Goal: Task Accomplishment & Management: Manage account settings

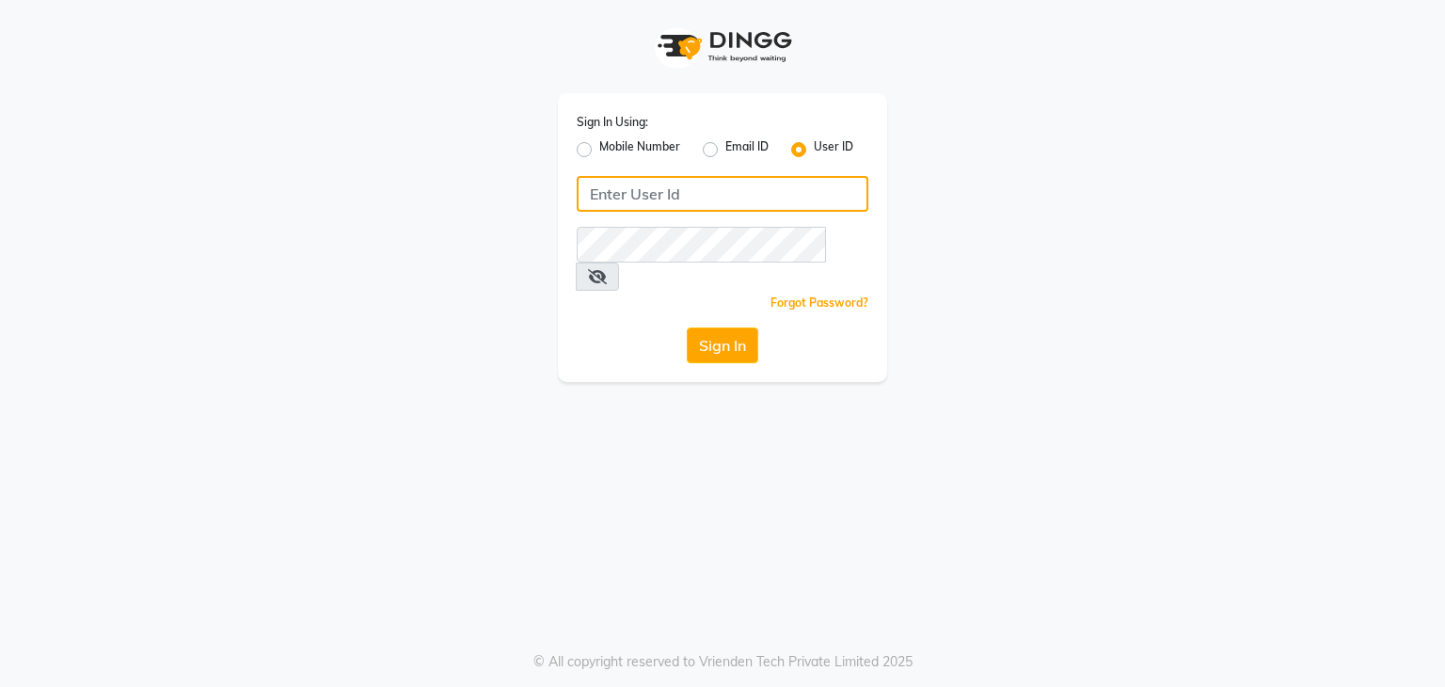
click at [730, 188] on input "Username" at bounding box center [723, 194] width 292 height 36
type input "rush"
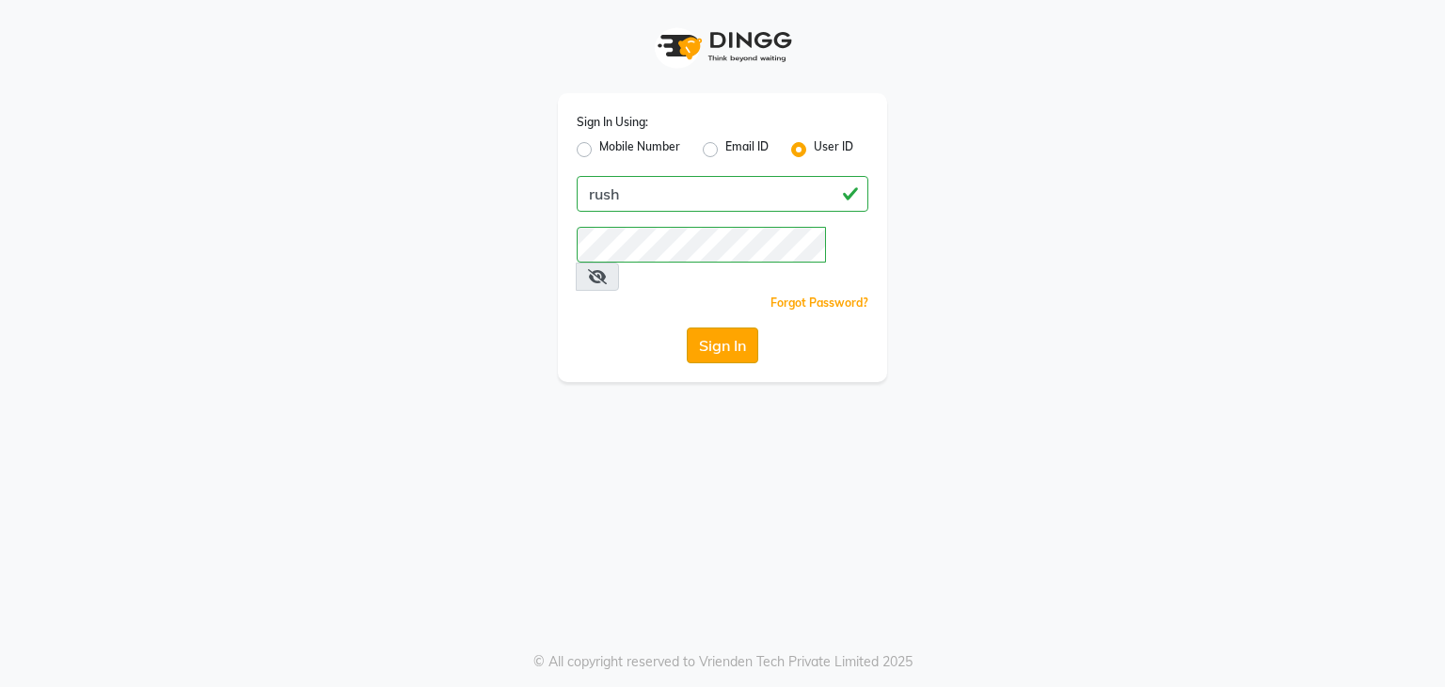
click at [707, 328] on button "Sign In" at bounding box center [723, 345] width 72 height 36
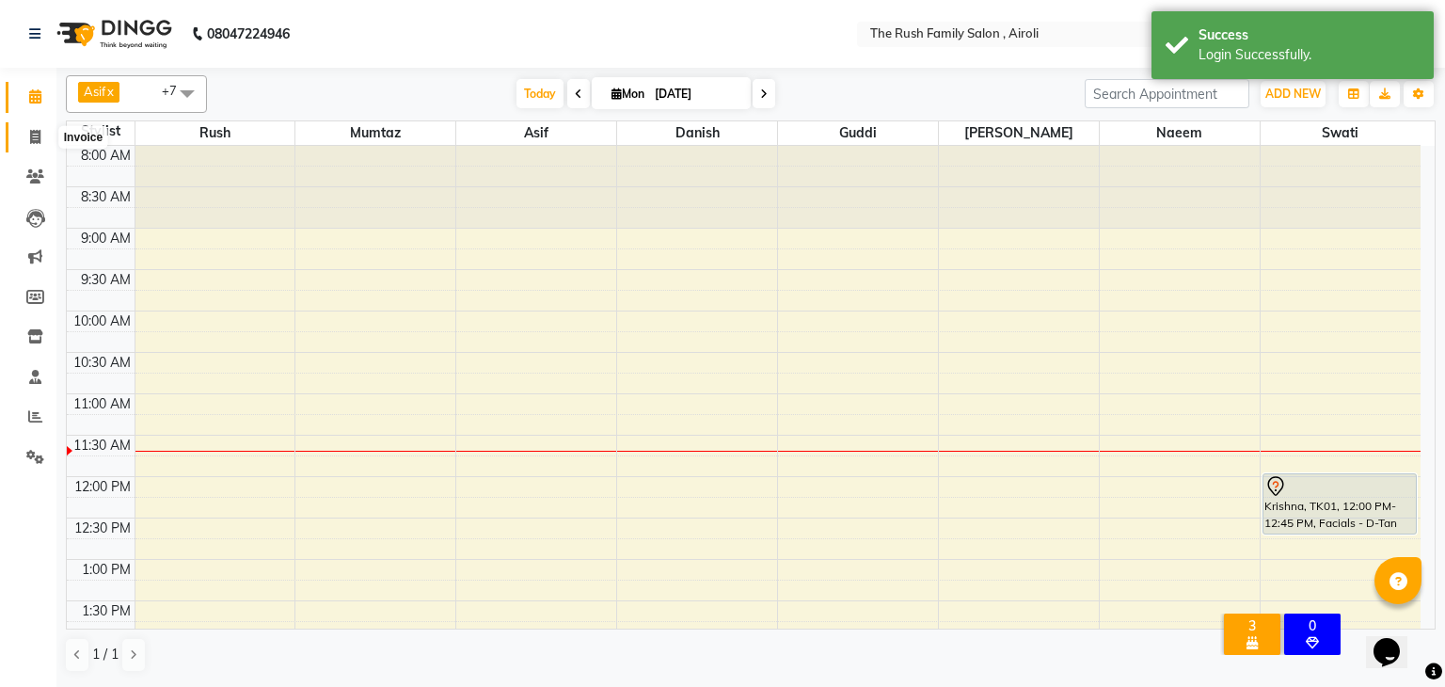
click at [35, 136] on icon at bounding box center [35, 137] width 10 height 14
select select "5419"
select select "service"
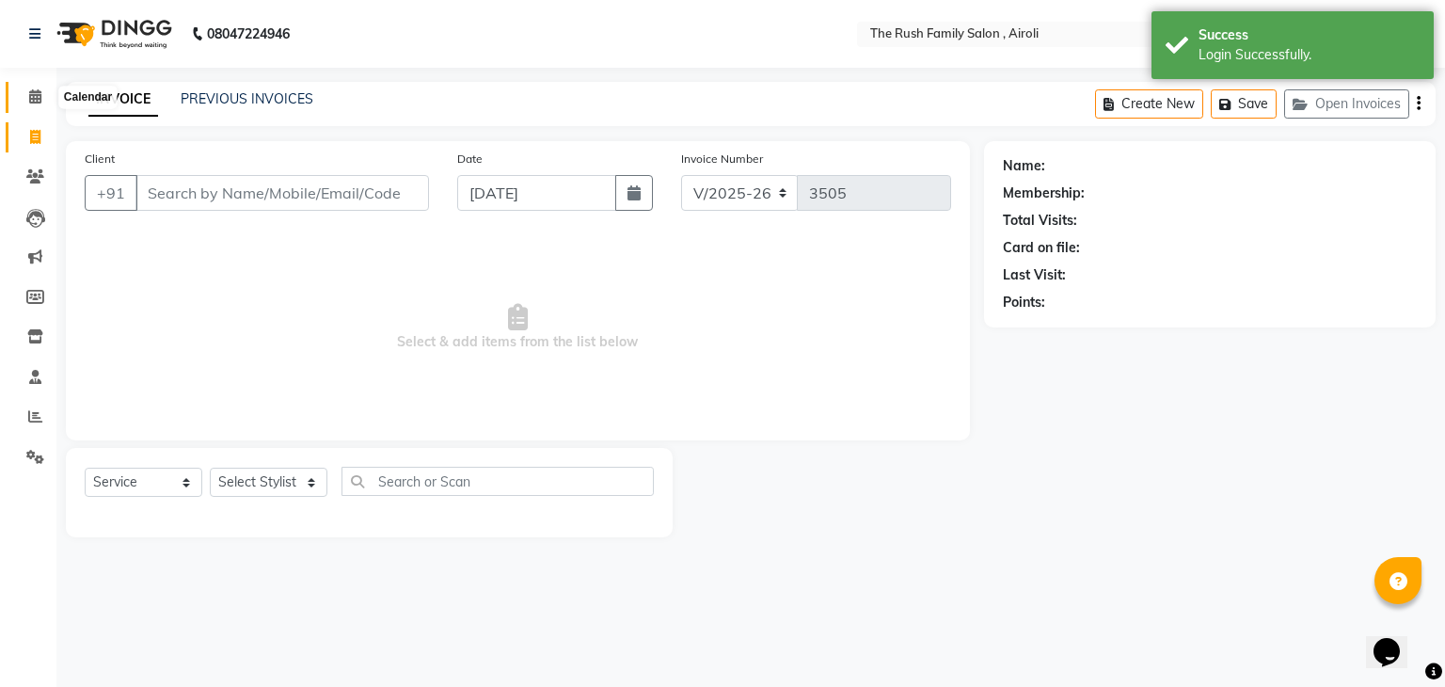
click at [36, 102] on icon at bounding box center [35, 96] width 12 height 14
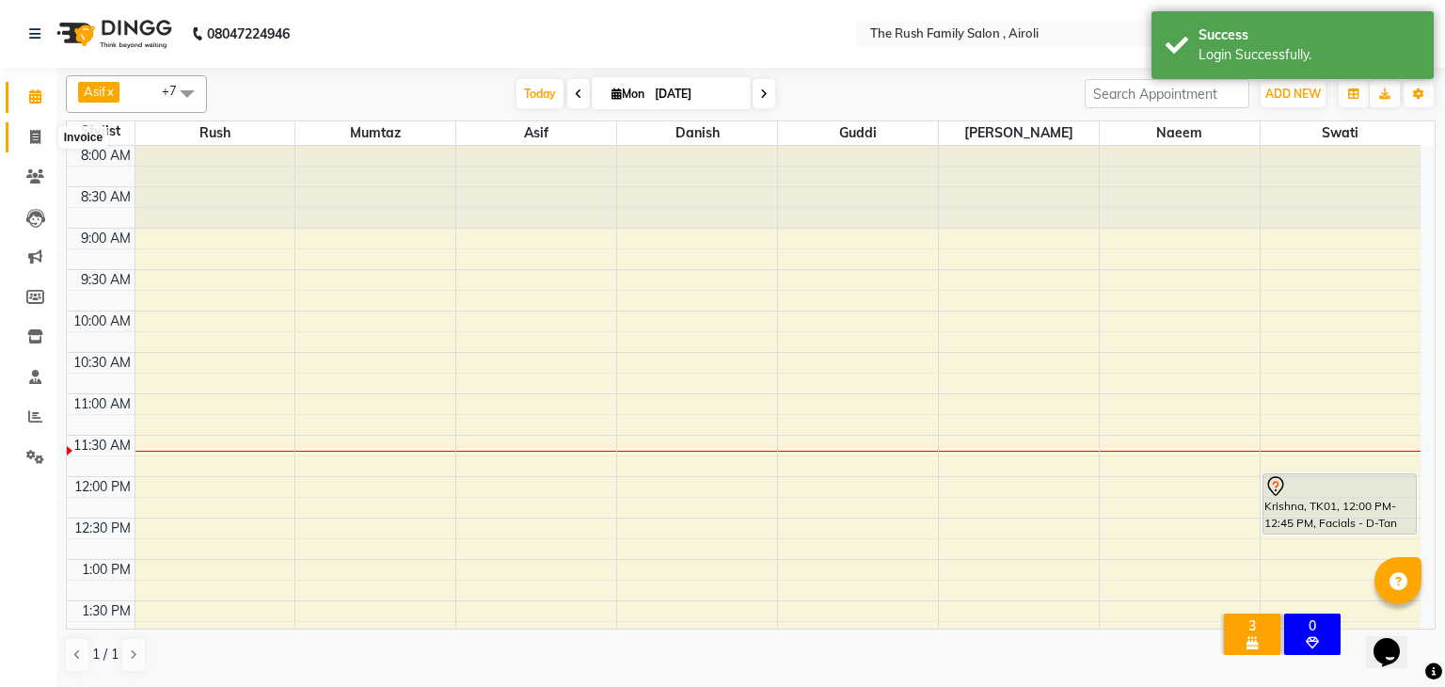
click at [34, 135] on icon at bounding box center [35, 137] width 10 height 14
select select "5419"
select select "service"
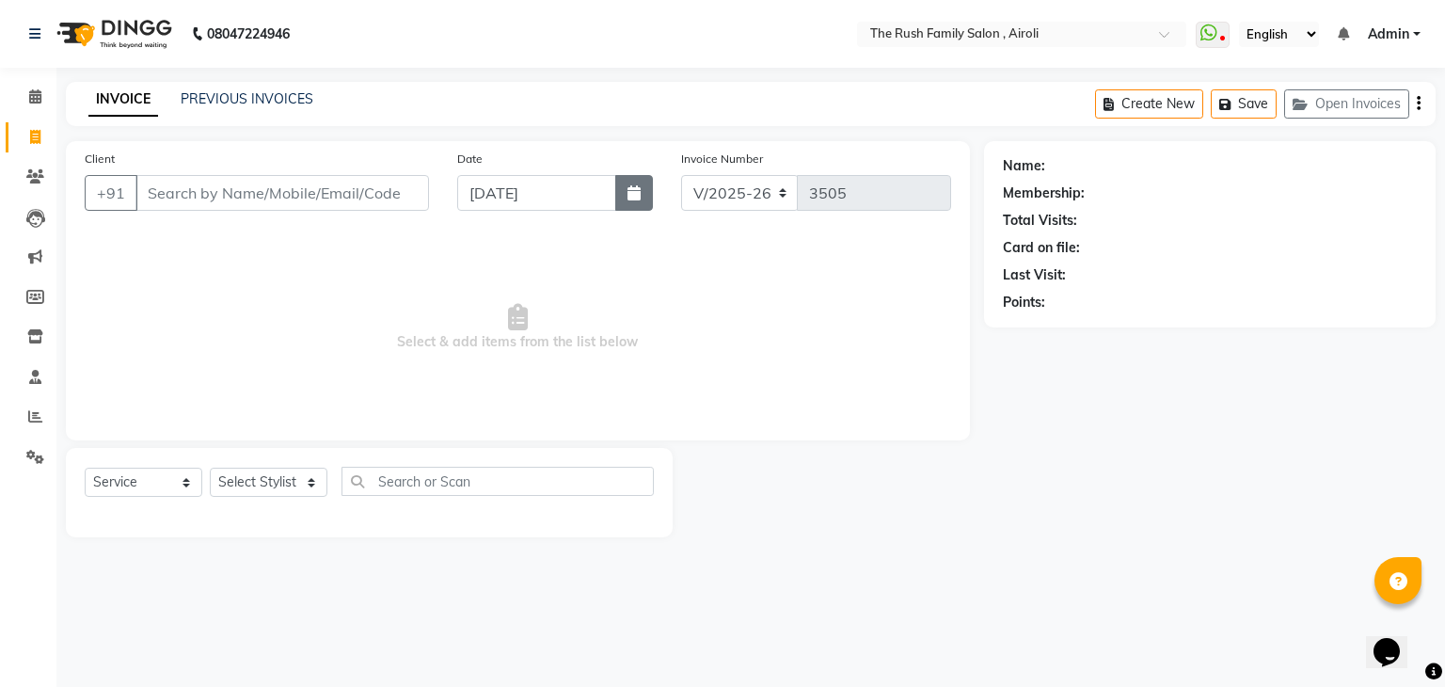
click at [646, 193] on button "button" at bounding box center [634, 193] width 38 height 36
select select "9"
select select "2025"
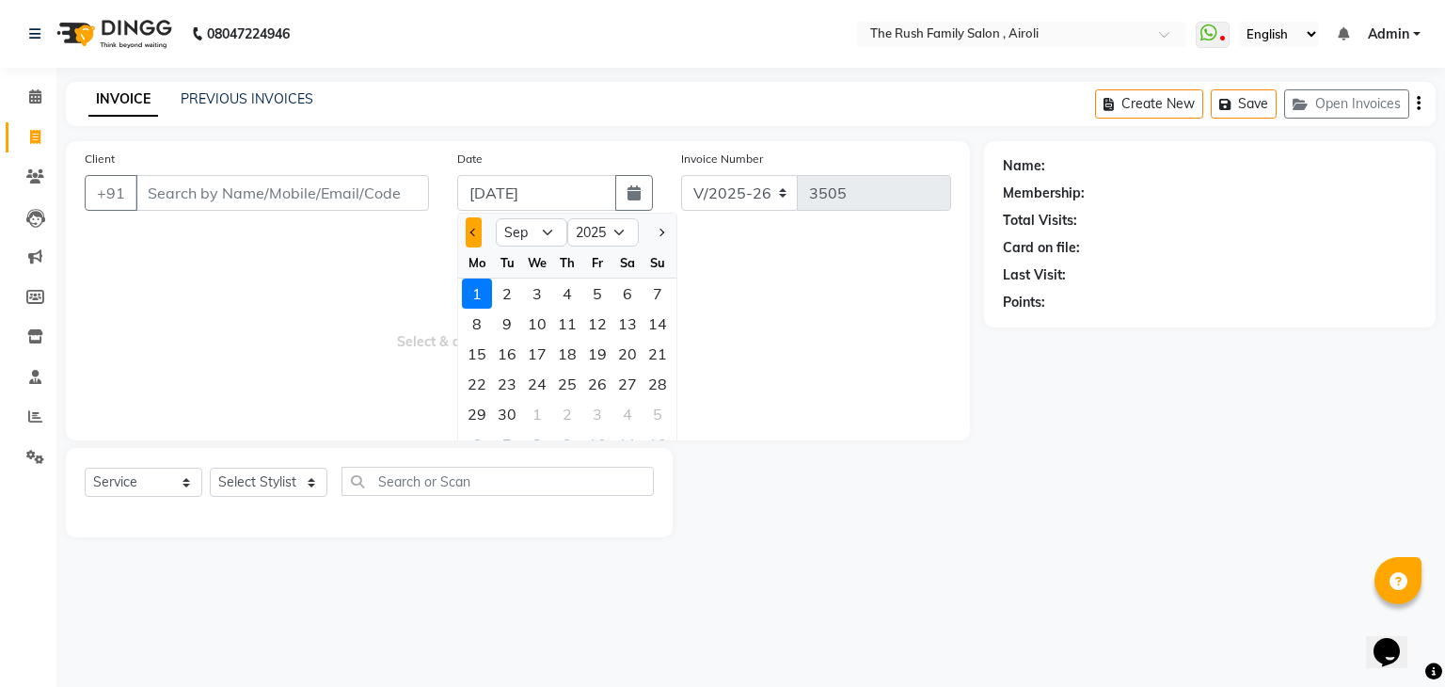
click at [479, 238] on button "Previous month" at bounding box center [474, 232] width 16 height 30
select select "8"
click at [33, 180] on icon at bounding box center [35, 176] width 18 height 14
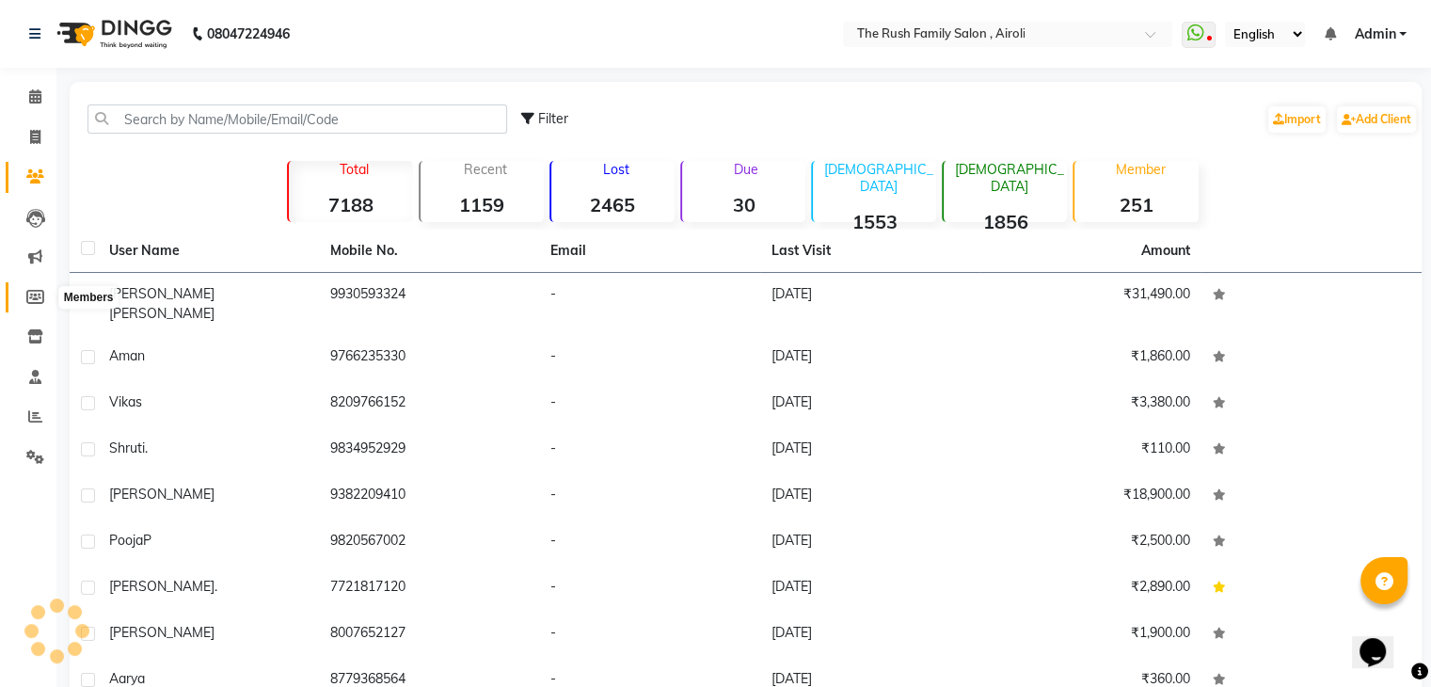
click at [32, 297] on icon at bounding box center [35, 297] width 18 height 14
select select
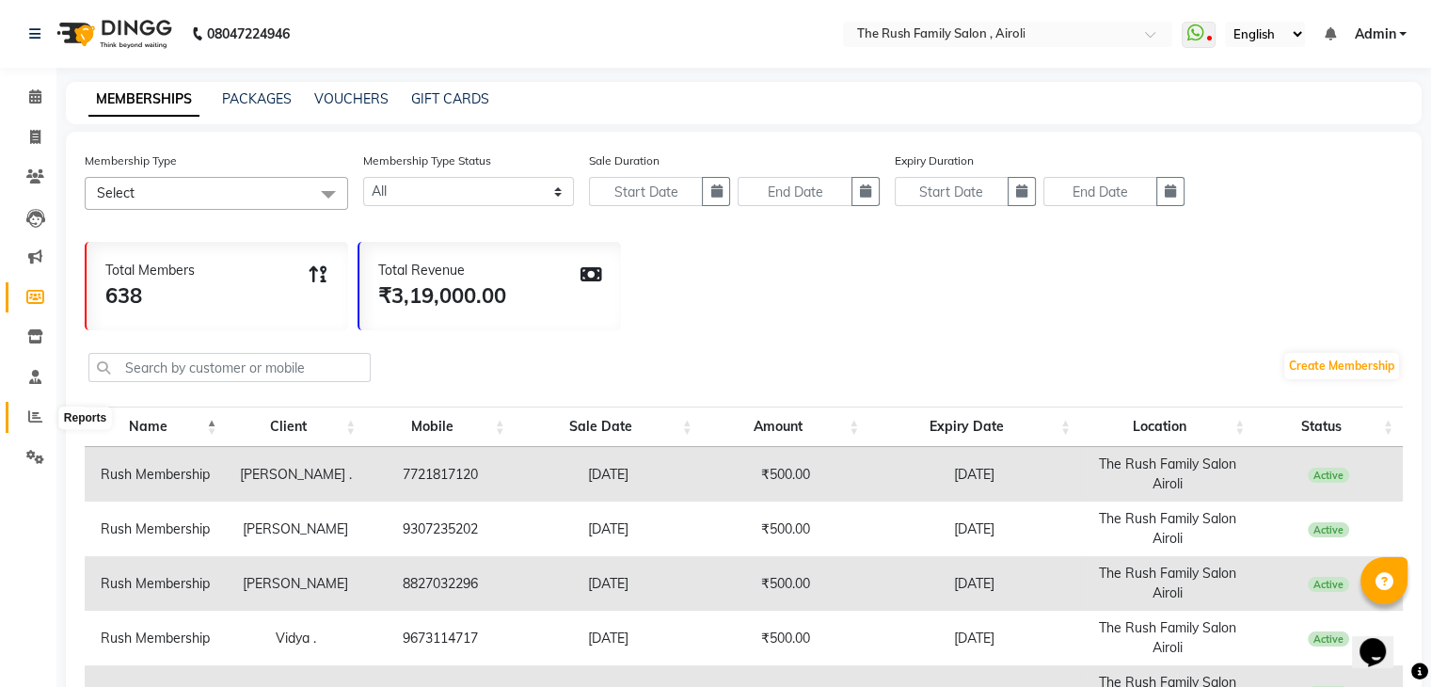
click at [33, 423] on icon at bounding box center [35, 416] width 14 height 14
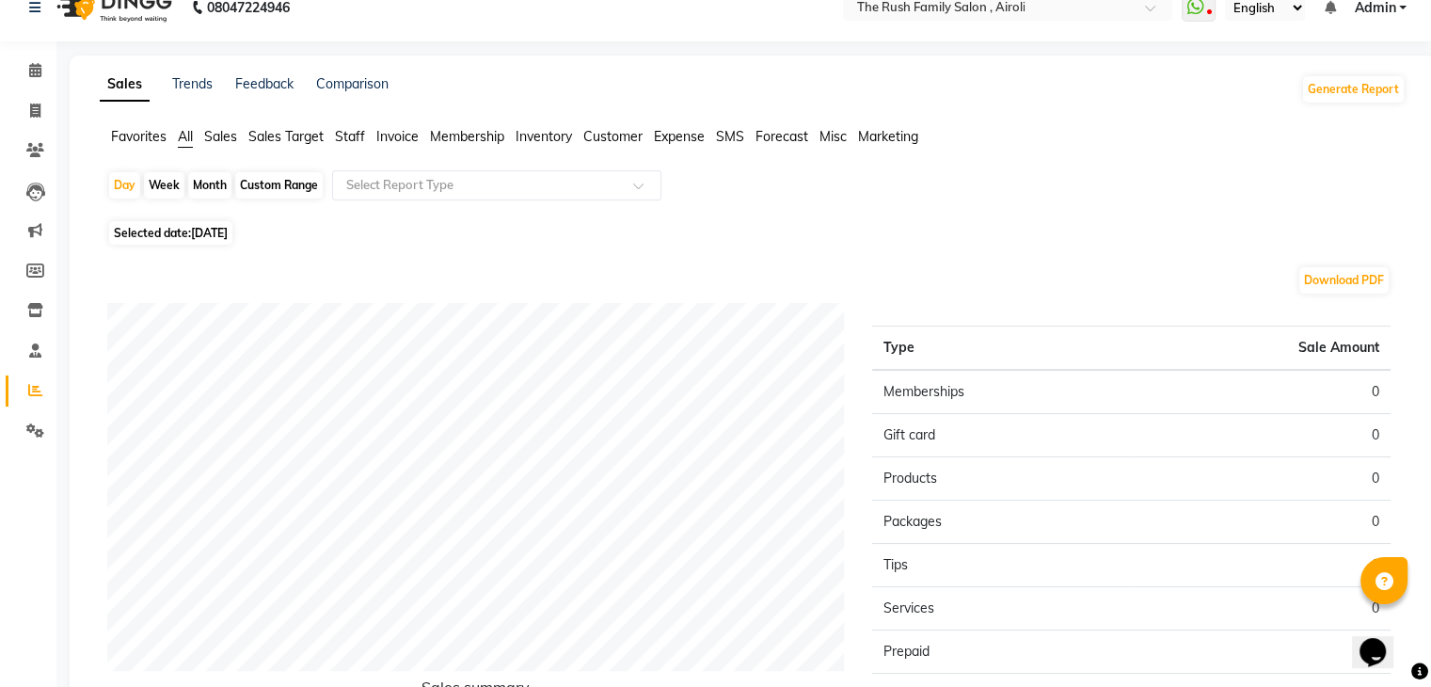
scroll to position [24, 0]
drag, startPoint x: 737, startPoint y: 148, endPoint x: 524, endPoint y: 140, distance: 212.8
click at [524, 140] on ul "Favorites All Sales Sales Target Staff Invoice Membership Inventory Customer Ex…" at bounding box center [753, 139] width 1306 height 21
click at [289, 187] on div "Custom Range" at bounding box center [279, 187] width 88 height 26
select select "9"
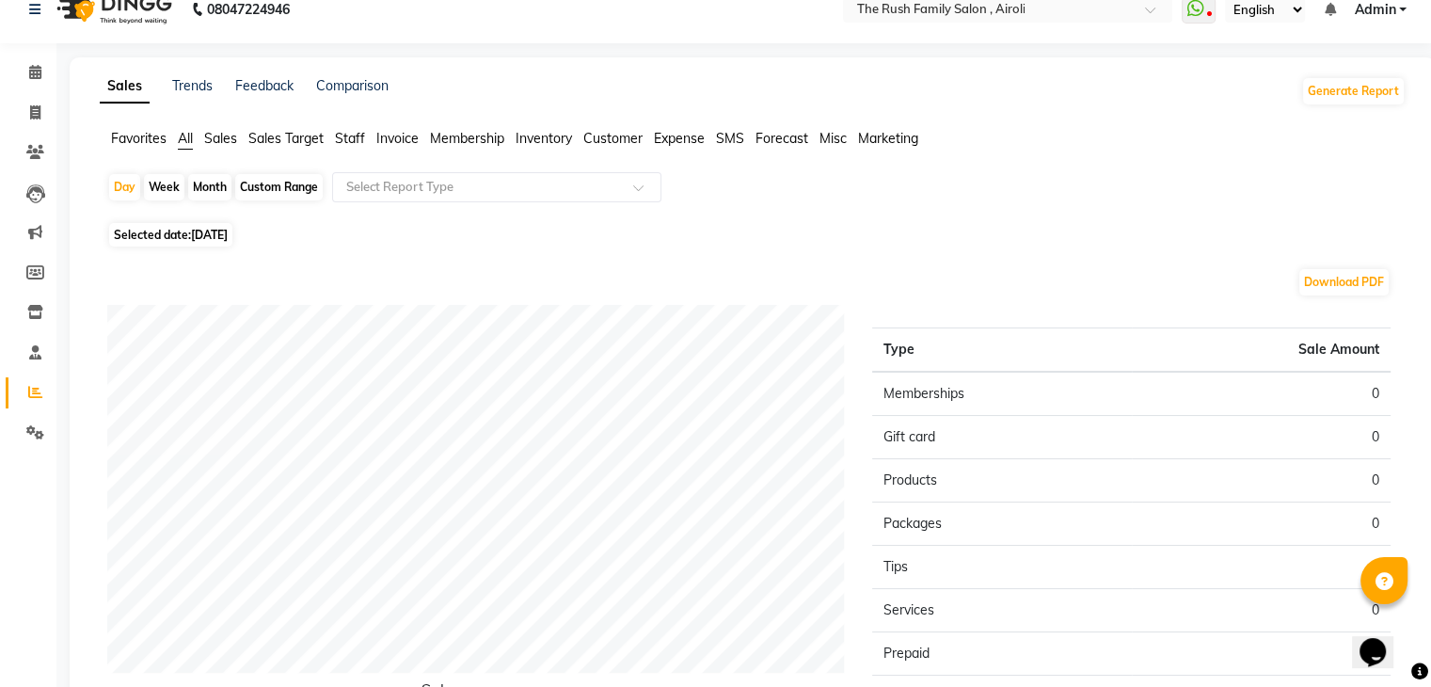
select select "2025"
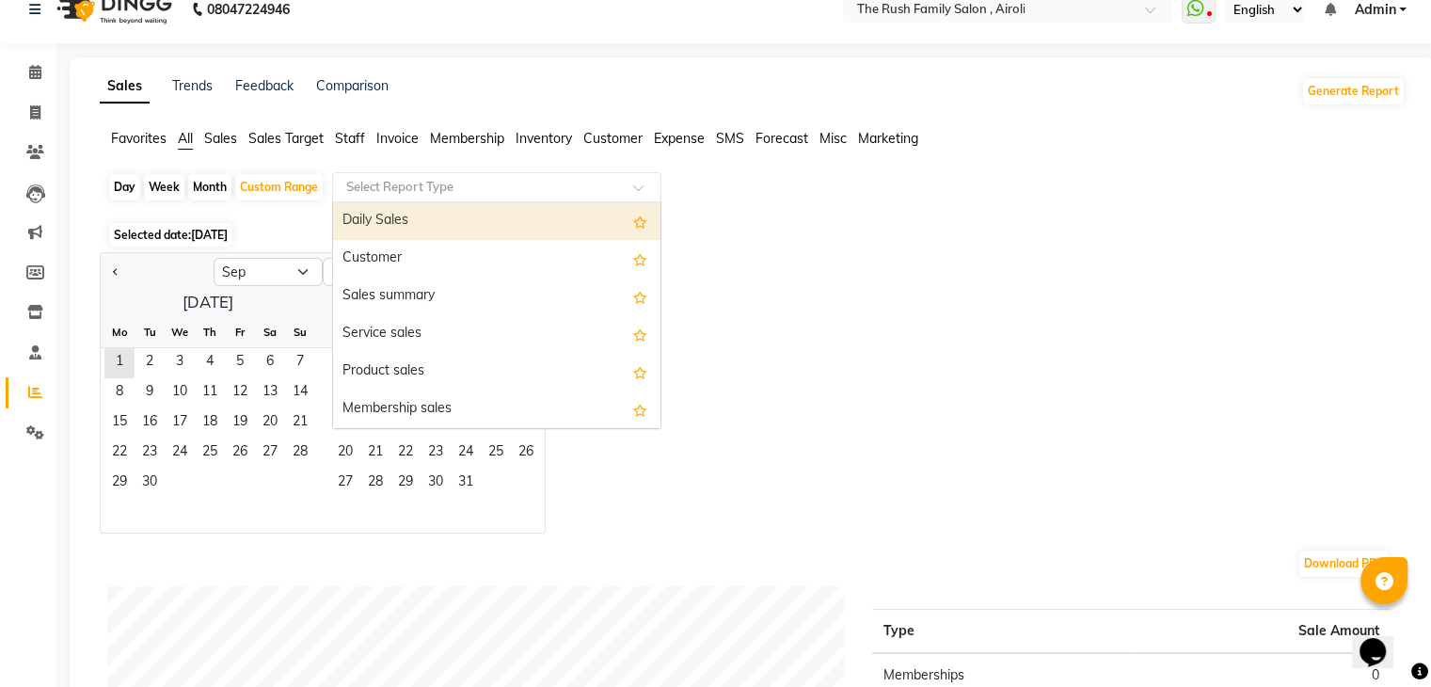
click at [421, 196] on div "Select Report Type" at bounding box center [496, 187] width 329 height 30
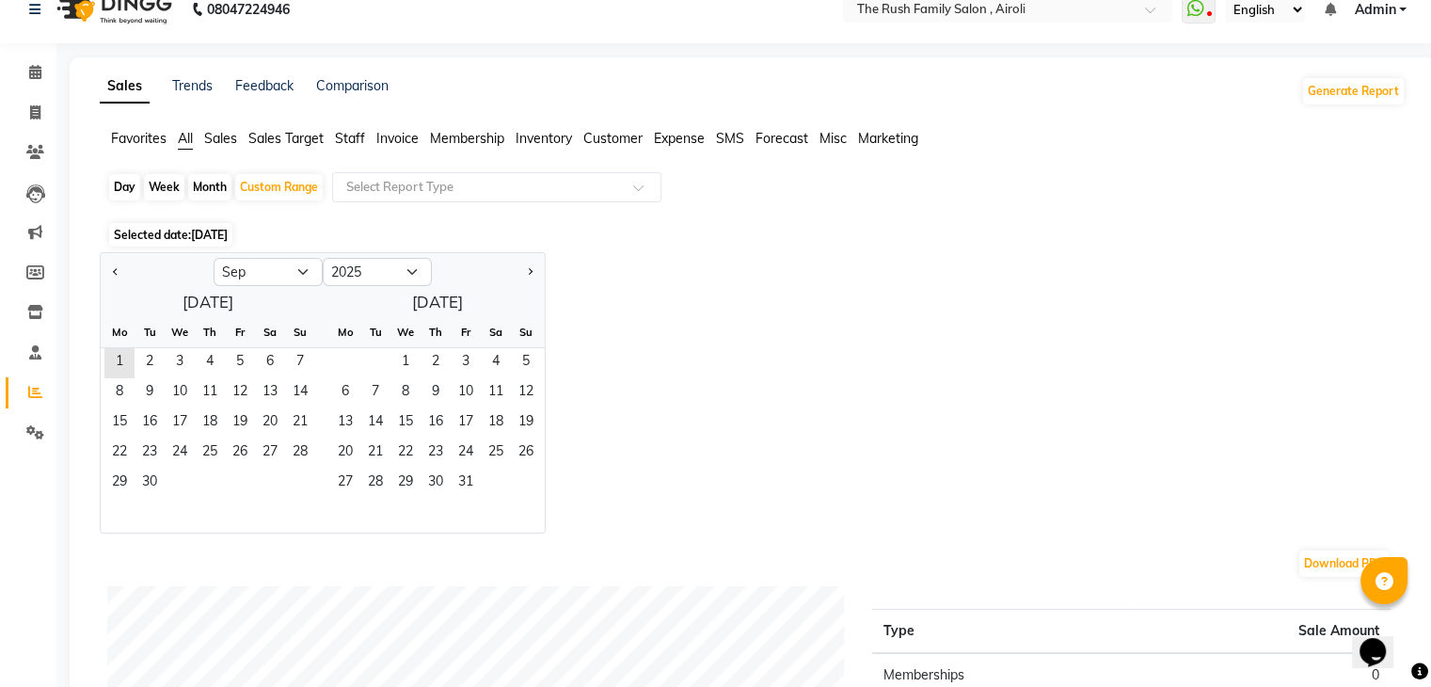
click at [210, 178] on div "Month" at bounding box center [209, 187] width 43 height 26
select select "9"
select select "2025"
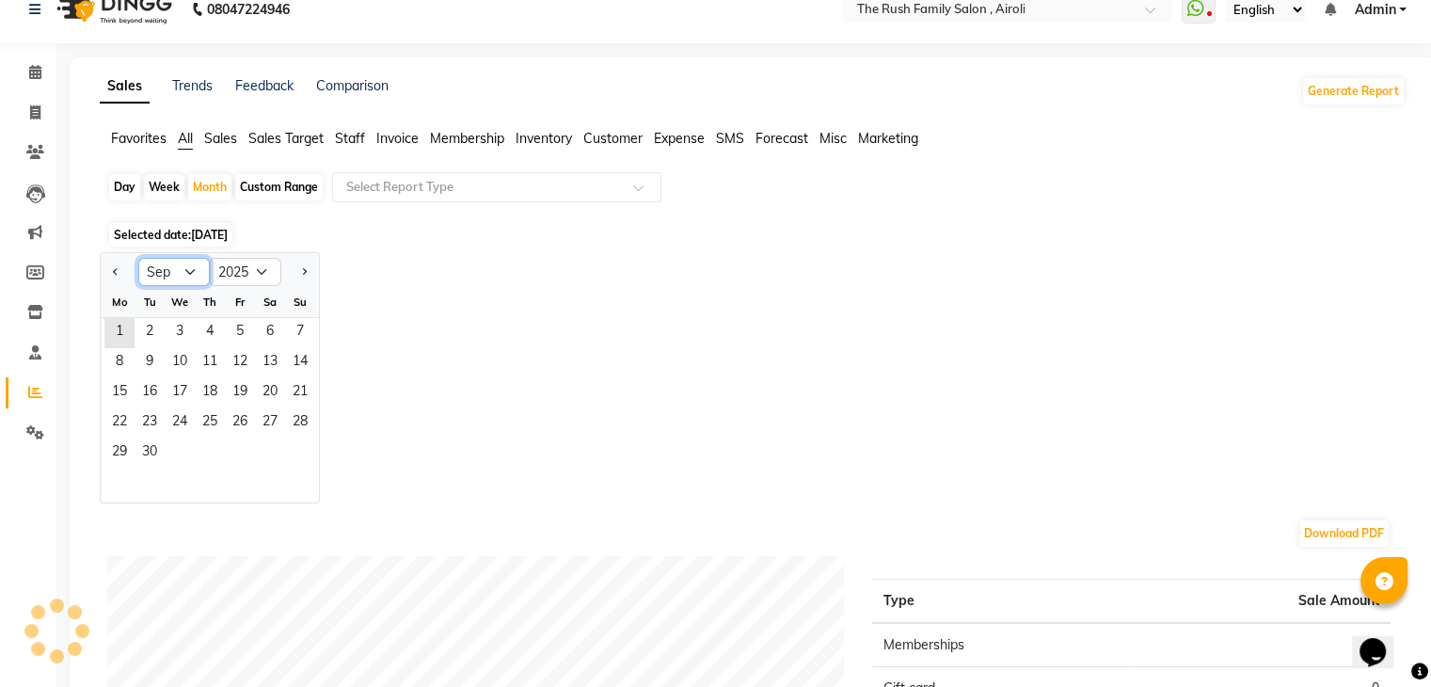
click at [176, 272] on select "Jan Feb Mar Apr May Jun [DATE] Aug Sep Oct Nov Dec" at bounding box center [174, 272] width 72 height 28
select select "8"
click at [138, 258] on select "Jan Feb Mar Apr May Jun [DATE] Aug Sep Oct Nov Dec" at bounding box center [174, 272] width 72 height 28
click at [235, 330] on span "1" at bounding box center [240, 333] width 30 height 30
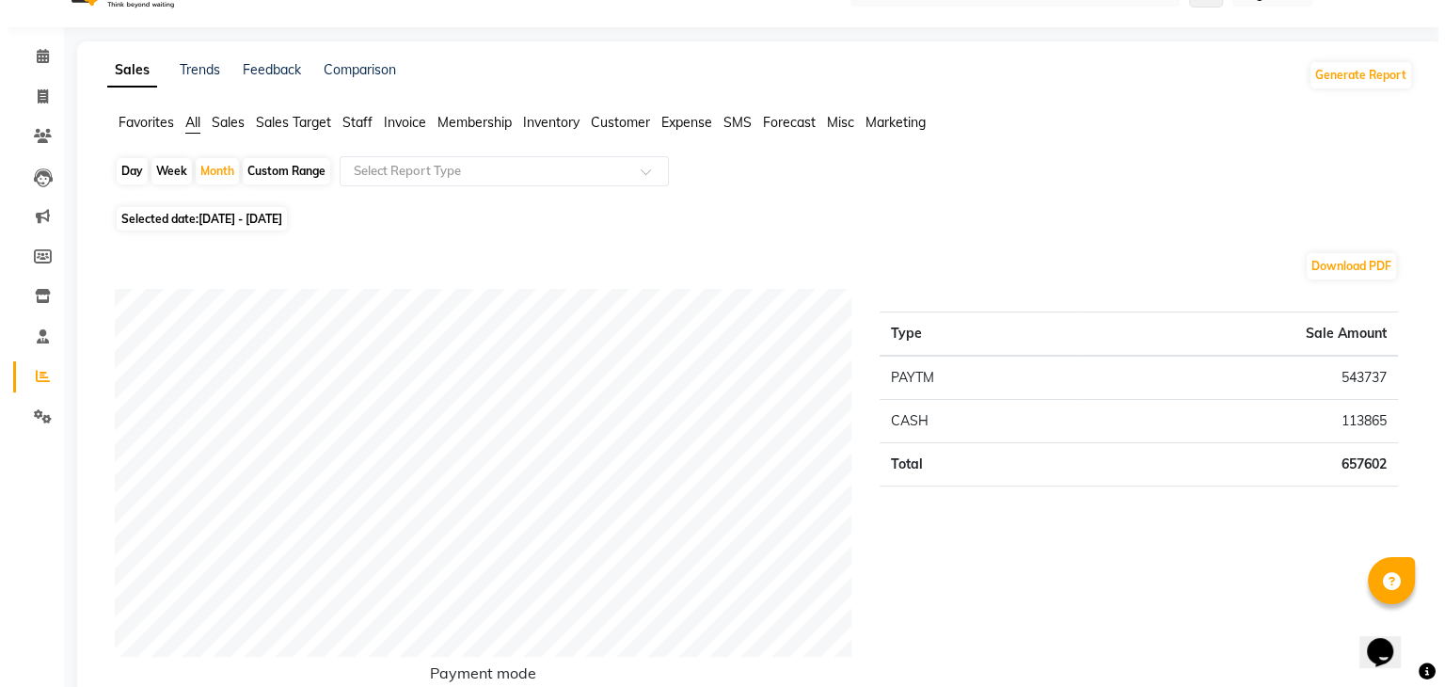
scroll to position [0, 0]
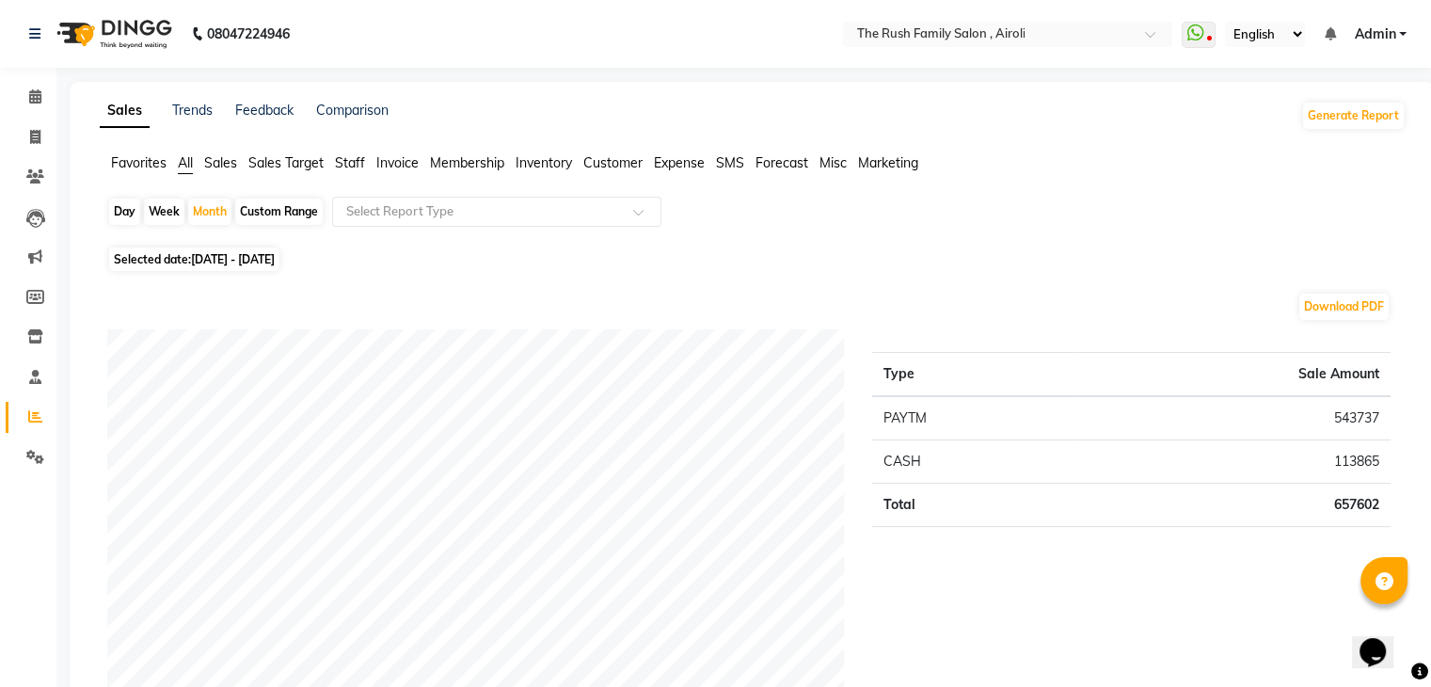
click at [247, 253] on span "[DATE] - [DATE]" at bounding box center [233, 259] width 84 height 14
select select "8"
select select "2025"
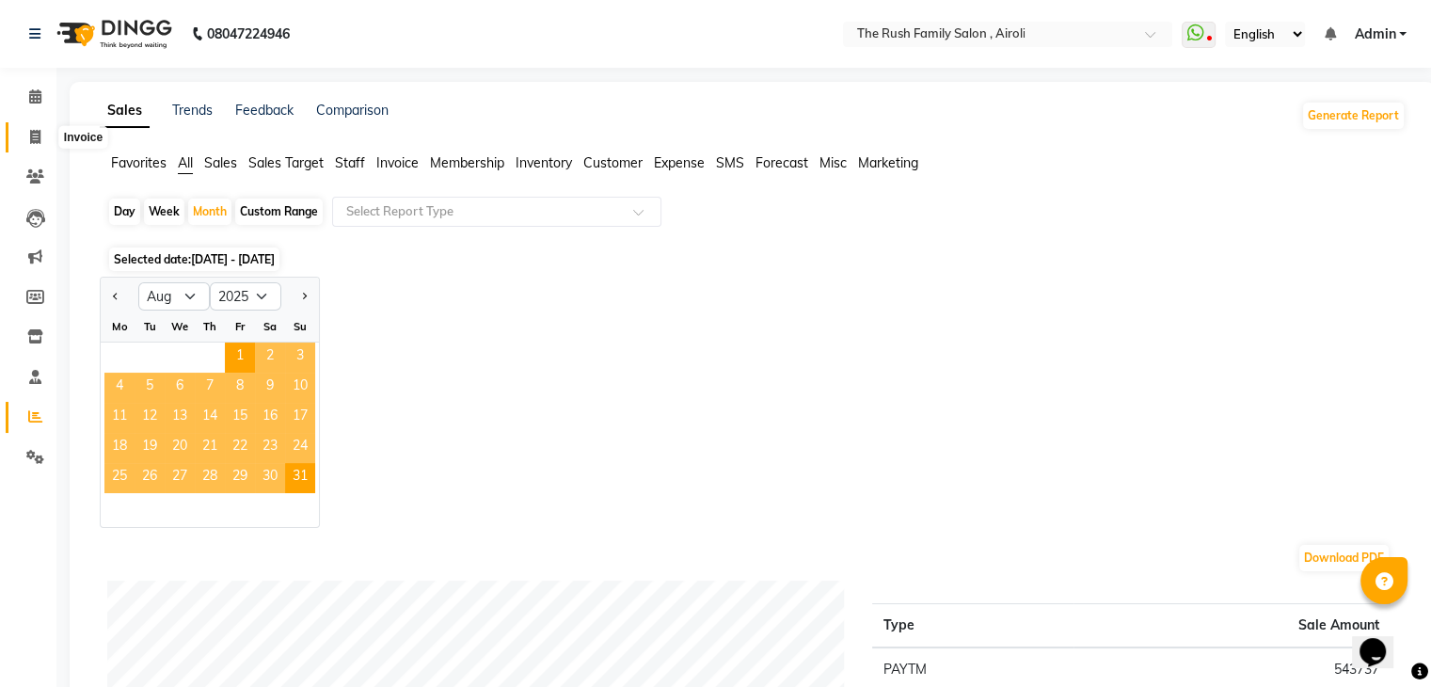
click at [40, 144] on span at bounding box center [35, 138] width 33 height 22
select select "service"
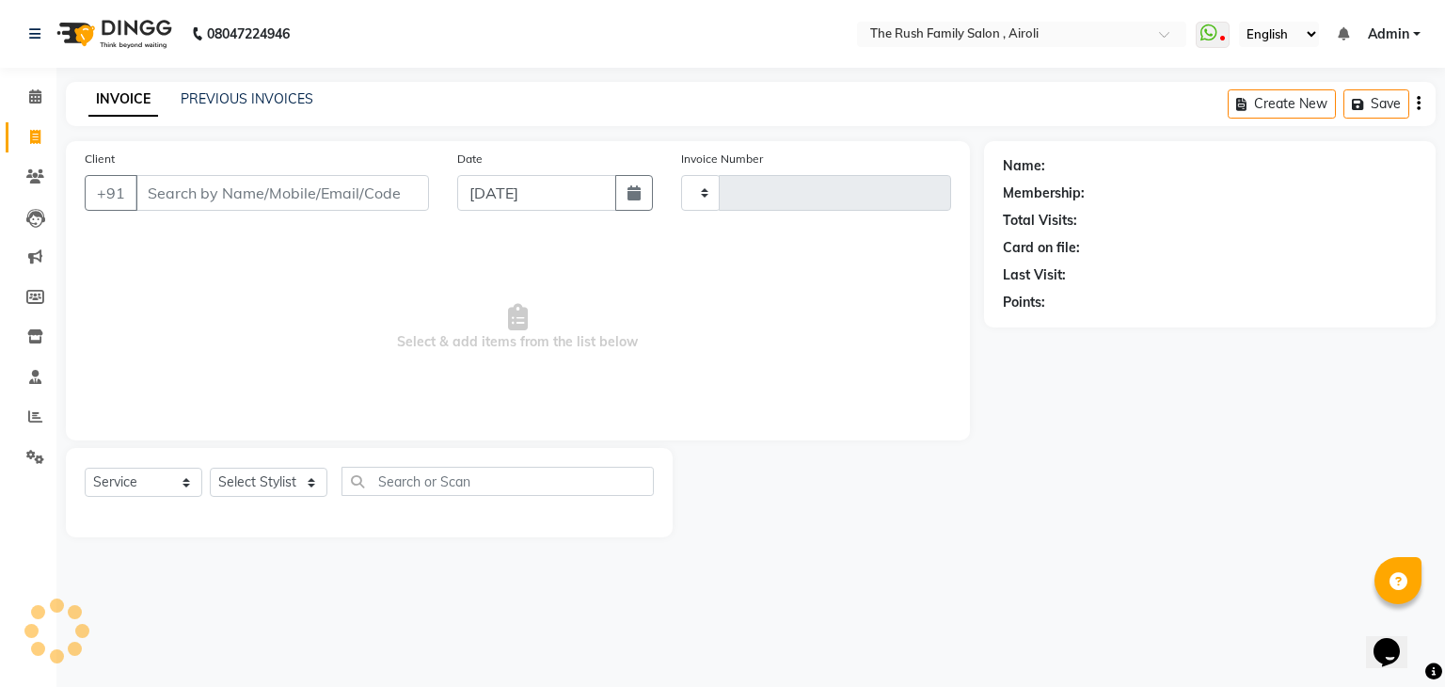
type input "3505"
select select "5419"
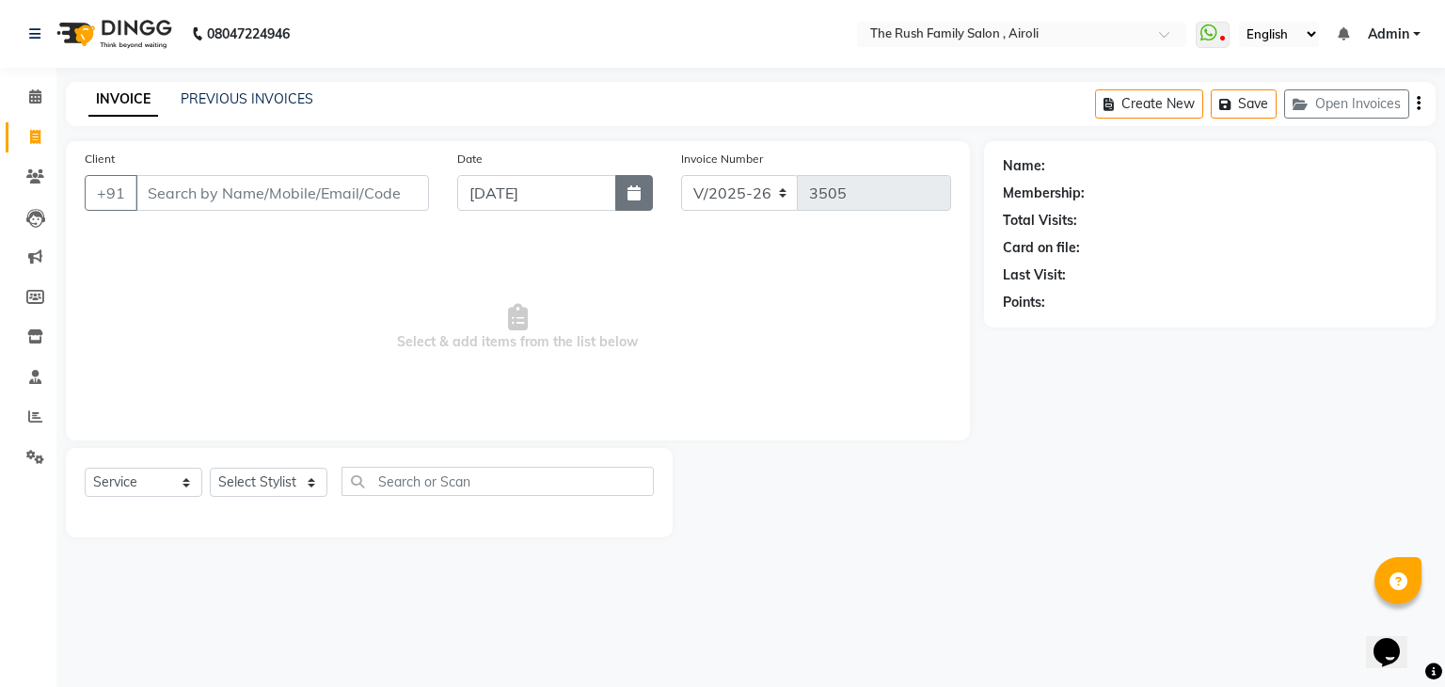
click at [633, 191] on icon "button" at bounding box center [634, 192] width 13 height 15
select select "9"
select select "2025"
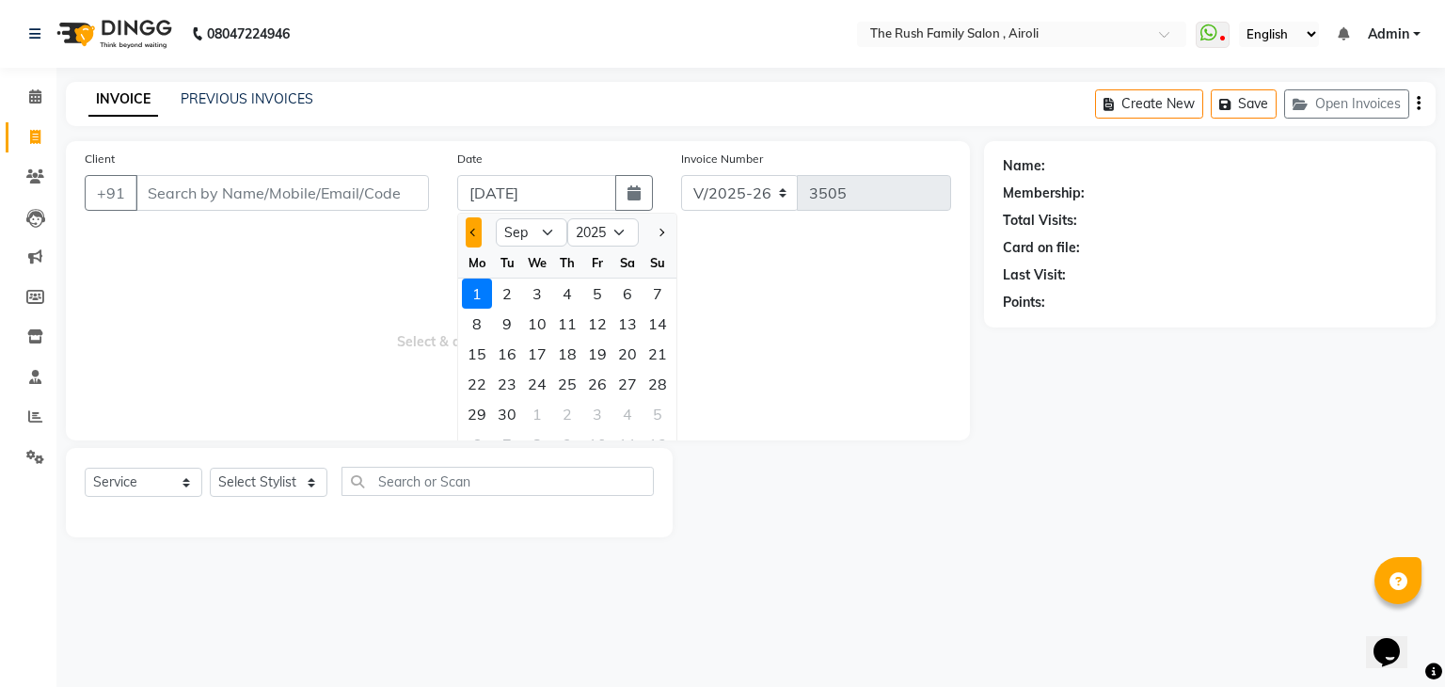
click at [476, 232] on span "Previous month" at bounding box center [474, 233] width 8 height 8
select select "8"
click at [659, 411] on div "31" at bounding box center [658, 414] width 30 height 30
type input "[DATE]"
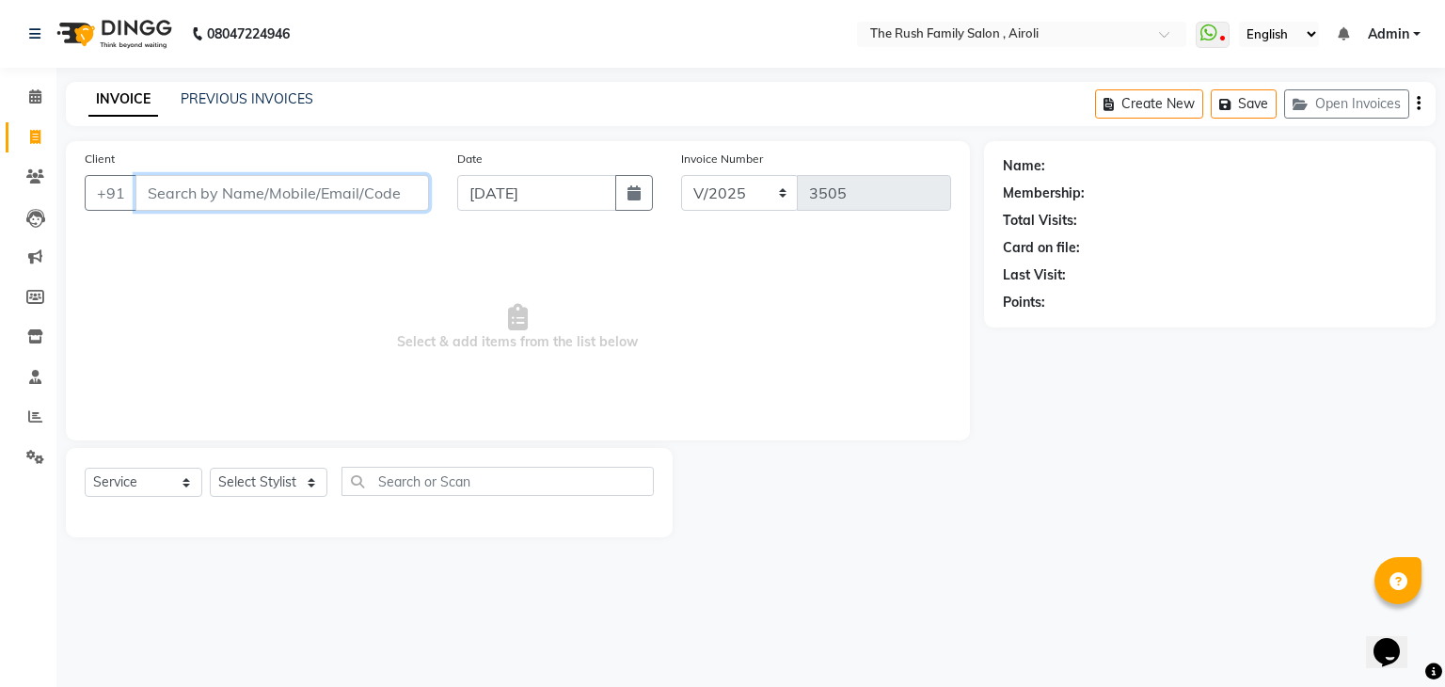
click at [276, 187] on input "Client" at bounding box center [282, 193] width 294 height 36
click at [29, 103] on icon at bounding box center [35, 96] width 12 height 14
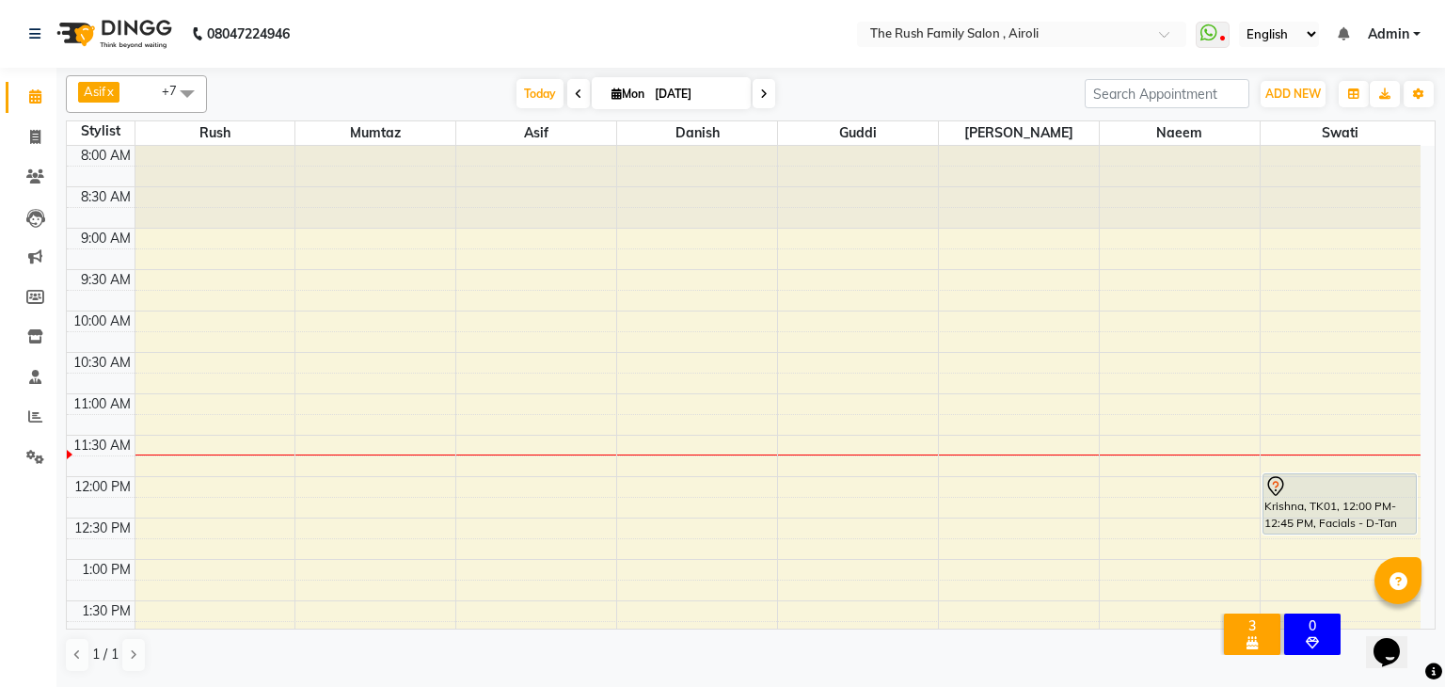
click at [719, 101] on input "[DATE]" at bounding box center [696, 94] width 94 height 28
select select "9"
select select "2025"
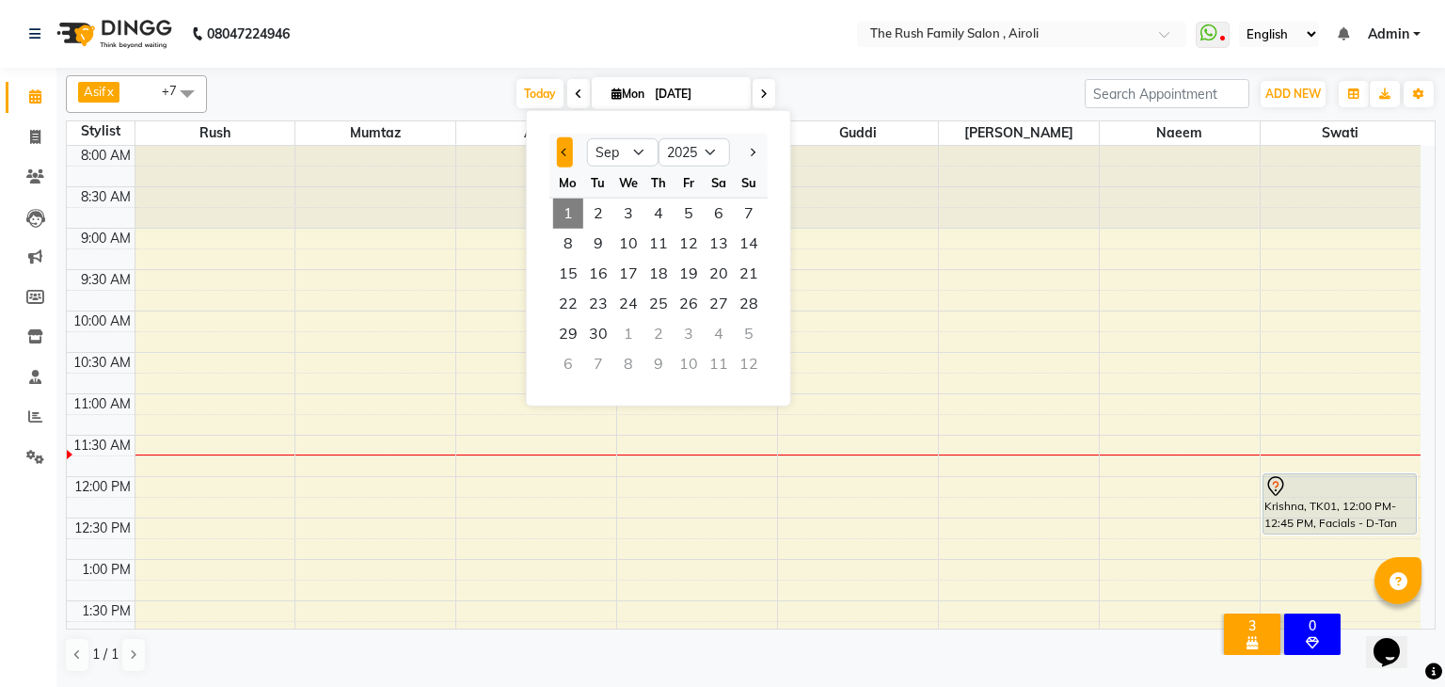
click at [561, 148] on button "Previous month" at bounding box center [565, 152] width 16 height 30
select select "8"
click at [753, 337] on span "31" at bounding box center [749, 334] width 30 height 30
type input "[DATE]"
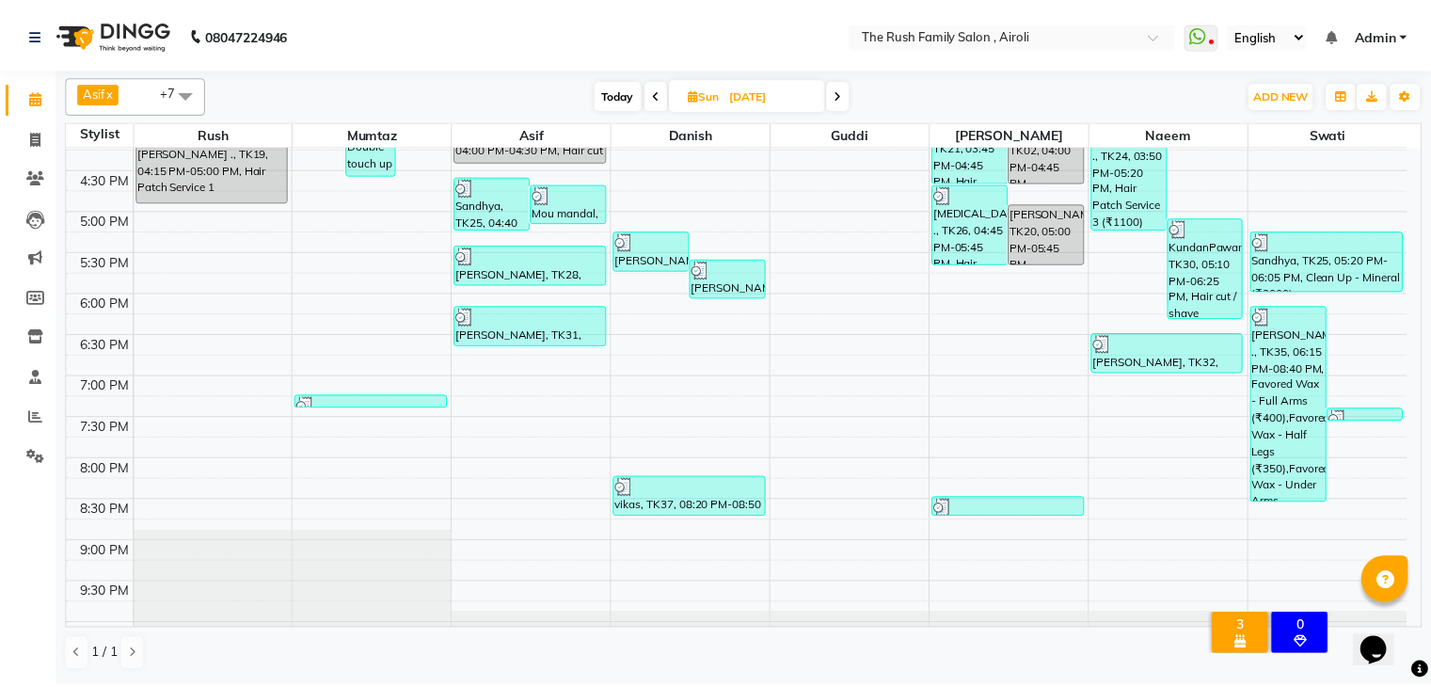
scroll to position [671, 0]
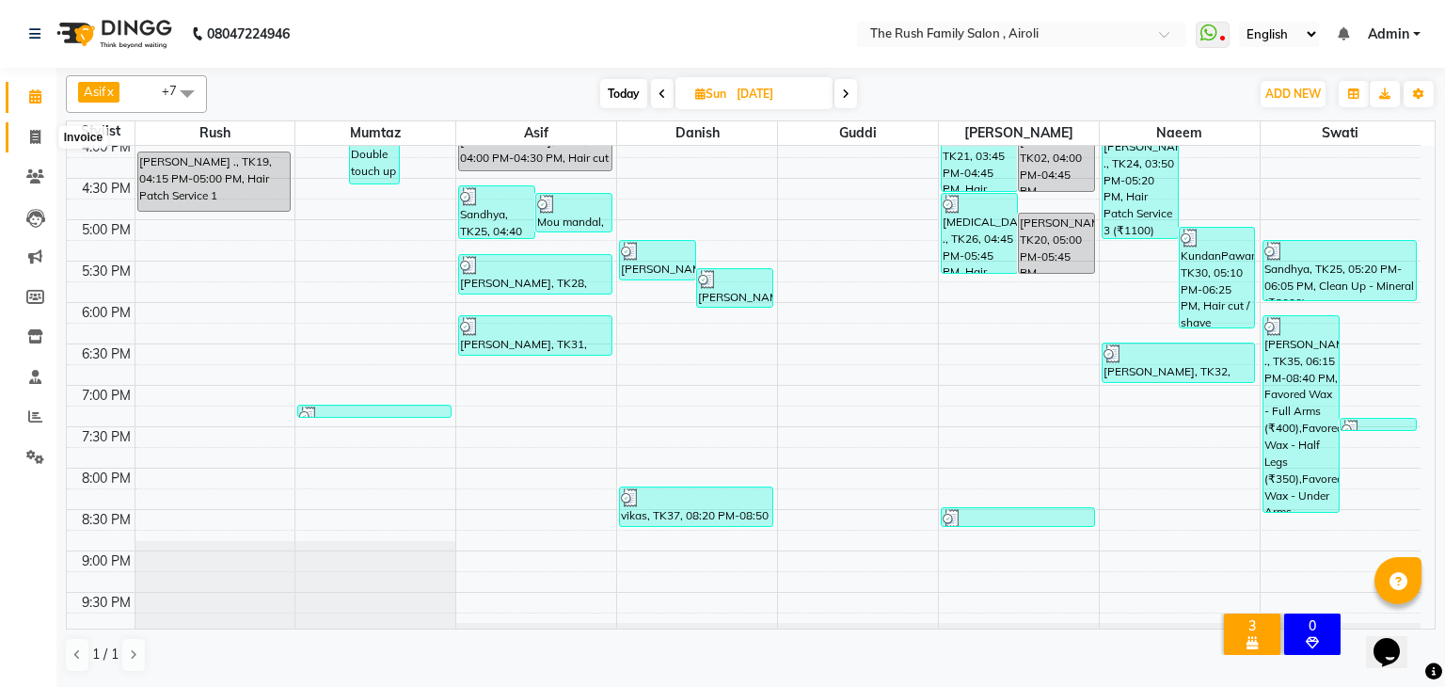
click at [37, 140] on icon at bounding box center [35, 137] width 10 height 14
select select "5419"
select select "service"
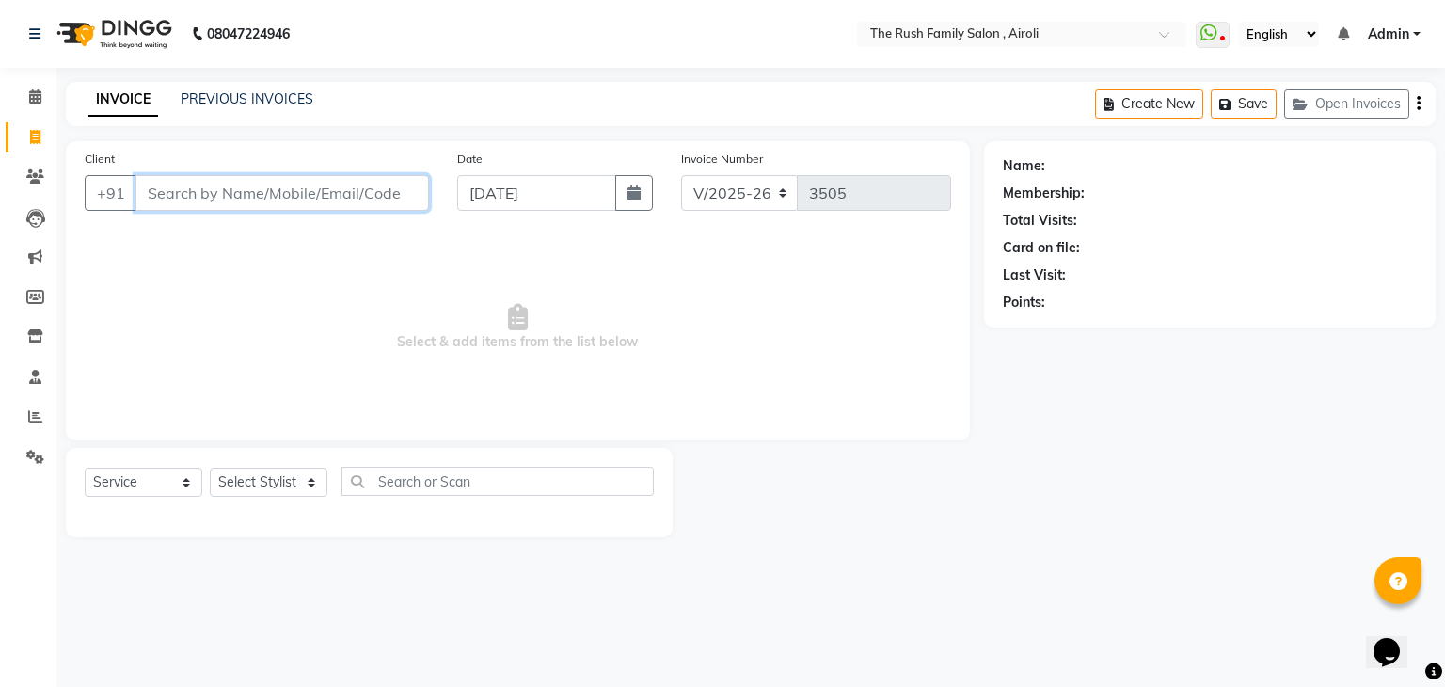
click at [199, 200] on input "Client" at bounding box center [282, 193] width 294 height 36
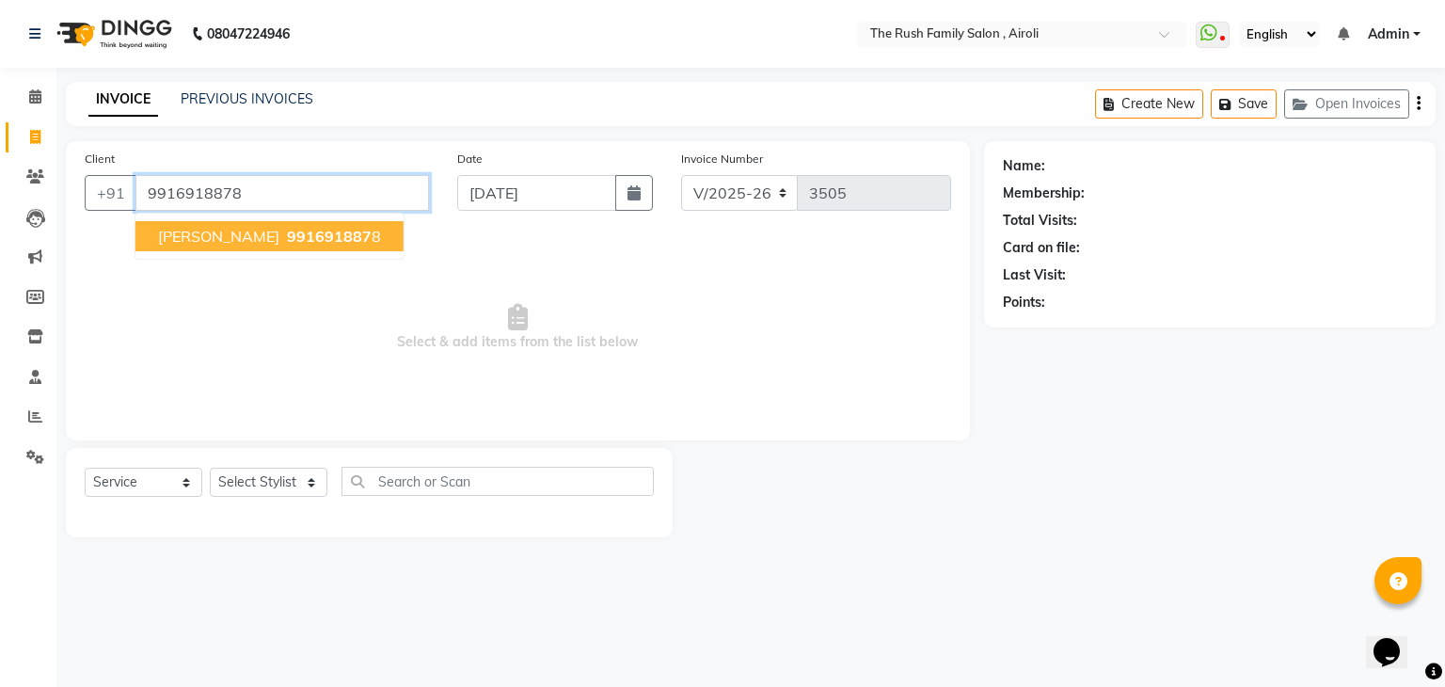
type input "9916918878"
select select "1: Object"
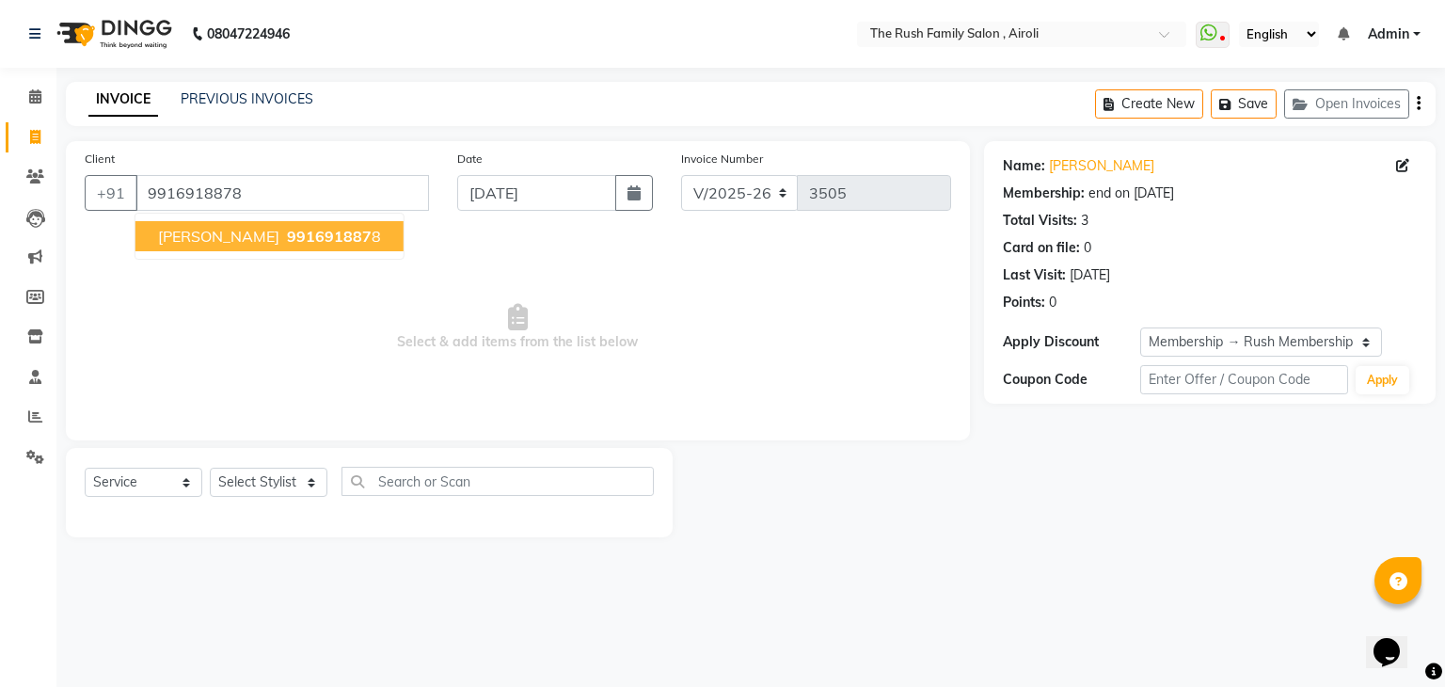
click at [200, 241] on span "Shivani kaul" at bounding box center [218, 236] width 121 height 19
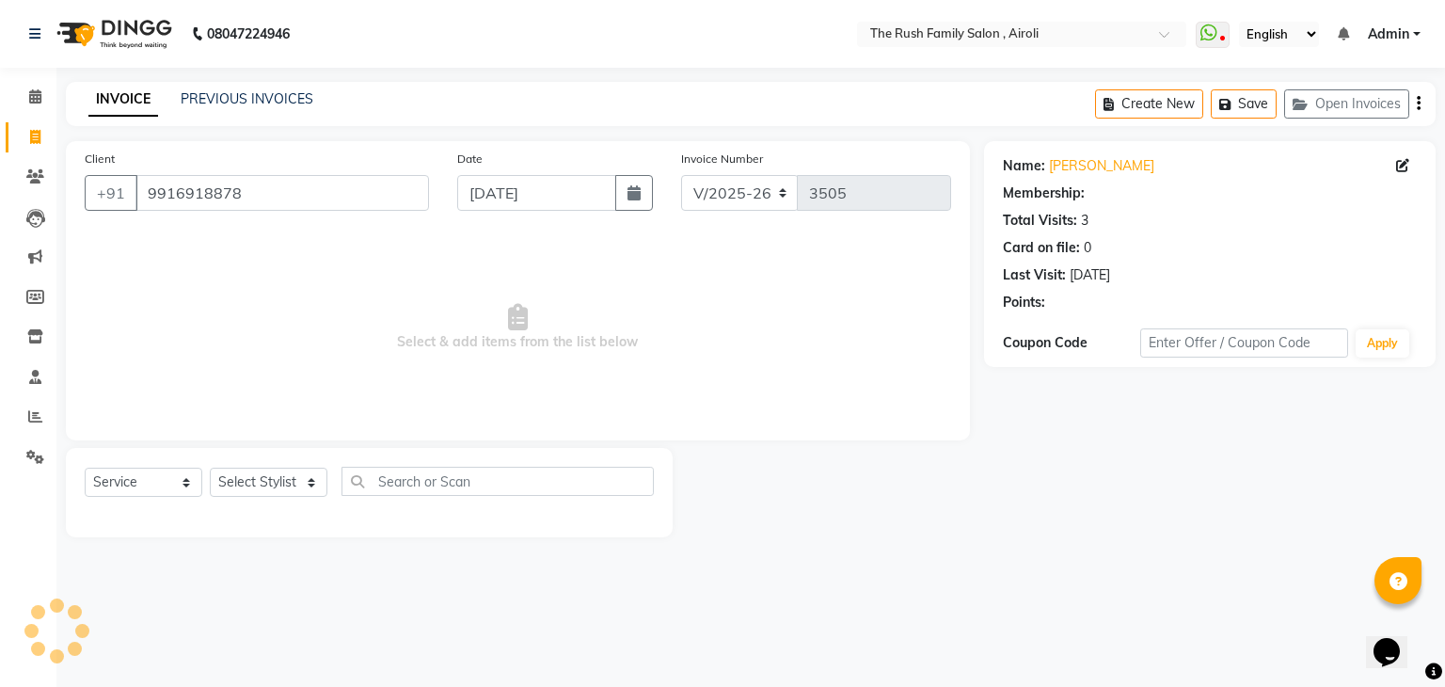
select select "1: Object"
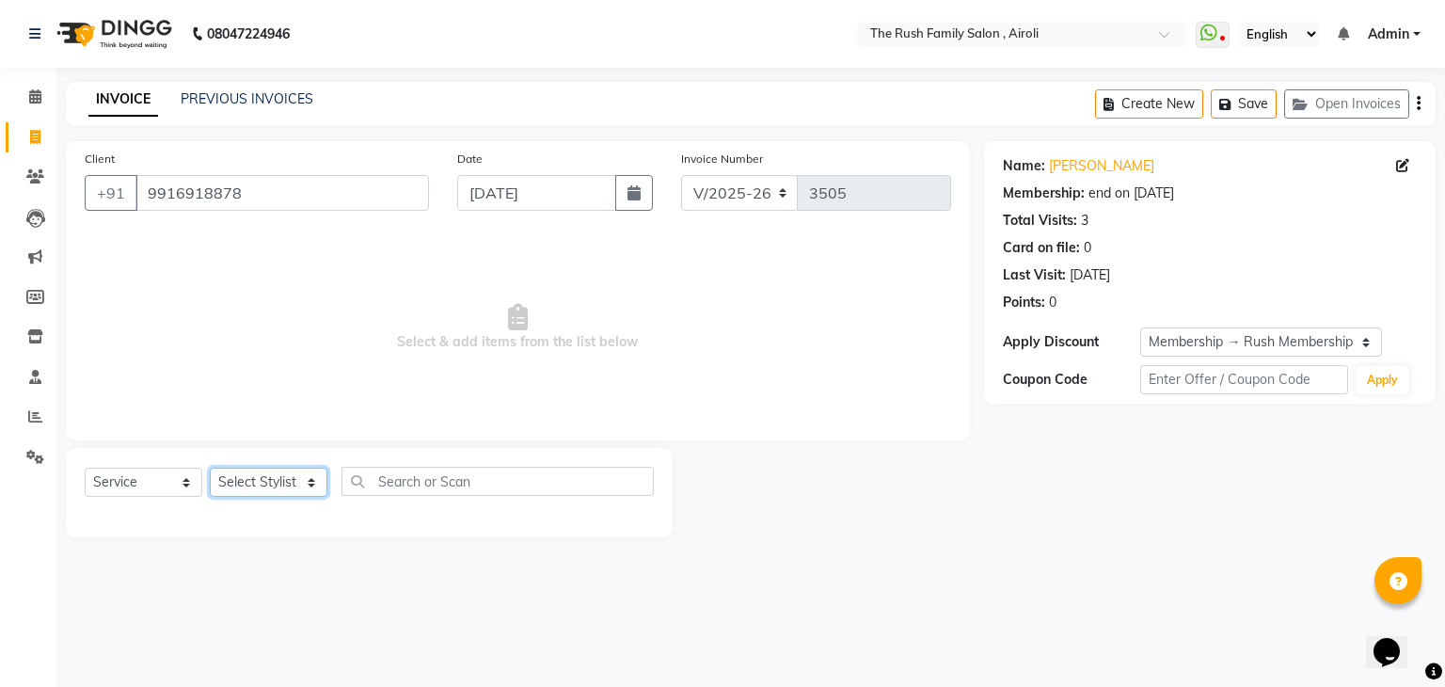
click at [277, 479] on select "Select Stylist [PERSON_NAME] [PERSON_NAME] Danish Guddi [PERSON_NAME] [PERSON_N…" at bounding box center [269, 482] width 118 height 29
select select "42200"
click at [210, 469] on select "Select Stylist [PERSON_NAME] [PERSON_NAME] Danish Guddi [PERSON_NAME] [PERSON_N…" at bounding box center [269, 482] width 118 height 29
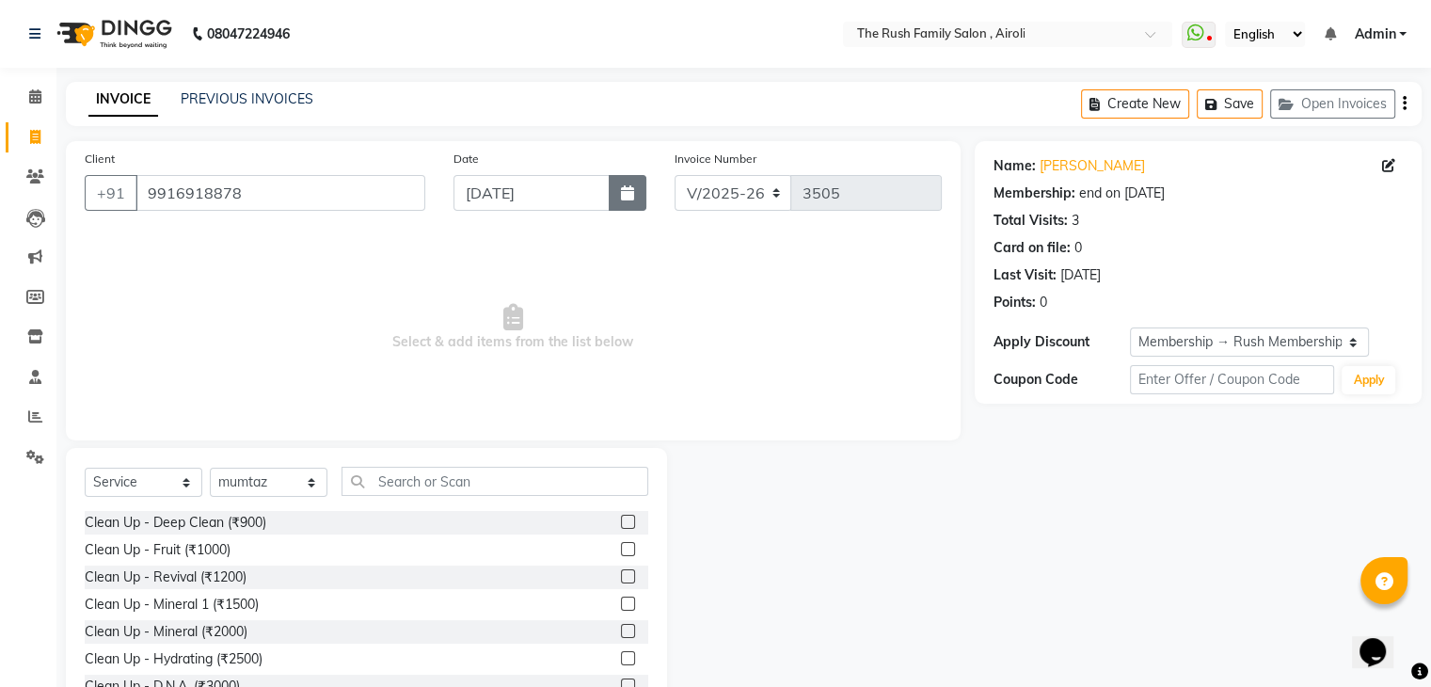
click at [627, 193] on icon "button" at bounding box center [627, 192] width 13 height 15
select select "9"
select select "2025"
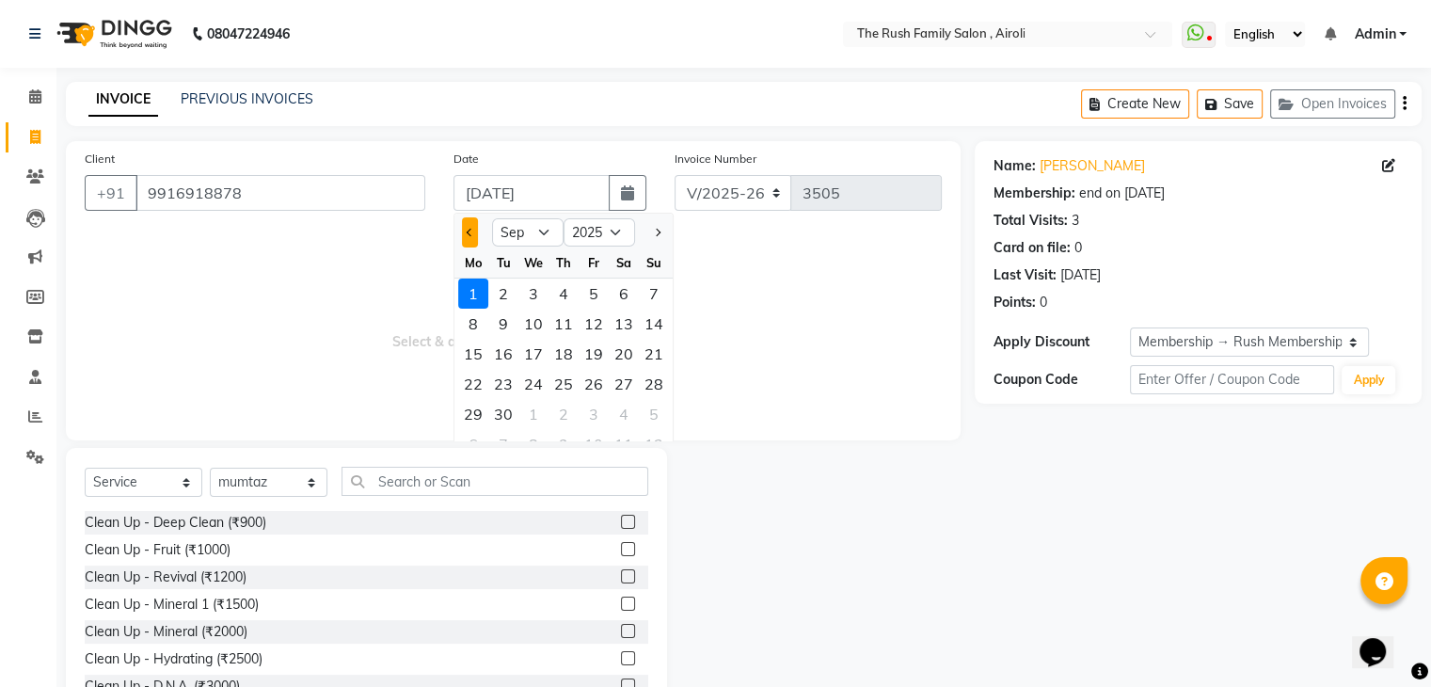
click at [475, 236] on button "Previous month" at bounding box center [470, 232] width 16 height 30
select select "8"
click at [655, 410] on div "31" at bounding box center [654, 414] width 30 height 30
type input "[DATE]"
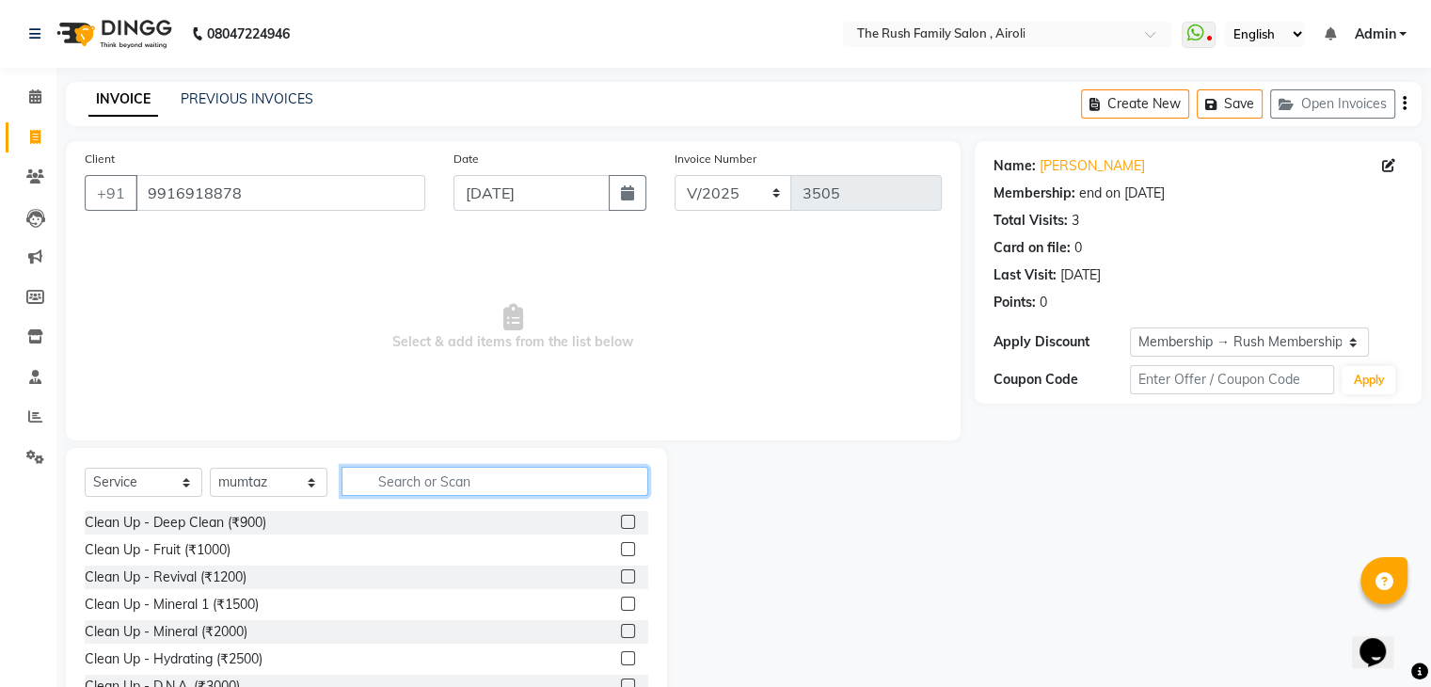
click at [433, 479] on input "text" at bounding box center [495, 481] width 307 height 29
click at [240, 481] on select "Select Stylist [PERSON_NAME] [PERSON_NAME] Danish Guddi [PERSON_NAME] [PERSON_N…" at bounding box center [269, 482] width 118 height 29
select select "53299"
click at [210, 469] on select "Select Stylist [PERSON_NAME] [PERSON_NAME] Danish Guddi [PERSON_NAME] [PERSON_N…" at bounding box center [269, 482] width 118 height 29
click at [397, 487] on input "text" at bounding box center [495, 481] width 307 height 29
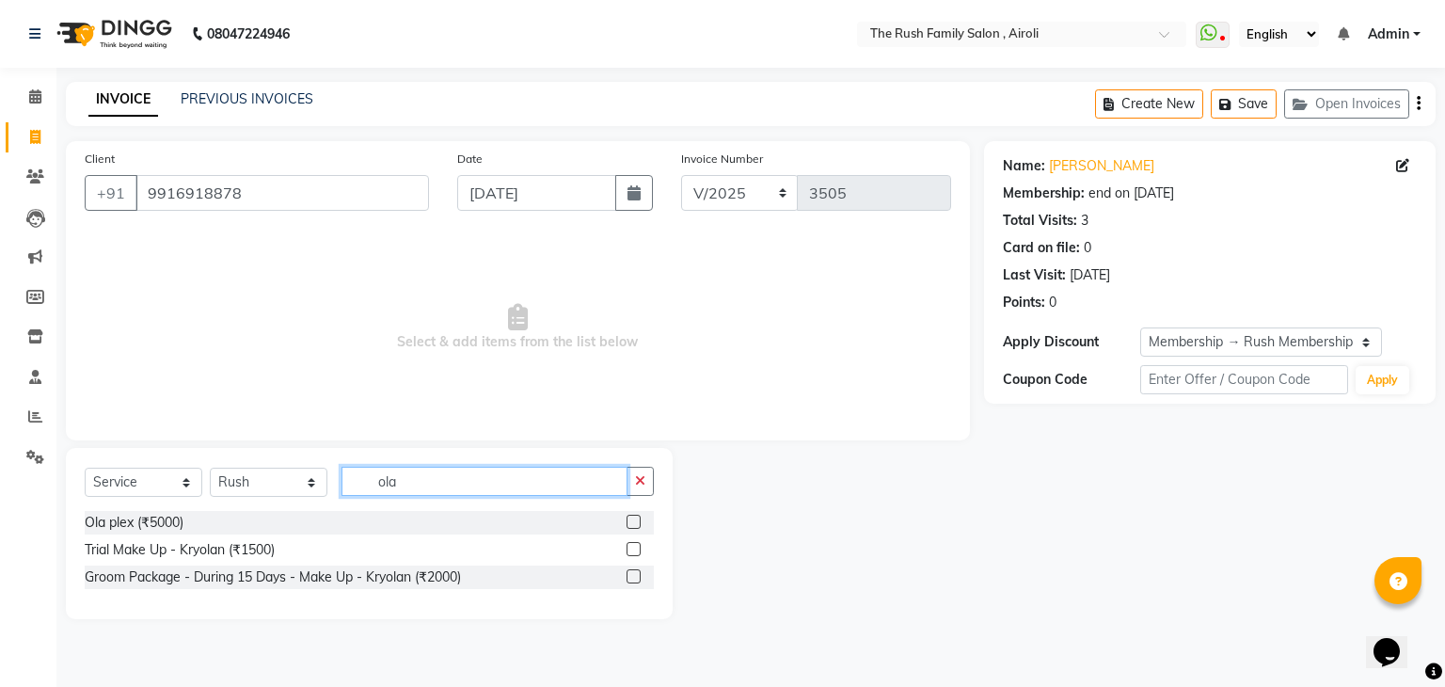
type input "ola"
click at [247, 488] on select "Select Stylist [PERSON_NAME] [PERSON_NAME] Danish Guddi [PERSON_NAME] [PERSON_N…" at bounding box center [269, 482] width 118 height 29
click at [173, 495] on select "Select Service Product Membership Package Voucher Prepaid Gift Card" at bounding box center [144, 482] width 118 height 29
select select "product"
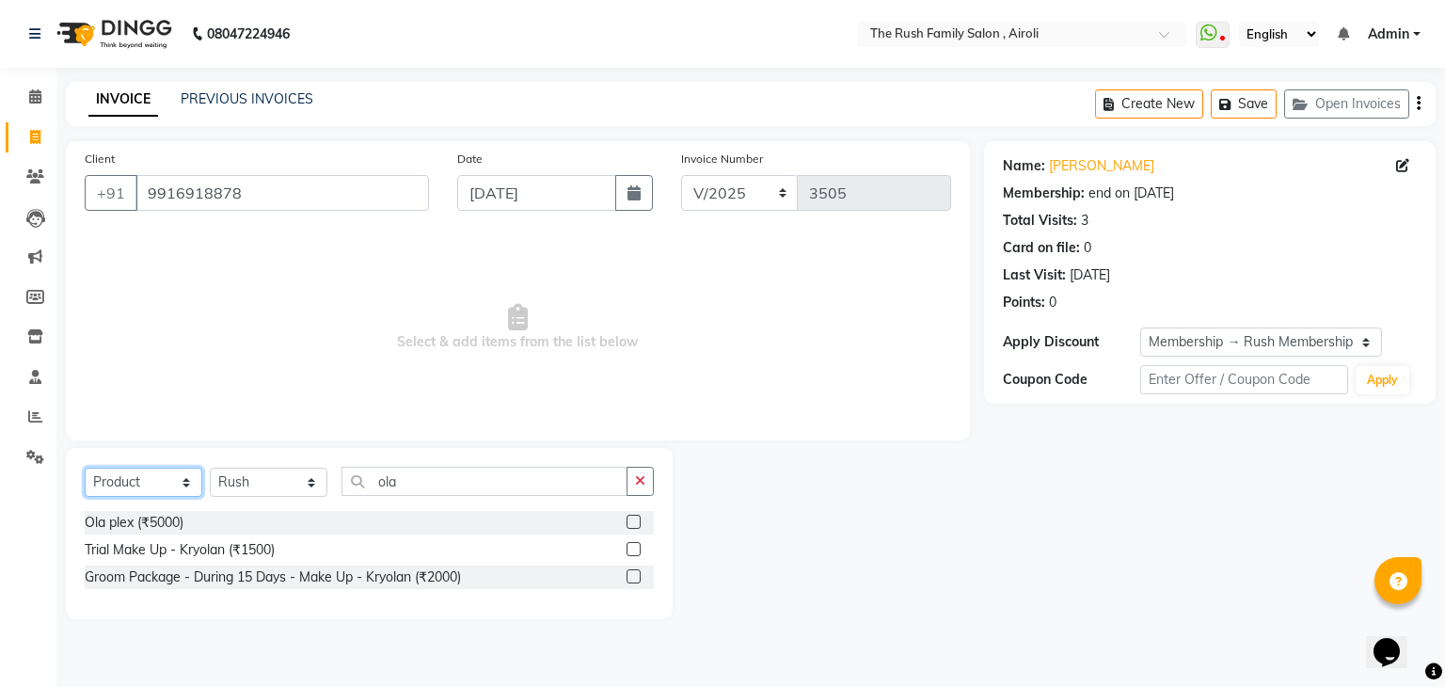
click at [85, 469] on select "Select Service Product Membership Package Voucher Prepaid Gift Card" at bounding box center [144, 482] width 118 height 29
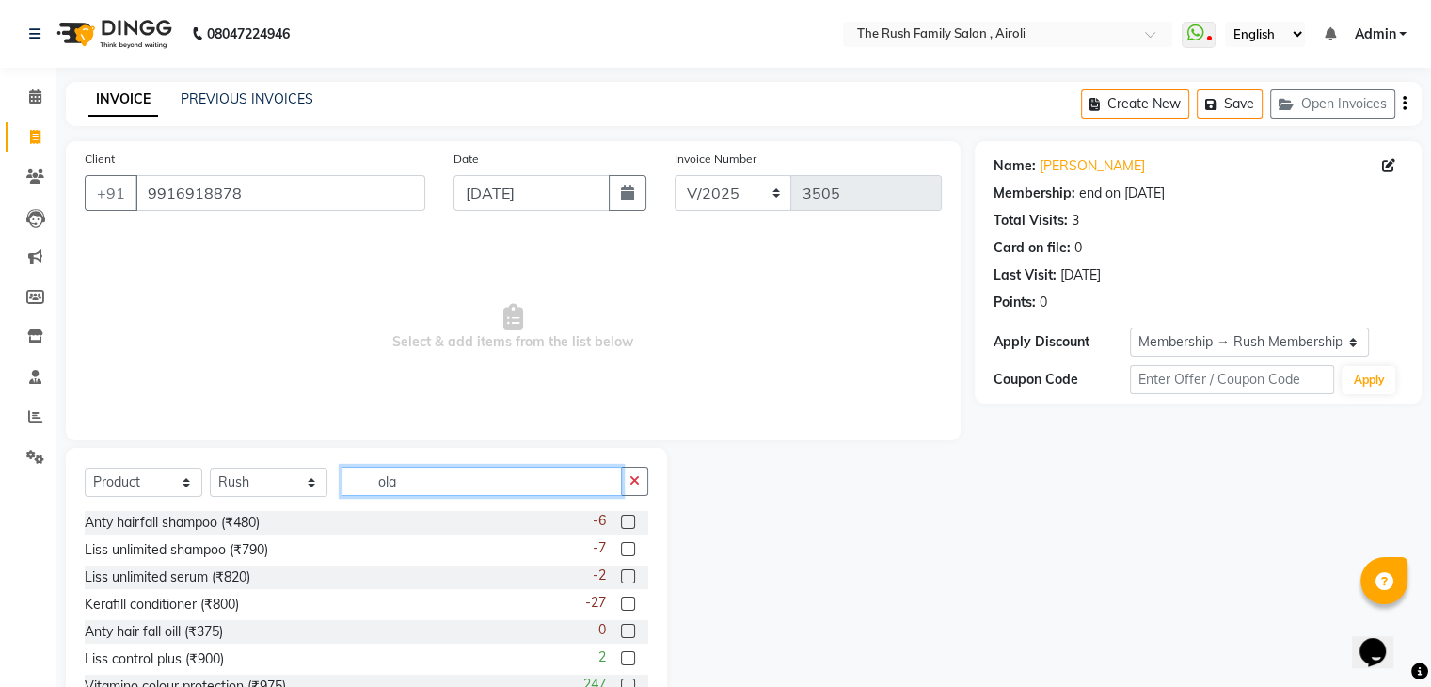
click at [402, 485] on input "ola" at bounding box center [482, 481] width 280 height 29
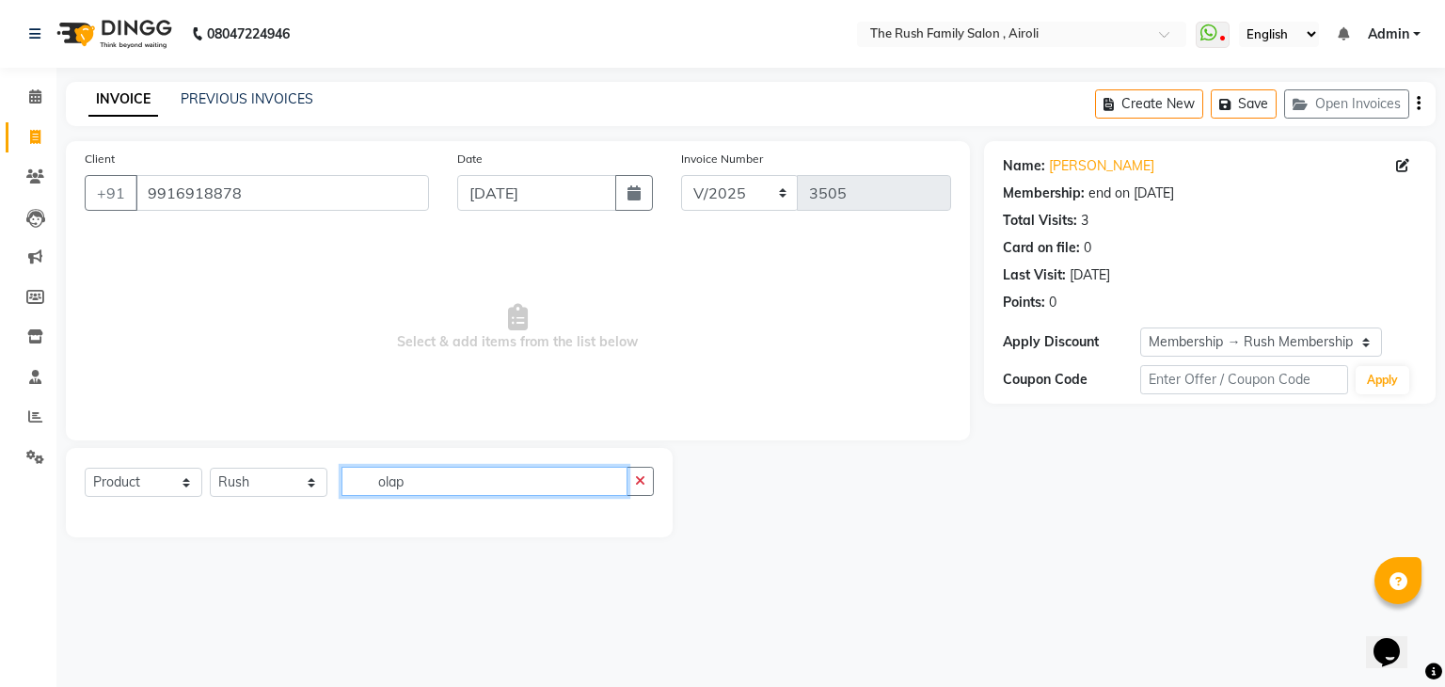
type input "ola"
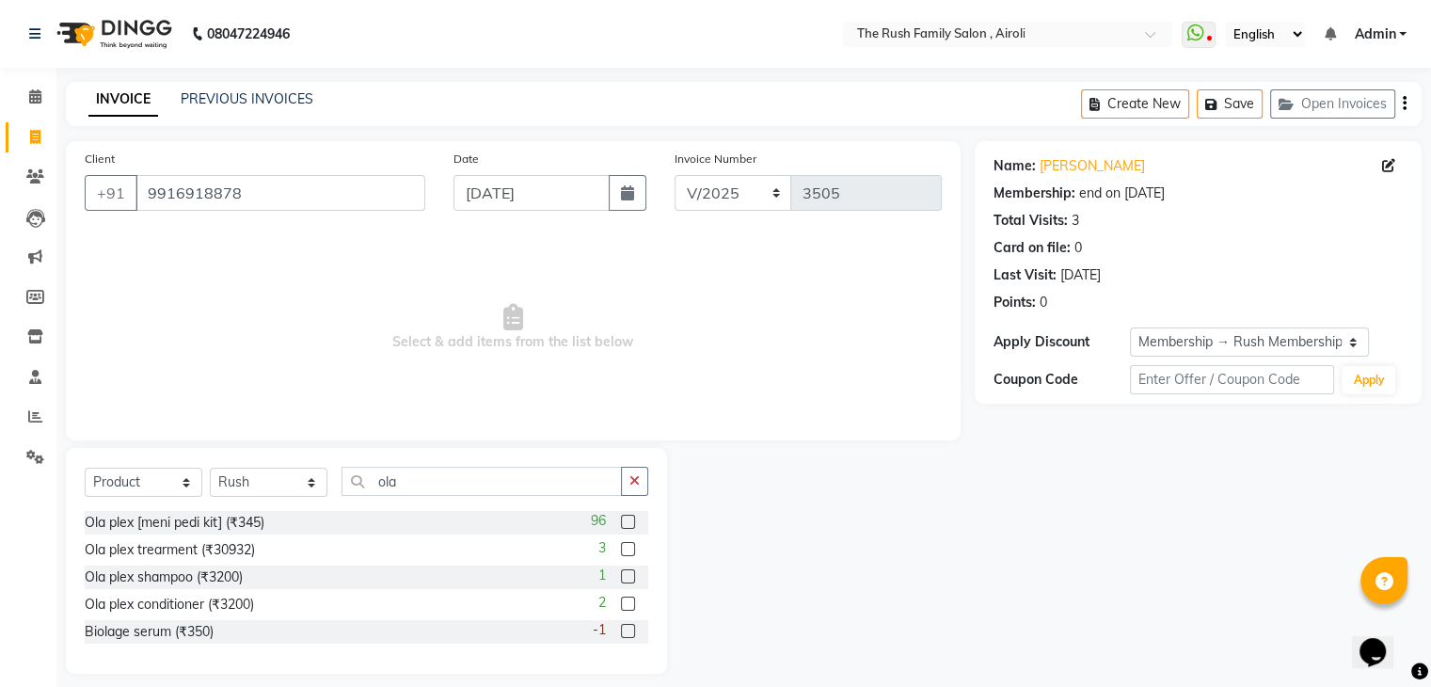
click at [628, 581] on label at bounding box center [628, 576] width 14 height 14
click at [628, 581] on input "checkbox" at bounding box center [627, 577] width 12 height 12
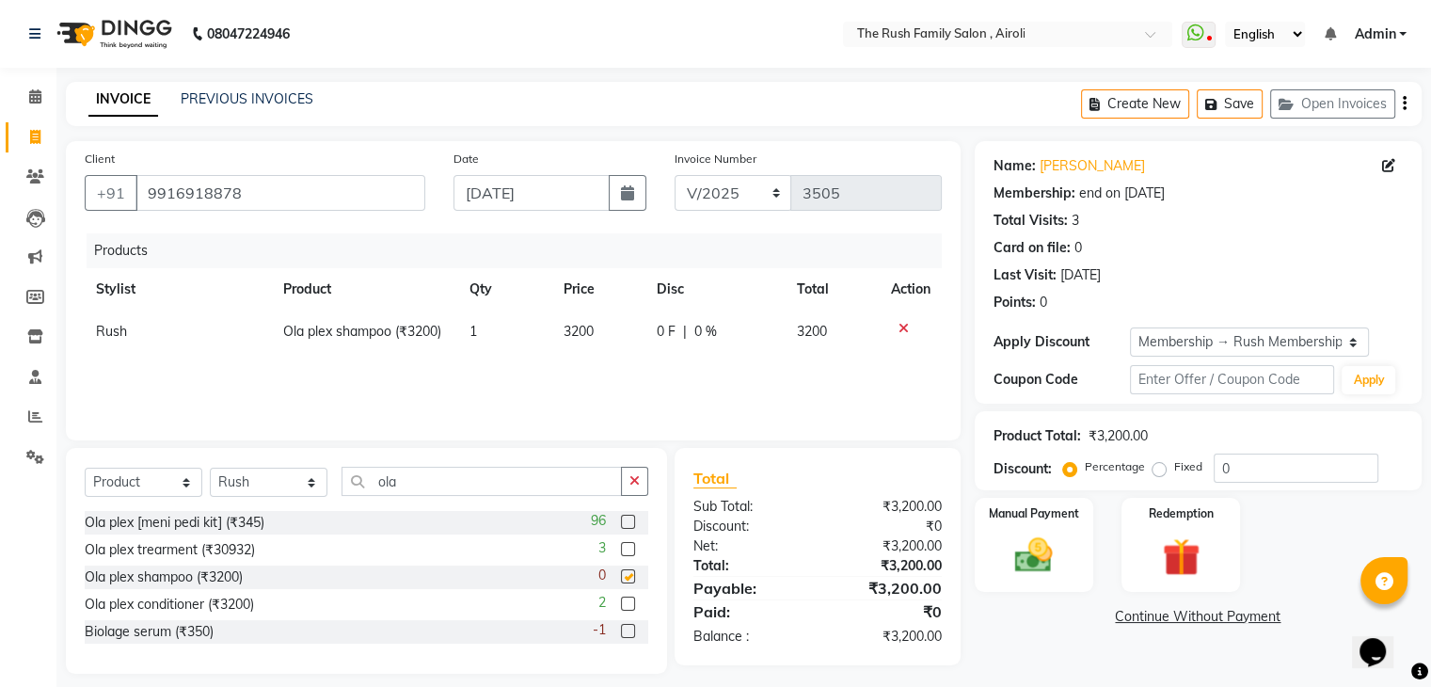
checkbox input "false"
click at [629, 600] on label at bounding box center [628, 604] width 14 height 14
click at [629, 600] on input "checkbox" at bounding box center [627, 604] width 12 height 12
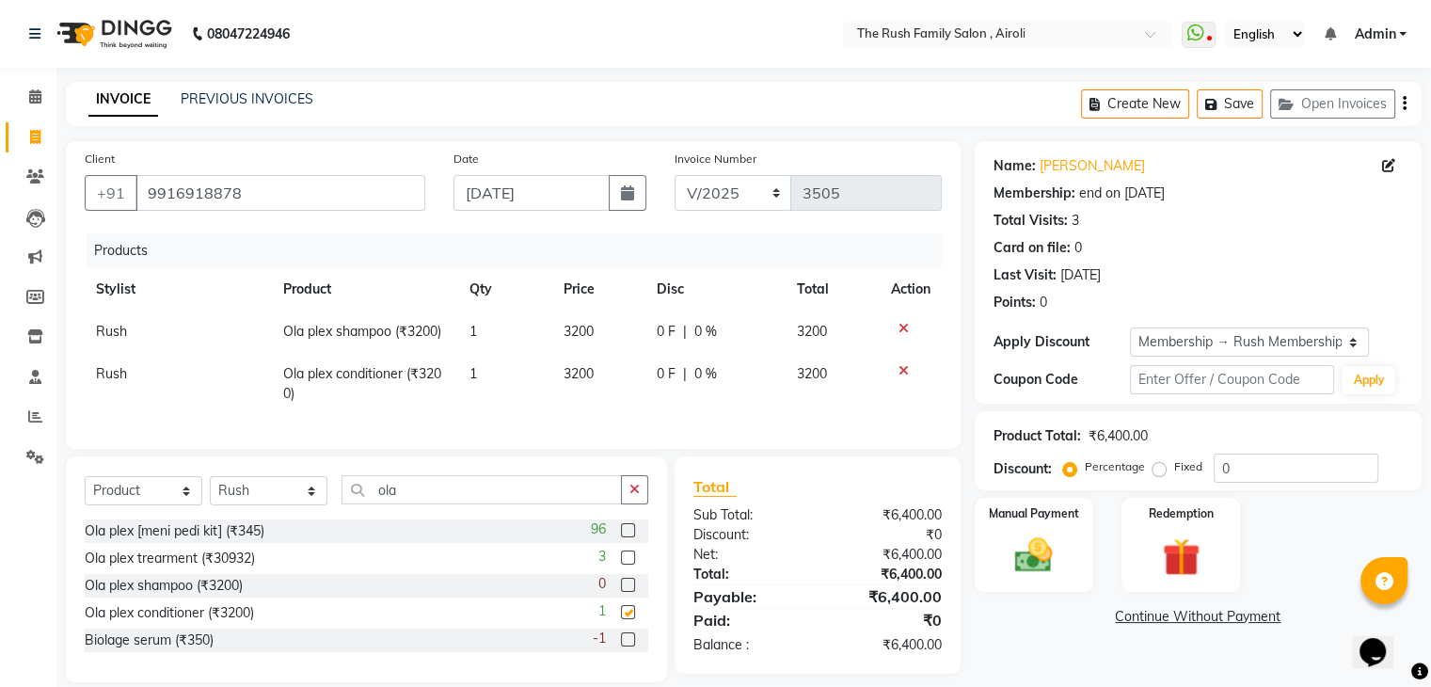
checkbox input "false"
click at [659, 330] on span "0 F" at bounding box center [666, 332] width 19 height 20
select select "53299"
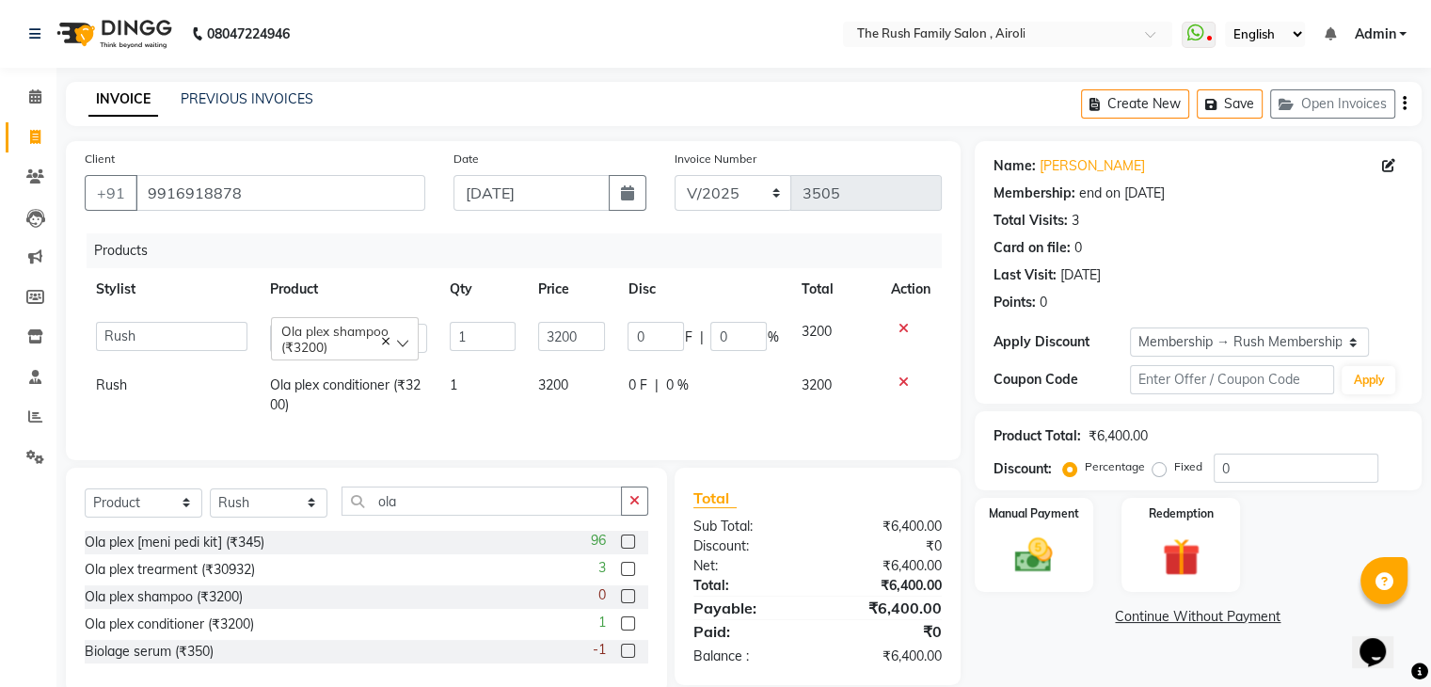
click at [659, 330] on input "0" at bounding box center [656, 336] width 56 height 29
type input "250"
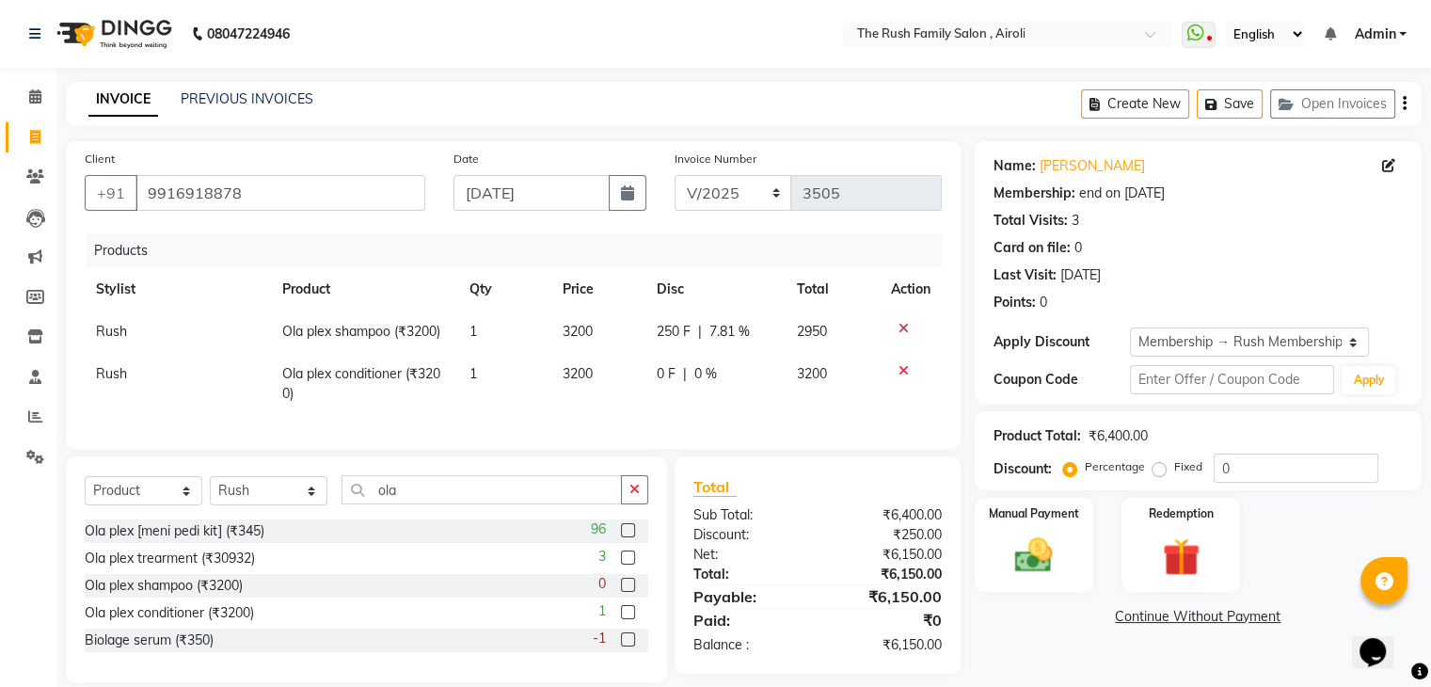
click at [654, 366] on td "0 F | 0 %" at bounding box center [715, 384] width 140 height 62
select select "53299"
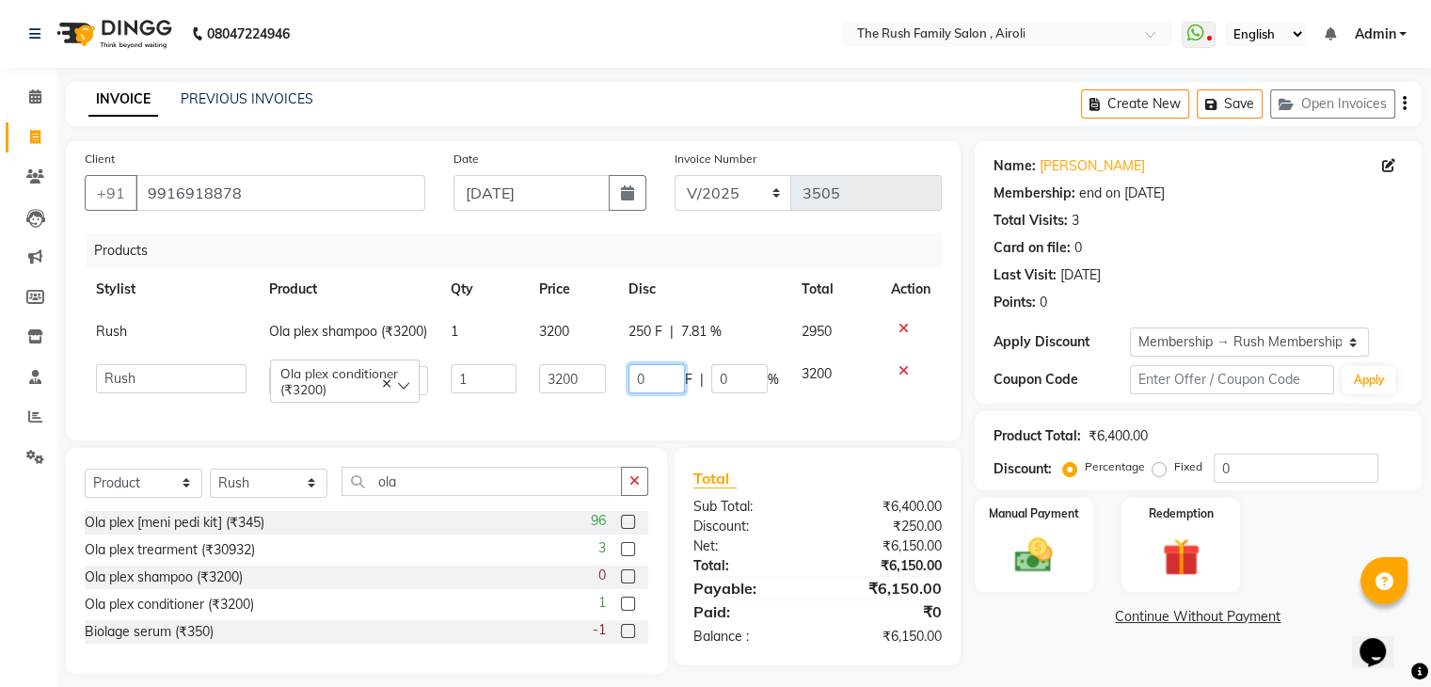
click at [651, 391] on input "0" at bounding box center [657, 378] width 56 height 29
type input "250"
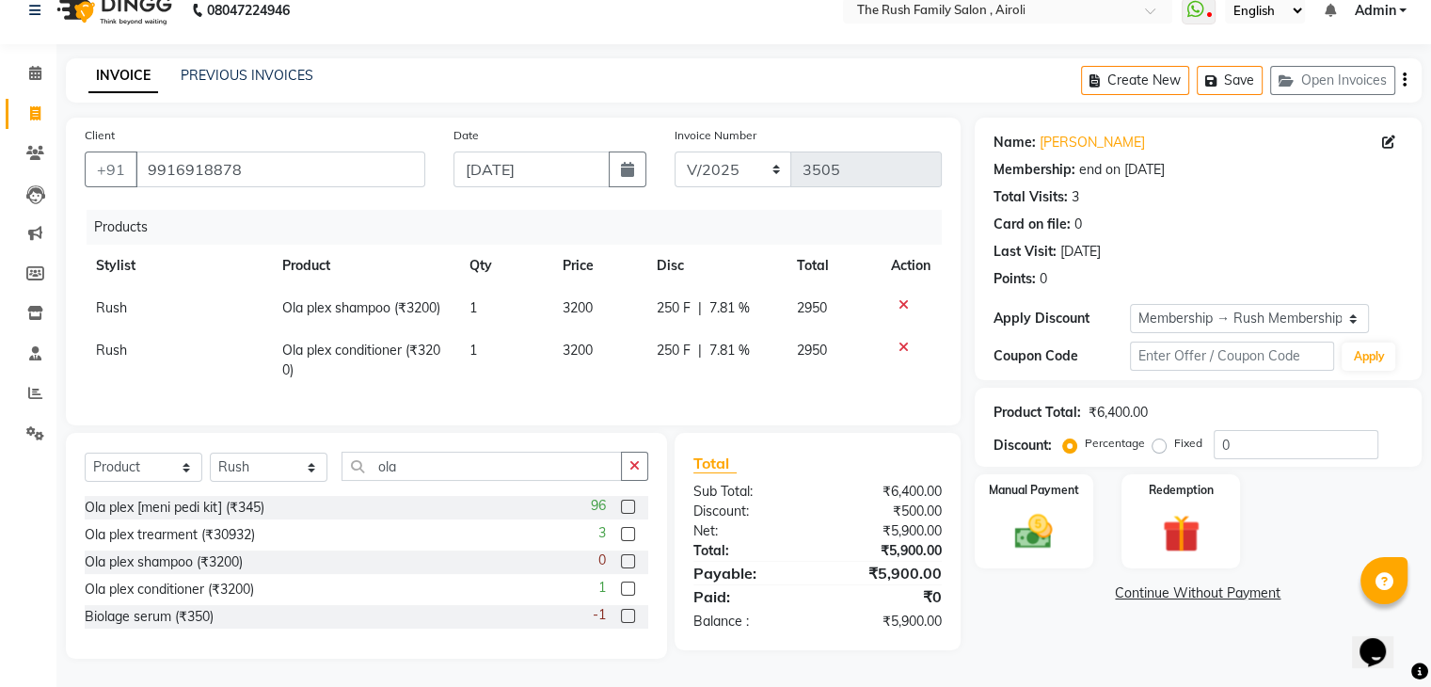
scroll to position [17, 0]
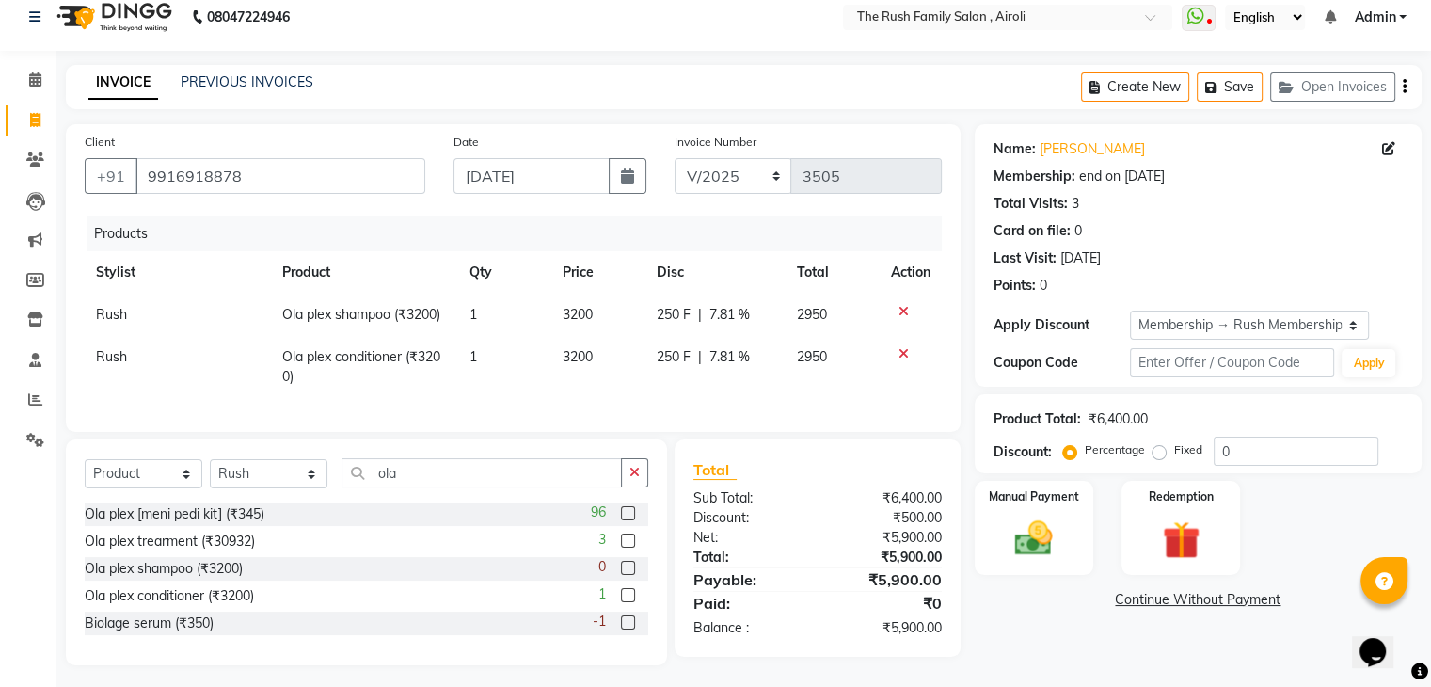
click at [444, 502] on div "Select Service Product Membership Package Voucher Prepaid Gift Card Select Styl…" at bounding box center [367, 480] width 564 height 44
drag, startPoint x: 444, startPoint y: 505, endPoint x: 151, endPoint y: 486, distance: 293.3
click at [151, 486] on div "Select Service Product Membership Package Voucher Prepaid Gift Card Select Styl…" at bounding box center [367, 480] width 564 height 44
click at [151, 486] on select "Select Service Product Membership Package Voucher Prepaid Gift Card" at bounding box center [144, 473] width 118 height 29
select select "service"
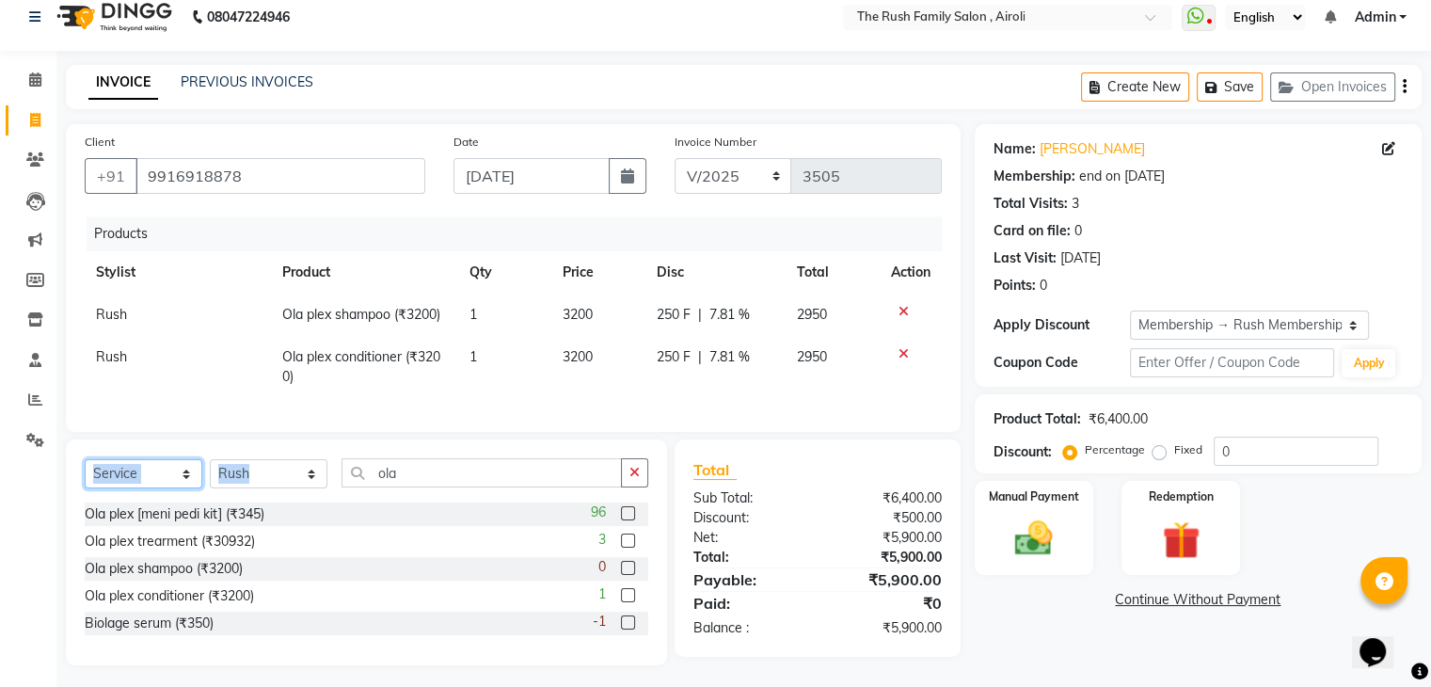
click at [85, 474] on select "Select Service Product Membership Package Voucher Prepaid Gift Card" at bounding box center [144, 473] width 118 height 29
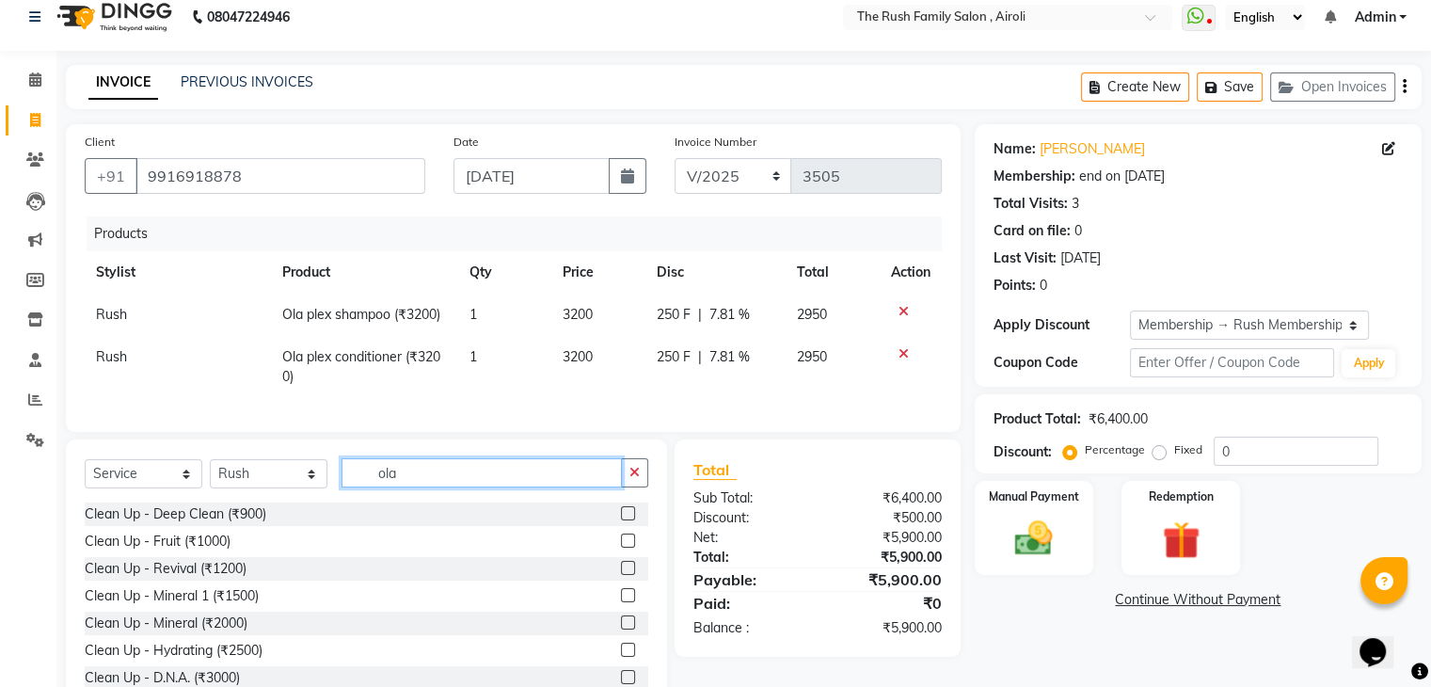
click at [401, 487] on input "ola" at bounding box center [482, 472] width 280 height 29
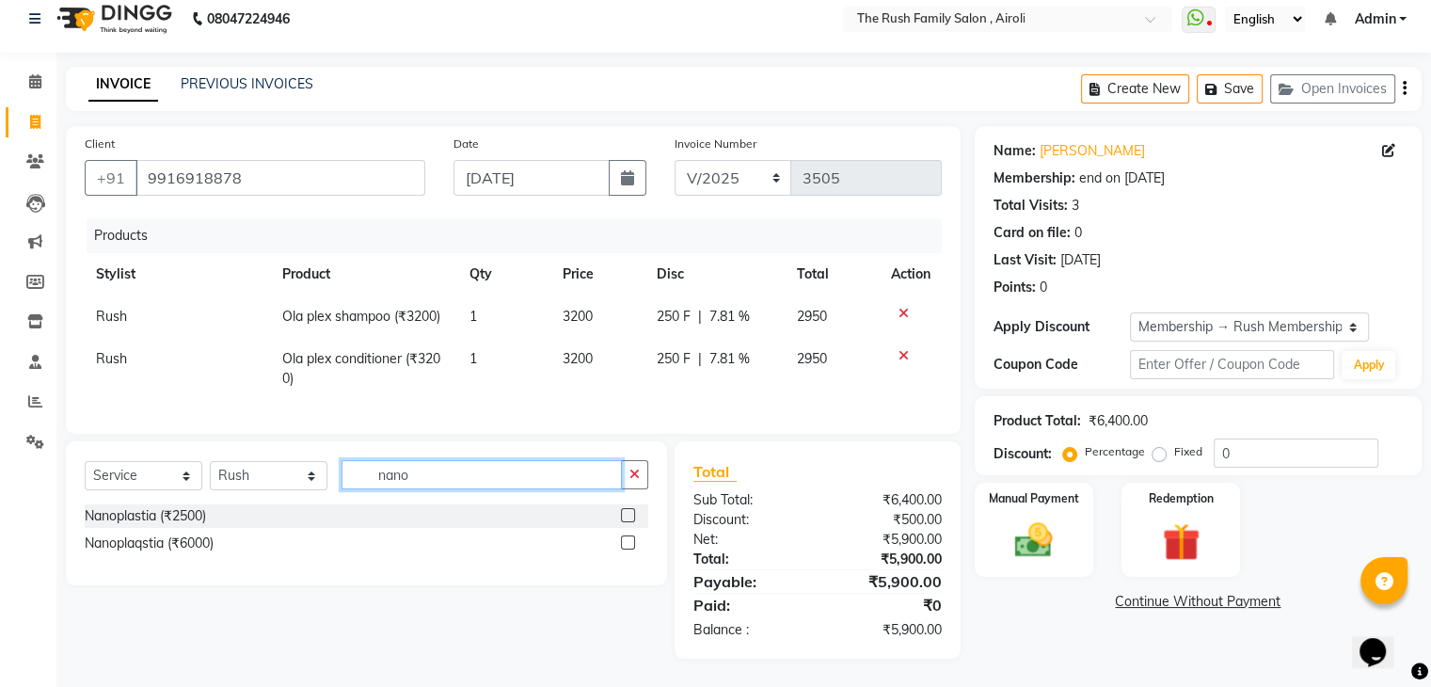
type input "nano"
click at [629, 550] on label at bounding box center [628, 542] width 14 height 14
click at [629, 550] on input "checkbox" at bounding box center [627, 543] width 12 height 12
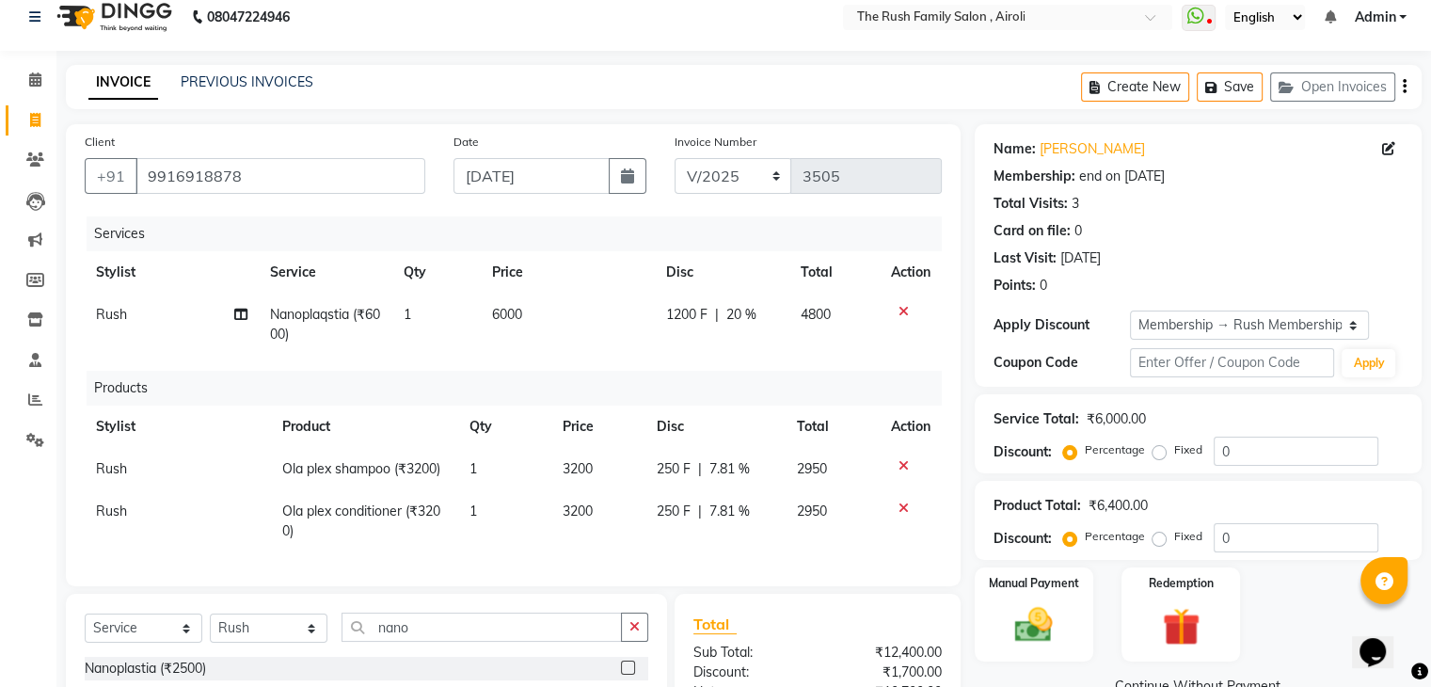
checkbox input "false"
click at [514, 313] on span "6000" at bounding box center [507, 314] width 30 height 17
select select "53299"
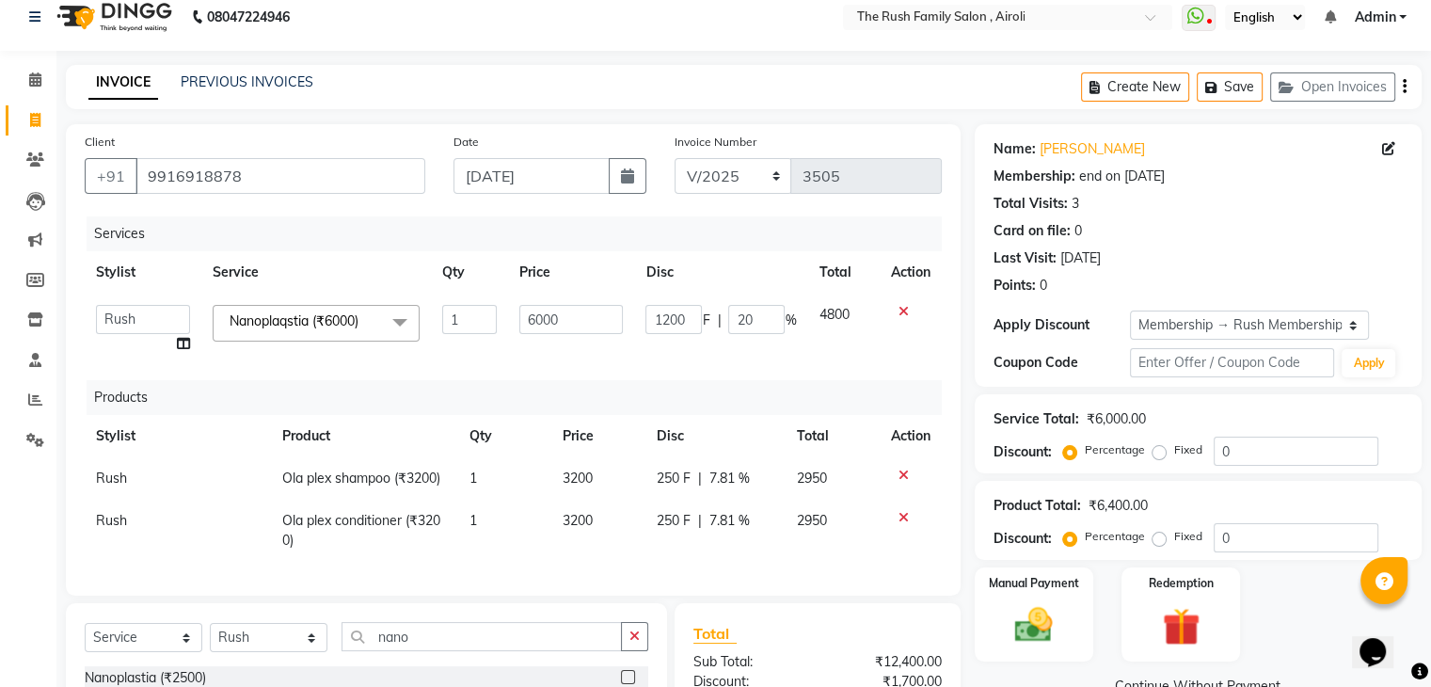
click at [514, 313] on td "6000" at bounding box center [571, 330] width 126 height 72
click at [570, 316] on input "6000" at bounding box center [571, 319] width 104 height 29
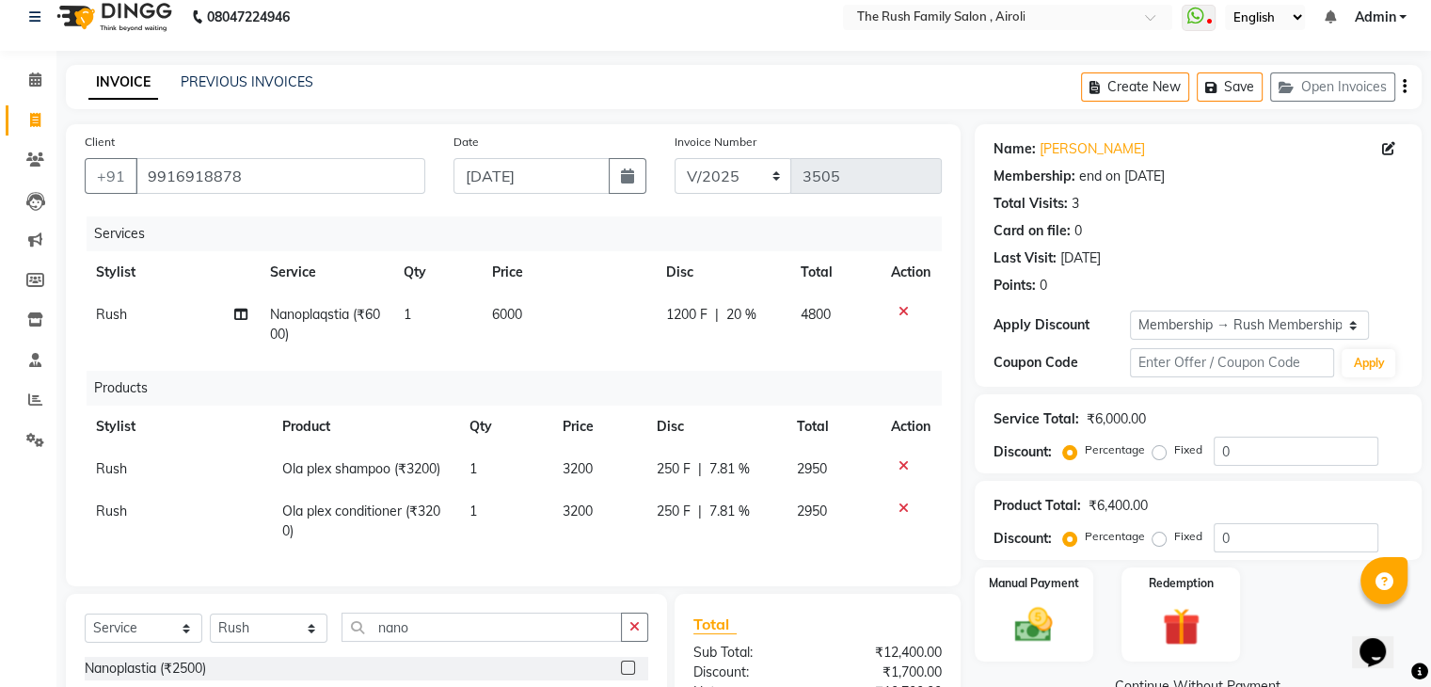
click at [375, 324] on td "Nanoplaqstia (₹6000)" at bounding box center [326, 325] width 134 height 62
select select "53299"
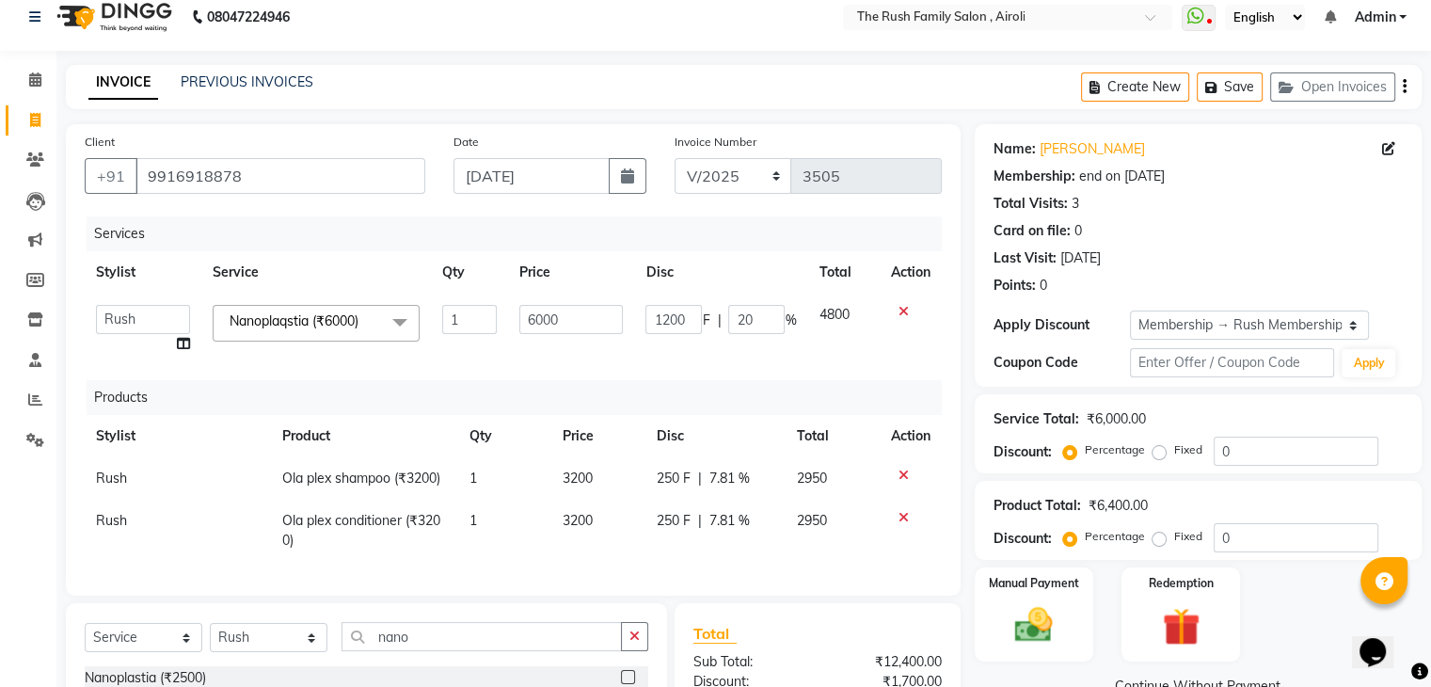
click at [372, 324] on span "Nanoplaqstia (₹6000) x" at bounding box center [298, 321] width 147 height 20
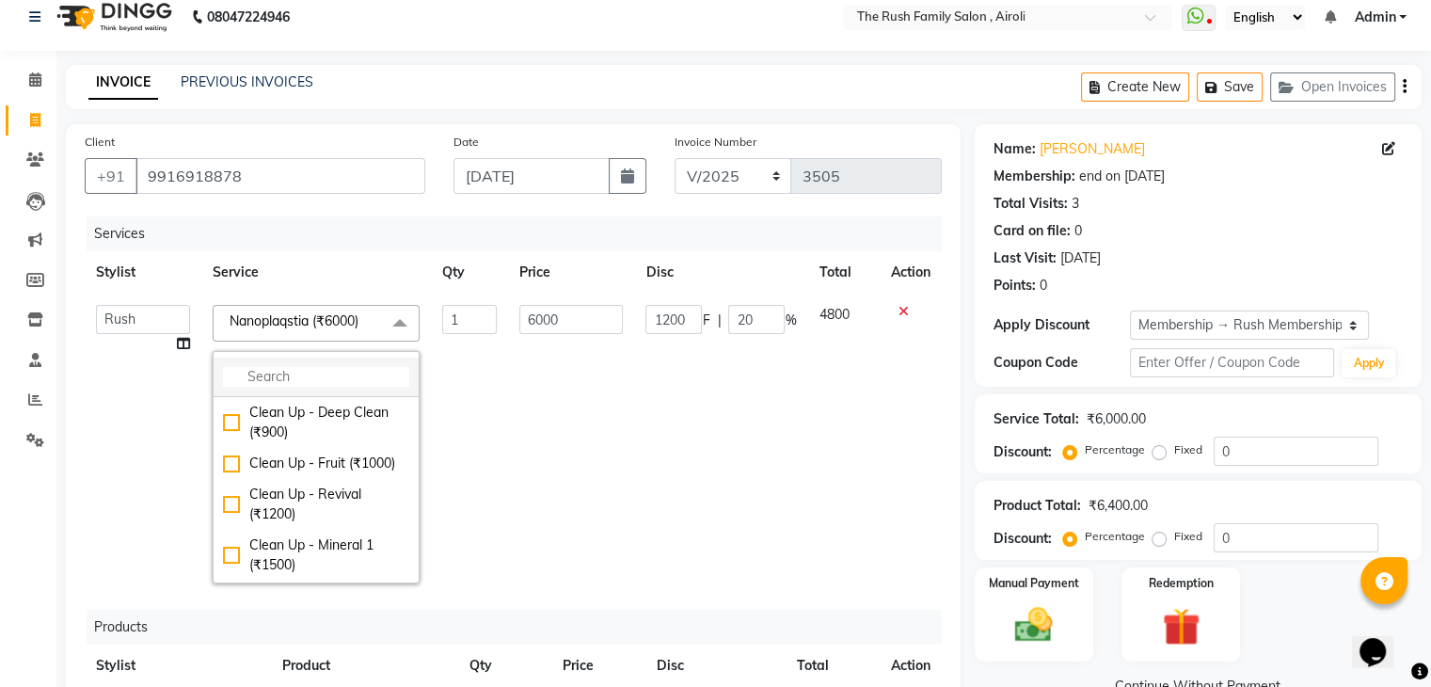
click at [317, 375] on input "multiselect-search" at bounding box center [316, 377] width 186 height 20
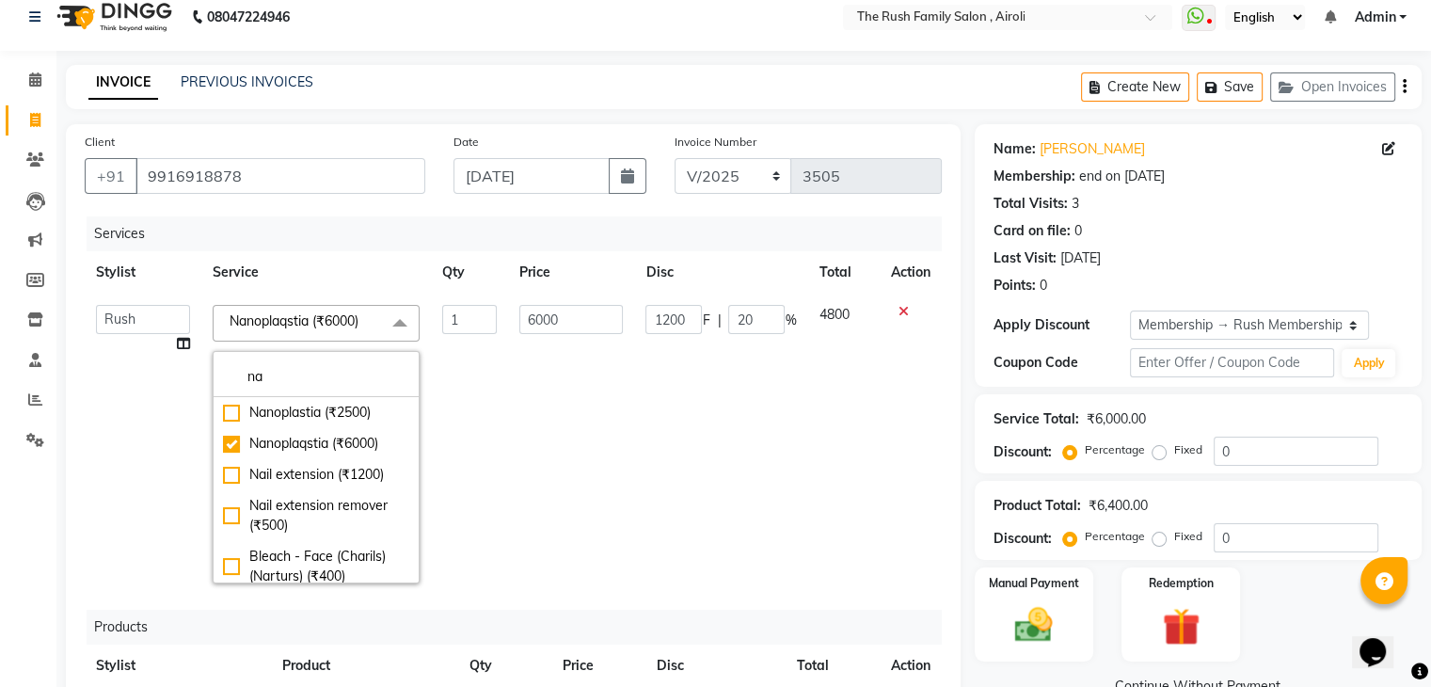
type input "na"
click at [542, 324] on input "6000" at bounding box center [571, 319] width 104 height 29
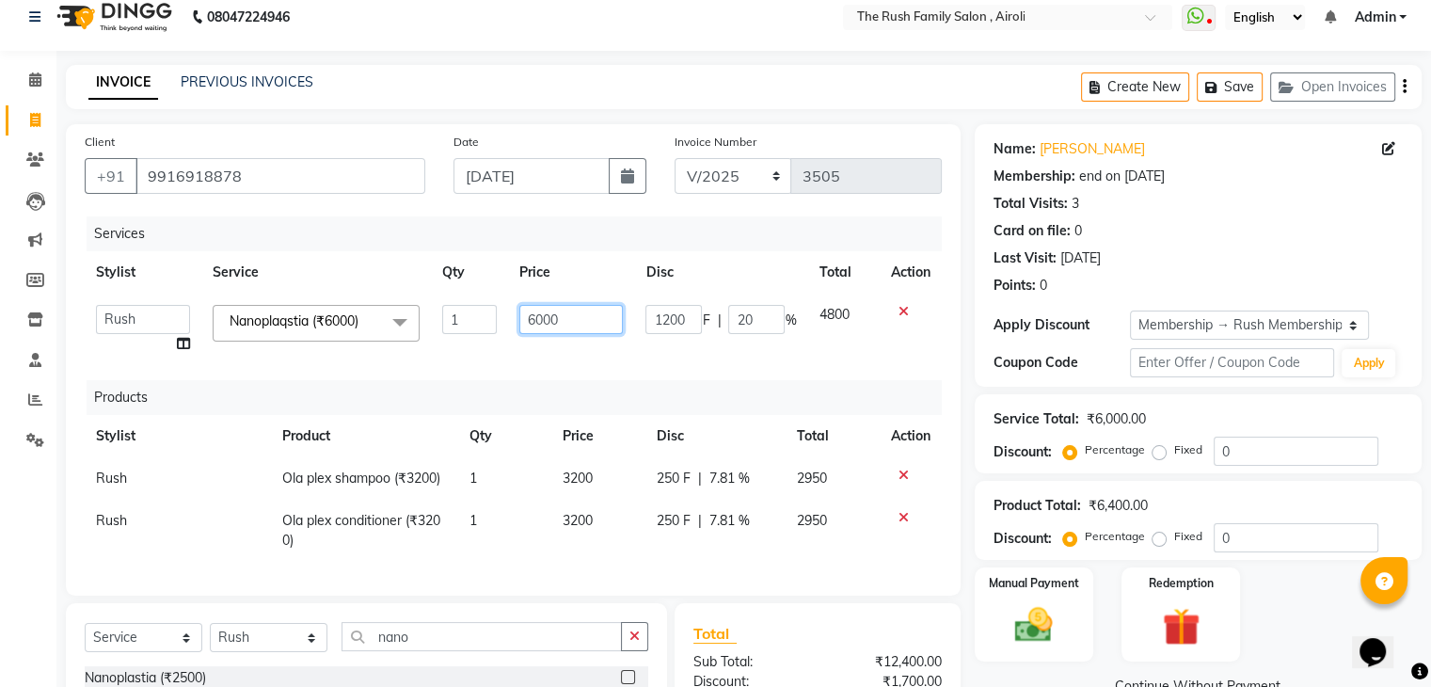
click at [542, 324] on input "6000" at bounding box center [571, 319] width 104 height 29
type input "10000"
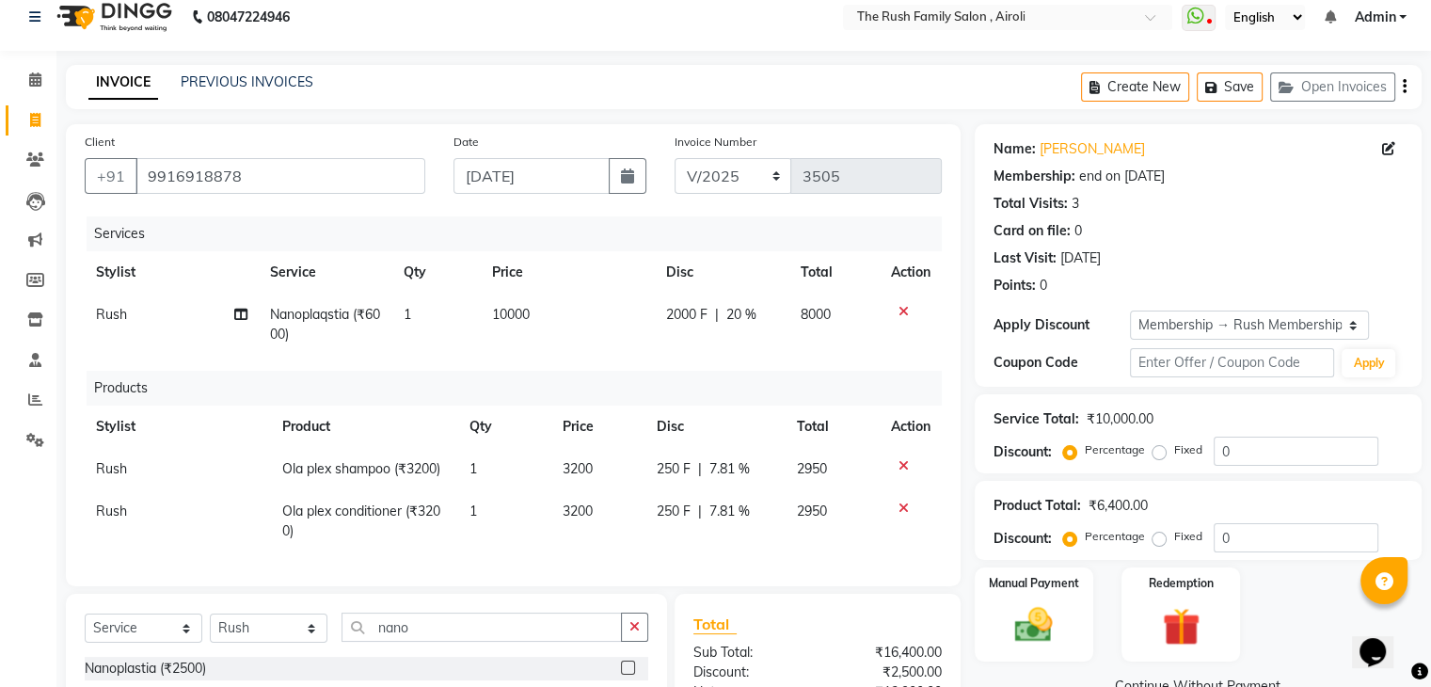
click at [581, 347] on td "10000" at bounding box center [568, 325] width 174 height 62
select select "53299"
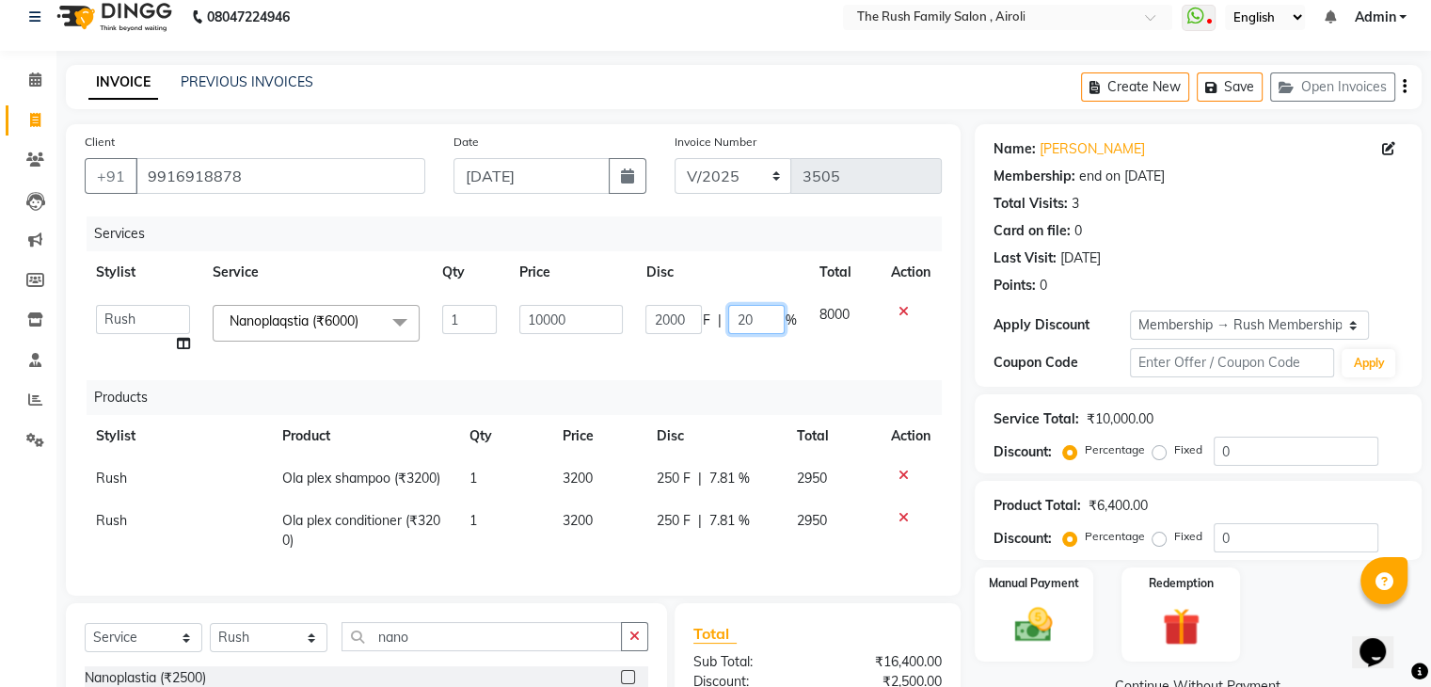
click at [741, 325] on input "20" at bounding box center [756, 319] width 56 height 29
type input "30"
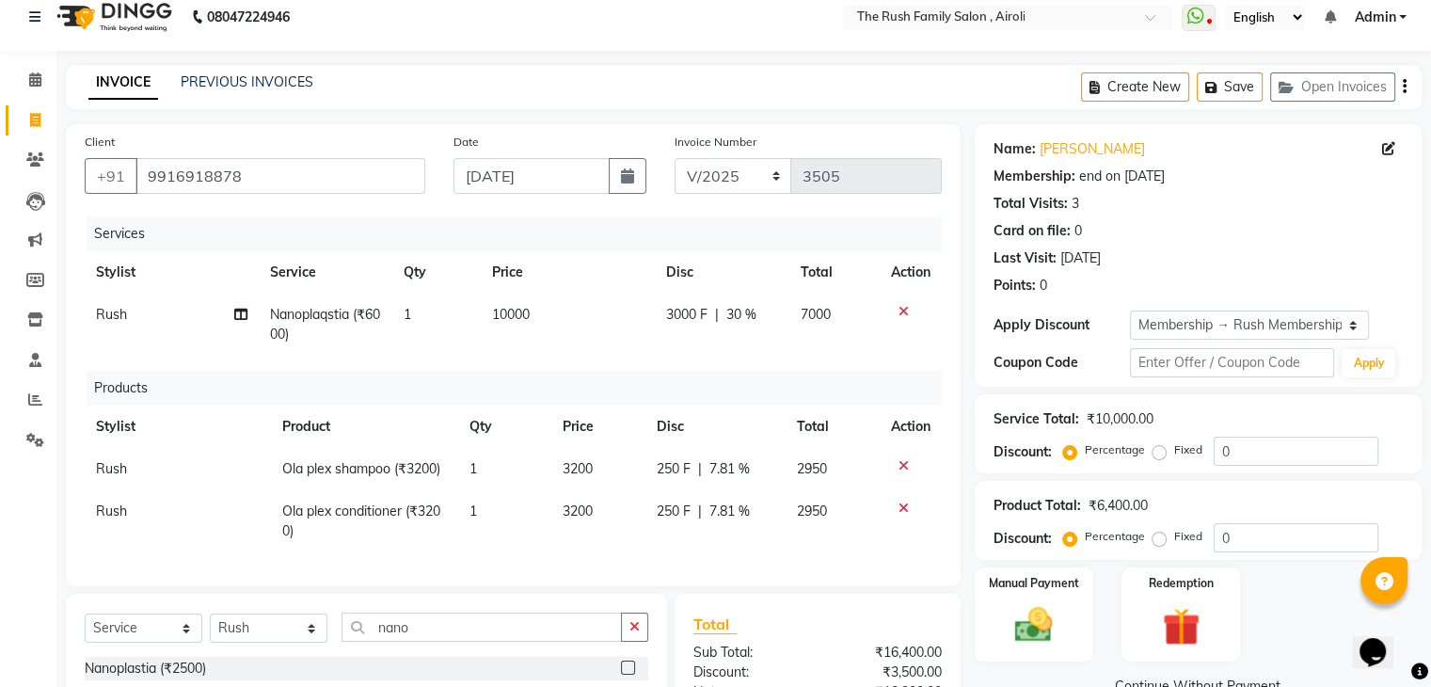
click at [733, 347] on td "3000 F | 30 %" at bounding box center [722, 325] width 135 height 62
select select "53299"
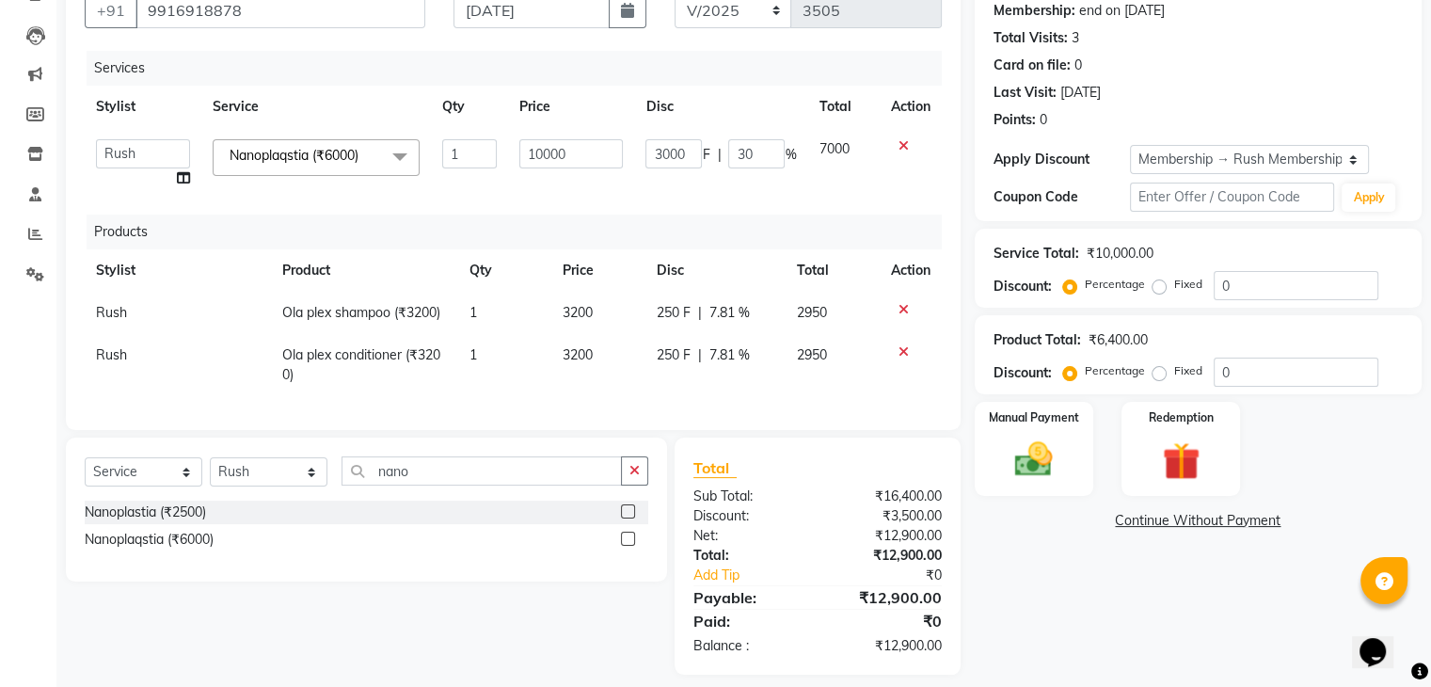
scroll to position [171, 0]
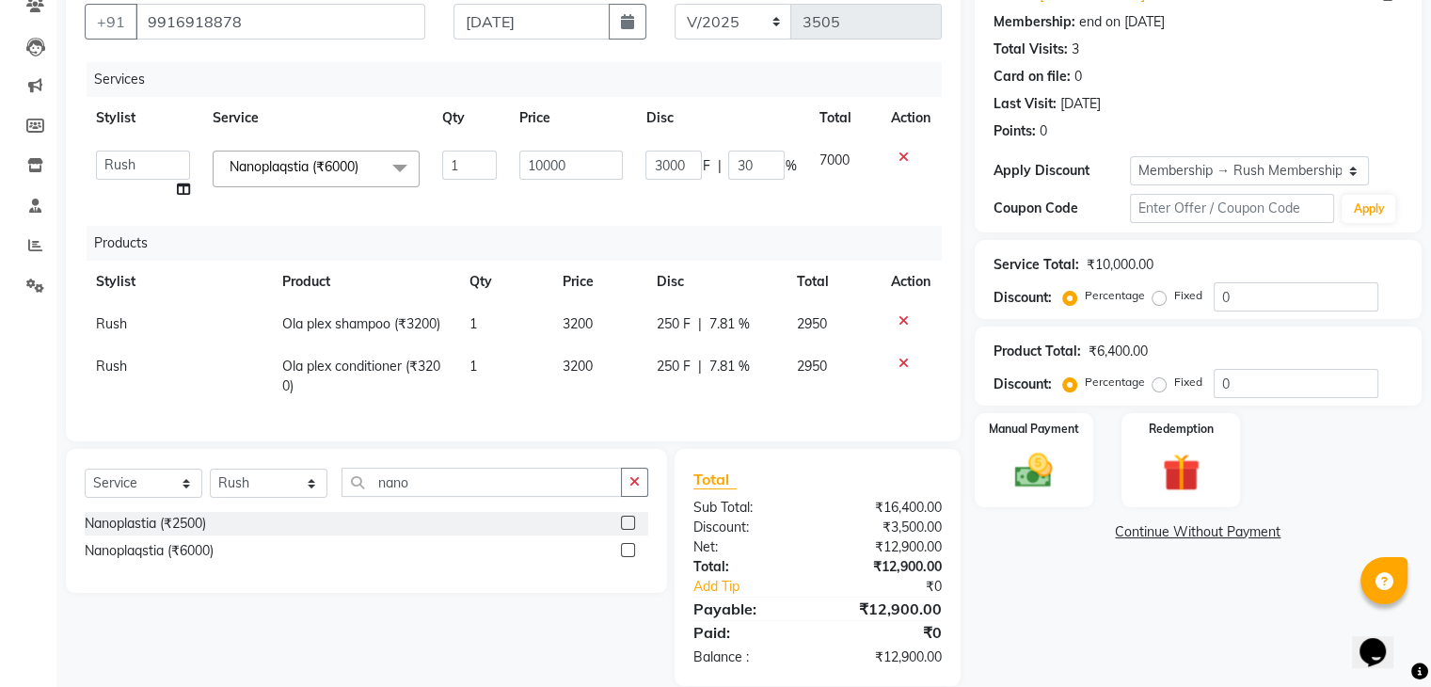
drag, startPoint x: 1438, startPoint y: 44, endPoint x: 1378, endPoint y: 490, distance: 449.9
click at [1378, 490] on div "Manual Payment Redemption" at bounding box center [1198, 460] width 475 height 94
click at [1139, 387] on label "Percentage" at bounding box center [1115, 382] width 60 height 17
click at [1080, 387] on input "Percentage" at bounding box center [1073, 381] width 13 height 13
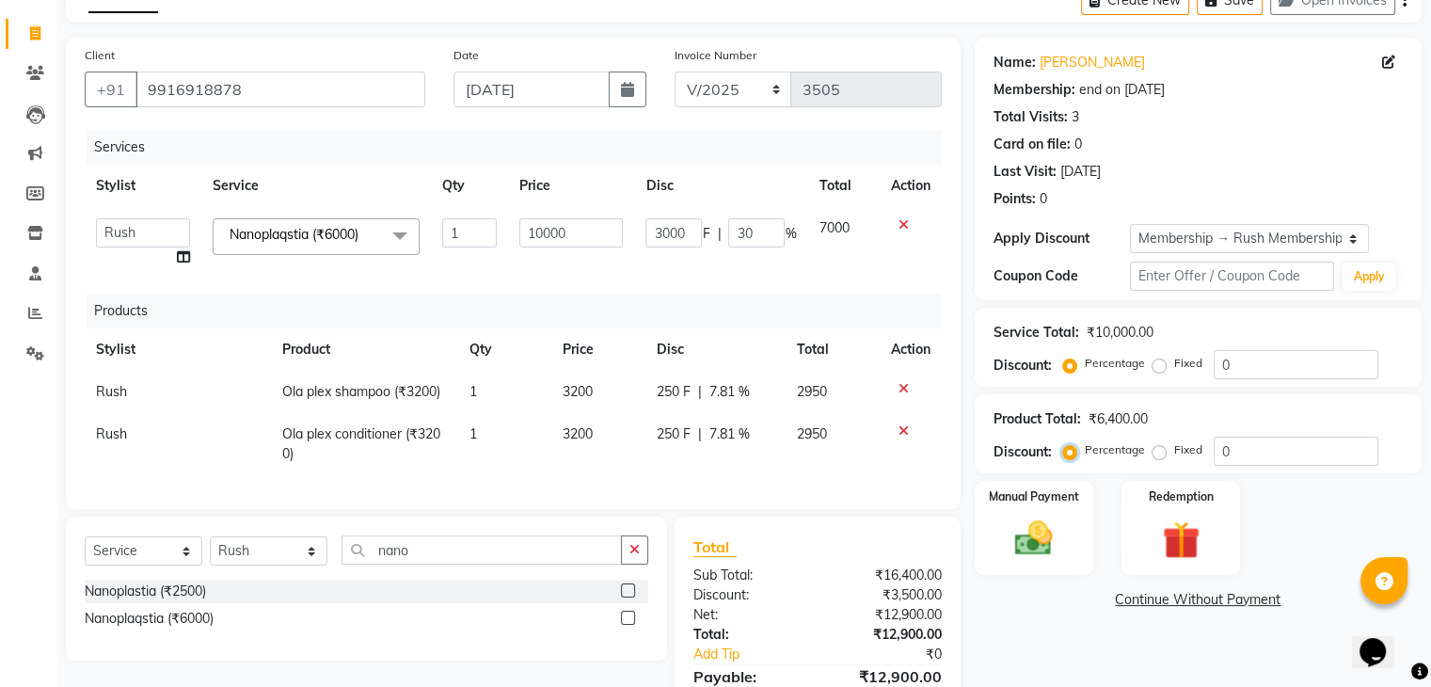
scroll to position [110, 0]
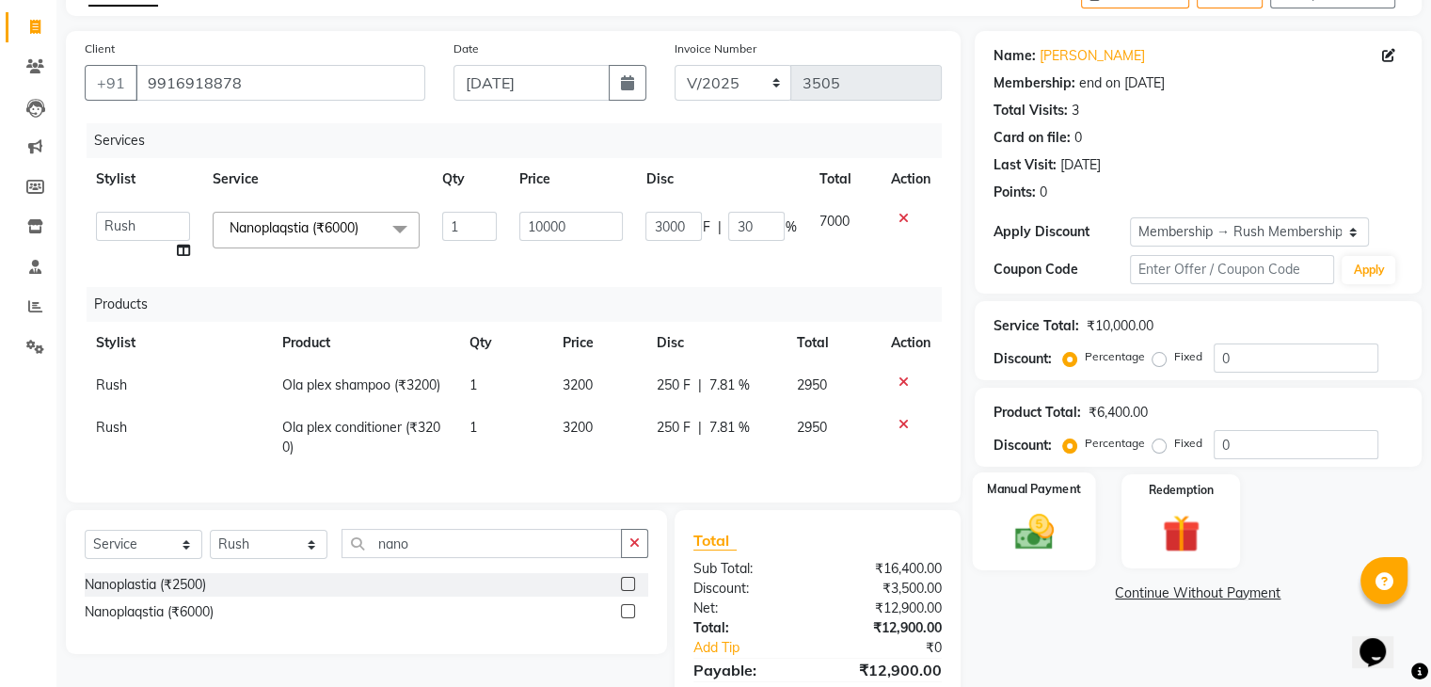
drag, startPoint x: 1444, startPoint y: 413, endPoint x: 1044, endPoint y: 548, distance: 421.9
click at [1044, 548] on img at bounding box center [1033, 532] width 63 height 45
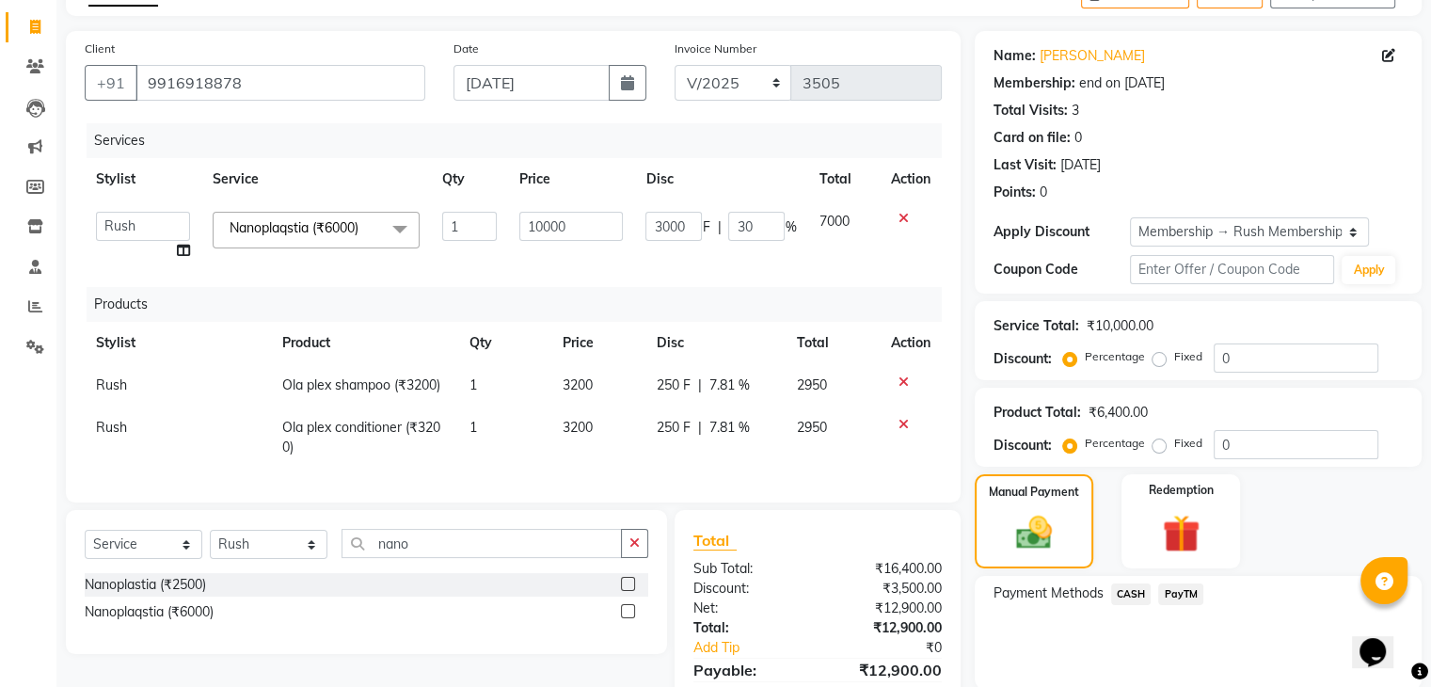
click at [1178, 597] on span "PayTM" at bounding box center [1180, 594] width 45 height 22
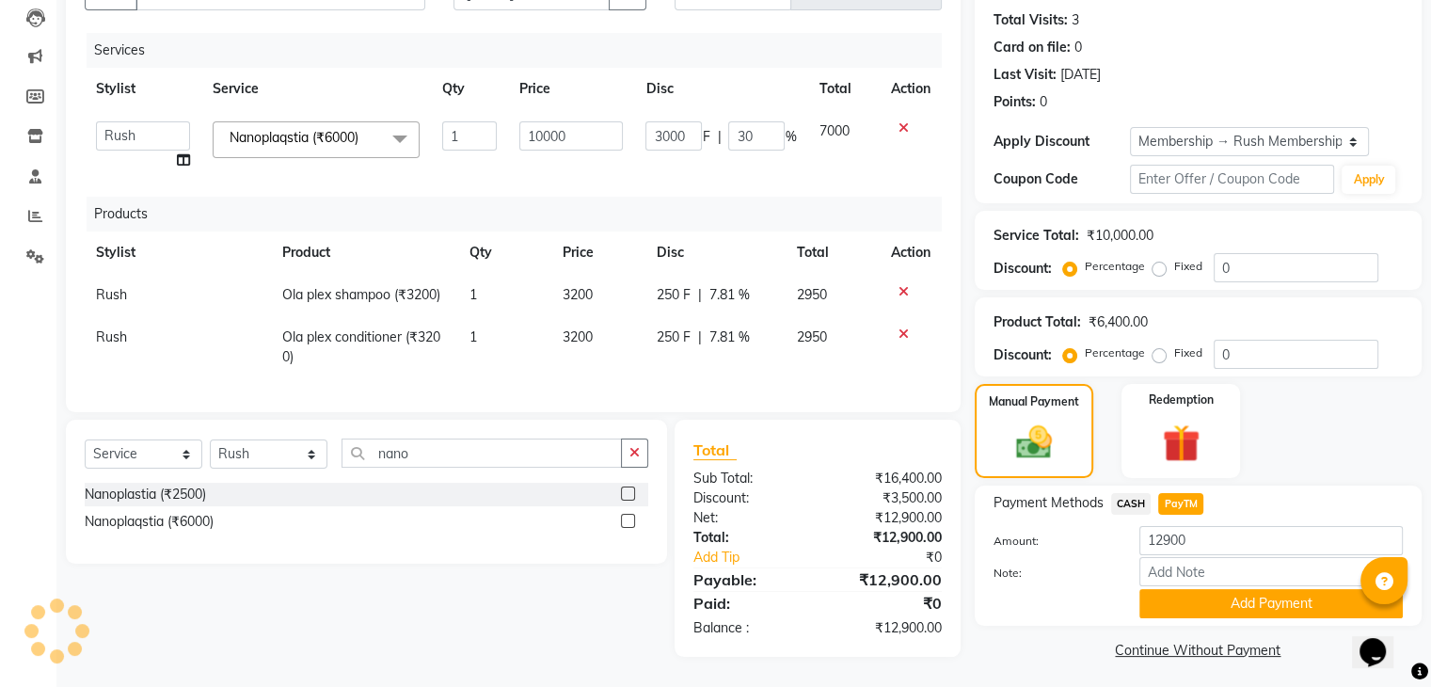
scroll to position [214, 0]
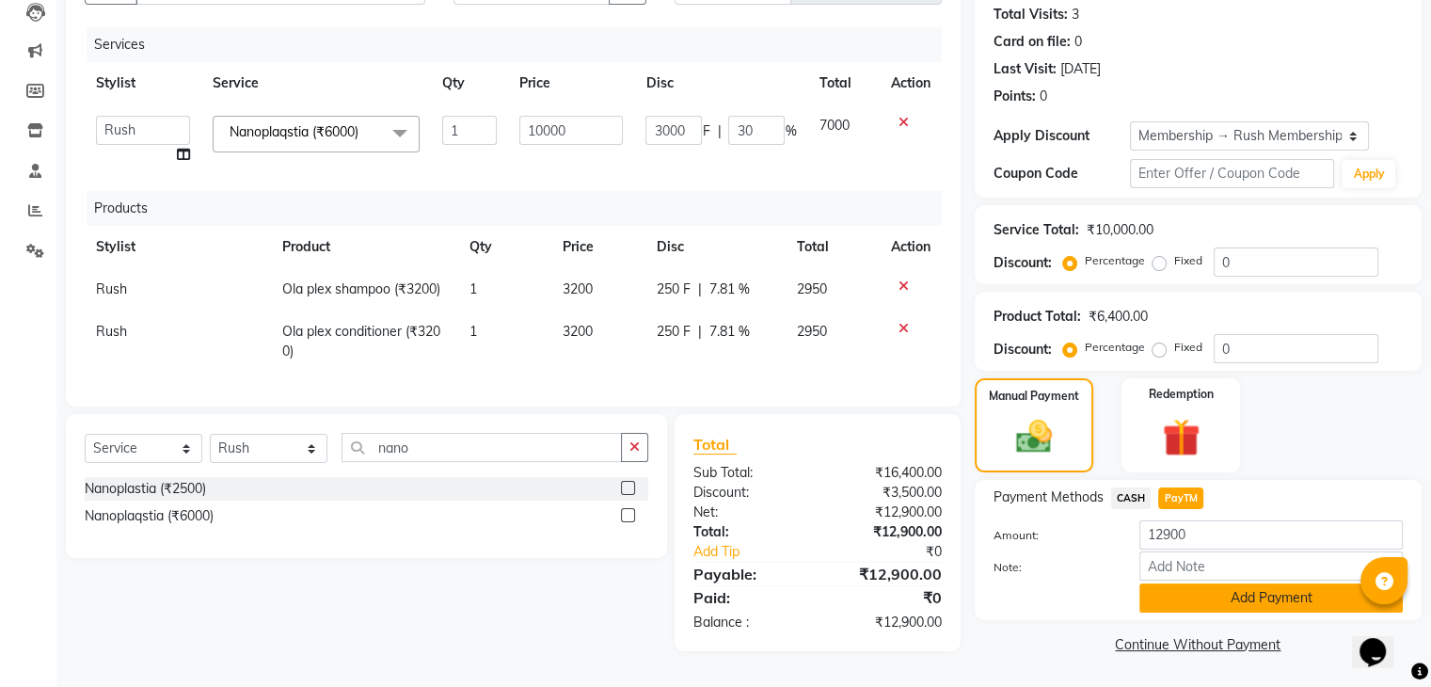
click at [1281, 594] on button "Add Payment" at bounding box center [1270, 597] width 263 height 29
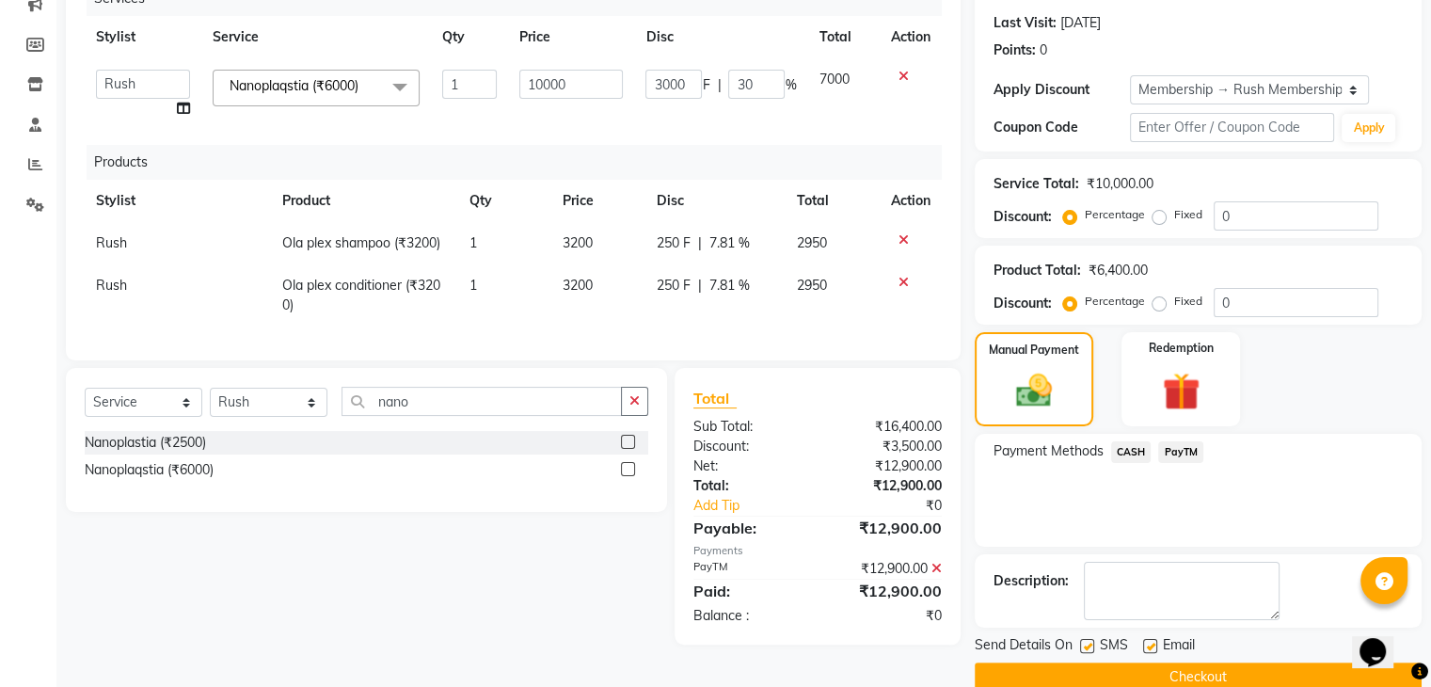
scroll to position [283, 0]
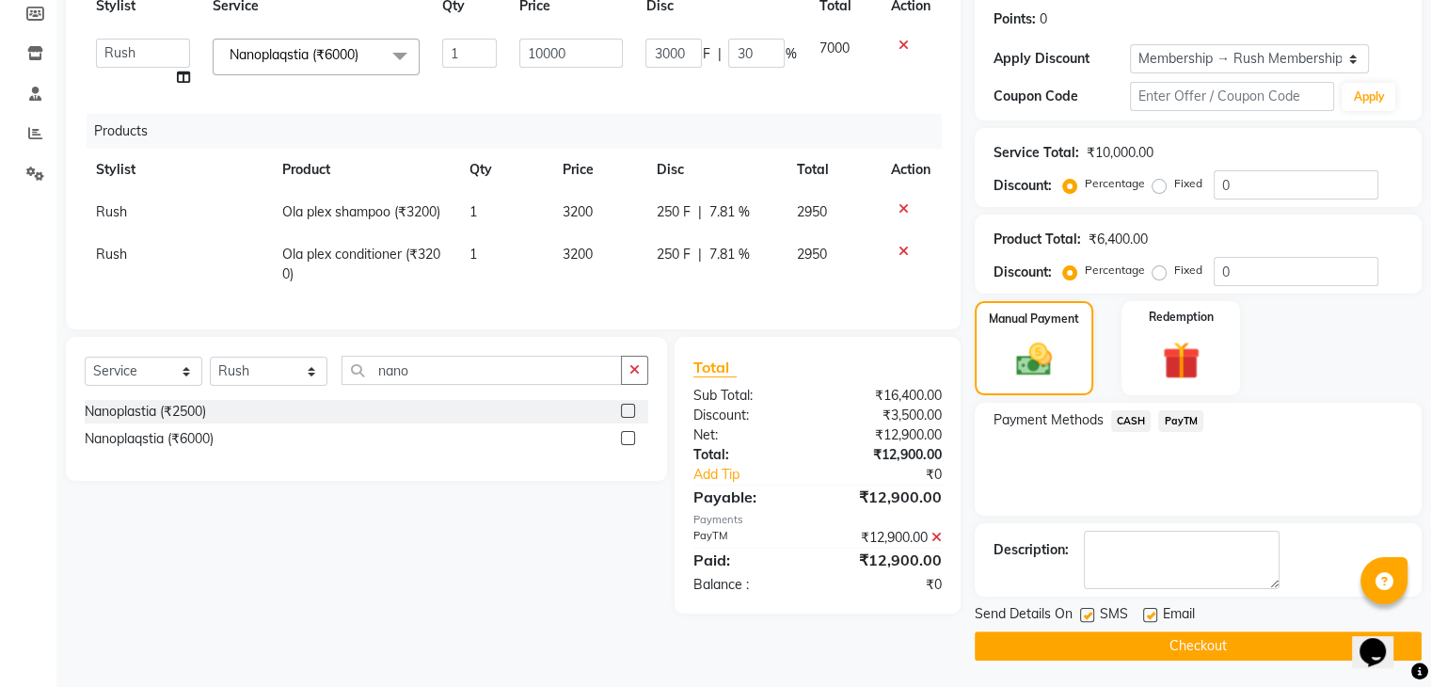
click at [1085, 610] on label at bounding box center [1087, 615] width 14 height 14
click at [1085, 610] on input "checkbox" at bounding box center [1086, 616] width 12 height 12
checkbox input "false"
click at [1146, 614] on label at bounding box center [1150, 615] width 14 height 14
click at [1146, 614] on input "checkbox" at bounding box center [1149, 616] width 12 height 12
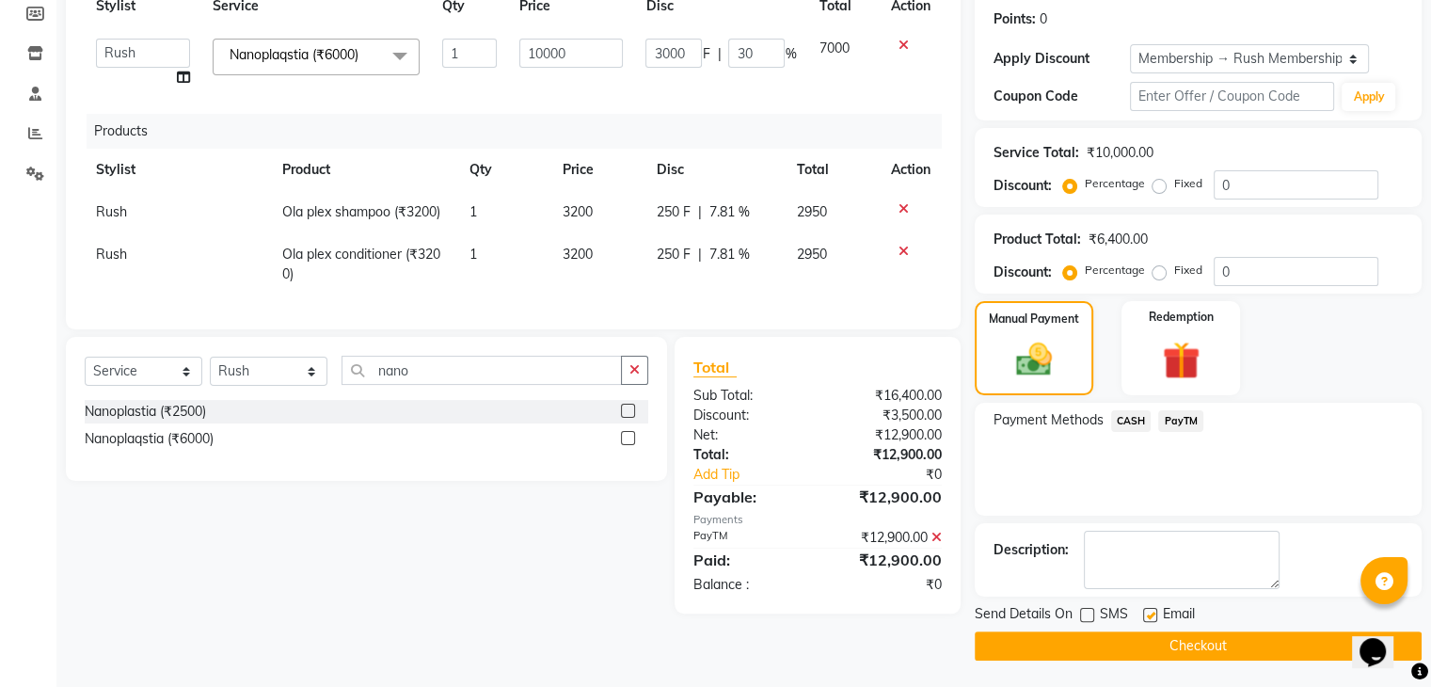
checkbox input "false"
click at [1122, 661] on main "INVOICE PREVIOUS INVOICES Create New Save Open Invoices Client +91 9916918878 D…" at bounding box center [743, 244] width 1375 height 890
click at [1109, 642] on button "Checkout" at bounding box center [1198, 645] width 447 height 29
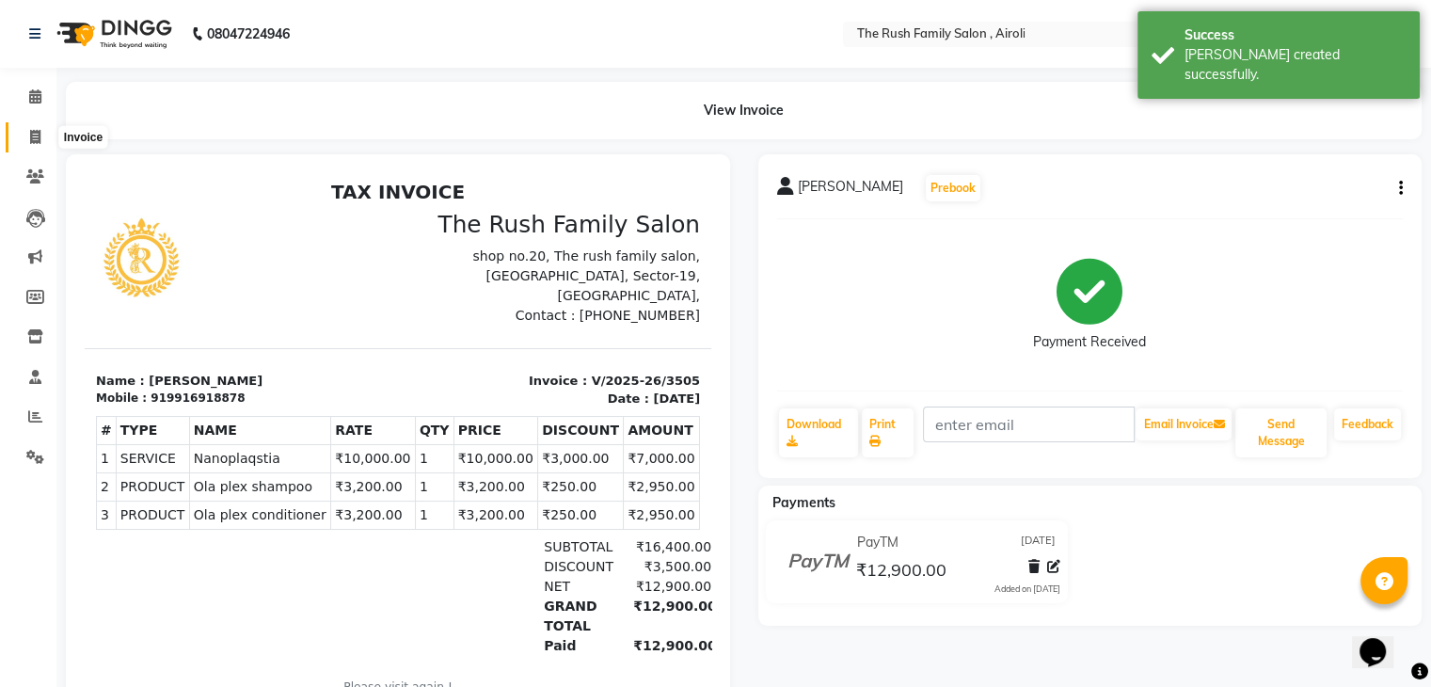
click at [34, 140] on icon at bounding box center [35, 137] width 10 height 14
select select "5419"
select select "service"
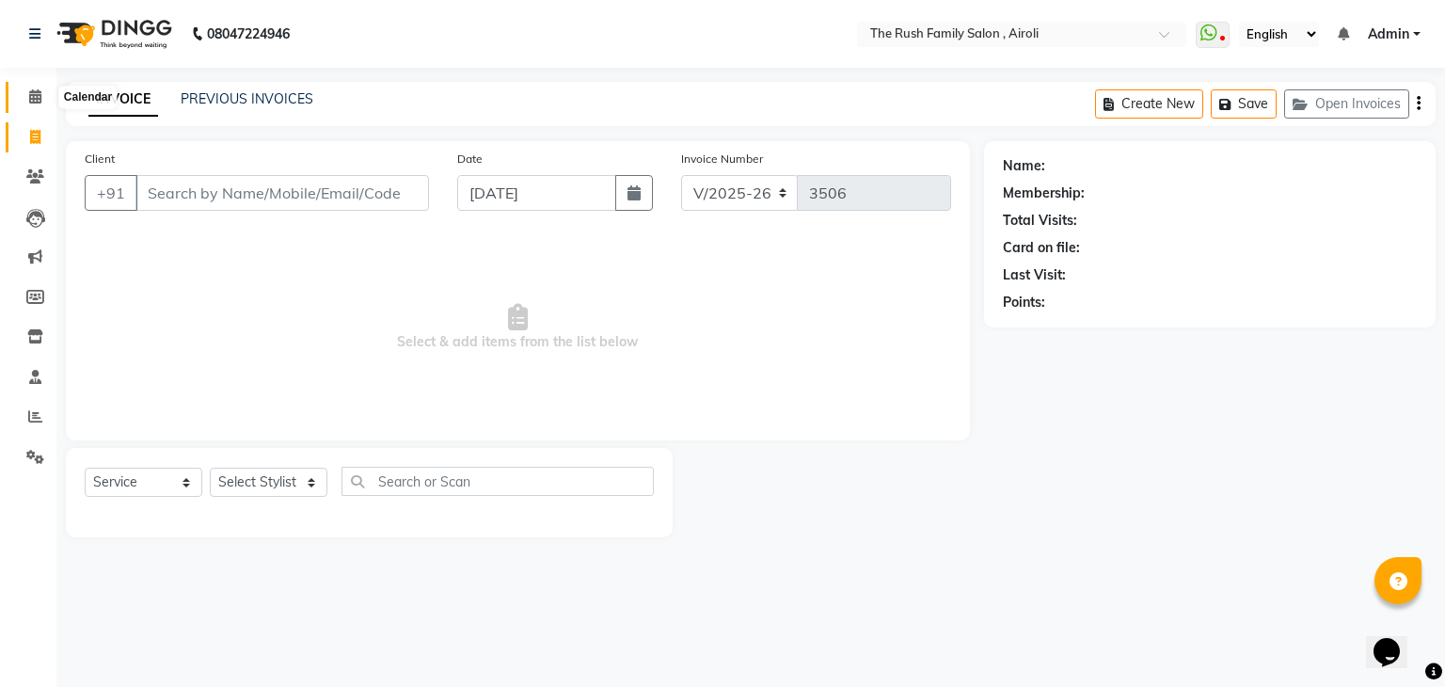
click at [40, 95] on icon at bounding box center [35, 96] width 12 height 14
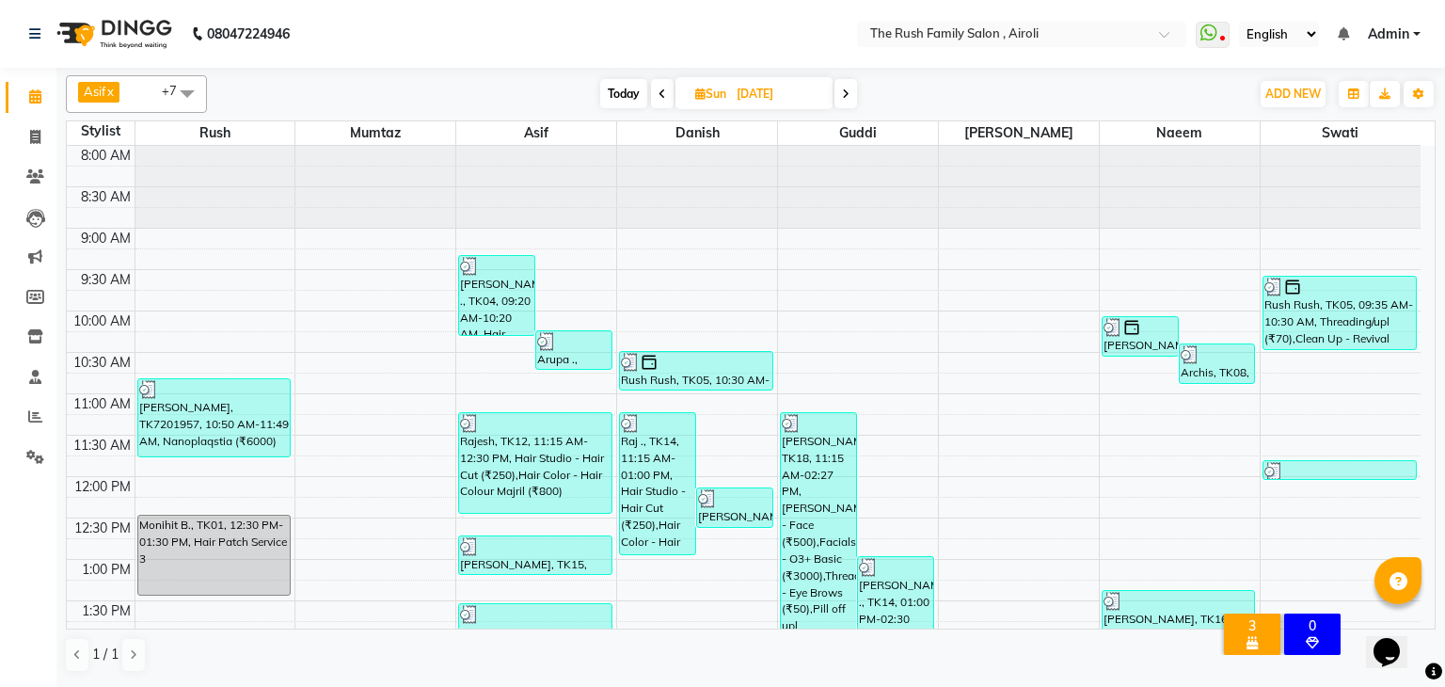
click at [1441, 272] on div "Asif x Danish x Josh x Naeem x Swati x Guddi x mumtaz x Rush x +7 Select All Ru…" at bounding box center [750, 376] width 1389 height 617
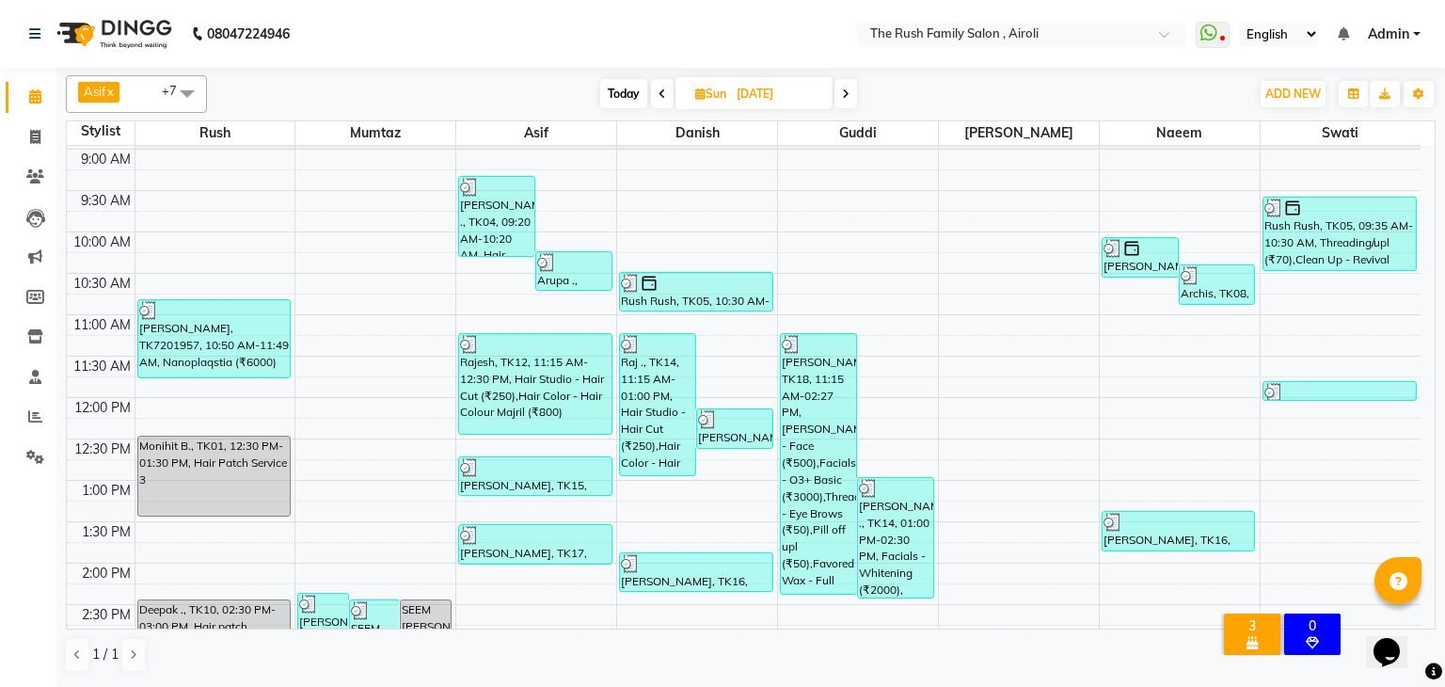
scroll to position [73, 0]
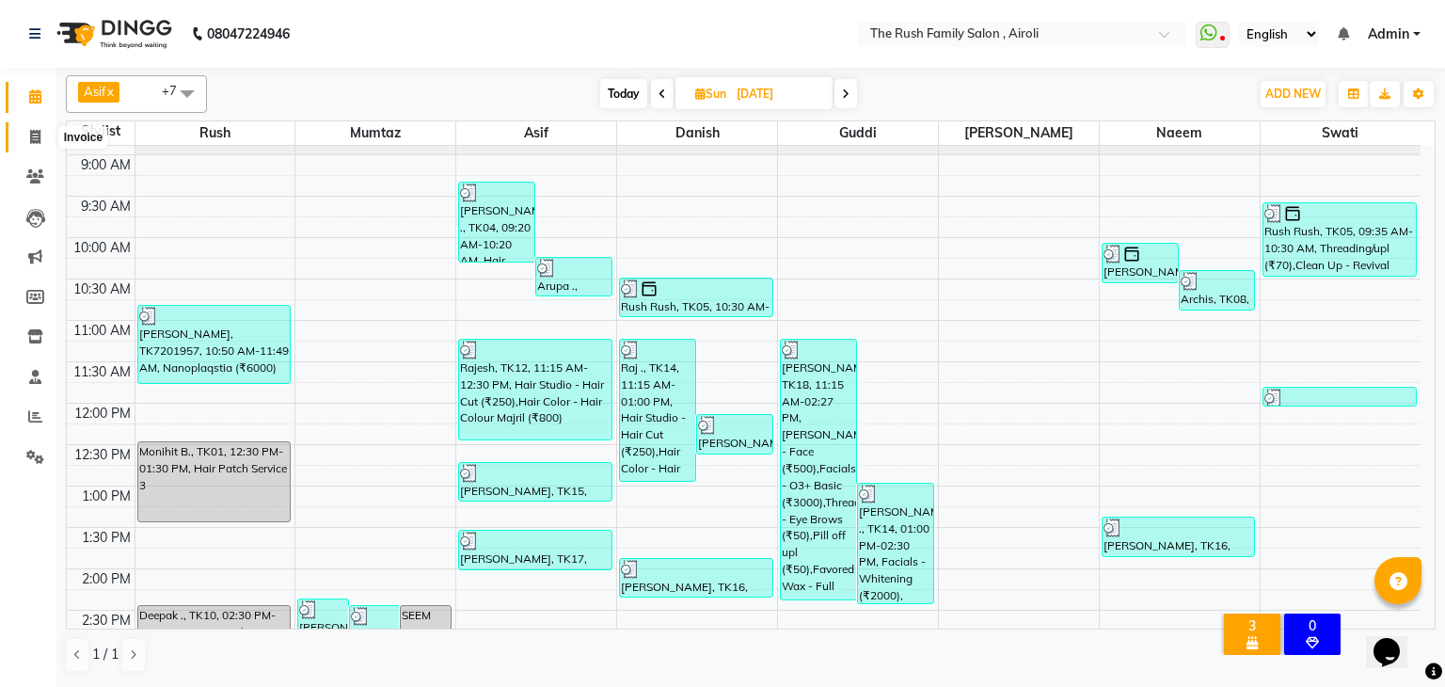
click at [30, 142] on icon at bounding box center [35, 137] width 10 height 14
select select "service"
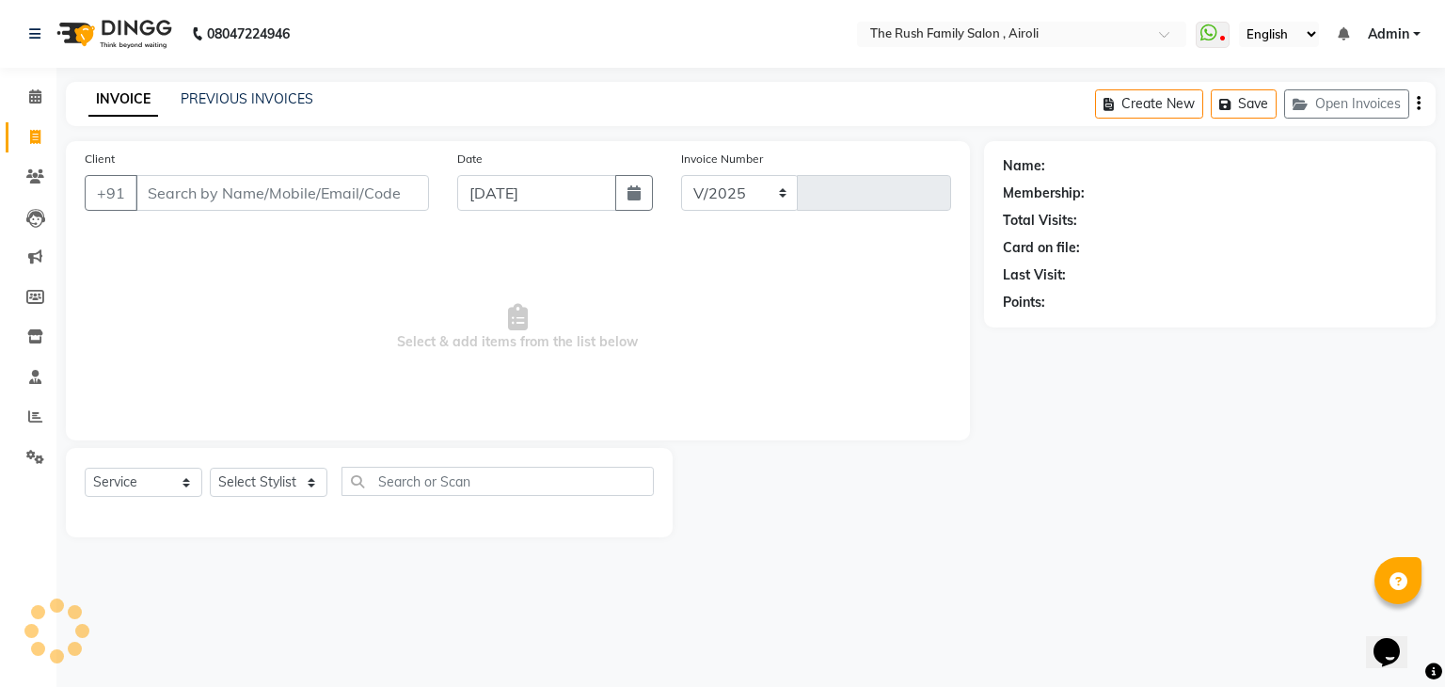
select select "5419"
type input "3506"
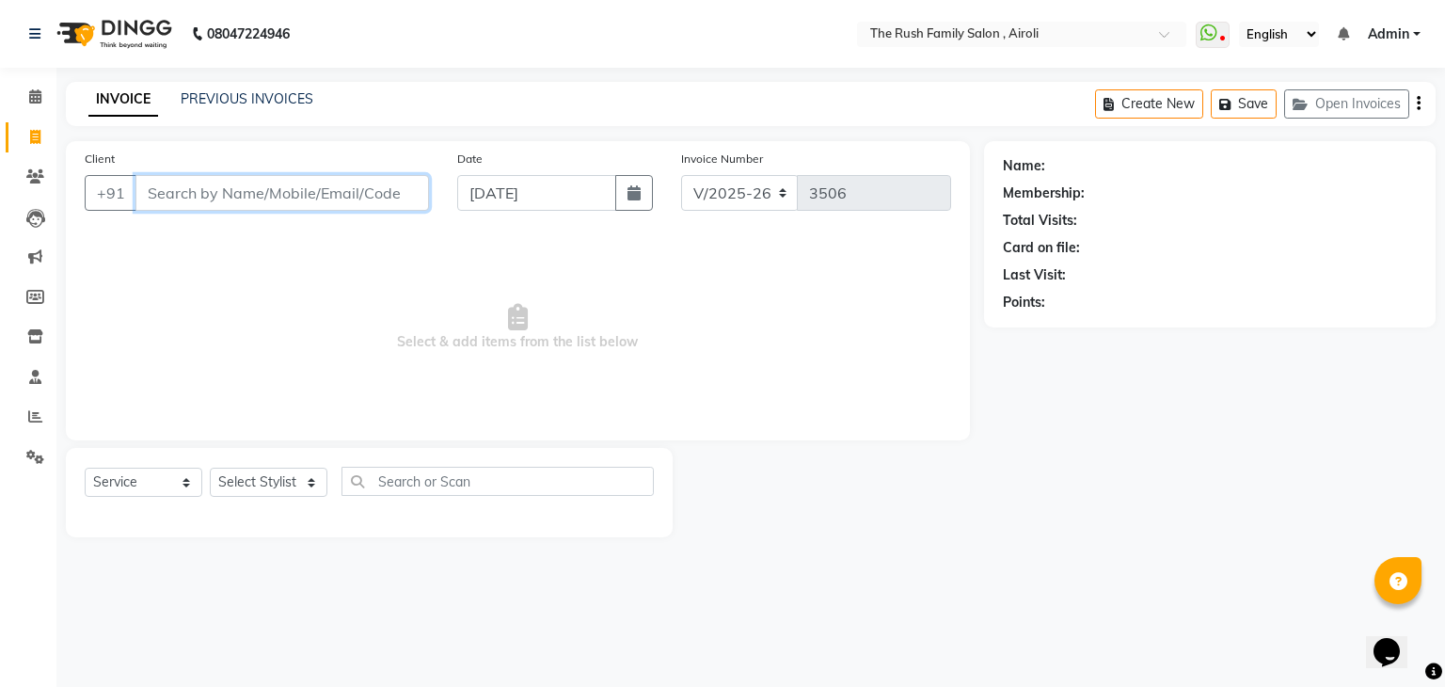
click at [267, 203] on input "Client" at bounding box center [282, 193] width 294 height 36
click at [286, 92] on link "PREVIOUS INVOICES" at bounding box center [247, 98] width 133 height 17
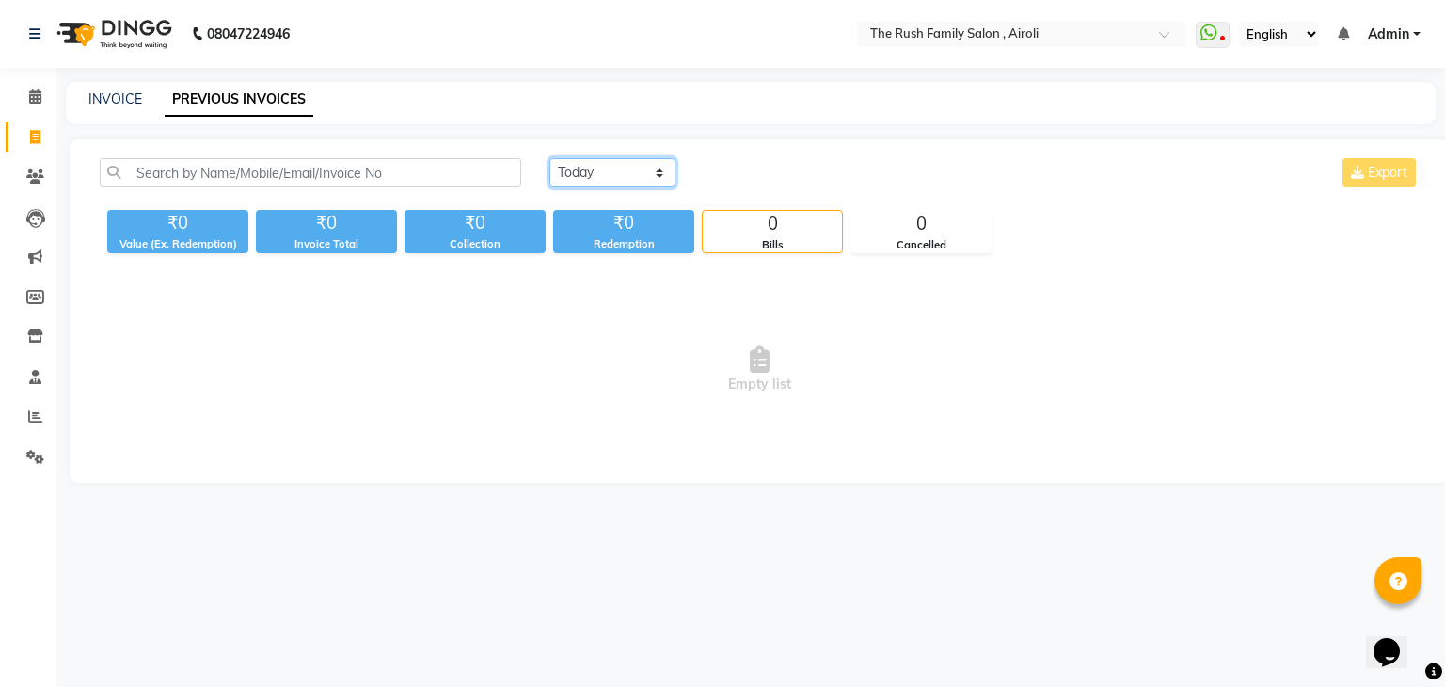
click at [624, 162] on select "Today Yesterday Custom Range" at bounding box center [613, 172] width 126 height 29
click at [550, 158] on select "Today Yesterday Custom Range" at bounding box center [613, 172] width 126 height 29
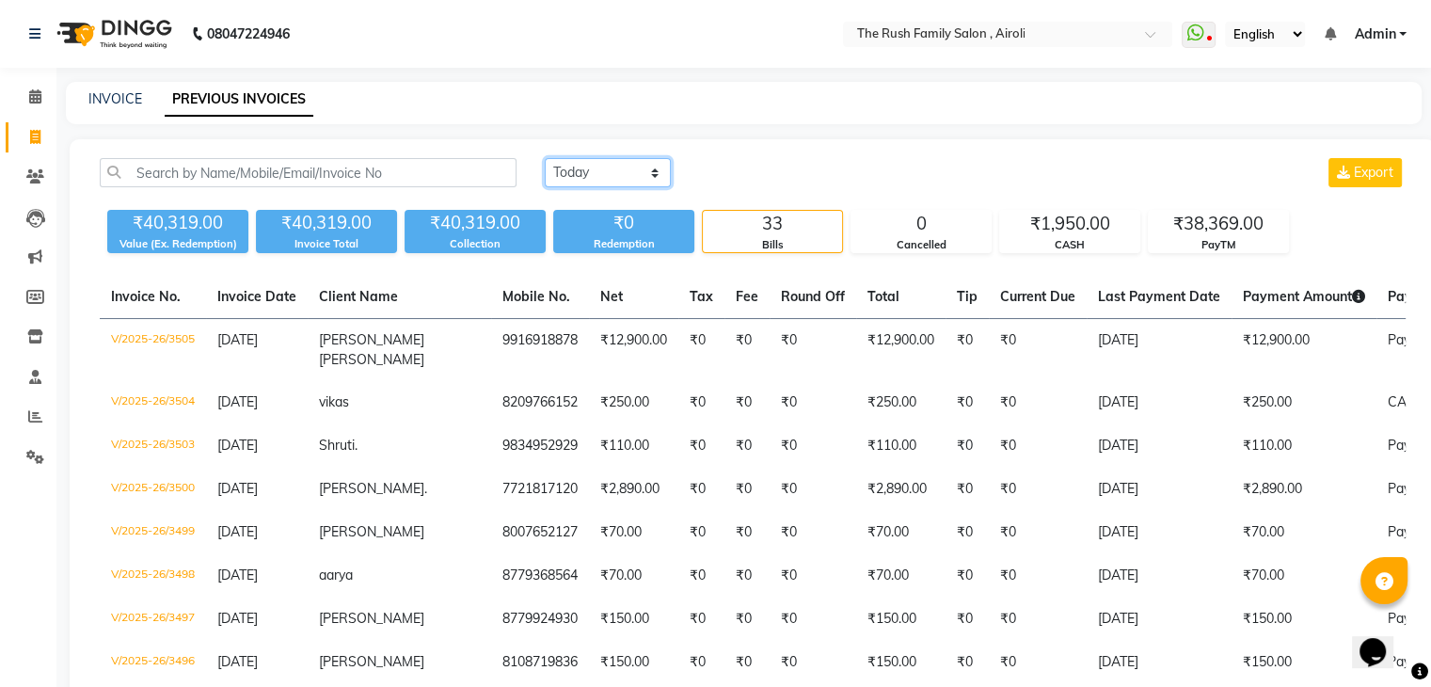
click at [601, 174] on select "Today Yesterday Custom Range" at bounding box center [608, 172] width 126 height 29
select select "today"
click at [545, 158] on select "Today Yesterday Custom Range" at bounding box center [608, 172] width 126 height 29
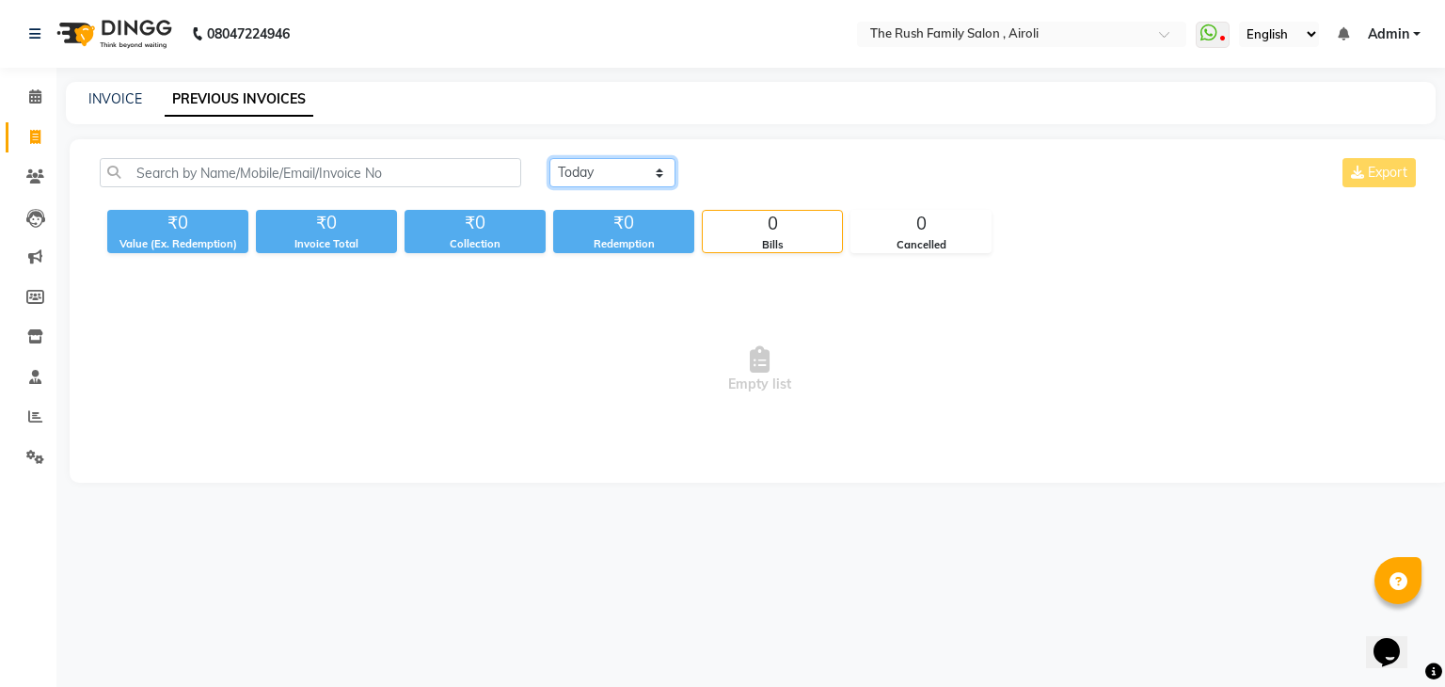
click at [624, 178] on select "Today Yesterday Custom Range" at bounding box center [613, 172] width 126 height 29
click at [614, 179] on select "Today Yesterday Custom Range" at bounding box center [613, 172] width 126 height 29
drag, startPoint x: 107, startPoint y: 88, endPoint x: 117, endPoint y: 114, distance: 28.0
click at [117, 114] on div "INVOICE PREVIOUS INVOICES" at bounding box center [751, 103] width 1370 height 42
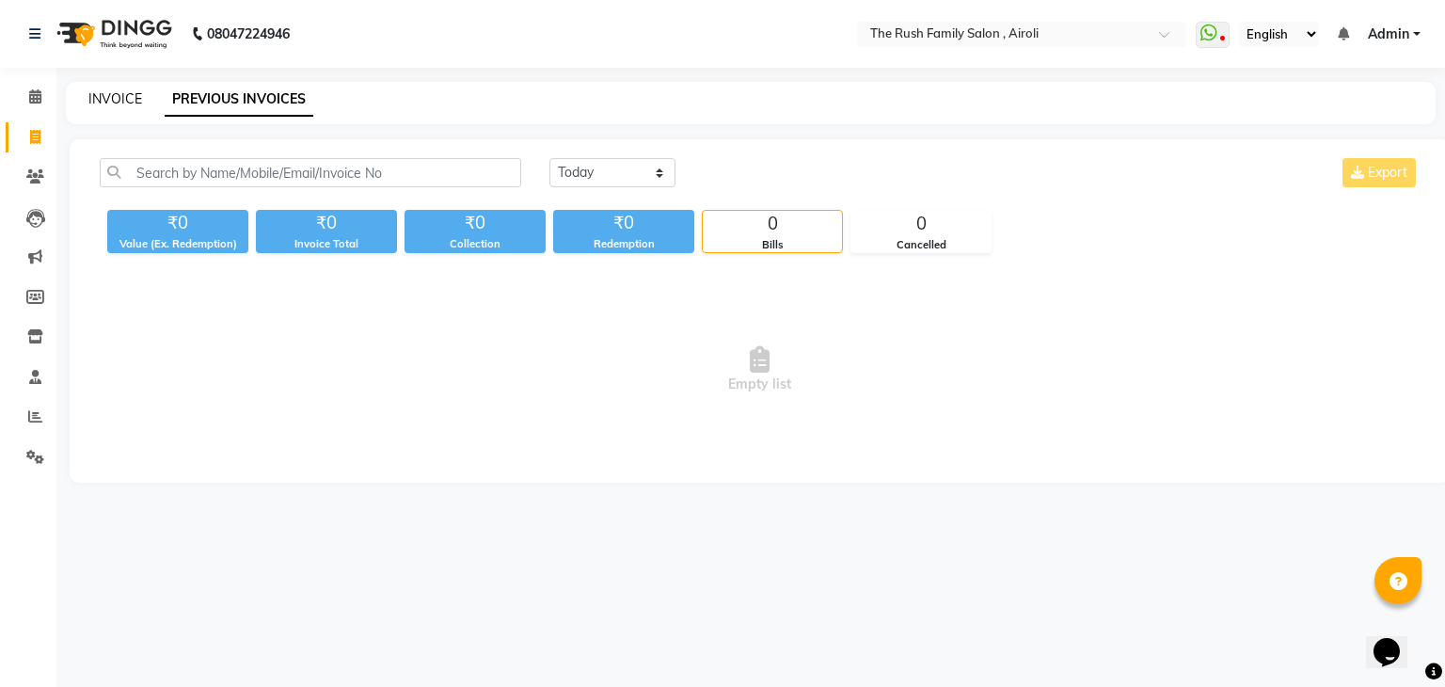
click at [116, 100] on link "INVOICE" at bounding box center [115, 98] width 54 height 17
select select "service"
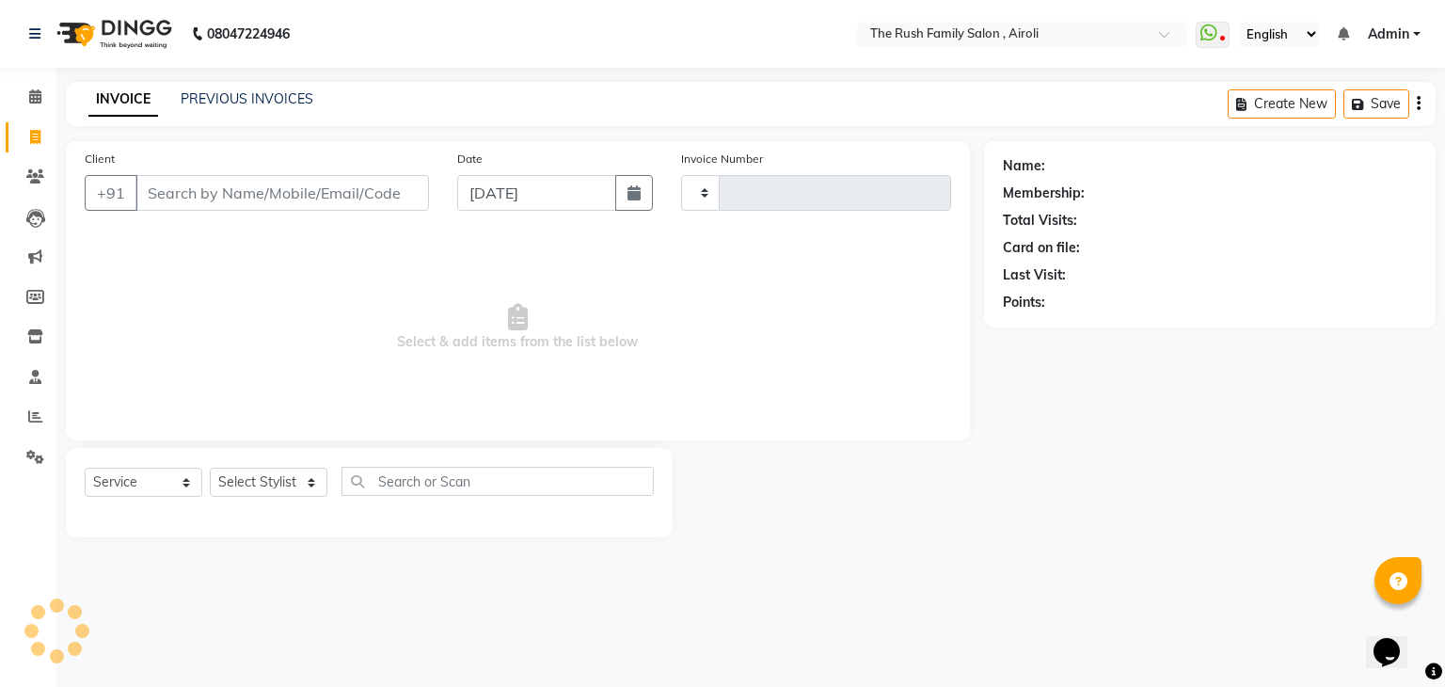
type input "3506"
select select "5419"
click at [214, 183] on input "Client" at bounding box center [282, 193] width 294 height 36
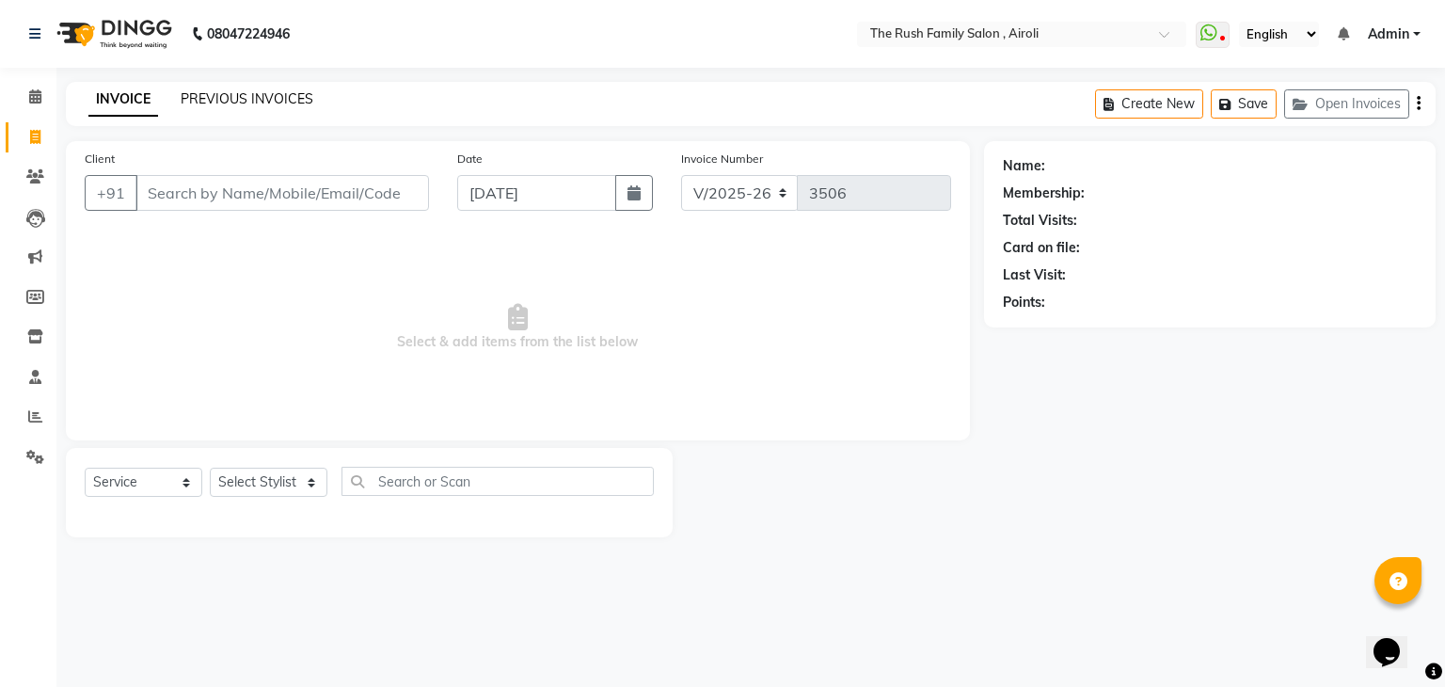
click at [279, 99] on link "PREVIOUS INVOICES" at bounding box center [247, 98] width 133 height 17
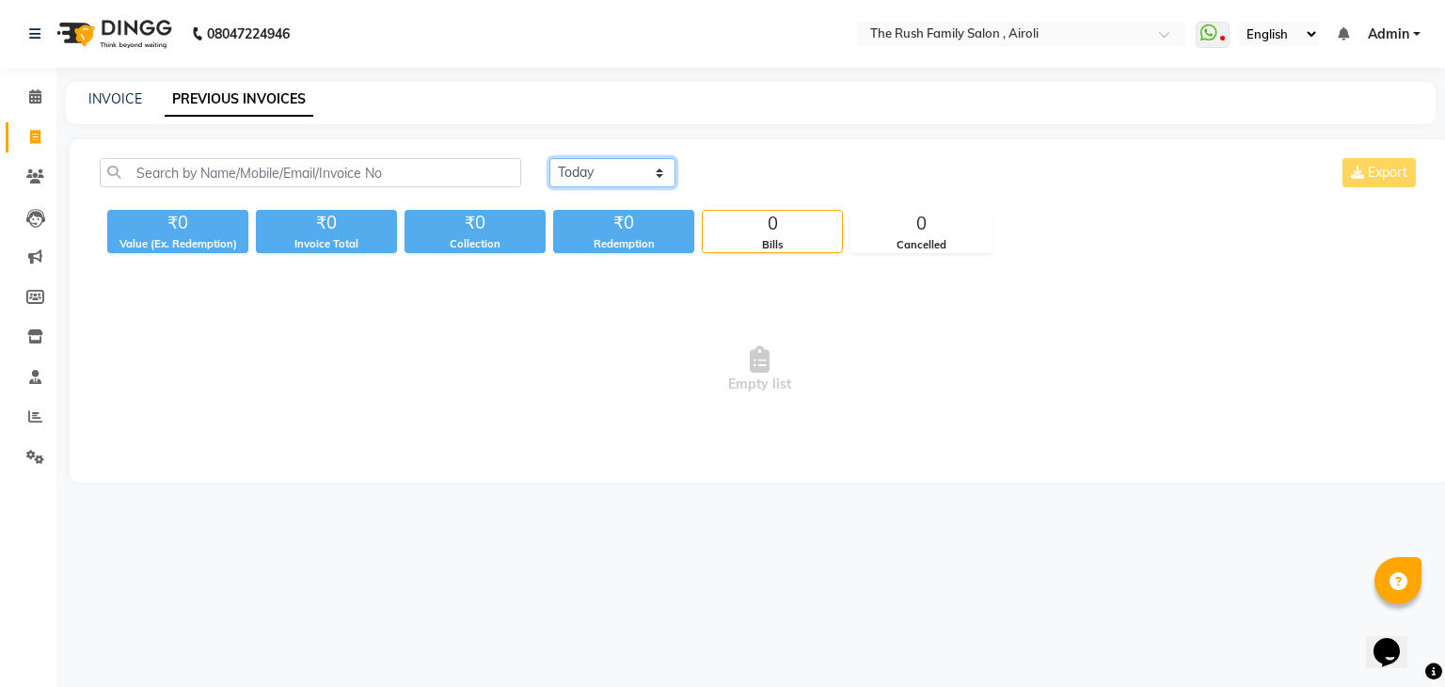
click at [641, 180] on select "Today Yesterday Custom Range" at bounding box center [613, 172] width 126 height 29
select select "yesterday"
click at [550, 158] on select "Today Yesterday Custom Range" at bounding box center [613, 172] width 126 height 29
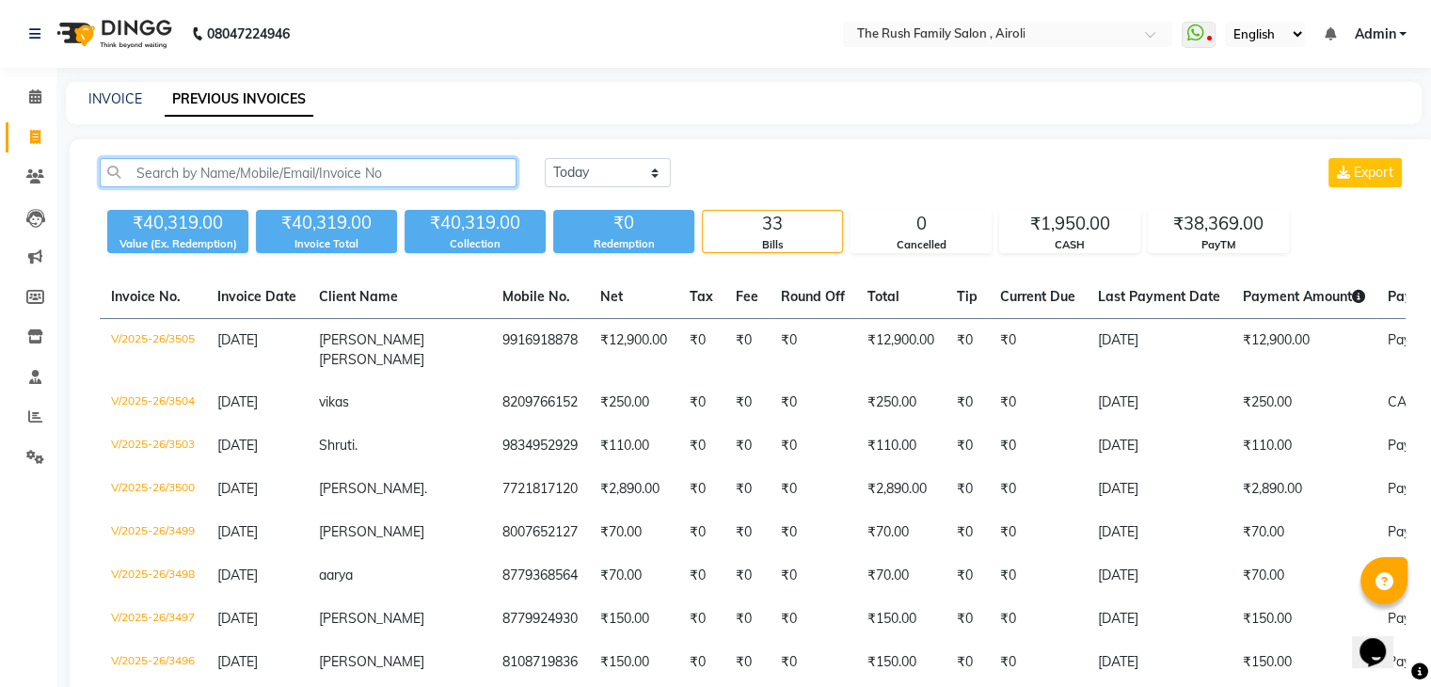
click at [438, 167] on input "text" at bounding box center [308, 172] width 417 height 29
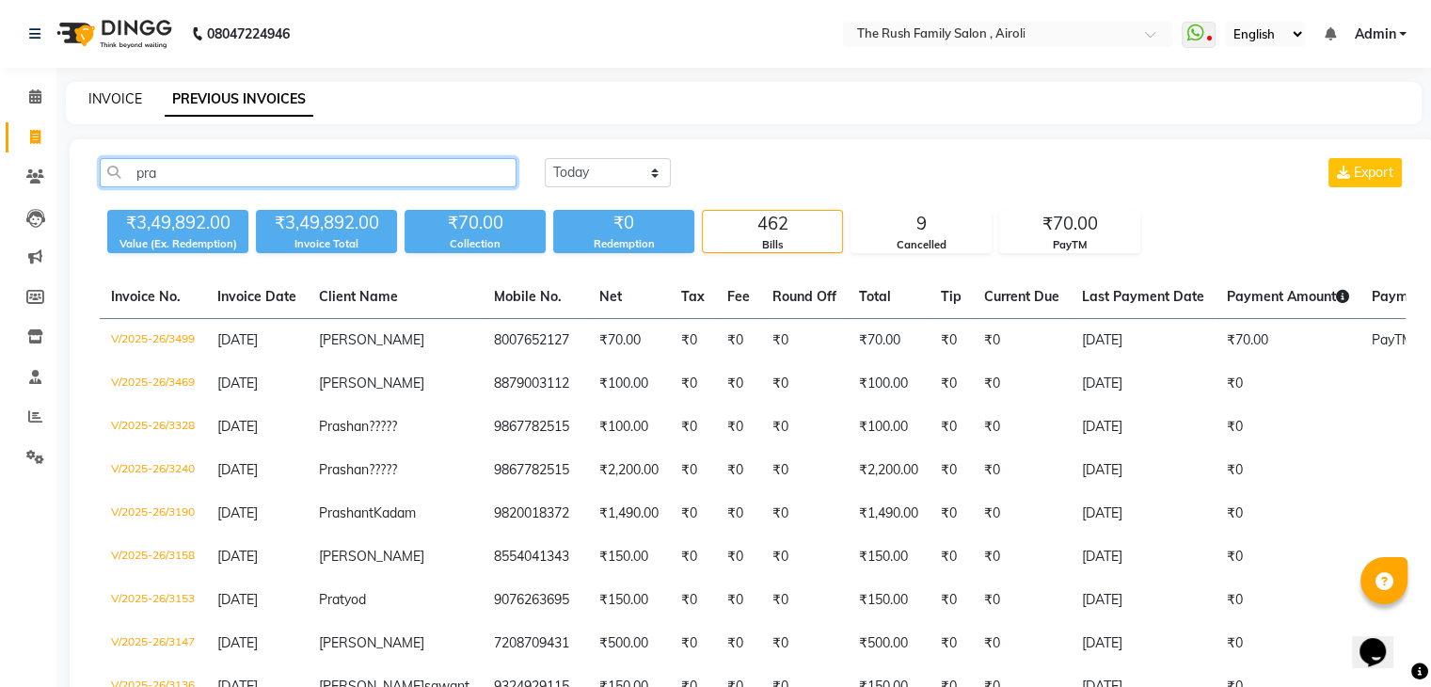
type input "pra"
click at [127, 105] on link "INVOICE" at bounding box center [115, 98] width 54 height 17
select select "5419"
select select "service"
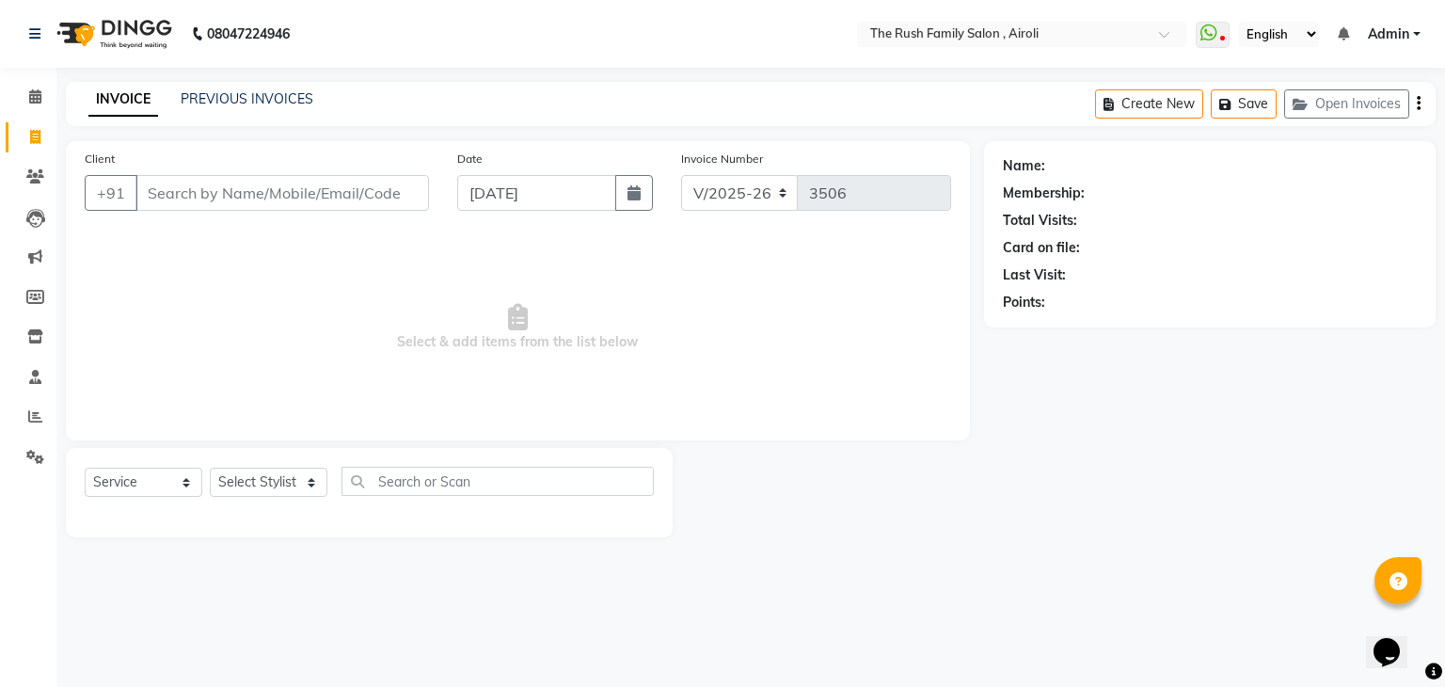
click at [207, 205] on input "Client" at bounding box center [282, 193] width 294 height 36
type input "7351519494"
click at [408, 190] on span "Add Client" at bounding box center [380, 192] width 74 height 19
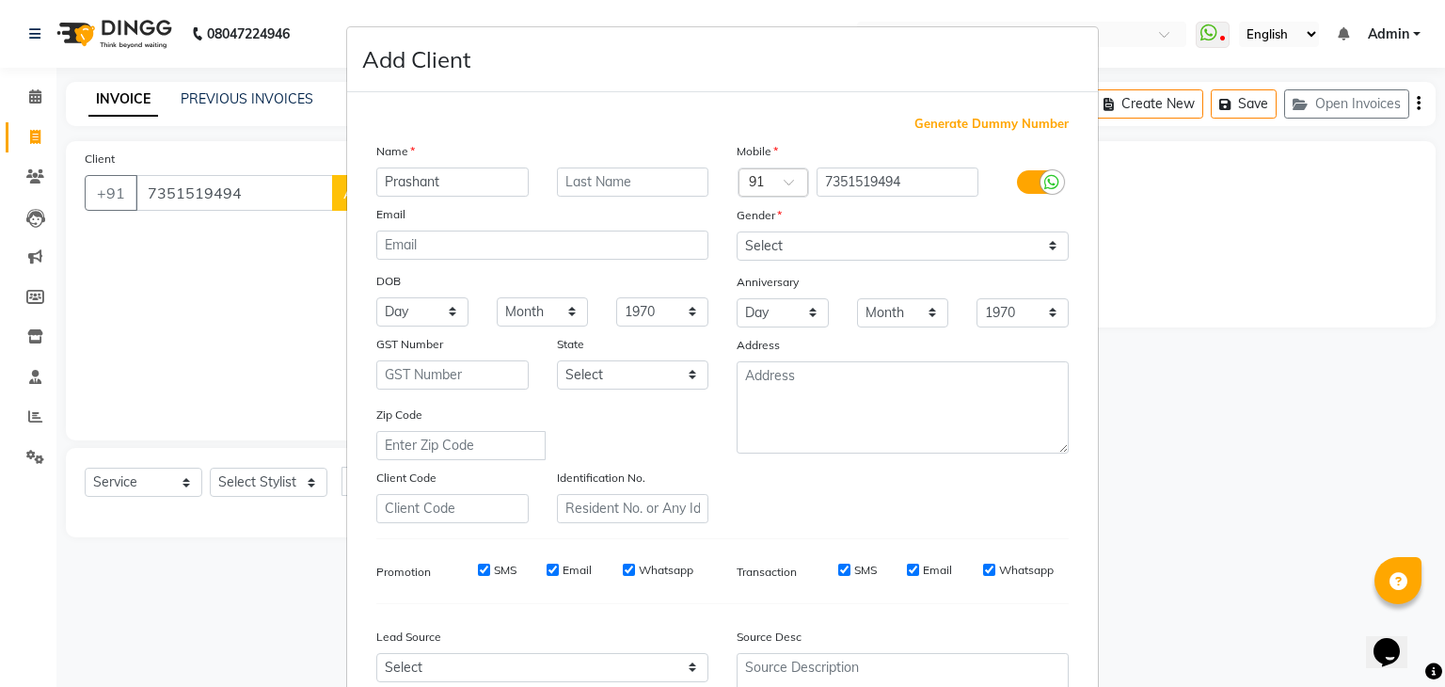
type input "Prashant"
click at [557, 181] on input "text" at bounding box center [633, 181] width 152 height 29
type input "."
click at [858, 262] on div "Mobile Country Code × 91 7351519494 Gender Select Male Female Other Prefer Not …" at bounding box center [903, 332] width 360 height 382
click at [872, 258] on select "Select Male Female Other Prefer Not To Say" at bounding box center [903, 245] width 332 height 29
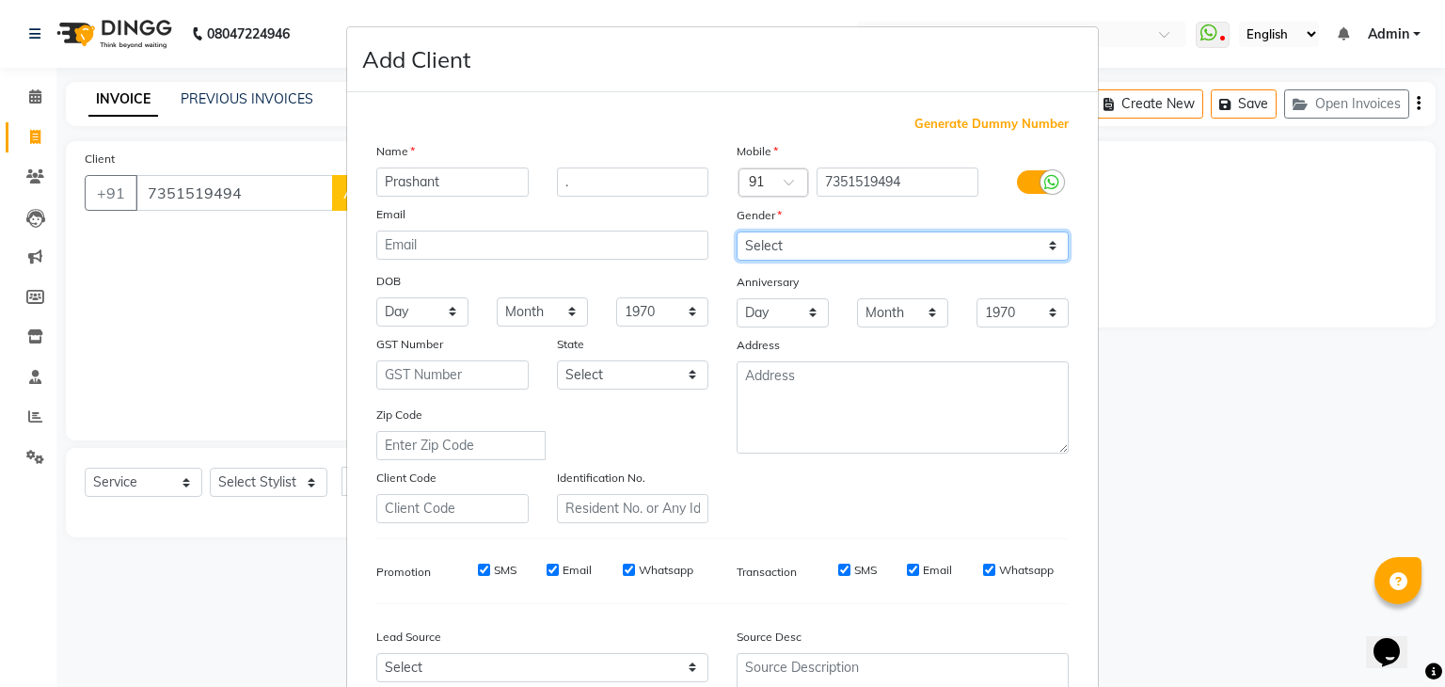
click at [737, 232] on select "Select Male Female Other Prefer Not To Say" at bounding box center [903, 245] width 332 height 29
click at [882, 234] on select "Select Male Female Other Prefer Not To Say" at bounding box center [903, 245] width 332 height 29
select select "[DEMOGRAPHIC_DATA]"
click at [737, 232] on select "Select Male Female Other Prefer Not To Say" at bounding box center [903, 245] width 332 height 29
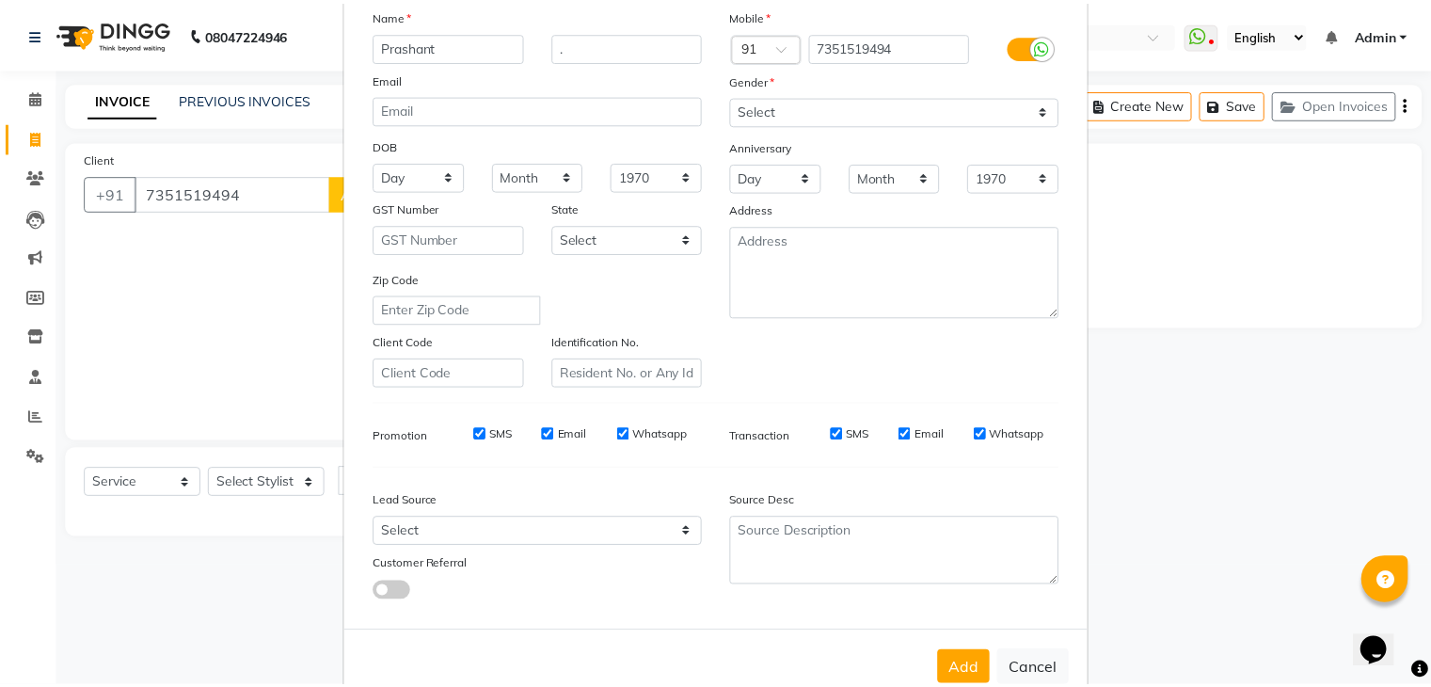
scroll to position [191, 0]
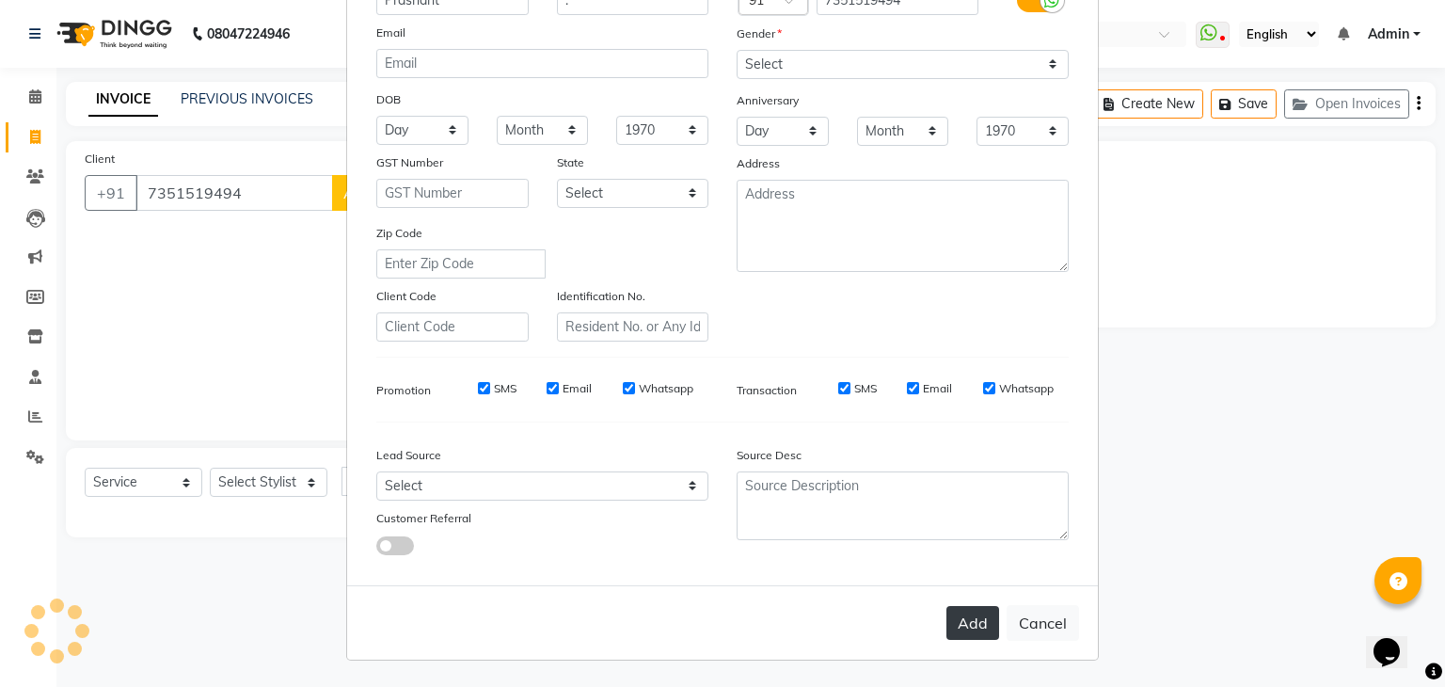
click at [978, 613] on button "Add" at bounding box center [973, 623] width 53 height 34
select select
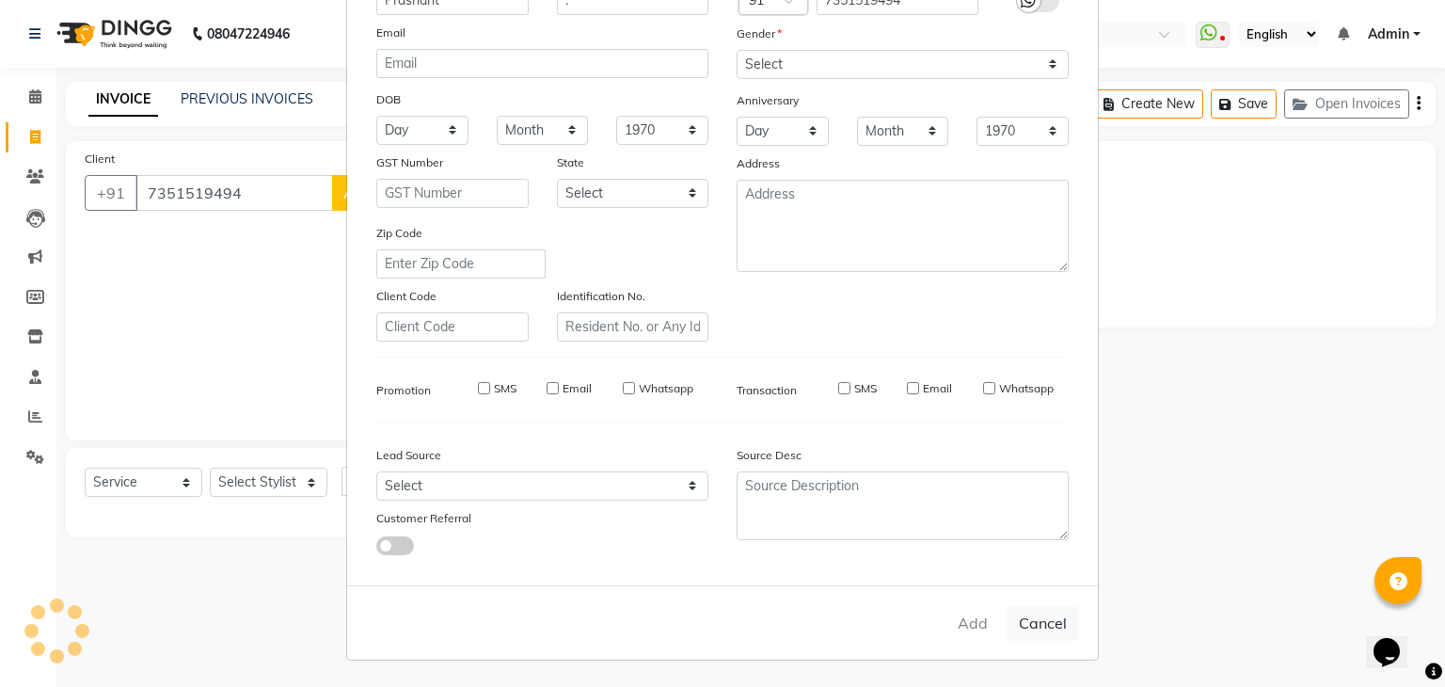
select select
checkbox input "false"
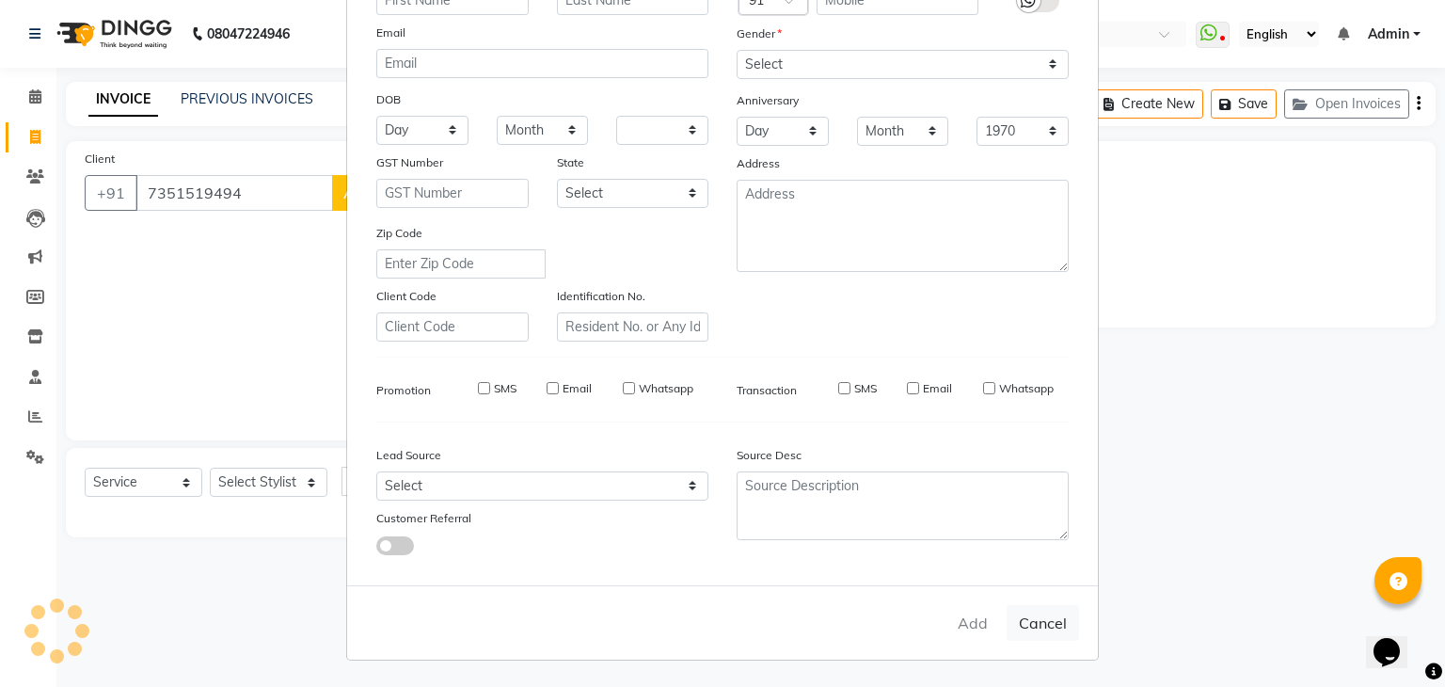
checkbox input "false"
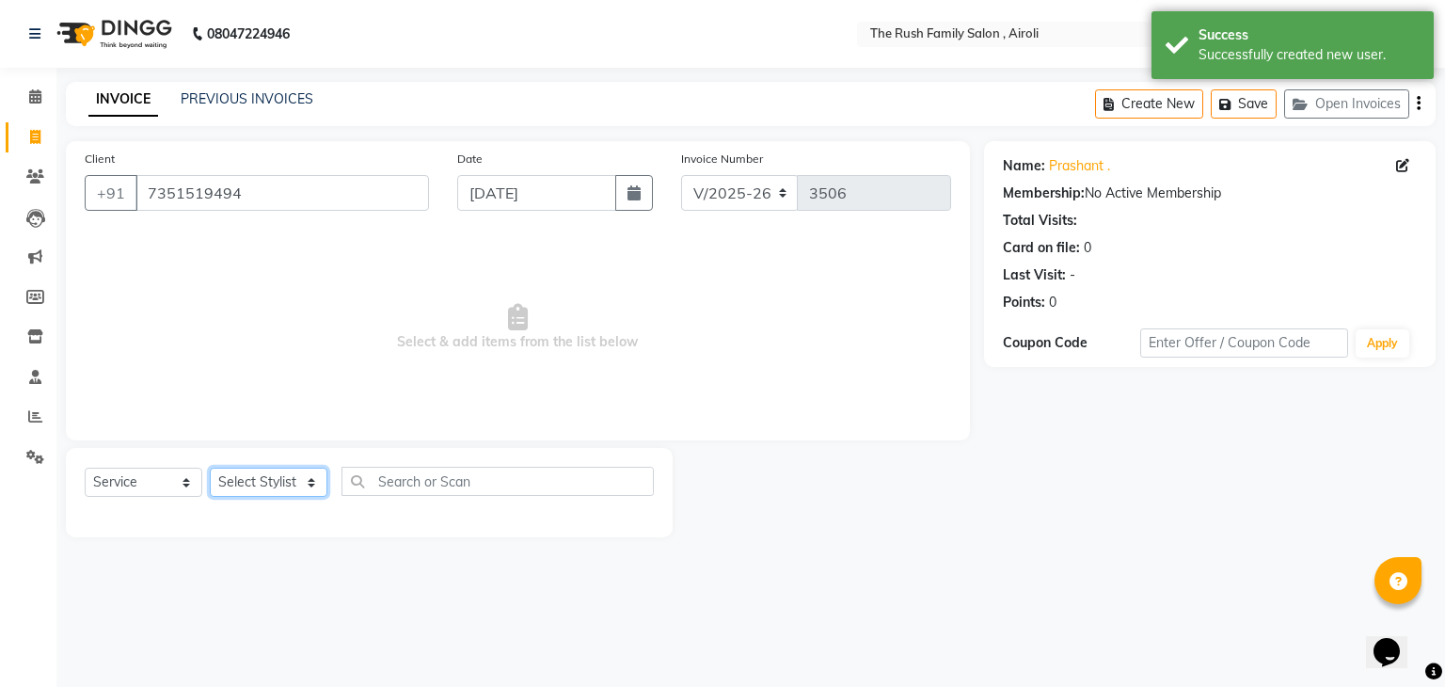
click at [295, 474] on select "Select Stylist [PERSON_NAME] [PERSON_NAME] Danish Guddi [PERSON_NAME] [PERSON_N…" at bounding box center [269, 482] width 118 height 29
select select "65380"
click at [210, 469] on select "Select Stylist [PERSON_NAME] [PERSON_NAME] Danish Guddi [PERSON_NAME] [PERSON_N…" at bounding box center [269, 482] width 118 height 29
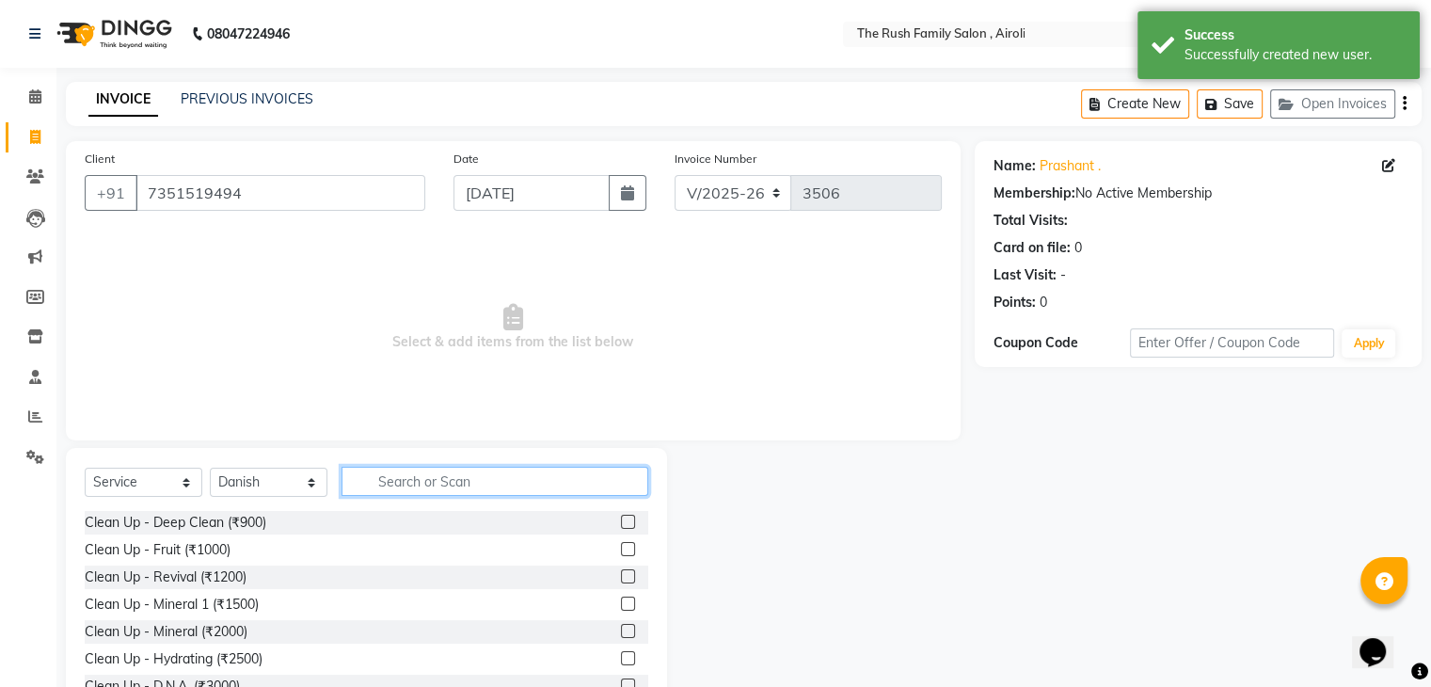
click at [418, 486] on input "text" at bounding box center [495, 481] width 307 height 29
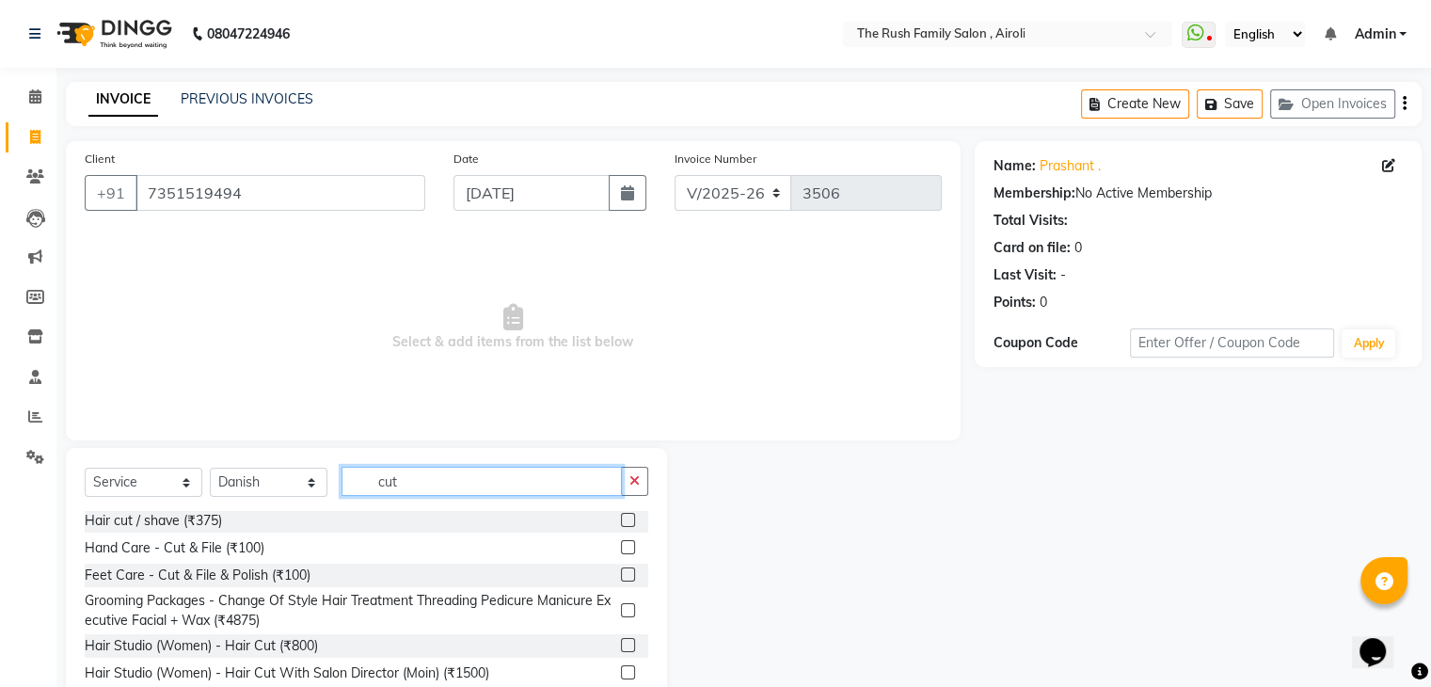
scroll to position [72, 0]
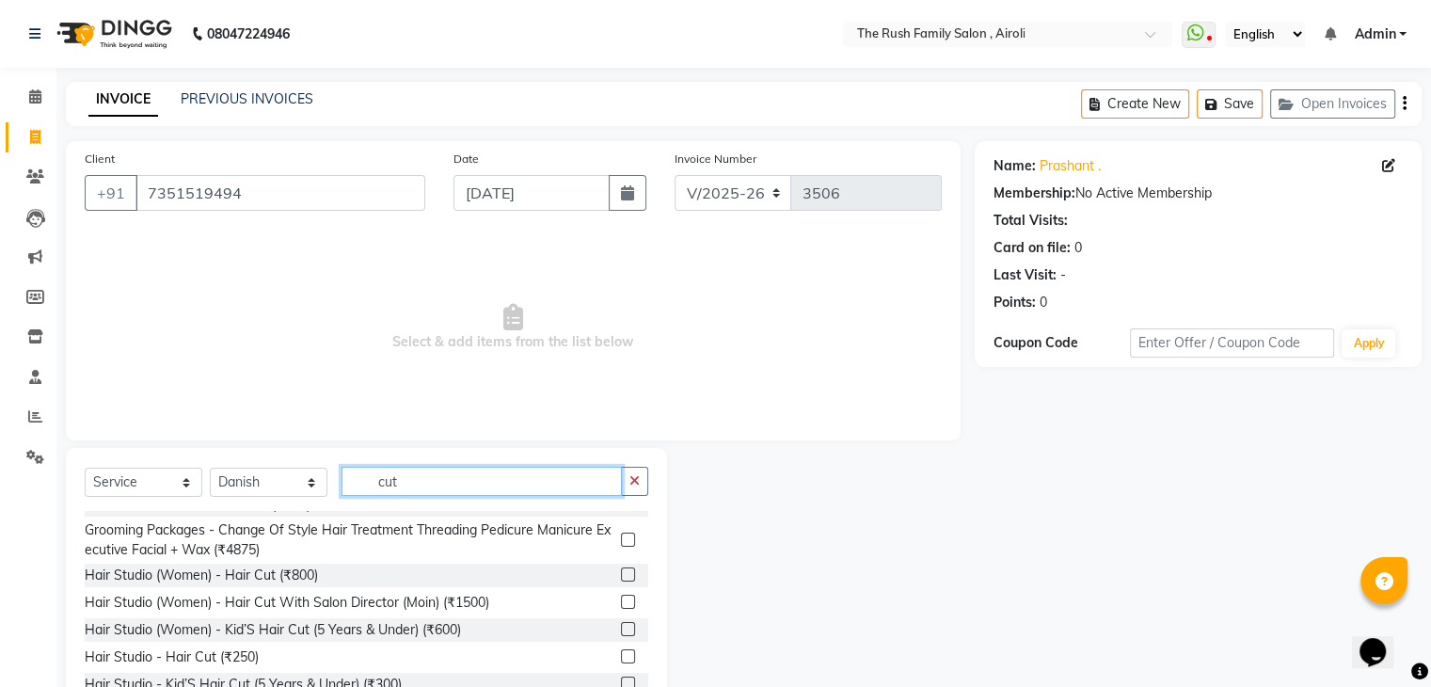
type input "cut"
click at [621, 658] on label at bounding box center [628, 656] width 14 height 14
click at [621, 658] on input "checkbox" at bounding box center [627, 657] width 12 height 12
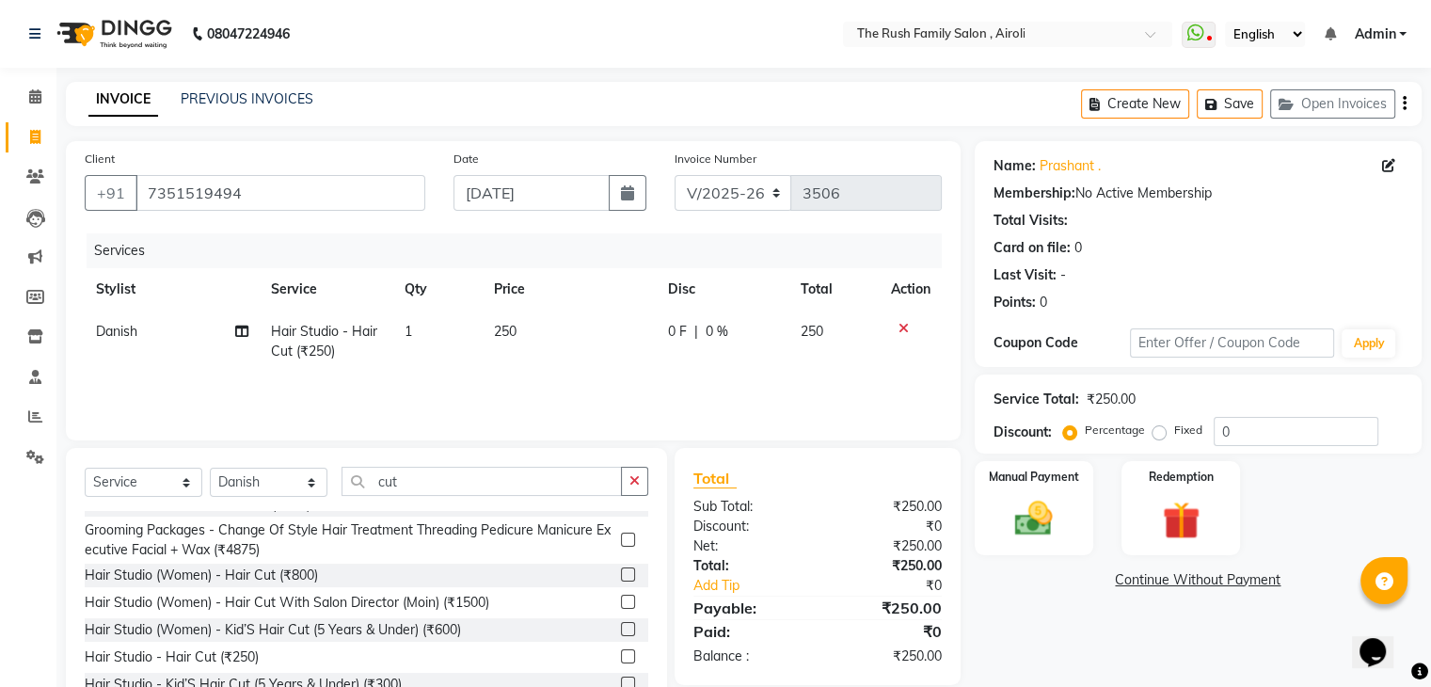
click at [621, 656] on label at bounding box center [628, 656] width 14 height 14
click at [621, 656] on input "checkbox" at bounding box center [627, 657] width 12 height 12
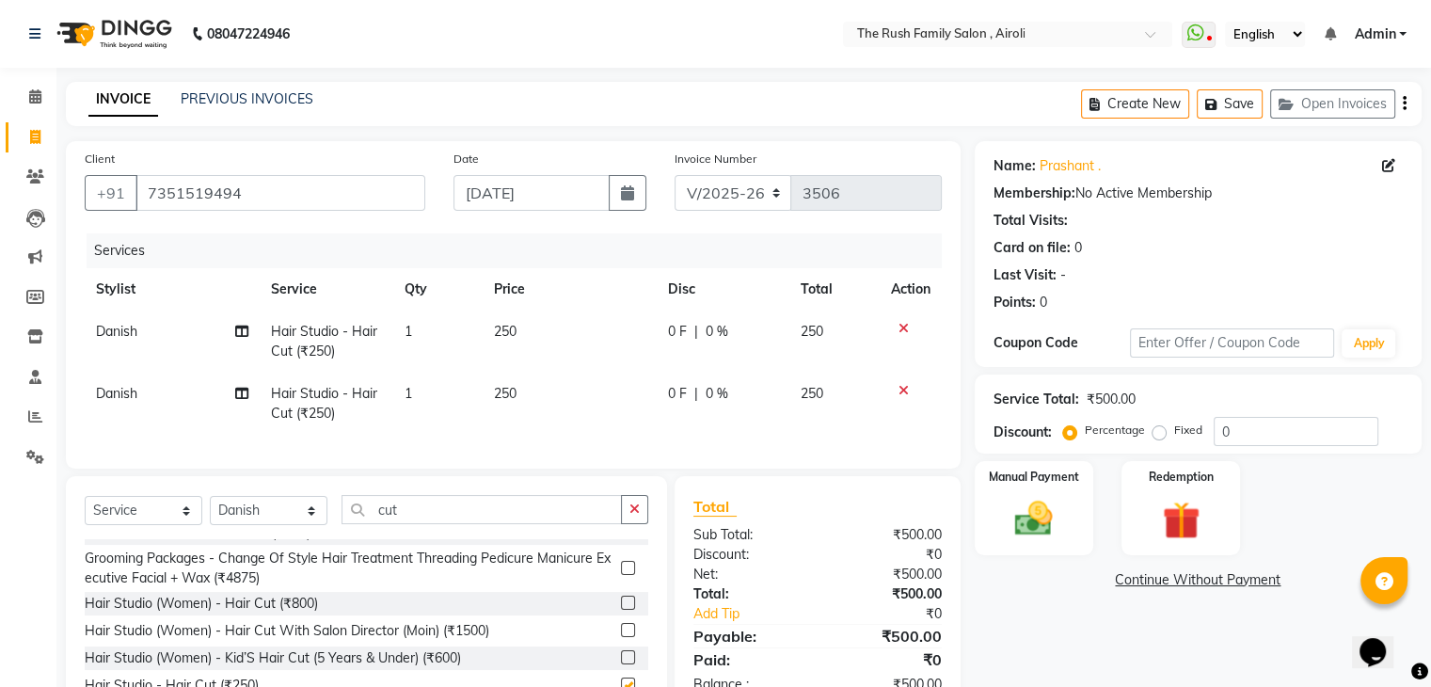
checkbox input "false"
click at [669, 334] on span "0 F" at bounding box center [677, 332] width 19 height 20
select select "65380"
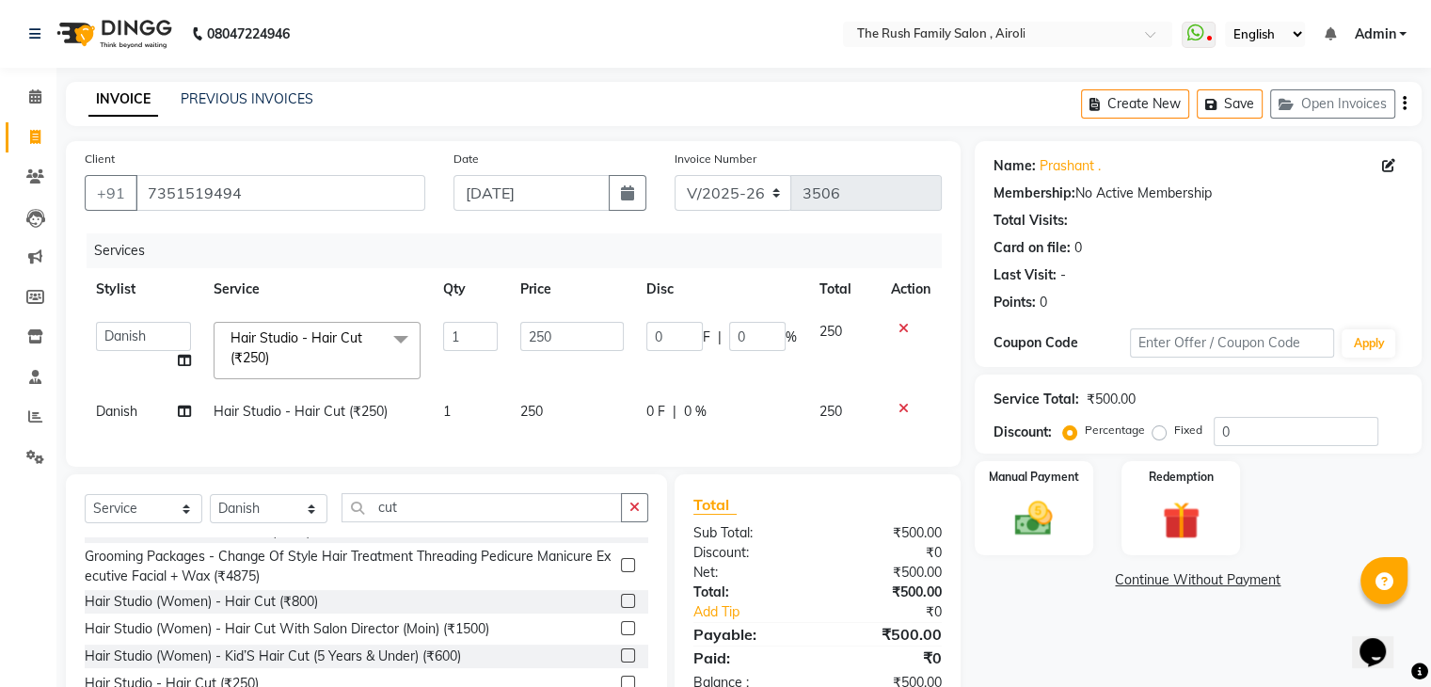
click at [669, 334] on input "0" at bounding box center [674, 336] width 56 height 29
type input "100"
click at [651, 344] on input "100" at bounding box center [674, 336] width 56 height 29
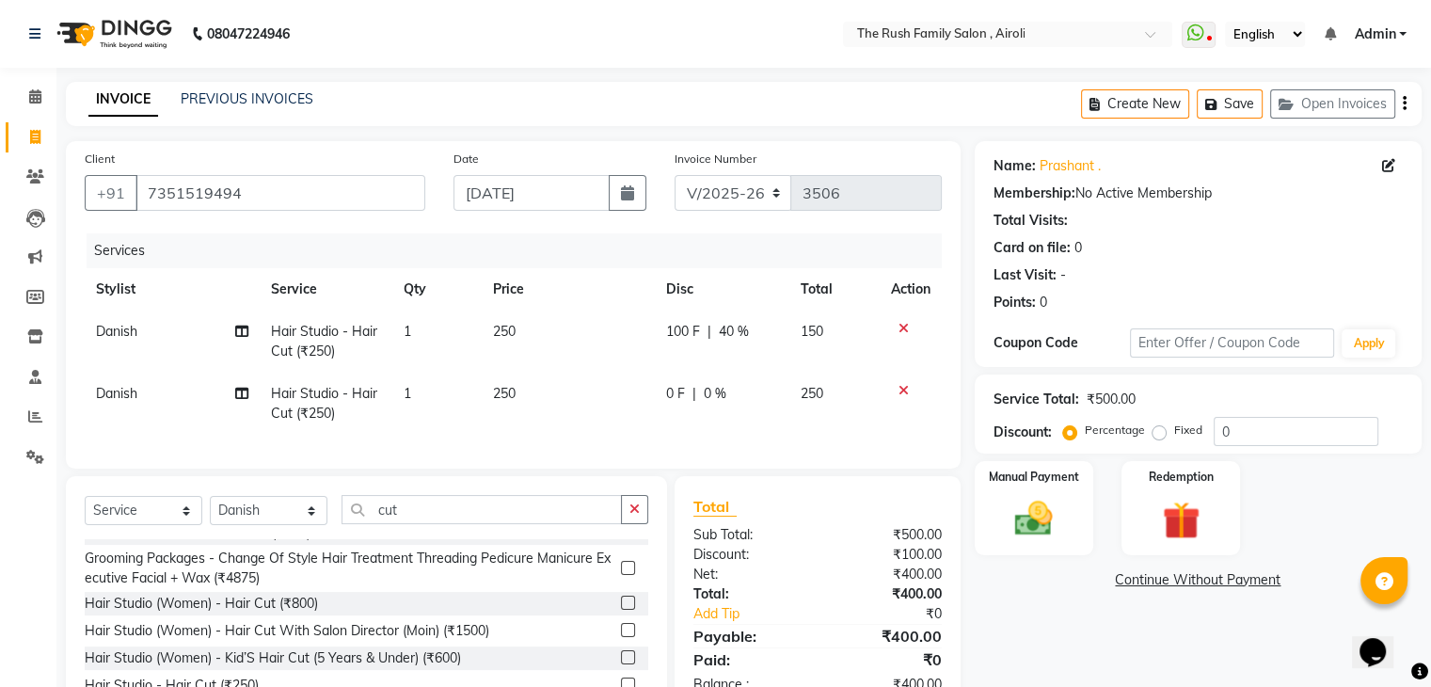
click at [632, 365] on td "250" at bounding box center [569, 342] width 174 height 62
select select "65380"
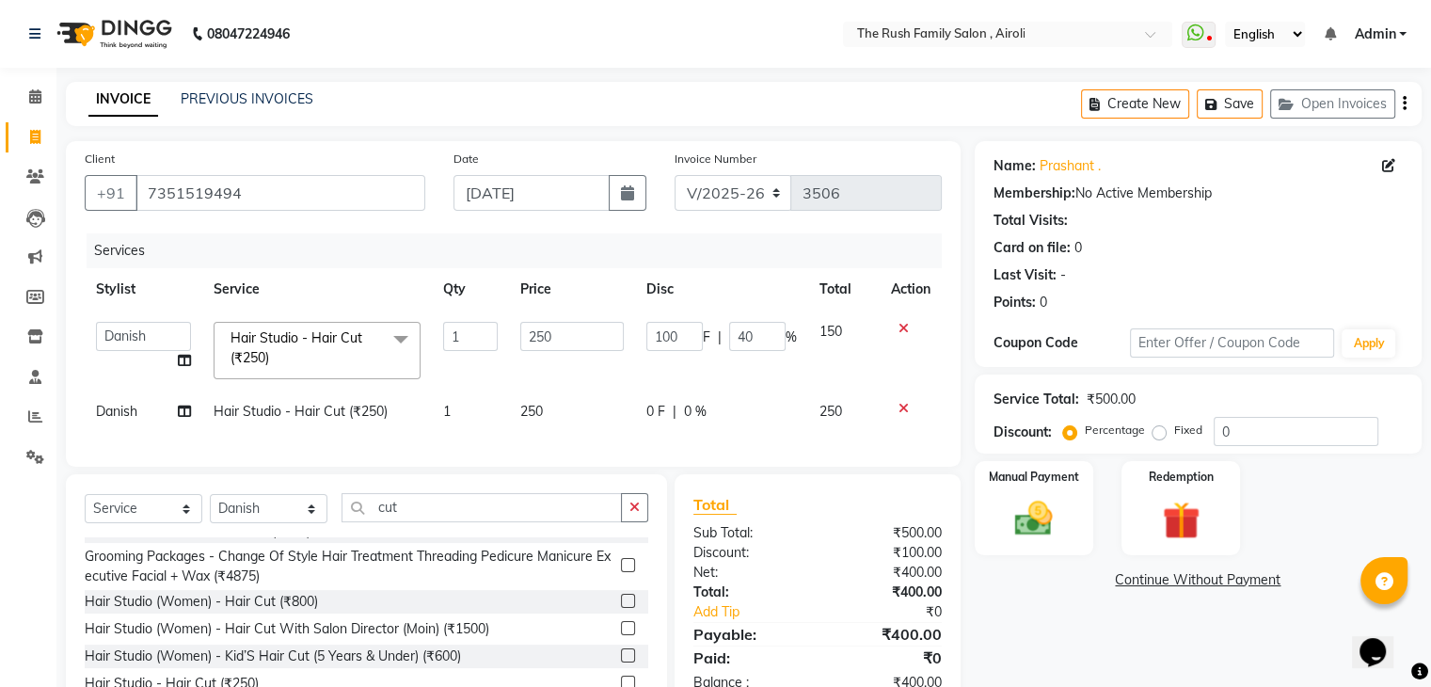
click at [647, 413] on span "0 F" at bounding box center [655, 412] width 19 height 20
select select "65380"
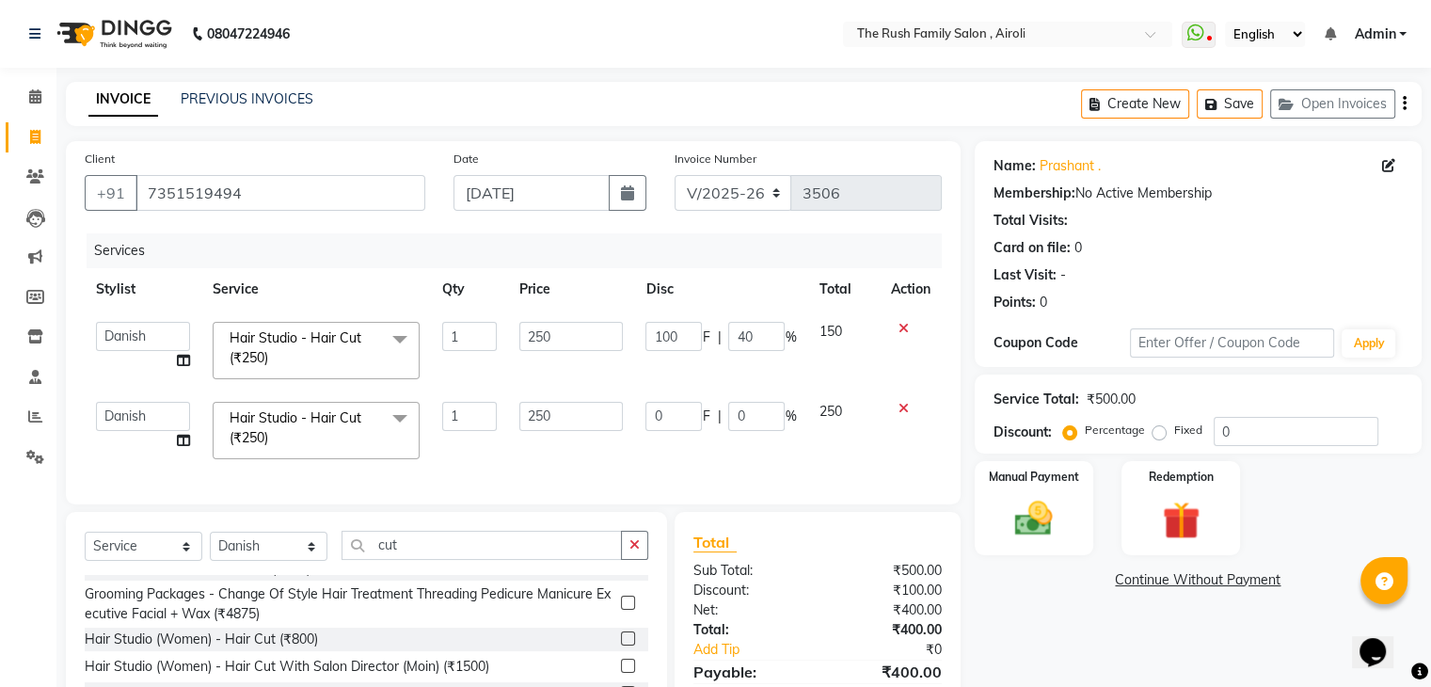
click at [647, 413] on input "0" at bounding box center [673, 416] width 56 height 29
type input "100"
click at [628, 396] on td "250" at bounding box center [571, 430] width 126 height 80
select select "65380"
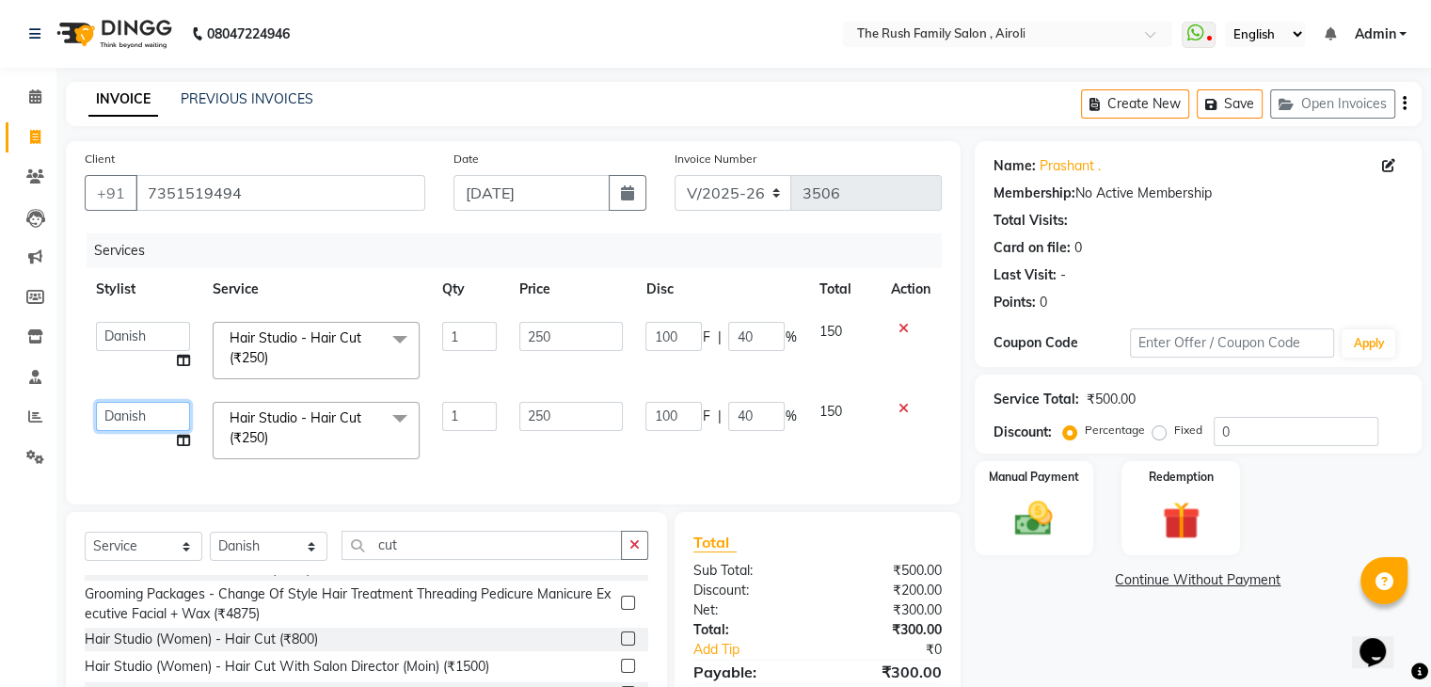
click at [138, 427] on select "[PERSON_NAME] [PERSON_NAME] [DEMOGRAPHIC_DATA] Guddi [PERSON_NAME] [PERSON_NAME…" at bounding box center [143, 416] width 94 height 29
select select "87642"
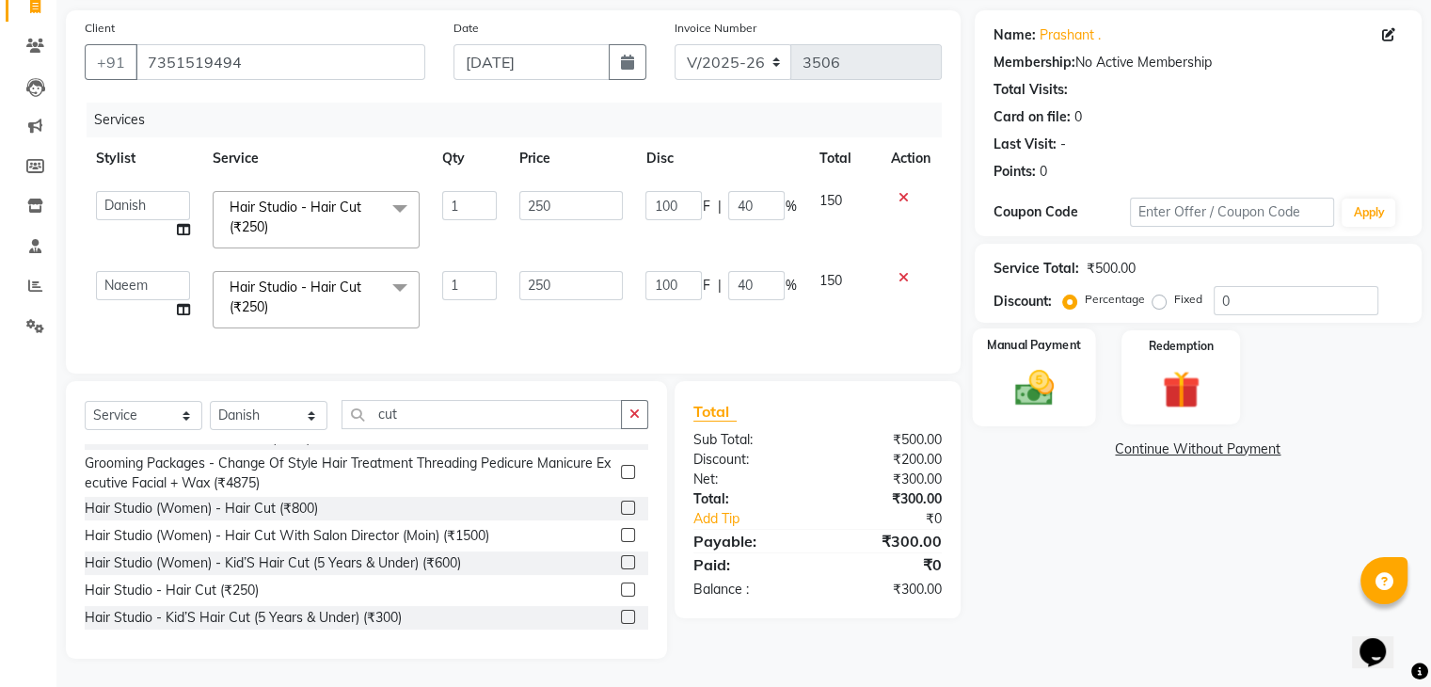
click at [1073, 385] on div "Manual Payment" at bounding box center [1033, 376] width 123 height 97
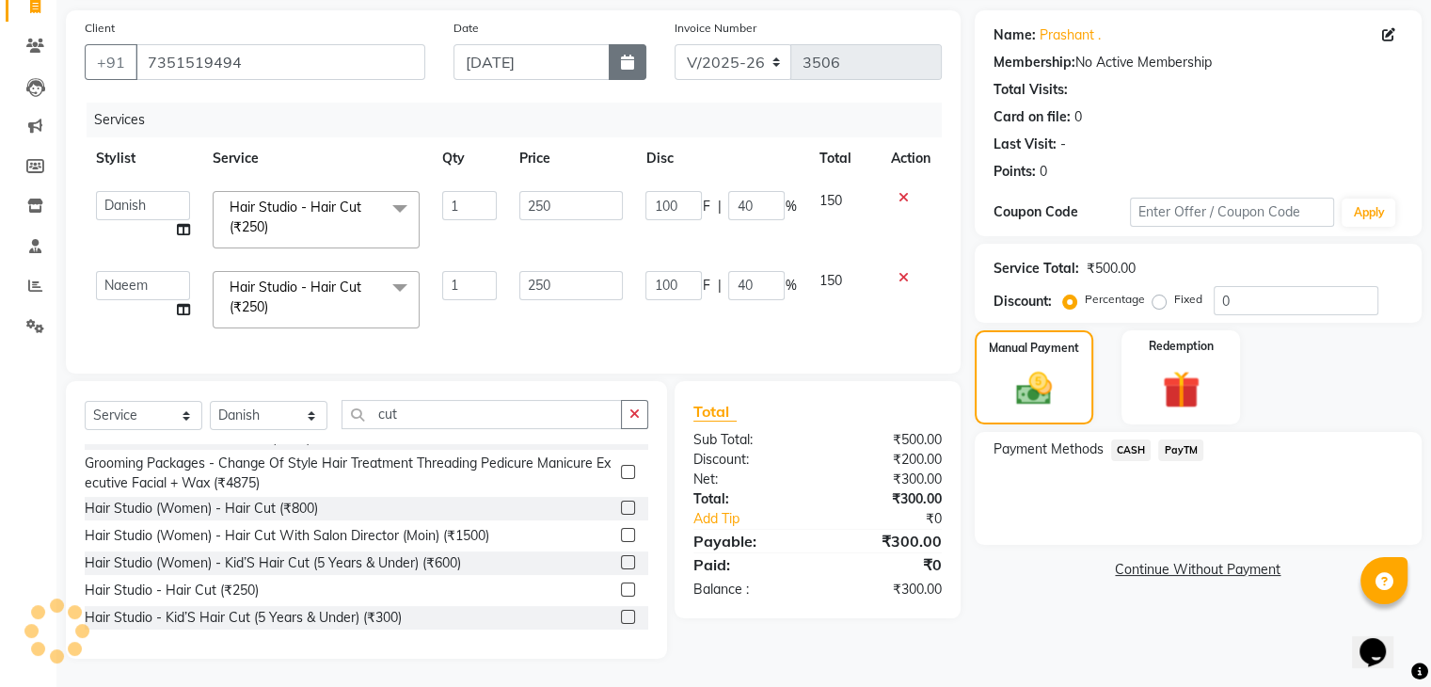
click at [633, 55] on icon "button" at bounding box center [627, 62] width 13 height 15
select select "9"
select select "2025"
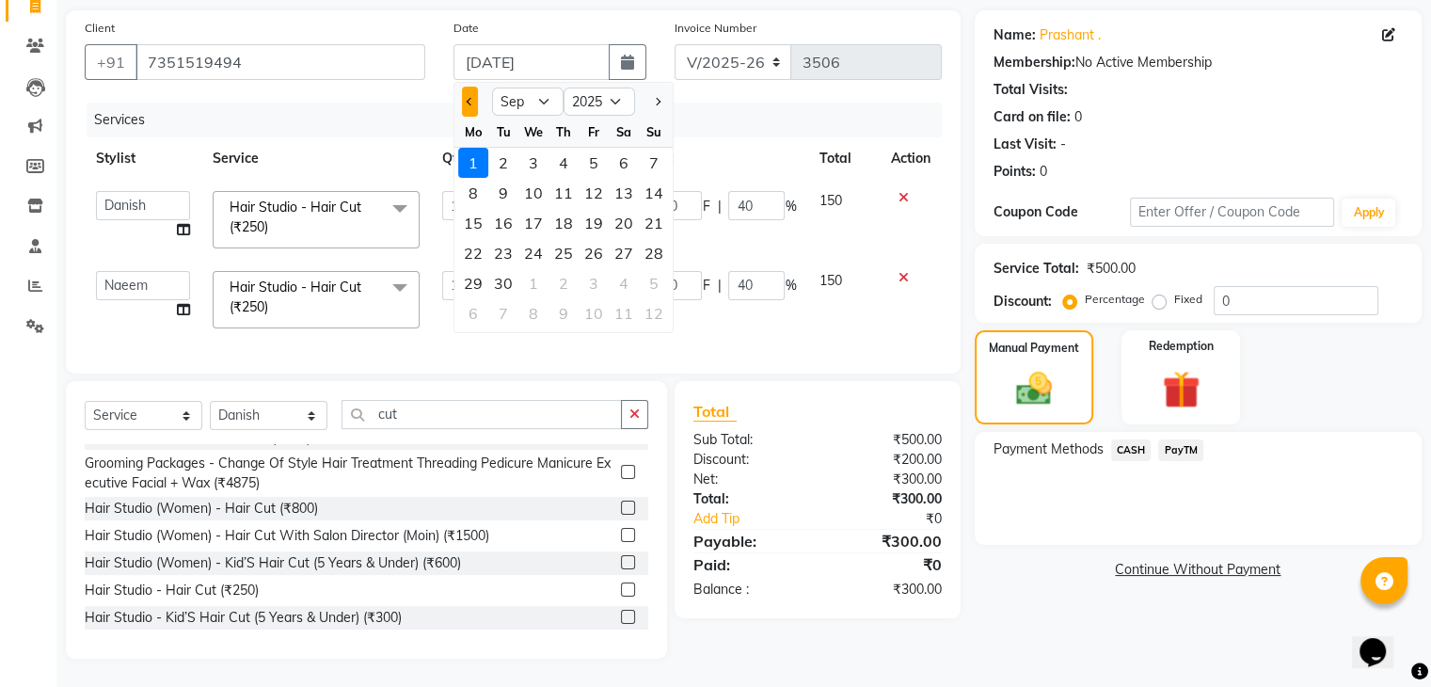
click at [474, 98] on span "Previous month" at bounding box center [471, 102] width 8 height 8
select select "8"
click at [659, 268] on div "31" at bounding box center [654, 283] width 30 height 30
type input "[DATE]"
type input "0"
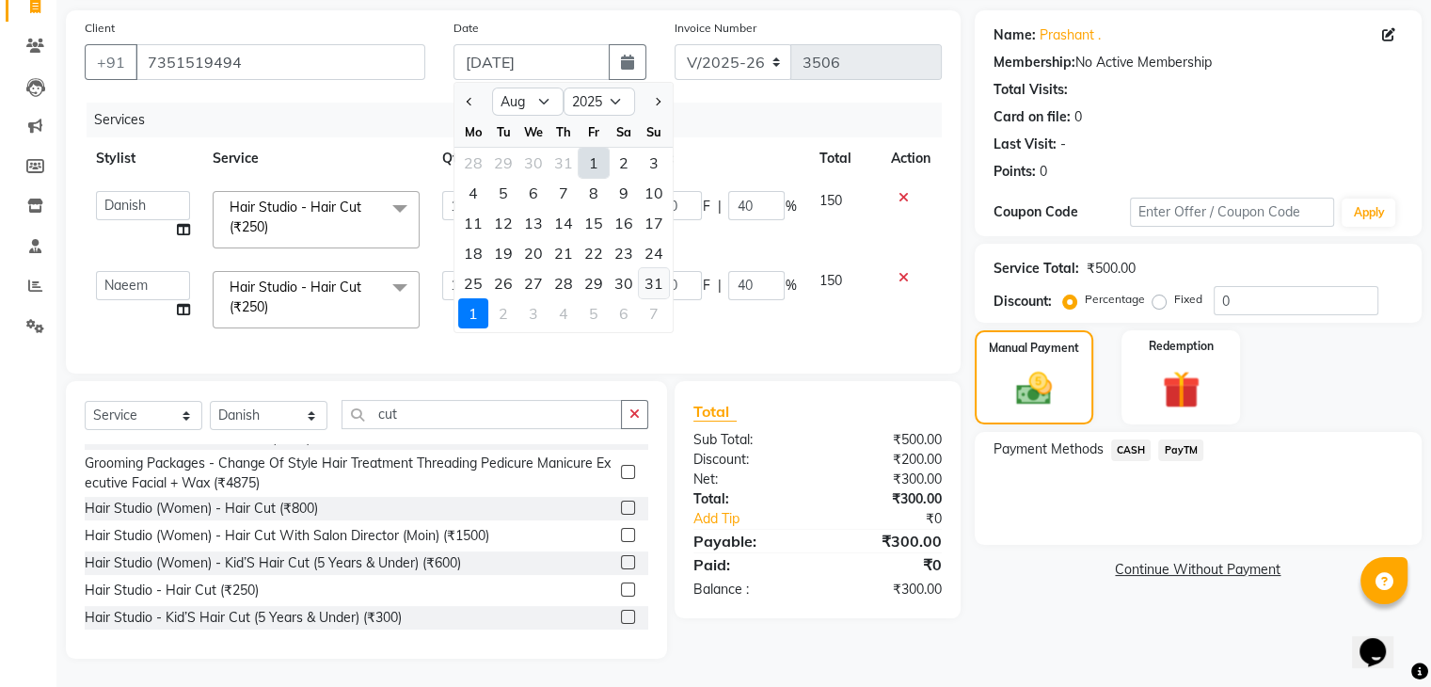
type input "0"
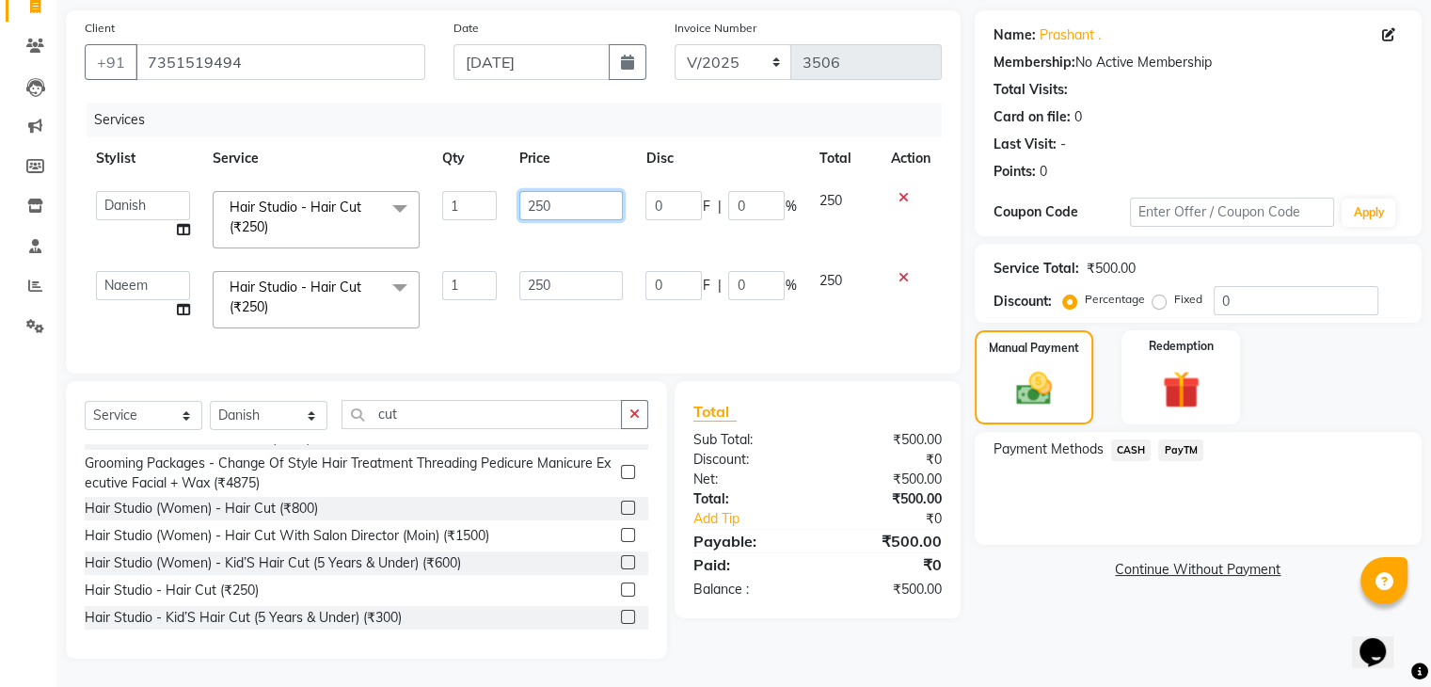
click at [558, 191] on input "250" at bounding box center [571, 205] width 104 height 29
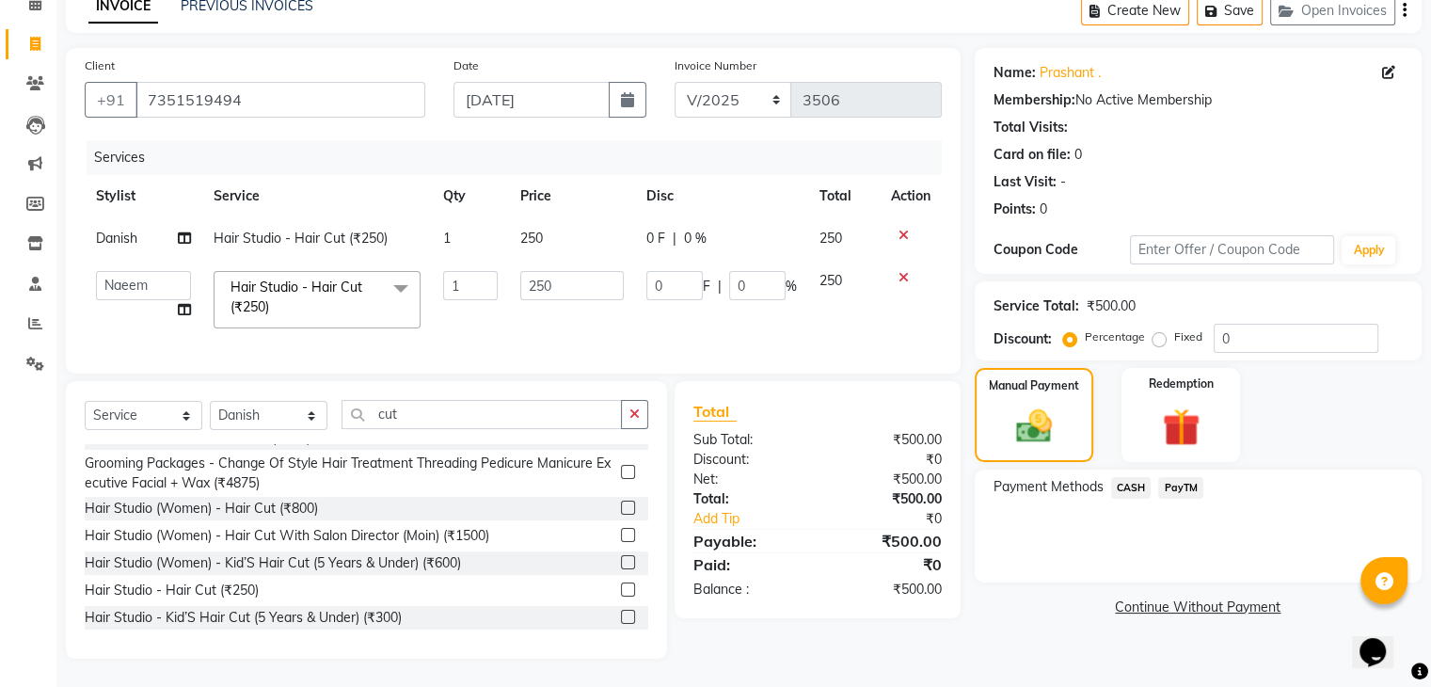
scroll to position [108, 0]
click at [659, 184] on th "Disc" at bounding box center [721, 196] width 173 height 42
click at [648, 229] on span "0 F" at bounding box center [655, 239] width 19 height 20
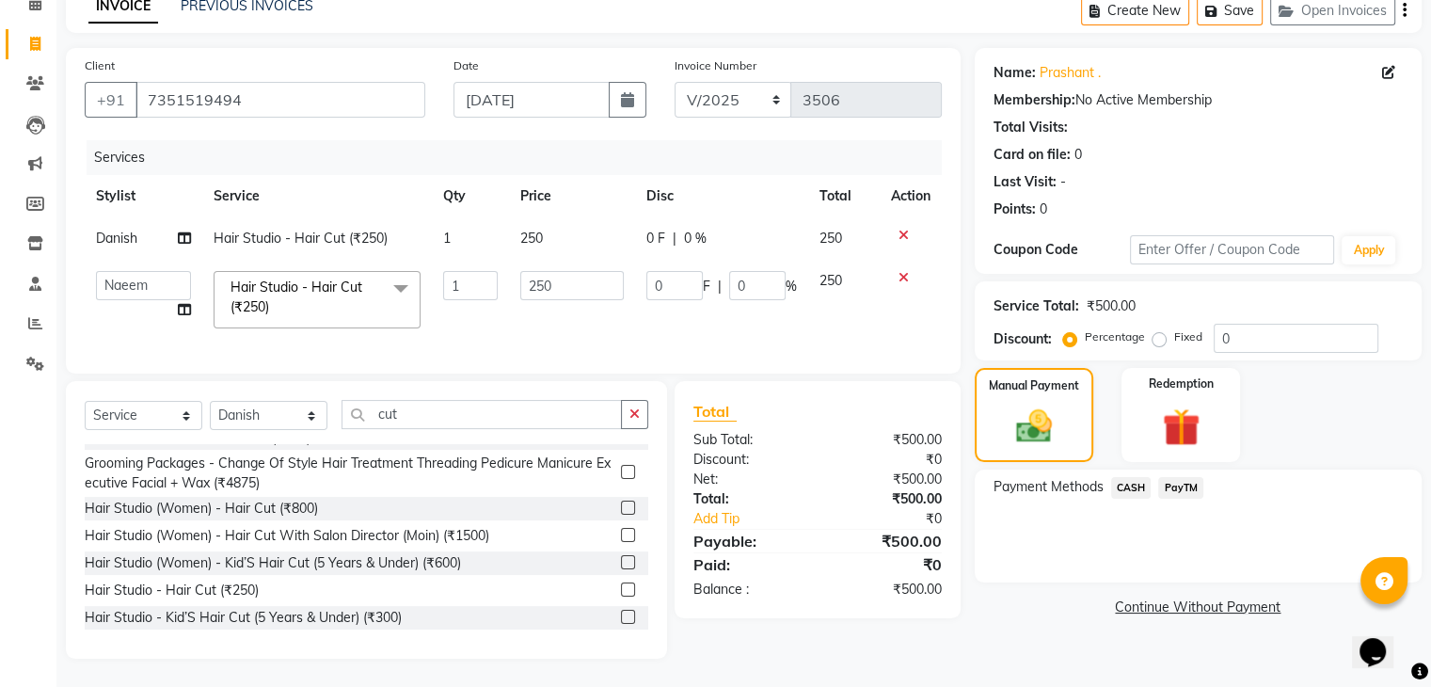
select select "65380"
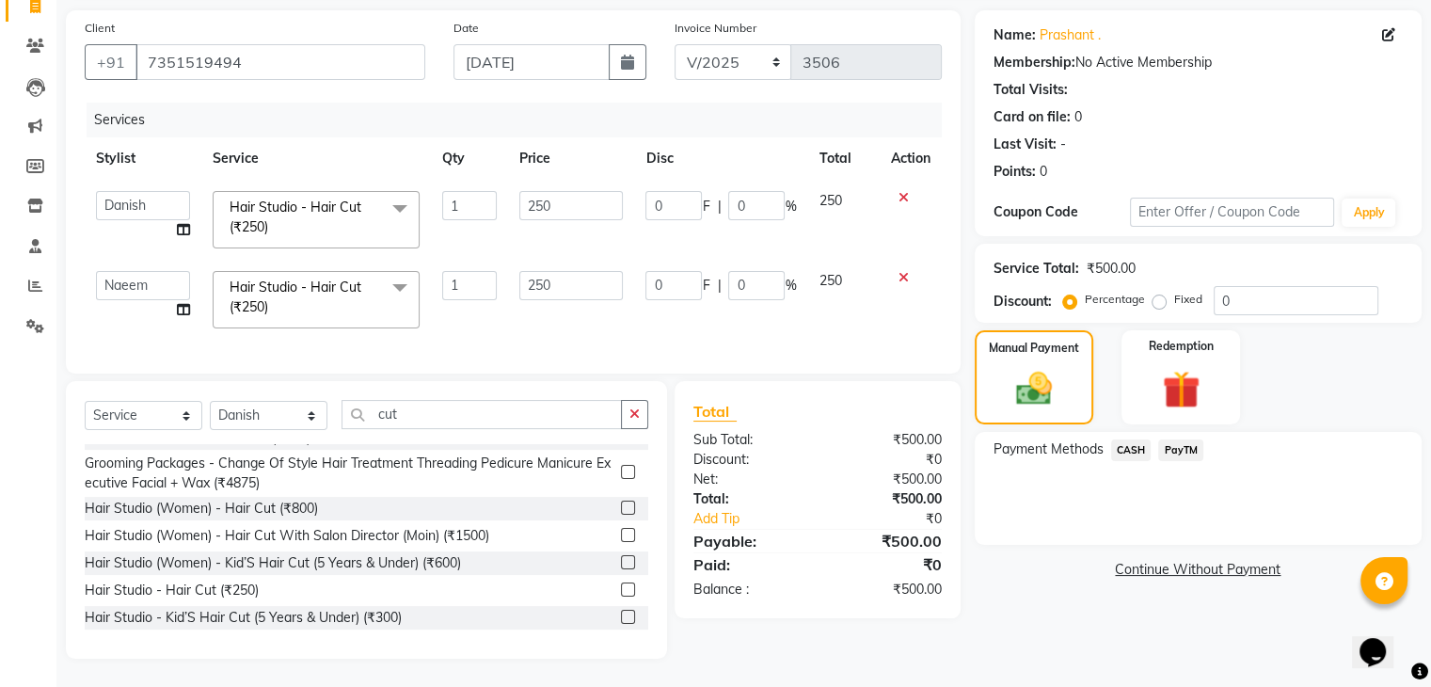
click at [648, 227] on td "0 F | 0 %" at bounding box center [720, 220] width 173 height 80
click at [667, 192] on input "0" at bounding box center [673, 205] width 56 height 29
type input "100"
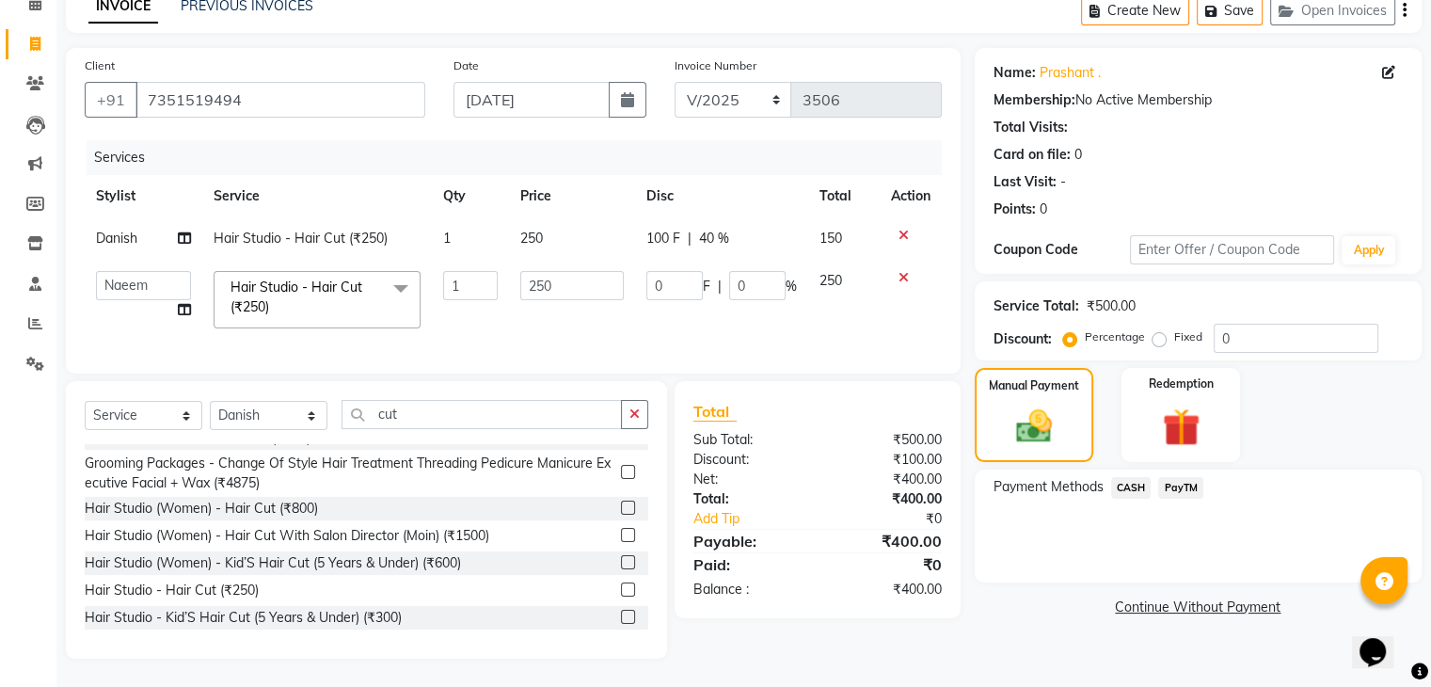
click at [655, 219] on td "100 F | 40 %" at bounding box center [721, 238] width 173 height 42
select select "65380"
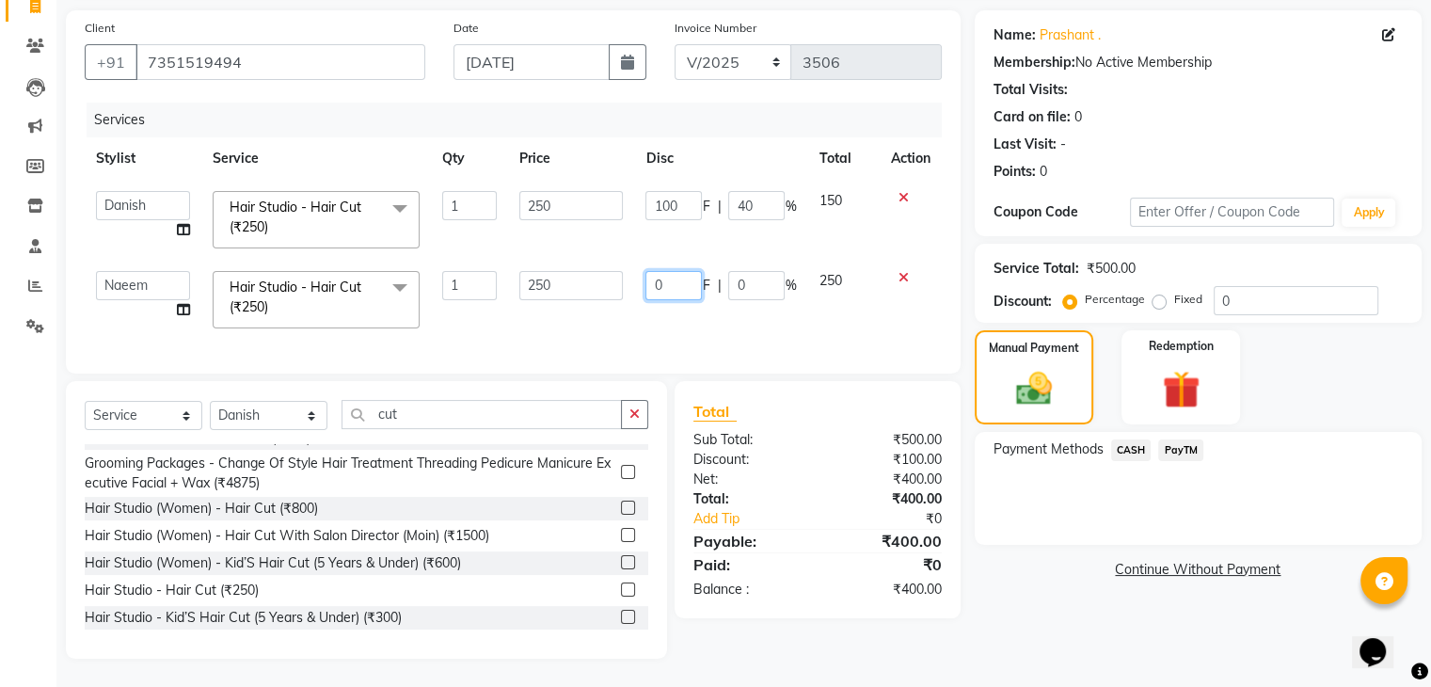
click at [666, 271] on input "0" at bounding box center [673, 285] width 56 height 29
type input "100"
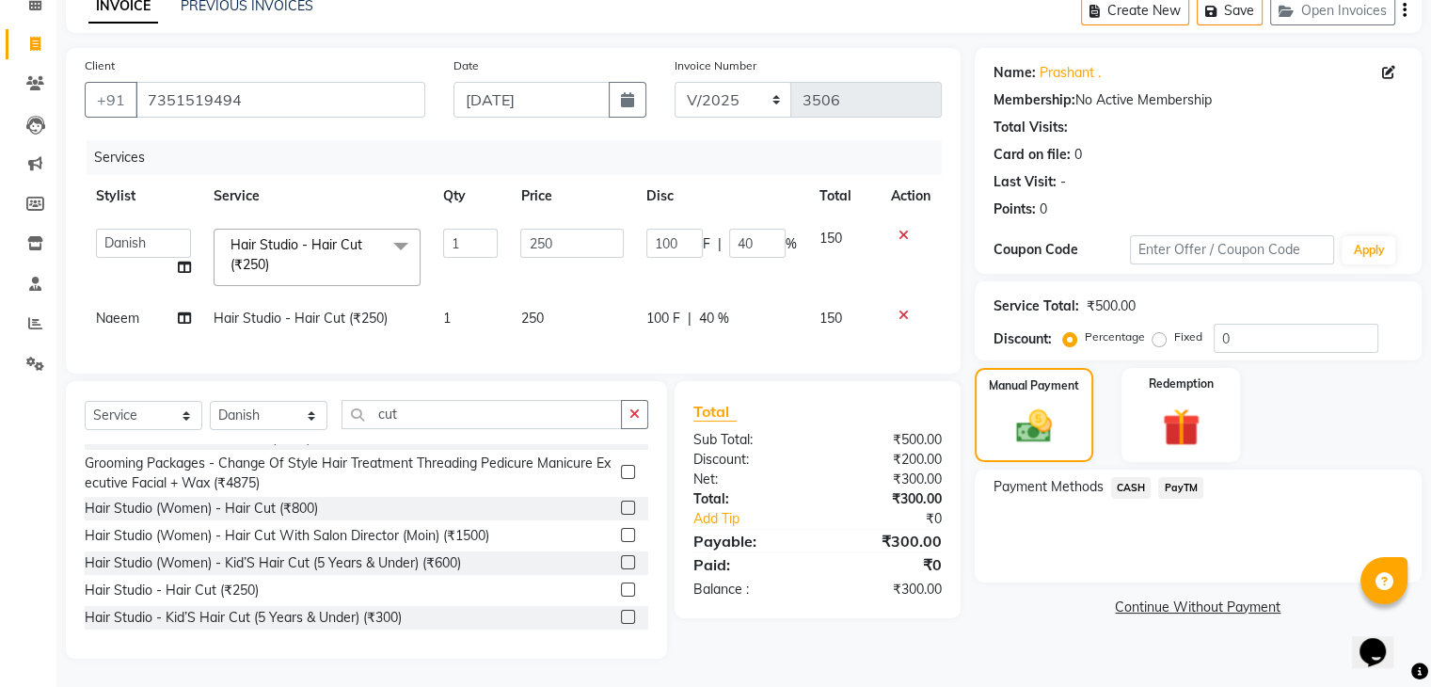
click at [617, 300] on td "250" at bounding box center [571, 318] width 125 height 42
select select "87642"
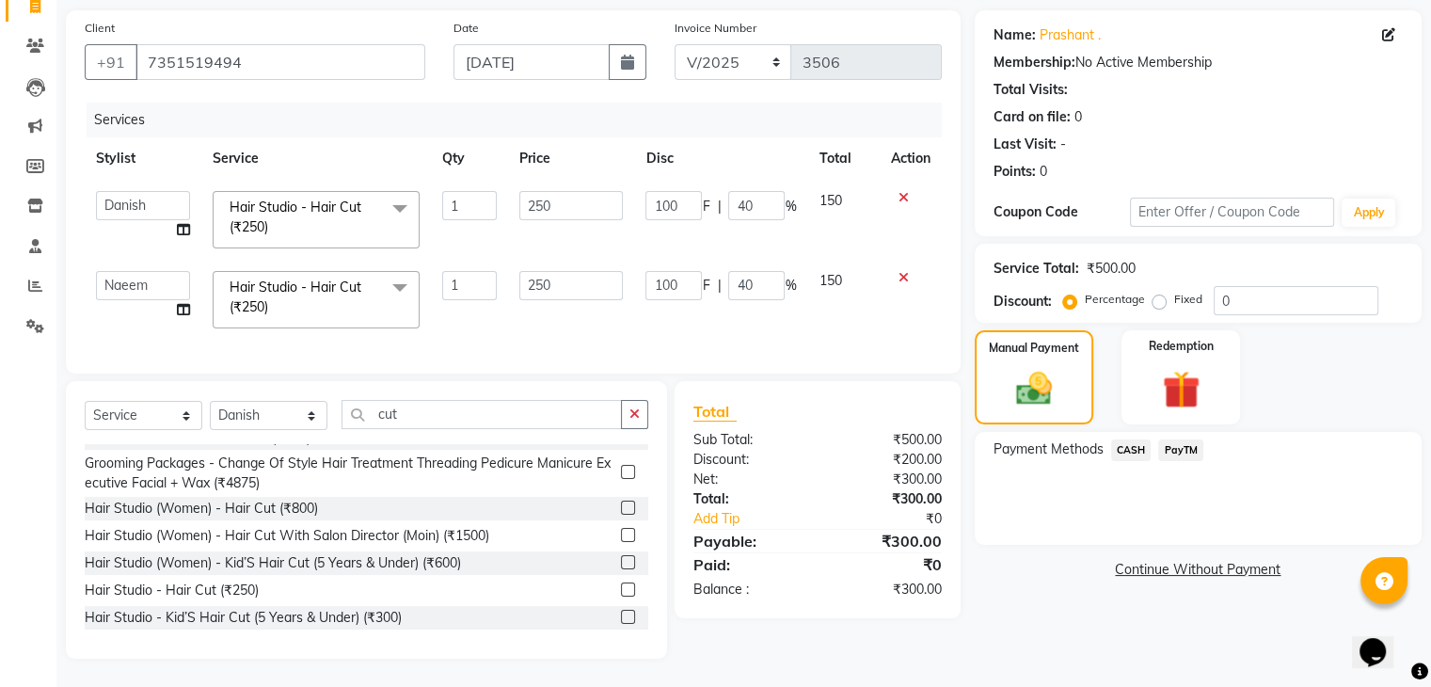
click at [1180, 441] on span "PayTM" at bounding box center [1180, 450] width 45 height 22
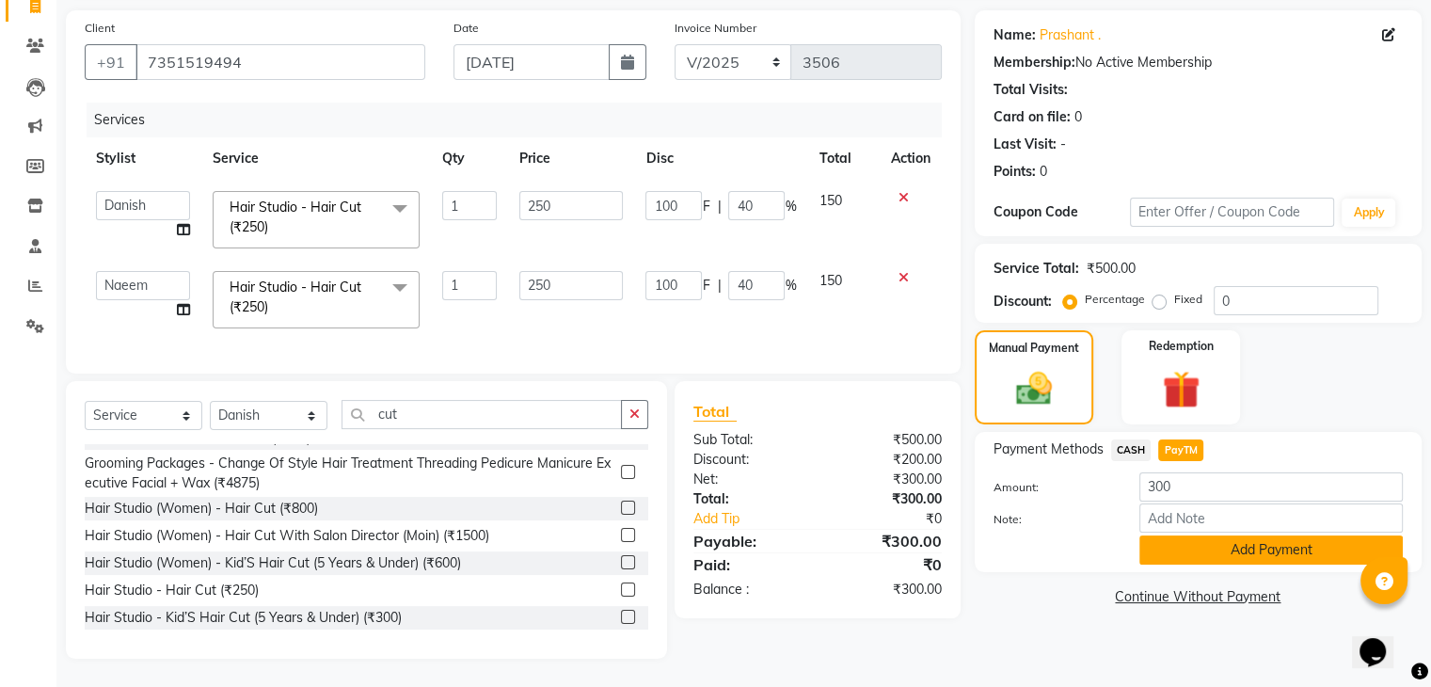
click at [1262, 539] on button "Add Payment" at bounding box center [1270, 549] width 263 height 29
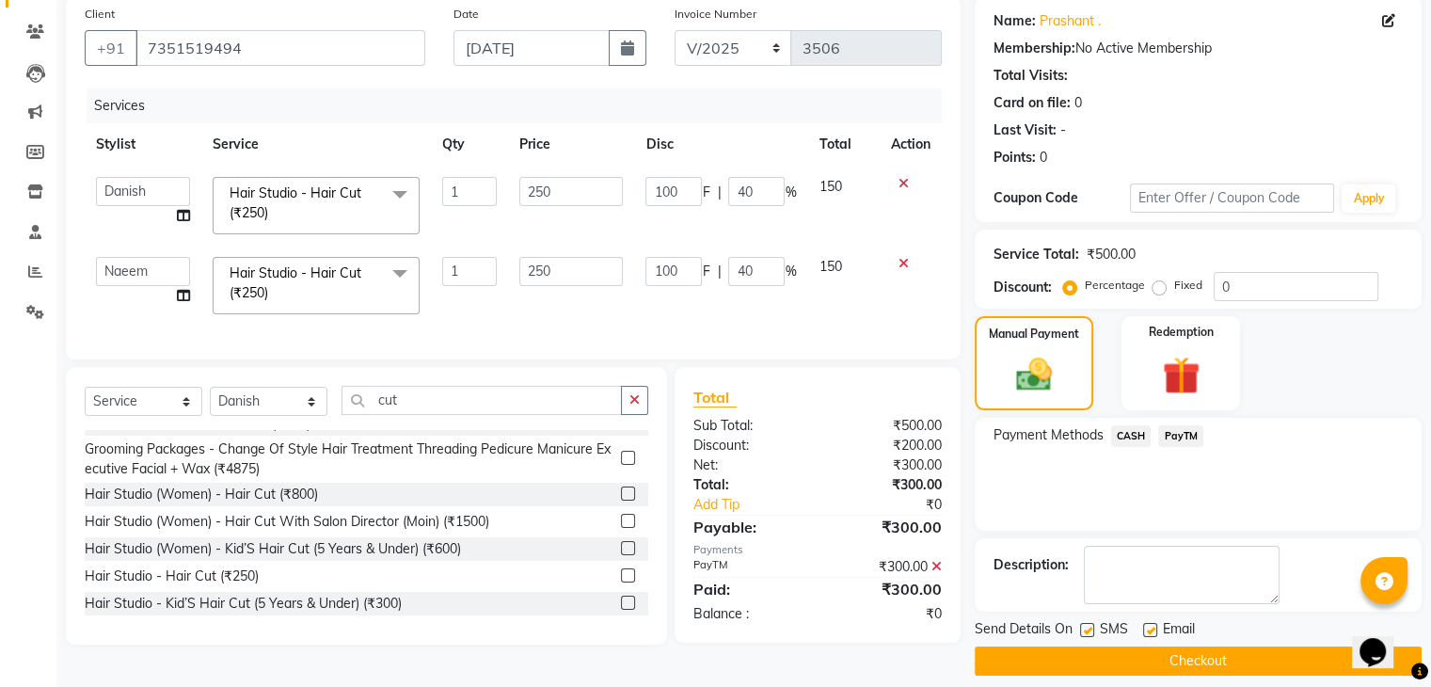
scroll to position [161, 0]
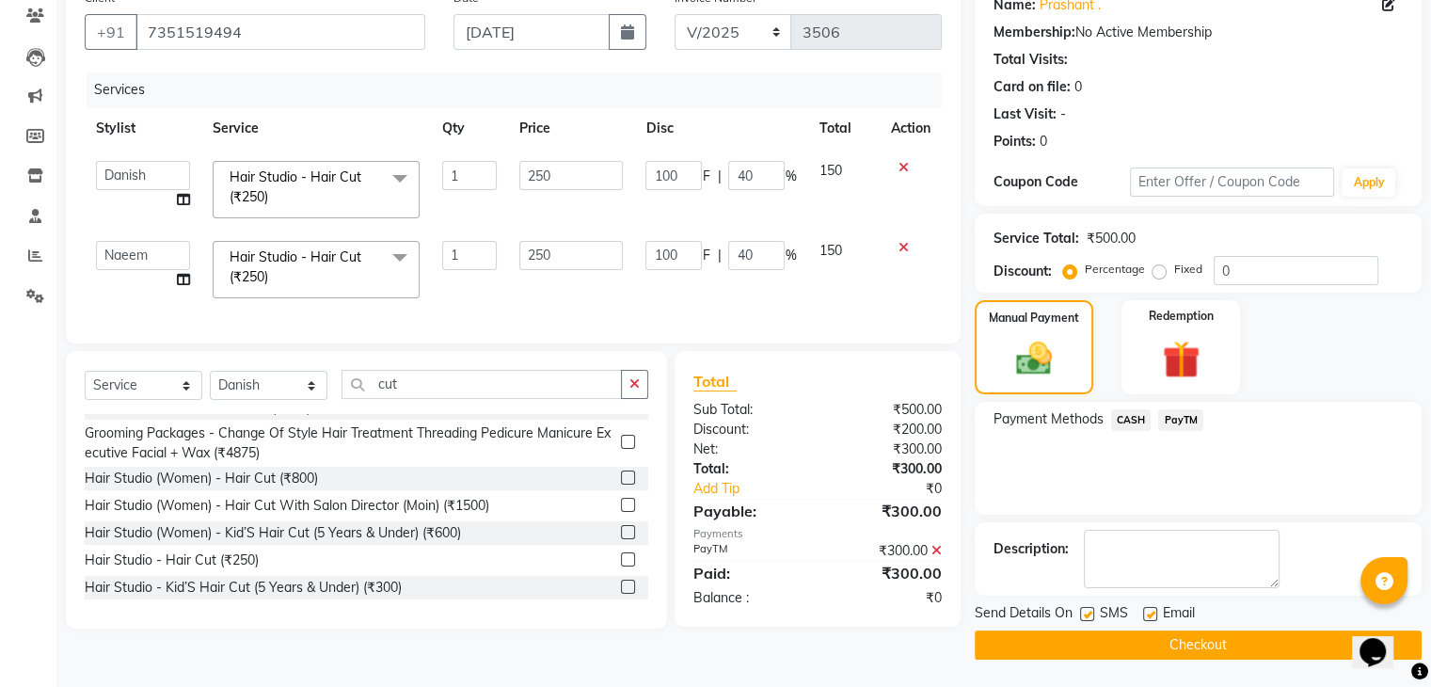
click at [1093, 613] on label at bounding box center [1087, 614] width 14 height 14
click at [1092, 613] on input "checkbox" at bounding box center [1086, 615] width 12 height 12
checkbox input "false"
click at [1152, 607] on label at bounding box center [1150, 614] width 14 height 14
click at [1152, 609] on input "checkbox" at bounding box center [1149, 615] width 12 height 12
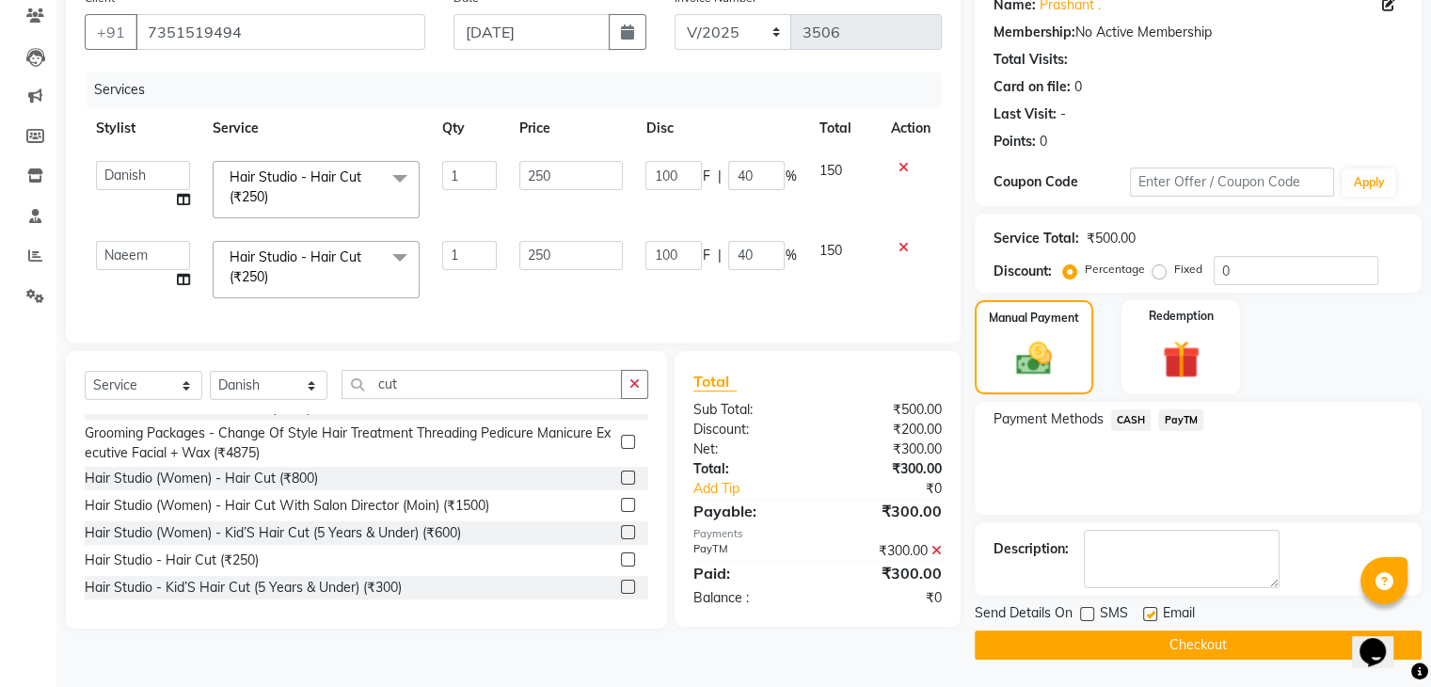
checkbox input "false"
click at [1146, 630] on button "Checkout" at bounding box center [1198, 644] width 447 height 29
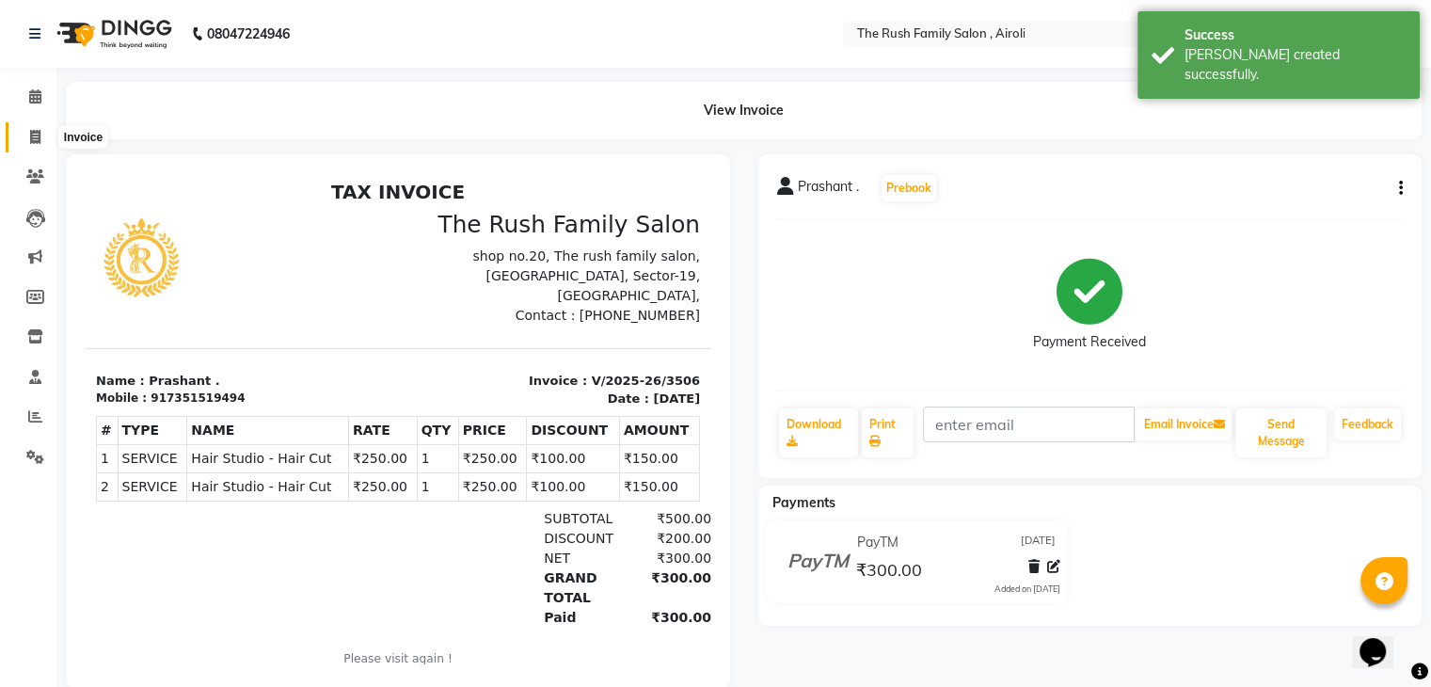
click at [37, 130] on icon at bounding box center [35, 137] width 10 height 14
select select "service"
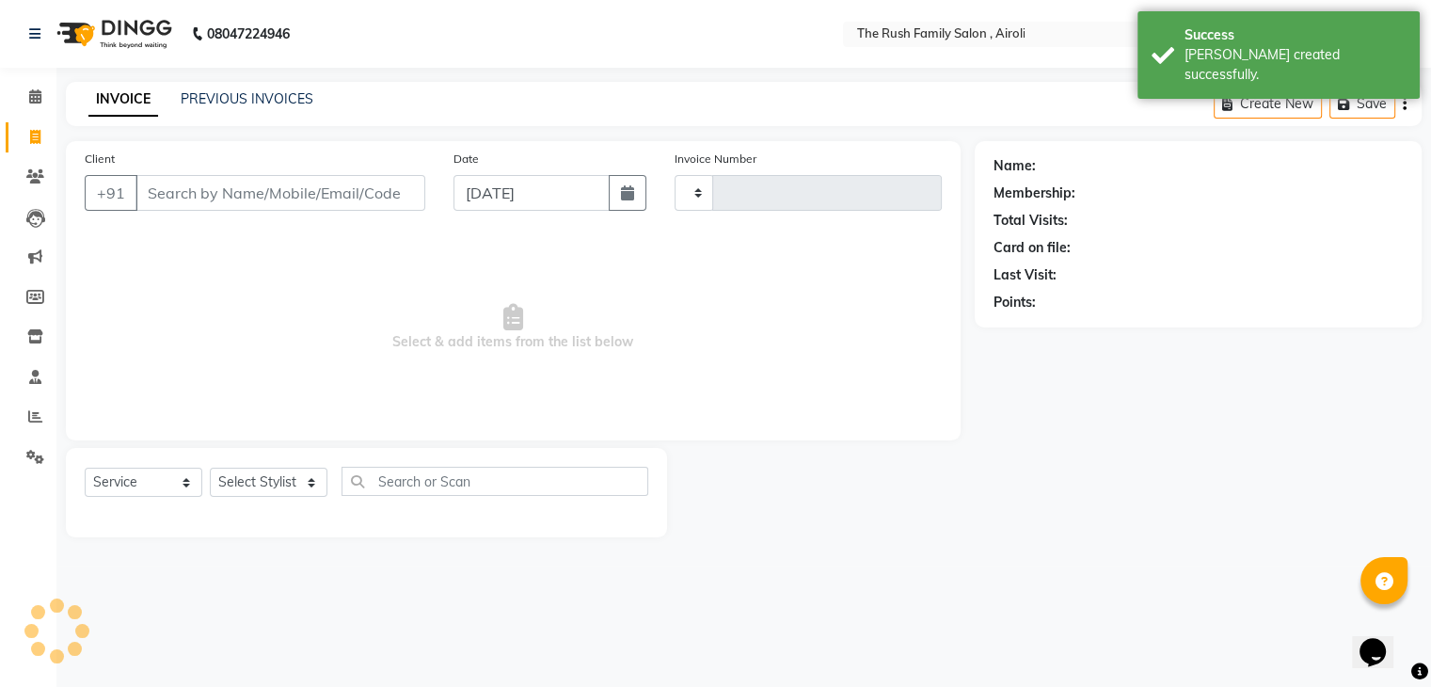
type input "3507"
select select "5419"
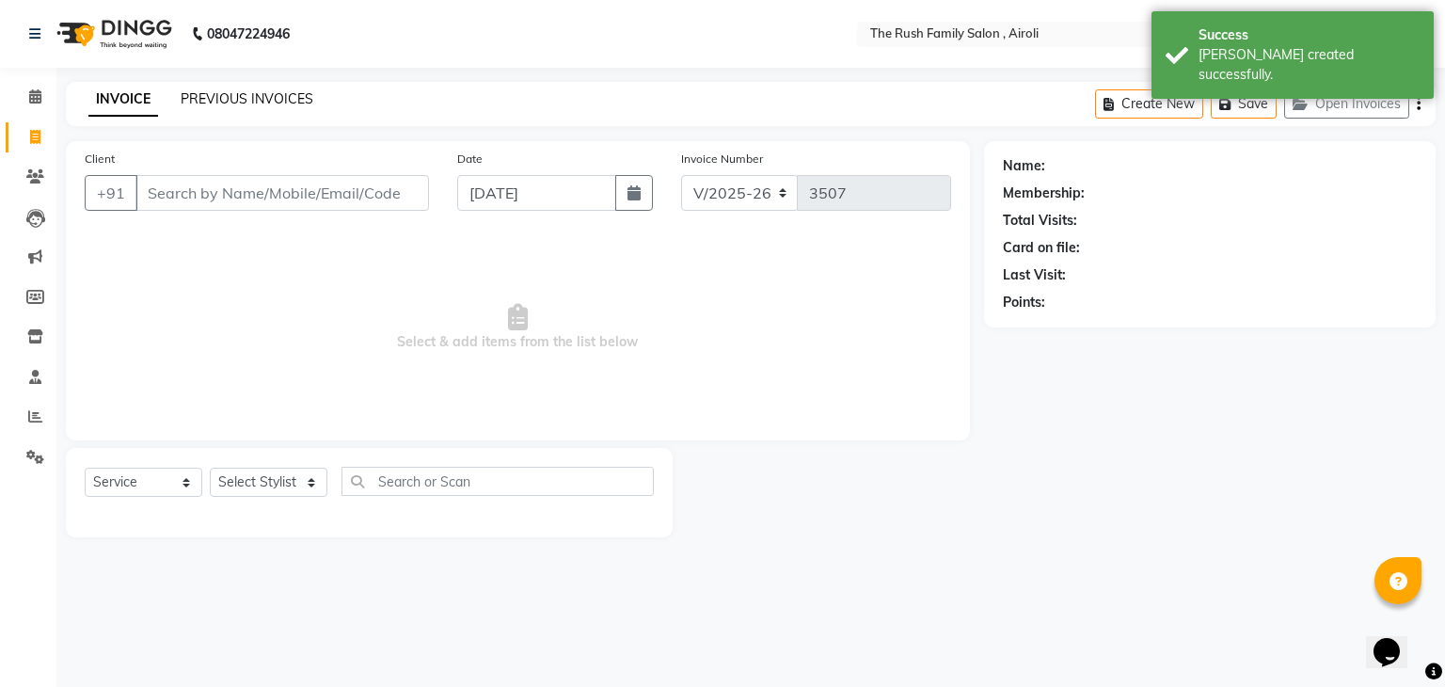
click at [248, 99] on link "PREVIOUS INVOICES" at bounding box center [247, 98] width 133 height 17
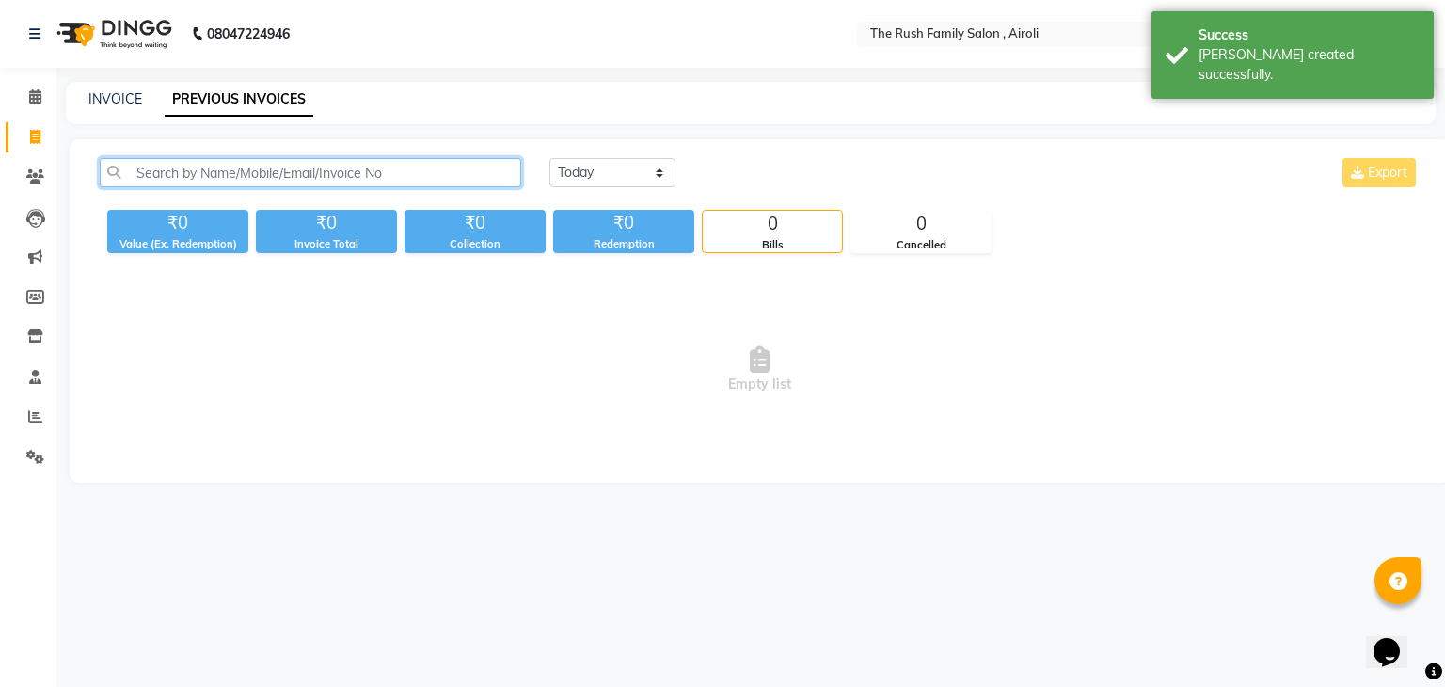
click at [199, 172] on input "text" at bounding box center [311, 172] width 422 height 29
click at [97, 110] on div "INVOICE PREVIOUS INVOICES" at bounding box center [751, 103] width 1370 height 42
click at [112, 102] on link "INVOICE" at bounding box center [115, 98] width 54 height 17
select select "service"
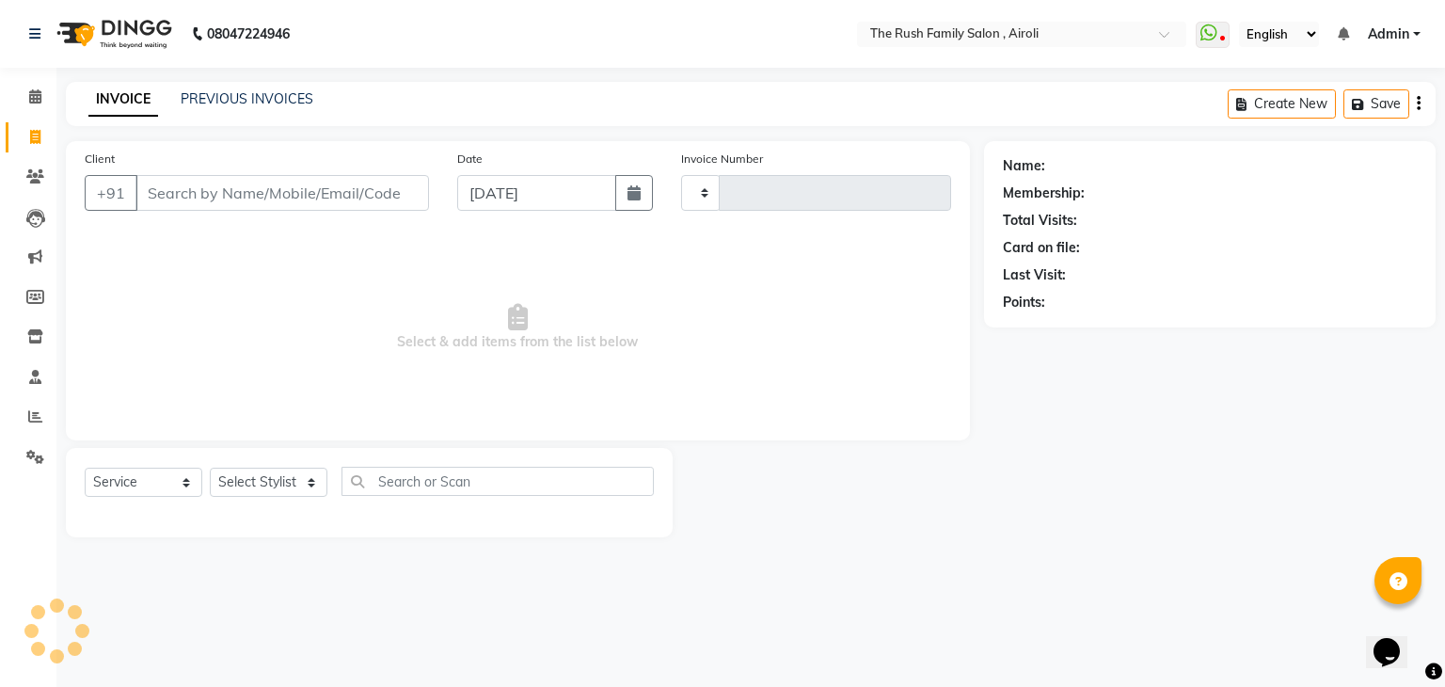
type input "3507"
select select "5419"
click at [199, 200] on input "Client" at bounding box center [282, 193] width 294 height 36
type input "9"
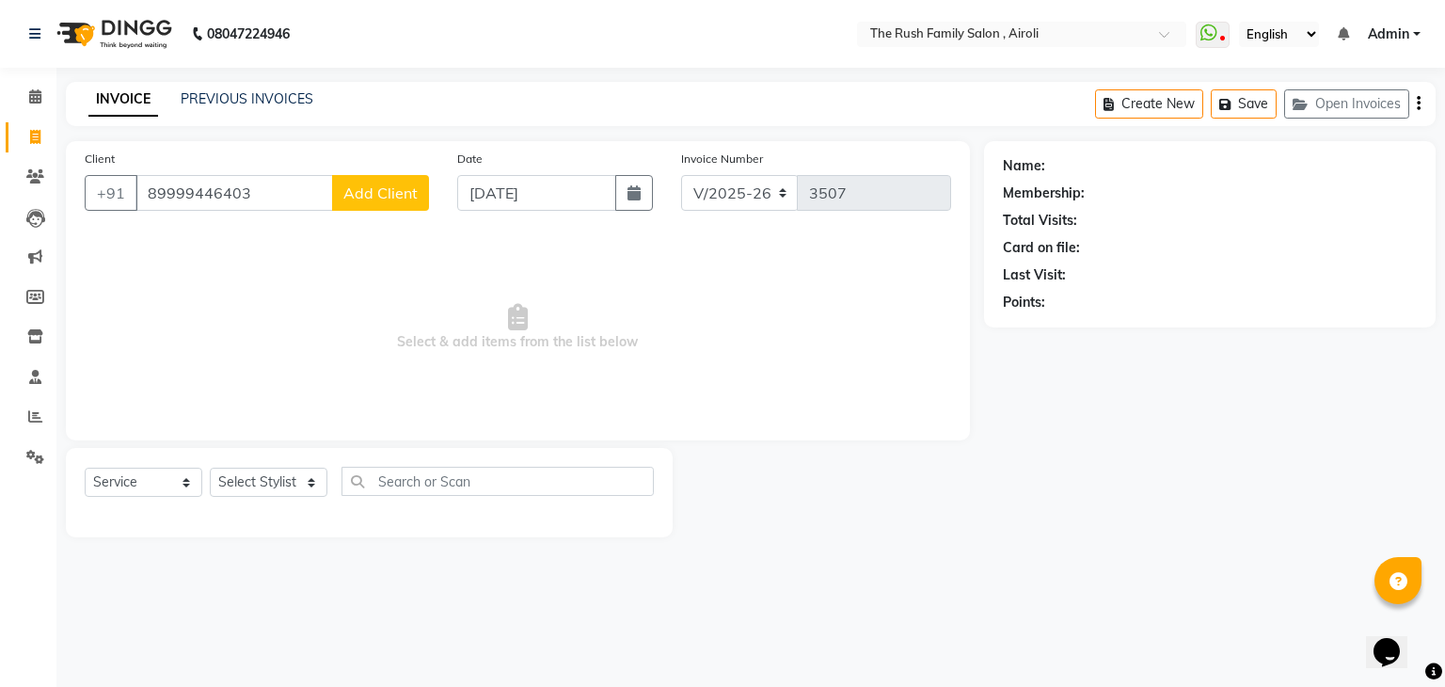
click at [169, 201] on input "89999446403" at bounding box center [234, 193] width 198 height 36
type input "8999446403"
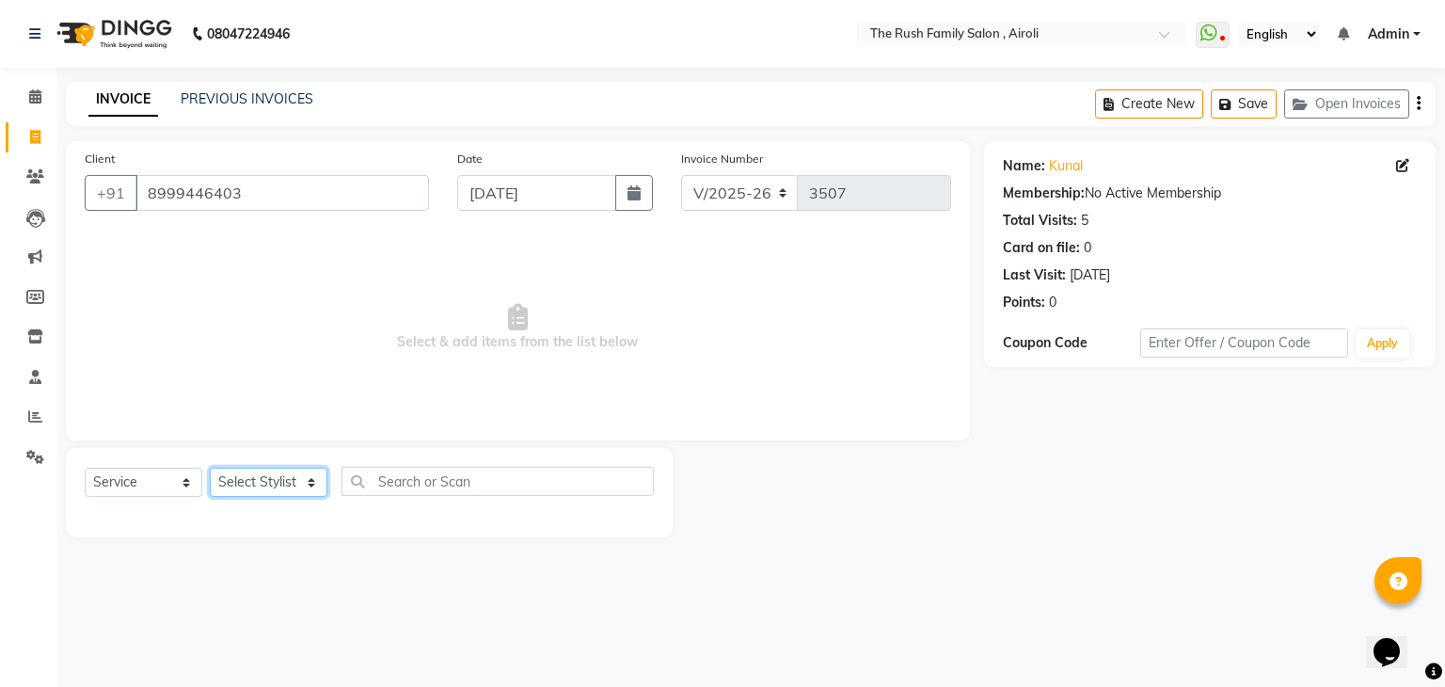
click at [275, 489] on select "Select Stylist [PERSON_NAME] [PERSON_NAME] Danish Guddi [PERSON_NAME] [PERSON_N…" at bounding box center [269, 482] width 118 height 29
select select "87642"
click at [210, 469] on select "Select Stylist [PERSON_NAME] [PERSON_NAME] Danish Guddi [PERSON_NAME] [PERSON_N…" at bounding box center [269, 482] width 118 height 29
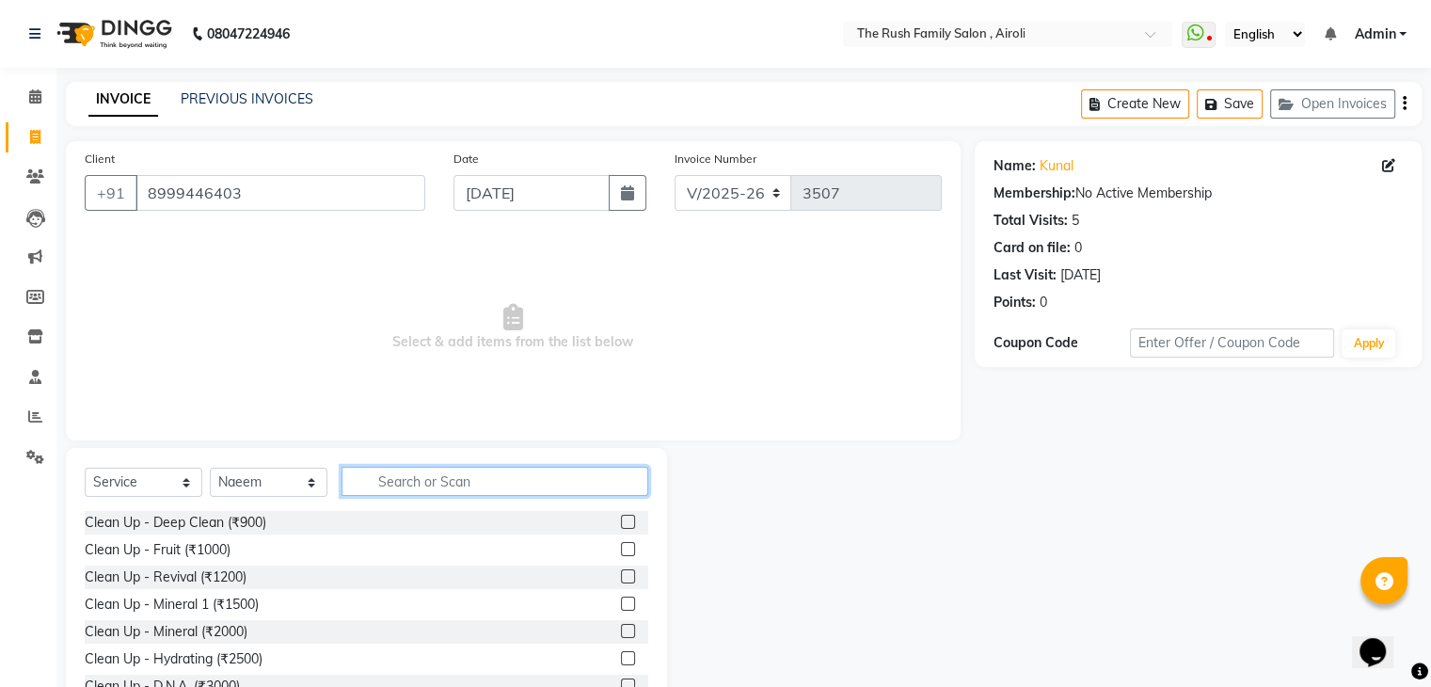
click at [421, 486] on input "text" at bounding box center [495, 481] width 307 height 29
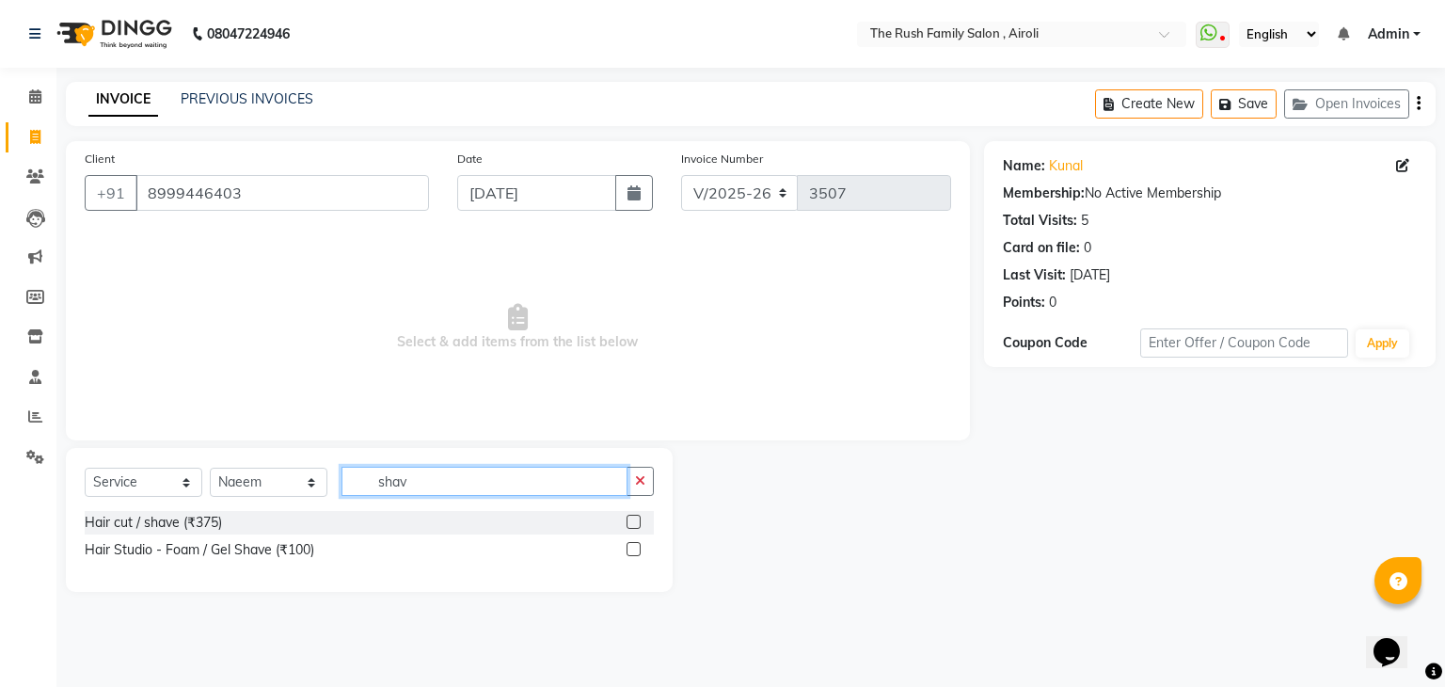
type input "shav"
click at [637, 549] on label at bounding box center [634, 549] width 14 height 14
click at [637, 549] on input "checkbox" at bounding box center [633, 550] width 12 height 12
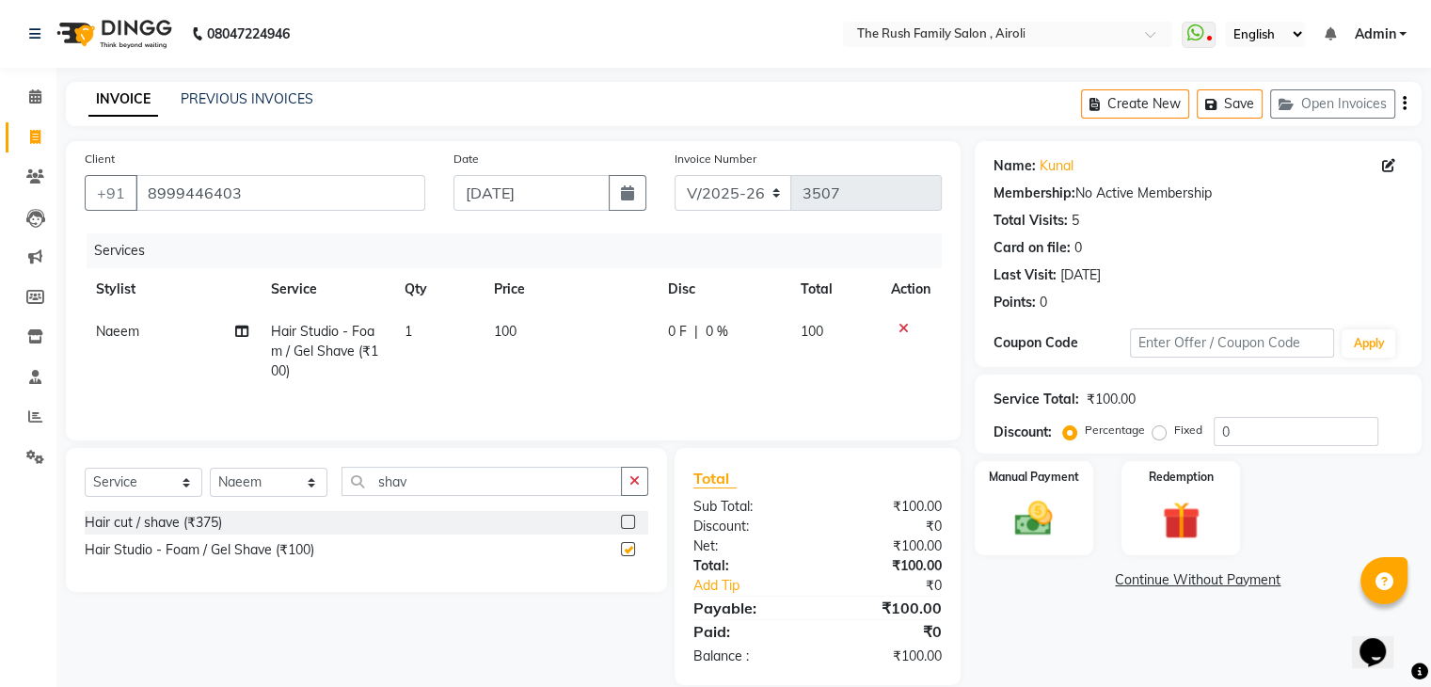
checkbox input "false"
click at [621, 181] on button "button" at bounding box center [628, 193] width 38 height 36
select select "9"
select select "2025"
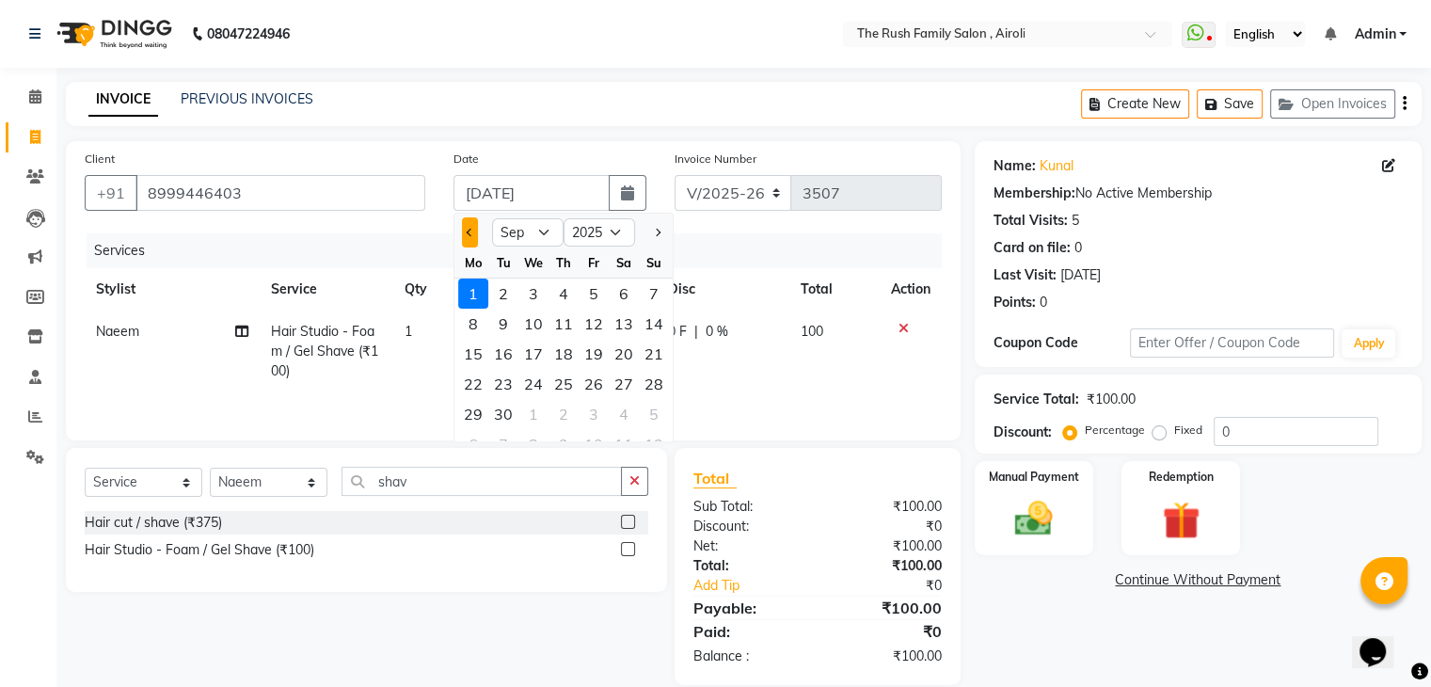
click at [477, 231] on button "Previous month" at bounding box center [470, 232] width 16 height 30
select select "8"
click at [656, 411] on div "31" at bounding box center [654, 414] width 30 height 30
type input "[DATE]"
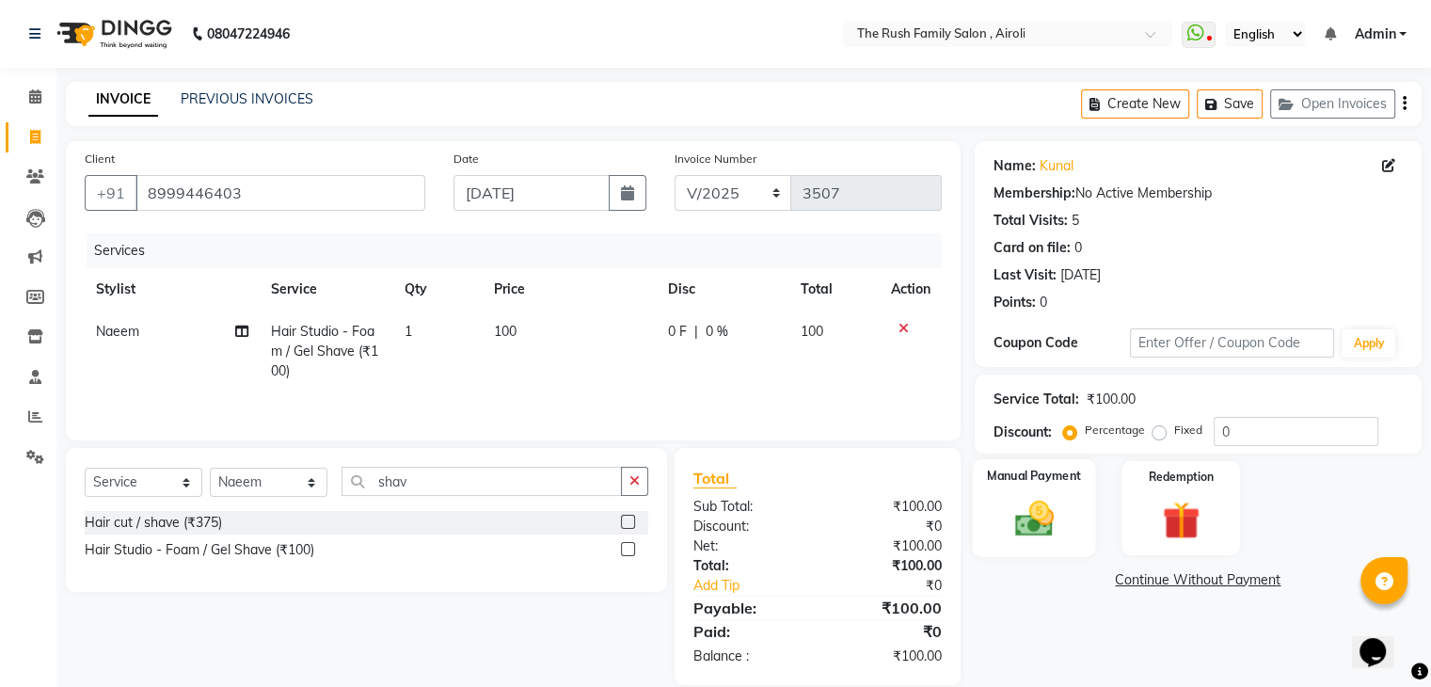
drag, startPoint x: 1444, startPoint y: 444, endPoint x: 1073, endPoint y: 529, distance: 381.2
click at [1073, 529] on div "Manual Payment" at bounding box center [1033, 507] width 123 height 97
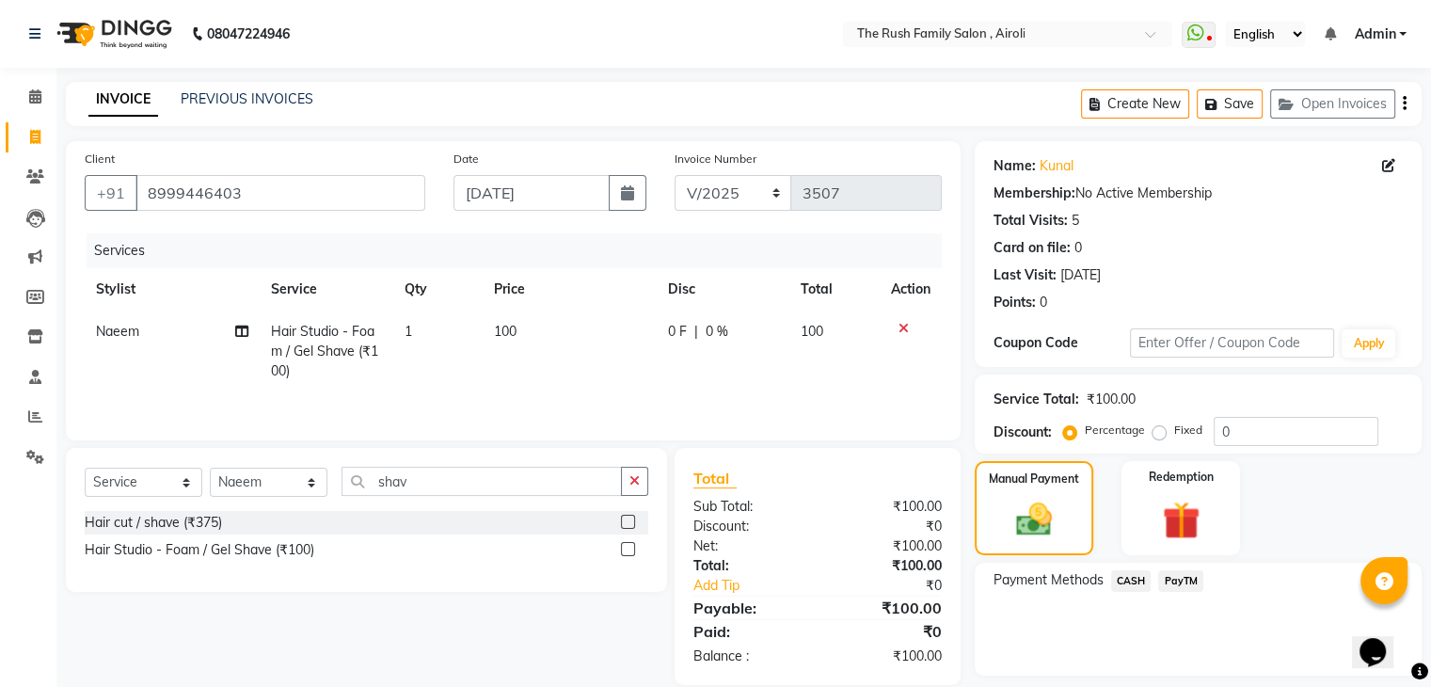
click at [1187, 582] on span "PayTM" at bounding box center [1180, 581] width 45 height 22
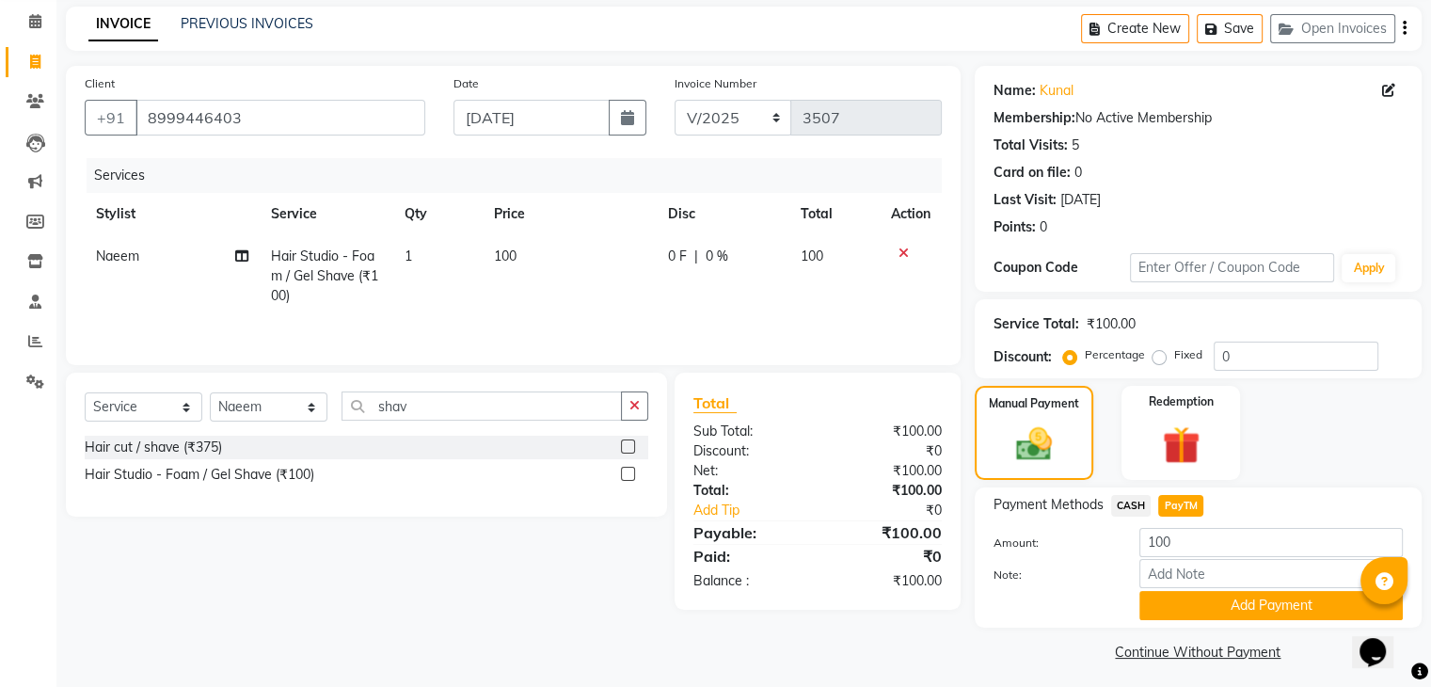
scroll to position [84, 0]
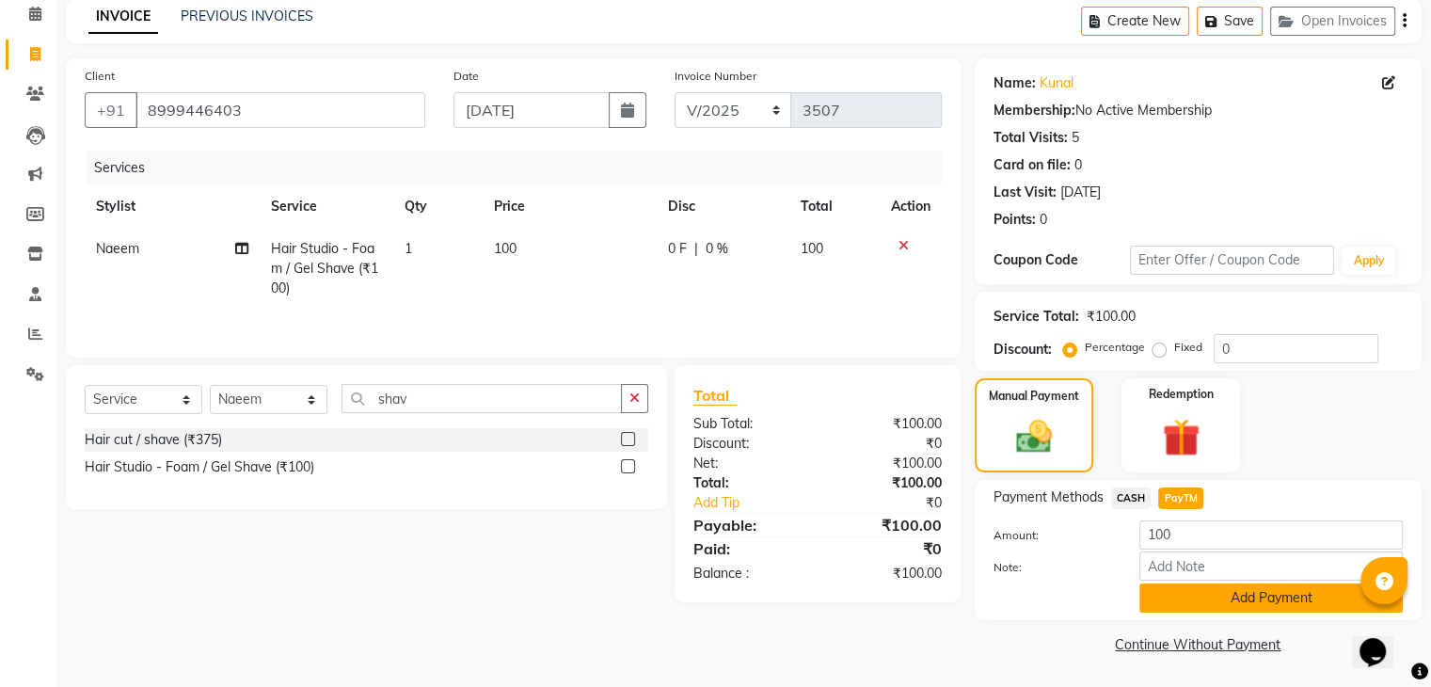
click at [1262, 607] on button "Add Payment" at bounding box center [1270, 597] width 263 height 29
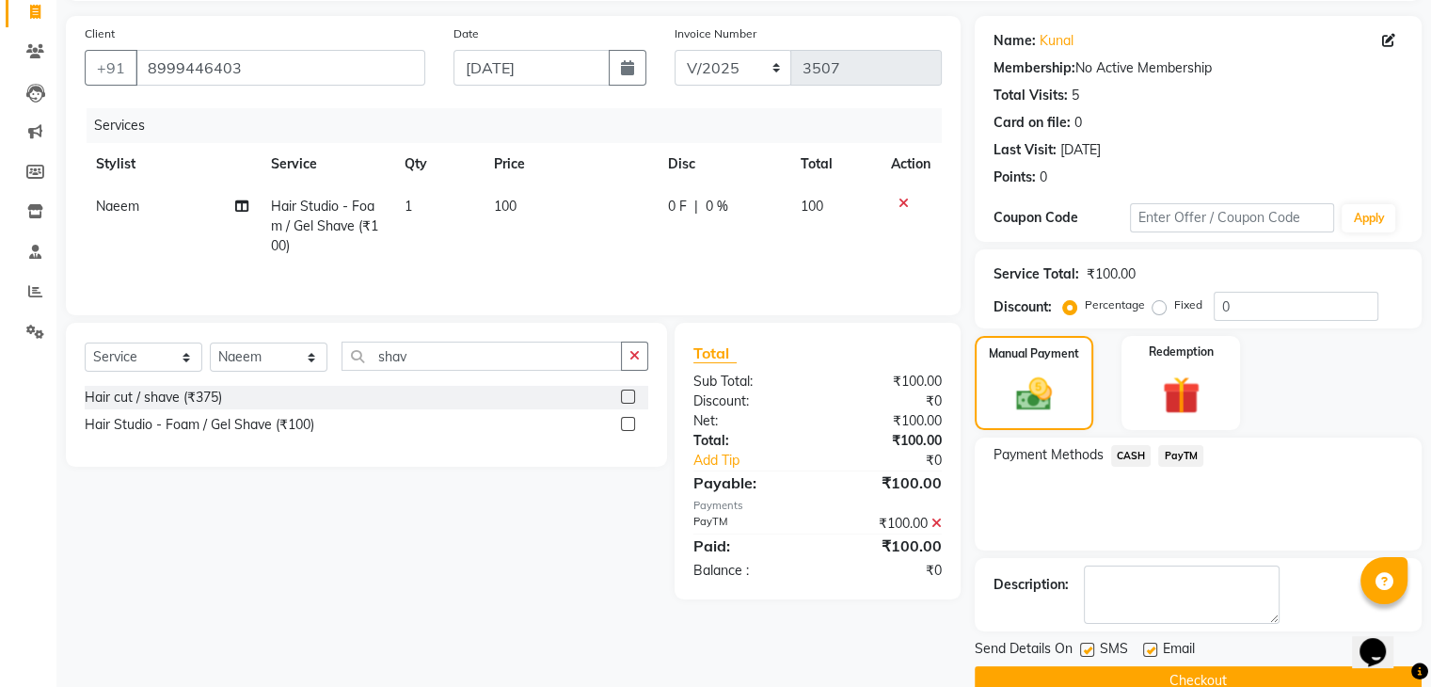
scroll to position [161, 0]
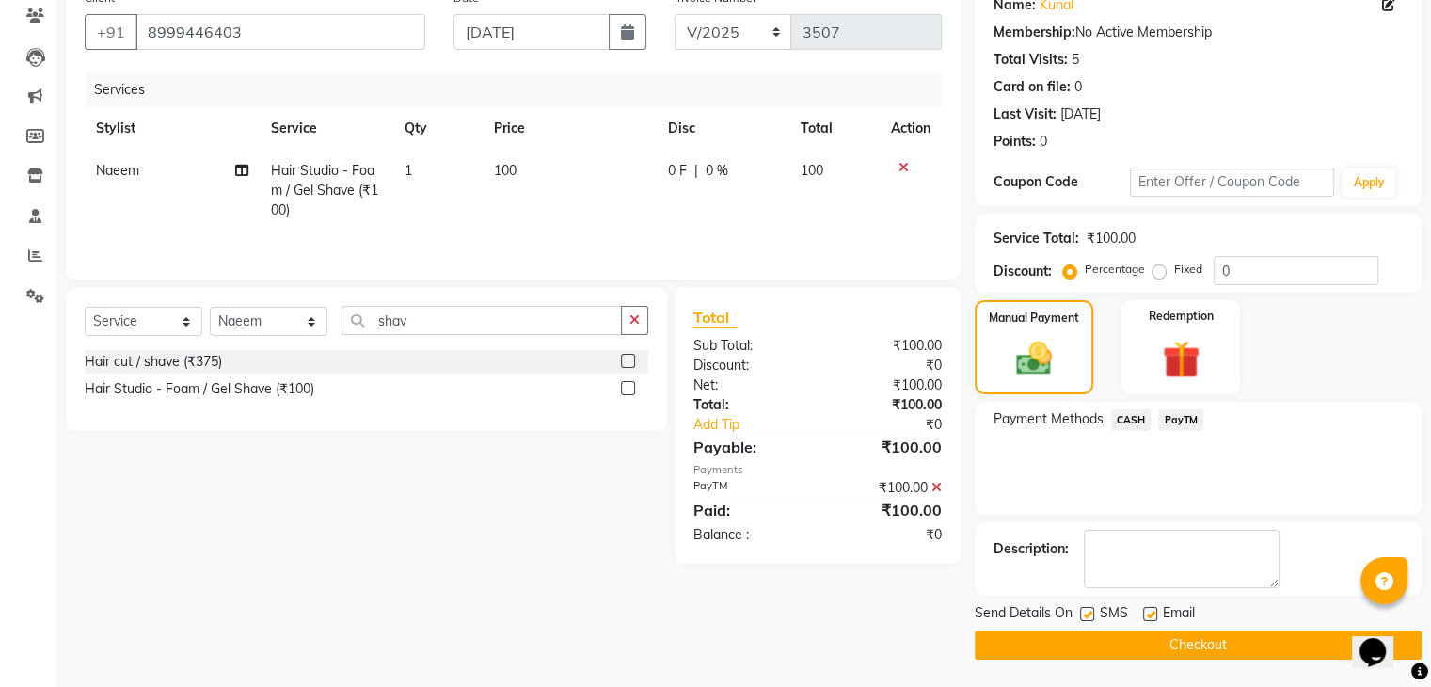
click at [1081, 618] on label at bounding box center [1087, 614] width 14 height 14
click at [1081, 618] on input "checkbox" at bounding box center [1086, 615] width 12 height 12
checkbox input "false"
click at [1155, 616] on label at bounding box center [1150, 614] width 14 height 14
click at [1155, 616] on input "checkbox" at bounding box center [1149, 615] width 12 height 12
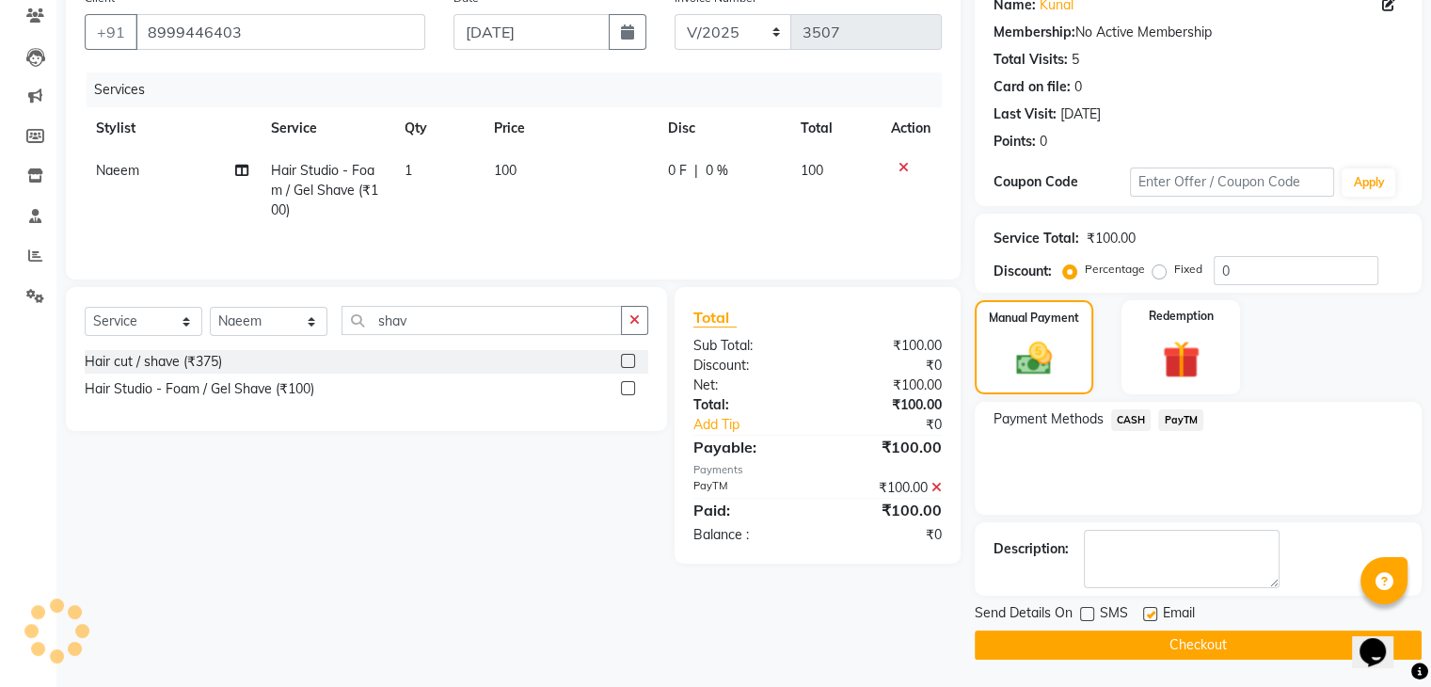
checkbox input "false"
click at [1158, 630] on button "Checkout" at bounding box center [1198, 644] width 447 height 29
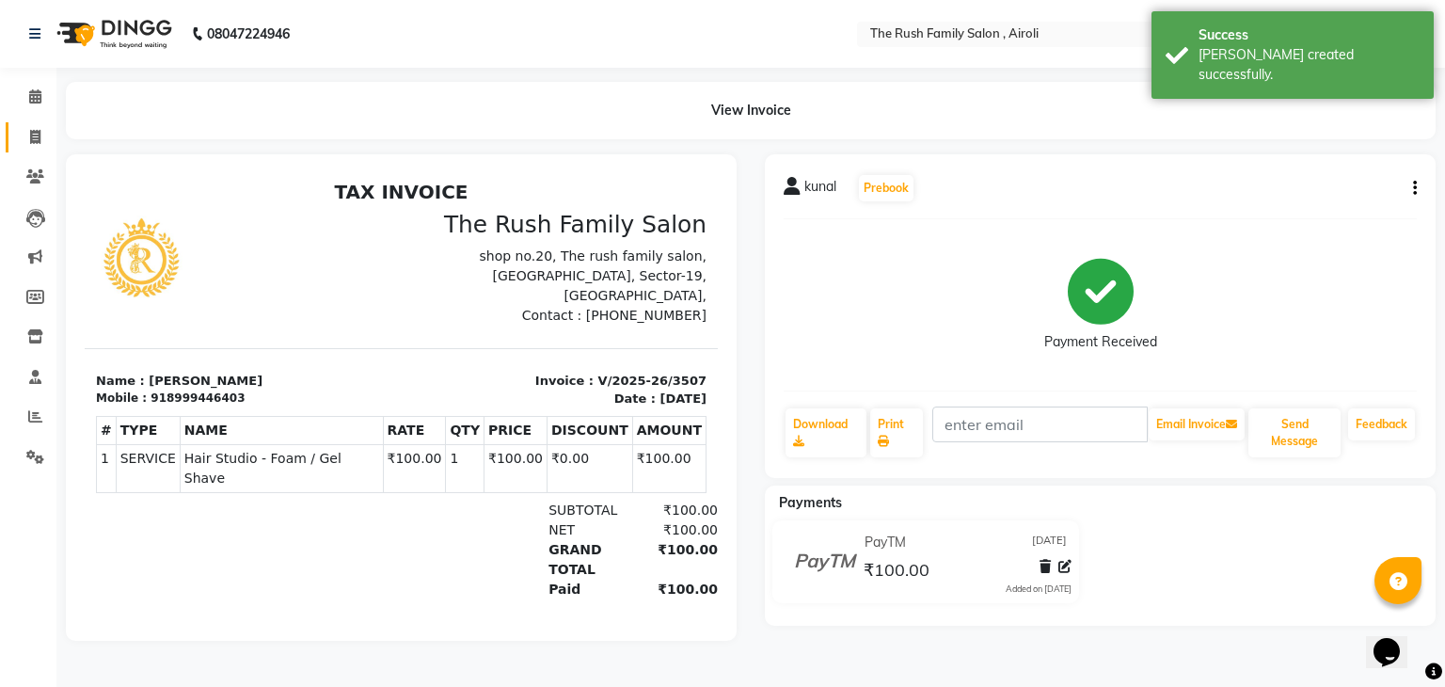
click at [39, 125] on link "Invoice" at bounding box center [28, 137] width 45 height 31
select select "service"
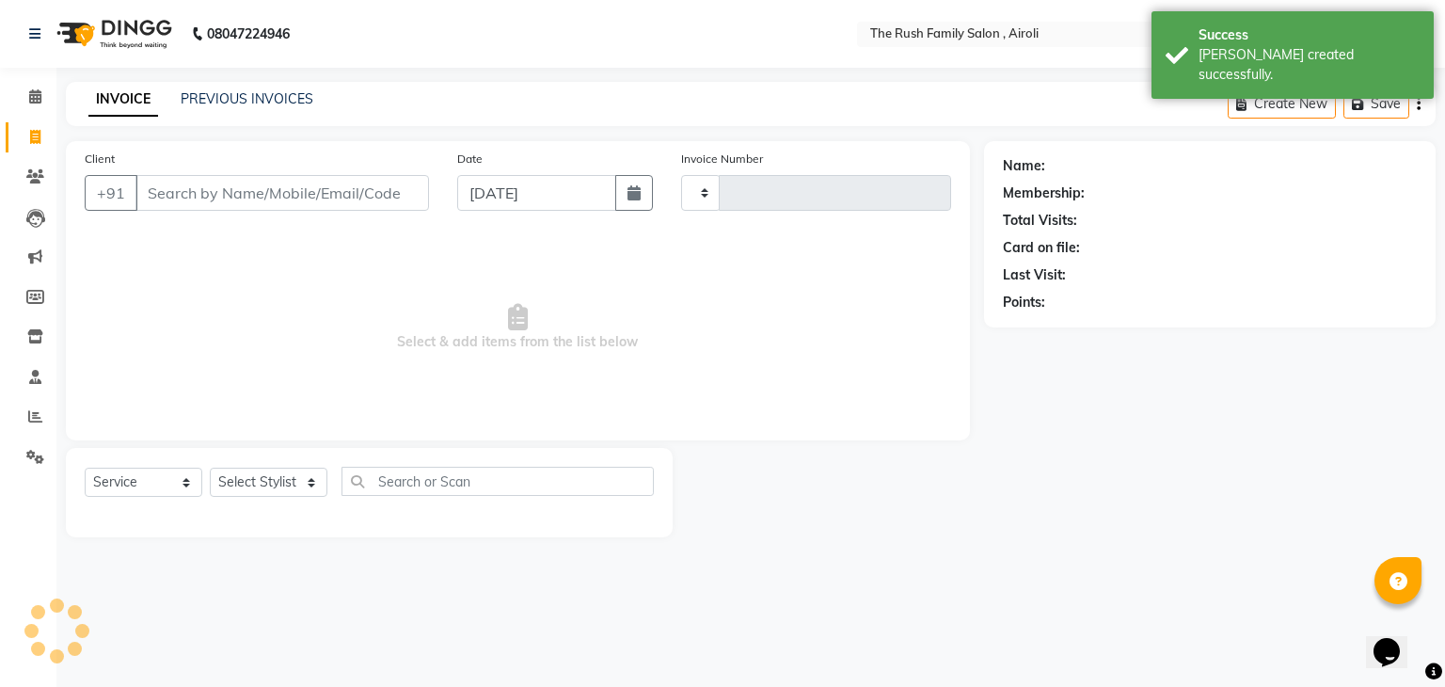
type input "3508"
select select "5419"
click at [177, 209] on input "Client" at bounding box center [282, 193] width 294 height 36
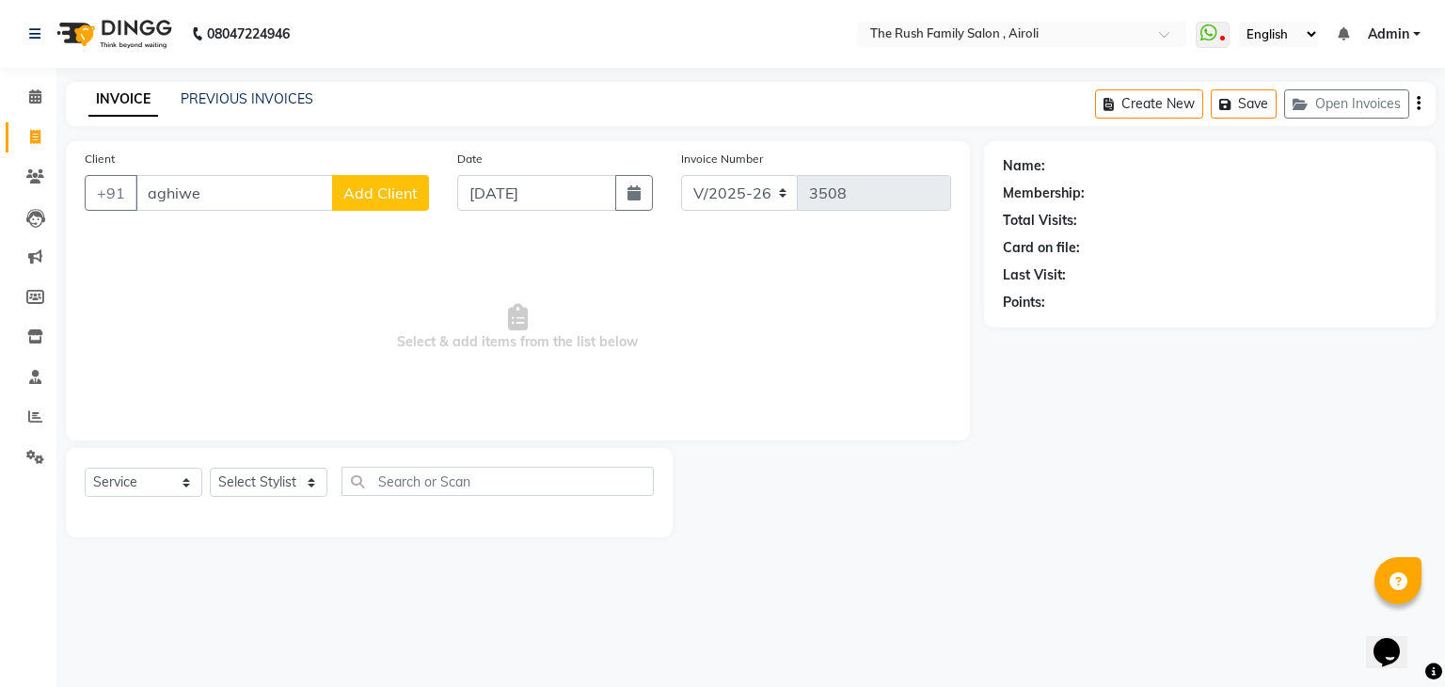
click at [177, 209] on input "aghiwe" at bounding box center [234, 193] width 198 height 36
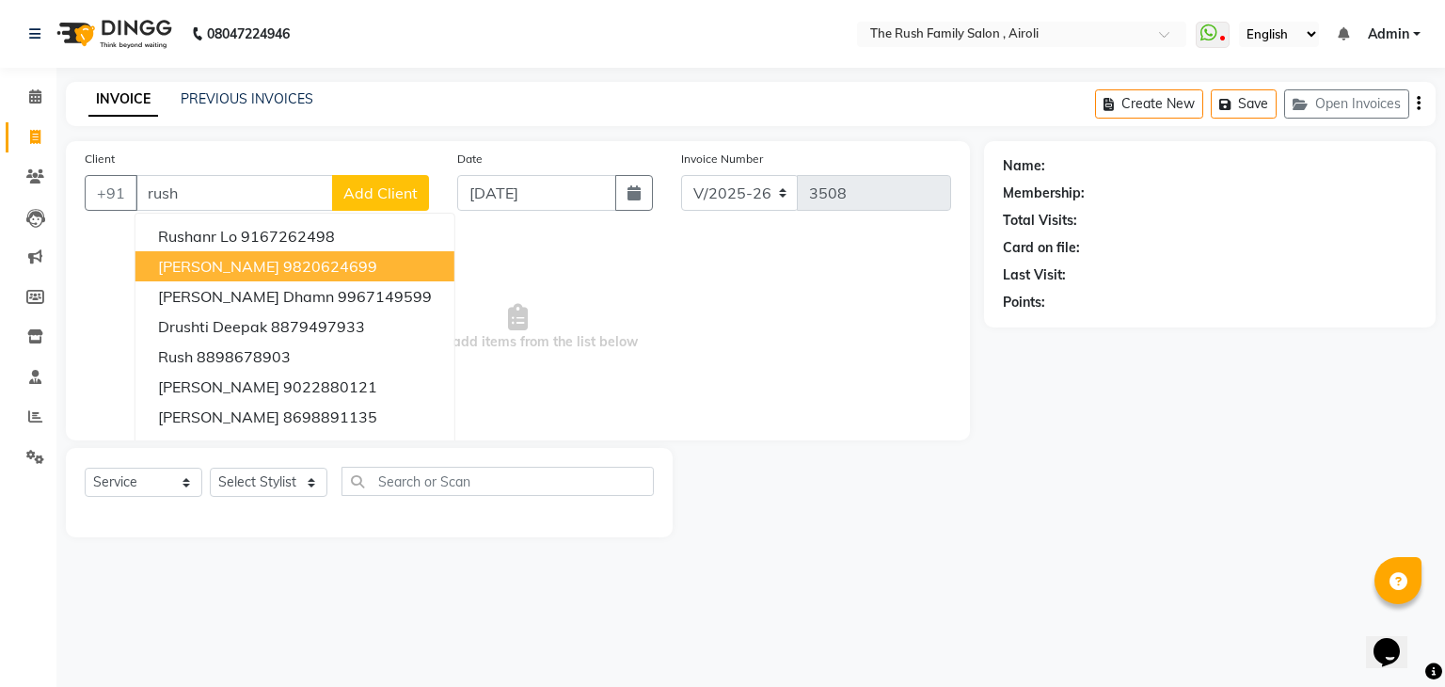
click at [231, 268] on span "Rush Rush" at bounding box center [218, 266] width 121 height 19
type input "9820624699"
select select "1: Object"
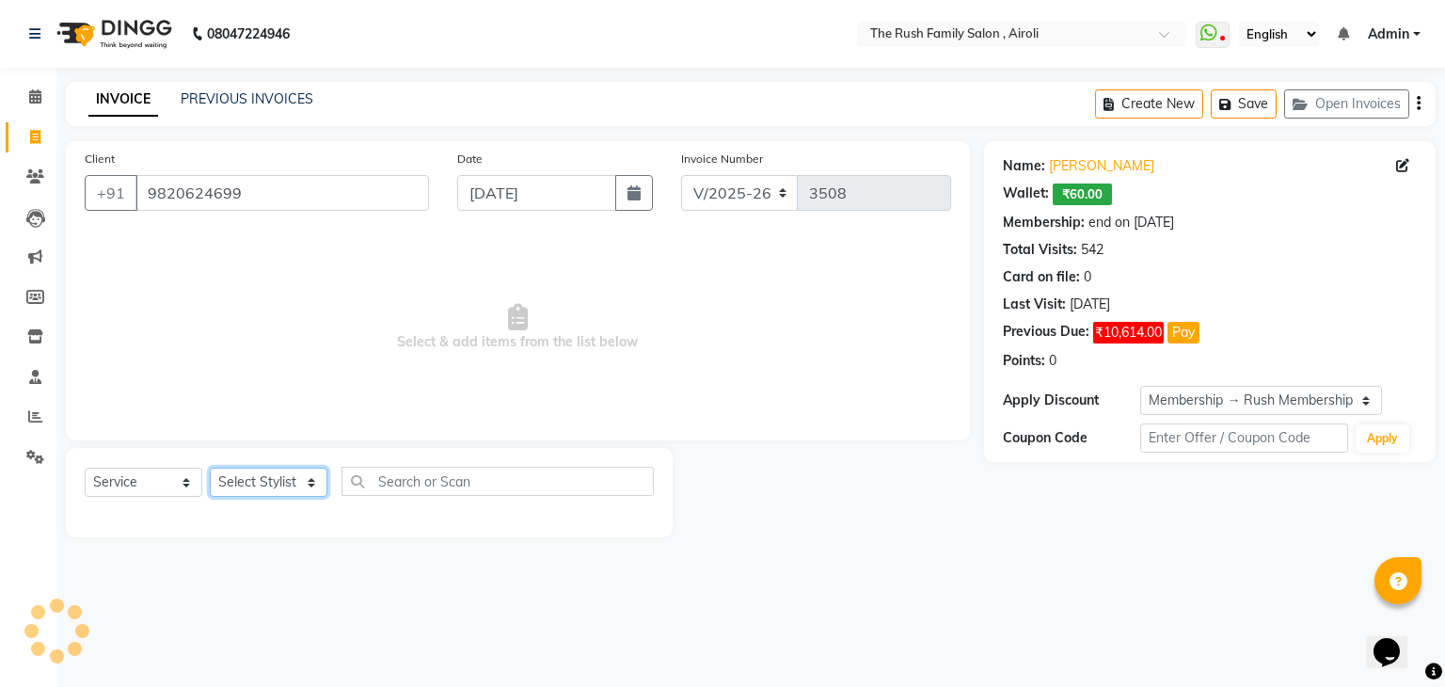
click at [275, 486] on select "Select Stylist [PERSON_NAME] [PERSON_NAME] Danish Guddi [PERSON_NAME] [PERSON_N…" at bounding box center [269, 482] width 118 height 29
select select "65380"
click at [210, 469] on select "Select Stylist [PERSON_NAME] [PERSON_NAME] Danish Guddi [PERSON_NAME] [PERSON_N…" at bounding box center [269, 482] width 118 height 29
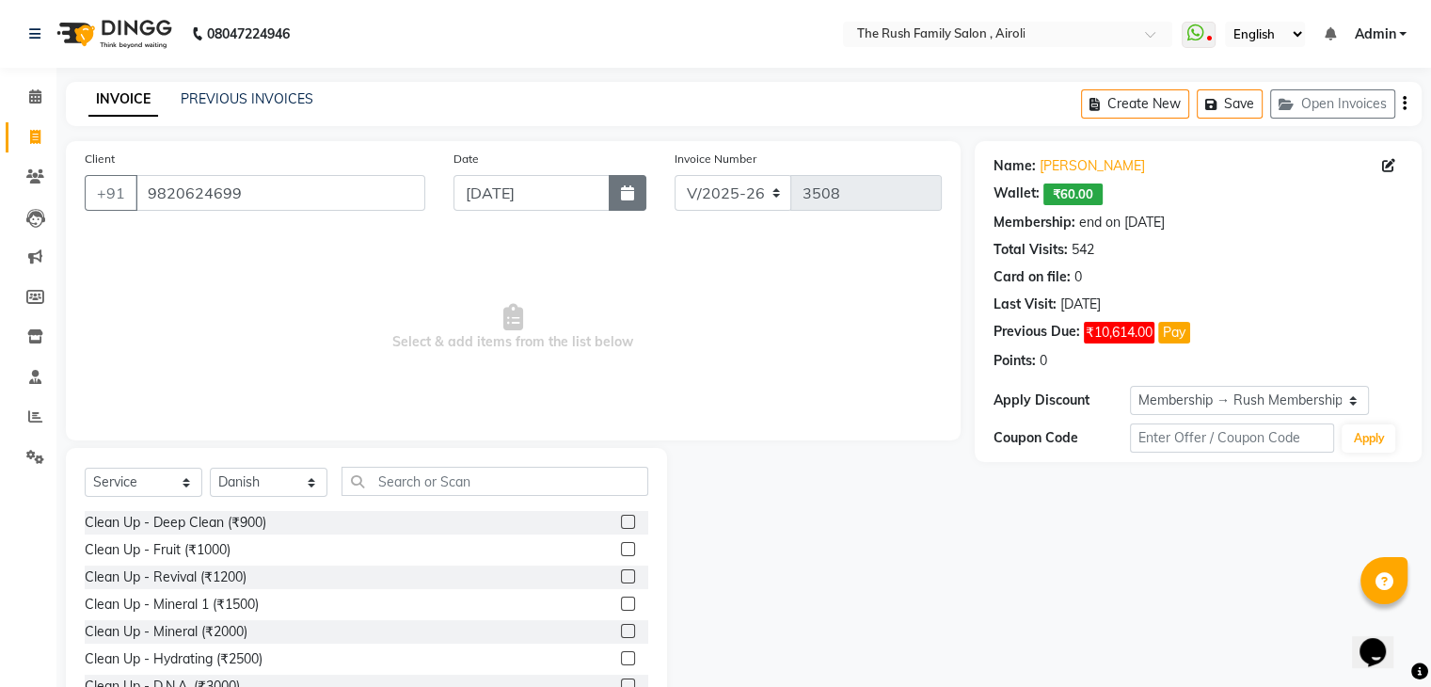
click at [622, 202] on button "button" at bounding box center [628, 193] width 38 height 36
select select "9"
select select "2025"
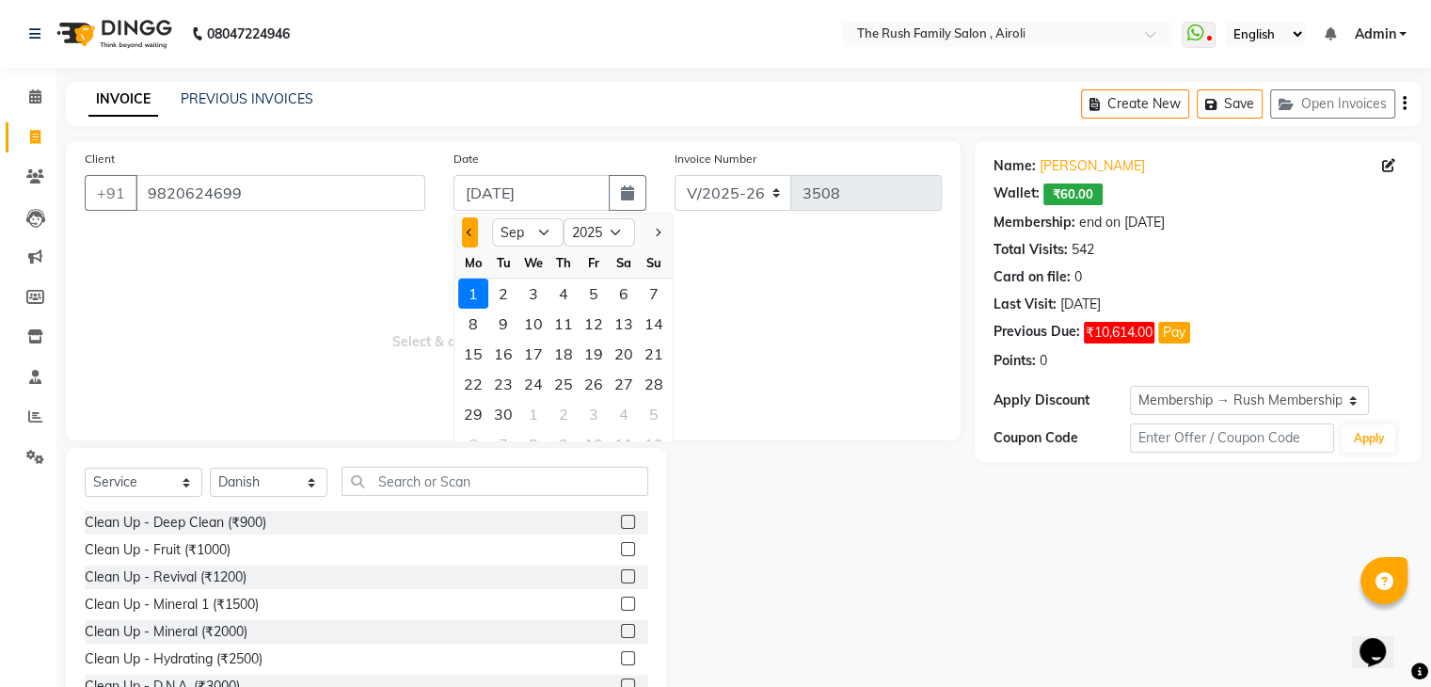
click at [470, 244] on button "Previous month" at bounding box center [470, 232] width 16 height 30
select select "8"
click at [654, 415] on div "31" at bounding box center [654, 414] width 30 height 30
type input "[DATE]"
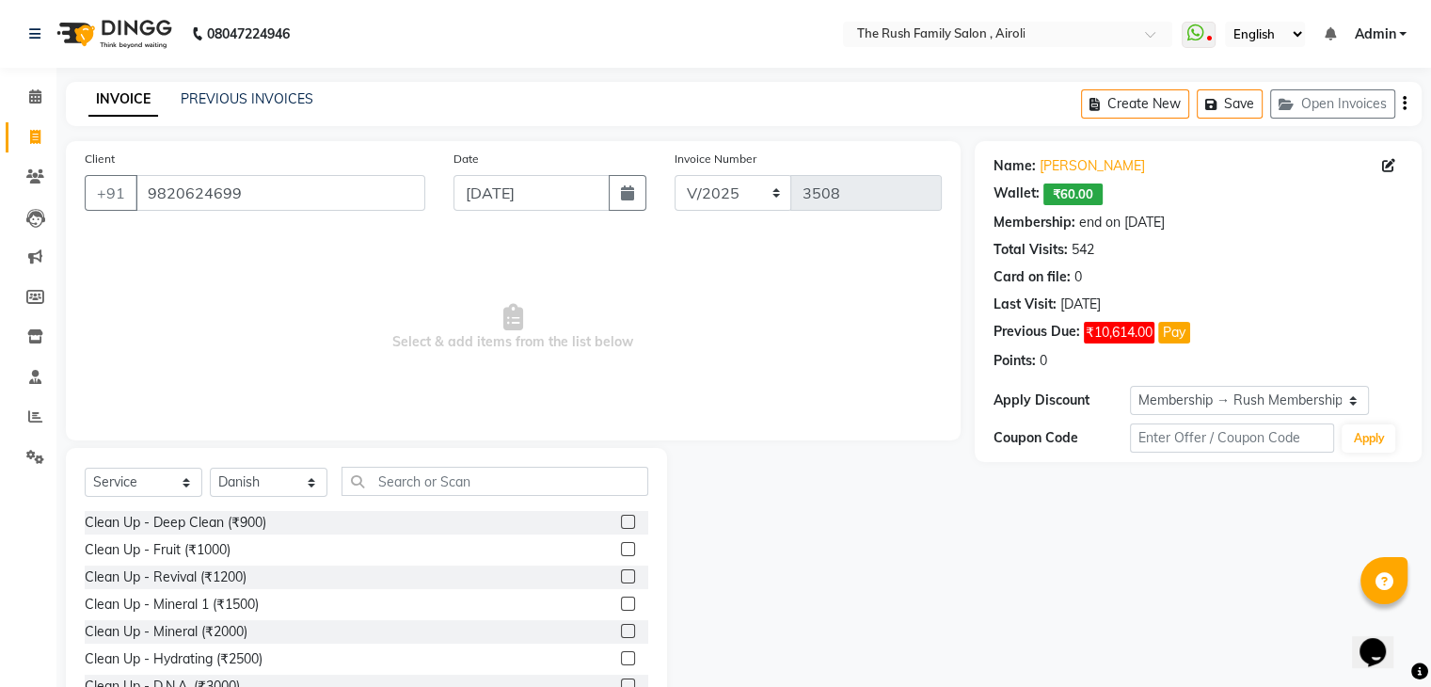
drag, startPoint x: 398, startPoint y: 508, endPoint x: 403, endPoint y: 486, distance: 23.1
click at [403, 486] on div "Select Service Product Membership Package Voucher Prepaid Gift Card Select Styl…" at bounding box center [367, 489] width 564 height 44
click at [403, 486] on input "text" at bounding box center [495, 481] width 307 height 29
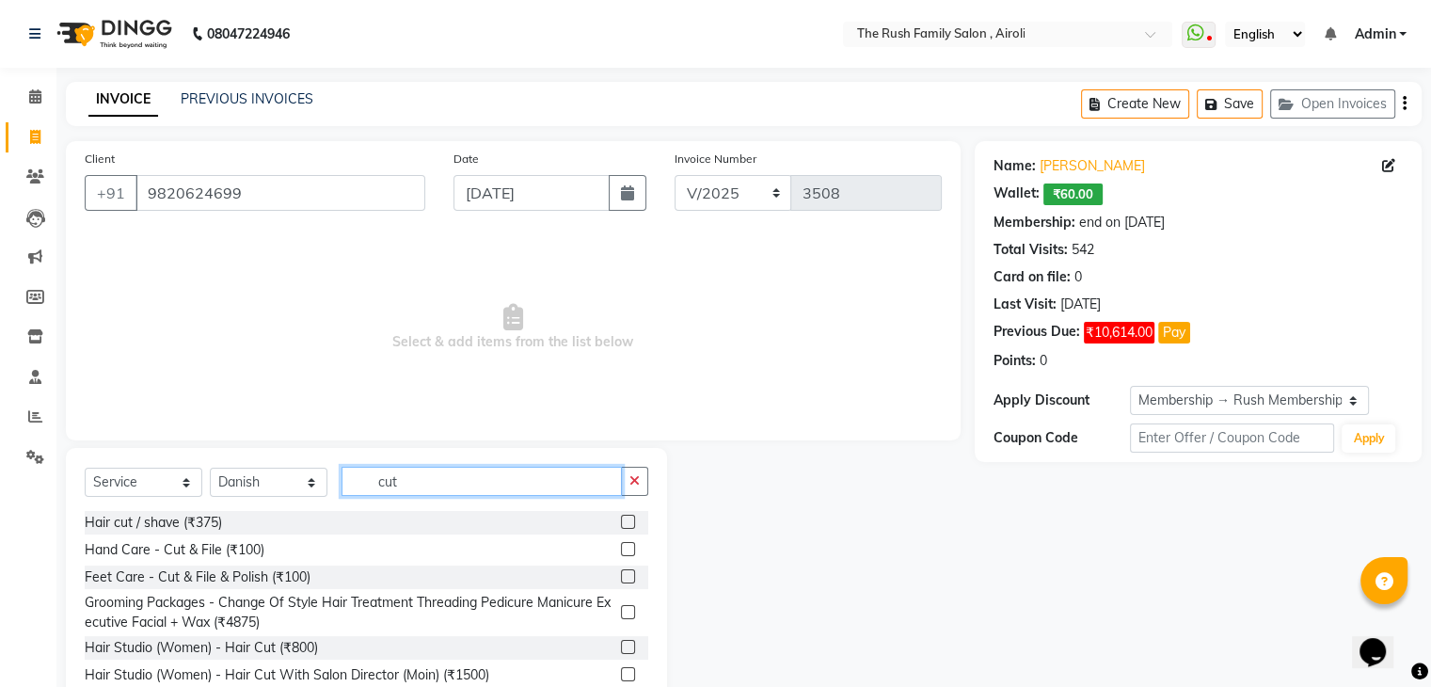
type input "cut"
click at [621, 525] on label at bounding box center [628, 522] width 14 height 14
click at [621, 525] on input "checkbox" at bounding box center [627, 523] width 12 height 12
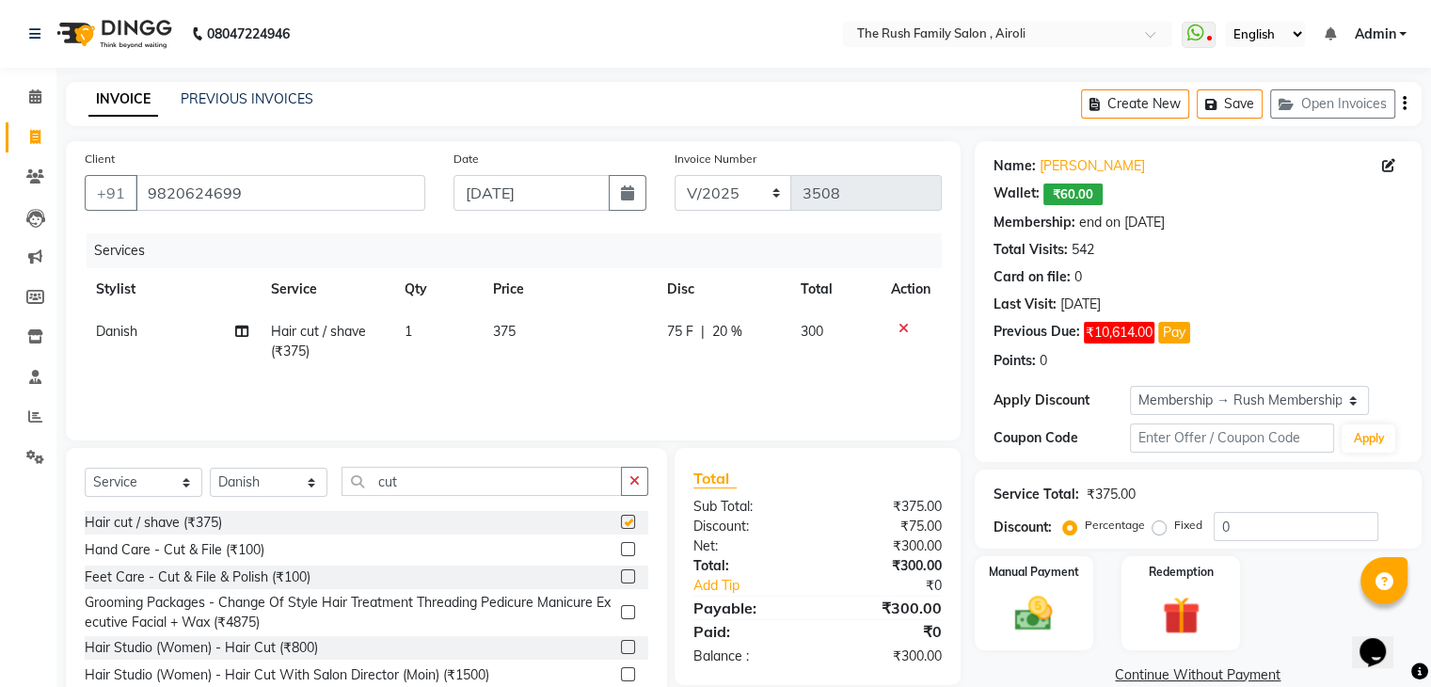
checkbox input "false"
click at [673, 336] on span "75 F" at bounding box center [680, 332] width 26 height 20
select select "65380"
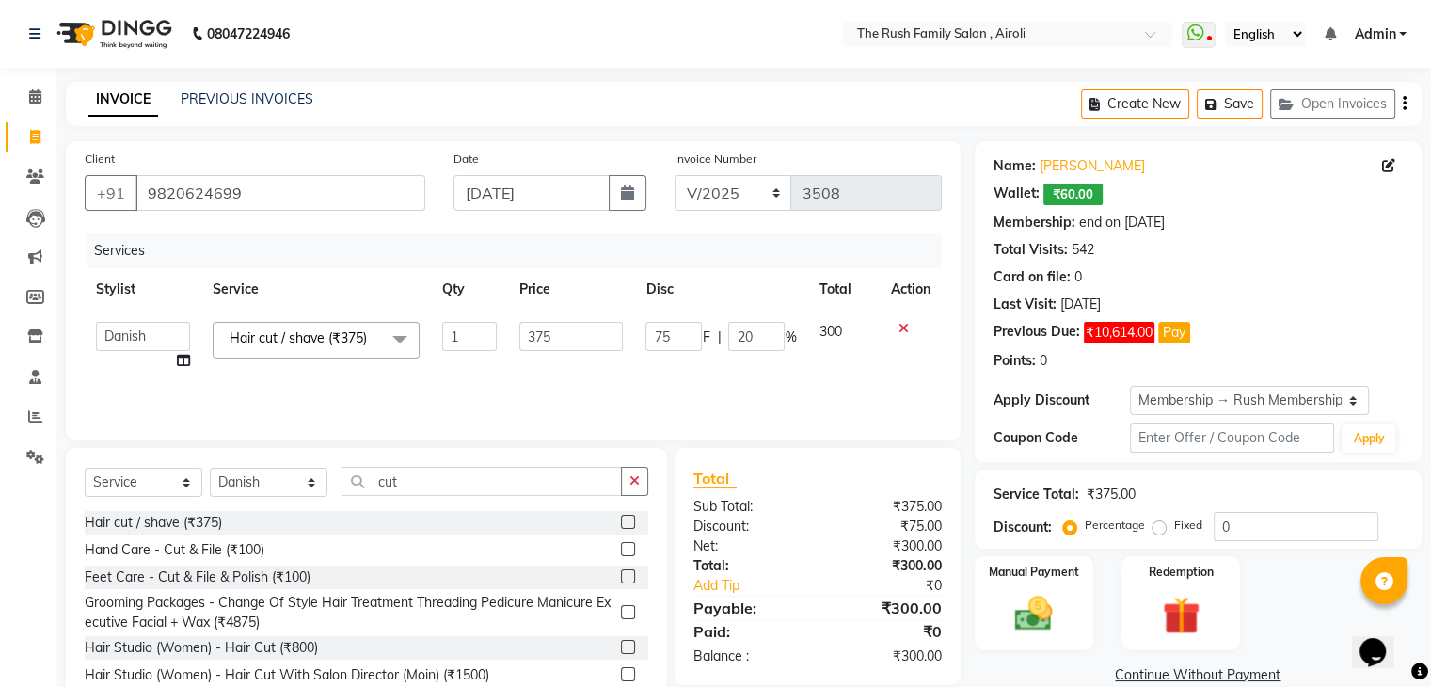
click at [673, 336] on input "75" at bounding box center [673, 336] width 56 height 29
type input "125"
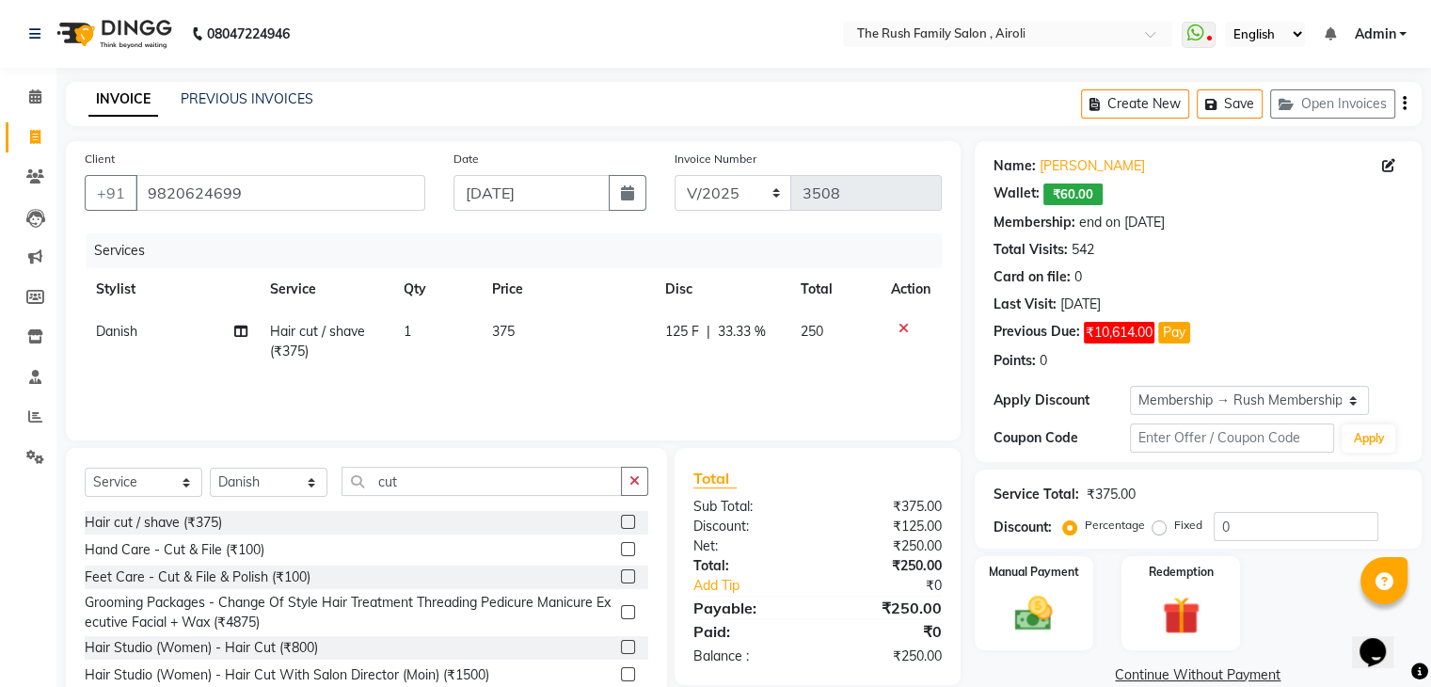
click at [590, 374] on div "Services Stylist Service Qty Price Disc Total Action Danish Hair cut / shave (₹…" at bounding box center [513, 327] width 857 height 188
click at [1024, 621] on img at bounding box center [1033, 614] width 63 height 45
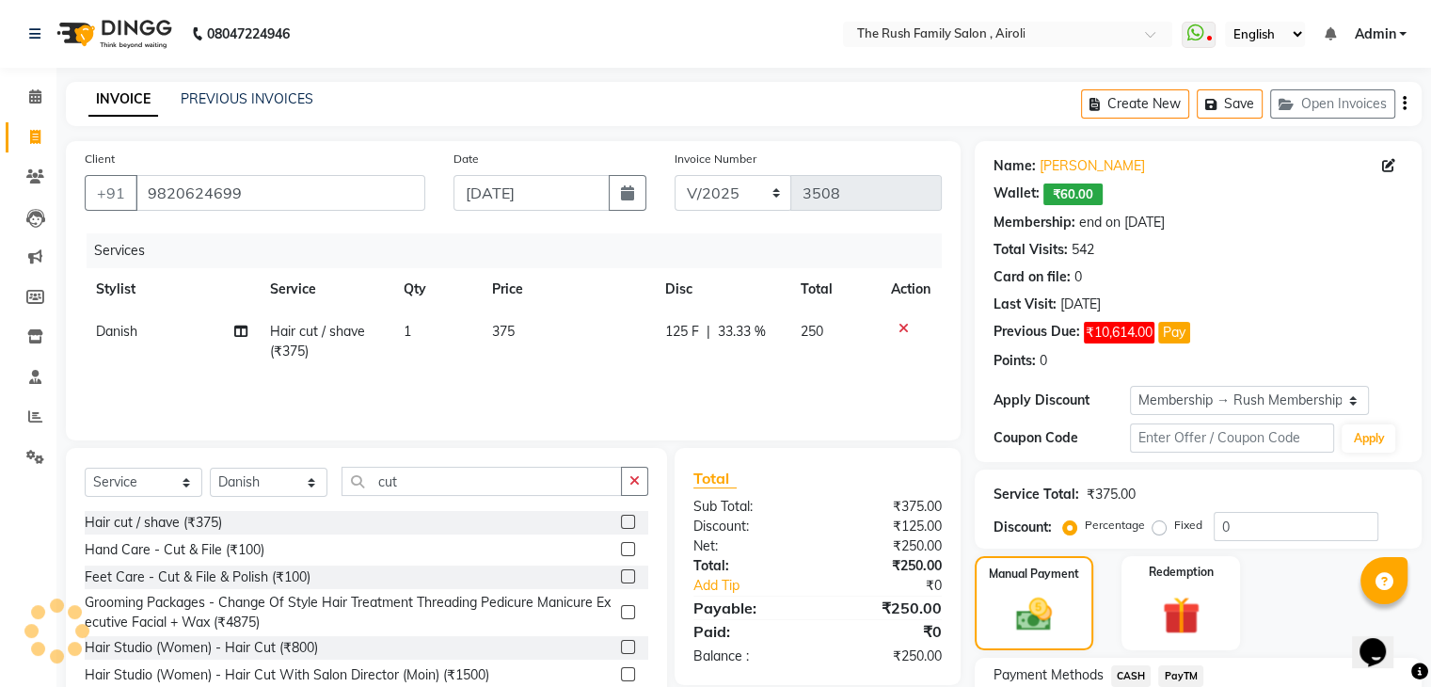
scroll to position [151, 0]
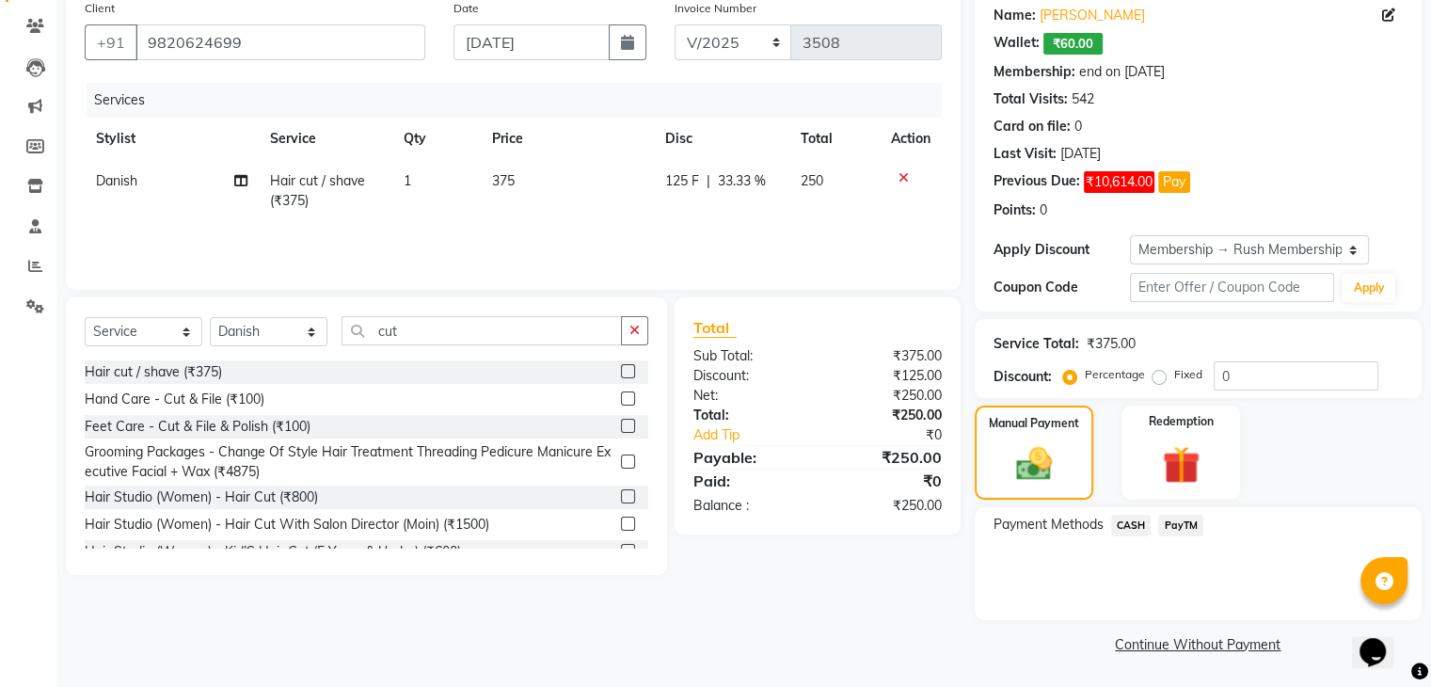
click at [1187, 519] on span "PayTM" at bounding box center [1180, 526] width 45 height 22
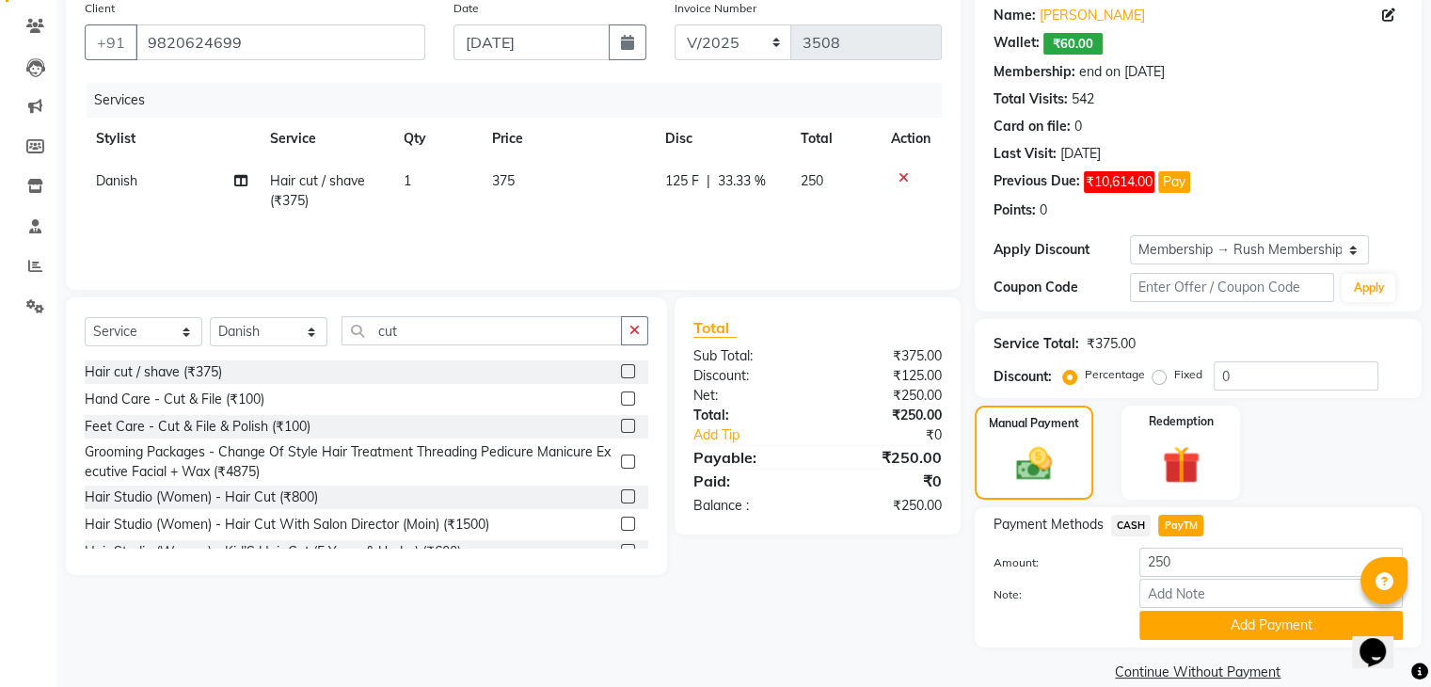
scroll to position [179, 0]
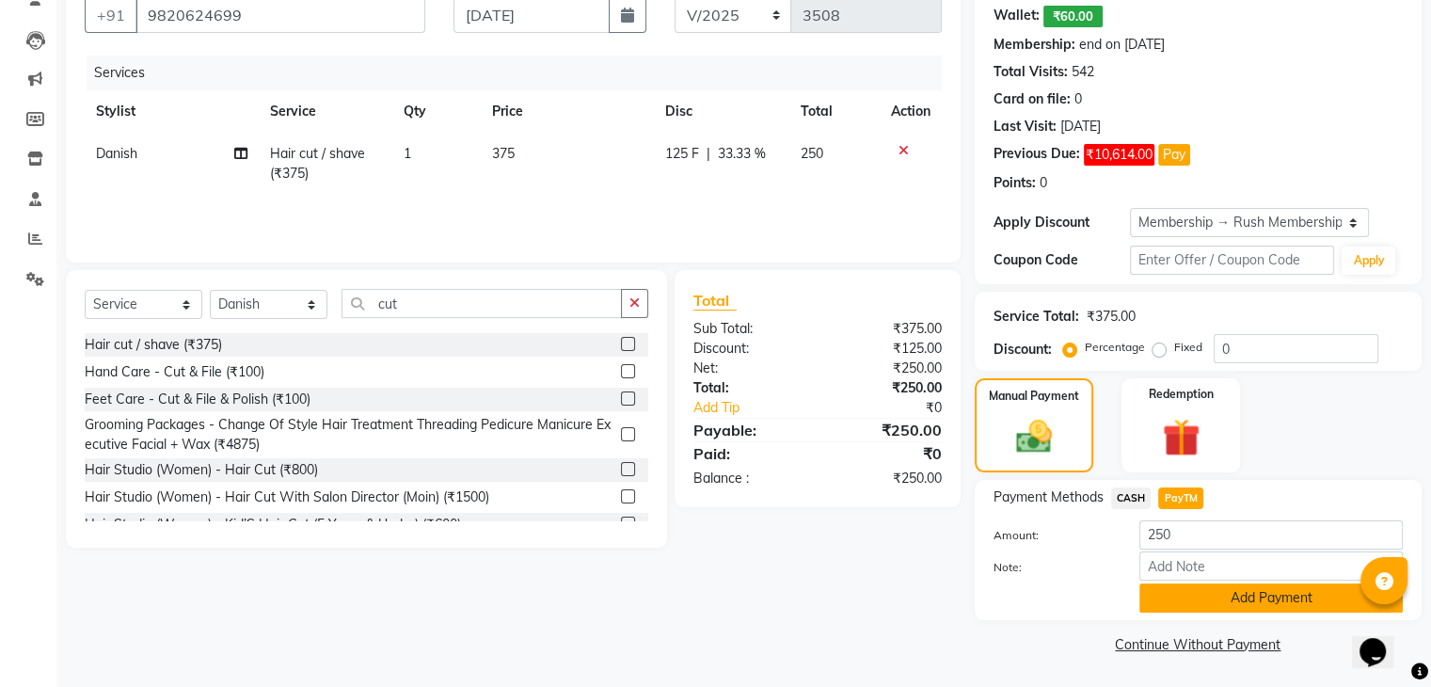
click at [1169, 584] on button "Add Payment" at bounding box center [1270, 597] width 263 height 29
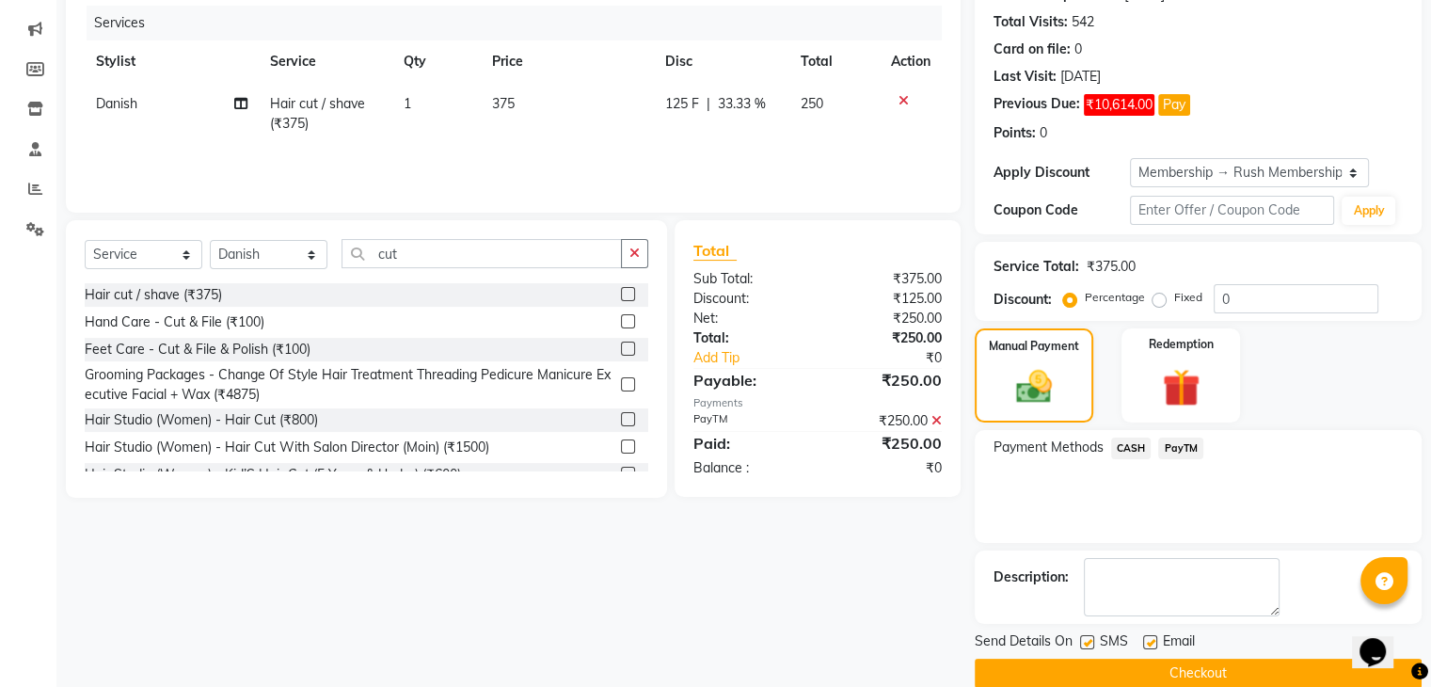
scroll to position [235, 0]
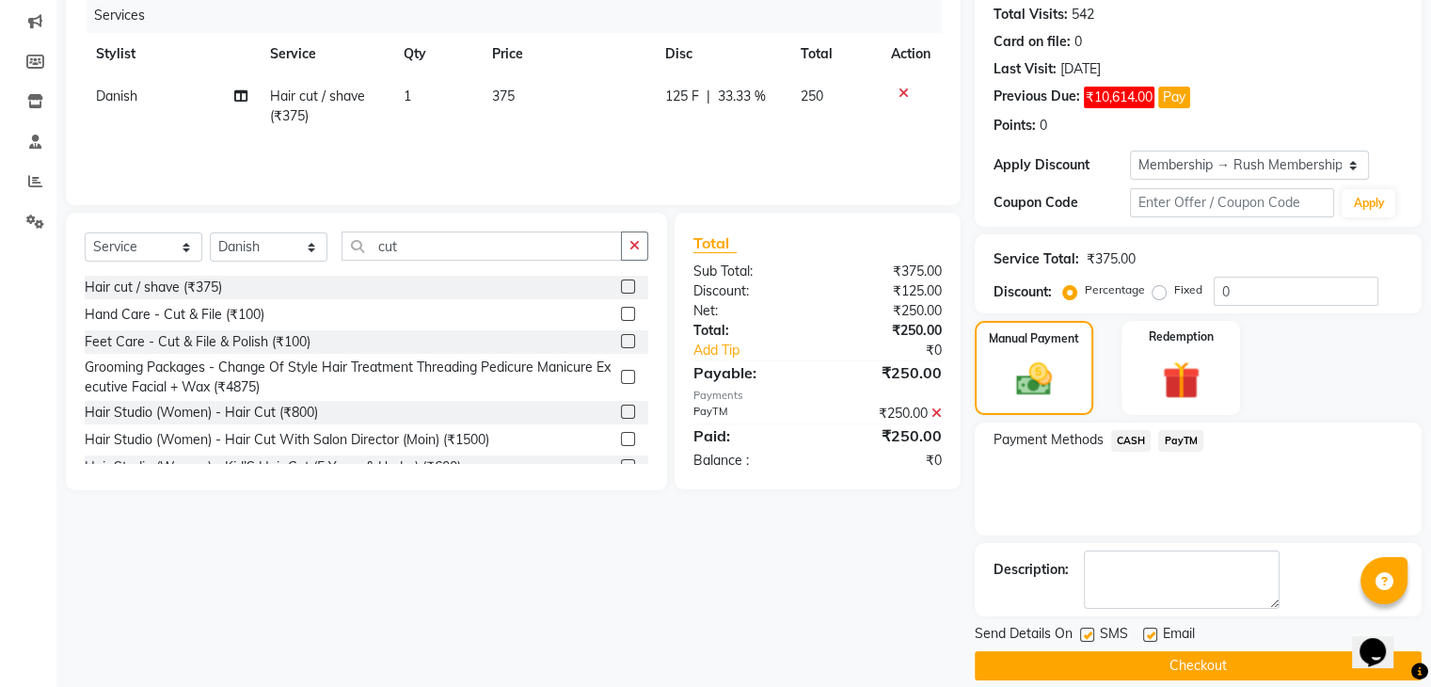
click at [1083, 635] on label at bounding box center [1087, 635] width 14 height 14
click at [1083, 635] on input "checkbox" at bounding box center [1086, 635] width 12 height 12
checkbox input "false"
click at [1147, 635] on label at bounding box center [1150, 635] width 14 height 14
click at [1147, 635] on input "checkbox" at bounding box center [1149, 635] width 12 height 12
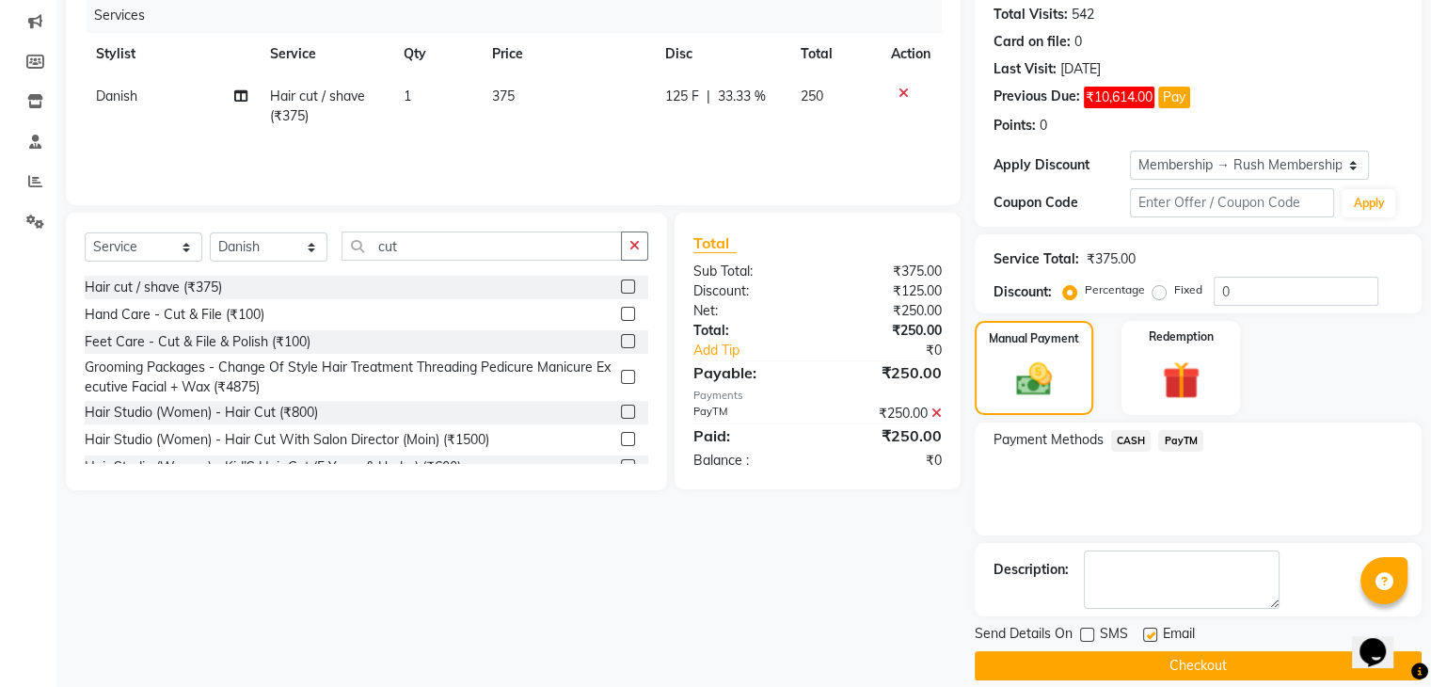
checkbox input "false"
click at [1117, 676] on button "Checkout" at bounding box center [1198, 665] width 447 height 29
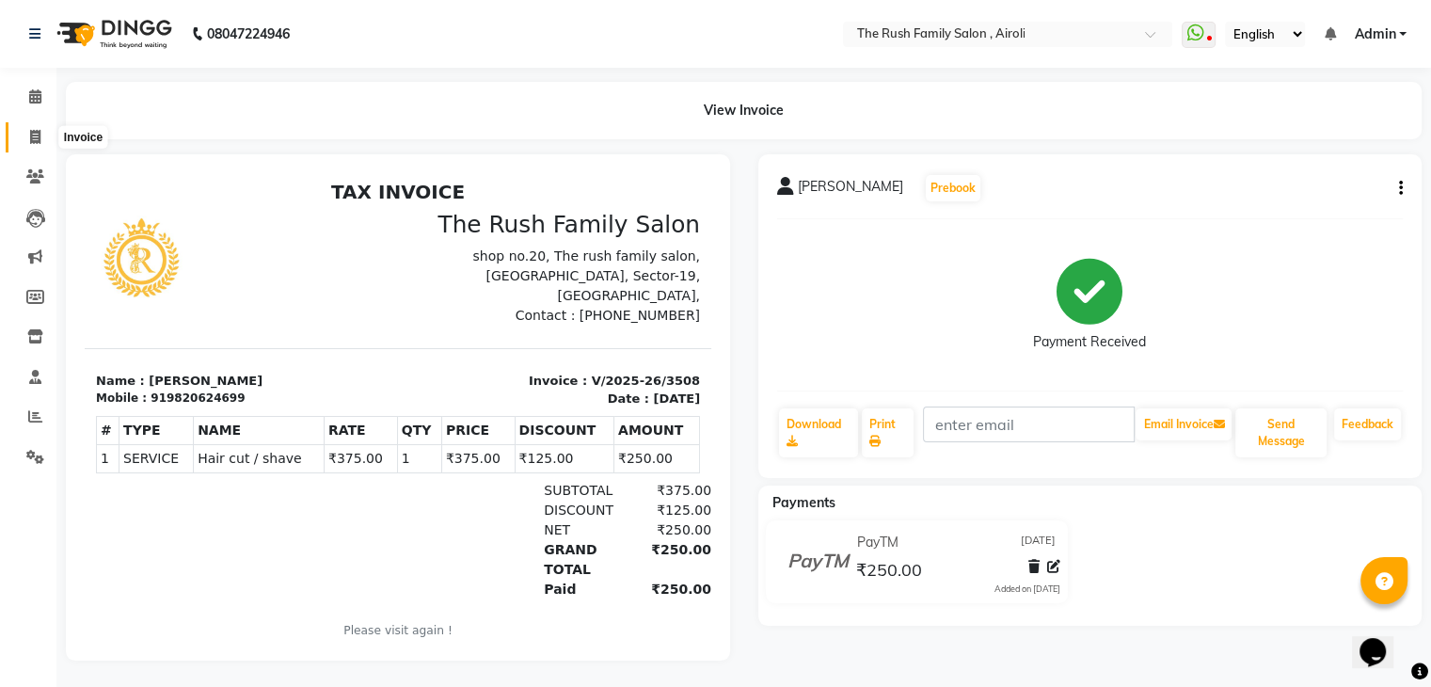
click at [34, 140] on icon at bounding box center [35, 137] width 10 height 14
select select "service"
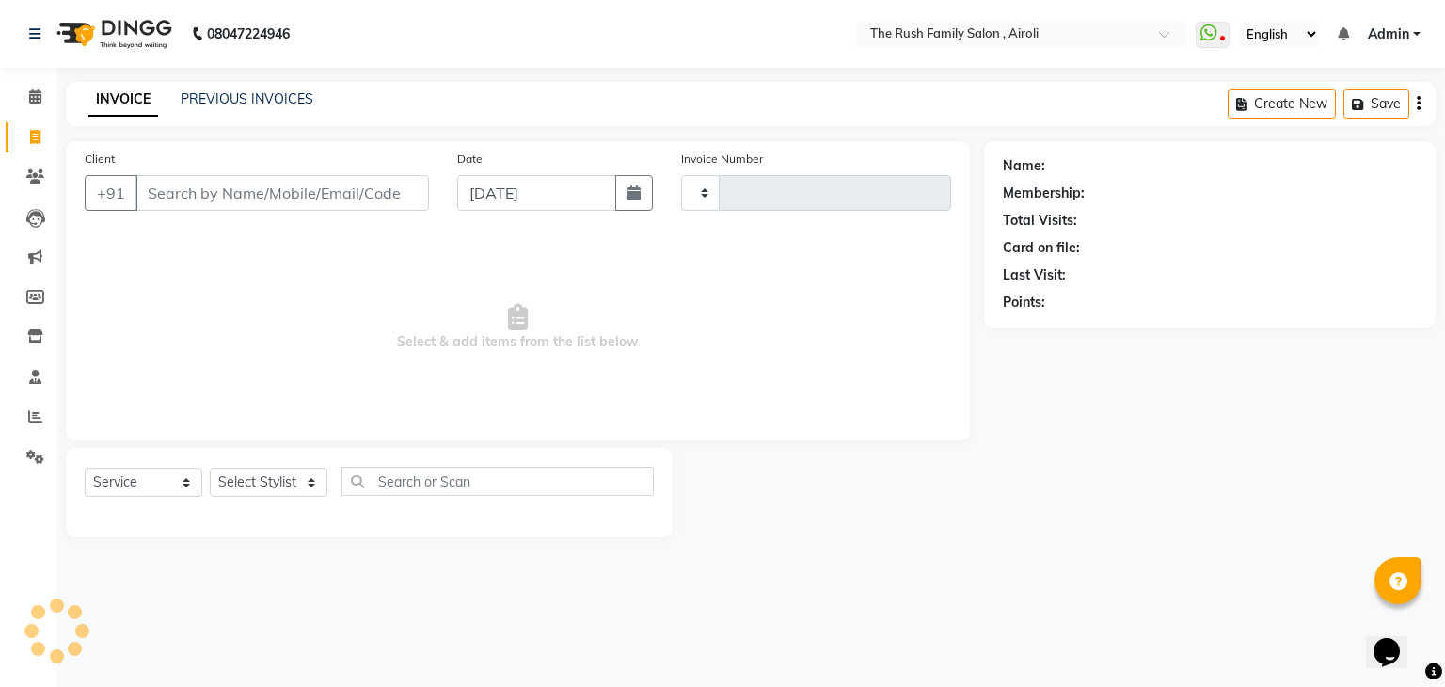
type input "3509"
select select "5419"
click at [164, 192] on input "Client" at bounding box center [282, 193] width 294 height 36
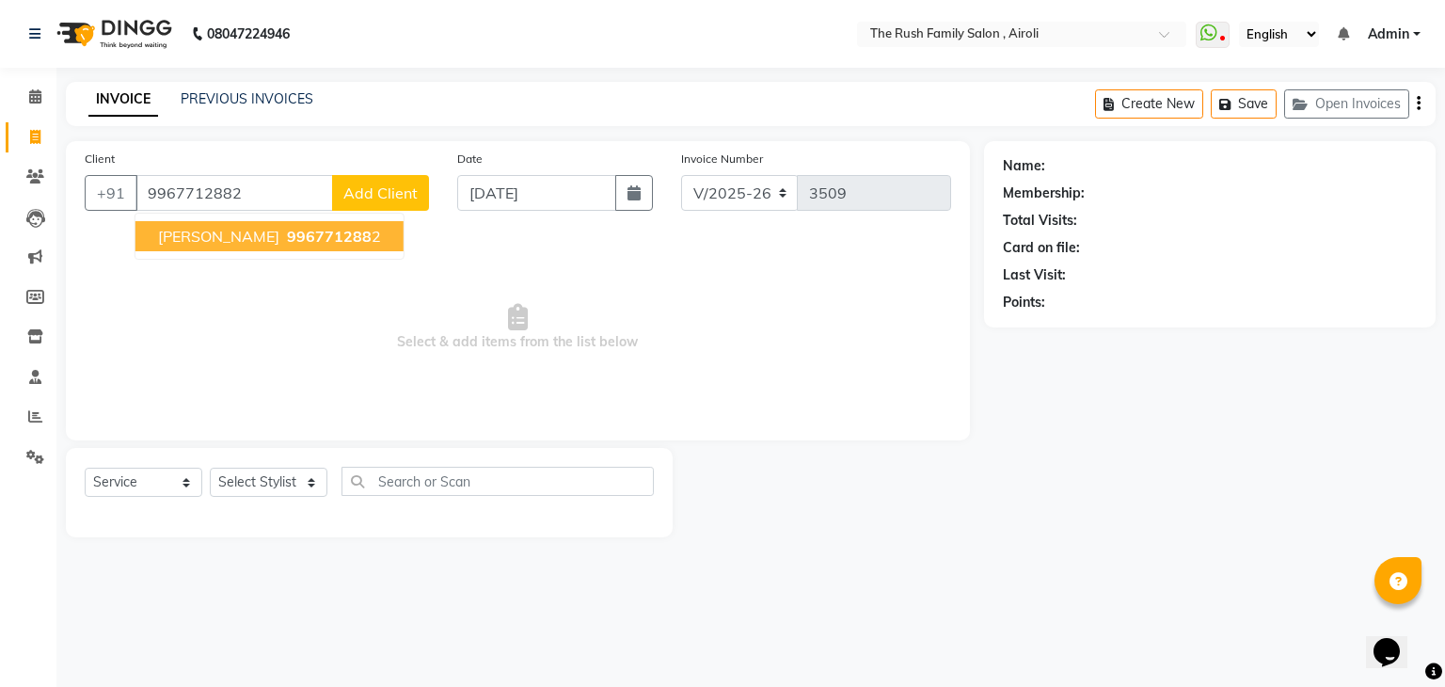
type input "9967712882"
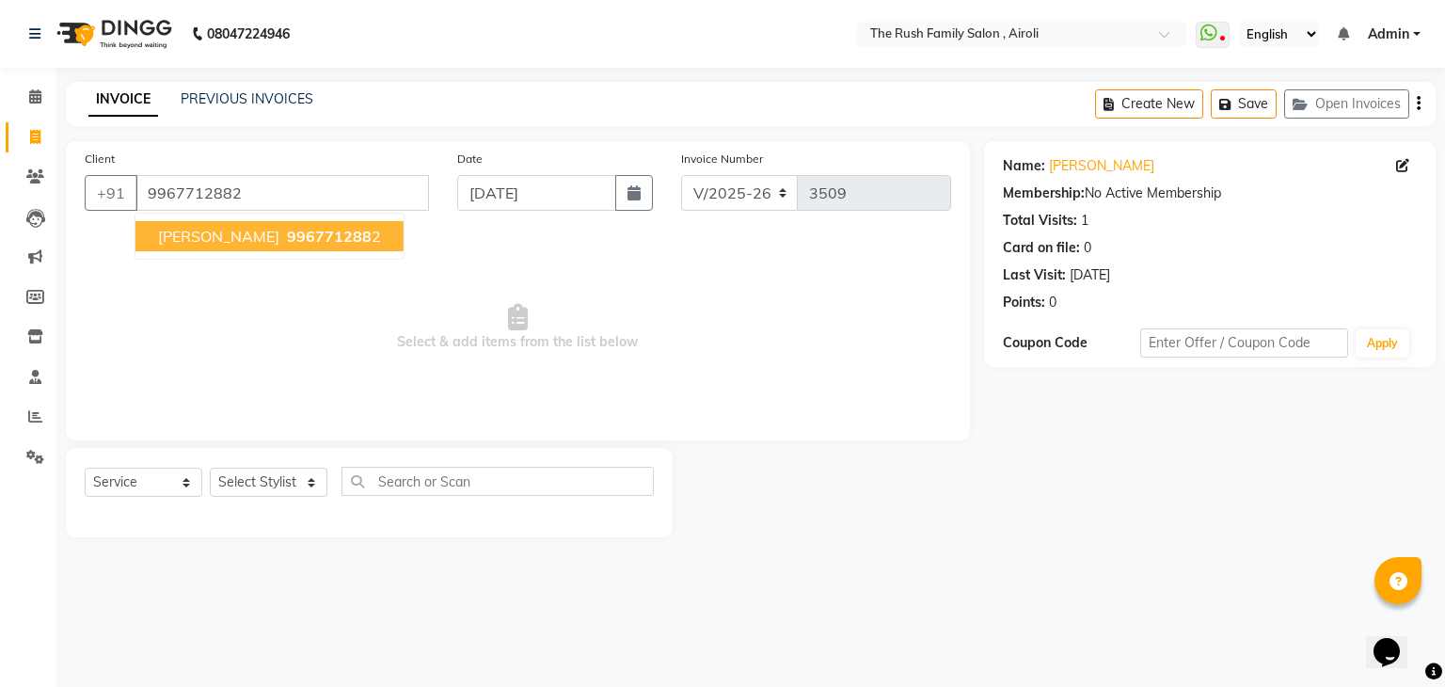
click at [204, 247] on button "Mukund kadam 996771288 2" at bounding box center [269, 236] width 268 height 30
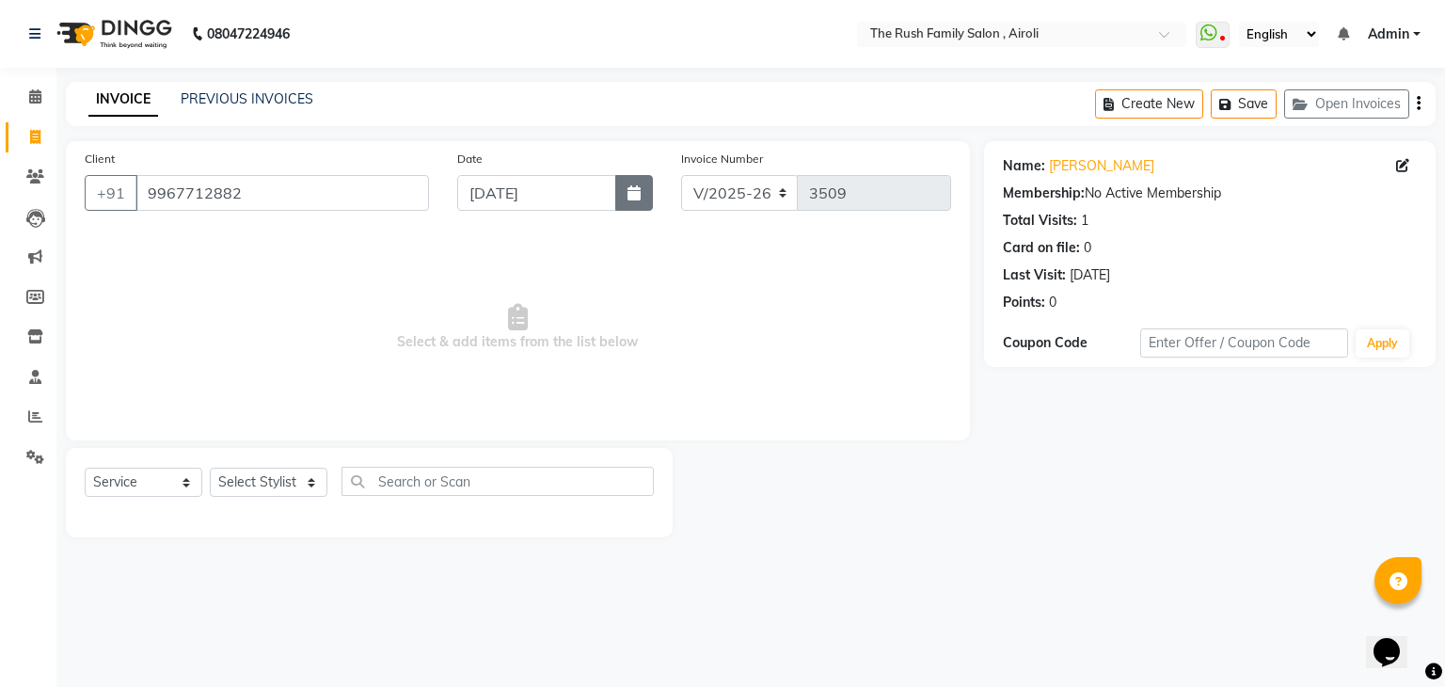
click at [625, 204] on button "button" at bounding box center [634, 193] width 38 height 36
select select "9"
select select "2025"
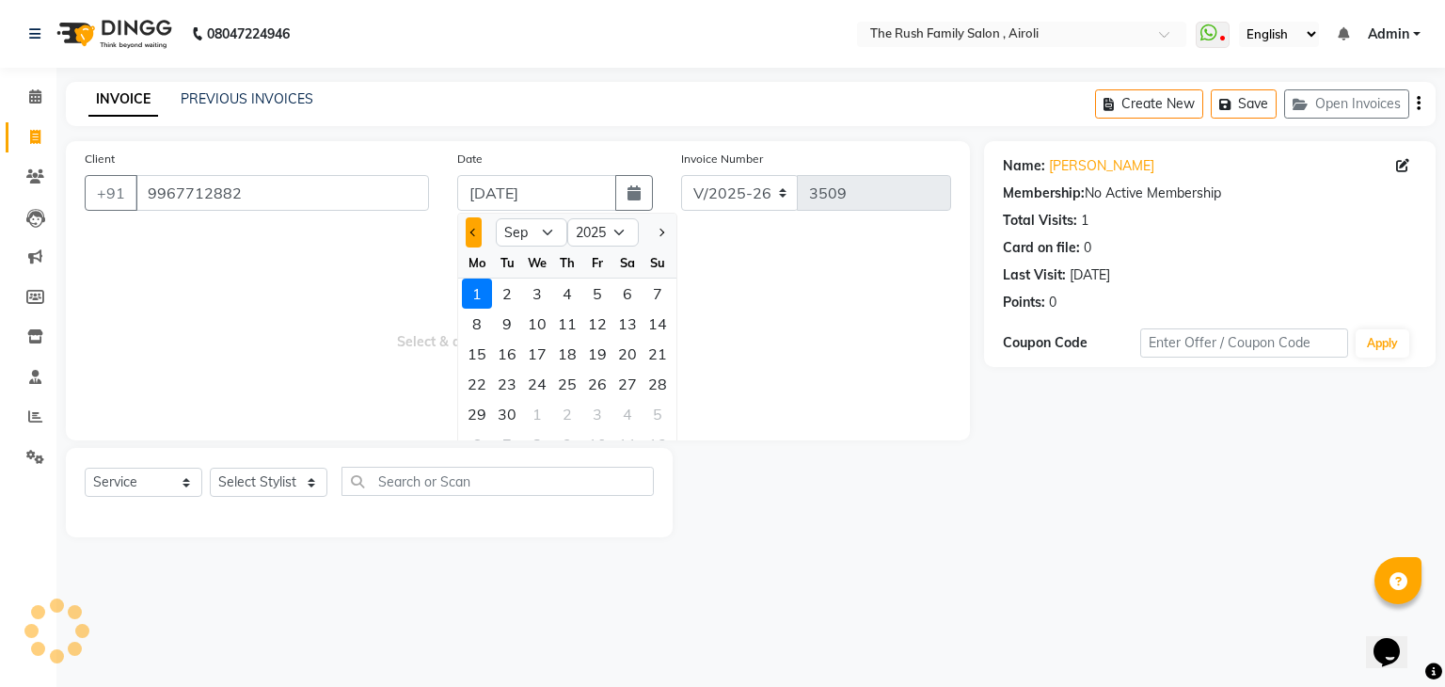
click at [476, 234] on span "Previous month" at bounding box center [474, 233] width 8 height 8
select select "8"
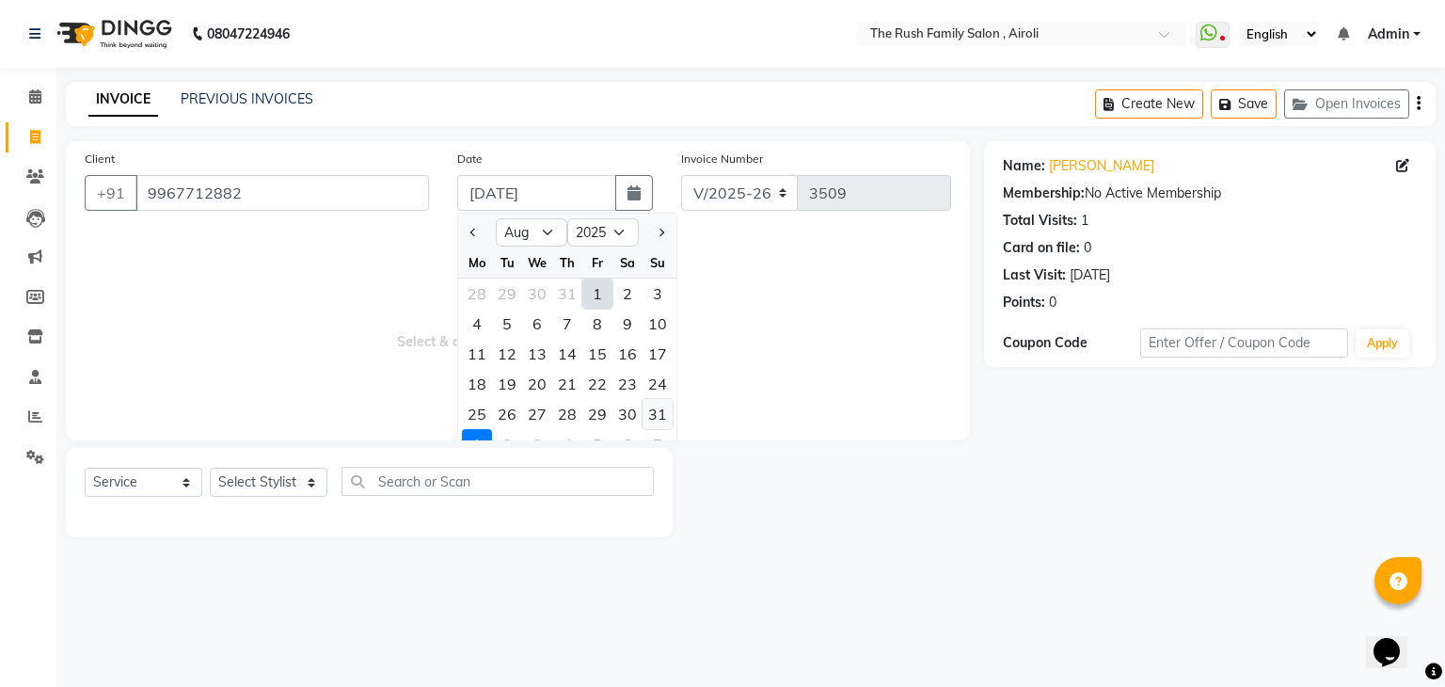
click at [661, 405] on div "31" at bounding box center [658, 414] width 30 height 30
type input "[DATE]"
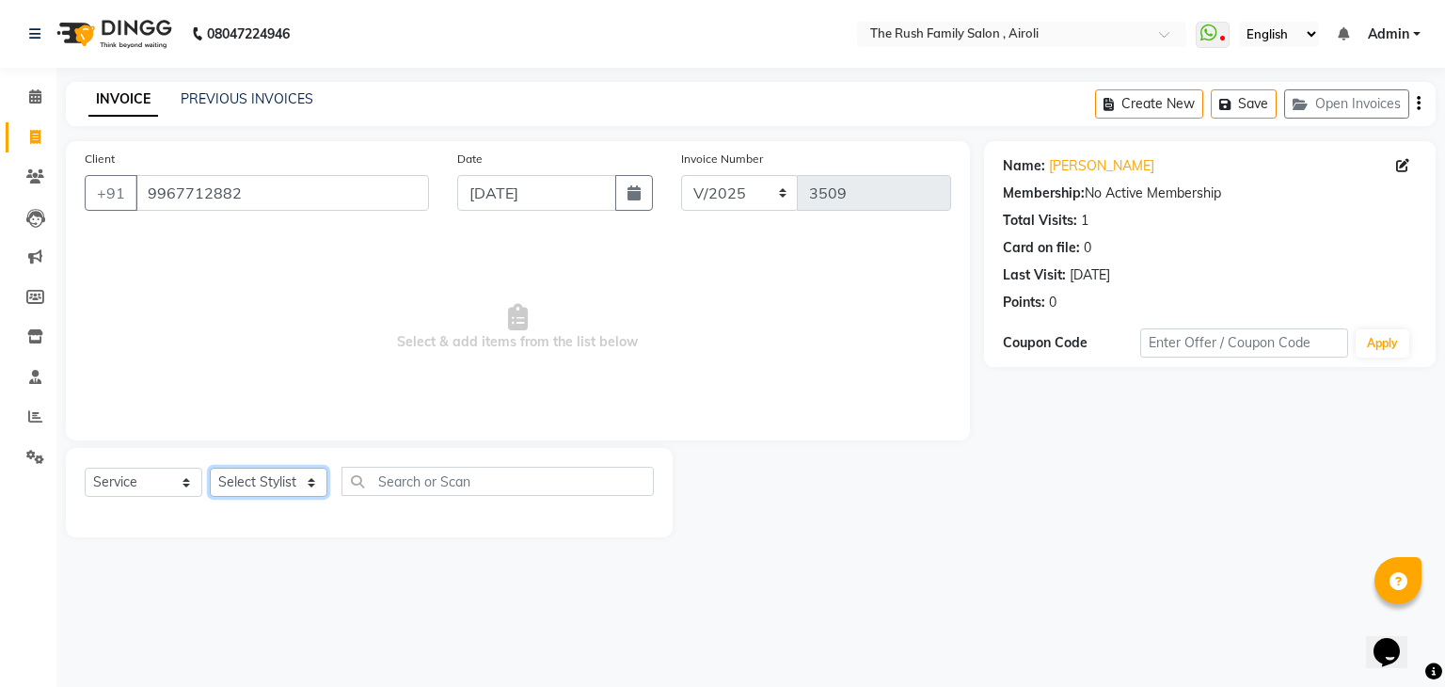
click at [282, 478] on select "Select Stylist [PERSON_NAME] [PERSON_NAME] Danish Guddi [PERSON_NAME] [PERSON_N…" at bounding box center [269, 482] width 118 height 29
select select "88452"
click at [210, 469] on select "Select Stylist [PERSON_NAME] [PERSON_NAME] Danish Guddi [PERSON_NAME] [PERSON_N…" at bounding box center [269, 482] width 118 height 29
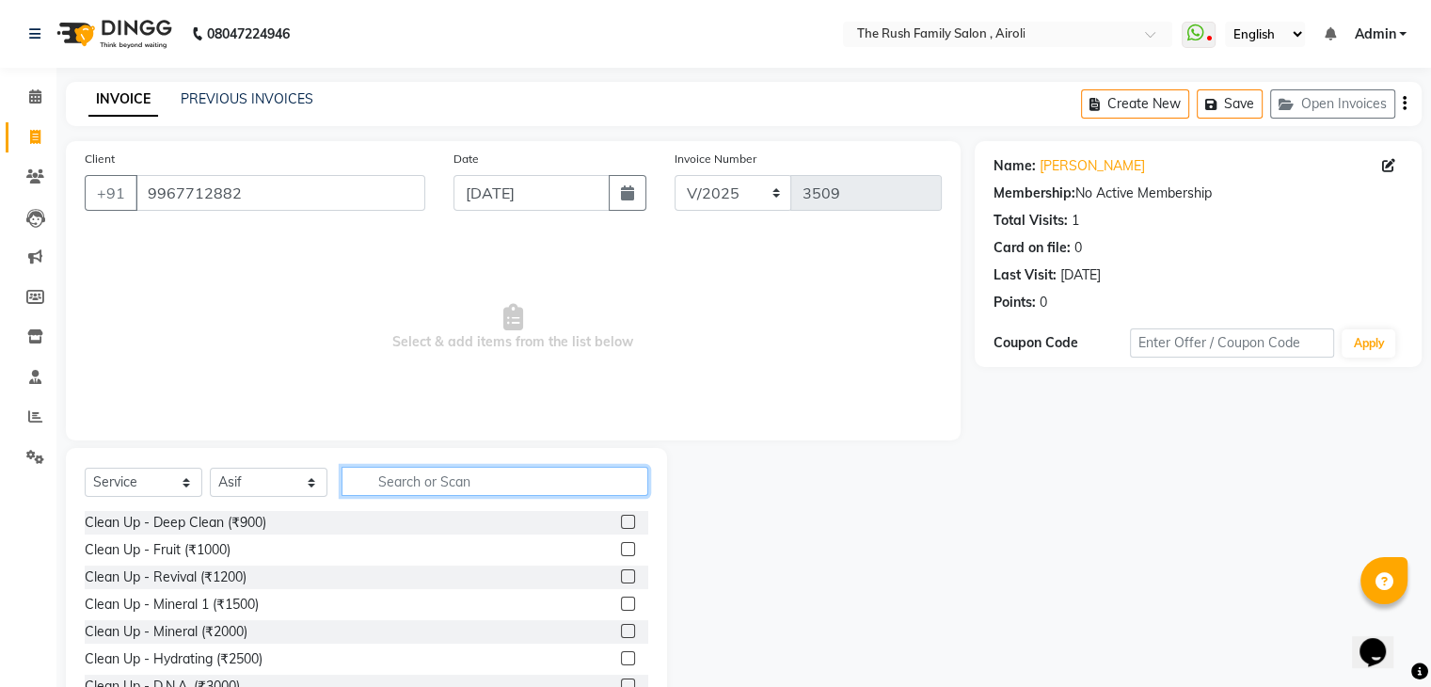
click at [412, 470] on input "text" at bounding box center [495, 481] width 307 height 29
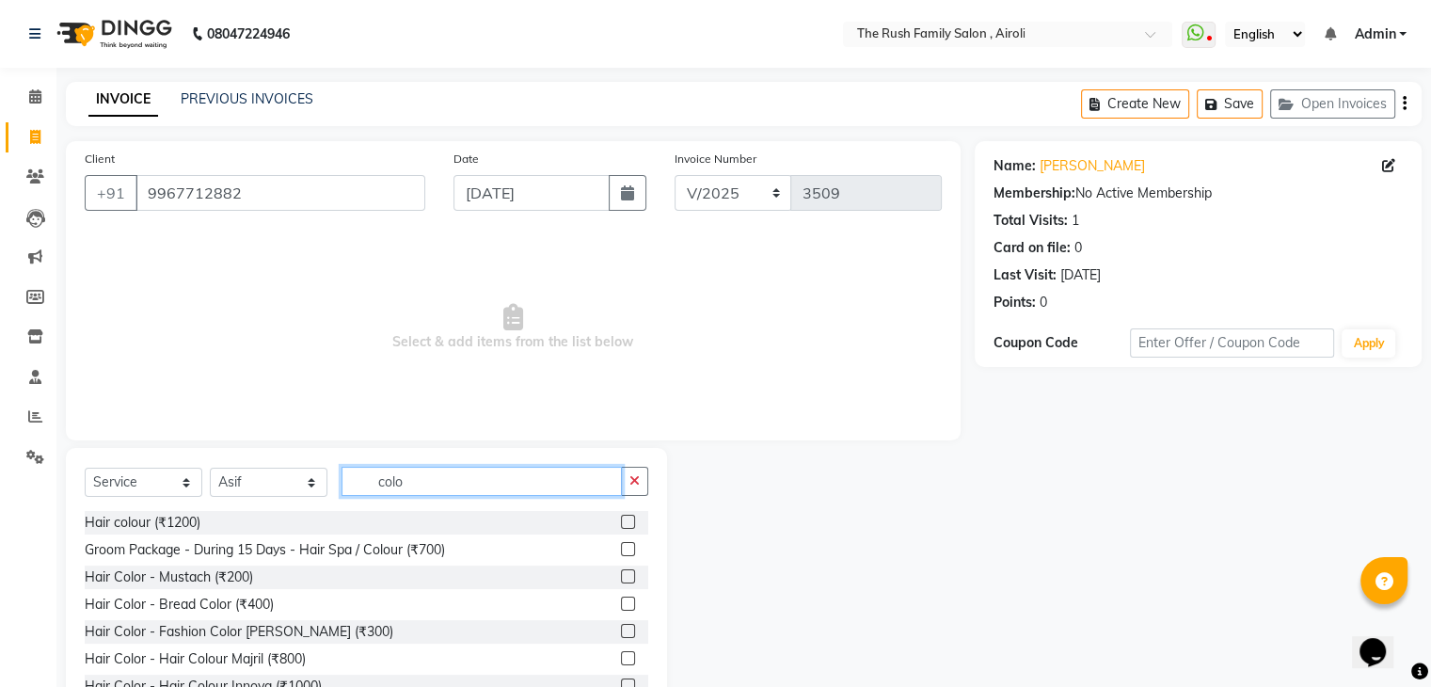
type input "colo"
click at [621, 661] on label at bounding box center [628, 658] width 14 height 14
click at [621, 661] on input "checkbox" at bounding box center [627, 659] width 12 height 12
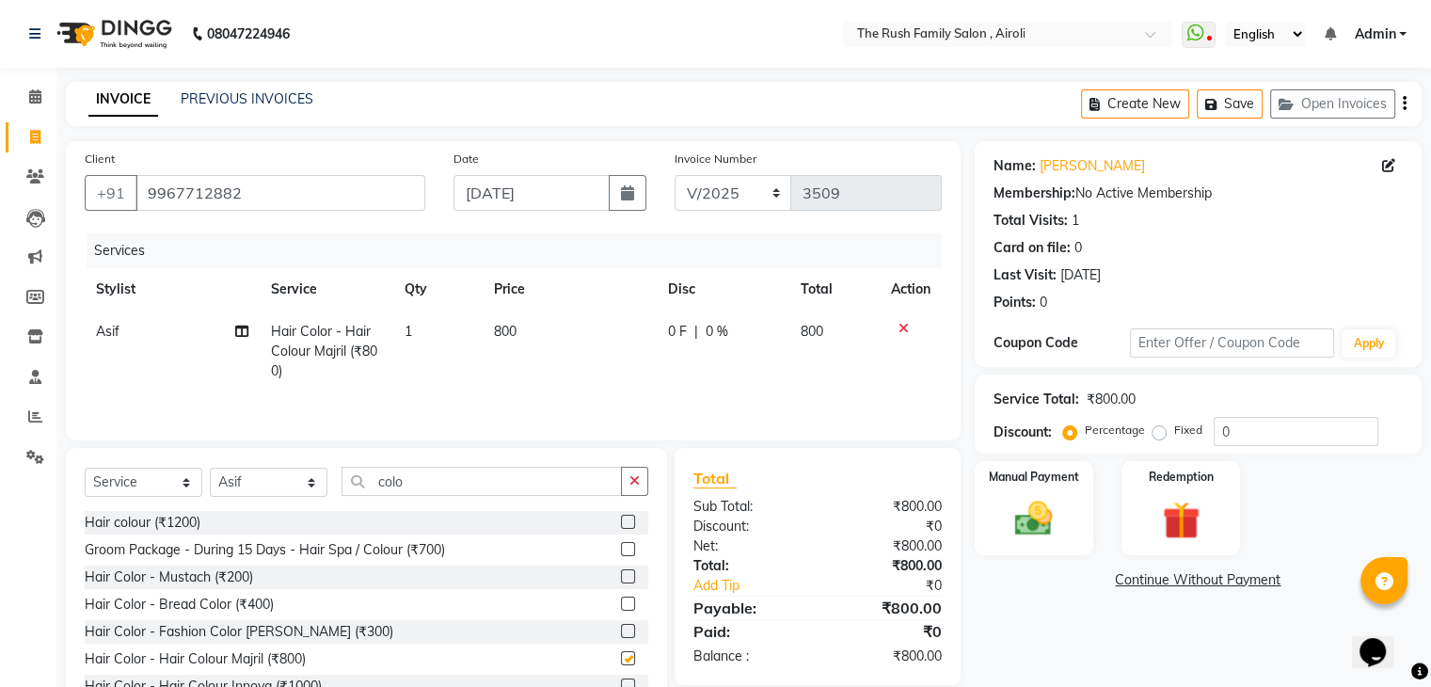
checkbox input "false"
click at [495, 483] on input "colo" at bounding box center [482, 481] width 280 height 29
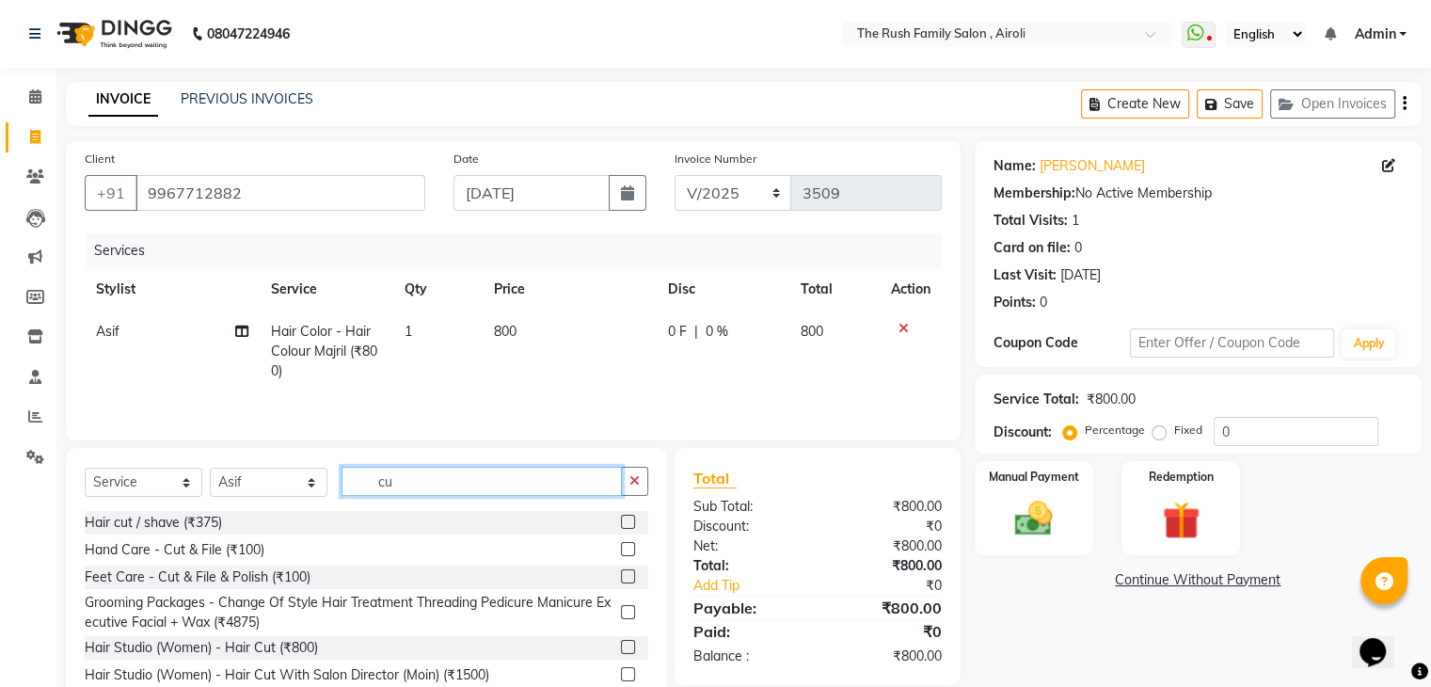
type input "cu"
drag, startPoint x: 639, startPoint y: 626, endPoint x: 556, endPoint y: 295, distance: 340.5
click at [556, 295] on th "Price" at bounding box center [570, 289] width 174 height 42
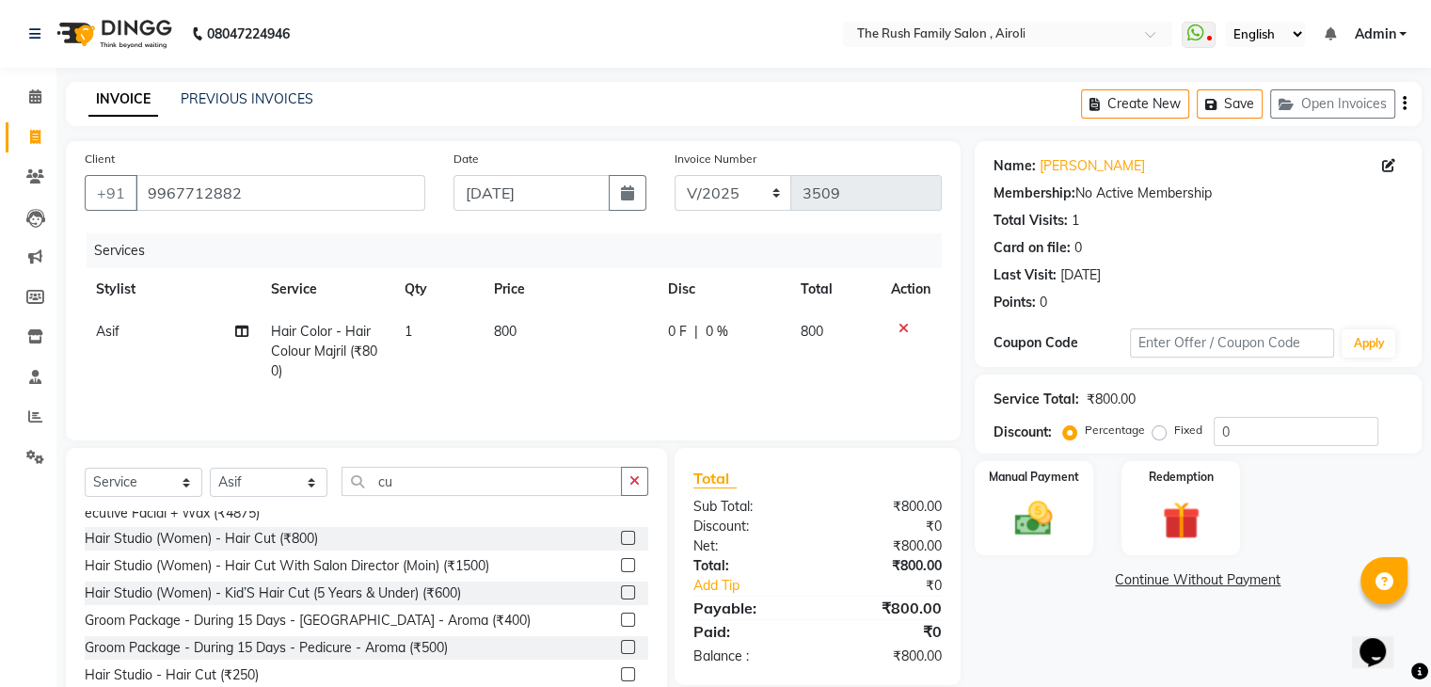
scroll to position [128, 0]
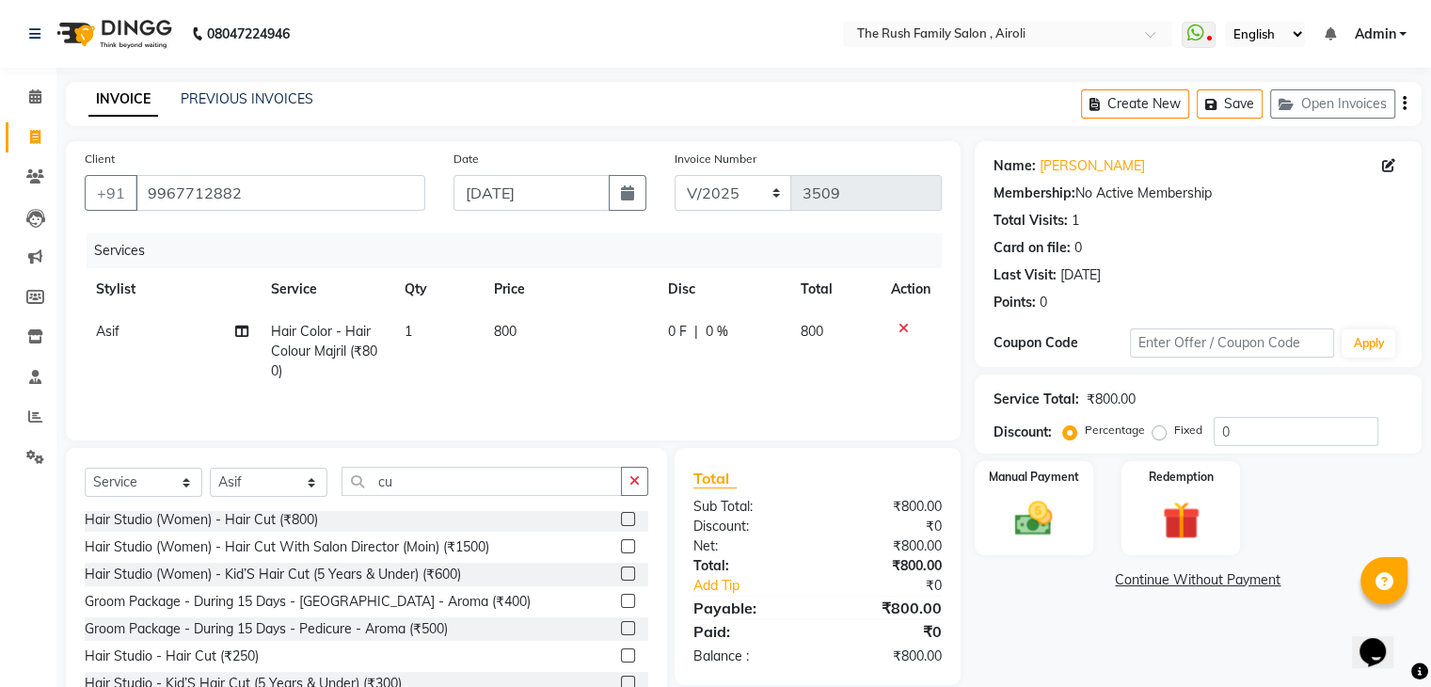
click at [621, 655] on label at bounding box center [628, 655] width 14 height 14
click at [621, 655] on input "checkbox" at bounding box center [627, 656] width 12 height 12
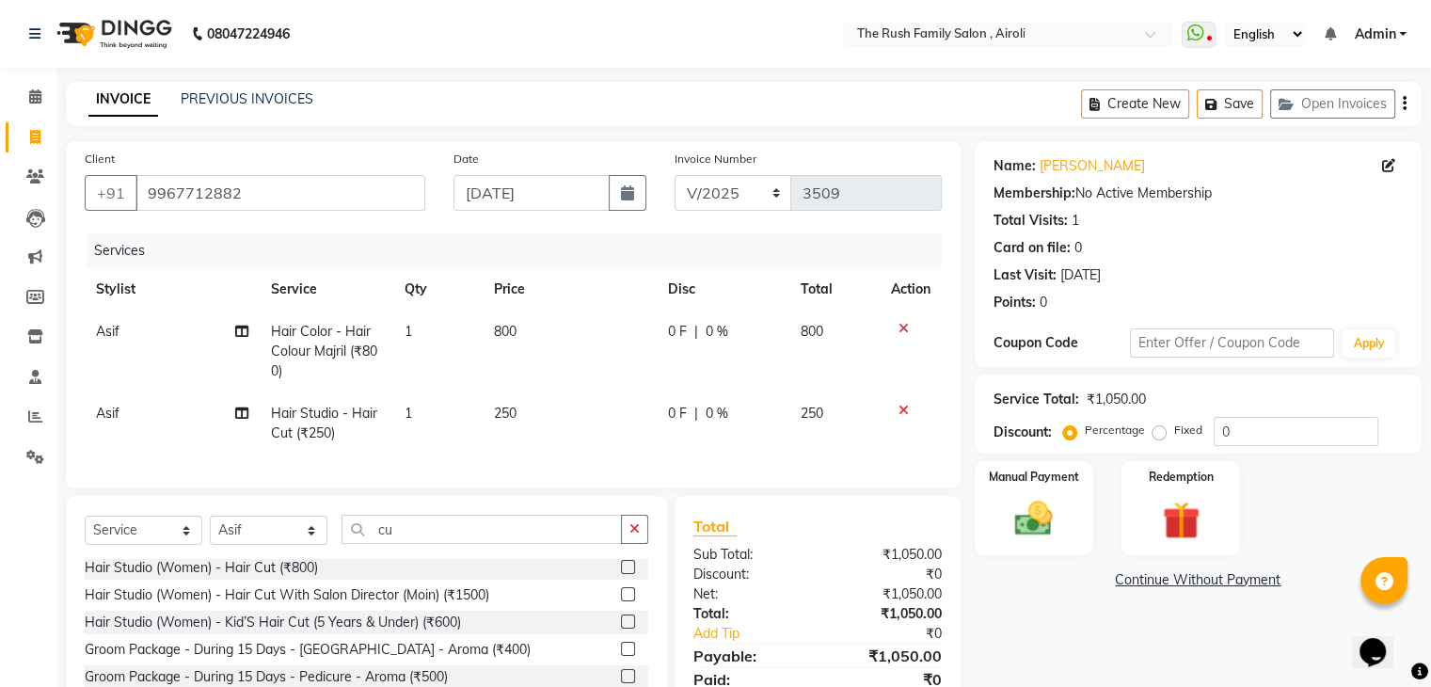
checkbox input "false"
click at [674, 411] on span "0 F" at bounding box center [677, 414] width 19 height 20
select select "88452"
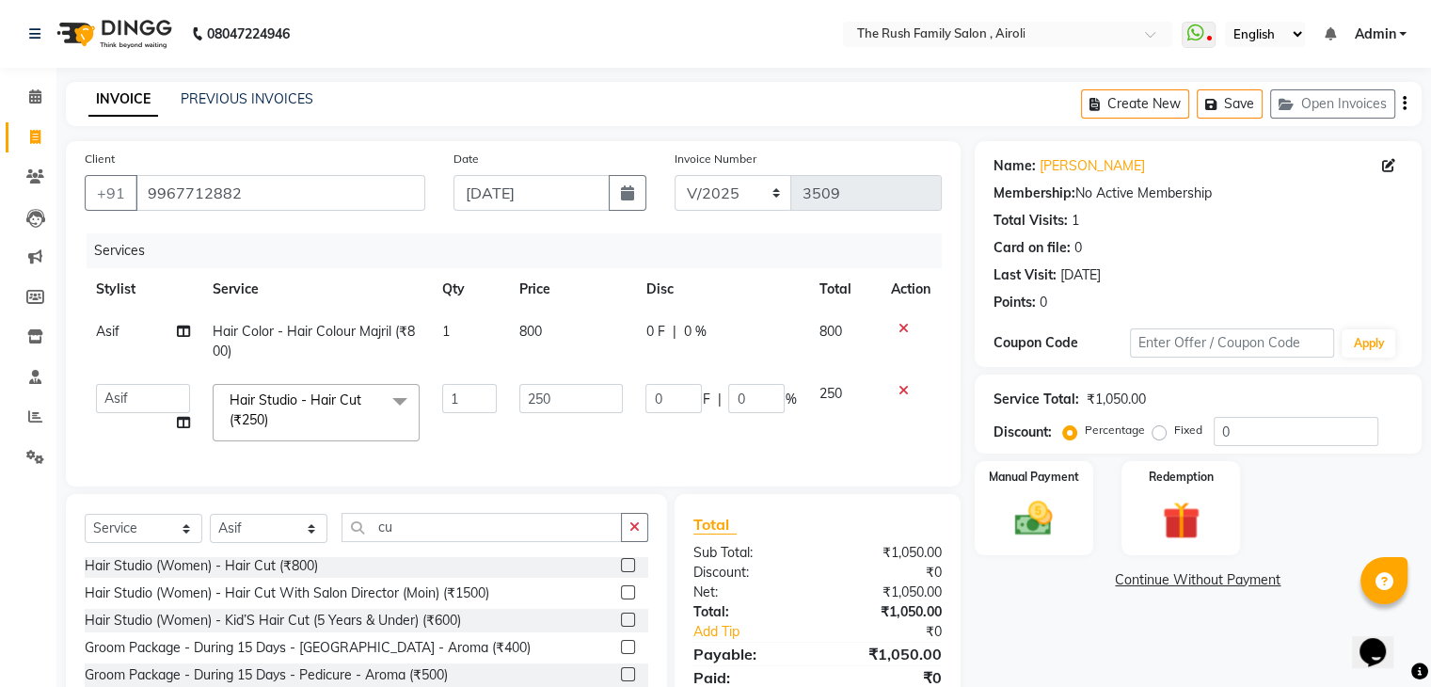
click at [674, 411] on input "0" at bounding box center [673, 398] width 56 height 29
type input "100"
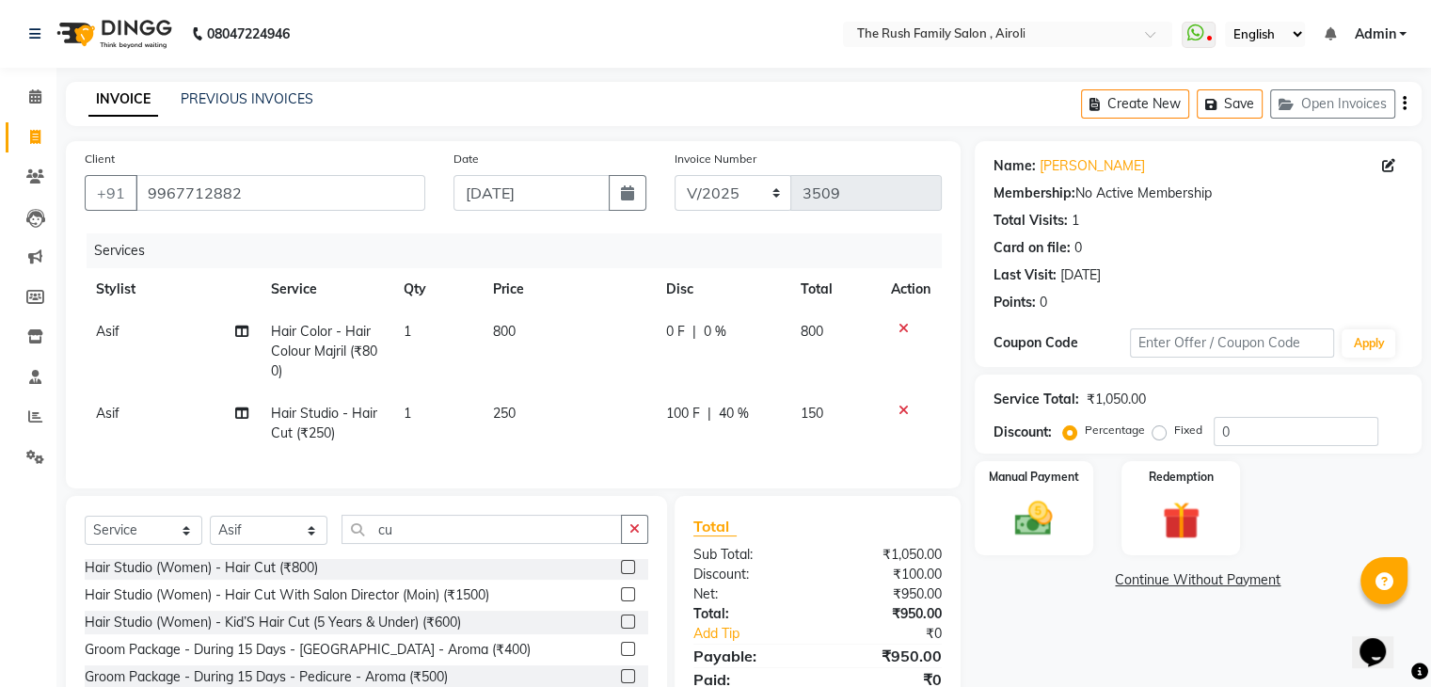
click at [591, 366] on td "800" at bounding box center [569, 352] width 174 height 82
select select "88452"
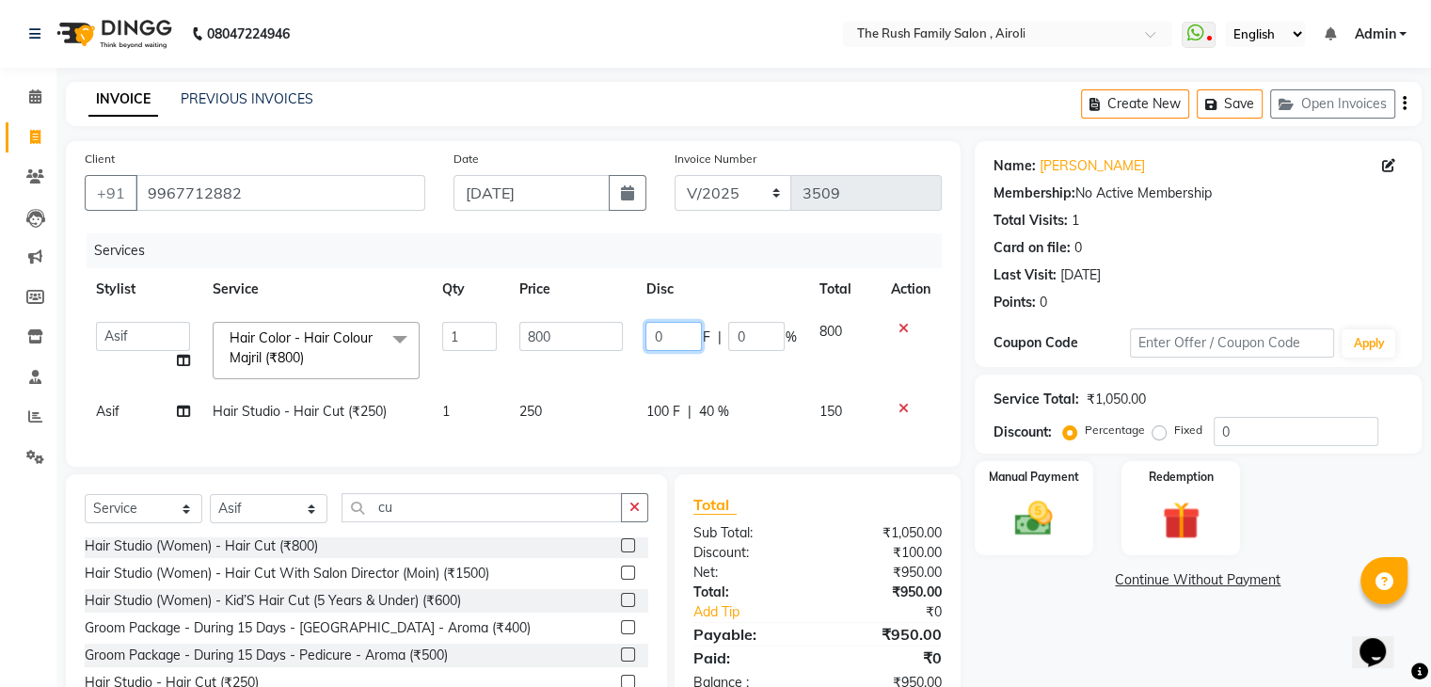
click at [662, 342] on input "0" at bounding box center [673, 336] width 56 height 29
type input "120"
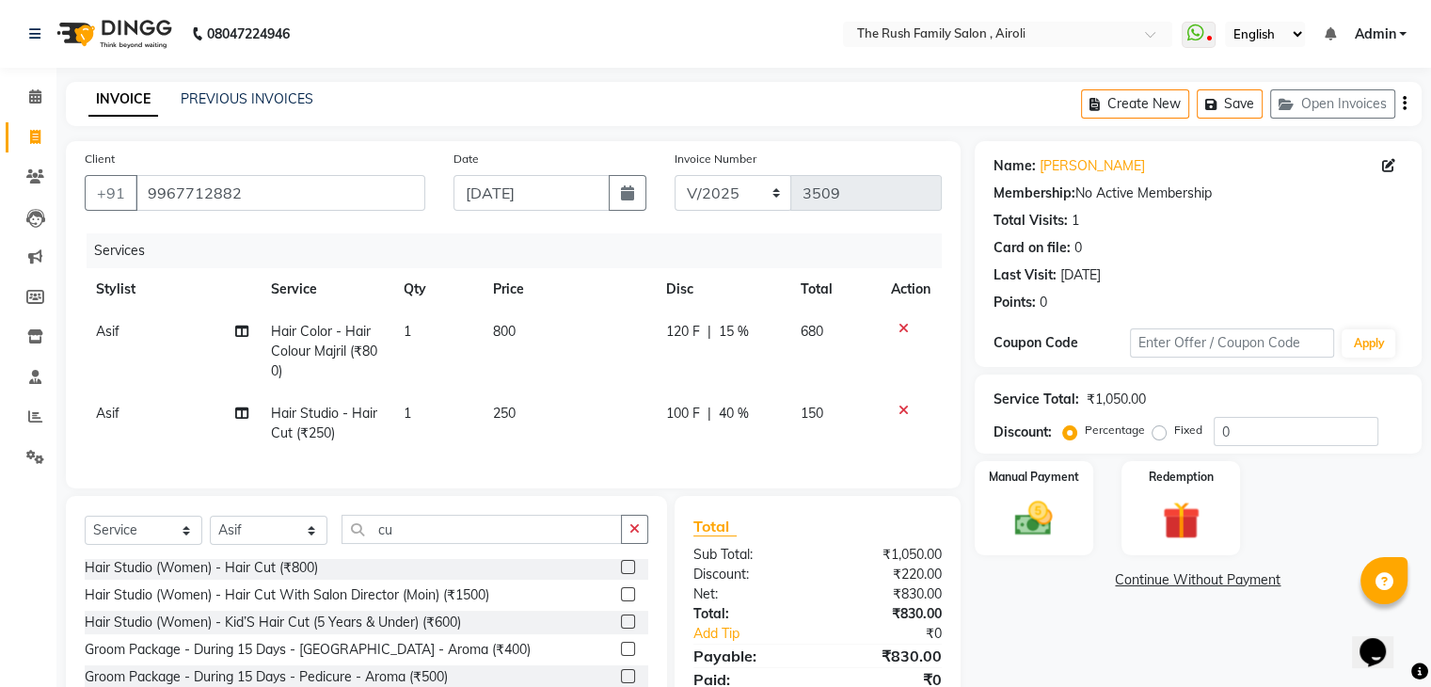
click at [637, 365] on tr "Asif Hair Color - Hair Colour Majril (₹800) 1 800 120 F | 15 % 680" at bounding box center [513, 352] width 857 height 82
click at [677, 337] on span "120 F" at bounding box center [683, 332] width 34 height 20
select select "88452"
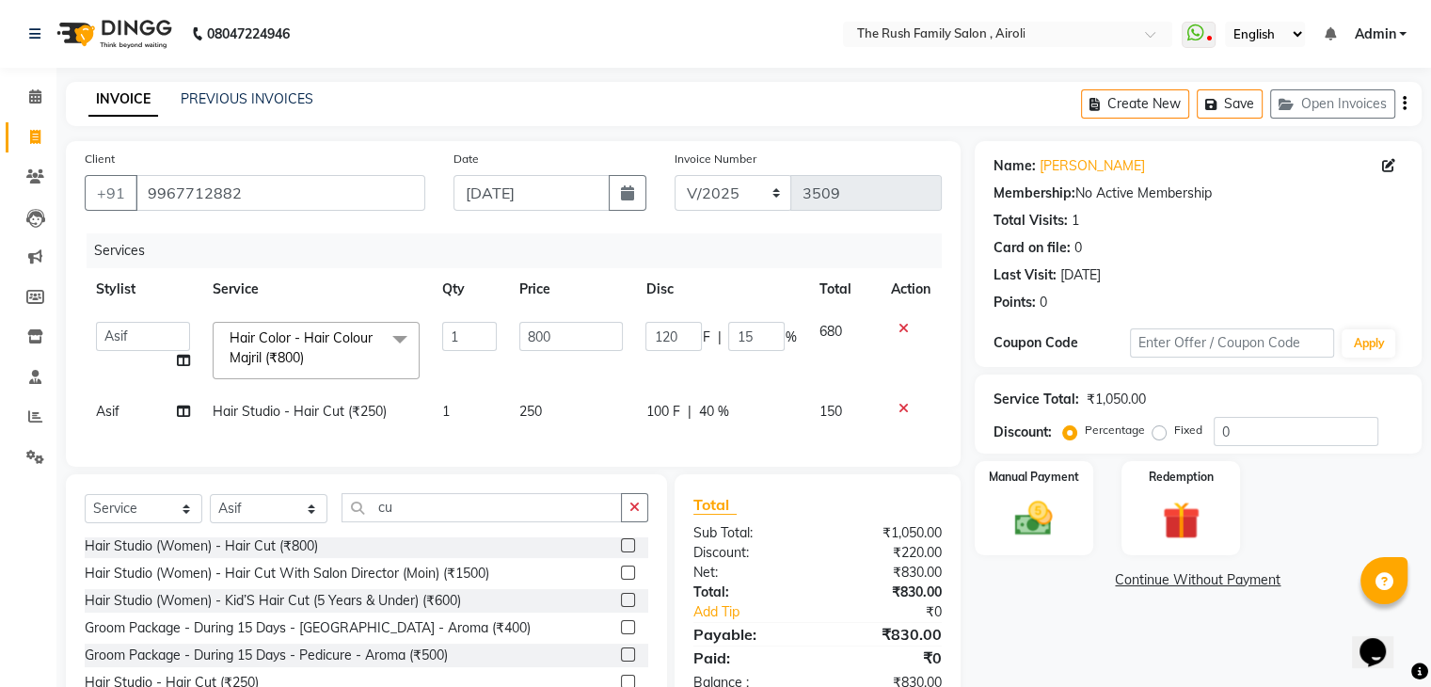
click at [677, 337] on input "120" at bounding box center [673, 336] width 56 height 29
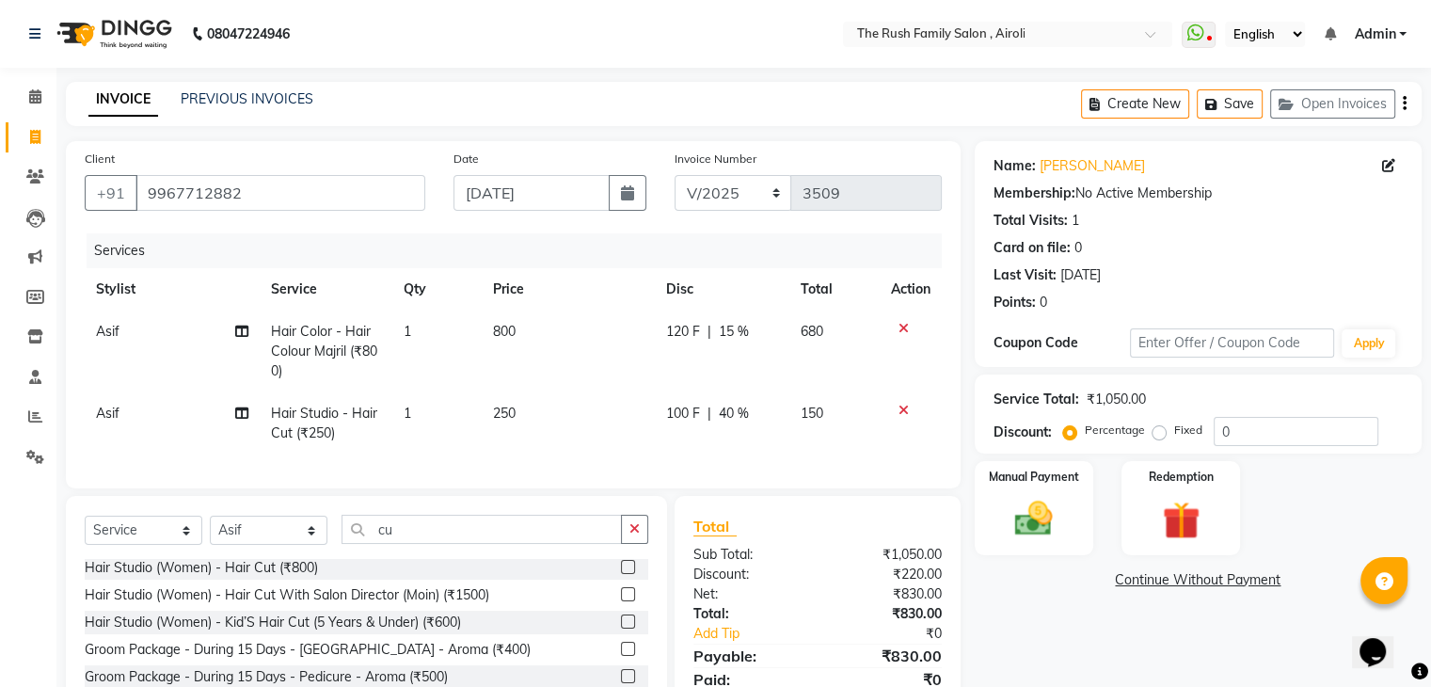
click at [666, 368] on td "120 F | 15 %" at bounding box center [722, 352] width 135 height 82
select select "88452"
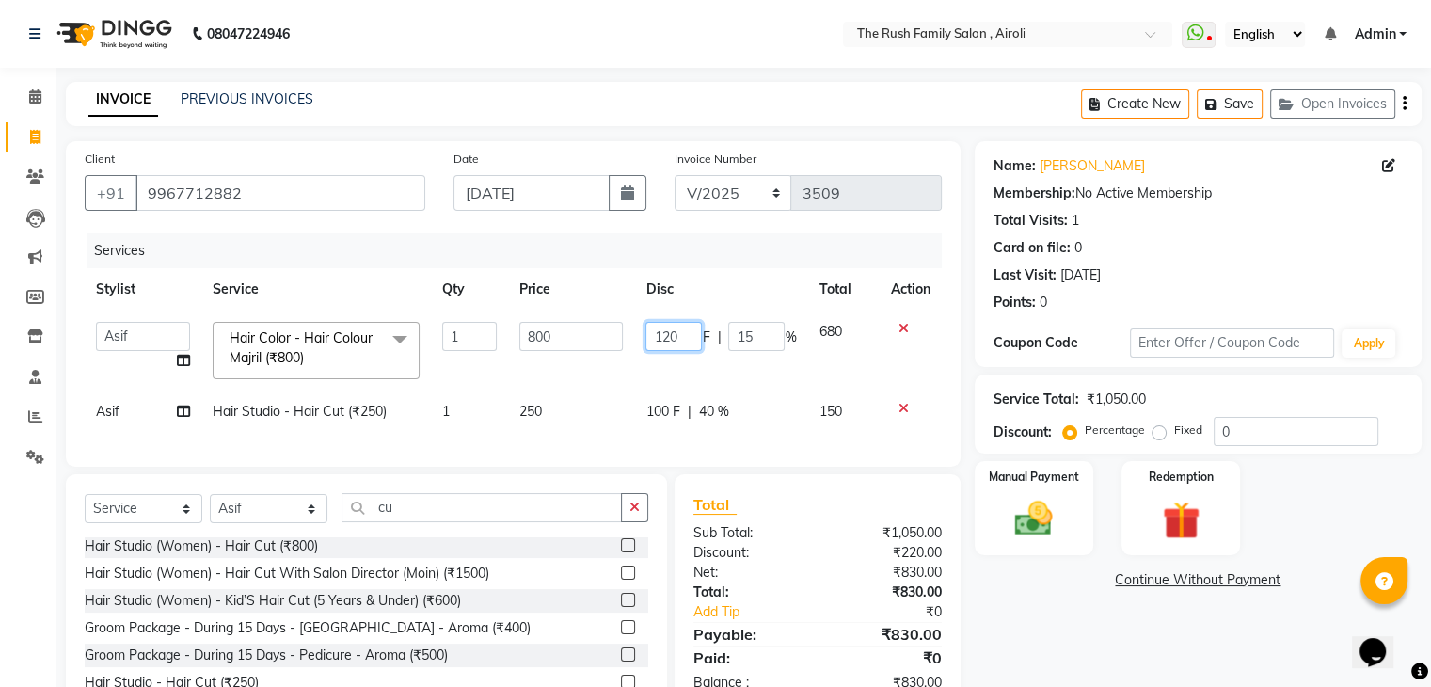
click at [677, 336] on input "120" at bounding box center [673, 336] width 56 height 29
type input "60"
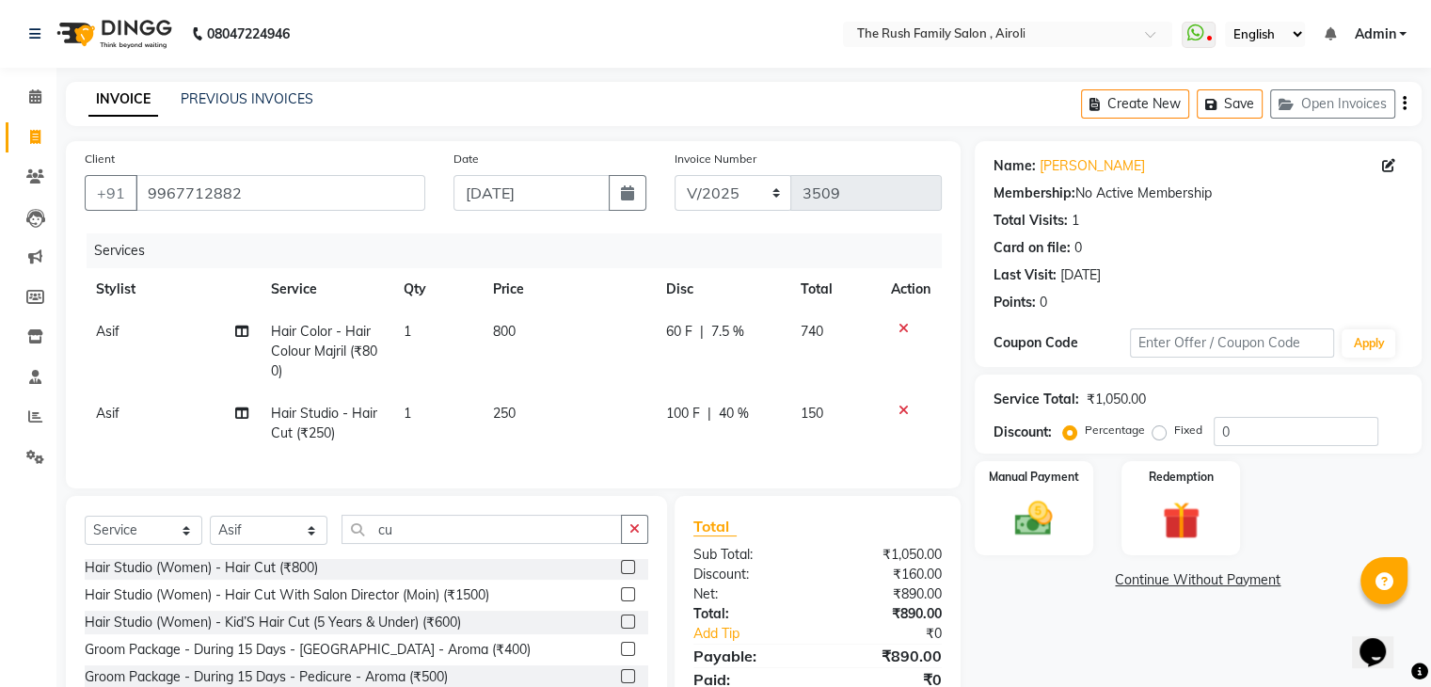
click at [588, 359] on td "800" at bounding box center [569, 352] width 174 height 82
select select "88452"
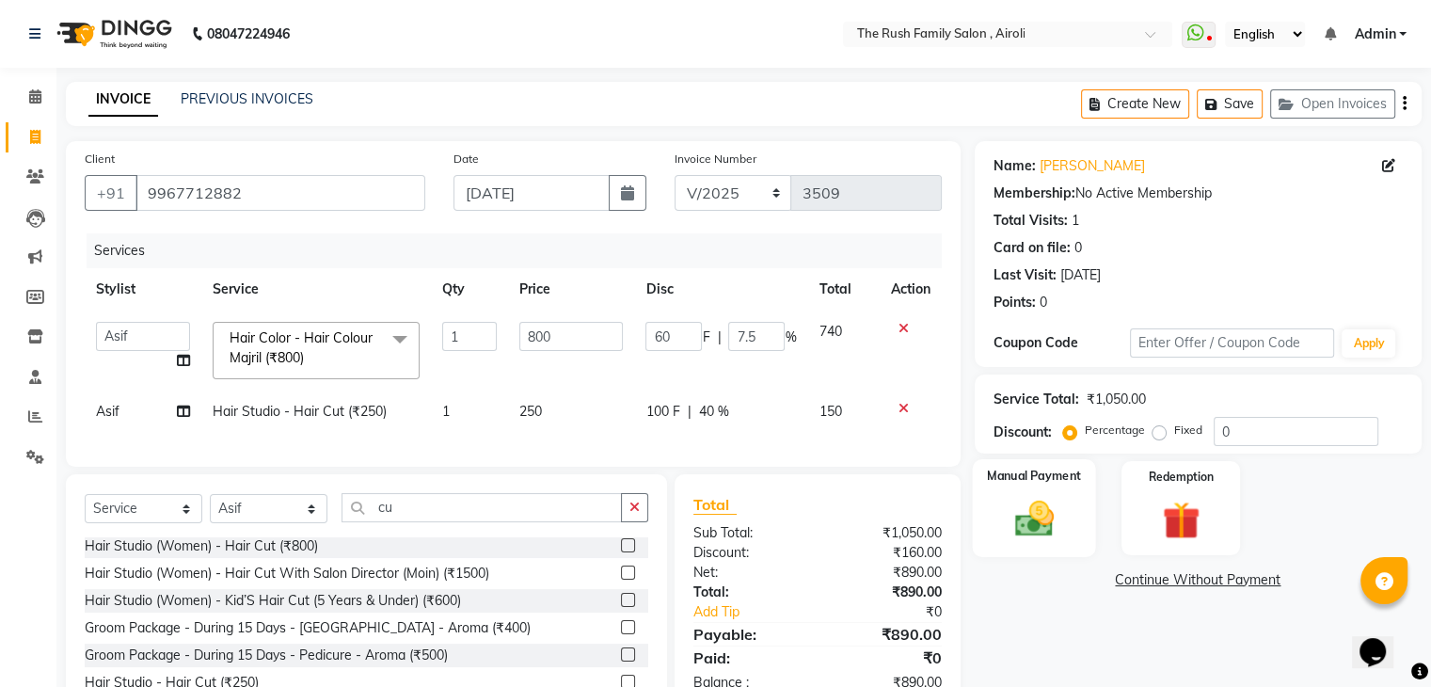
click at [1057, 532] on img at bounding box center [1033, 519] width 63 height 45
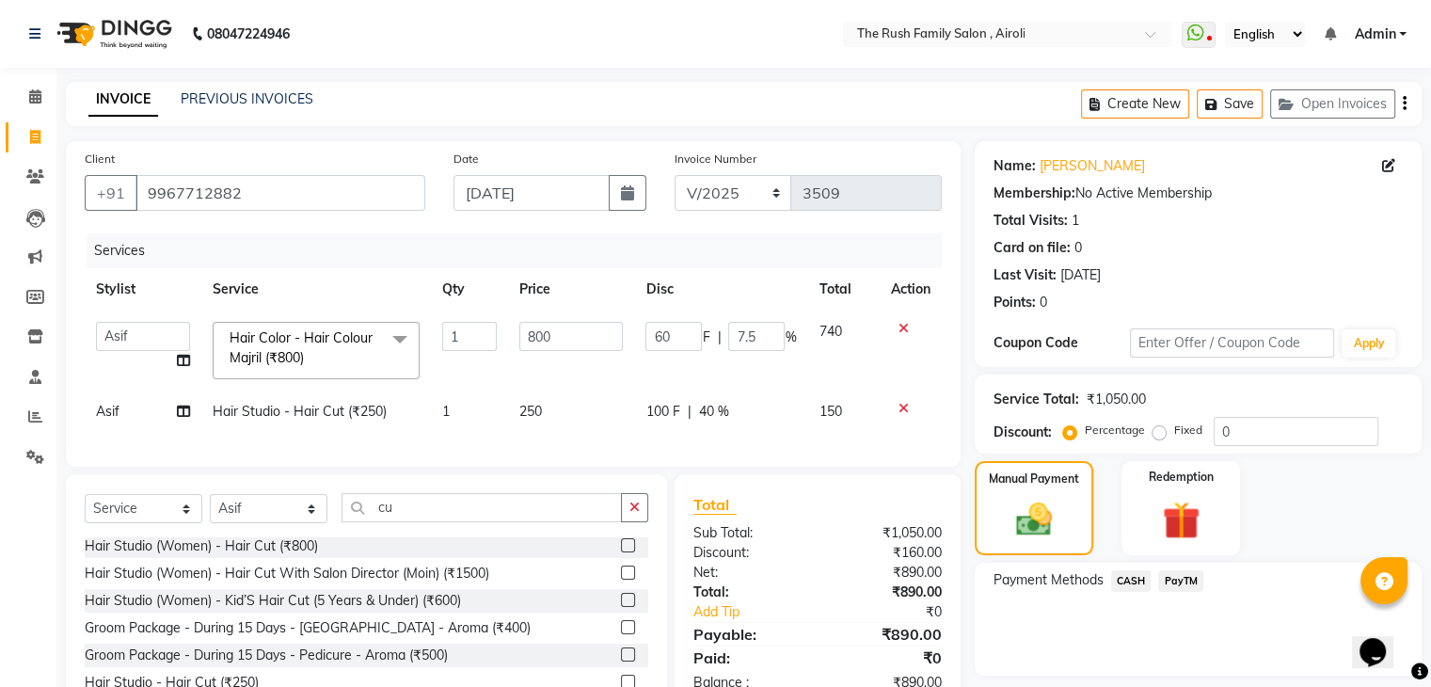
click at [1174, 577] on span "PayTM" at bounding box center [1180, 581] width 45 height 22
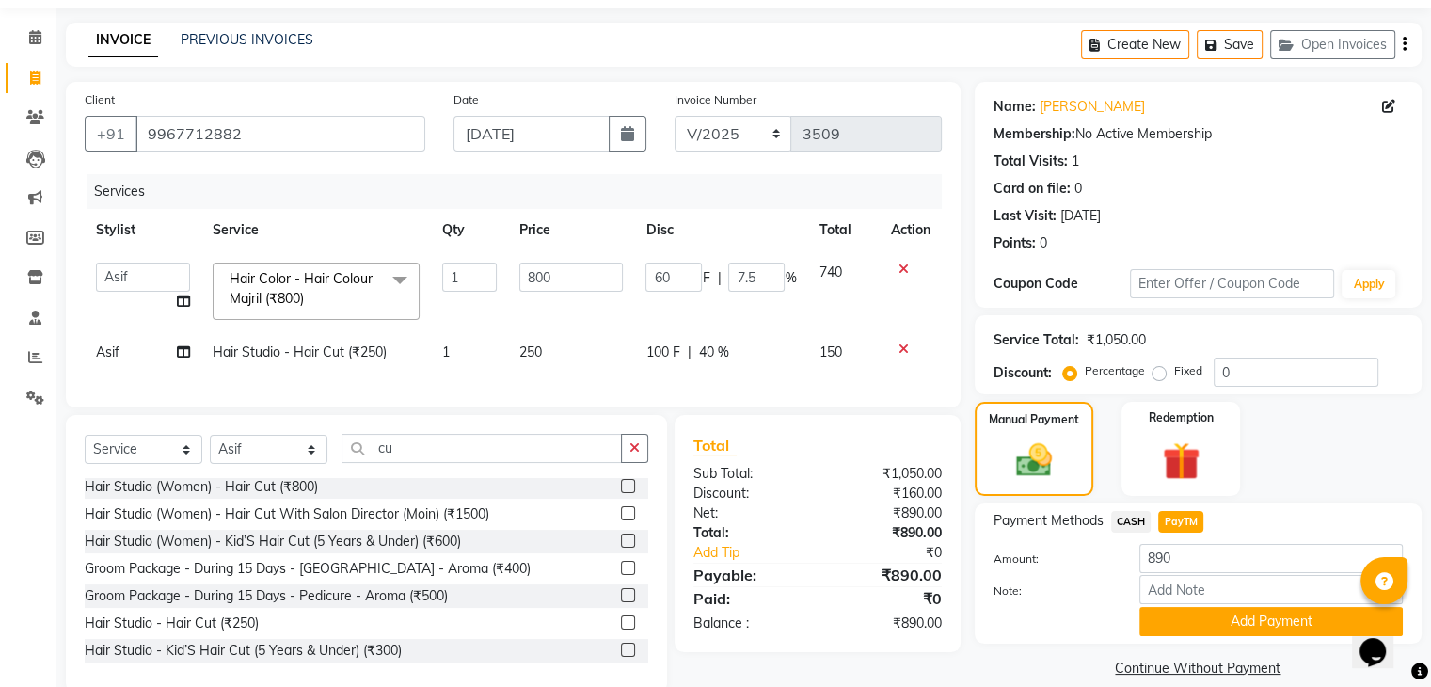
scroll to position [108, 0]
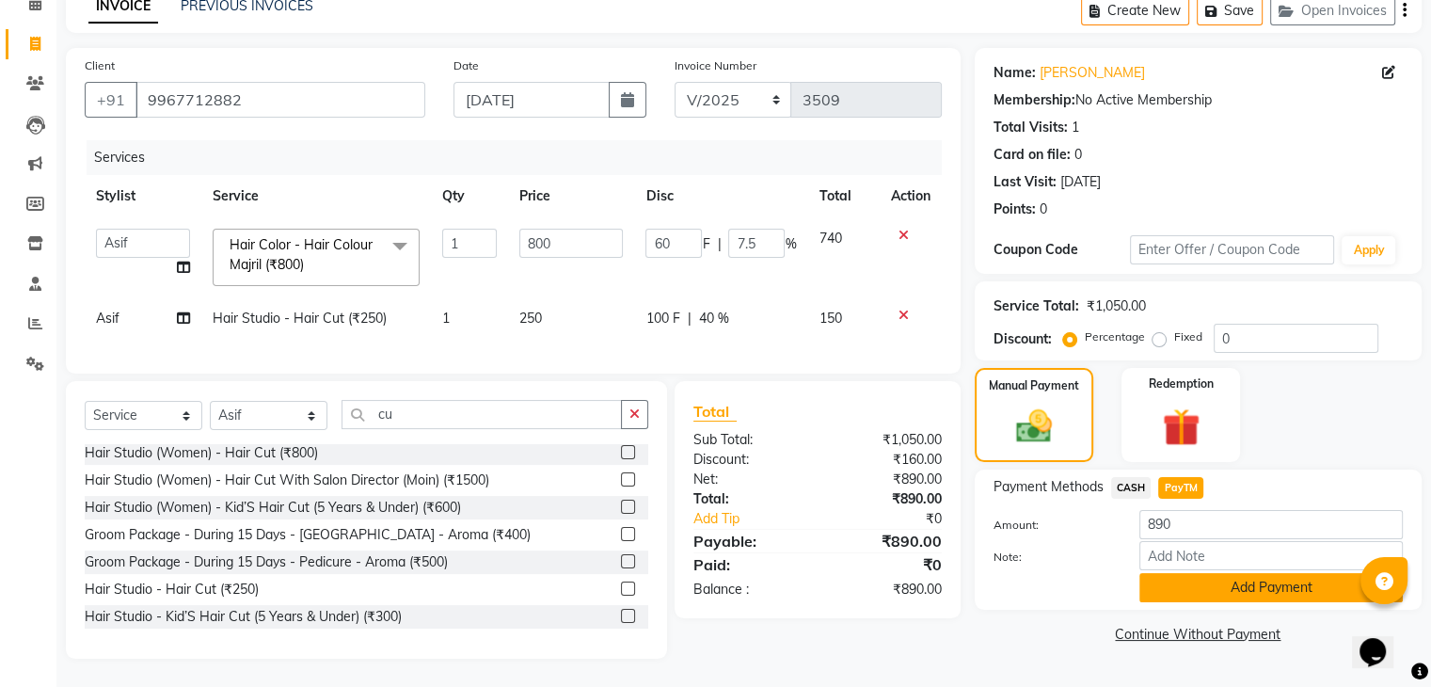
click at [1202, 573] on button "Add Payment" at bounding box center [1270, 587] width 263 height 29
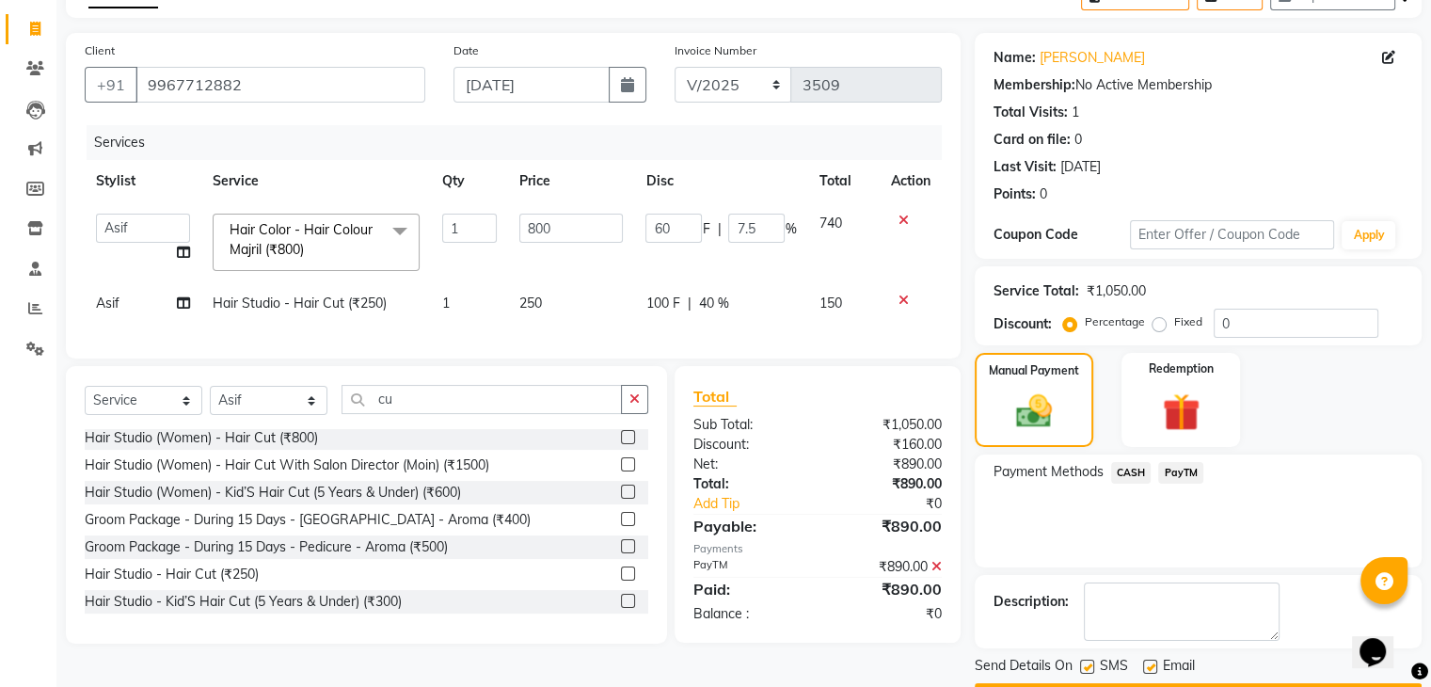
scroll to position [161, 0]
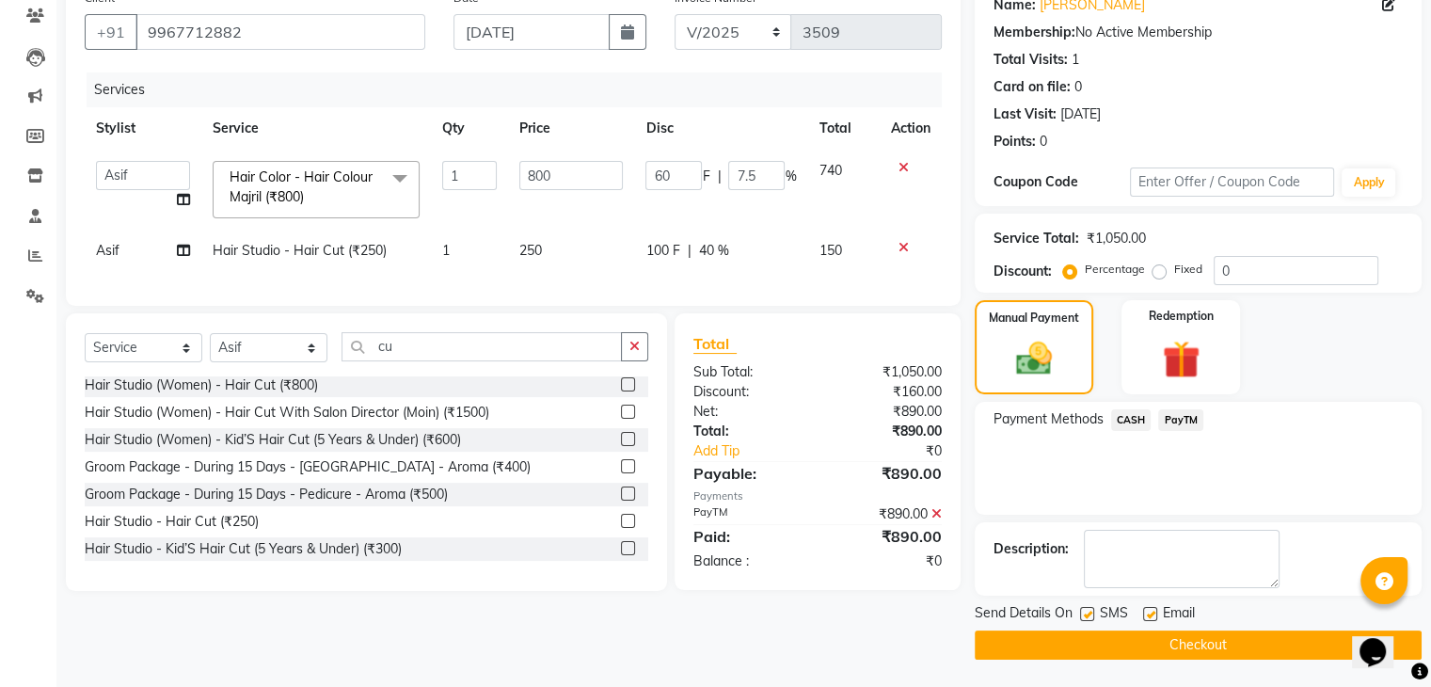
click at [1087, 614] on label at bounding box center [1087, 614] width 14 height 14
click at [1087, 614] on input "checkbox" at bounding box center [1086, 615] width 12 height 12
checkbox input "false"
click at [1153, 613] on label at bounding box center [1150, 614] width 14 height 14
click at [1153, 613] on input "checkbox" at bounding box center [1149, 615] width 12 height 12
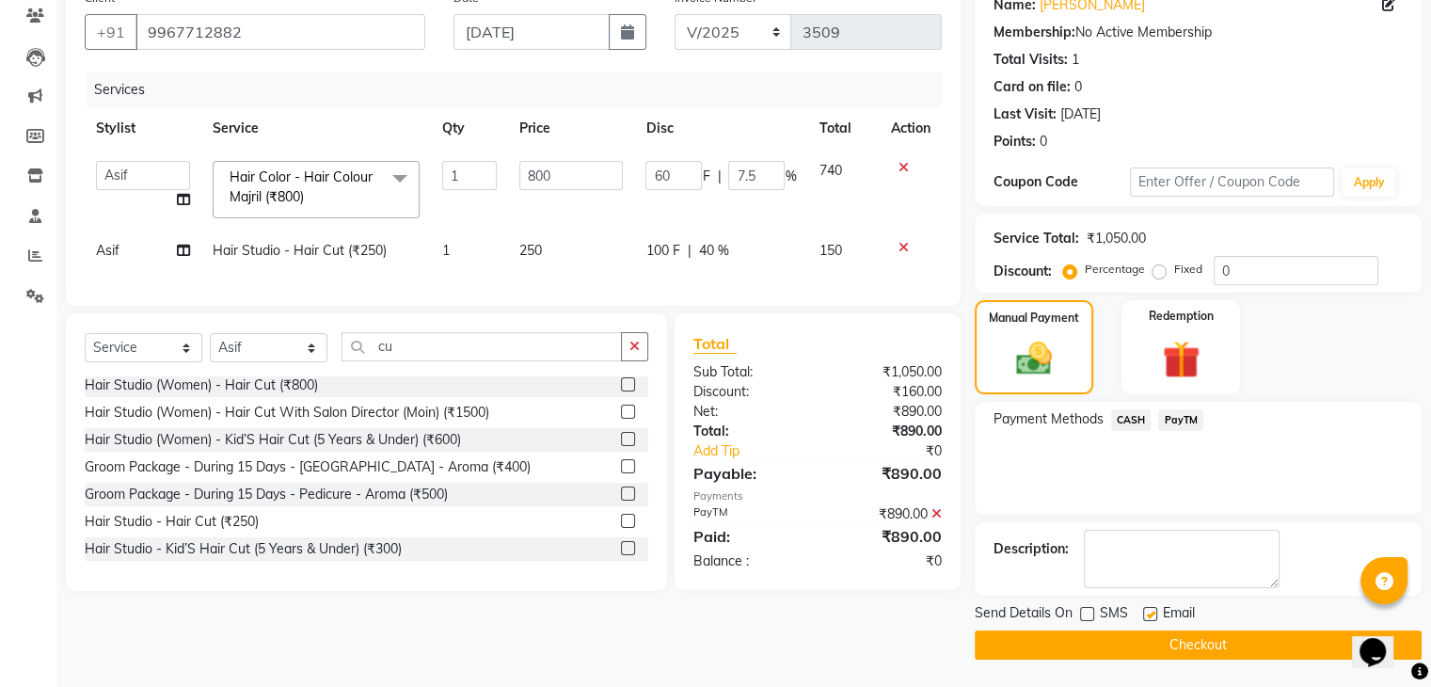
checkbox input "false"
click at [1140, 638] on button "Checkout" at bounding box center [1198, 644] width 447 height 29
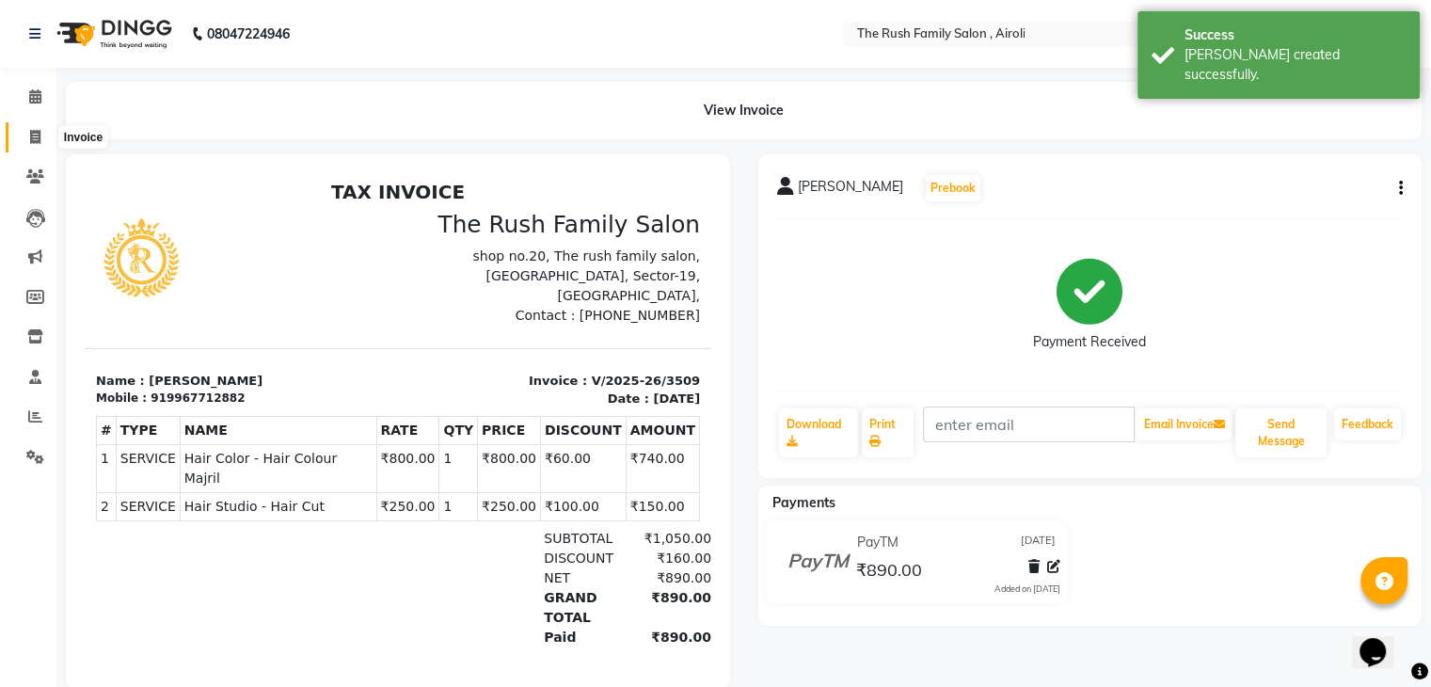
click at [38, 140] on icon at bounding box center [35, 137] width 10 height 14
select select "service"
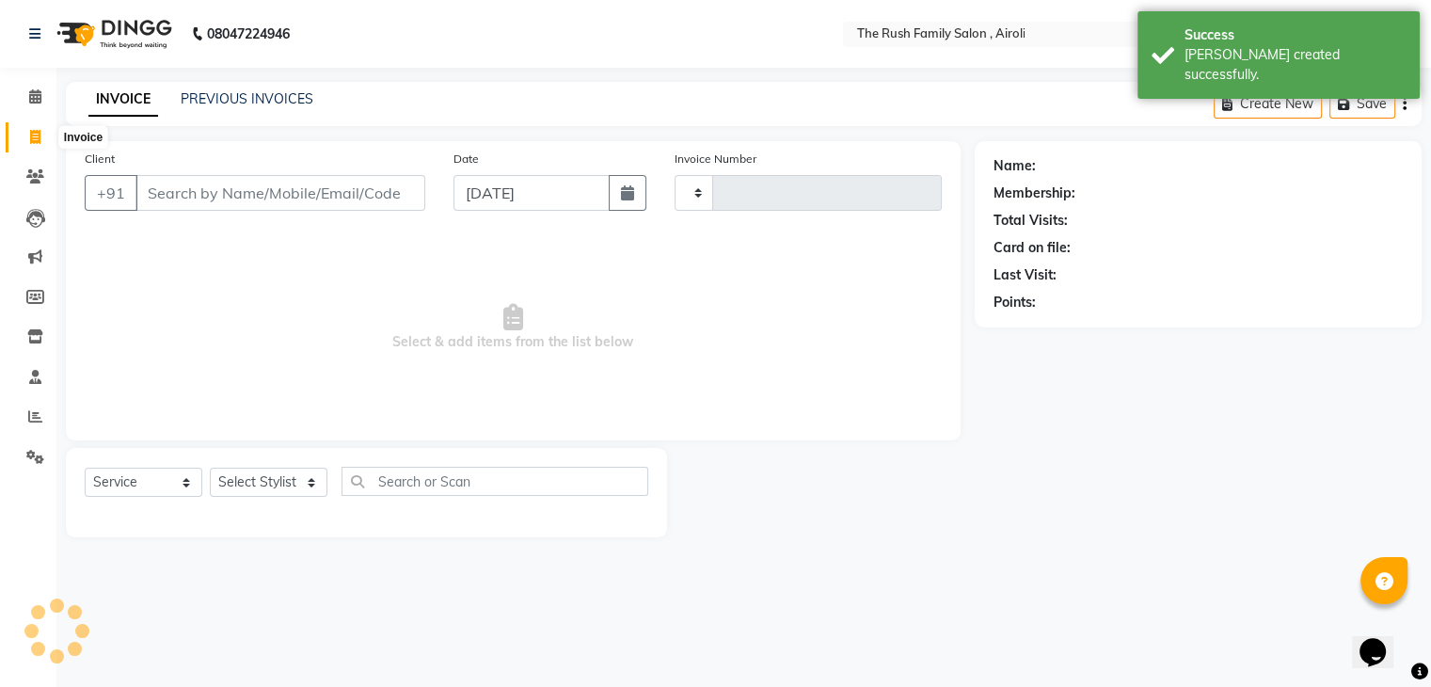
type input "3510"
select select "5419"
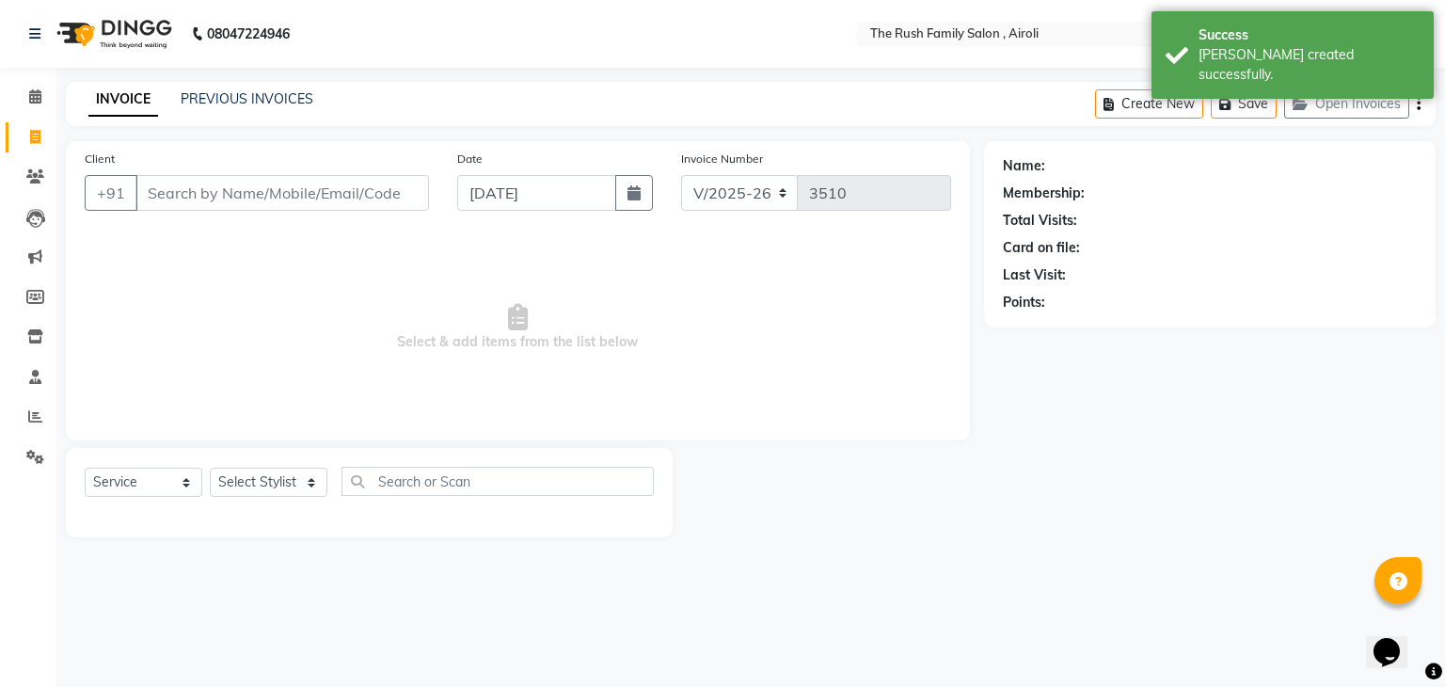
click at [215, 188] on input "Client" at bounding box center [282, 193] width 294 height 36
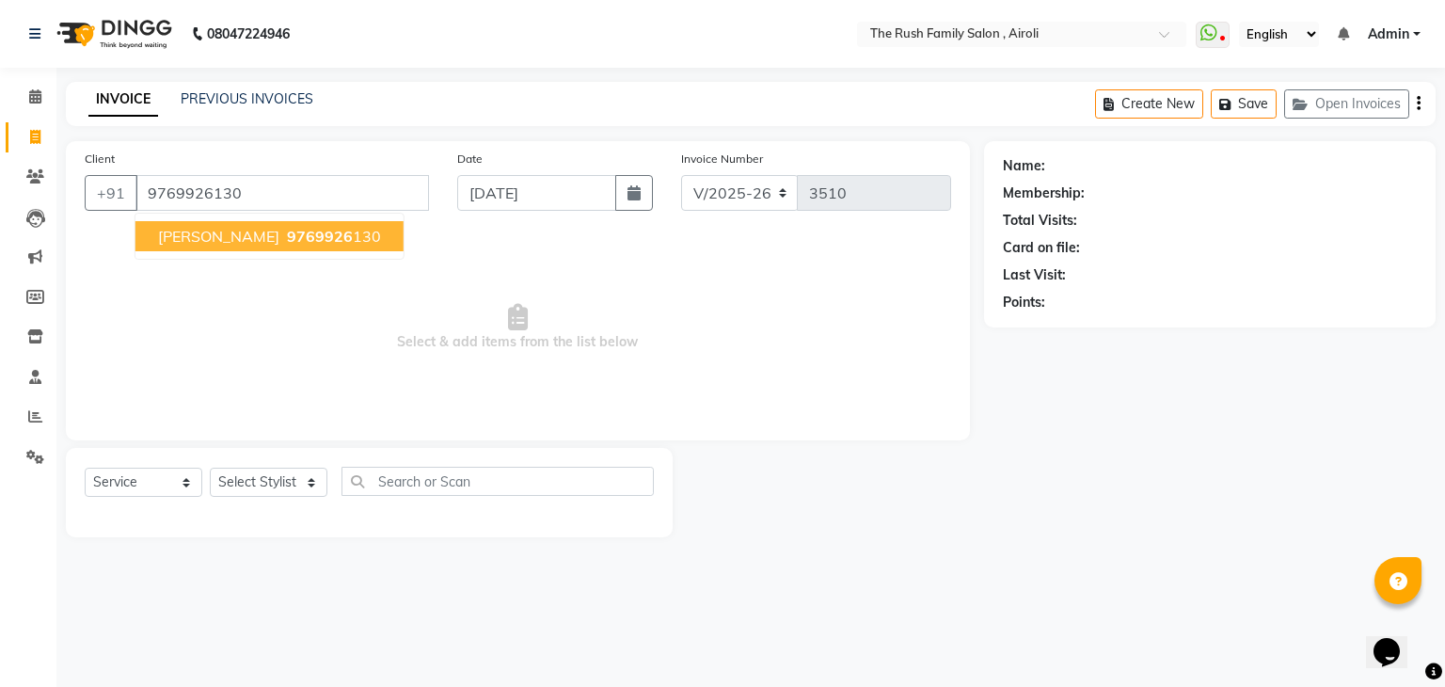
type input "9769926130"
click at [219, 238] on span "Devansh singh" at bounding box center [218, 236] width 121 height 19
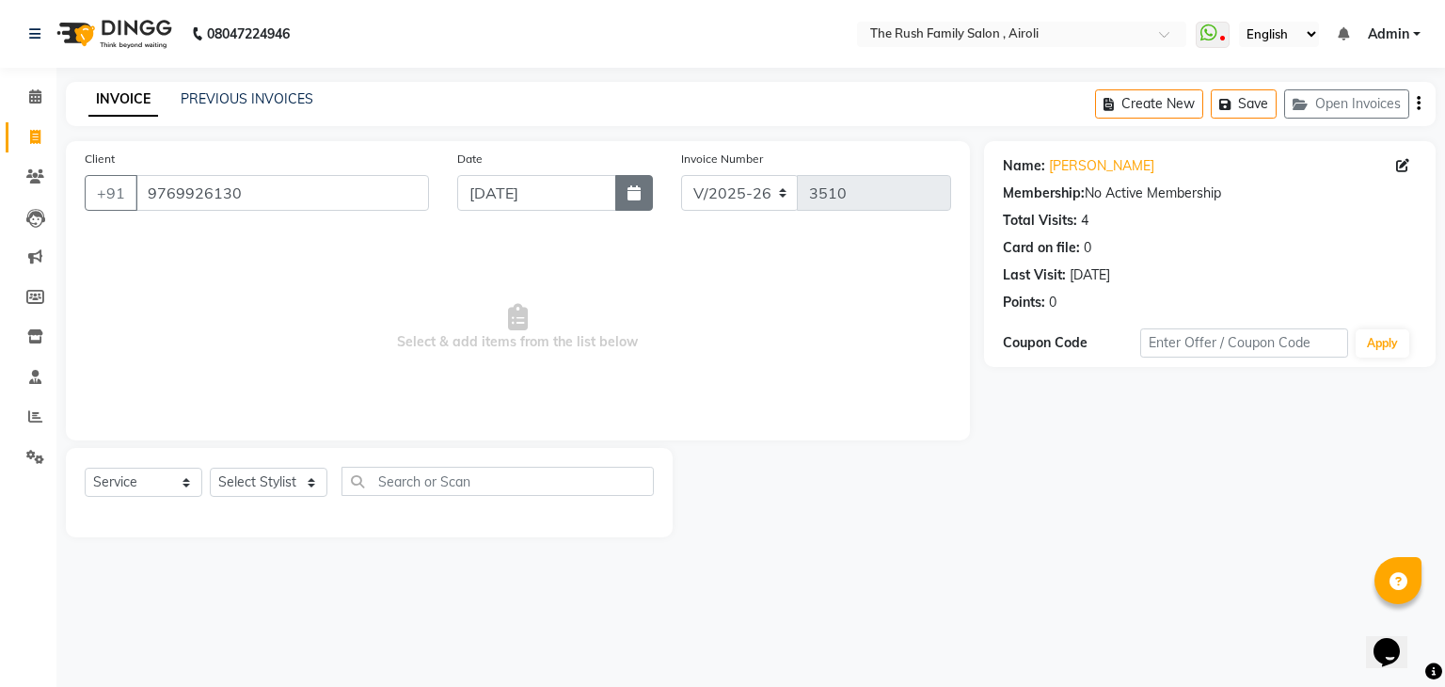
click at [641, 193] on button "button" at bounding box center [634, 193] width 38 height 36
select select "9"
select select "2025"
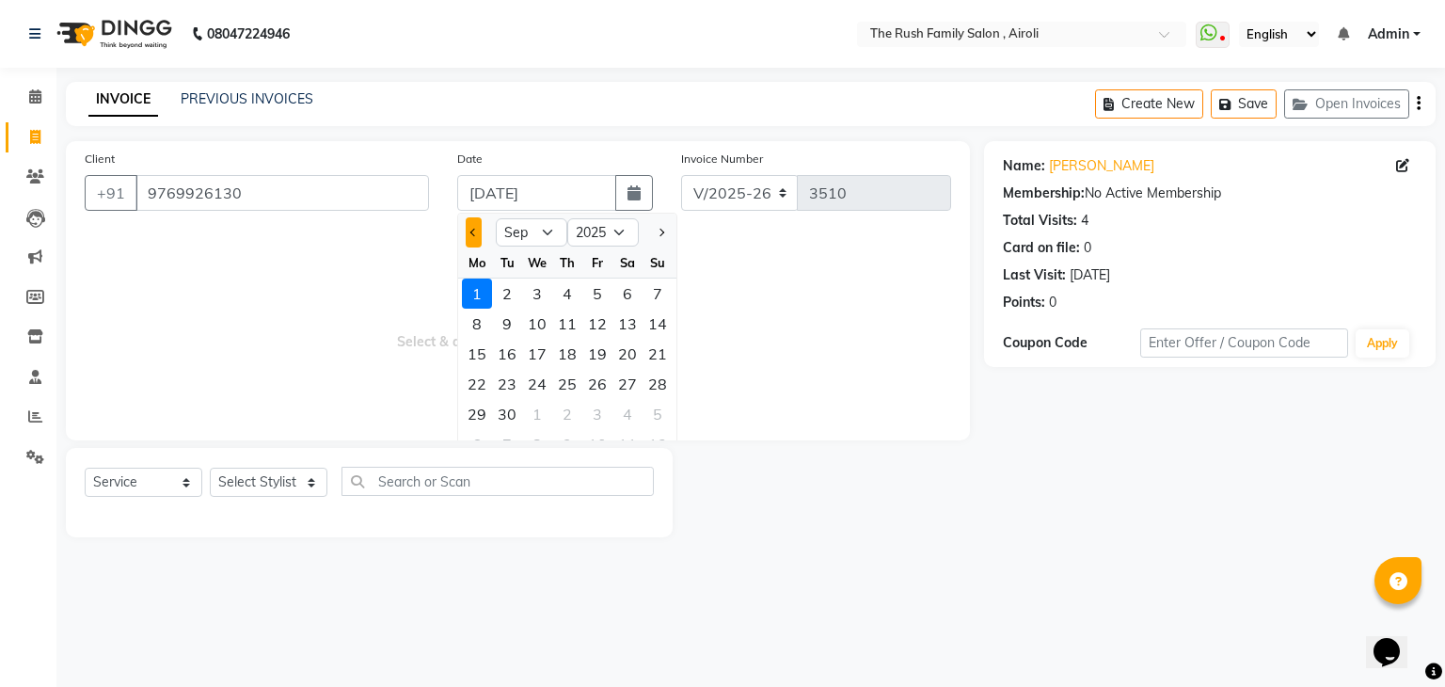
drag, startPoint x: 464, startPoint y: 234, endPoint x: 474, endPoint y: 231, distance: 10.7
click at [474, 231] on div at bounding box center [477, 232] width 38 height 30
click at [474, 231] on span "Previous month" at bounding box center [474, 233] width 8 height 8
select select "8"
click at [658, 415] on div "31" at bounding box center [658, 414] width 30 height 30
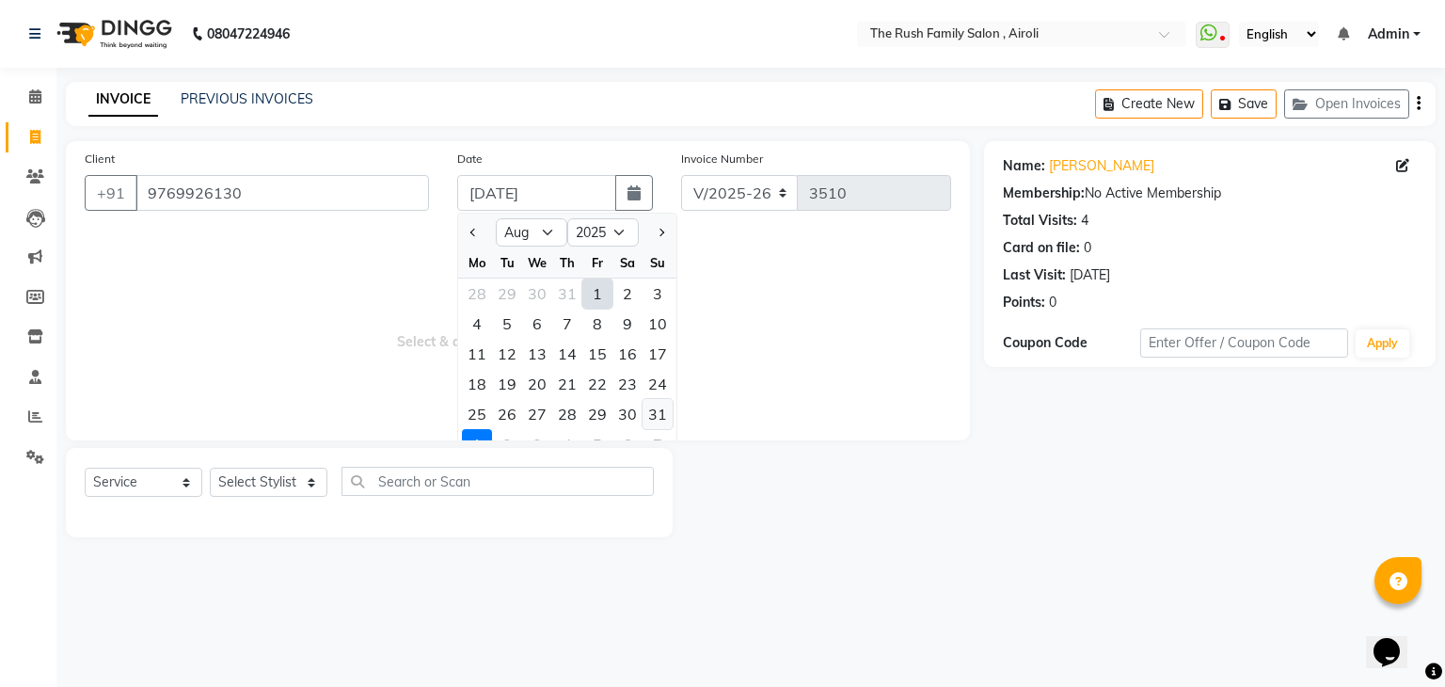
type input "[DATE]"
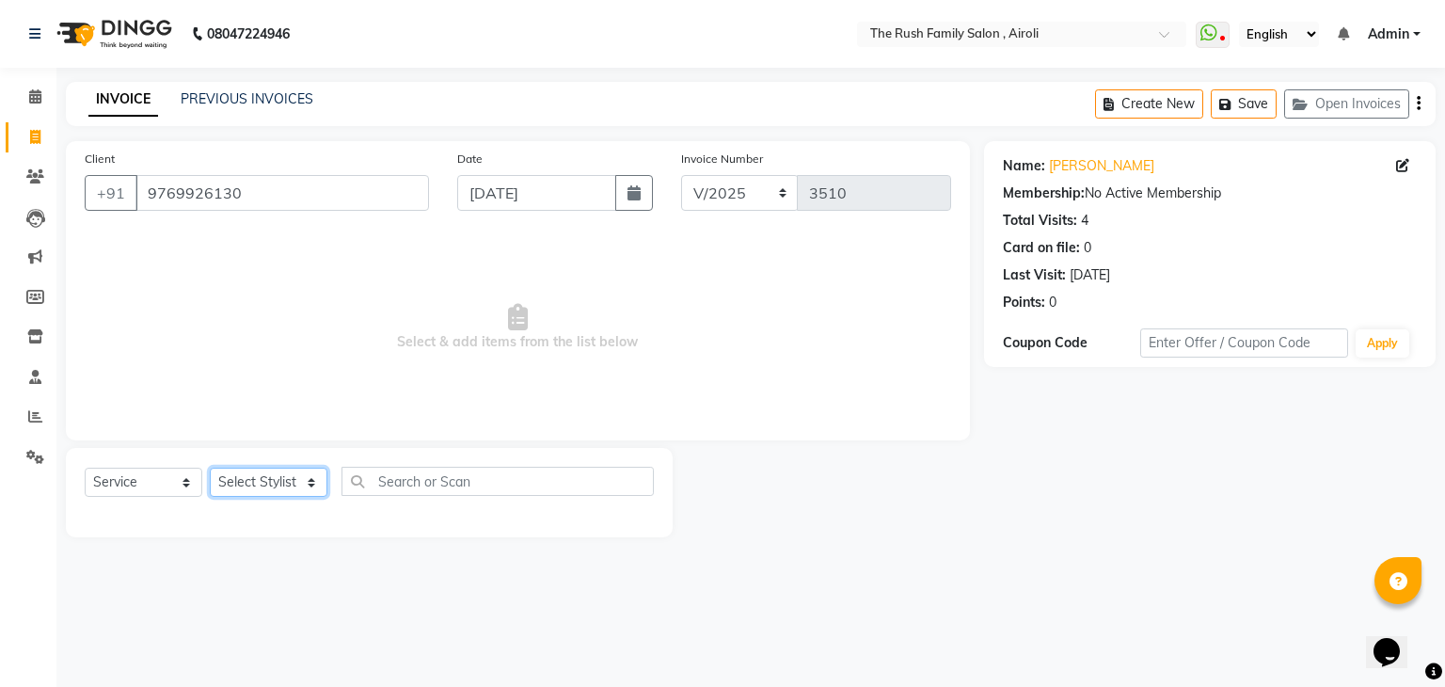
click at [266, 483] on select "Select Stylist [PERSON_NAME] [PERSON_NAME] Danish Guddi [PERSON_NAME] [PERSON_N…" at bounding box center [269, 482] width 118 height 29
select select "87642"
click at [210, 469] on select "Select Stylist [PERSON_NAME] [PERSON_NAME] Danish Guddi [PERSON_NAME] [PERSON_N…" at bounding box center [269, 482] width 118 height 29
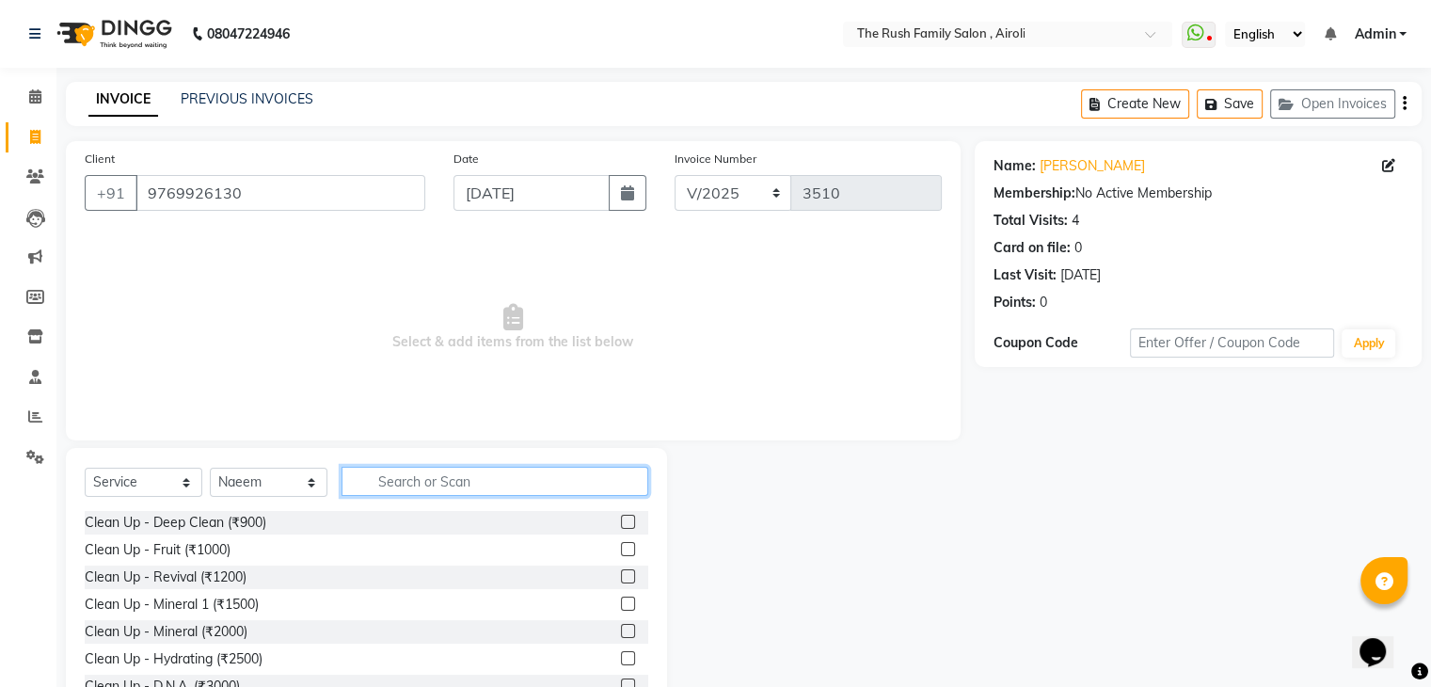
click at [406, 479] on input "text" at bounding box center [495, 481] width 307 height 29
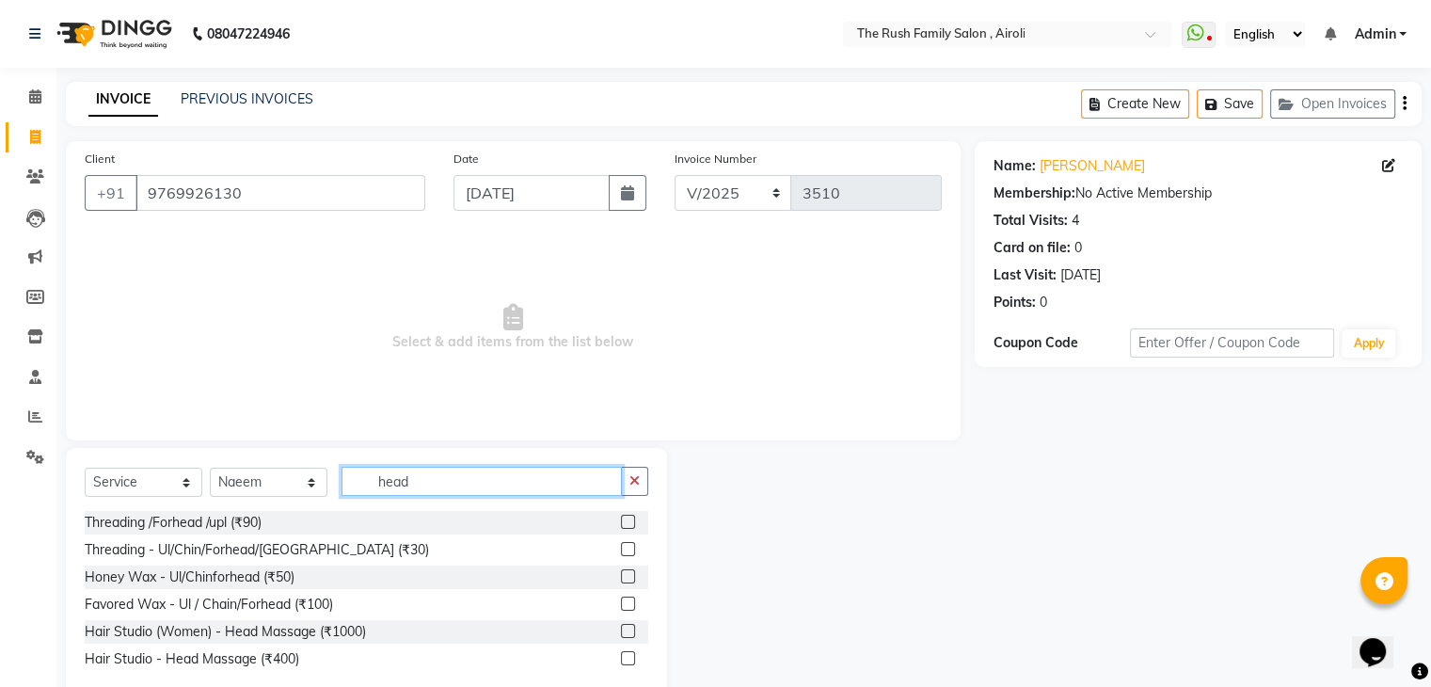
type input "head"
click at [623, 658] on label at bounding box center [628, 658] width 14 height 14
click at [623, 658] on input "checkbox" at bounding box center [627, 659] width 12 height 12
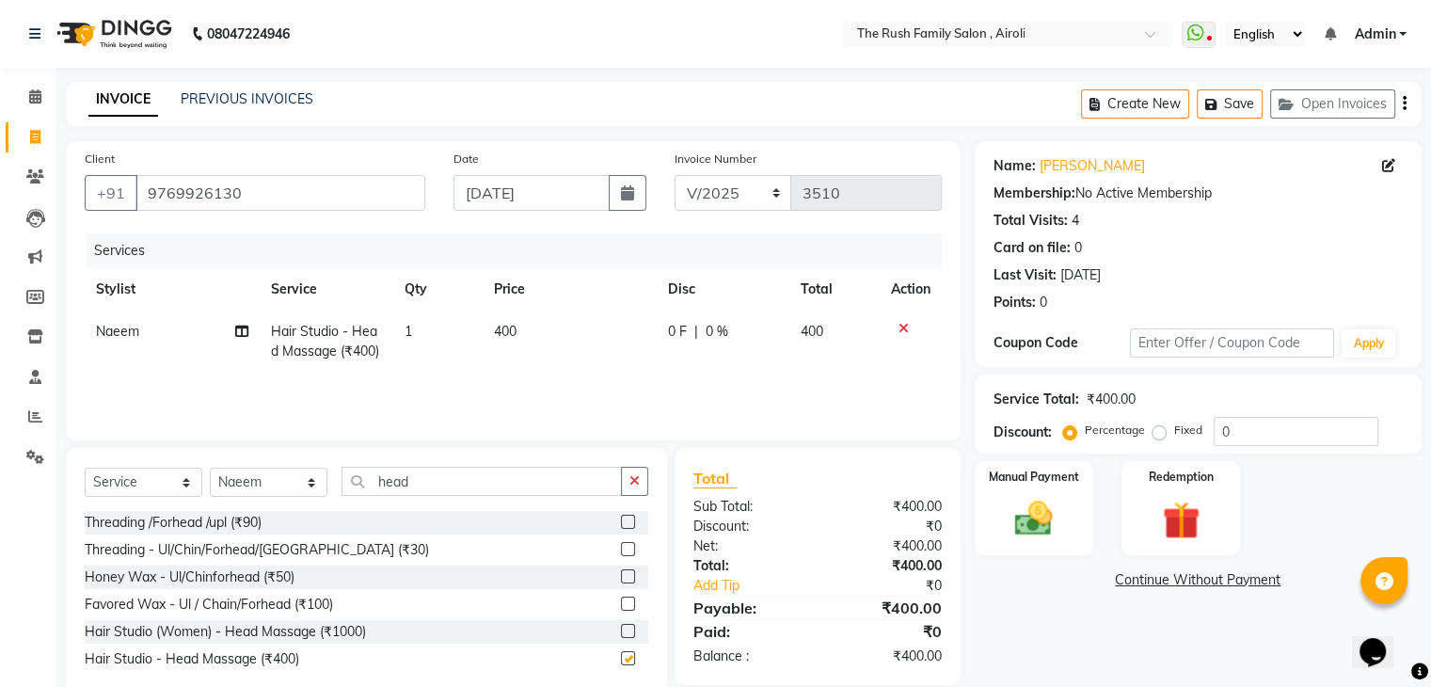
checkbox input "false"
click at [466, 496] on input "head" at bounding box center [482, 481] width 280 height 29
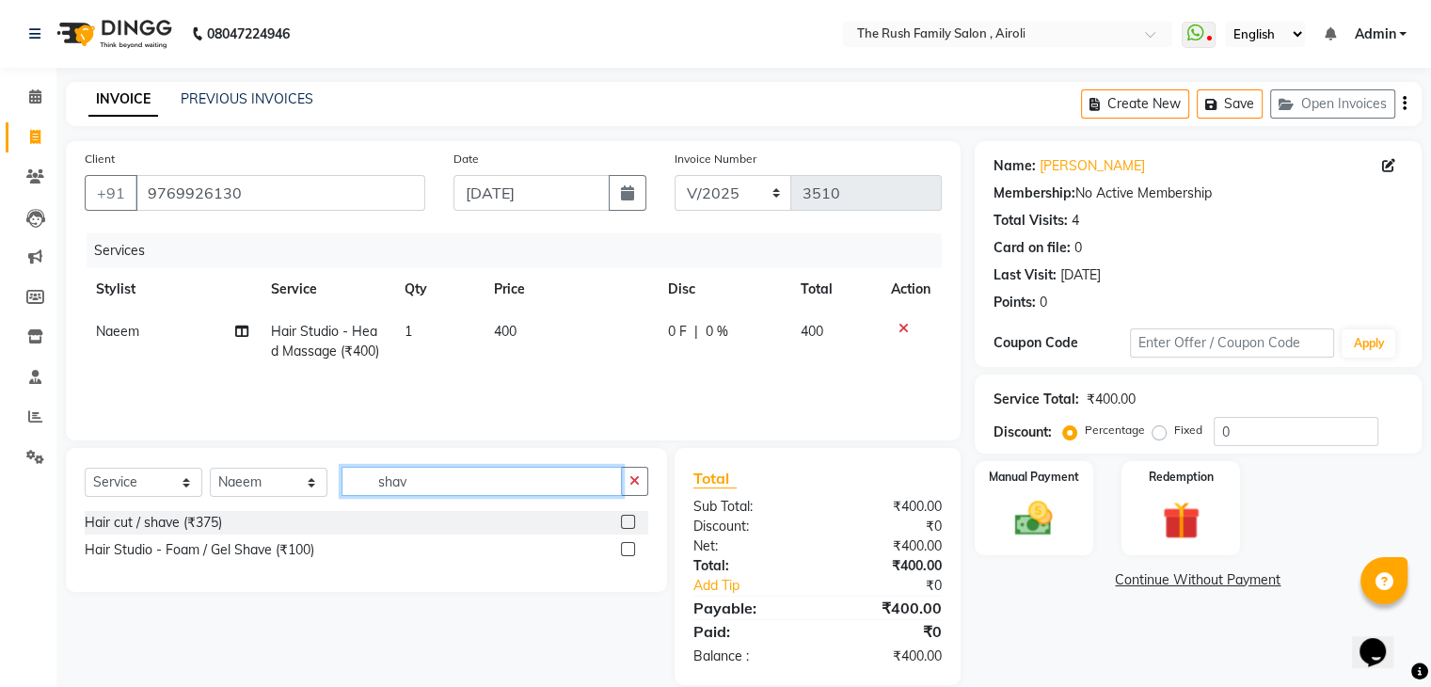
type input "shav"
click at [626, 550] on label at bounding box center [628, 549] width 14 height 14
click at [626, 550] on input "checkbox" at bounding box center [627, 550] width 12 height 12
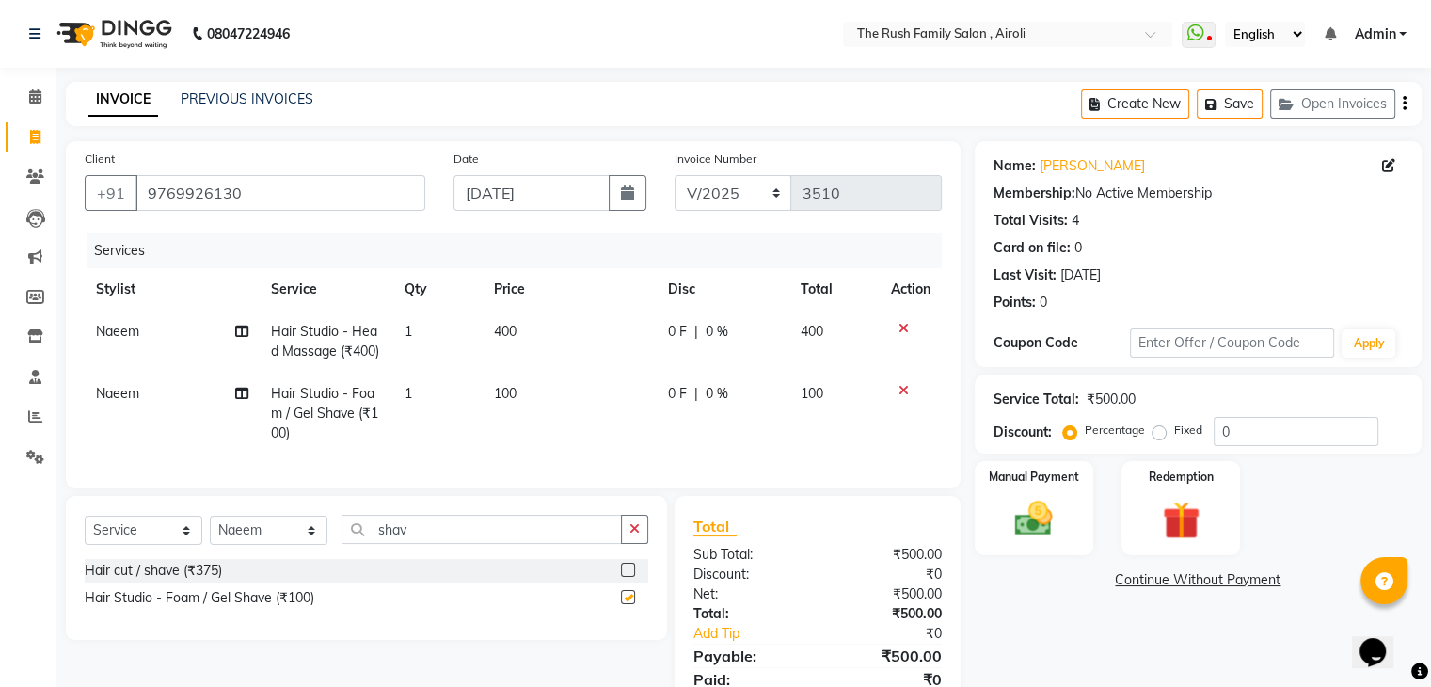
checkbox input "false"
click at [664, 332] on td "0 F | 0 %" at bounding box center [723, 342] width 133 height 62
select select "87642"
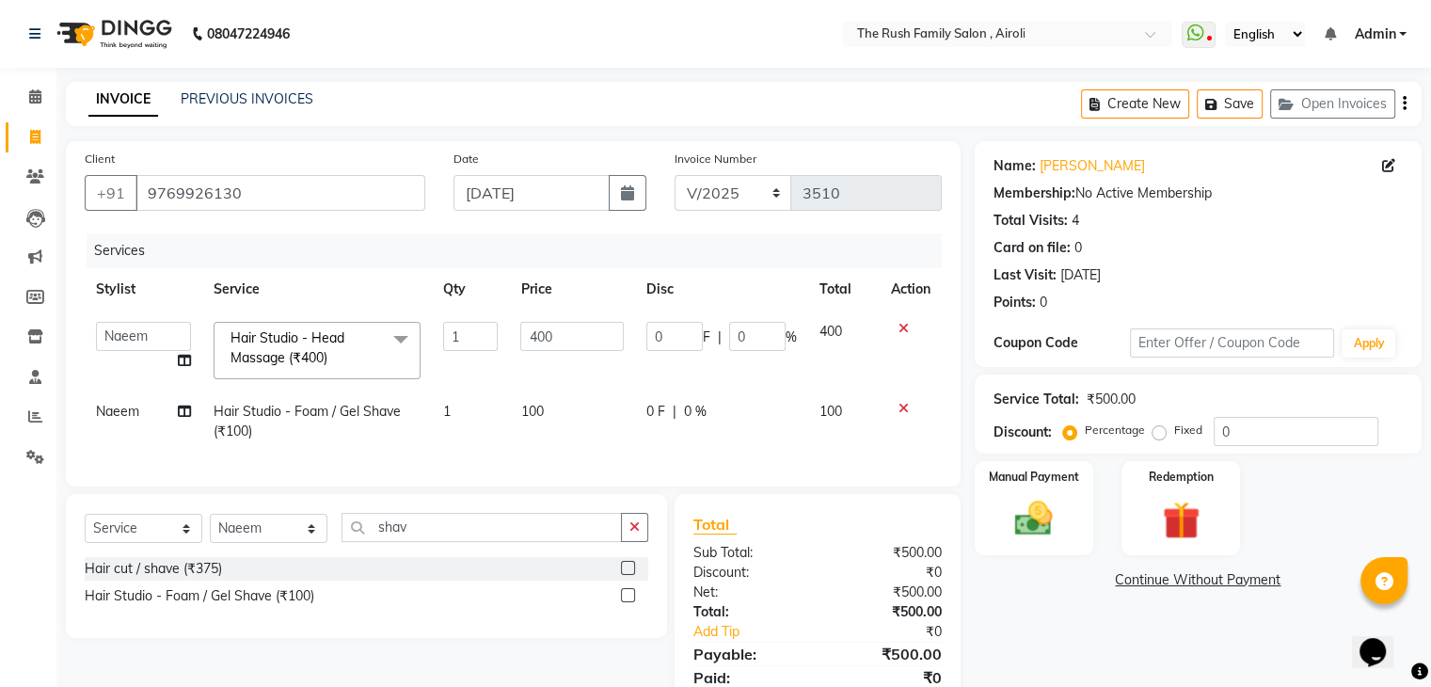
click at [664, 332] on input "0" at bounding box center [674, 336] width 56 height 29
type input "100"
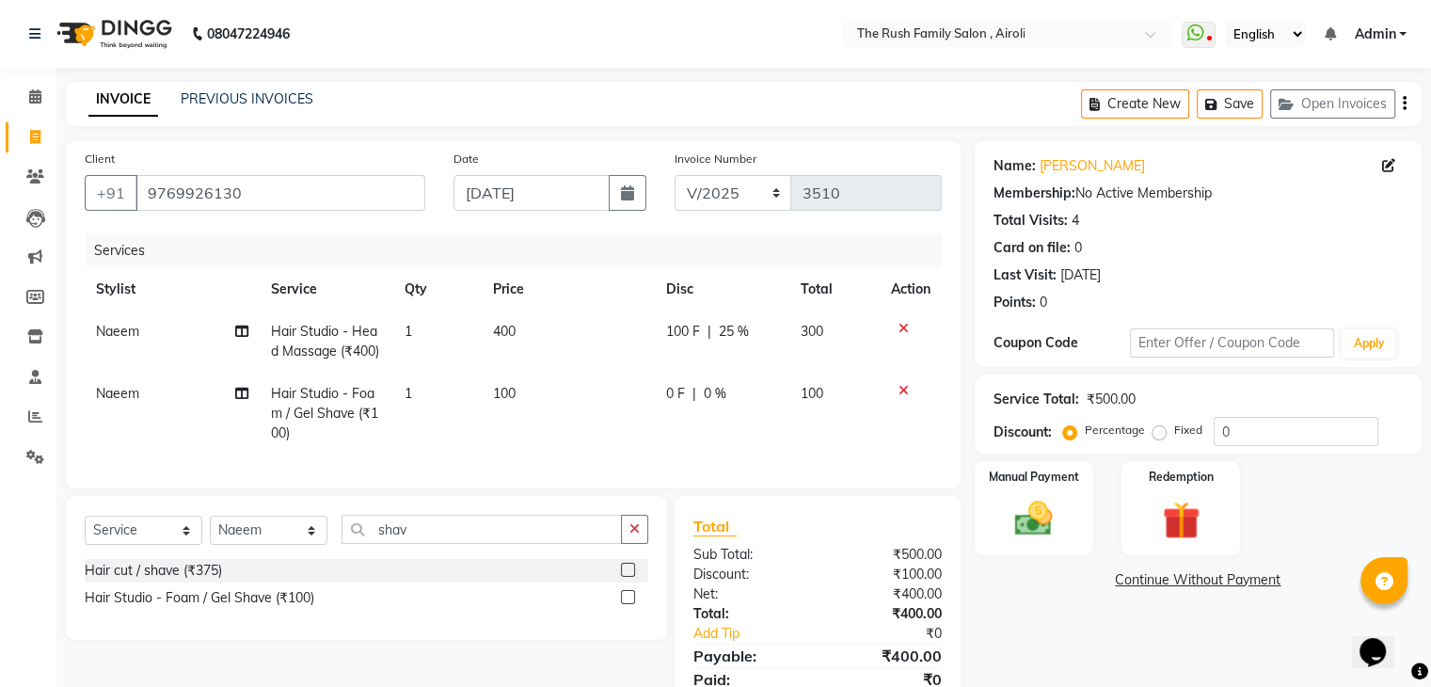
click at [575, 400] on td "100" at bounding box center [568, 414] width 173 height 82
select select "87642"
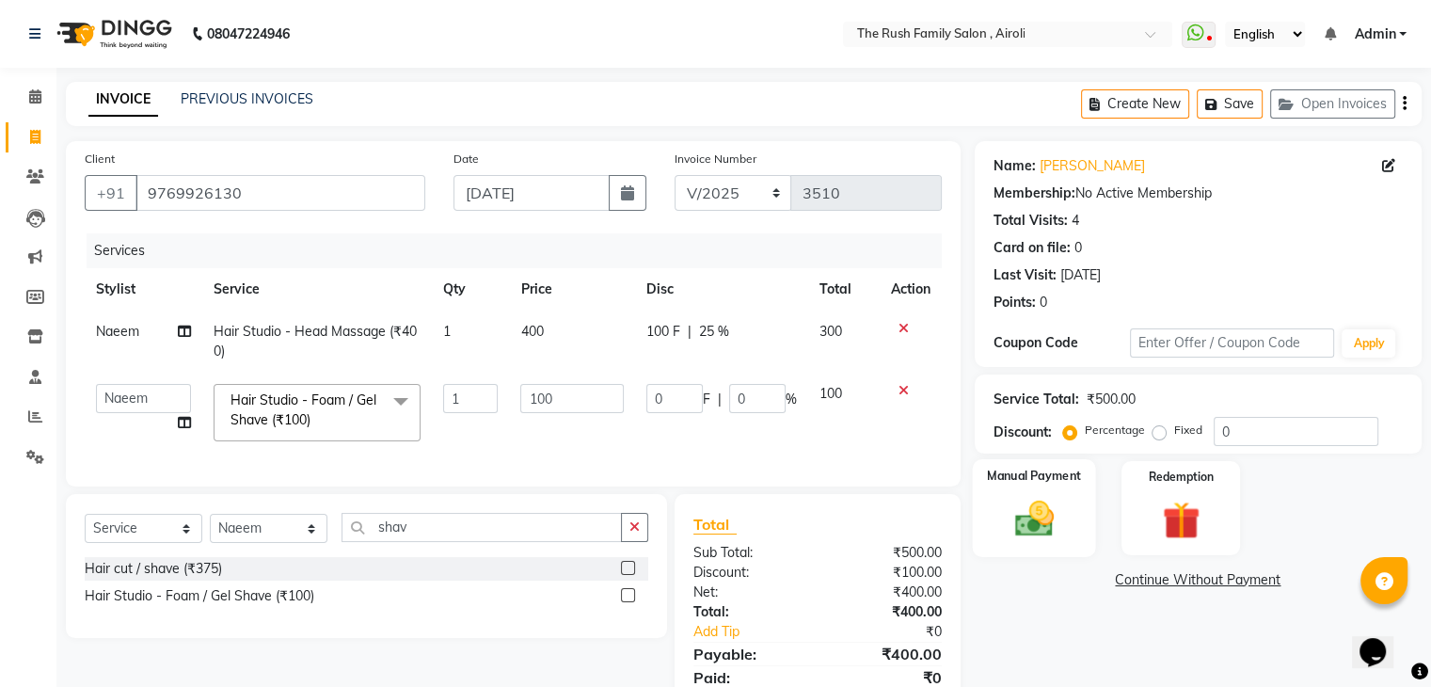
click at [1011, 502] on img at bounding box center [1033, 519] width 63 height 45
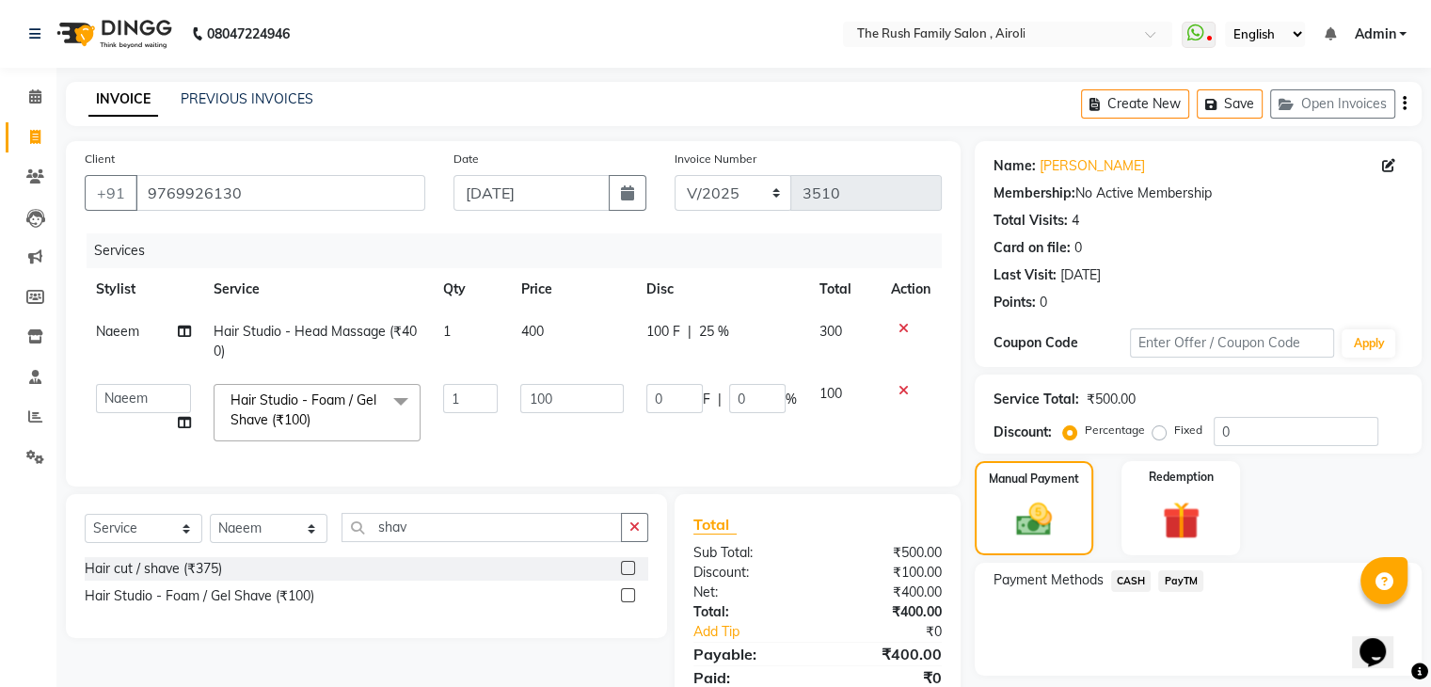
click at [1184, 591] on span "PayTM" at bounding box center [1180, 581] width 45 height 22
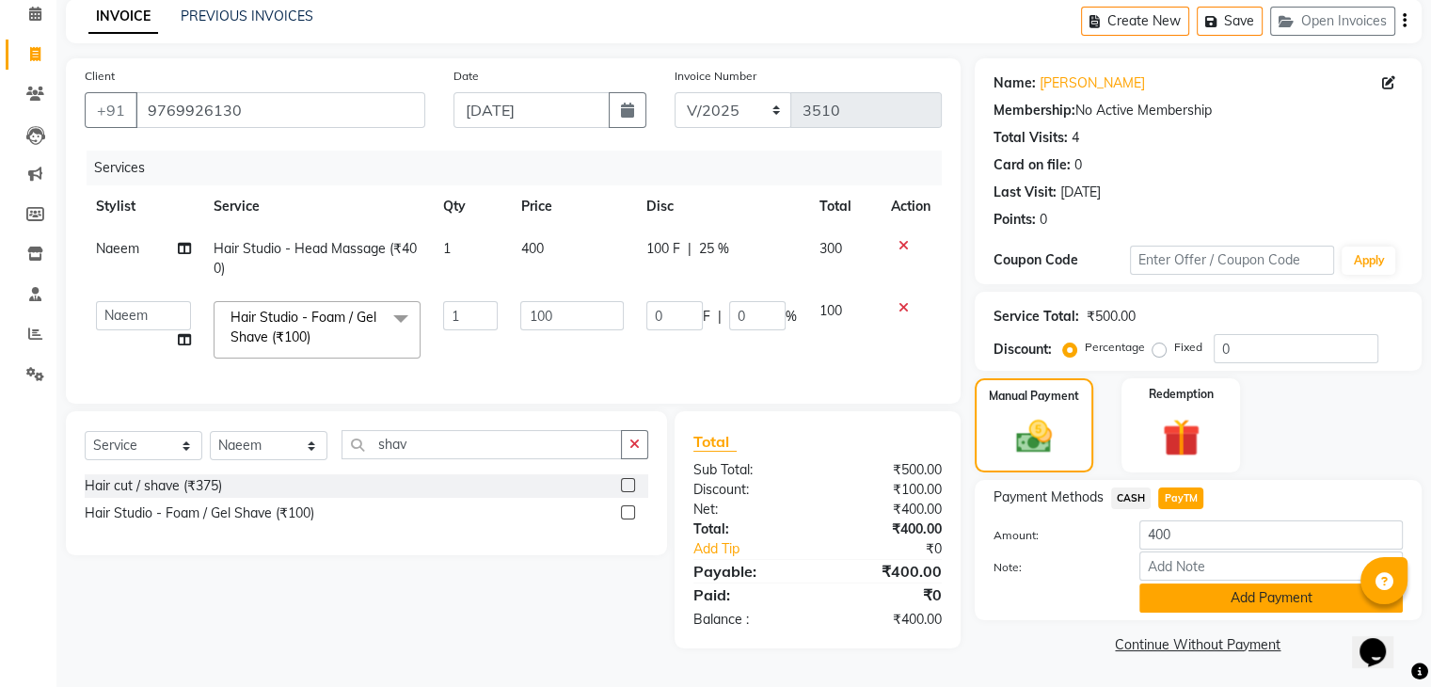
click at [1275, 593] on button "Add Payment" at bounding box center [1270, 597] width 263 height 29
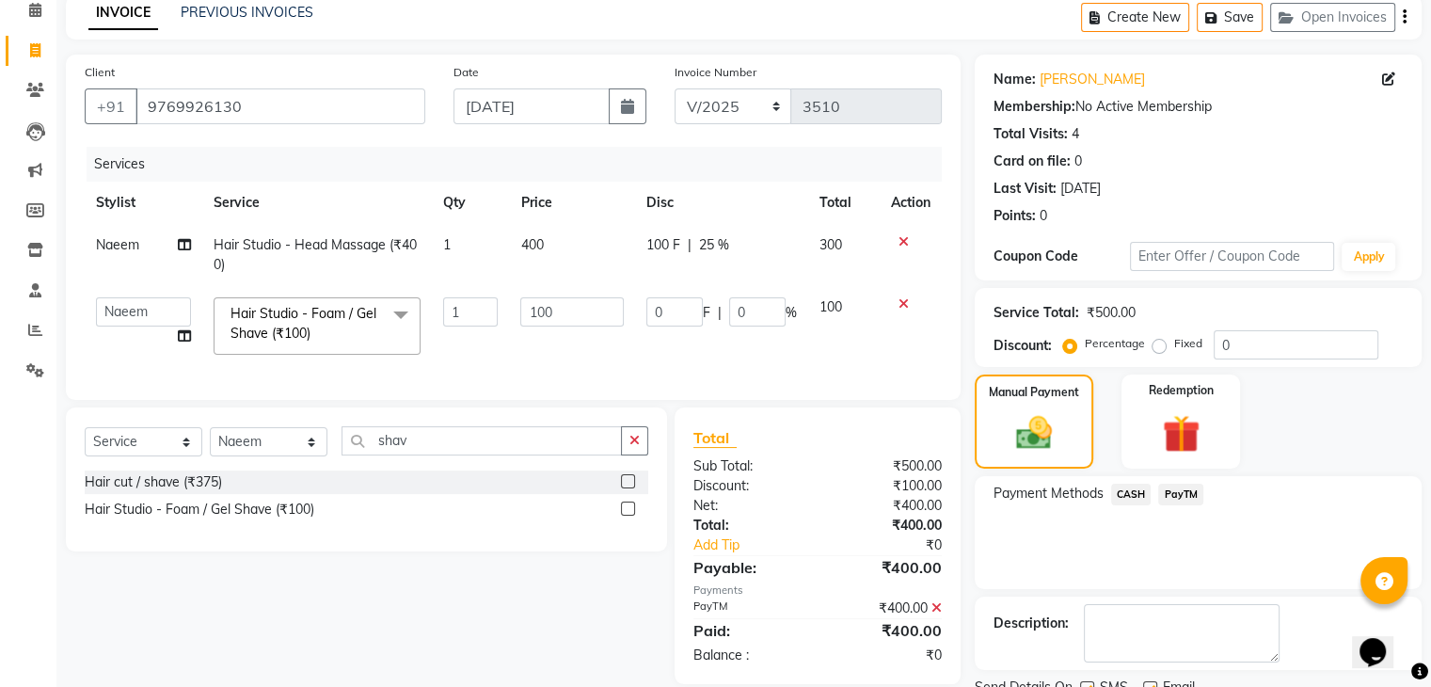
scroll to position [161, 0]
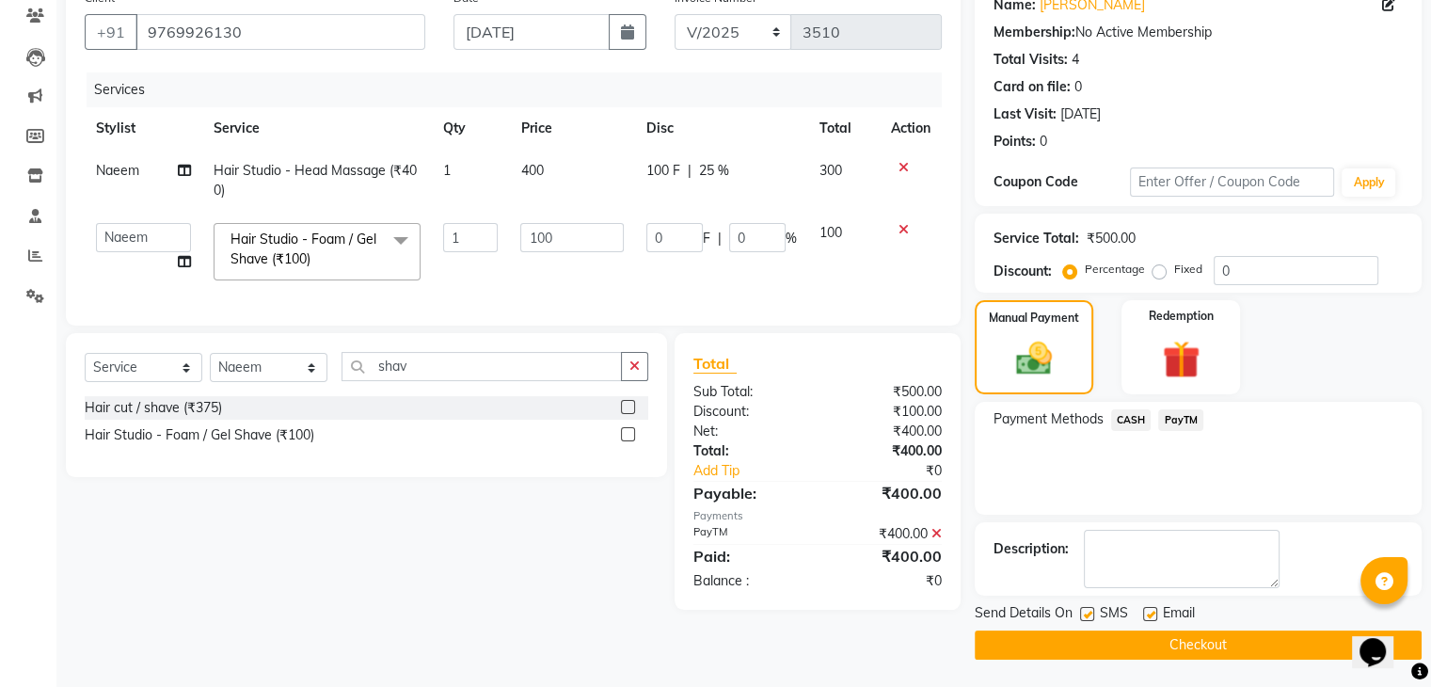
click at [1082, 613] on label at bounding box center [1087, 614] width 14 height 14
click at [1082, 613] on input "checkbox" at bounding box center [1086, 615] width 12 height 12
checkbox input "false"
click at [1155, 616] on label at bounding box center [1150, 614] width 14 height 14
click at [1155, 616] on input "checkbox" at bounding box center [1149, 615] width 12 height 12
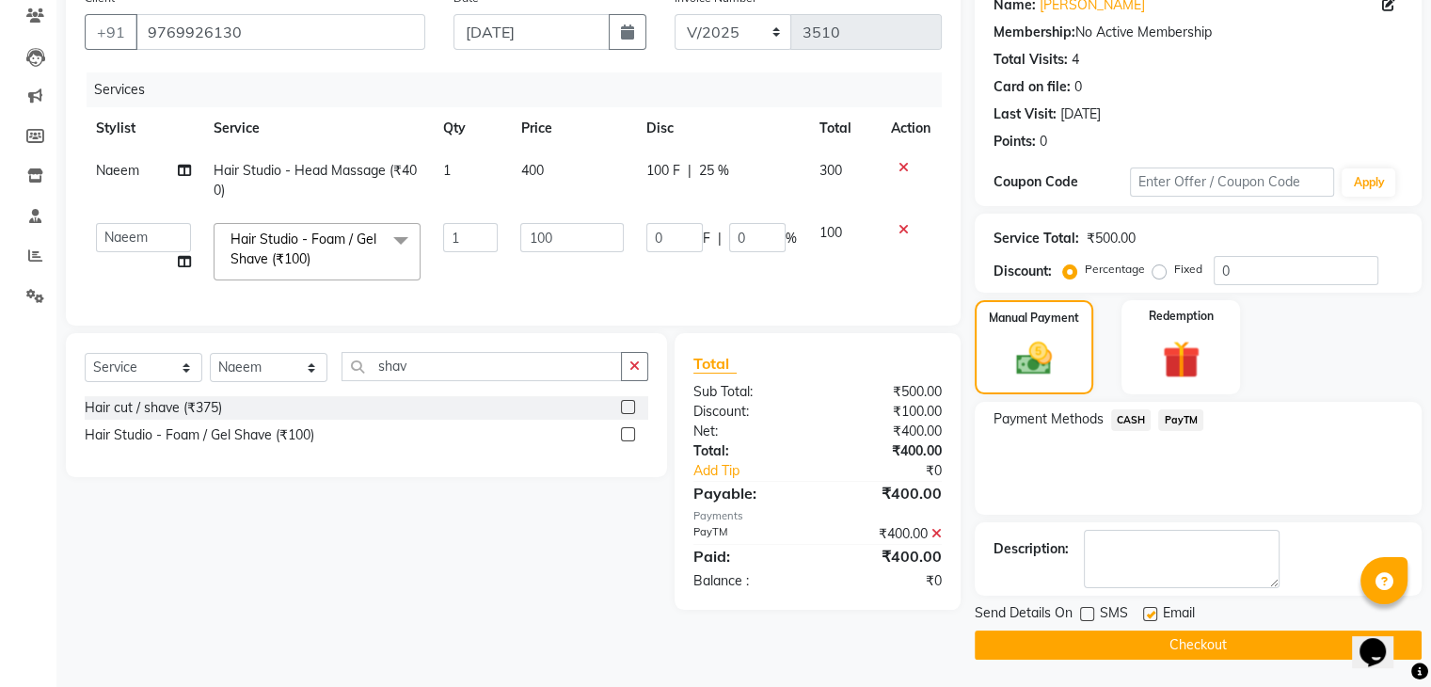
checkbox input "false"
click at [1163, 636] on button "Checkout" at bounding box center [1198, 644] width 447 height 29
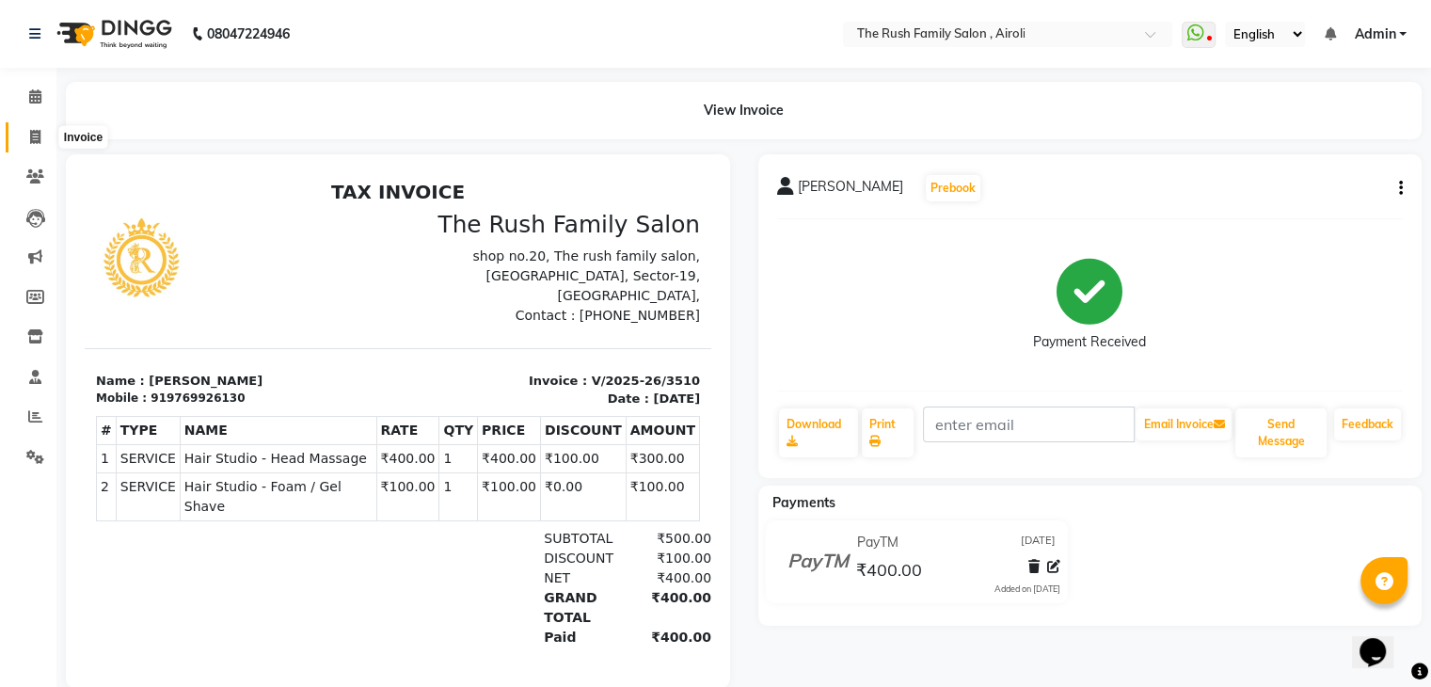
click at [38, 136] on icon at bounding box center [35, 137] width 10 height 14
select select "5419"
select select "service"
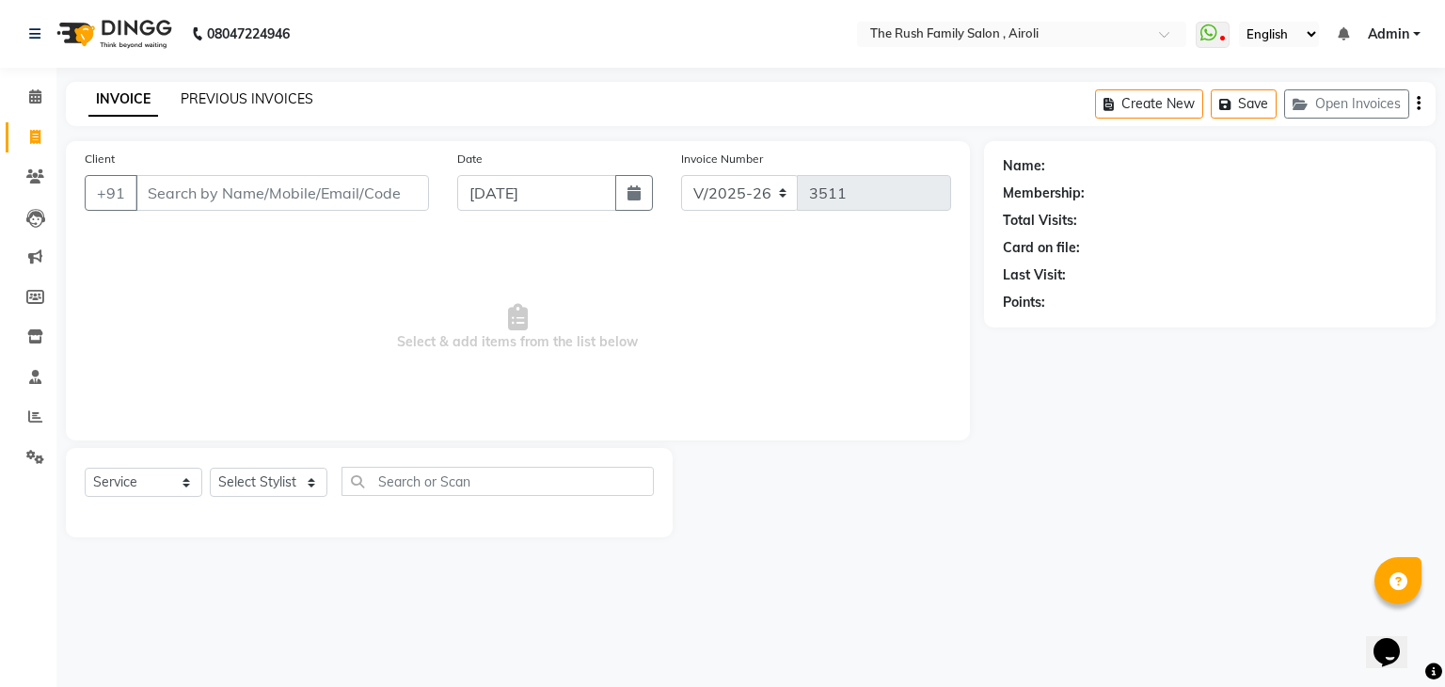
click at [253, 96] on link "PREVIOUS INVOICES" at bounding box center [247, 98] width 133 height 17
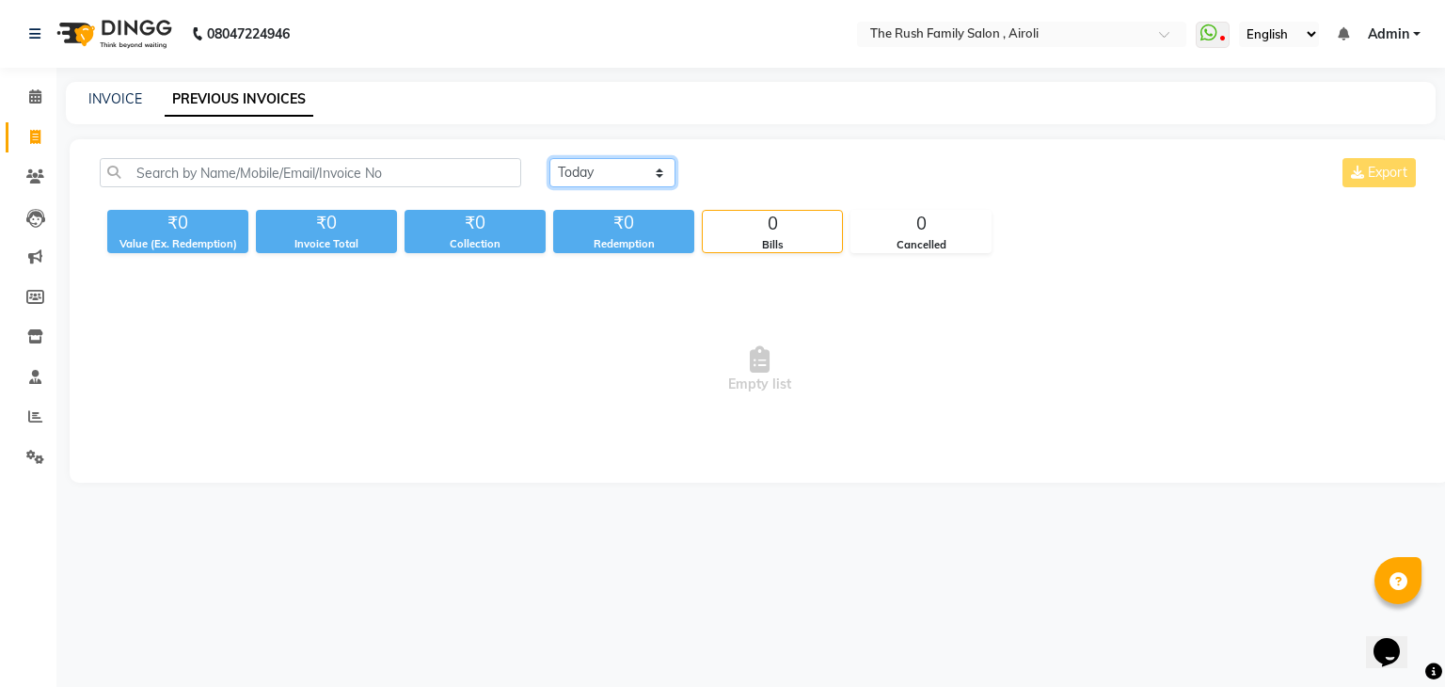
click at [611, 170] on select "Today Yesterday Custom Range" at bounding box center [613, 172] width 126 height 29
select select "yesterday"
click at [550, 158] on select "Today Yesterday Custom Range" at bounding box center [613, 172] width 126 height 29
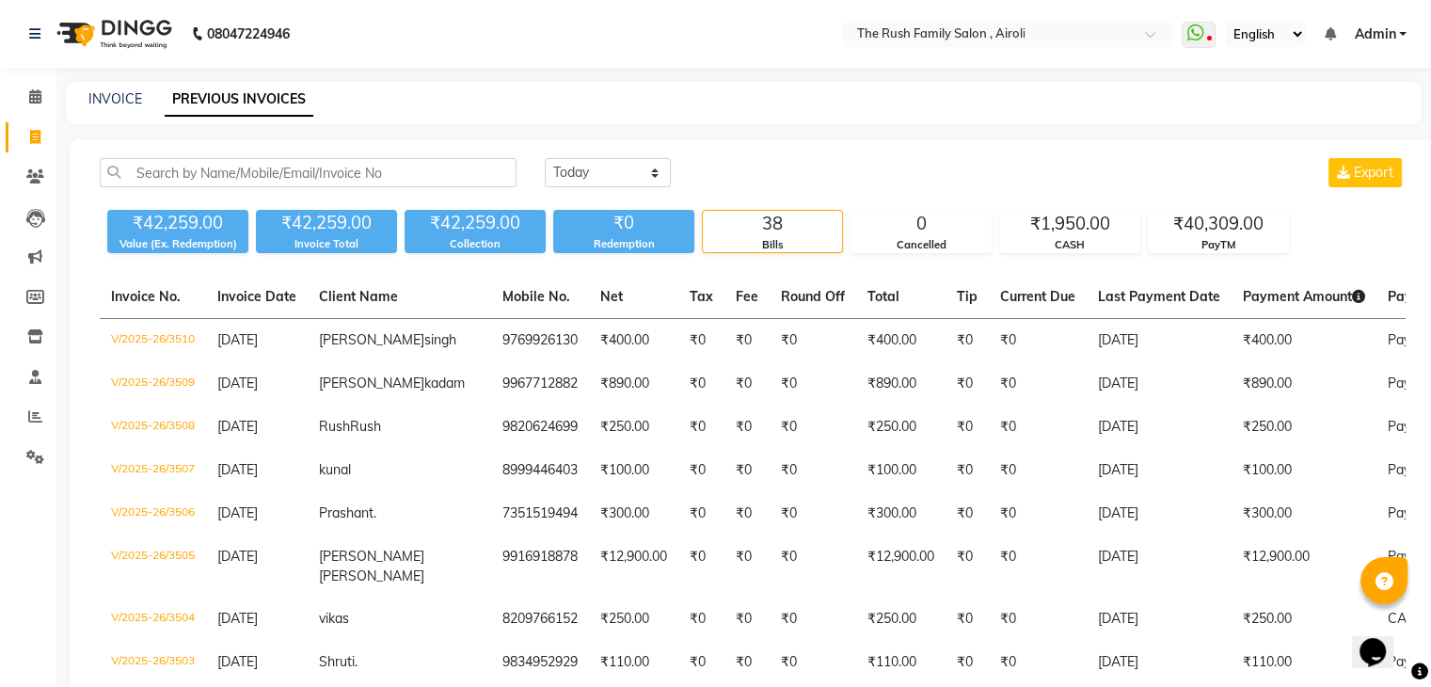
click at [104, 107] on div "INVOICE" at bounding box center [115, 99] width 54 height 20
click at [115, 106] on link "INVOICE" at bounding box center [115, 98] width 54 height 17
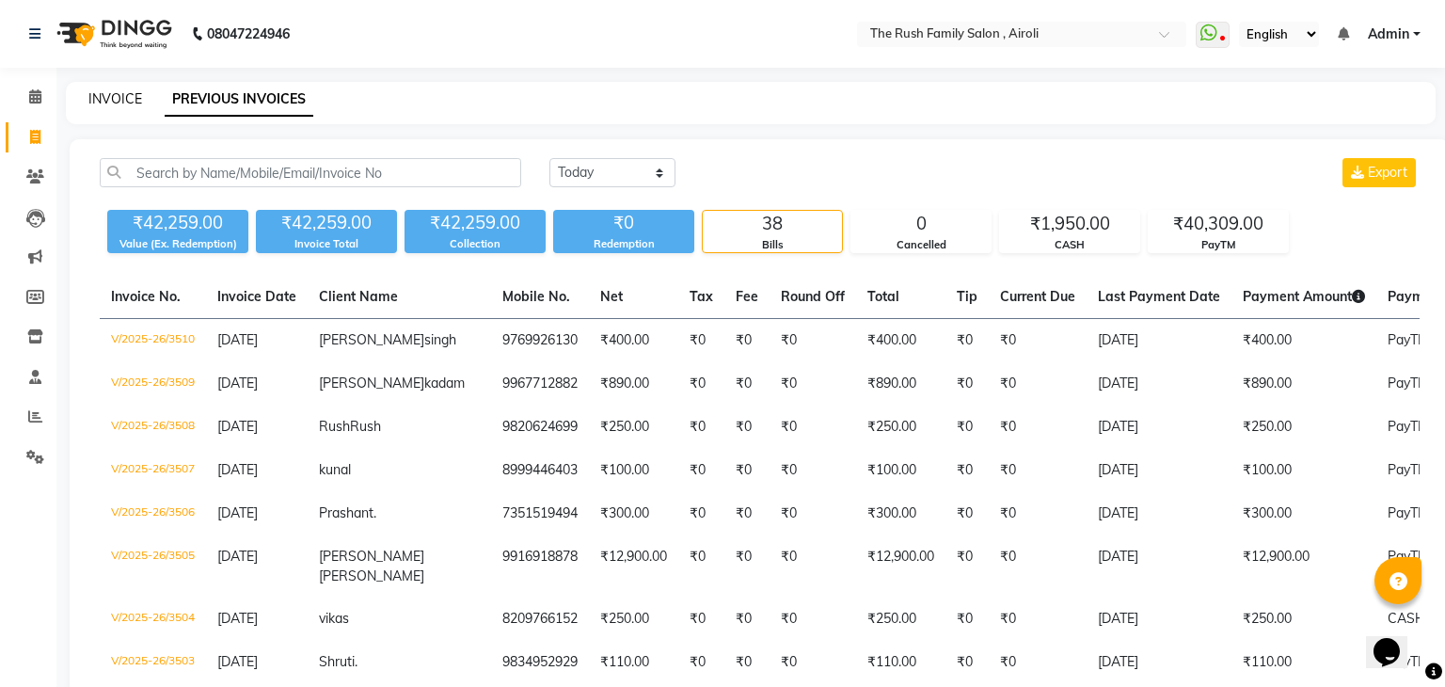
select select "5419"
select select "service"
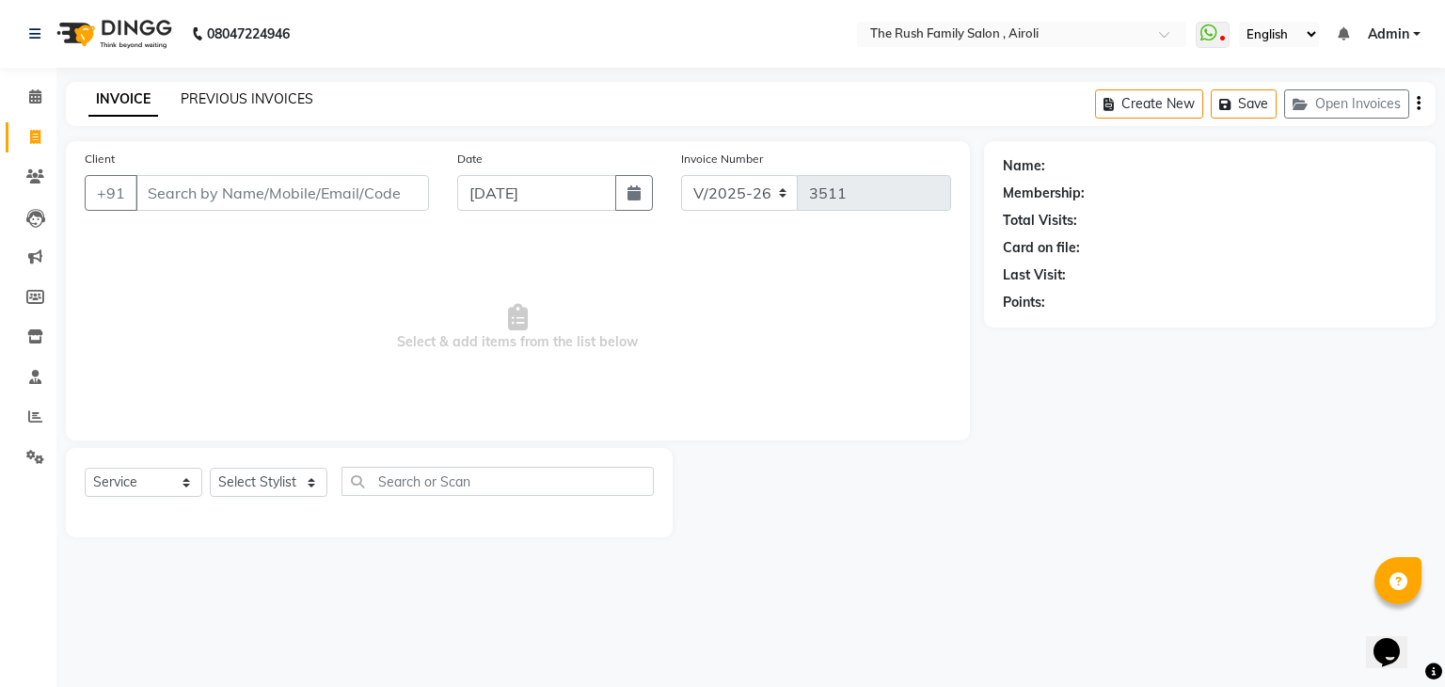
click at [277, 101] on link "PREVIOUS INVOICES" at bounding box center [247, 98] width 133 height 17
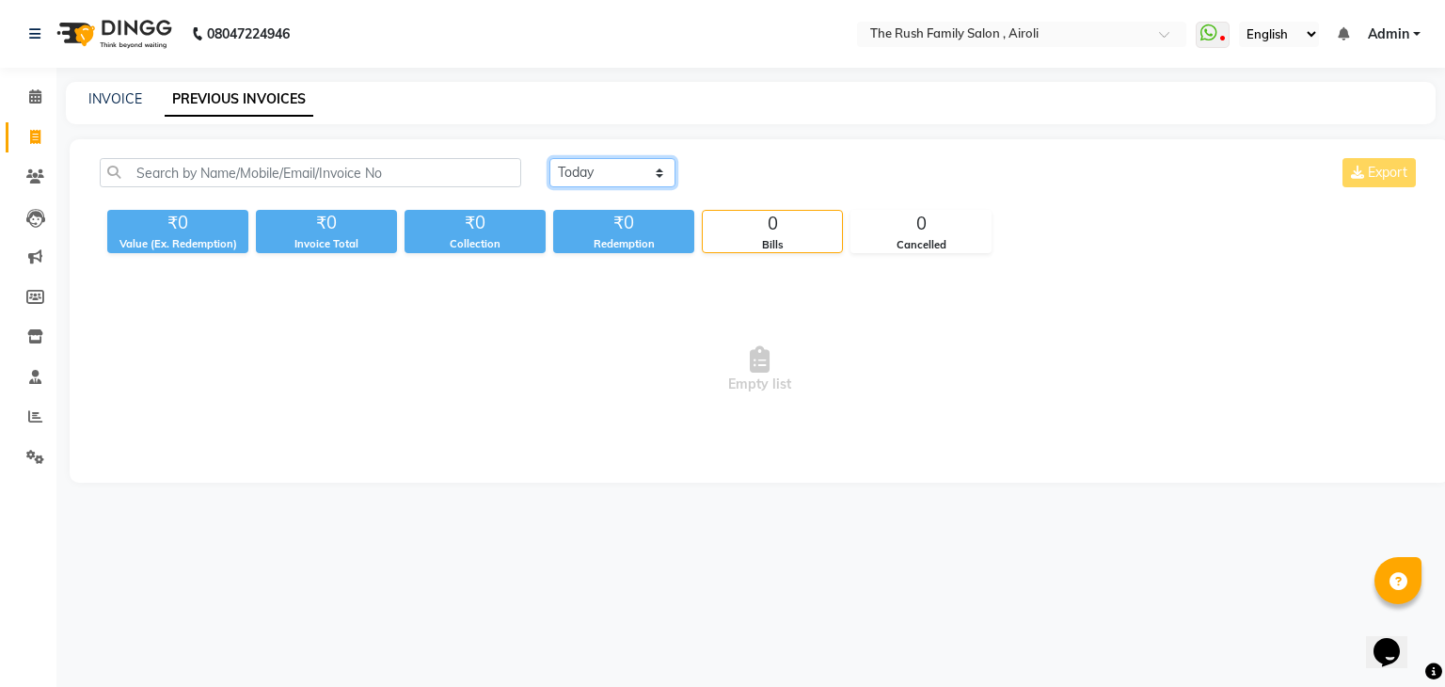
click at [588, 180] on select "Today Yesterday Custom Range" at bounding box center [613, 172] width 126 height 29
select select "range"
click at [550, 158] on select "Today Yesterday Custom Range" at bounding box center [613, 172] width 126 height 29
click at [745, 168] on input "[DATE]" at bounding box center [766, 173] width 132 height 26
select select "9"
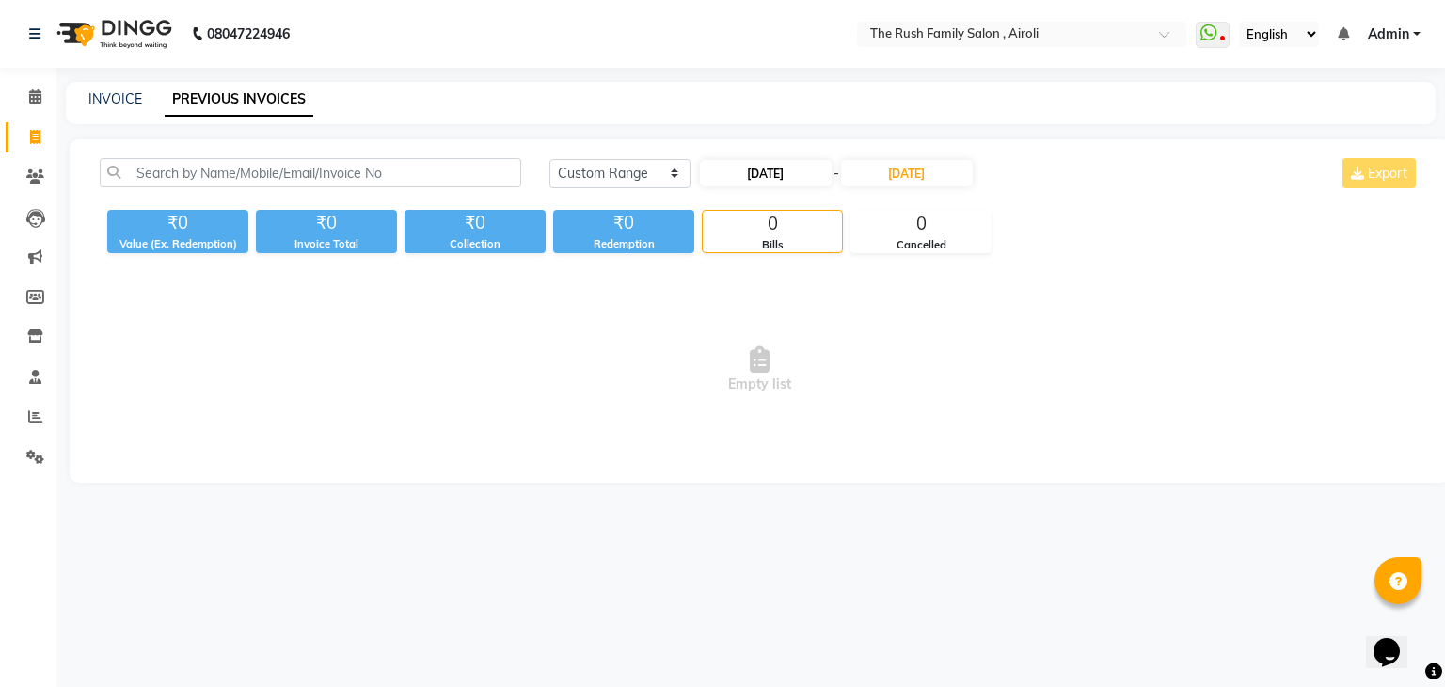
select select "2025"
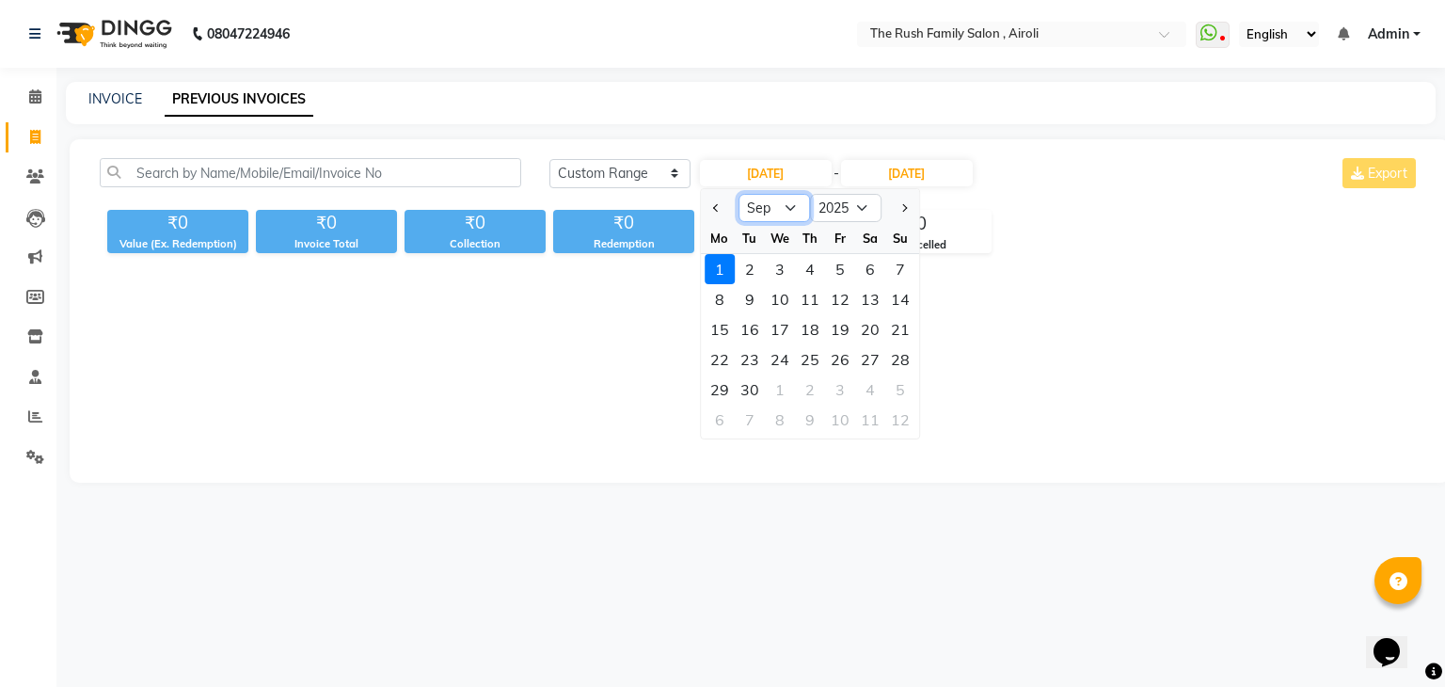
click at [789, 217] on select "Jan Feb Mar Apr May Jun [DATE] Aug Sep Oct Nov Dec" at bounding box center [775, 208] width 72 height 28
select select "8"
click at [739, 194] on select "Jan Feb Mar Apr May Jun [DATE] Aug Sep Oct Nov Dec" at bounding box center [775, 208] width 72 height 28
click at [833, 268] on div "1" at bounding box center [840, 269] width 30 height 30
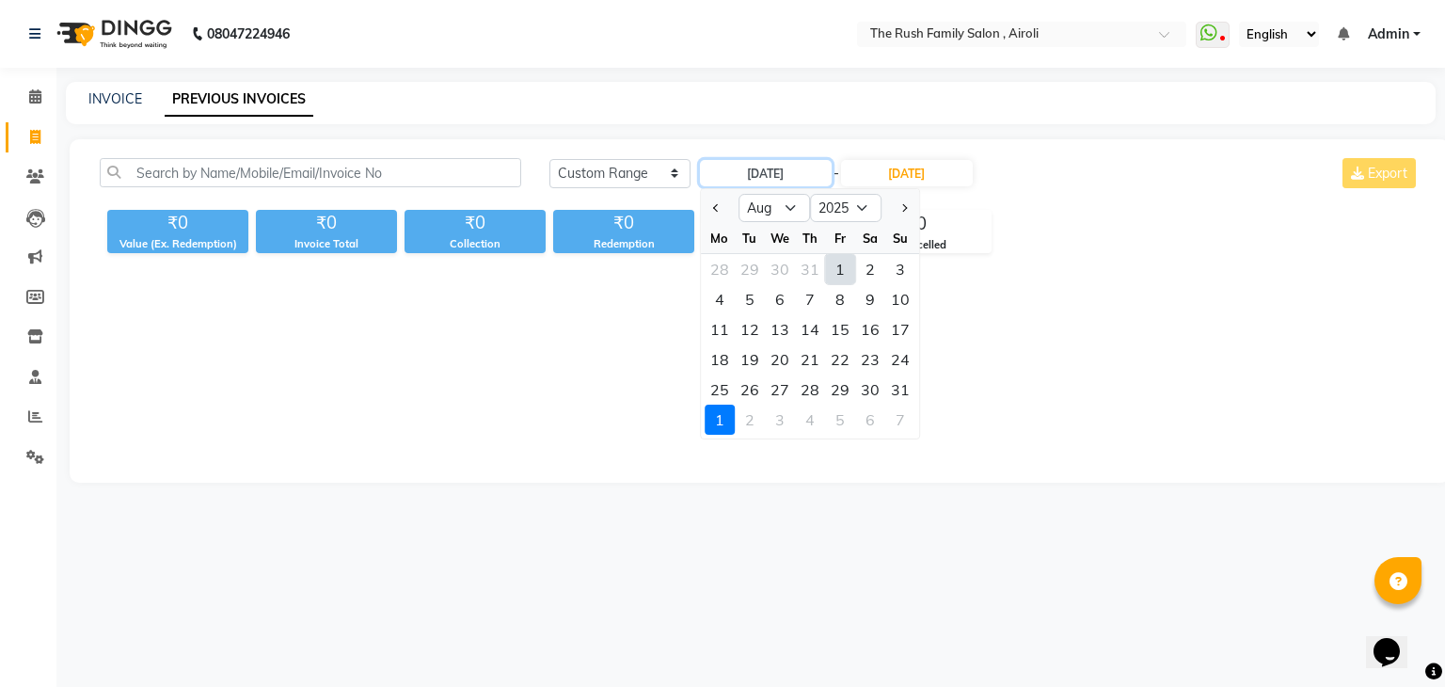
type input "[DATE]"
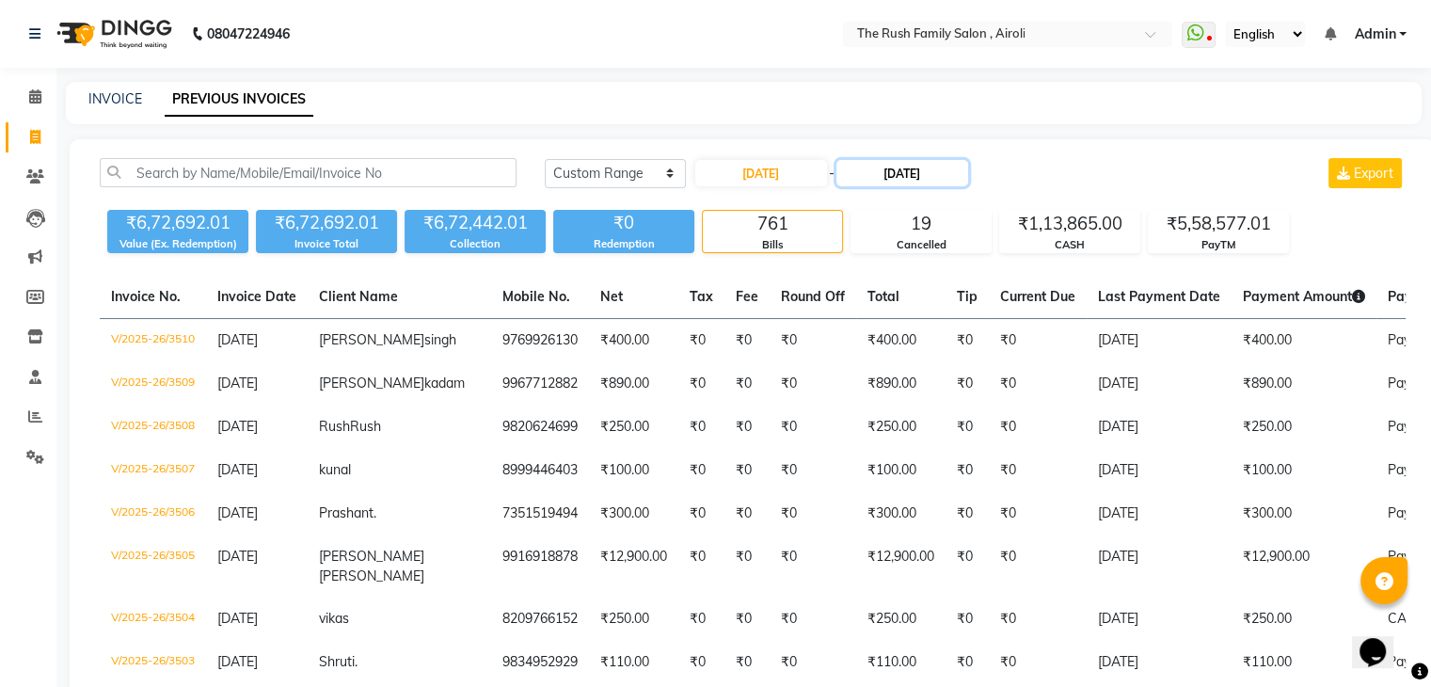
click at [888, 175] on input "[DATE]" at bounding box center [902, 173] width 132 height 26
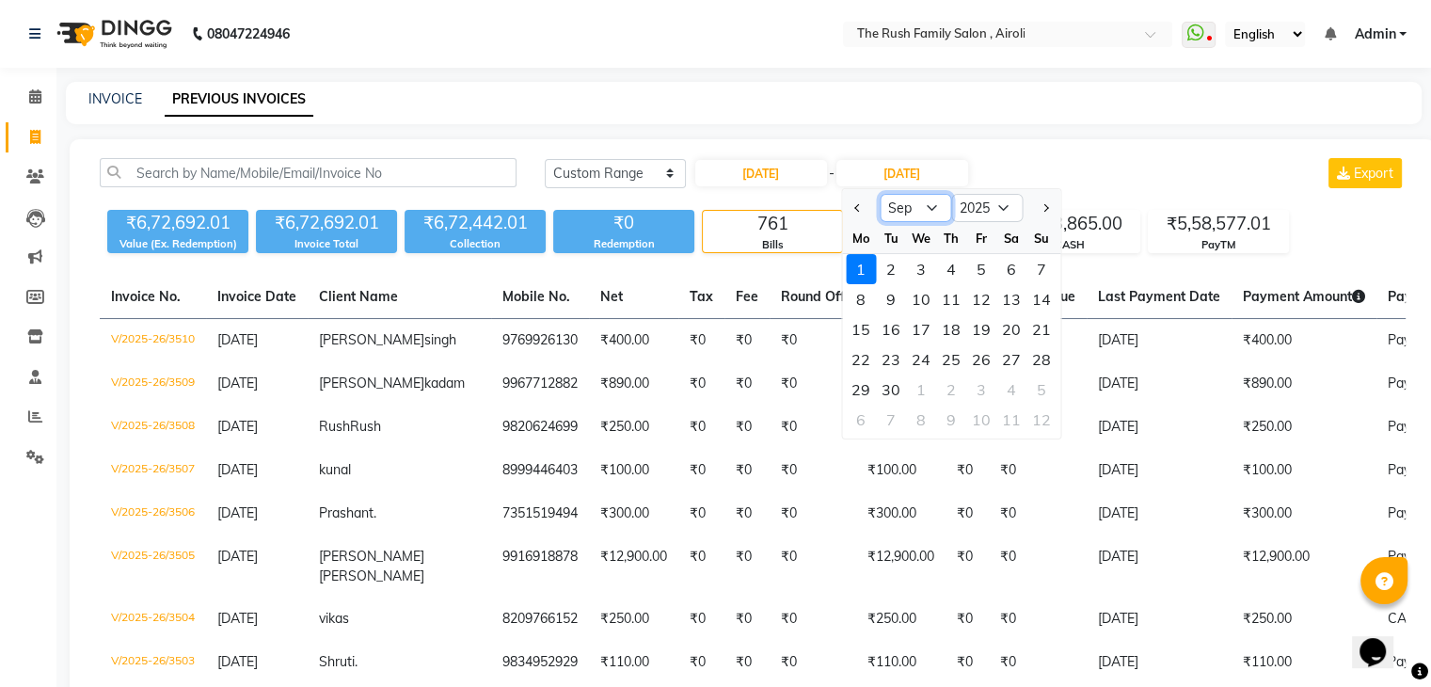
click at [918, 215] on select "Aug Sep Oct Nov Dec" at bounding box center [916, 208] width 72 height 28
select select "8"
click at [880, 194] on select "Aug Sep Oct Nov Dec" at bounding box center [916, 208] width 72 height 28
click at [1033, 380] on div "31" at bounding box center [1042, 389] width 30 height 30
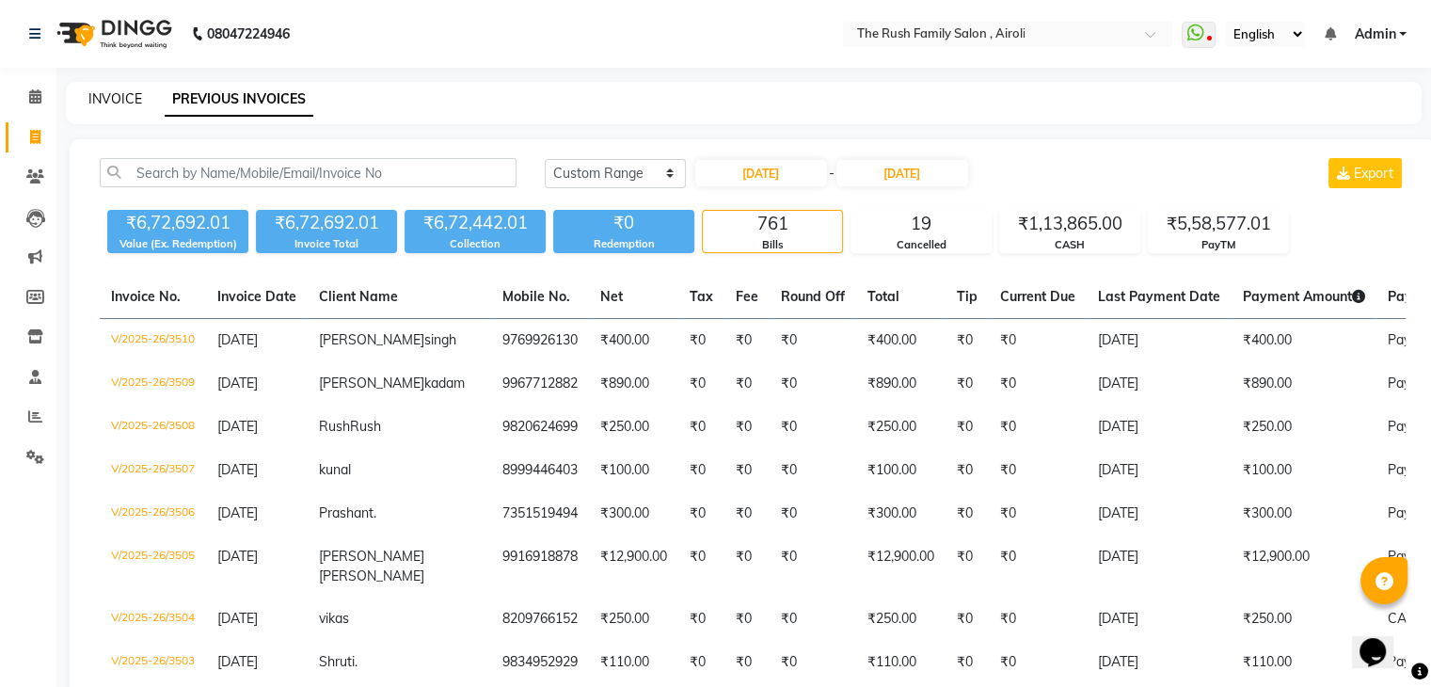
click at [98, 105] on link "INVOICE" at bounding box center [115, 98] width 54 height 17
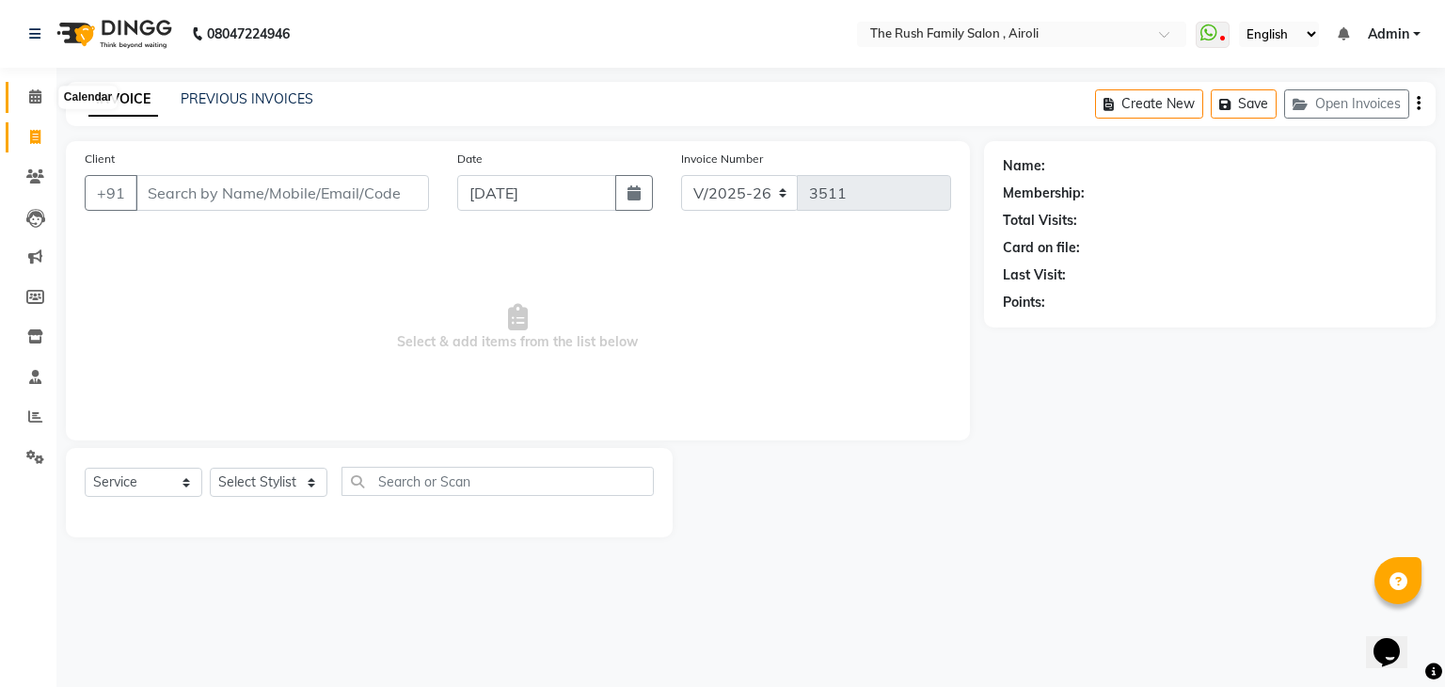
click at [34, 101] on icon at bounding box center [35, 96] width 12 height 14
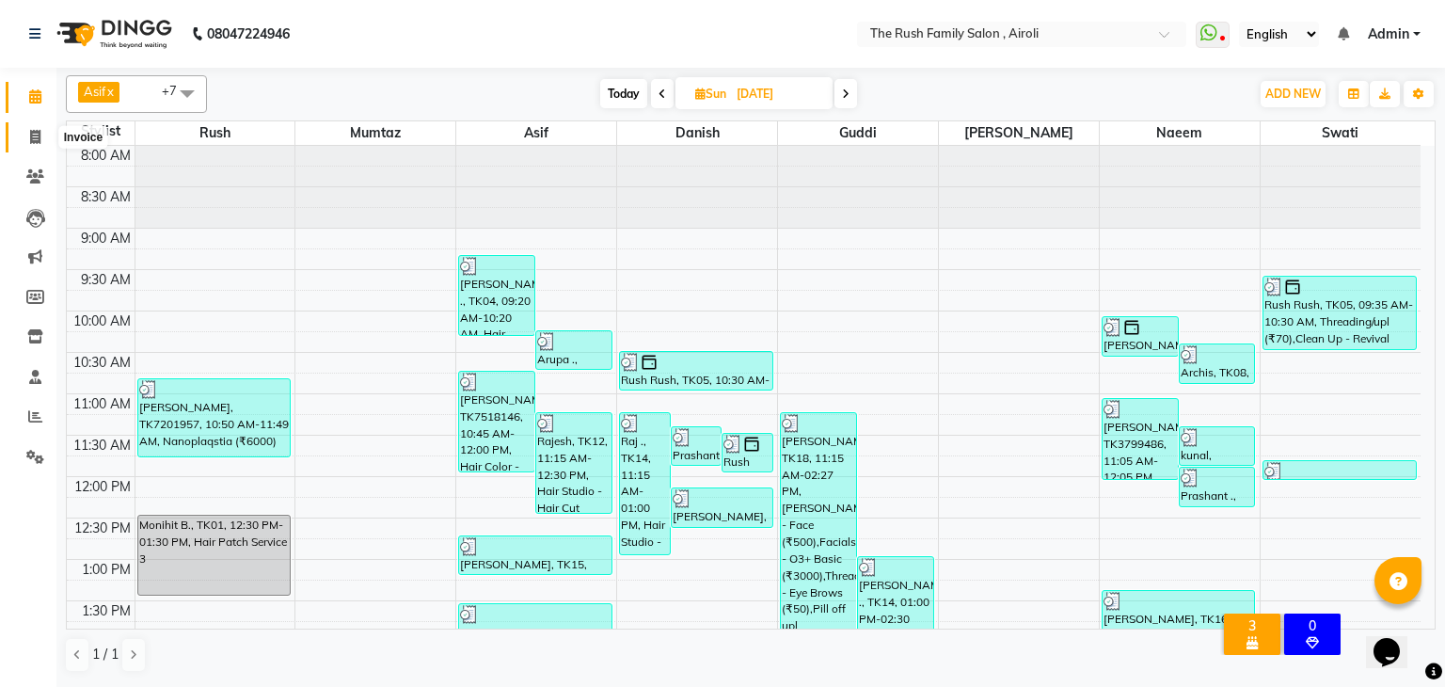
click at [35, 127] on span at bounding box center [35, 138] width 33 height 22
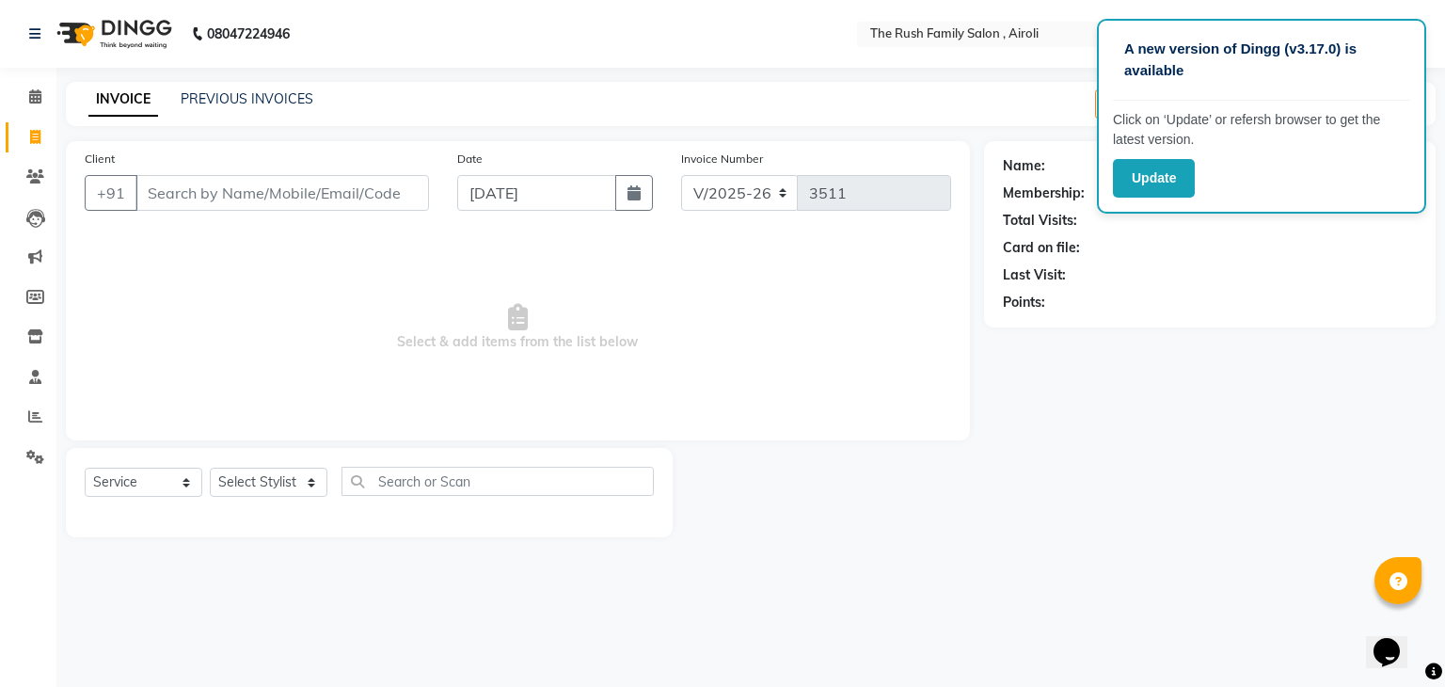
click at [277, 110] on div "INVOICE PREVIOUS INVOICES" at bounding box center [201, 100] width 270 height 22
click at [276, 102] on link "PREVIOUS INVOICES" at bounding box center [247, 98] width 133 height 17
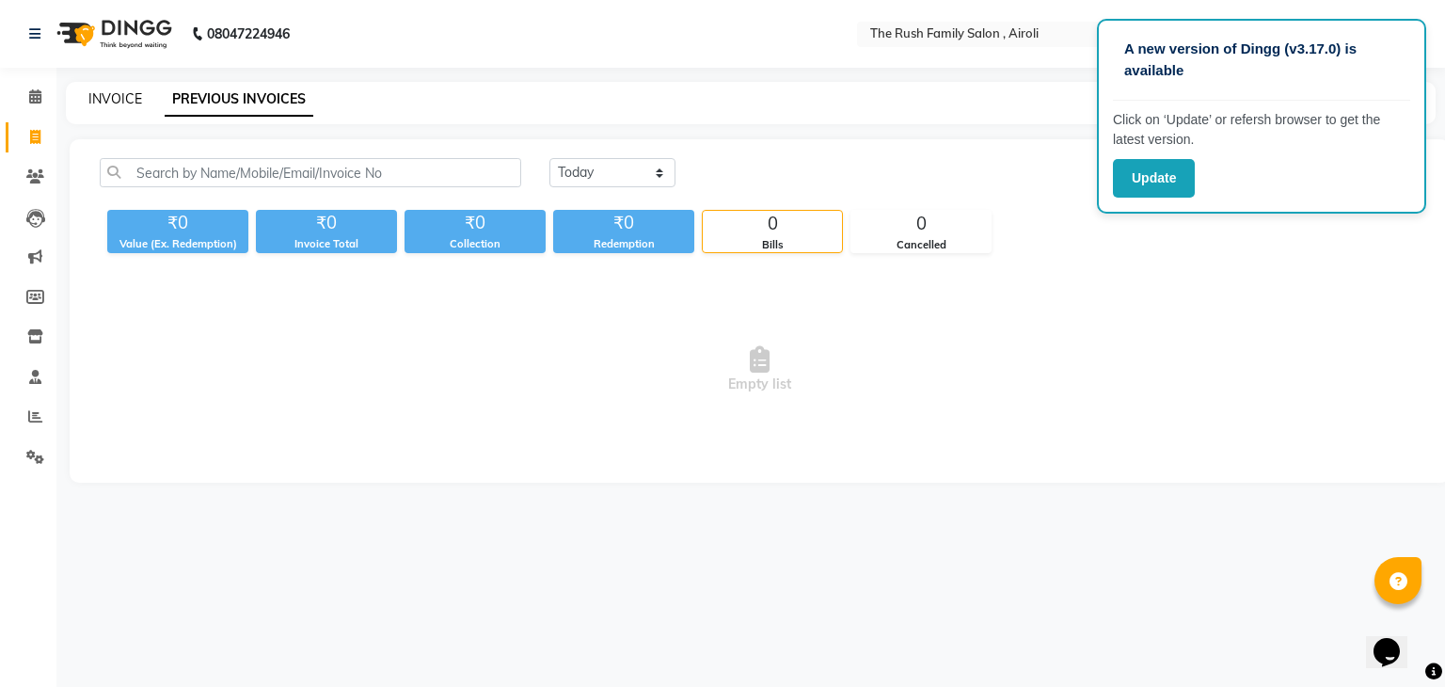
click at [114, 105] on link "INVOICE" at bounding box center [115, 98] width 54 height 17
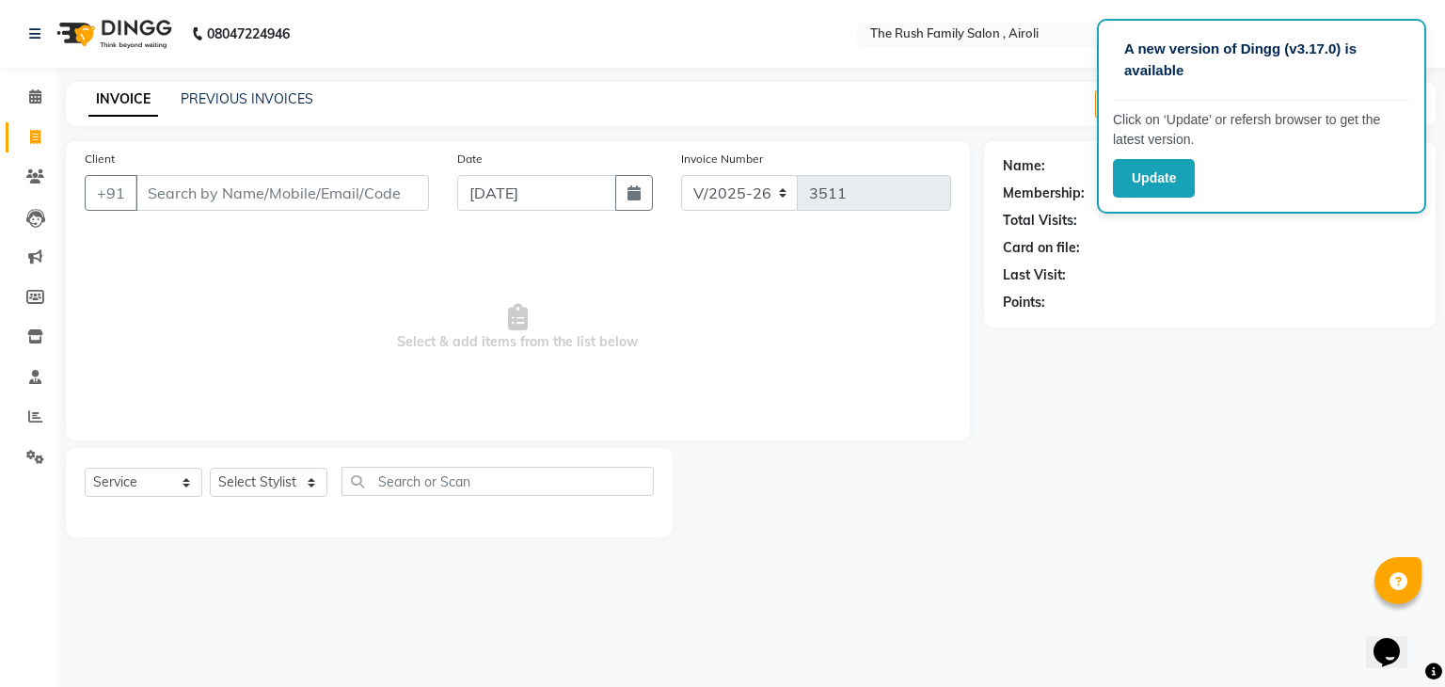
click at [181, 189] on input "Client" at bounding box center [282, 193] width 294 height 36
click at [194, 187] on input "Client" at bounding box center [282, 193] width 294 height 36
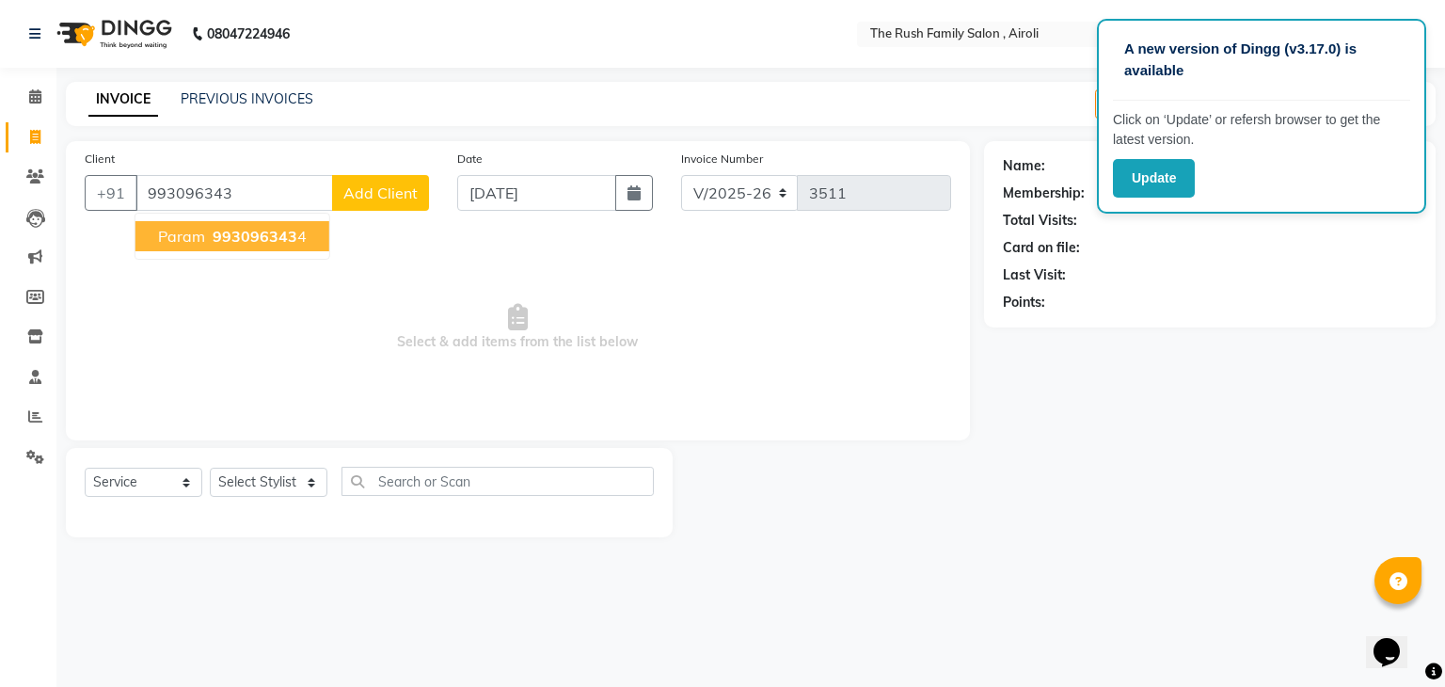
click at [199, 234] on span "param" at bounding box center [181, 236] width 47 height 19
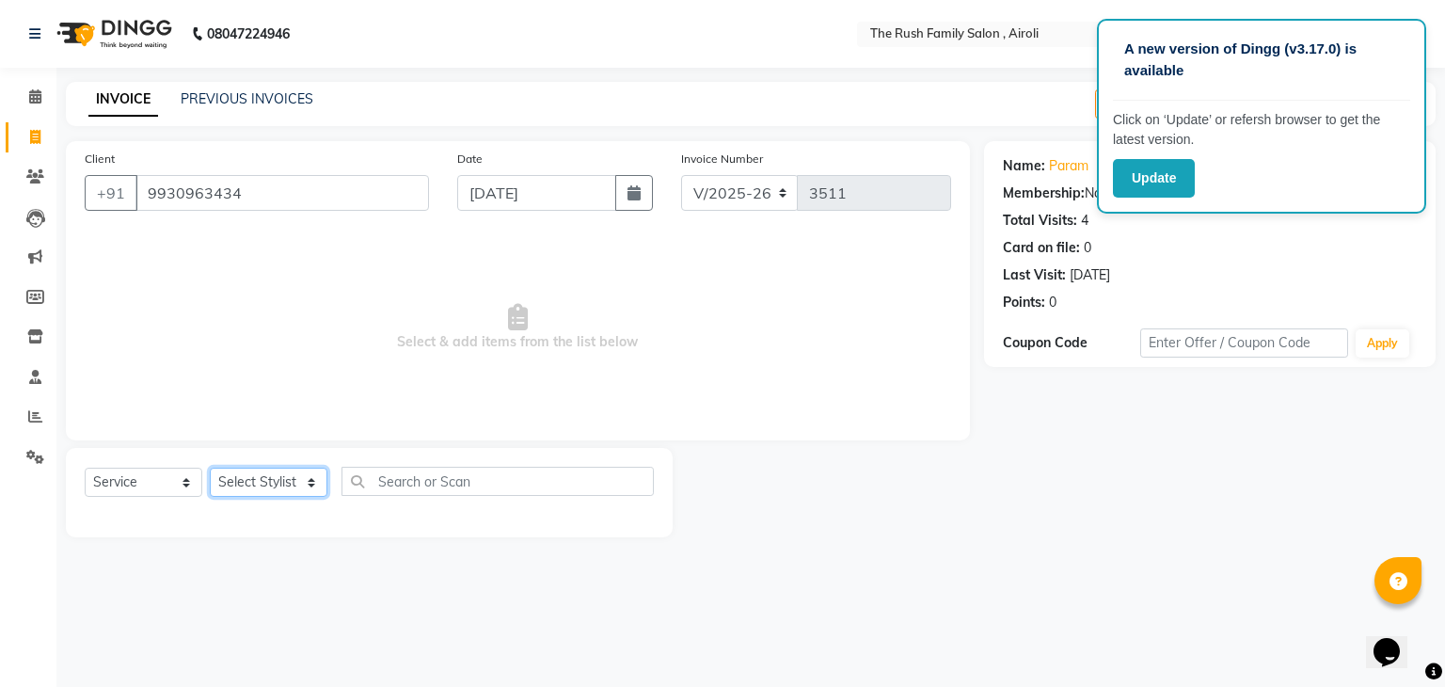
click at [275, 481] on select "Select Stylist [PERSON_NAME] [PERSON_NAME] Danish Guddi [PERSON_NAME] [PERSON_N…" at bounding box center [269, 482] width 118 height 29
click at [210, 469] on select "Select Stylist [PERSON_NAME] [PERSON_NAME] Danish Guddi [PERSON_NAME] [PERSON_N…" at bounding box center [269, 482] width 118 height 29
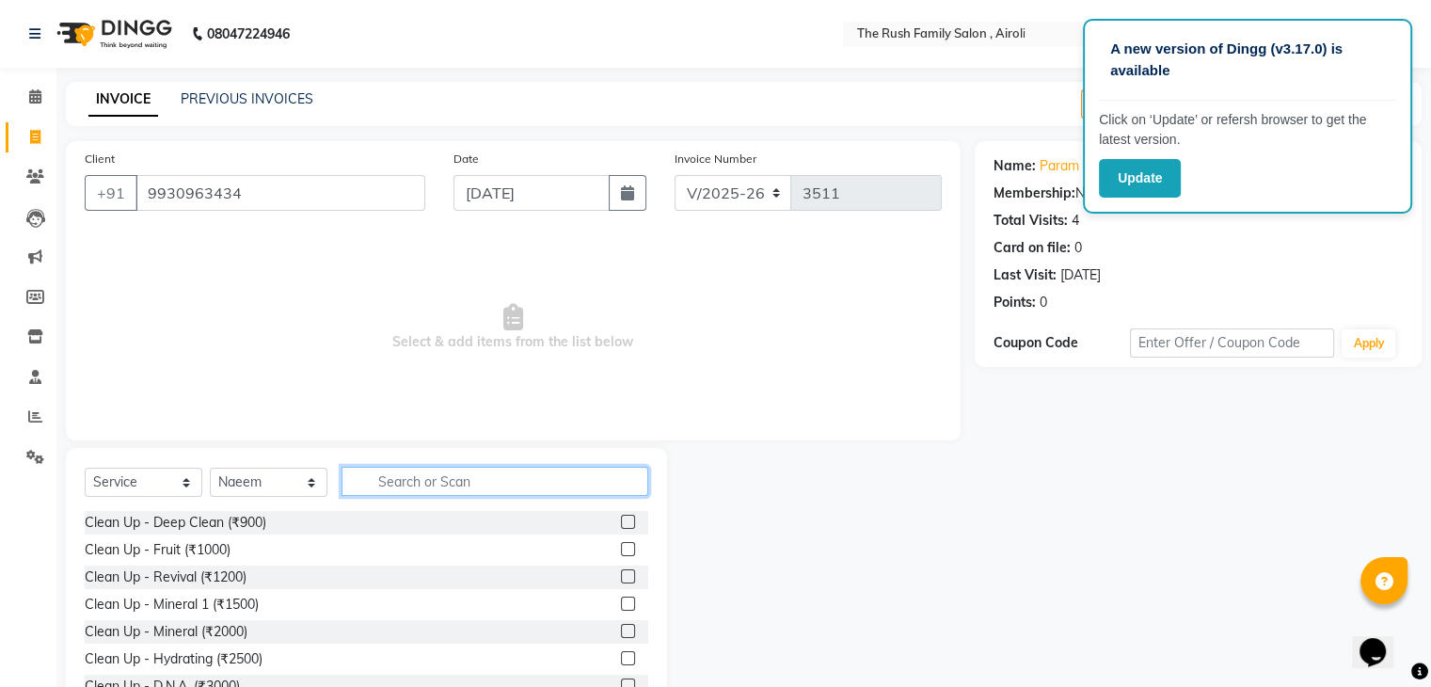
click at [392, 490] on input "text" at bounding box center [495, 481] width 307 height 29
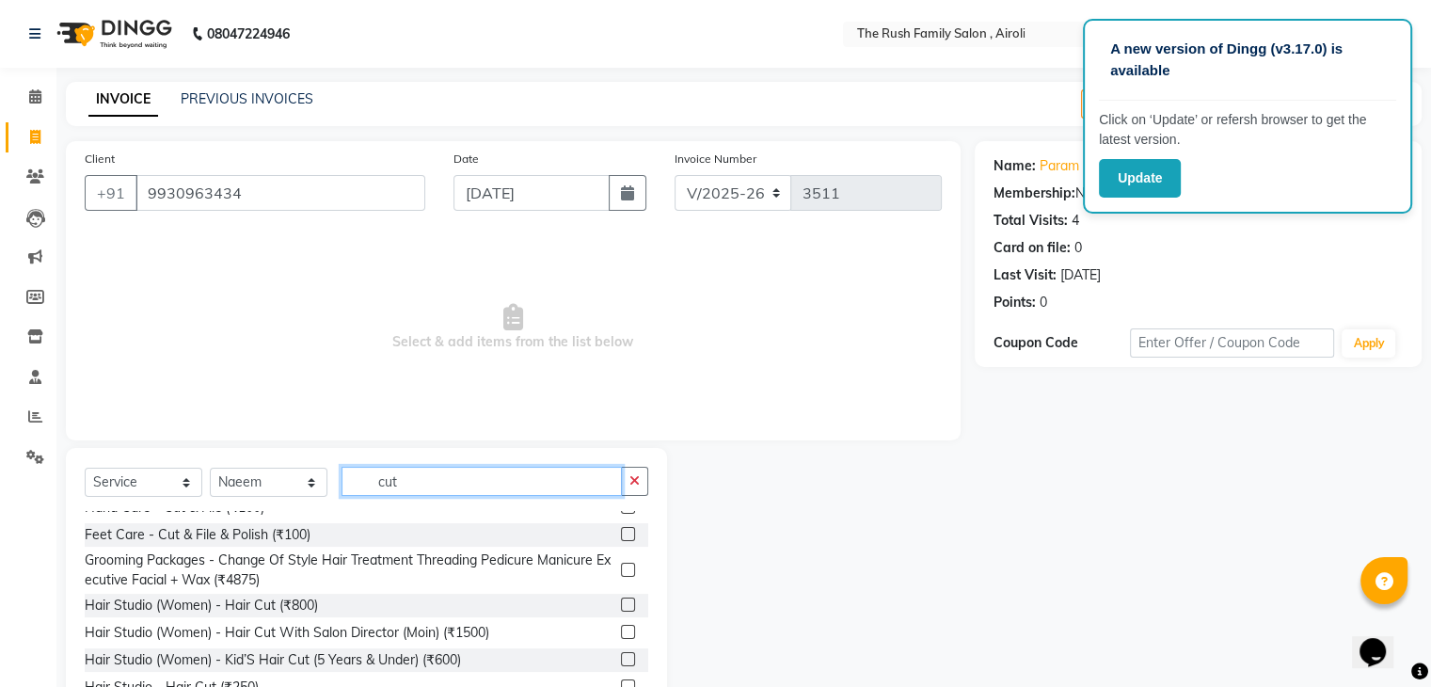
scroll to position [72, 0]
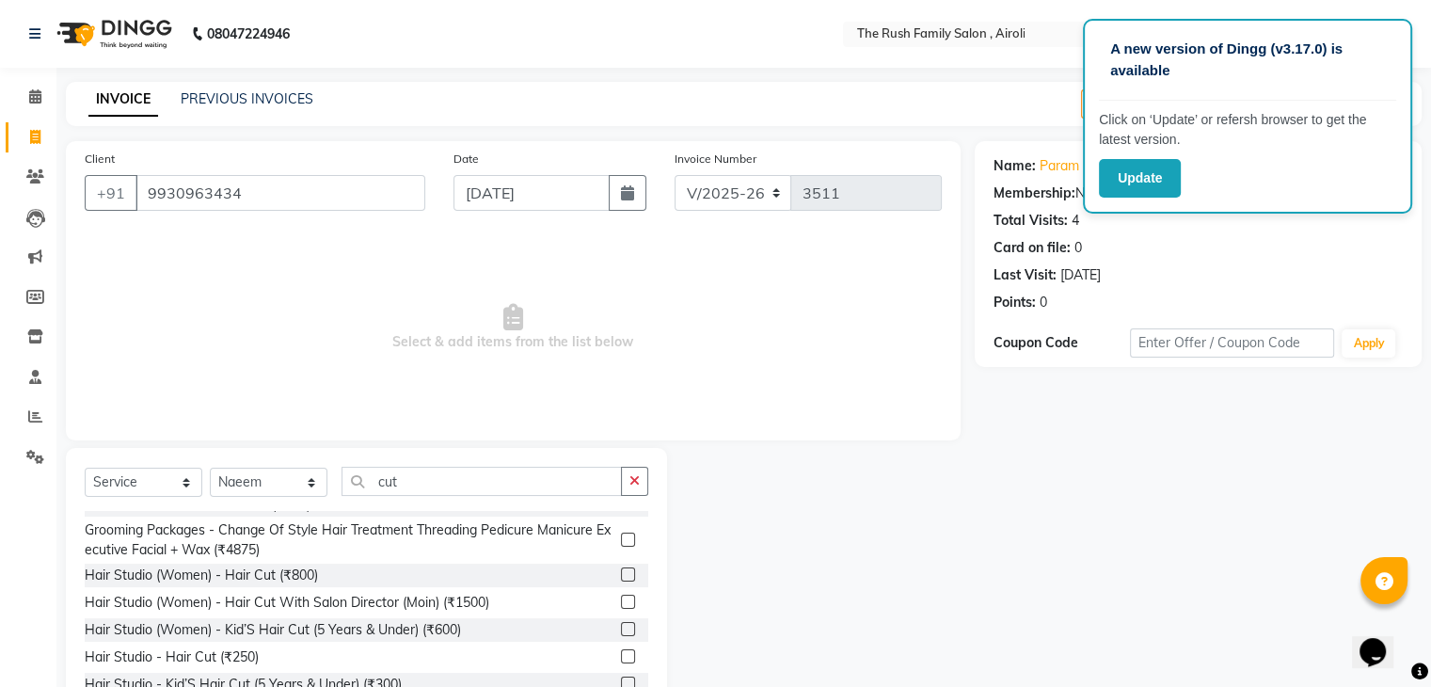
click at [621, 652] on label at bounding box center [628, 656] width 14 height 14
click at [621, 652] on input "checkbox" at bounding box center [627, 657] width 12 height 12
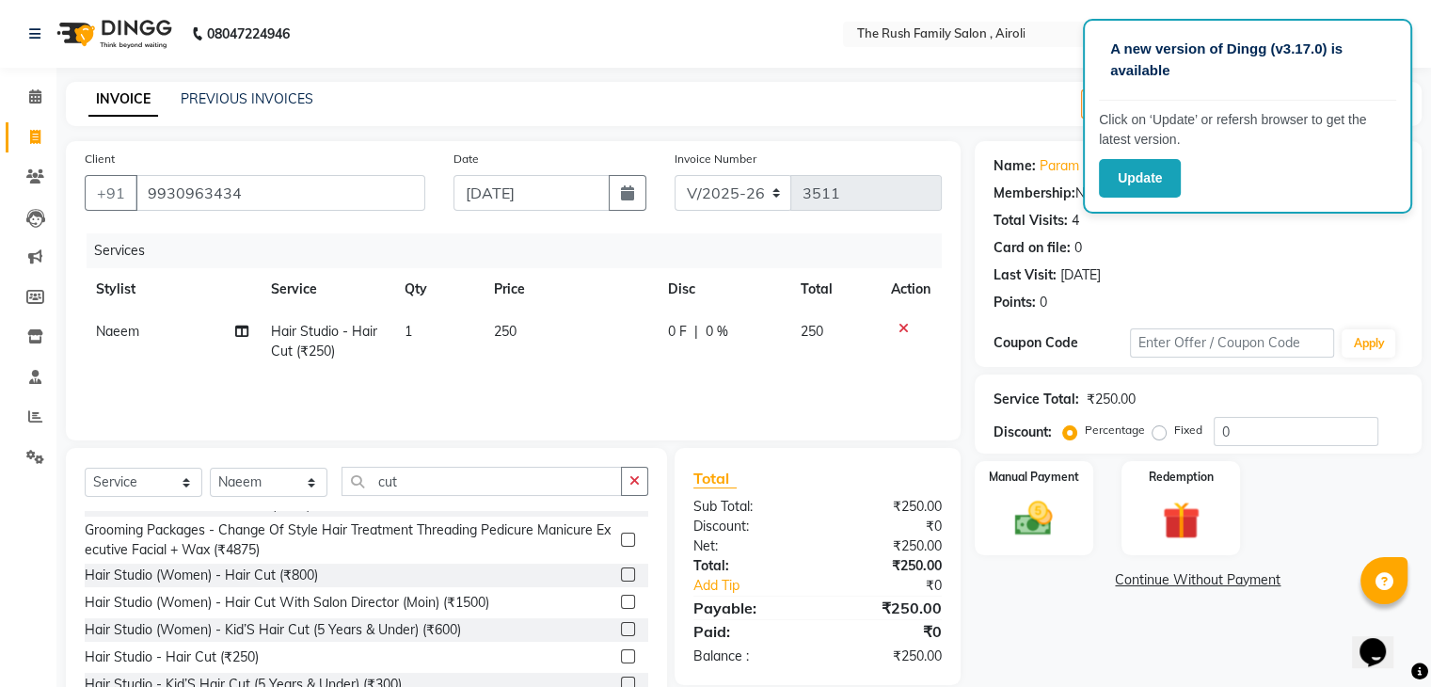
click at [669, 329] on span "0 F" at bounding box center [677, 332] width 19 height 20
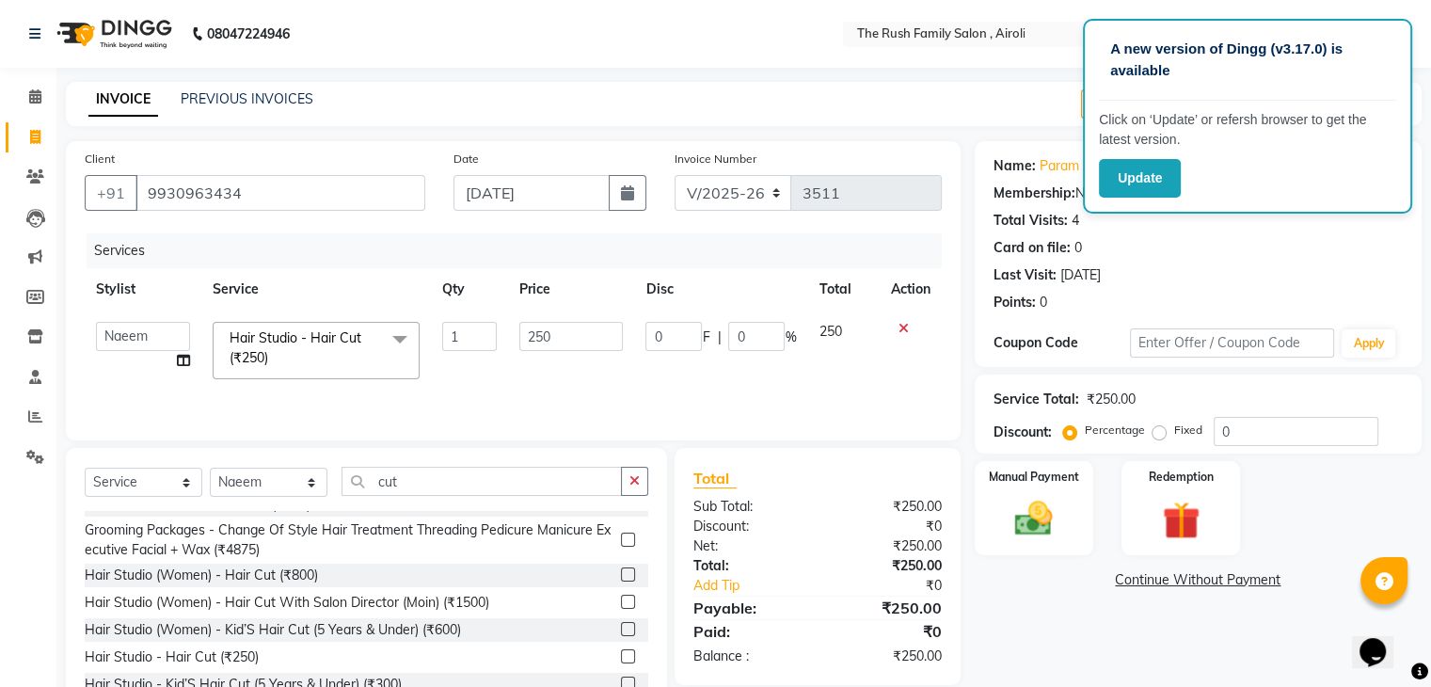
click at [669, 329] on input "0" at bounding box center [673, 336] width 56 height 29
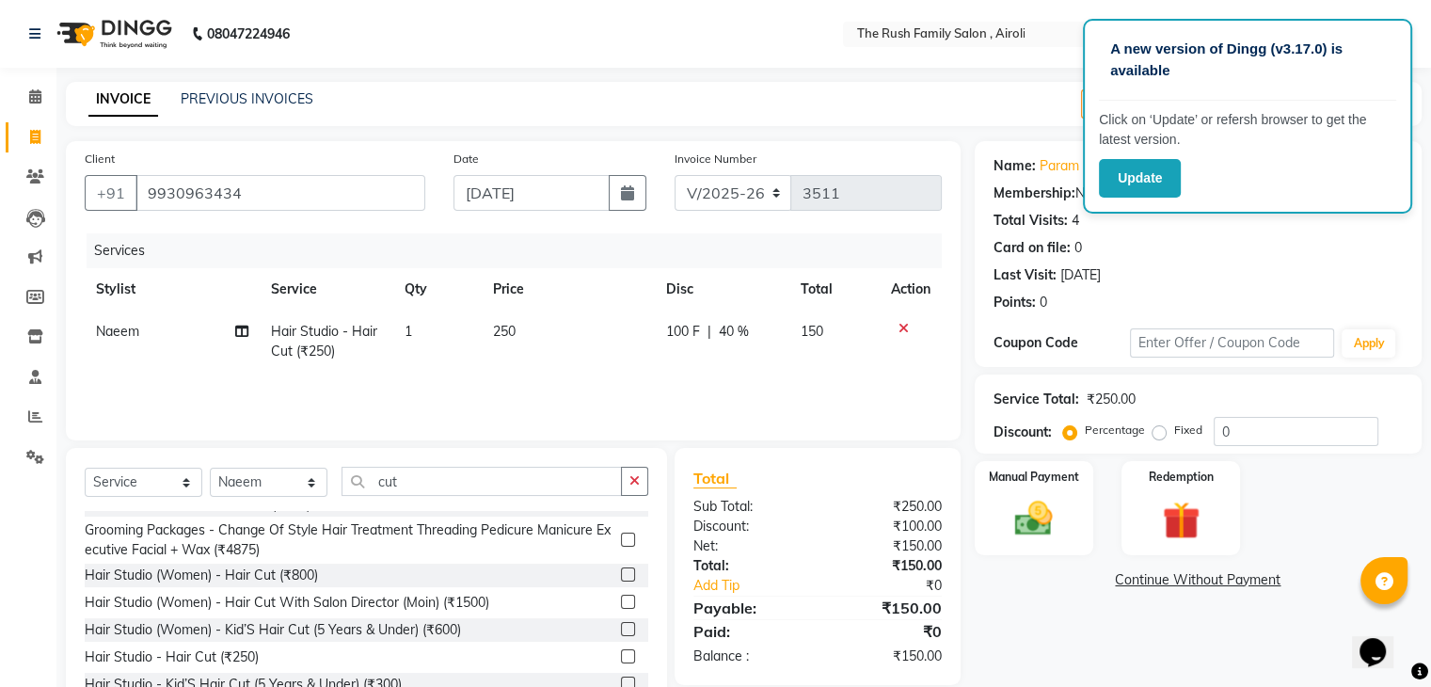
click at [627, 402] on div "Services Stylist Service Qty Price Disc Total Action Naeem Hair Studio - Hair C…" at bounding box center [513, 327] width 857 height 188
click at [1022, 511] on img at bounding box center [1033, 519] width 63 height 45
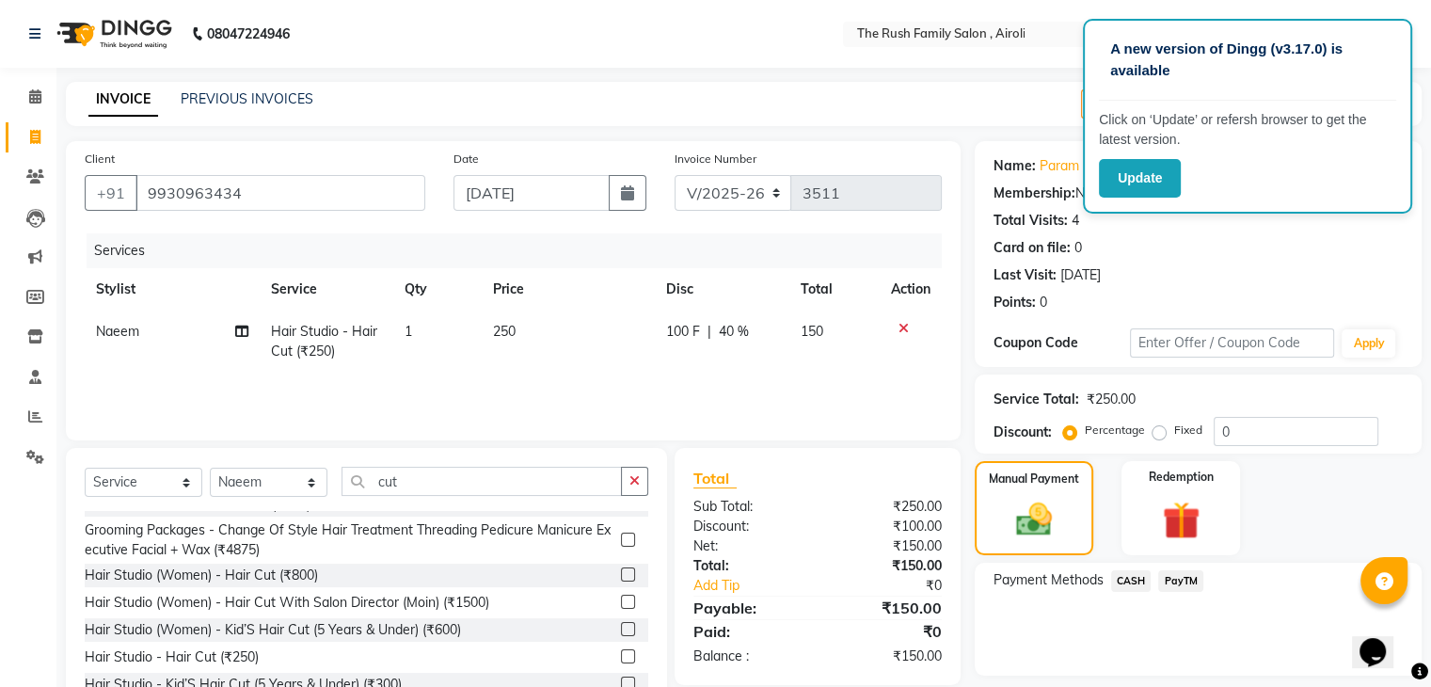
click at [1127, 583] on span "CASH" at bounding box center [1131, 581] width 40 height 22
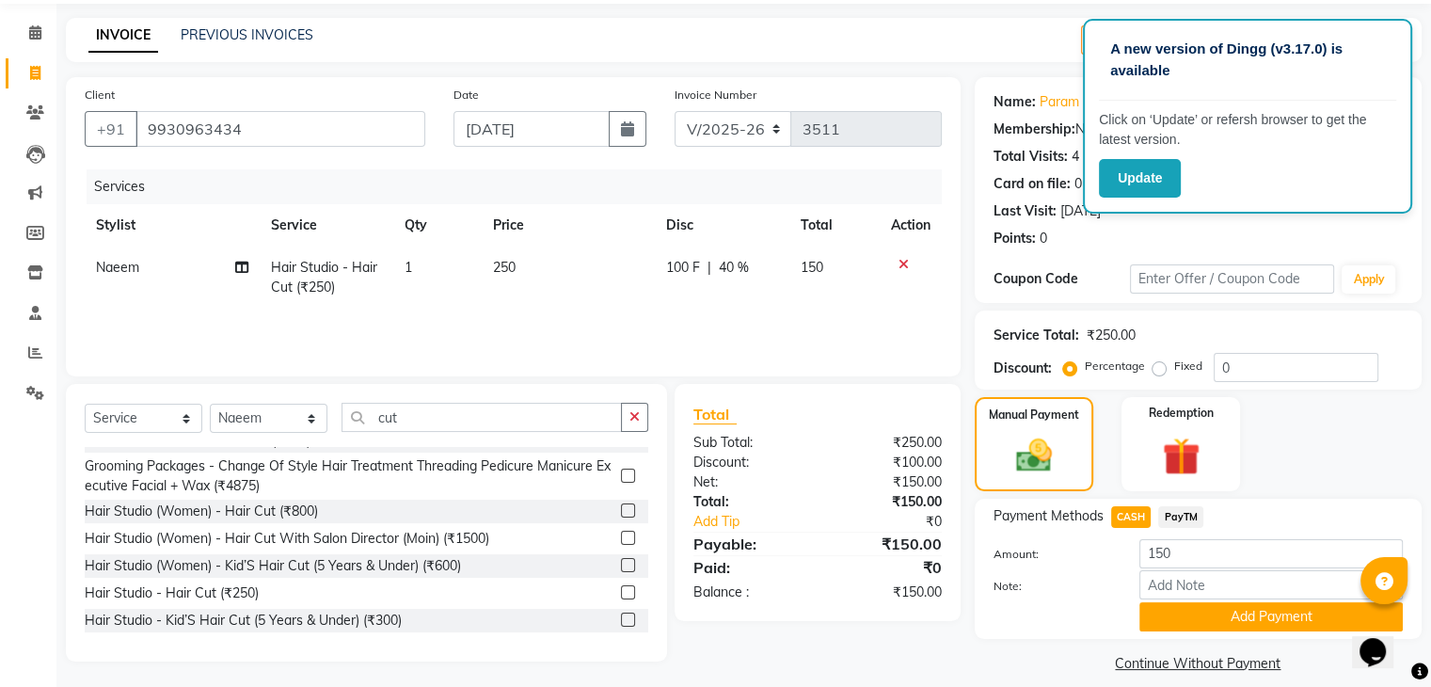
scroll to position [84, 0]
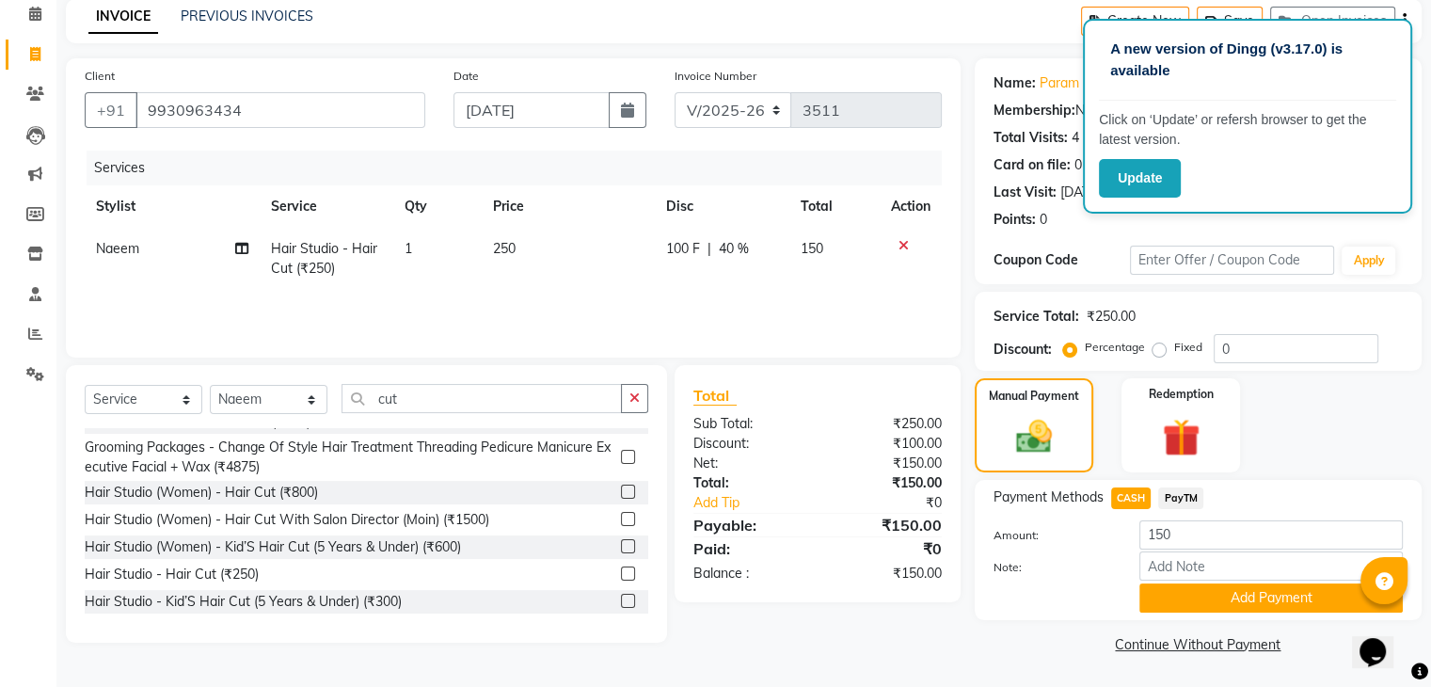
click at [1277, 612] on div "Add Payment" at bounding box center [1271, 597] width 292 height 29
click at [1262, 592] on button "Add Payment" at bounding box center [1270, 597] width 263 height 29
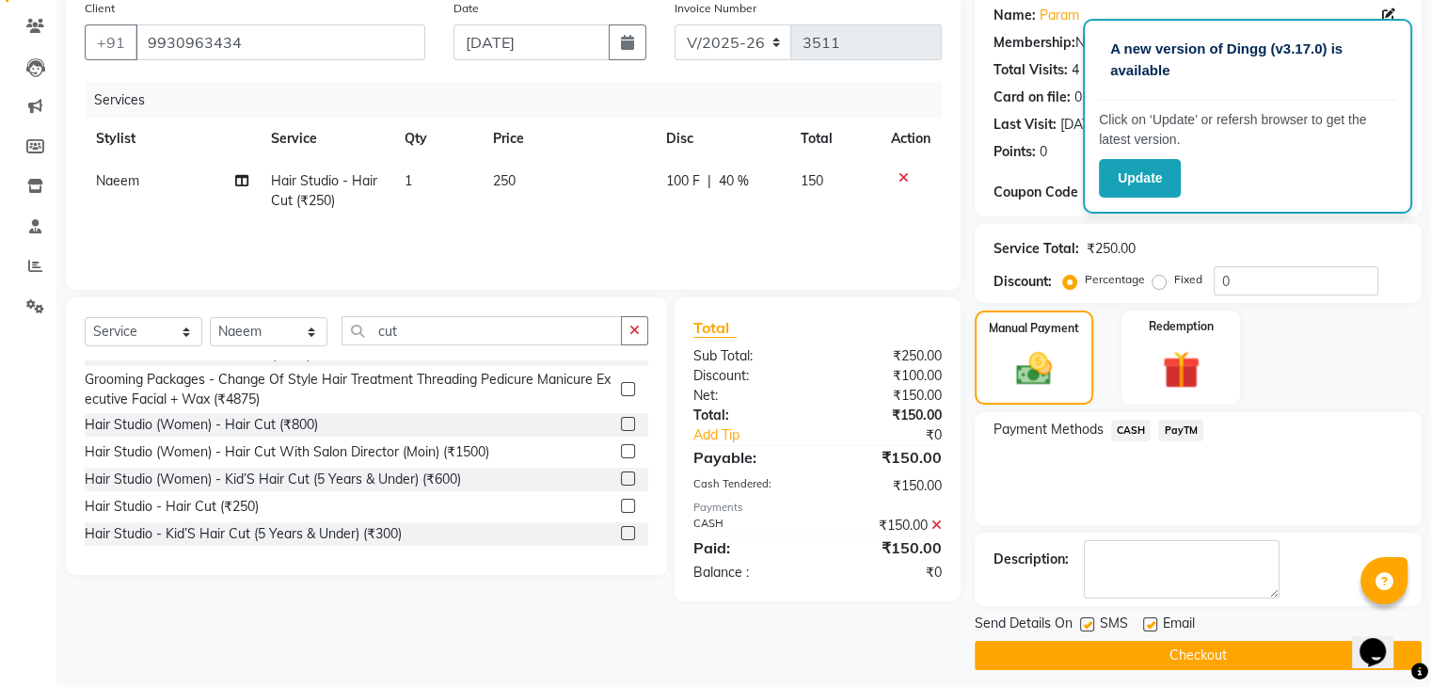
scroll to position [135, 0]
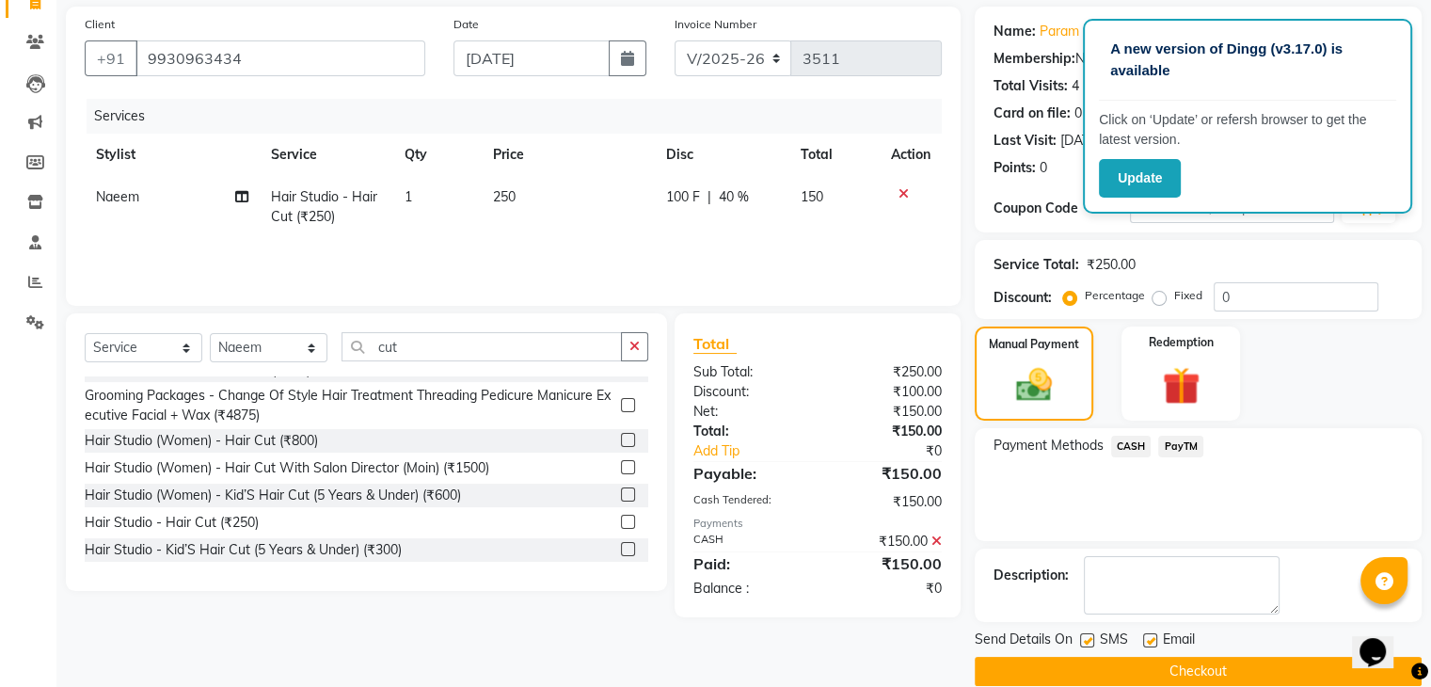
click at [1091, 636] on label at bounding box center [1087, 640] width 14 height 14
click at [1091, 636] on input "checkbox" at bounding box center [1086, 641] width 12 height 12
click at [1147, 635] on label at bounding box center [1150, 640] width 14 height 14
click at [1147, 635] on input "checkbox" at bounding box center [1149, 641] width 12 height 12
click at [1135, 664] on button "Checkout" at bounding box center [1198, 671] width 447 height 29
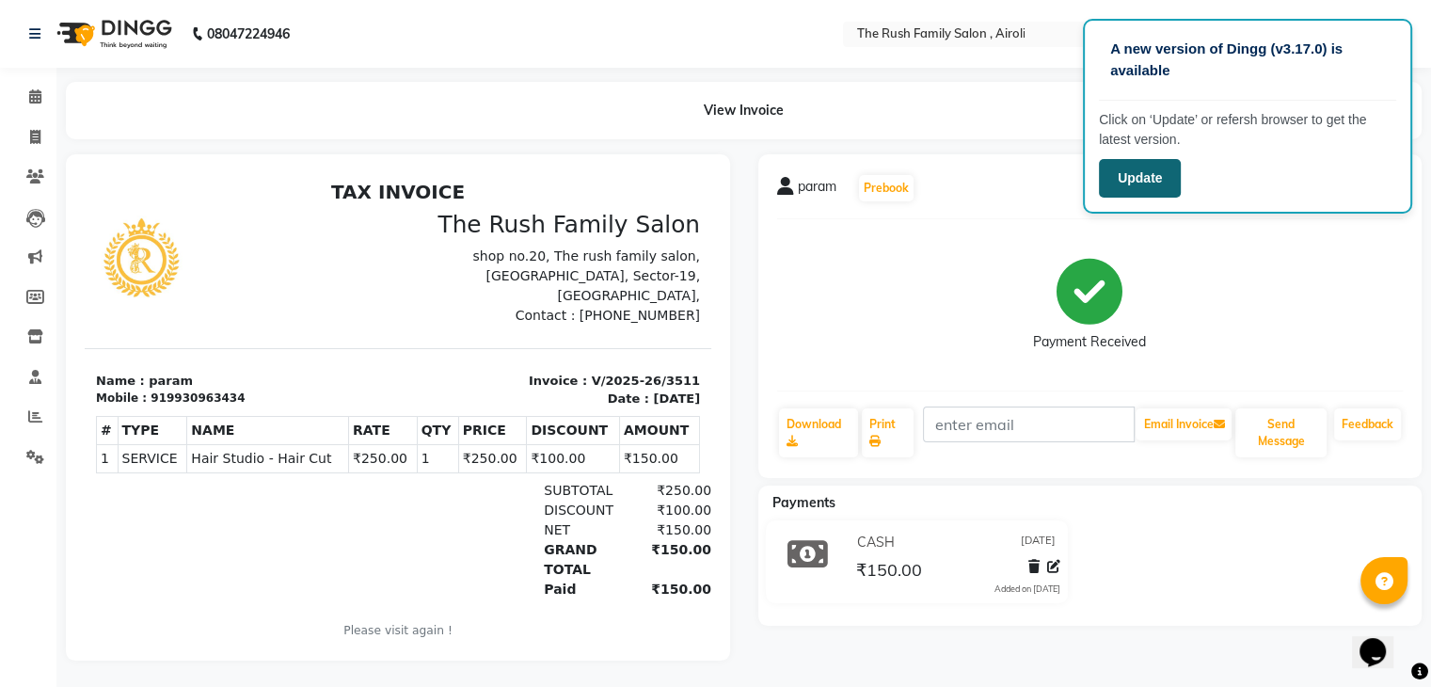
click at [1137, 165] on button "Update" at bounding box center [1140, 178] width 82 height 39
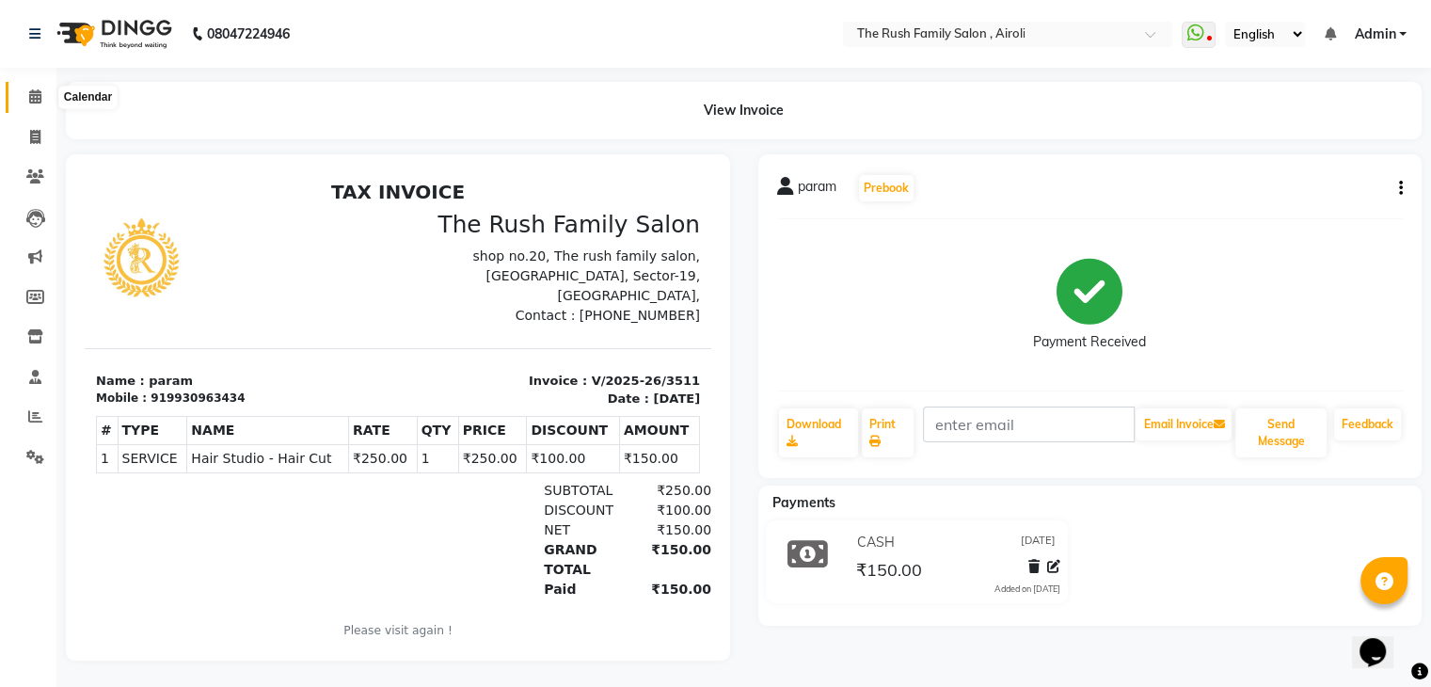
click at [30, 104] on icon at bounding box center [35, 96] width 12 height 14
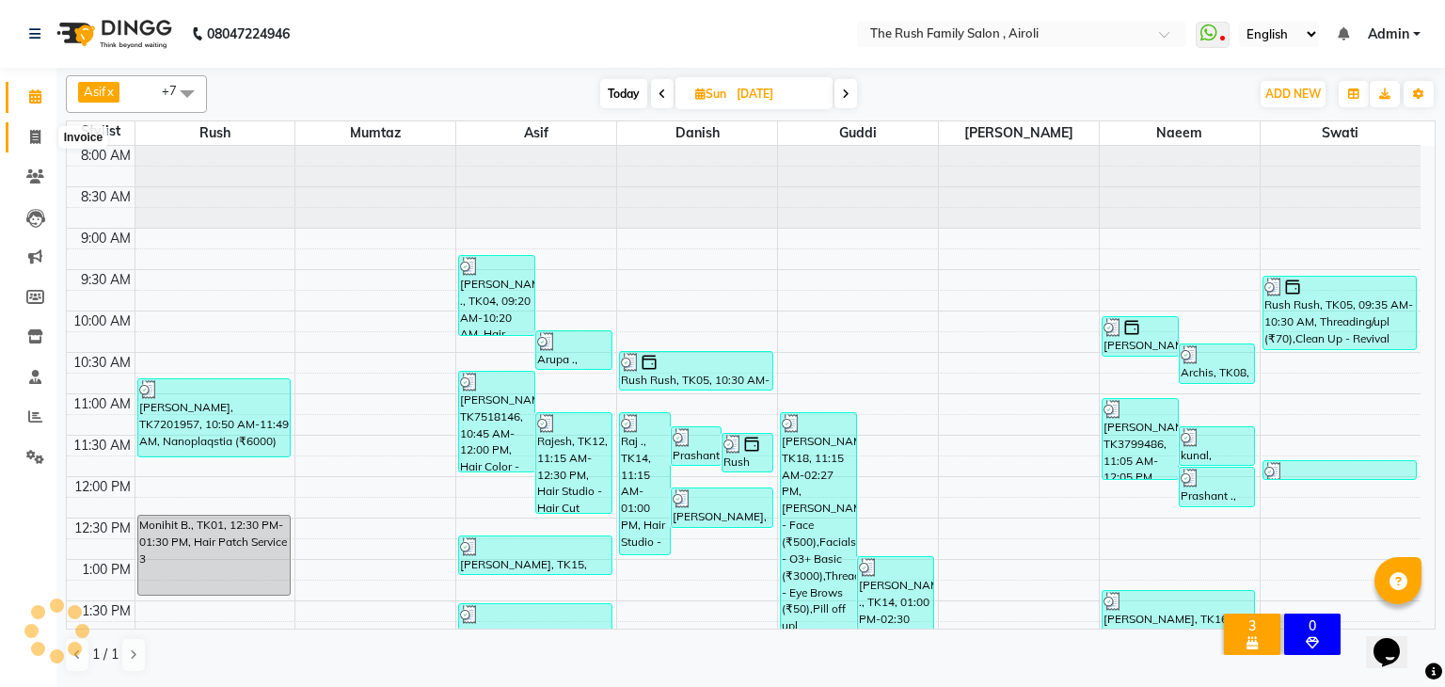
click at [30, 134] on icon at bounding box center [35, 137] width 10 height 14
select select "service"
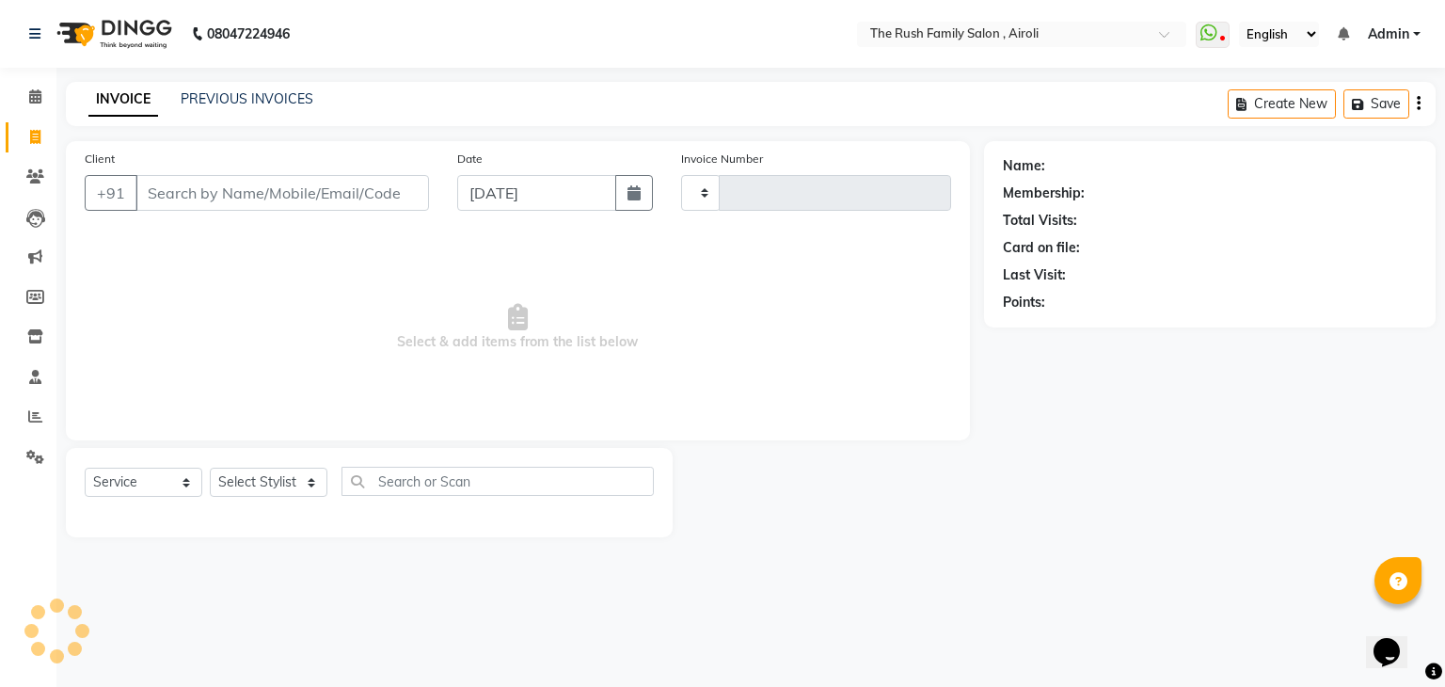
type input "3512"
select select "5419"
click at [935, 381] on span "Select & add items from the list below" at bounding box center [518, 327] width 867 height 188
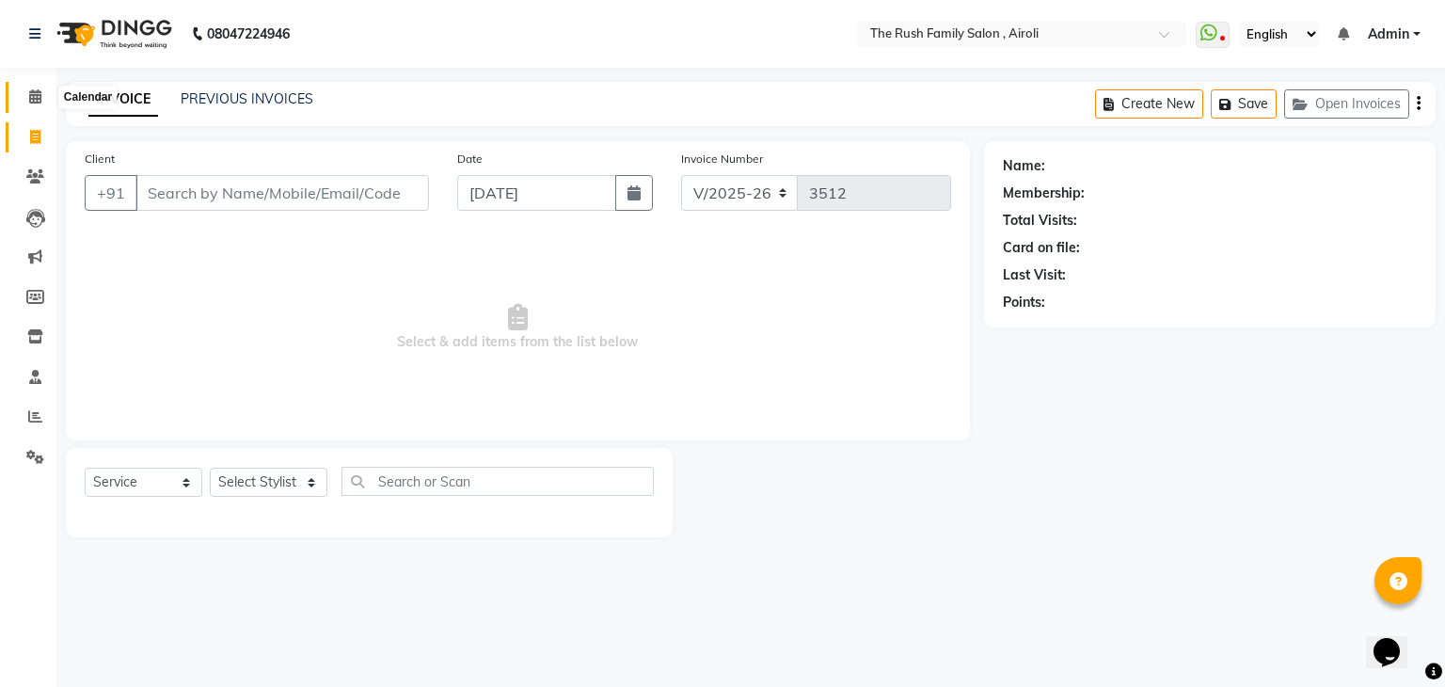
click at [29, 92] on icon at bounding box center [35, 96] width 12 height 14
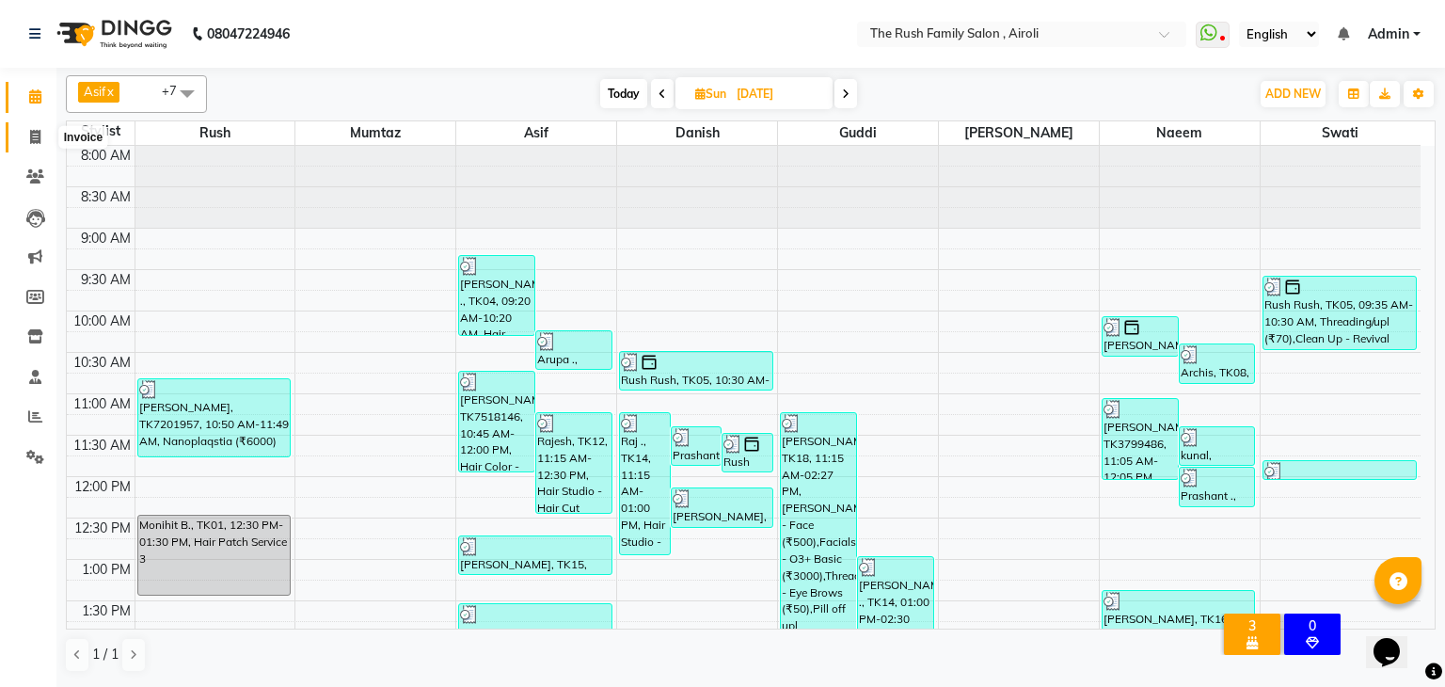
click at [40, 142] on icon at bounding box center [35, 137] width 10 height 14
select select "5419"
select select "service"
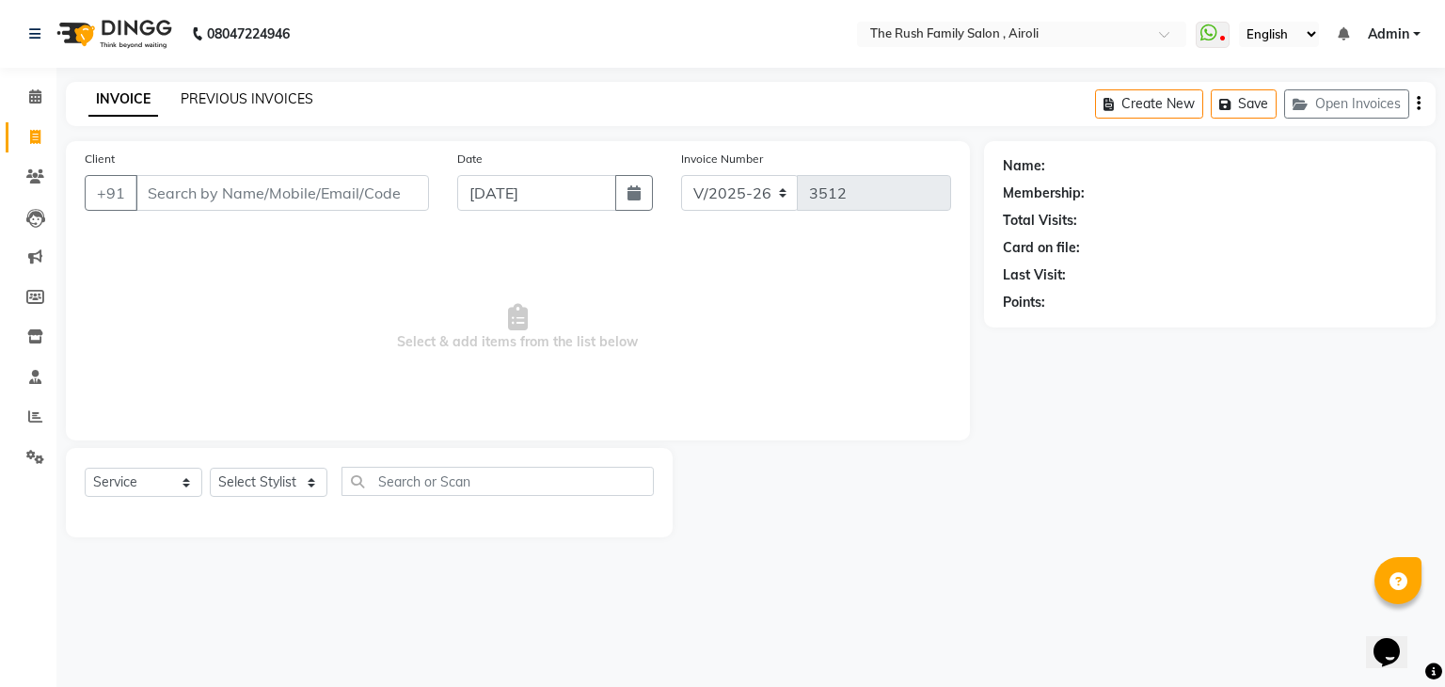
click at [205, 94] on link "PREVIOUS INVOICES" at bounding box center [247, 98] width 133 height 17
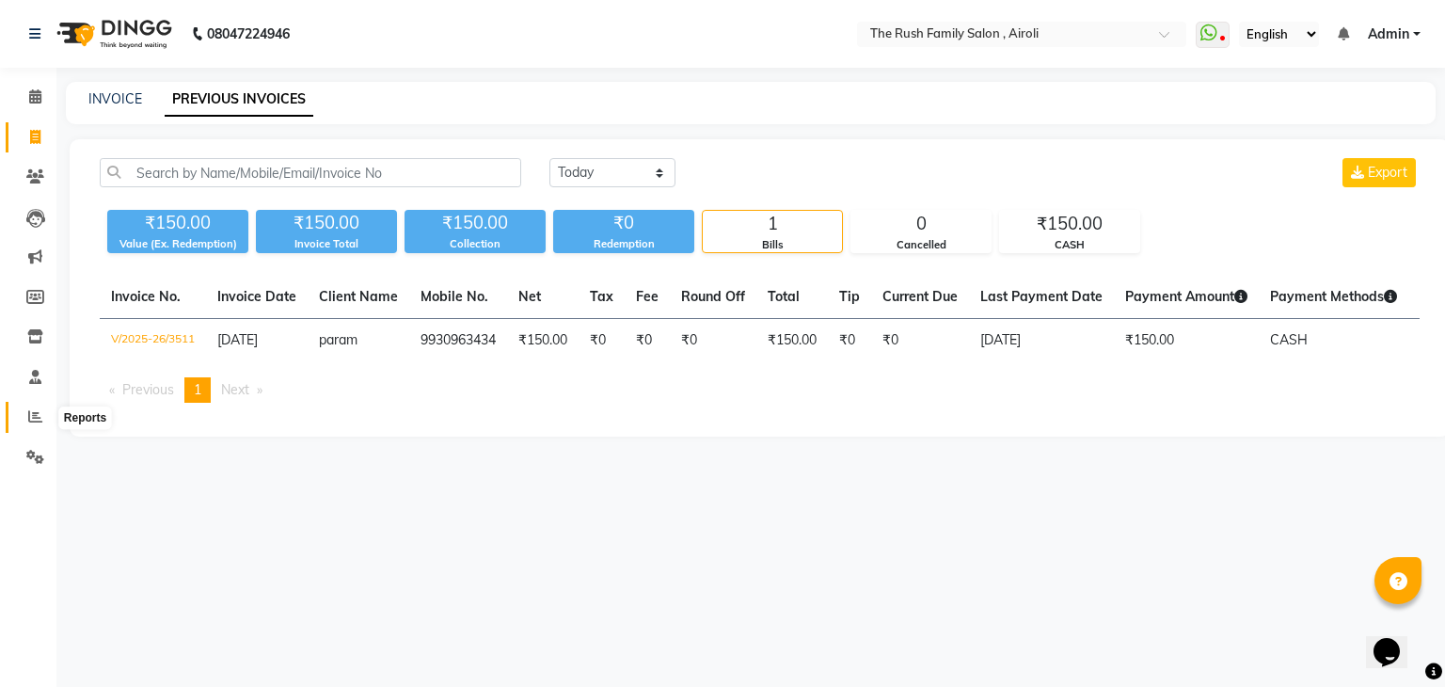
click at [35, 414] on icon at bounding box center [35, 416] width 14 height 14
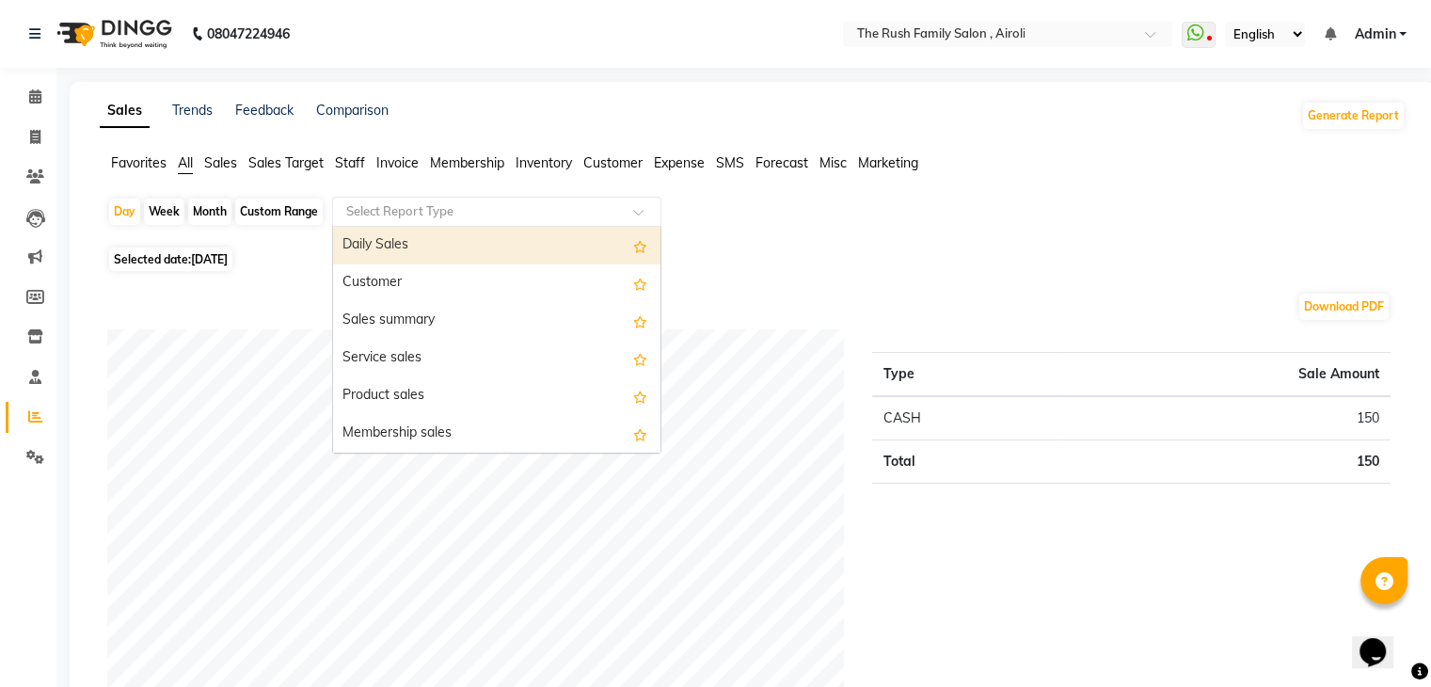
click at [504, 212] on input "text" at bounding box center [477, 211] width 271 height 19
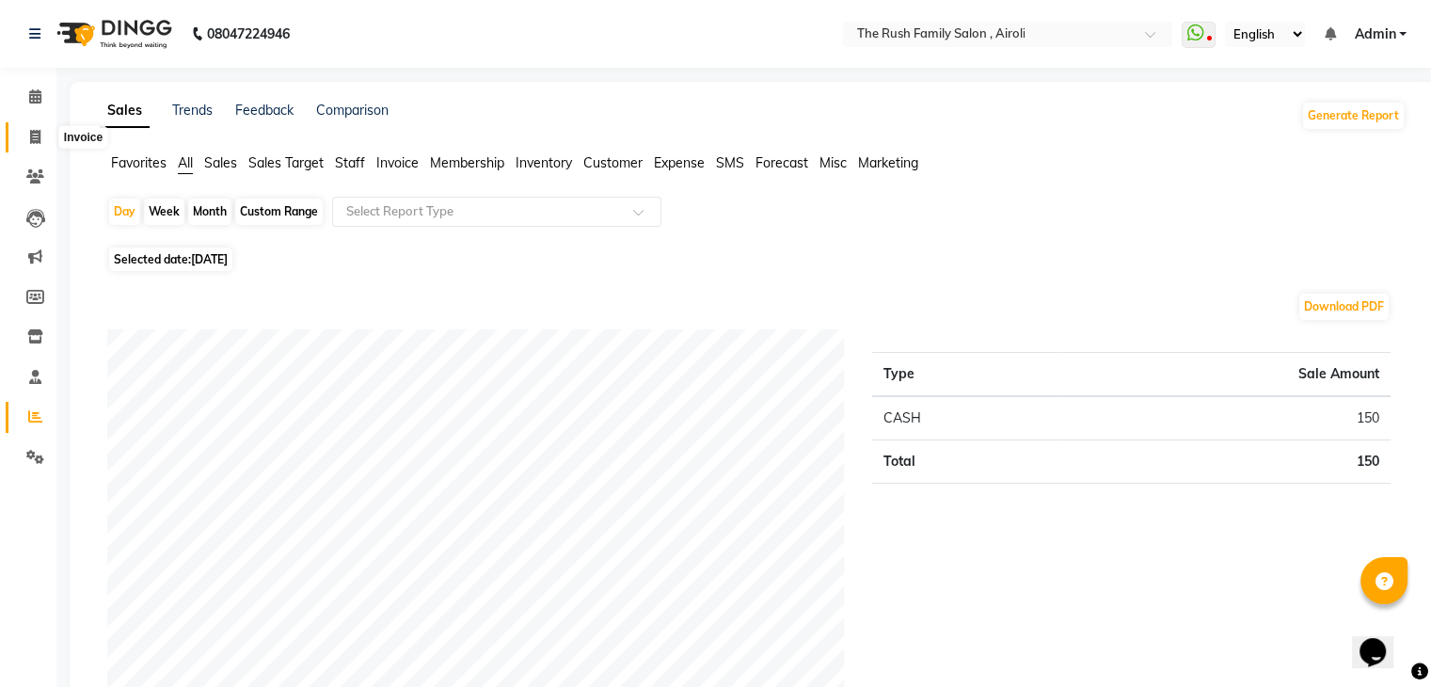
click at [34, 135] on icon at bounding box center [35, 137] width 10 height 14
select select "service"
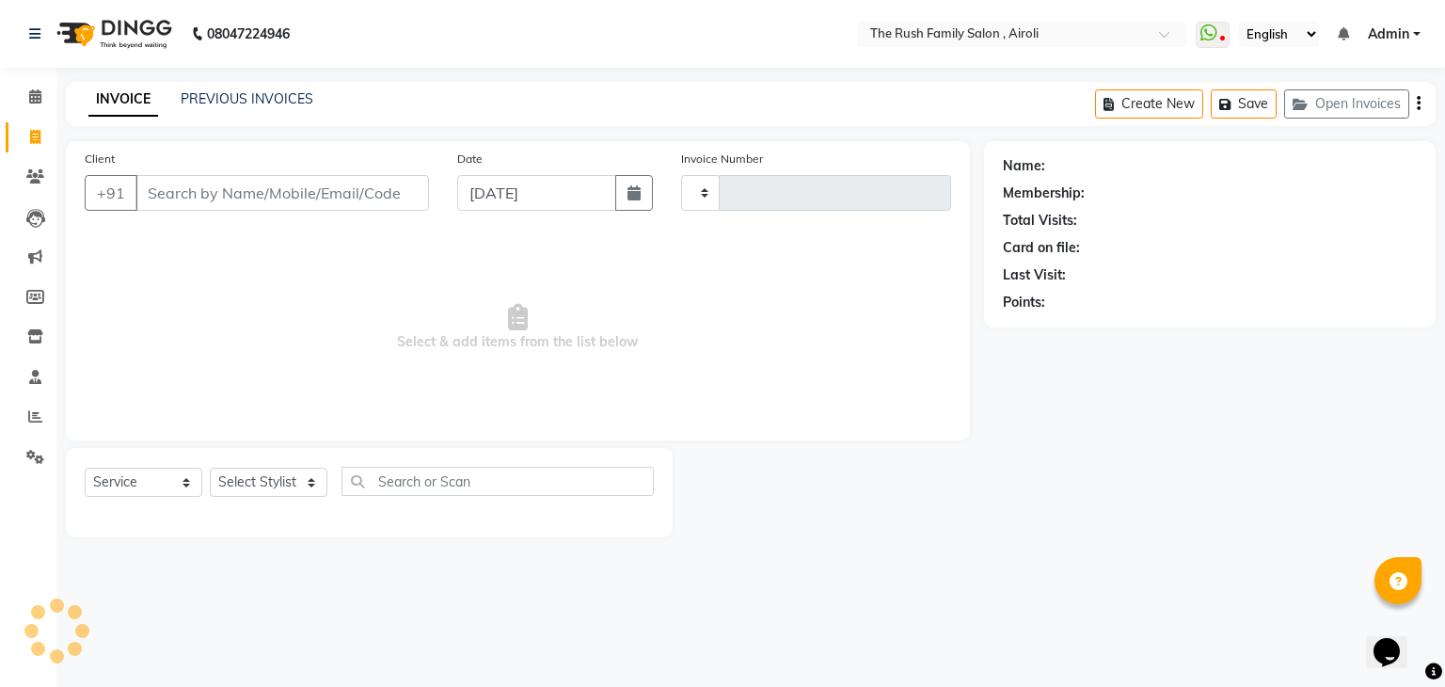
type input "3512"
select select "5419"
click at [203, 198] on input "Client" at bounding box center [282, 193] width 294 height 36
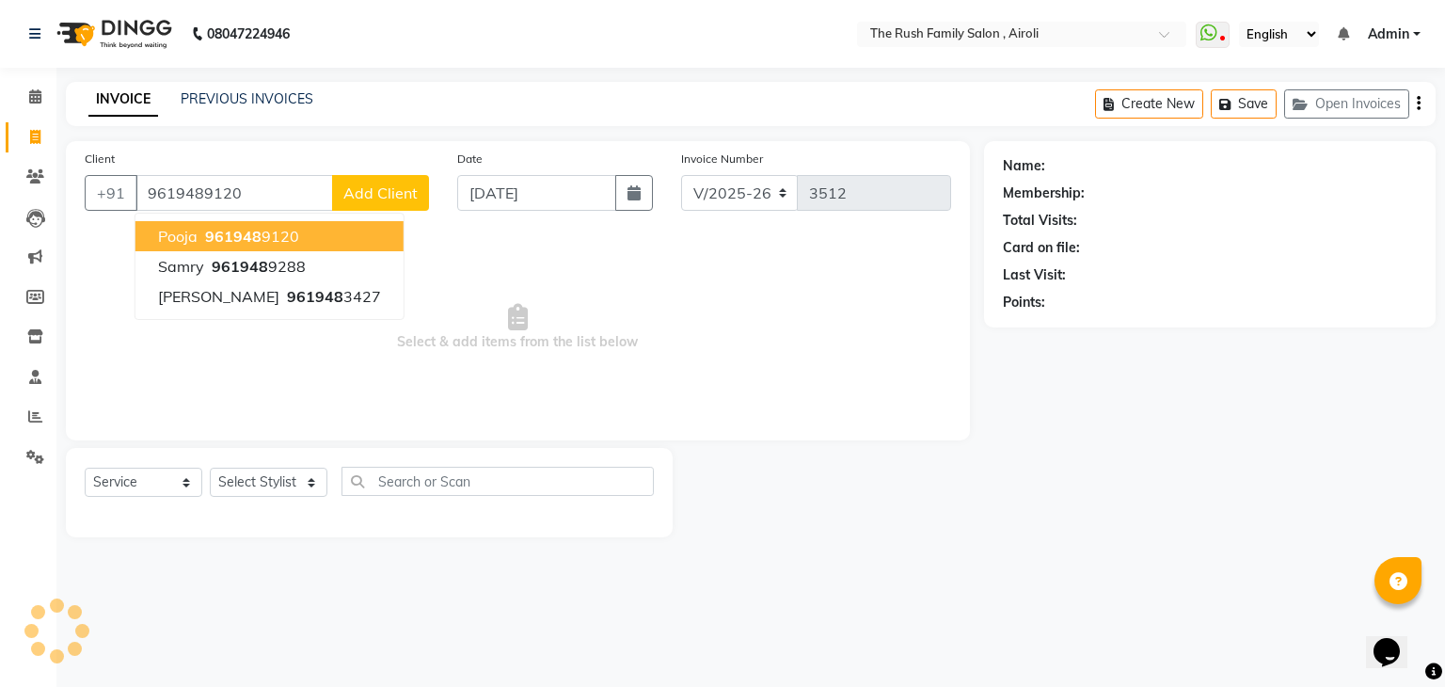
type input "9619489120"
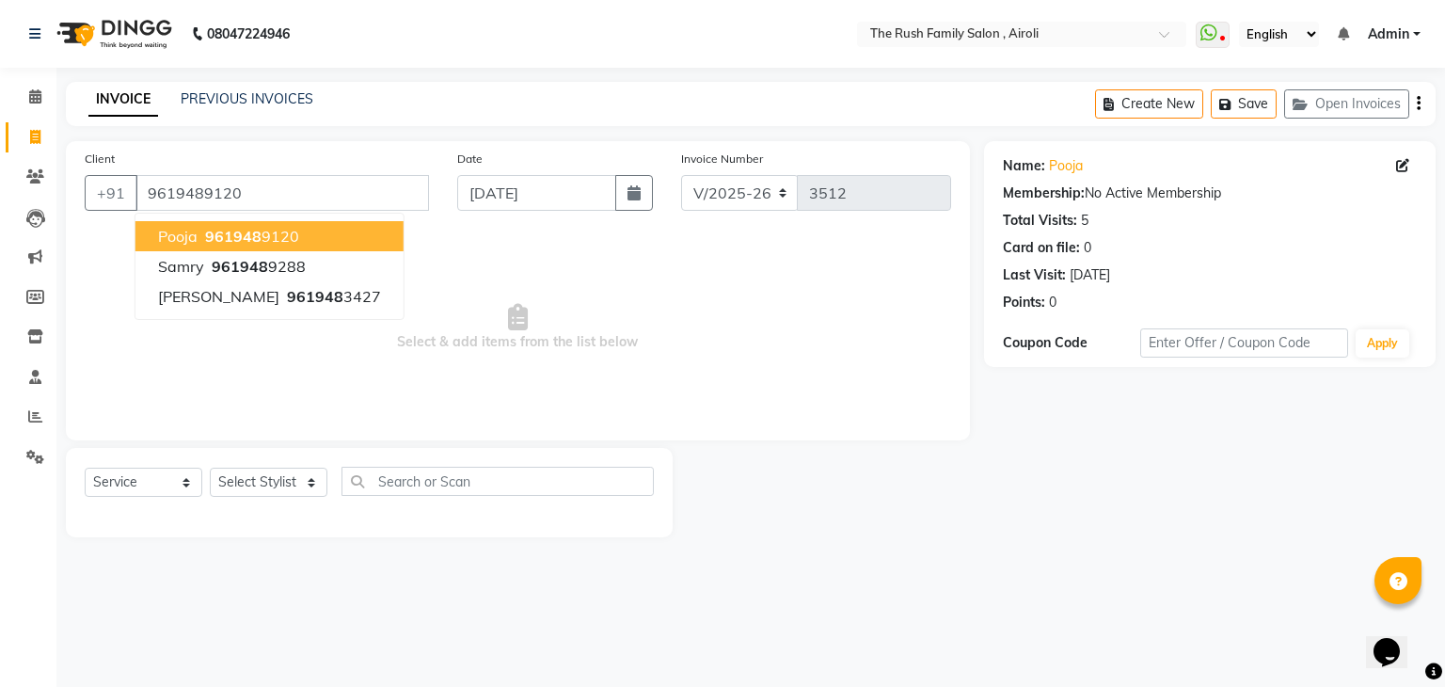
click at [179, 246] on button "Pooja 961948 9120" at bounding box center [269, 236] width 268 height 30
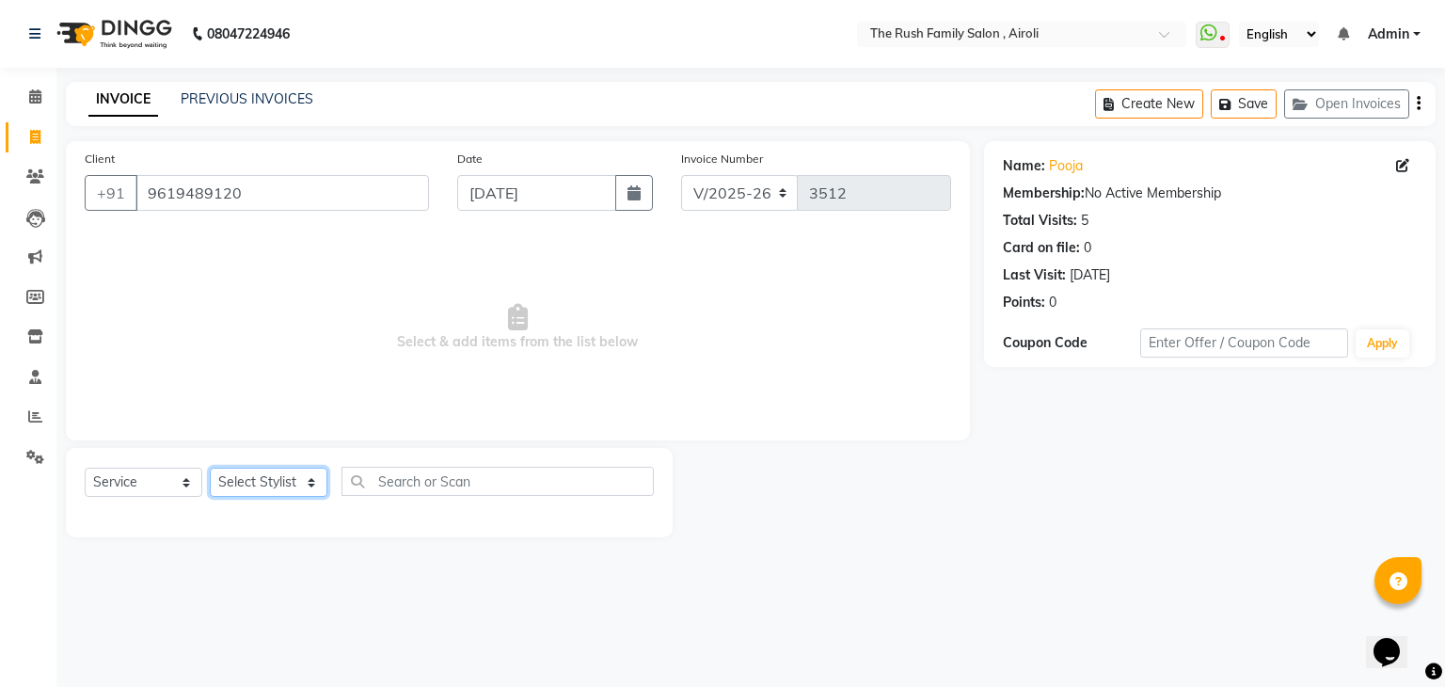
click at [260, 481] on select "Select Stylist [PERSON_NAME] [PERSON_NAME] Danish Guddi [PERSON_NAME] [PERSON_N…" at bounding box center [269, 482] width 118 height 29
select select "87162"
click at [210, 469] on select "Select Stylist [PERSON_NAME] [PERSON_NAME] Danish Guddi [PERSON_NAME] [PERSON_N…" at bounding box center [269, 482] width 118 height 29
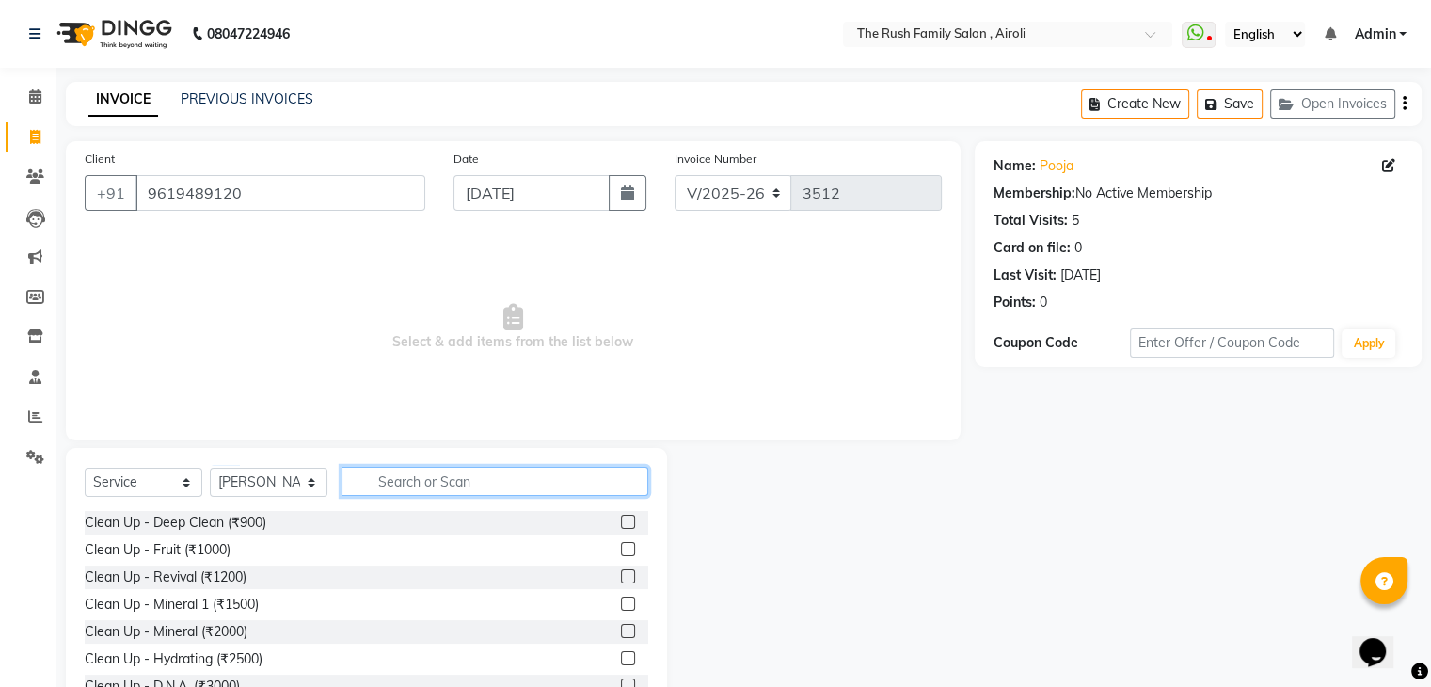
click at [399, 491] on input "text" at bounding box center [495, 481] width 307 height 29
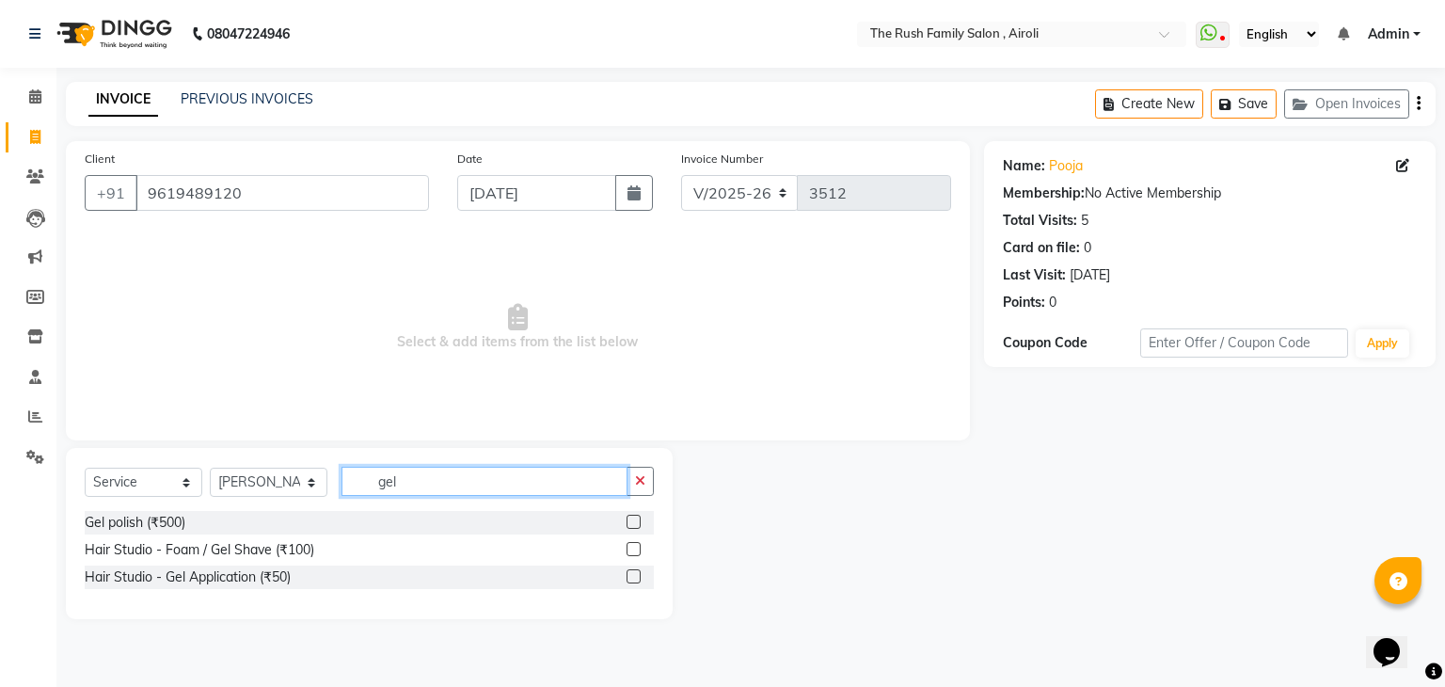
type input "gel"
click at [632, 521] on label at bounding box center [634, 522] width 14 height 14
click at [632, 521] on input "checkbox" at bounding box center [633, 523] width 12 height 12
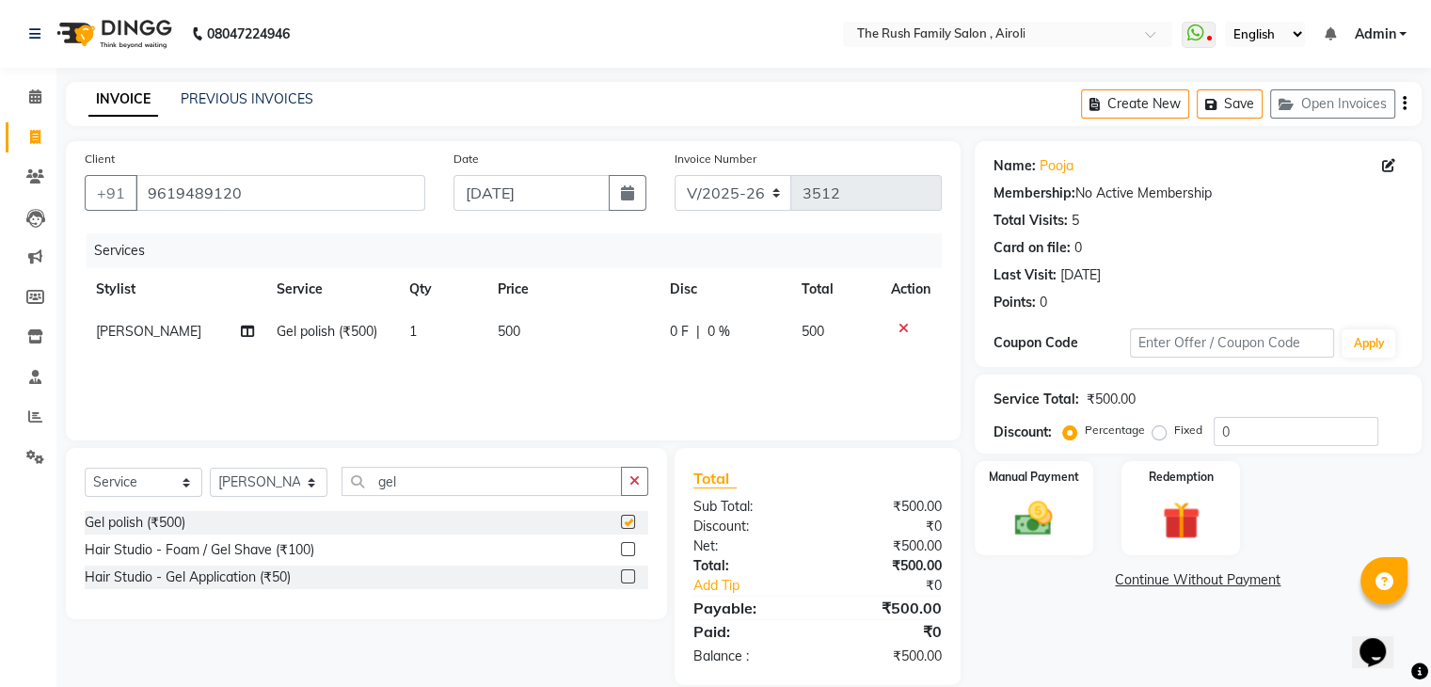
checkbox input "false"
click at [421, 479] on input "gel" at bounding box center [482, 481] width 280 height 29
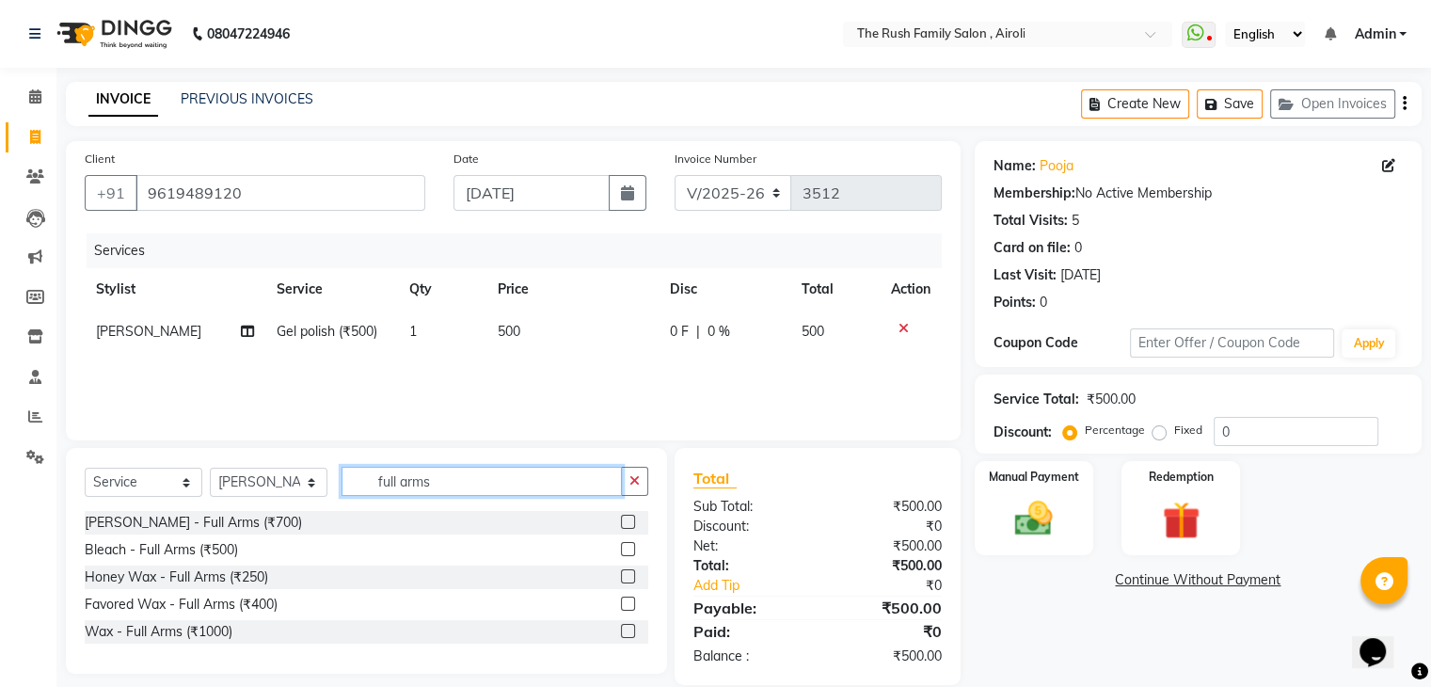
type input "full arms"
click at [629, 609] on label at bounding box center [628, 604] width 14 height 14
click at [629, 609] on input "checkbox" at bounding box center [627, 604] width 12 height 12
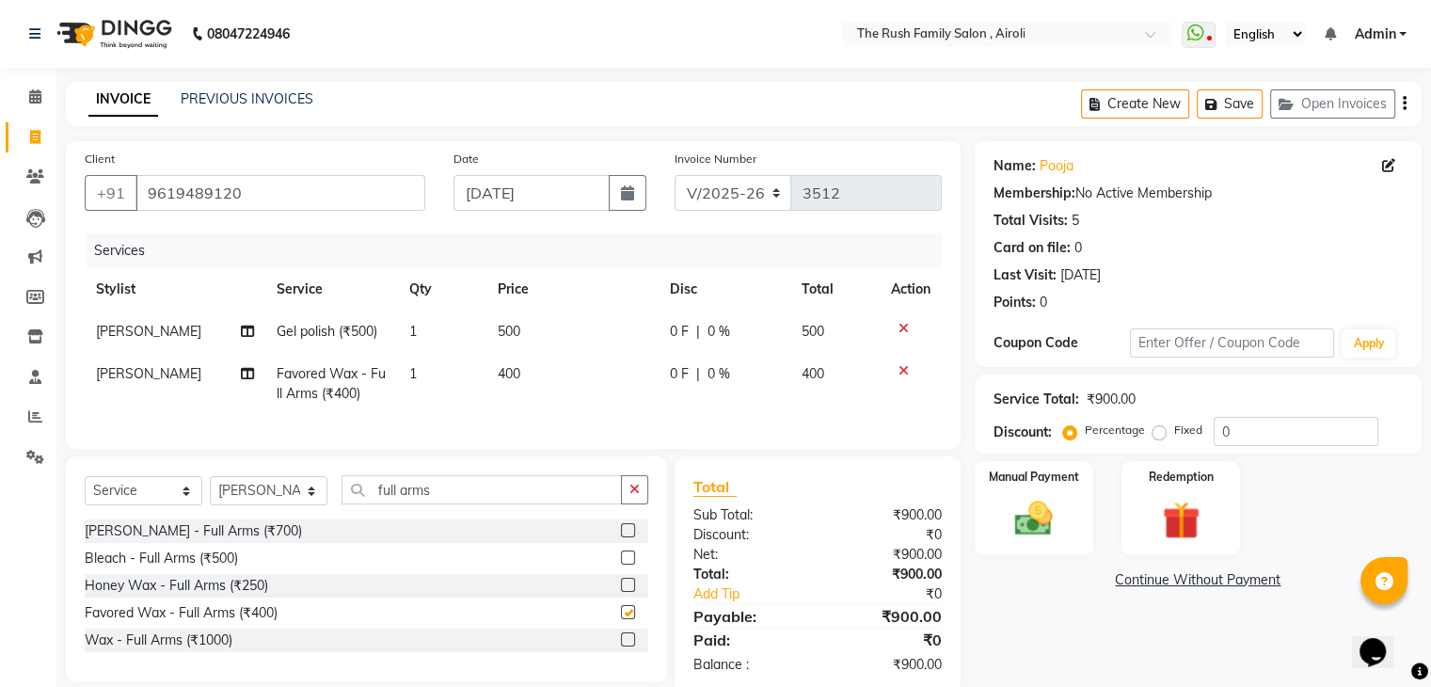
checkbox input "false"
click at [120, 372] on span "[PERSON_NAME]" at bounding box center [148, 373] width 105 height 17
select select "87162"
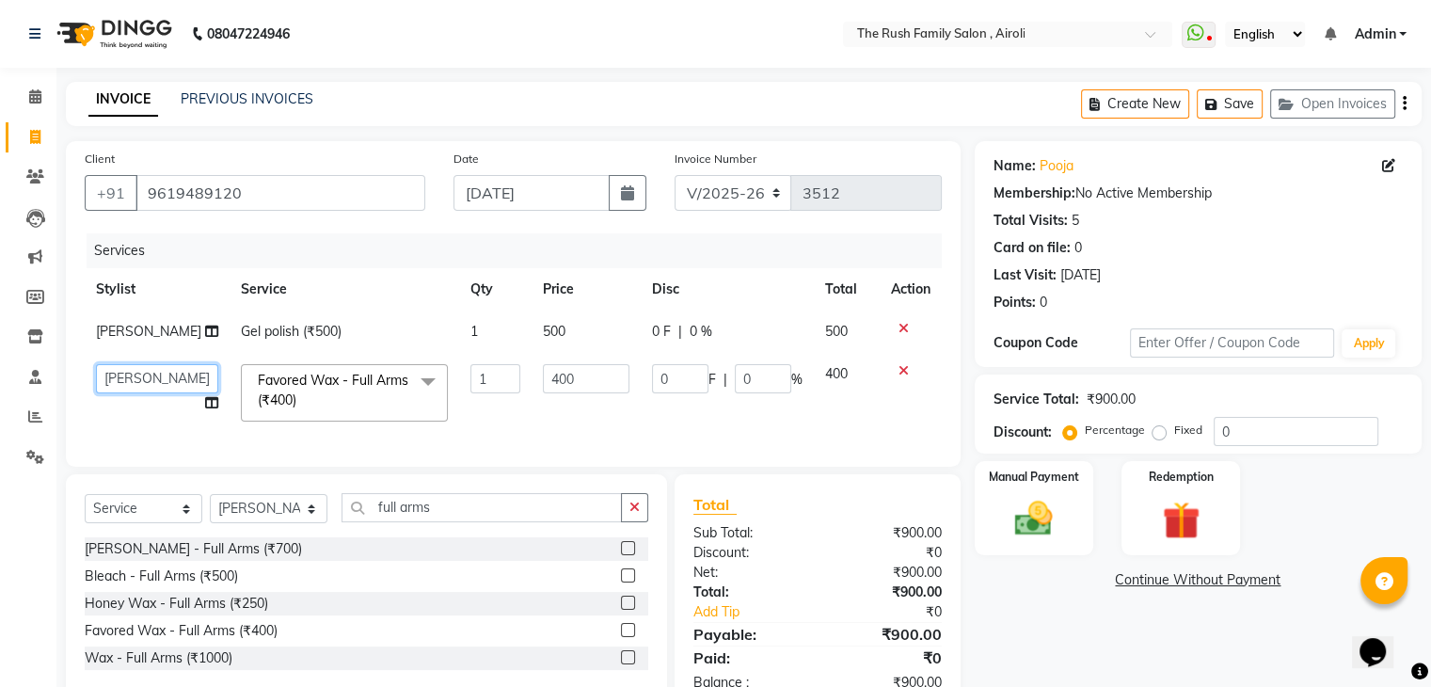
click at [120, 372] on select "[PERSON_NAME] [PERSON_NAME] [DEMOGRAPHIC_DATA] Guddi [PERSON_NAME] [PERSON_NAME…" at bounding box center [157, 378] width 122 height 29
select select "77430"
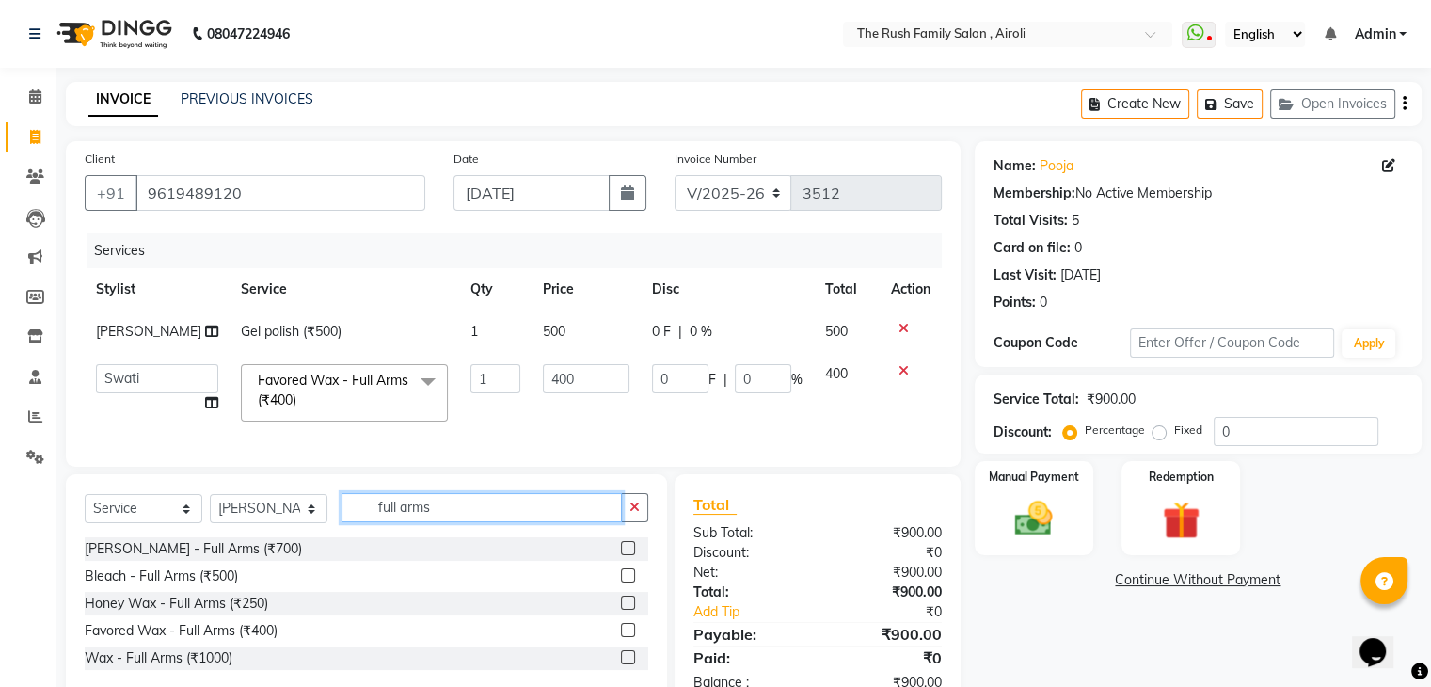
click at [397, 522] on input "full arms" at bounding box center [482, 507] width 280 height 29
click at [309, 523] on select "Select Stylist [PERSON_NAME] [PERSON_NAME] Danish Guddi [PERSON_NAME] [PERSON_N…" at bounding box center [269, 508] width 118 height 29
select select "88452"
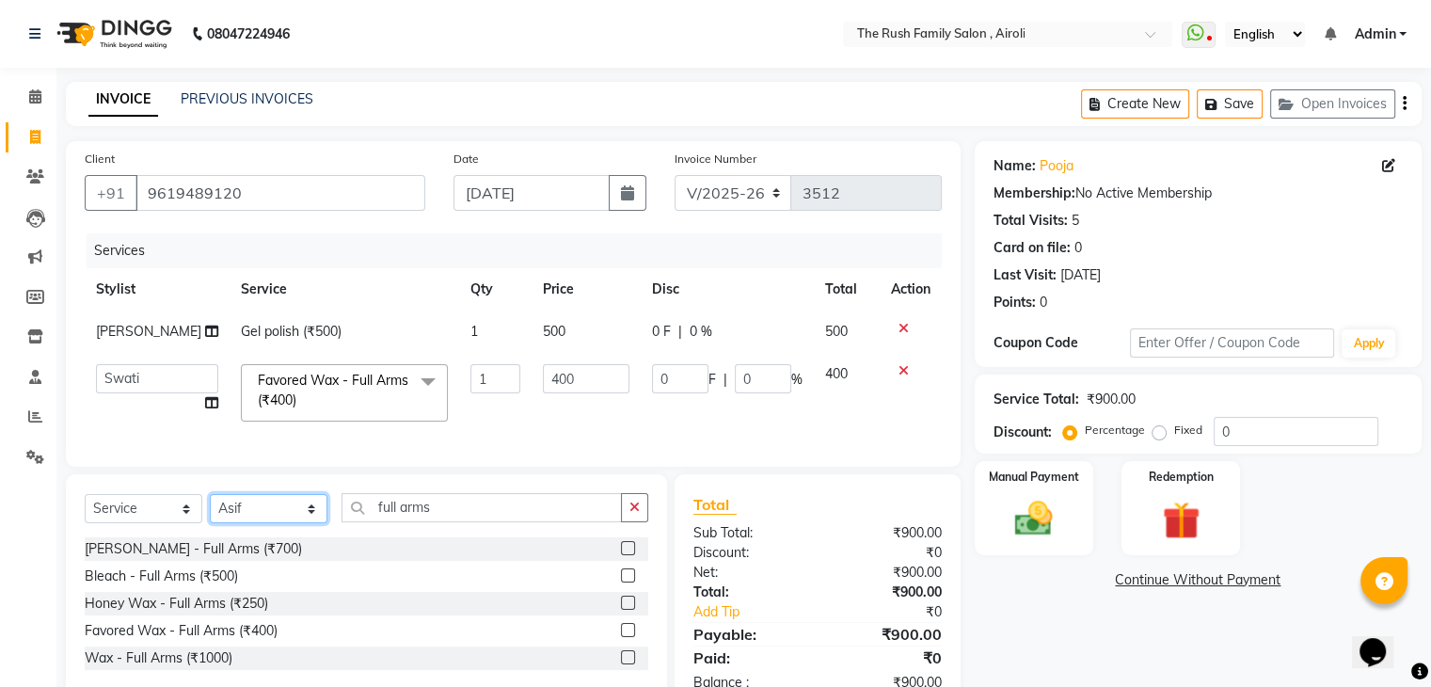
click at [210, 509] on select "Select Stylist [PERSON_NAME] [PERSON_NAME] Danish Guddi [PERSON_NAME] [PERSON_N…" at bounding box center [269, 508] width 118 height 29
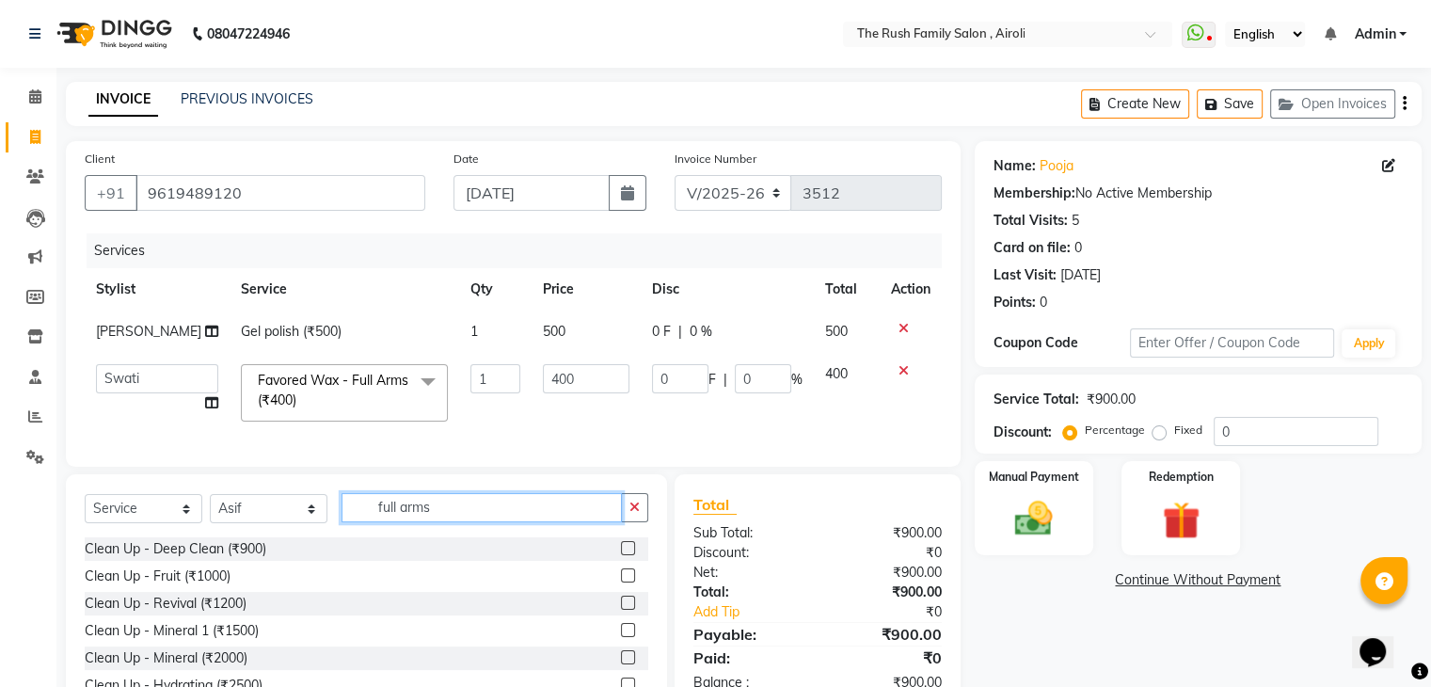
click at [376, 517] on input "full arms" at bounding box center [482, 507] width 280 height 29
click at [401, 521] on input "full arms" at bounding box center [482, 507] width 280 height 29
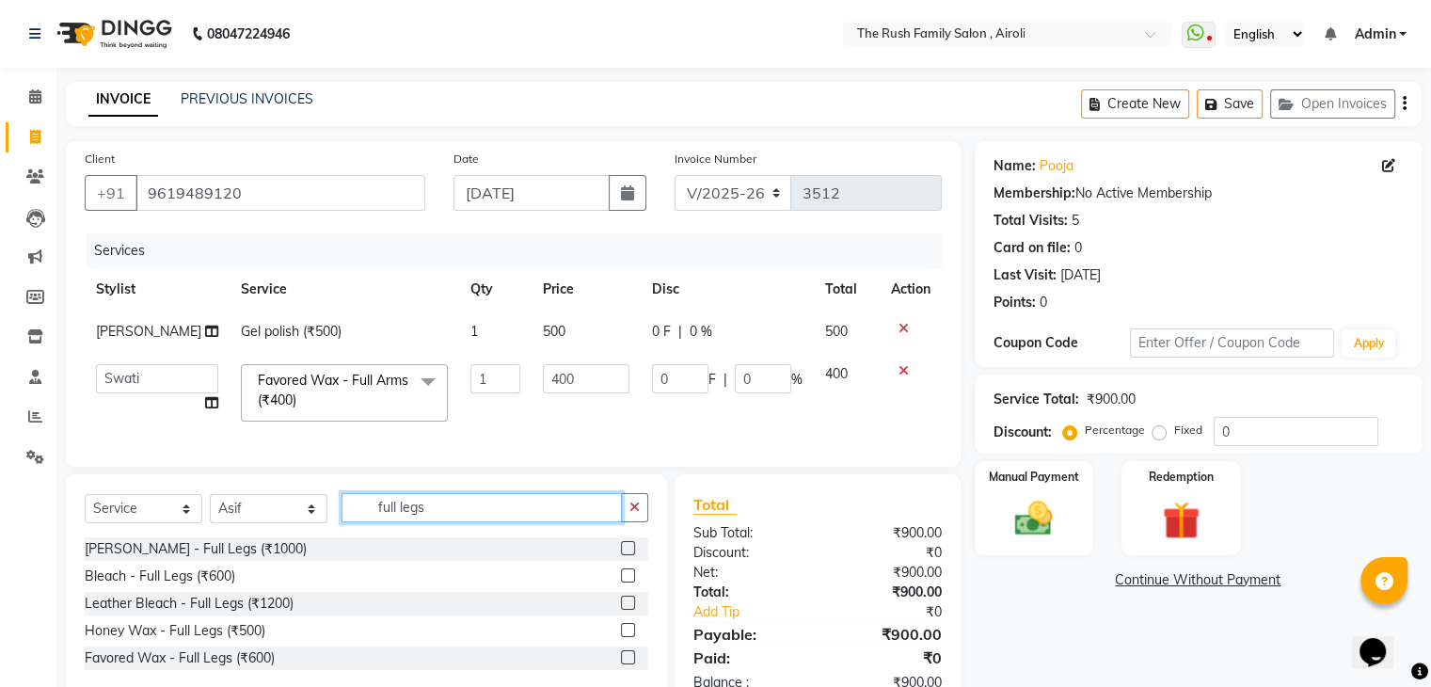
type input "full legs"
click at [629, 664] on label at bounding box center [628, 657] width 14 height 14
click at [629, 664] on input "checkbox" at bounding box center [627, 658] width 12 height 12
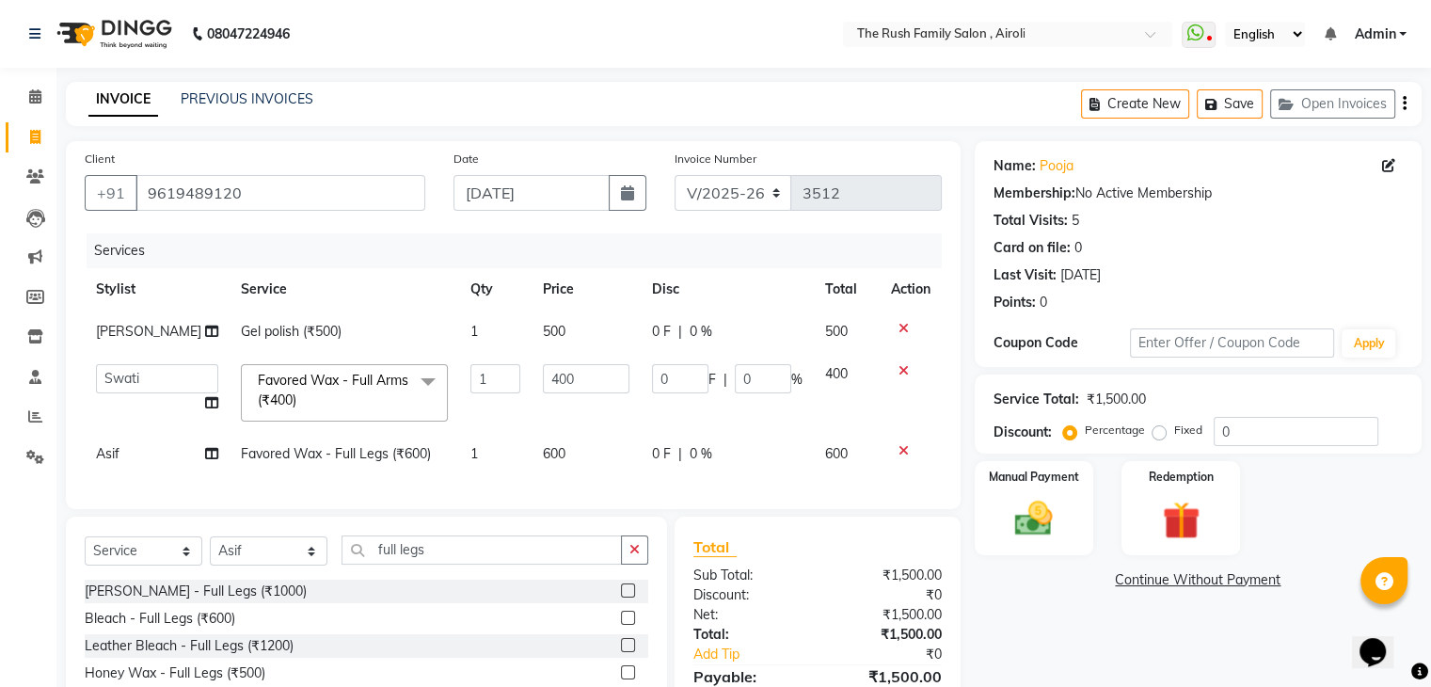
checkbox input "false"
click at [336, 450] on span "Favored Wax - Full Legs (₹600)" at bounding box center [336, 453] width 190 height 17
select select "88452"
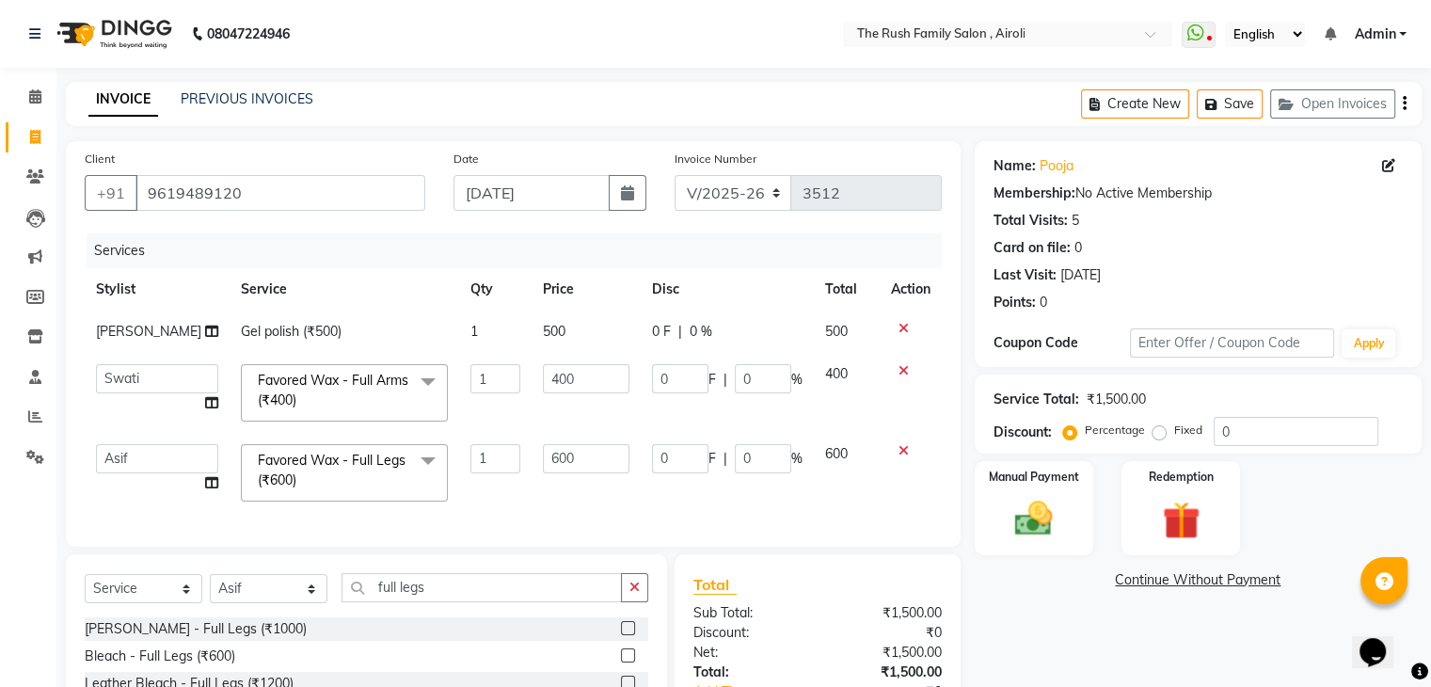
click at [336, 451] on span "Favored Wax - Full Legs (₹600) x" at bounding box center [336, 471] width 166 height 40
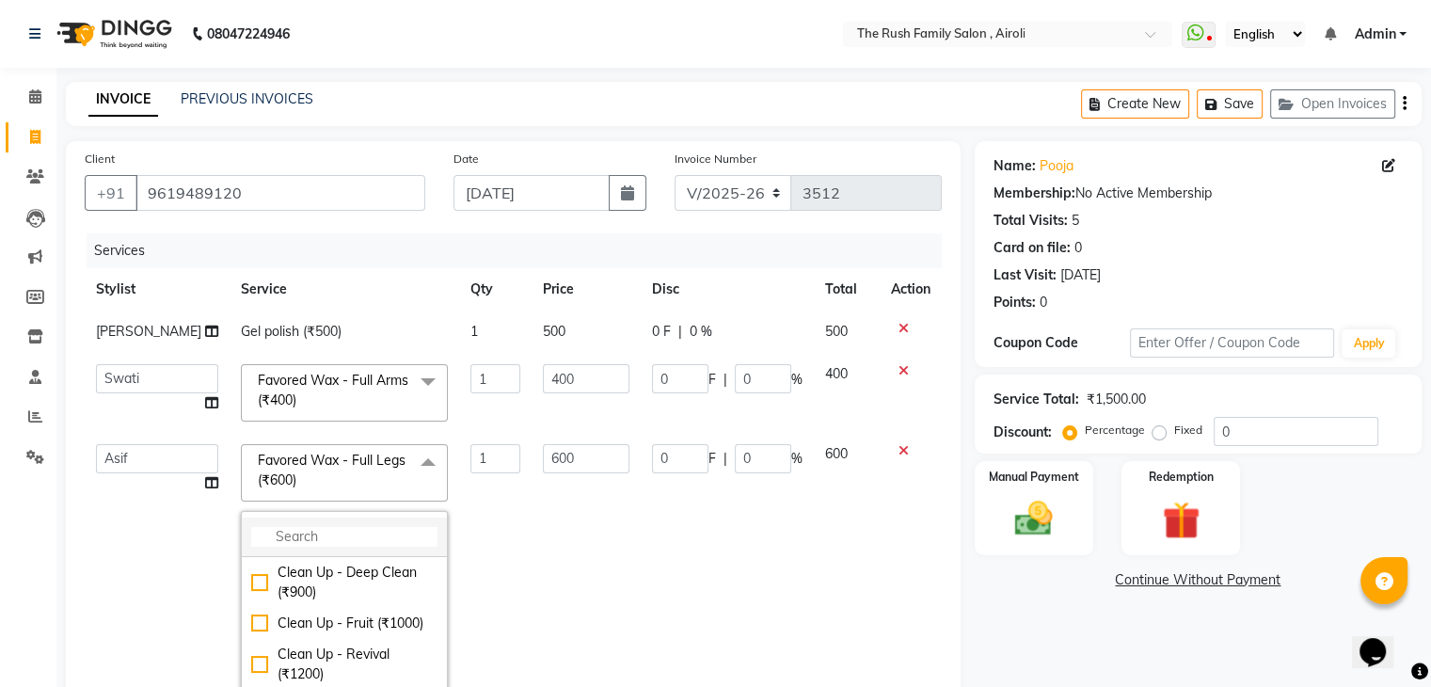
click at [268, 543] on input "multiselect-search" at bounding box center [344, 537] width 186 height 20
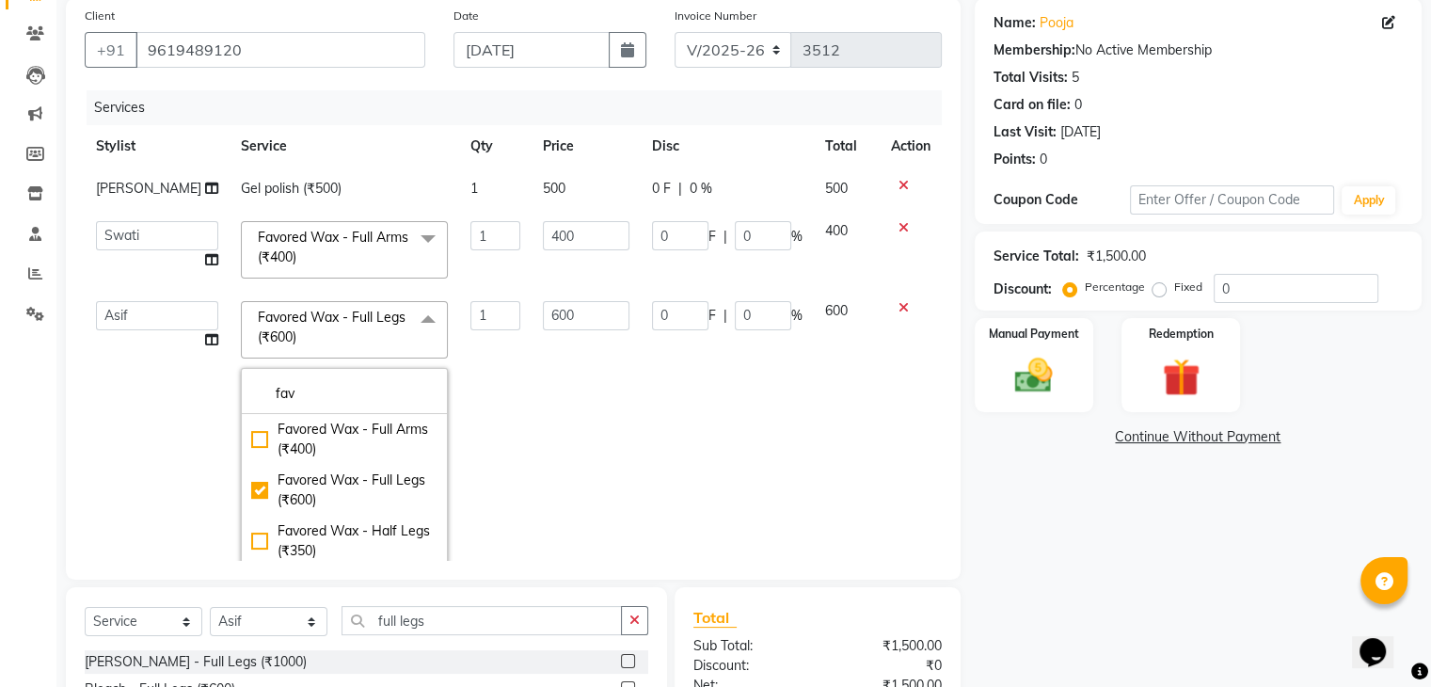
scroll to position [167, 0]
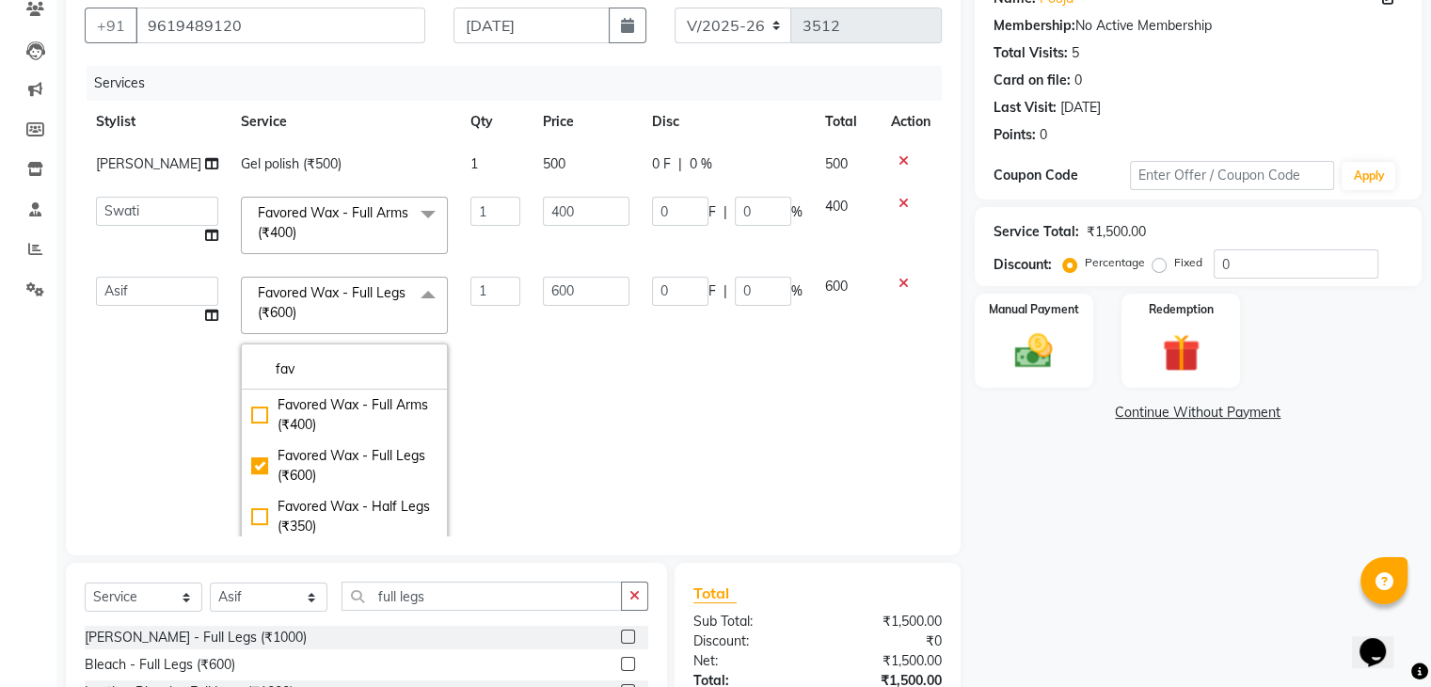
type input "fav"
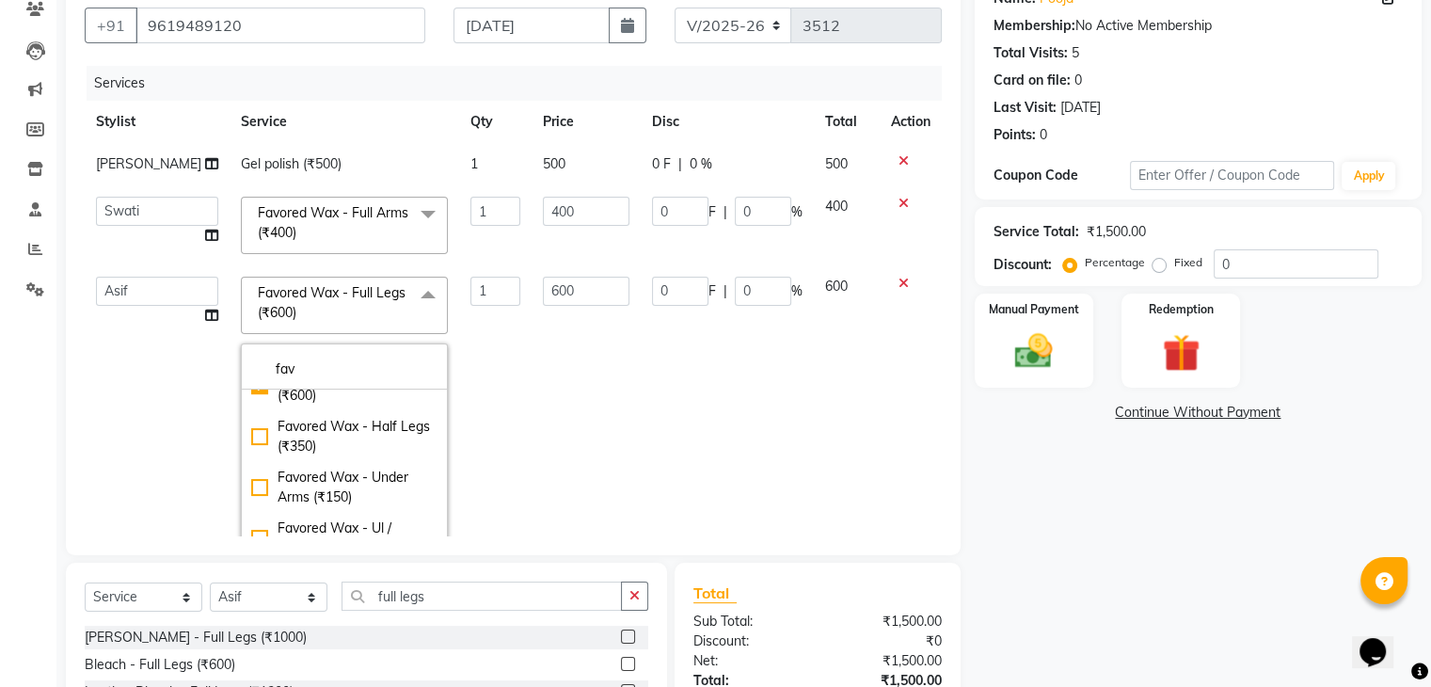
scroll to position [83, 0]
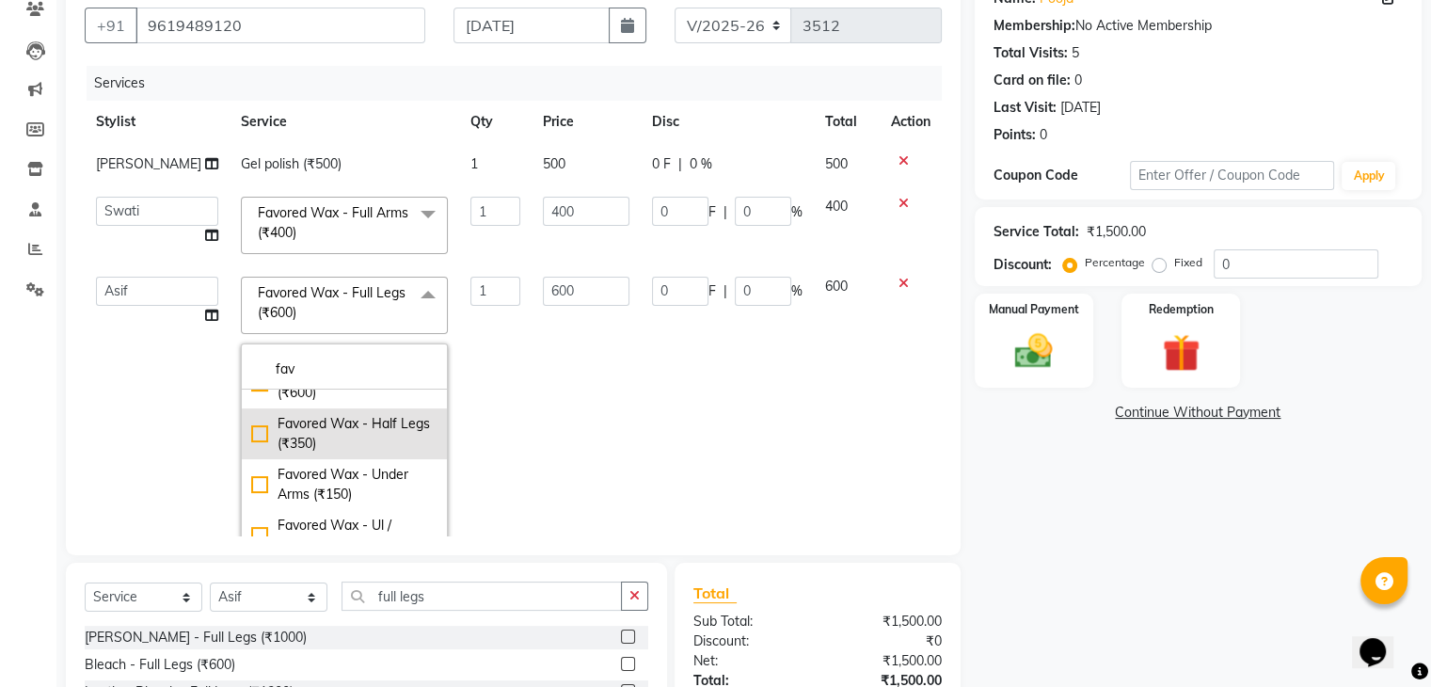
click at [251, 434] on div "Favored Wax - Half Legs (₹350)" at bounding box center [344, 434] width 186 height 40
checkbox input "false"
checkbox input "true"
type input "350"
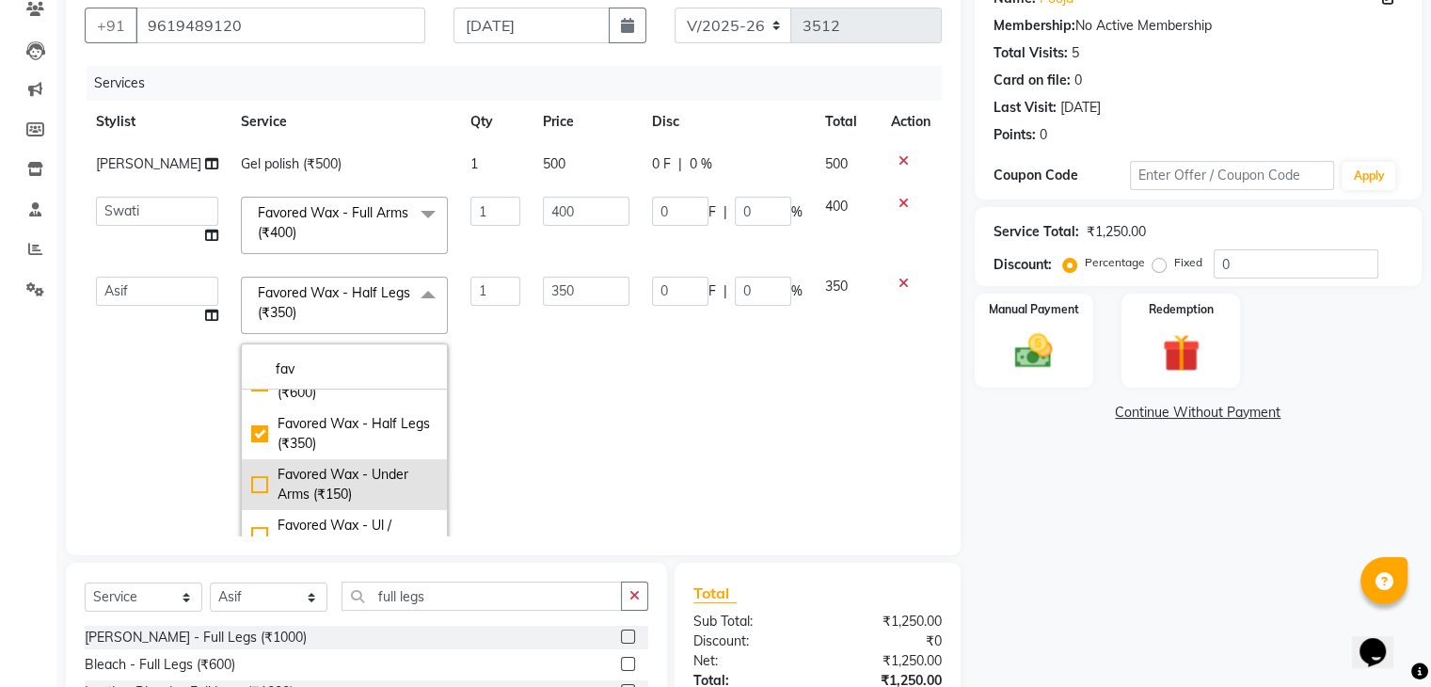
click at [251, 484] on div "Favored Wax - Under Arms (₹150)" at bounding box center [344, 485] width 186 height 40
checkbox input "false"
checkbox input "true"
type input "150"
click at [151, 373] on td "[PERSON_NAME] [PERSON_NAME] [DEMOGRAPHIC_DATA] Guddi [PERSON_NAME] [PERSON_NAME…" at bounding box center [157, 426] width 145 height 322
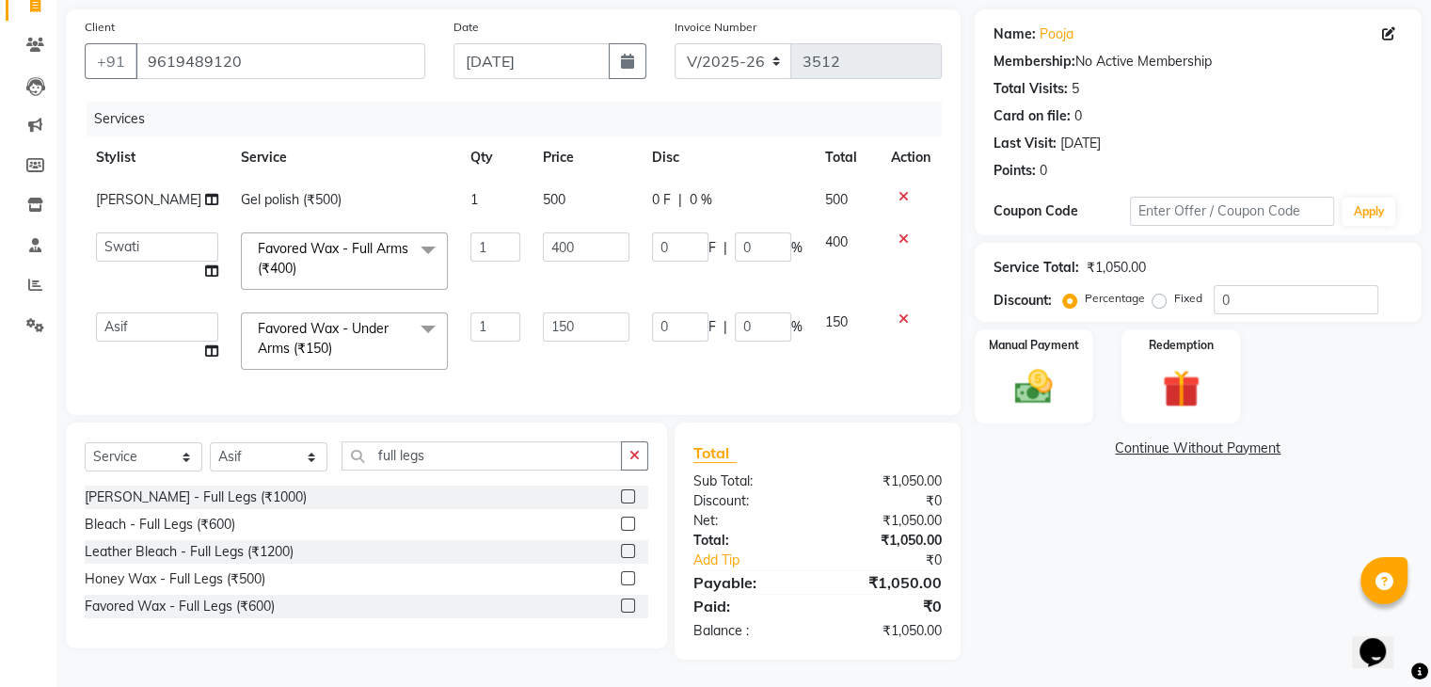
scroll to position [147, 0]
click at [412, 448] on input "full legs" at bounding box center [482, 454] width 280 height 29
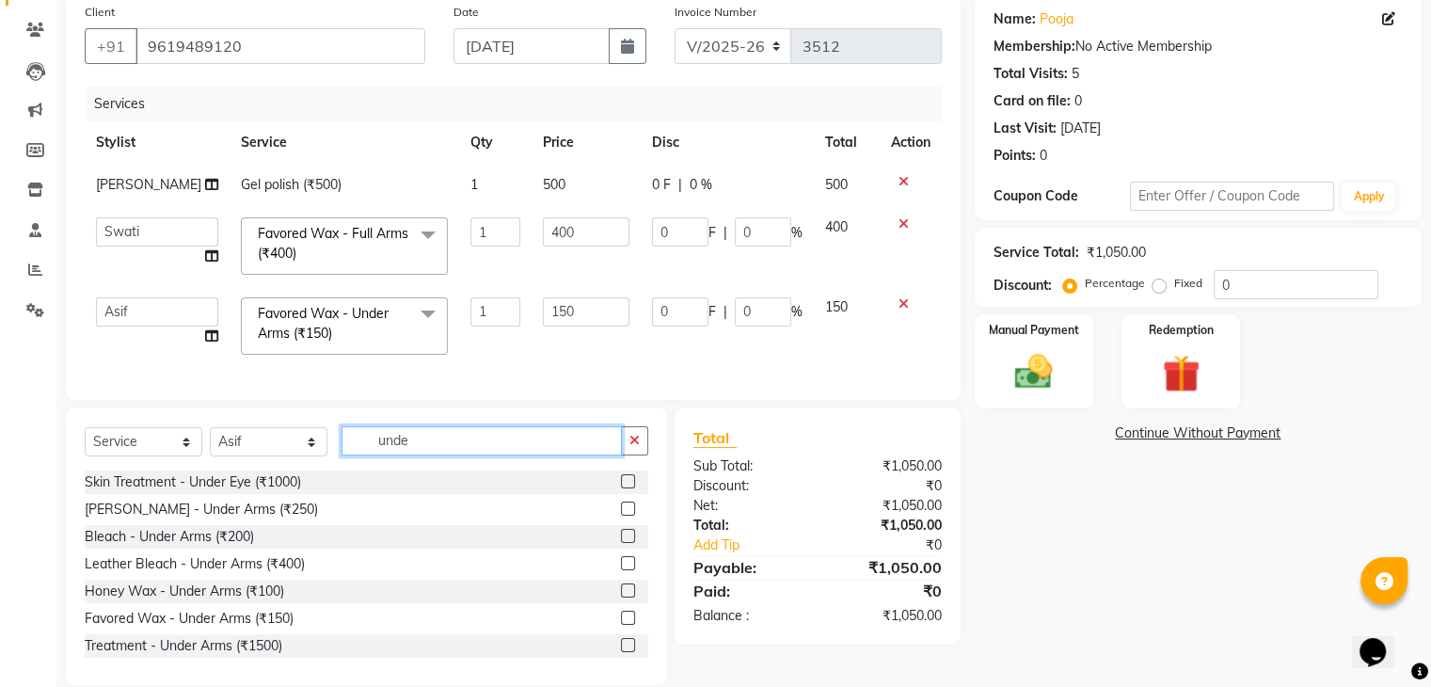
type input "unde"
click at [621, 625] on label at bounding box center [628, 618] width 14 height 14
click at [621, 625] on input "checkbox" at bounding box center [627, 619] width 12 height 12
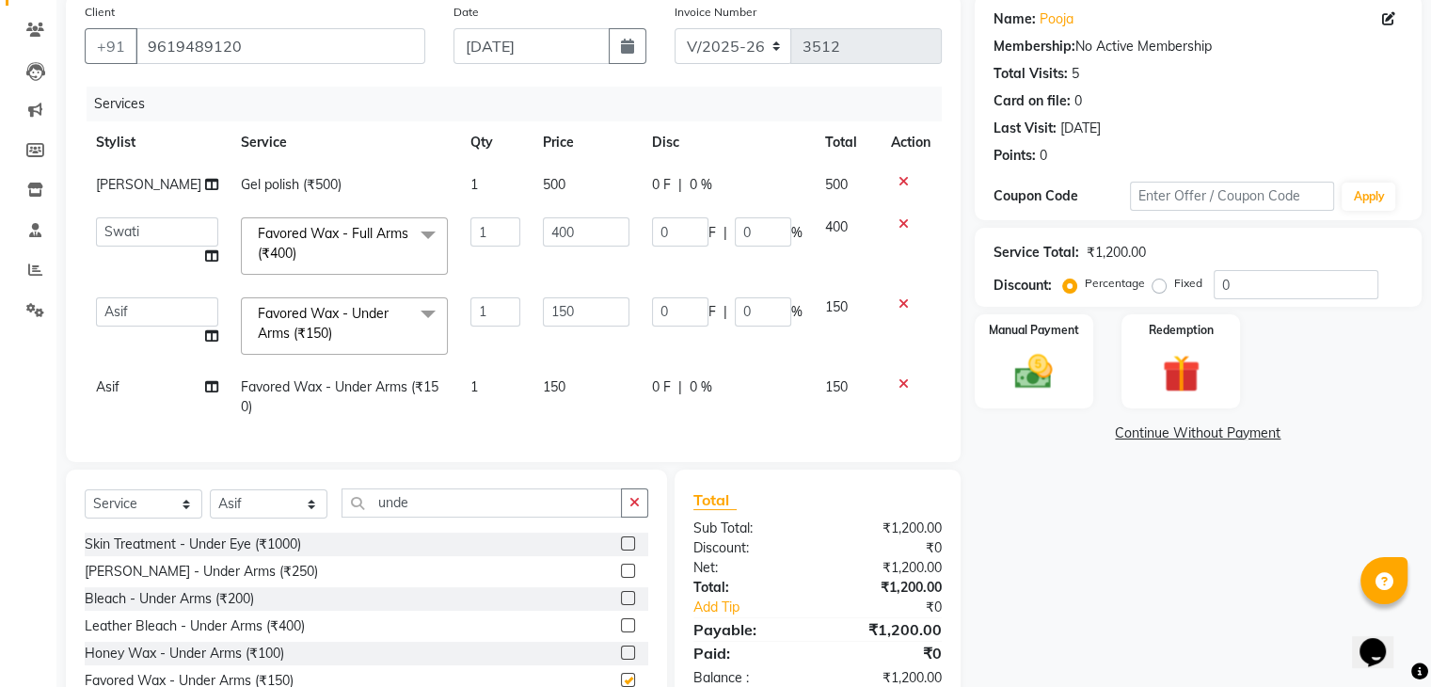
checkbox input "false"
click at [899, 381] on icon at bounding box center [904, 383] width 10 height 13
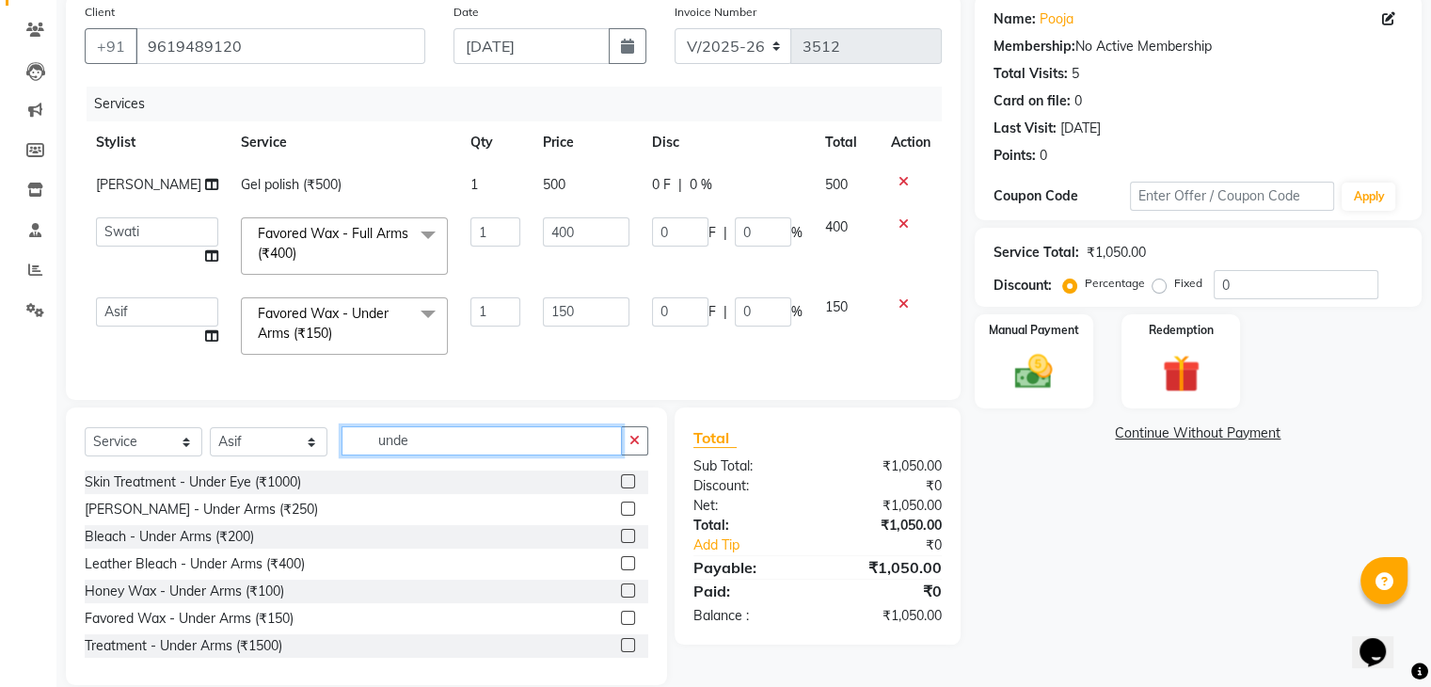
click at [391, 455] on input "unde" at bounding box center [482, 440] width 280 height 29
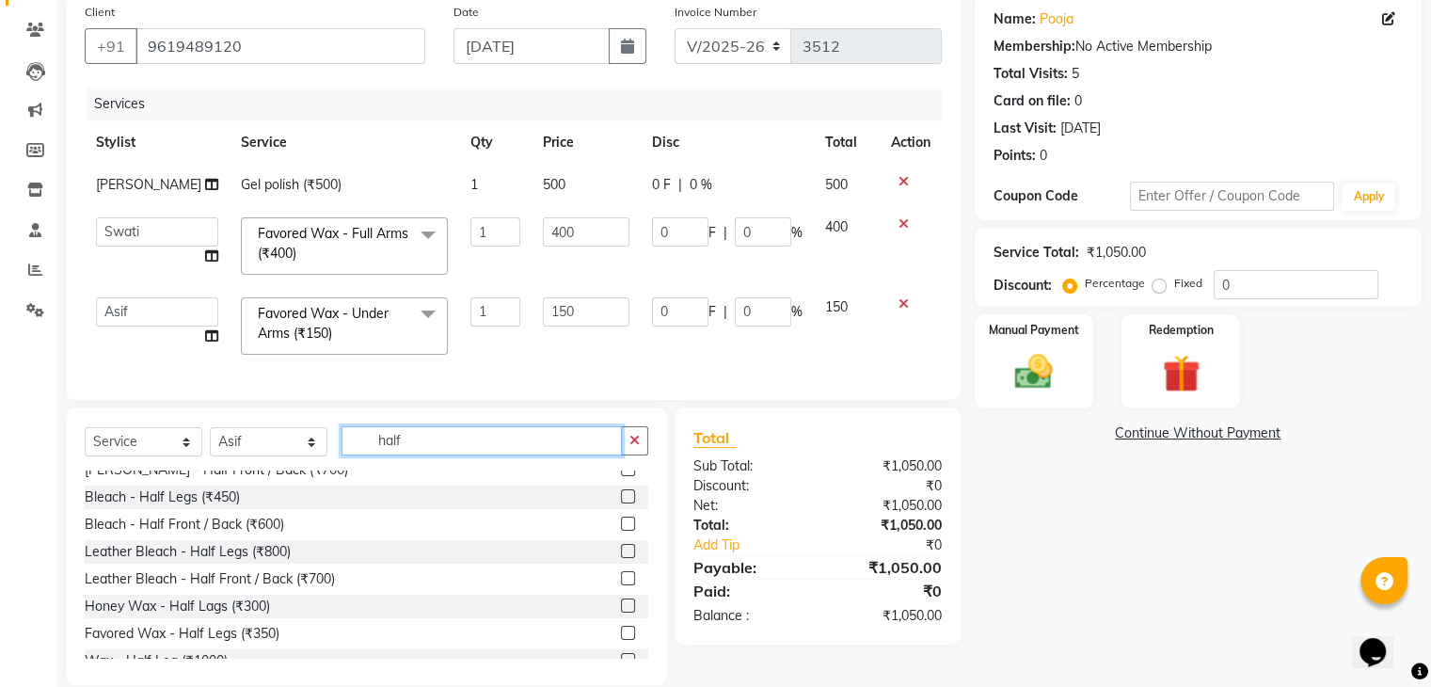
scroll to position [45, 0]
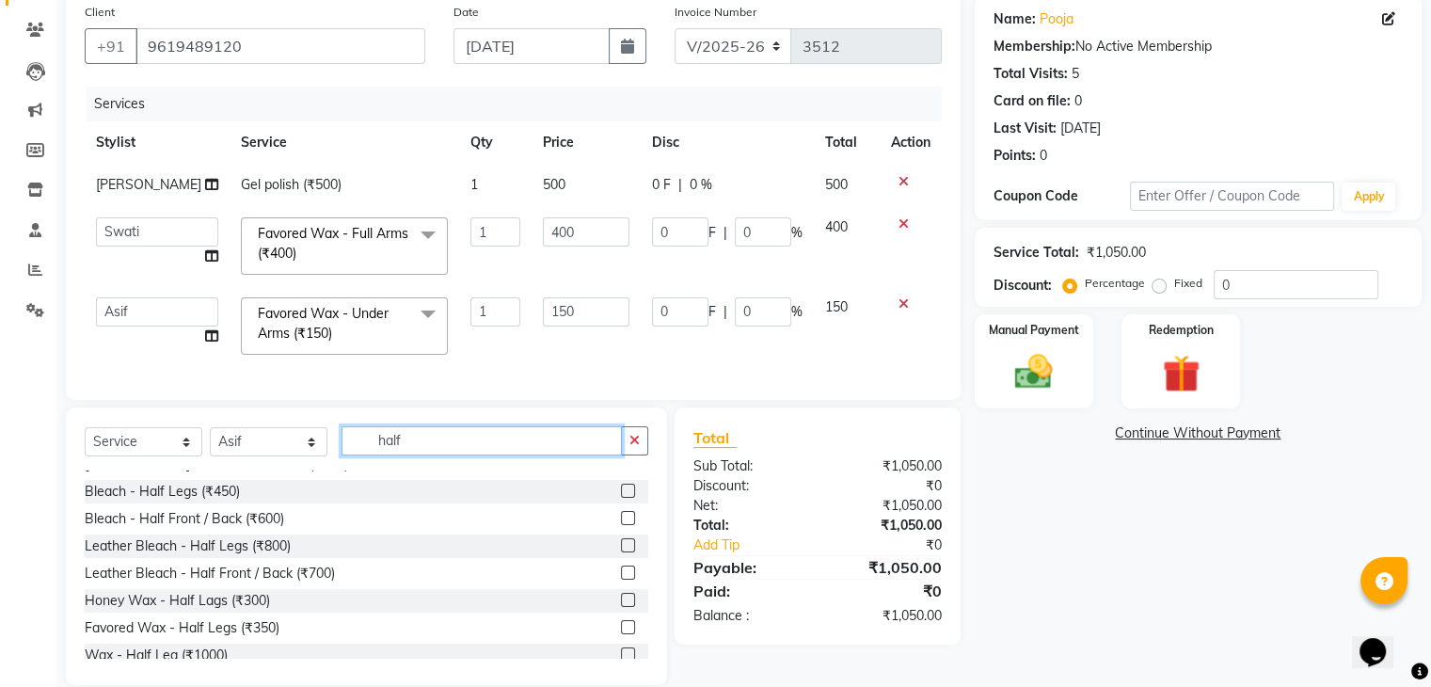
type input "half"
click at [621, 634] on label at bounding box center [628, 627] width 14 height 14
click at [621, 634] on input "checkbox" at bounding box center [627, 628] width 12 height 12
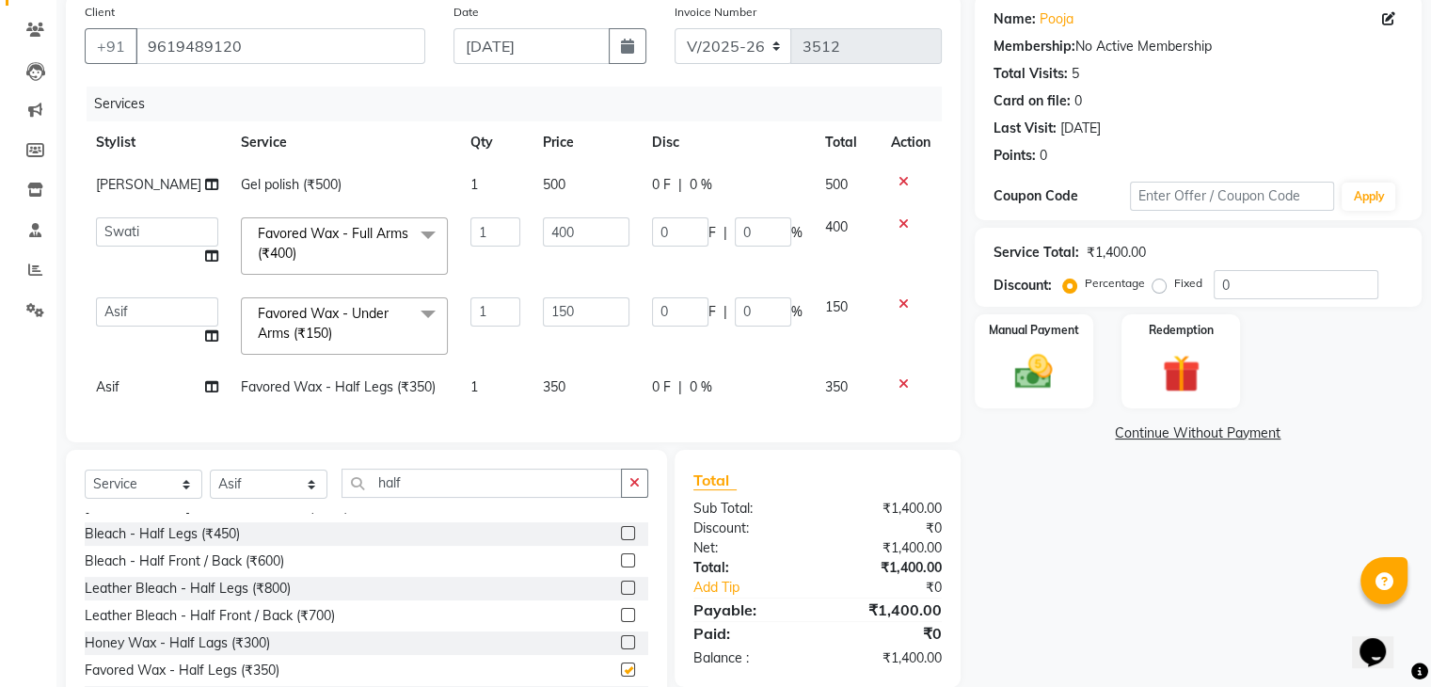
checkbox input "false"
click at [543, 382] on span "350" at bounding box center [554, 386] width 23 height 17
select select "88452"
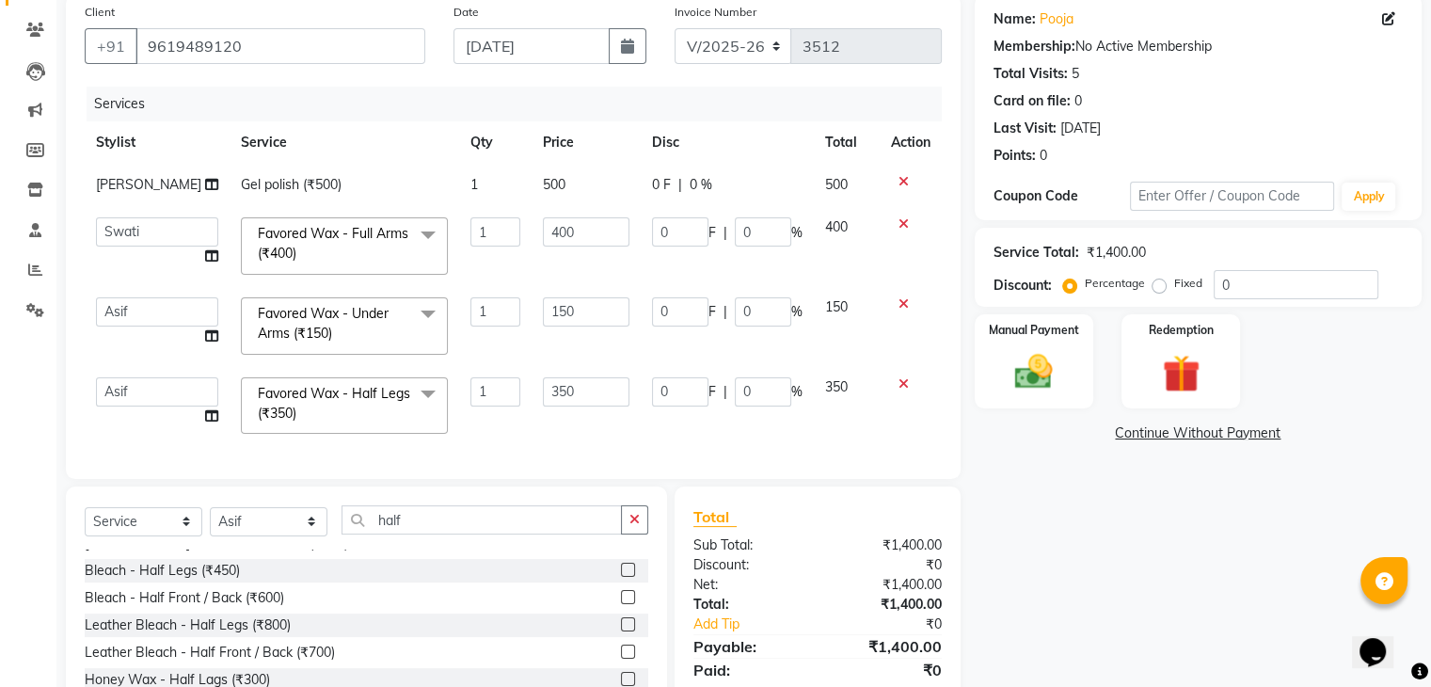
click at [543, 382] on input "350" at bounding box center [586, 391] width 87 height 29
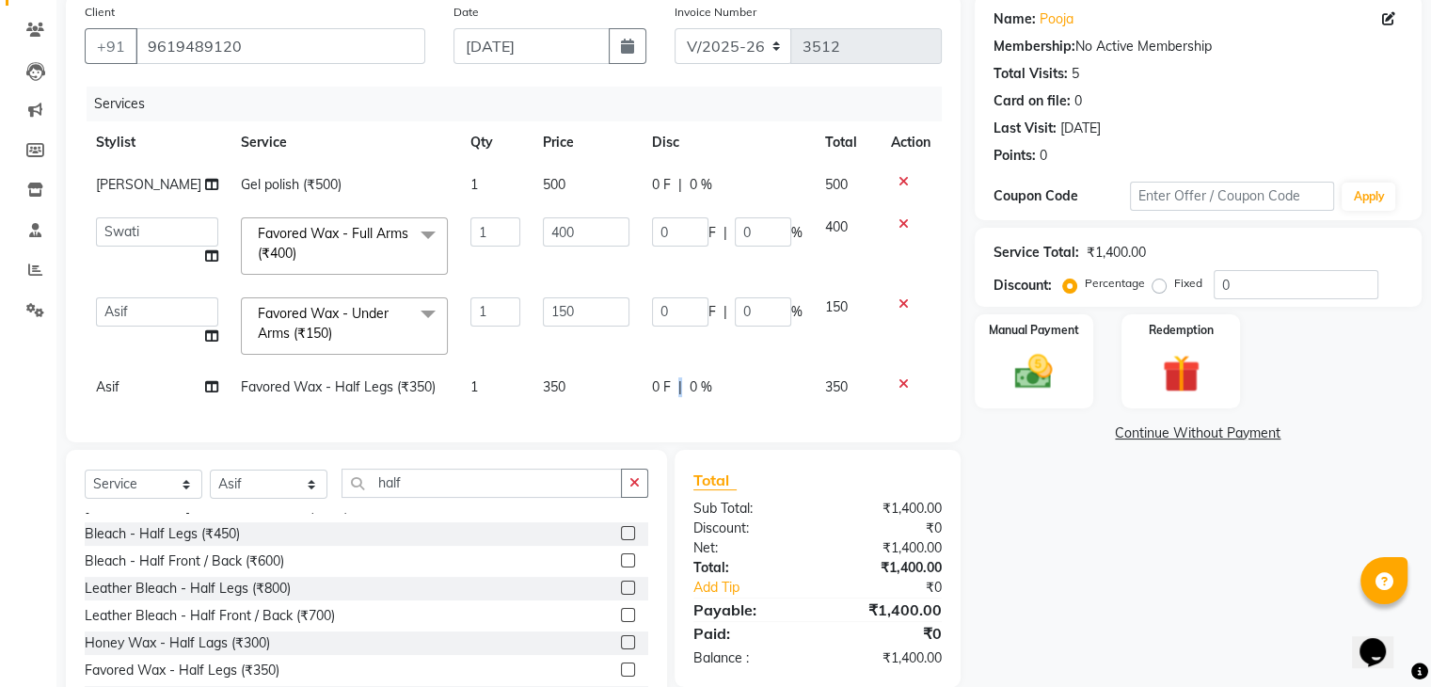
click at [673, 400] on td "0 F | 0 %" at bounding box center [727, 387] width 173 height 42
select select "88452"
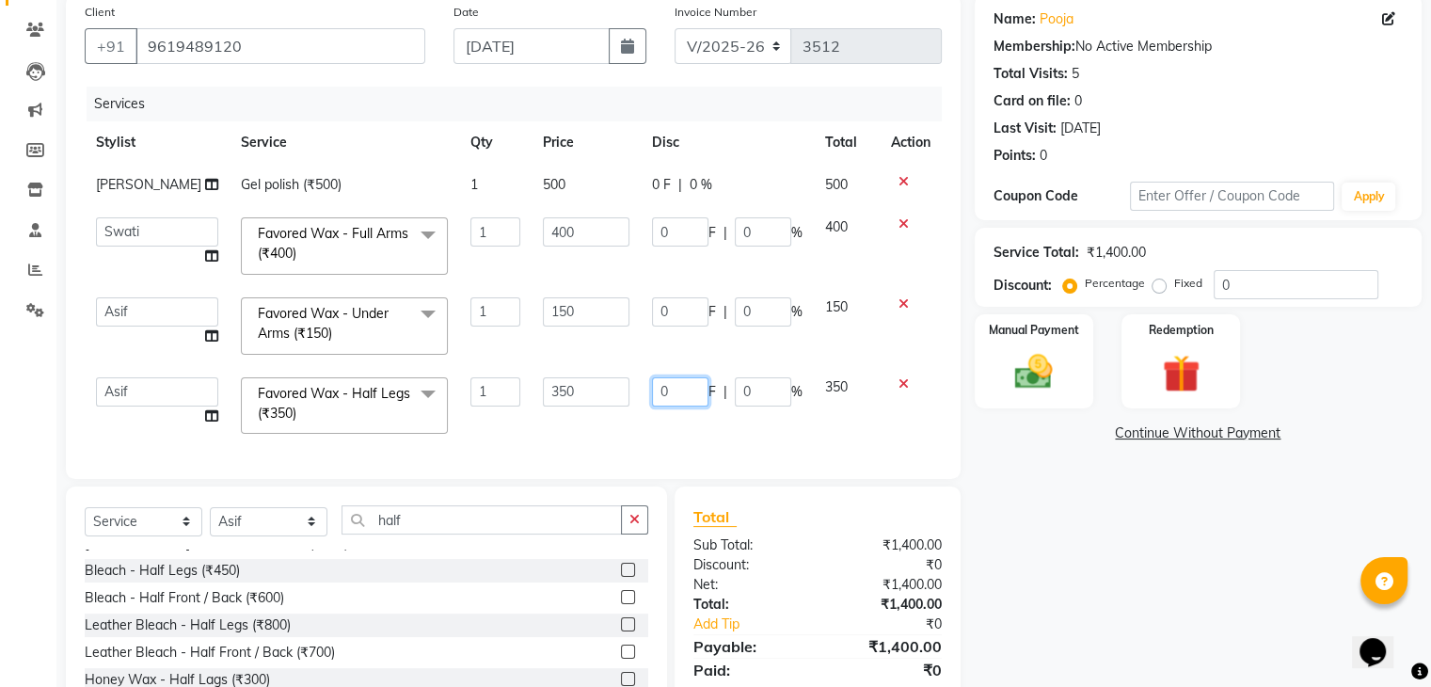
click at [671, 394] on input "0" at bounding box center [680, 391] width 56 height 29
click at [109, 313] on select "[PERSON_NAME] [PERSON_NAME] [DEMOGRAPHIC_DATA] Guddi [PERSON_NAME] [PERSON_NAME…" at bounding box center [157, 311] width 122 height 29
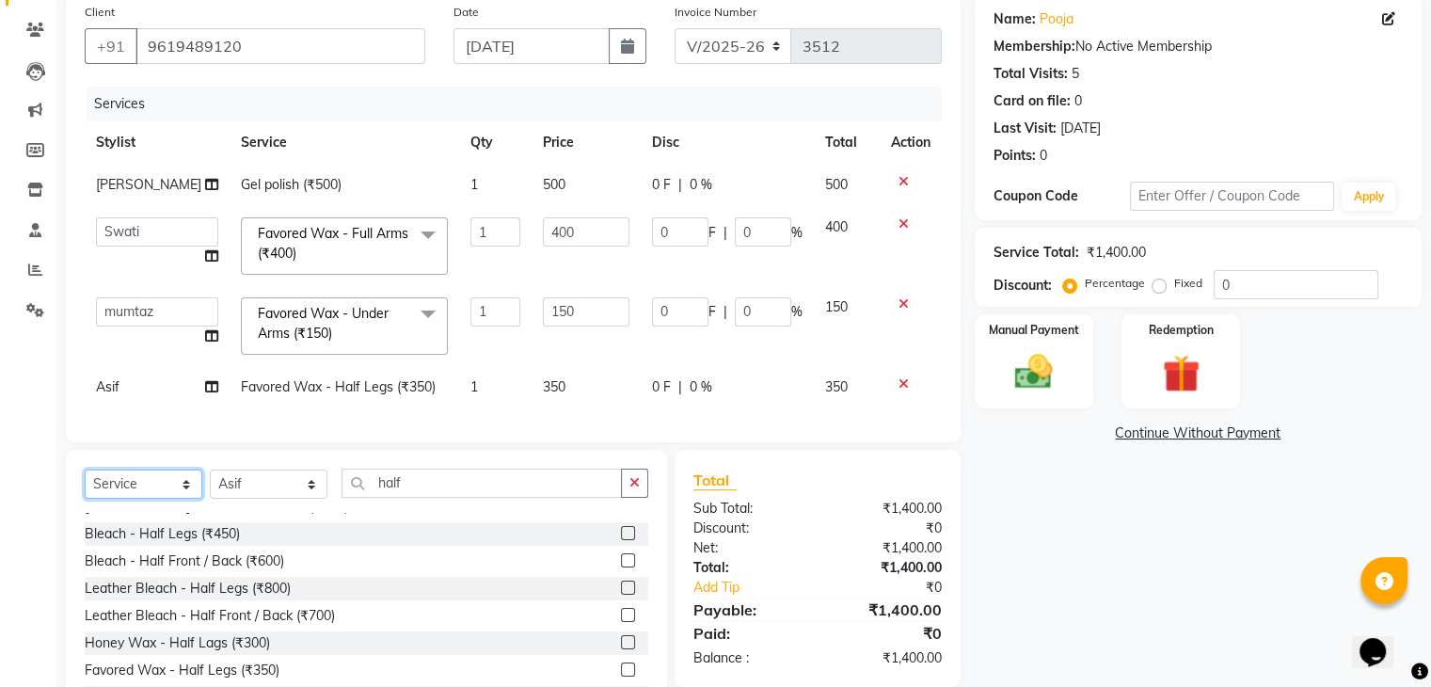
select select "42200"
click at [110, 499] on select "Select Service Product Membership Package Voucher Prepaid Gift Card" at bounding box center [144, 484] width 118 height 29
click at [1, 385] on div "Calendar Invoice Clients Leads Marketing Members Inventory Staff Reports Settin…" at bounding box center [127, 317] width 254 height 820
click at [107, 392] on span "Asif" at bounding box center [108, 386] width 24 height 17
select select "88452"
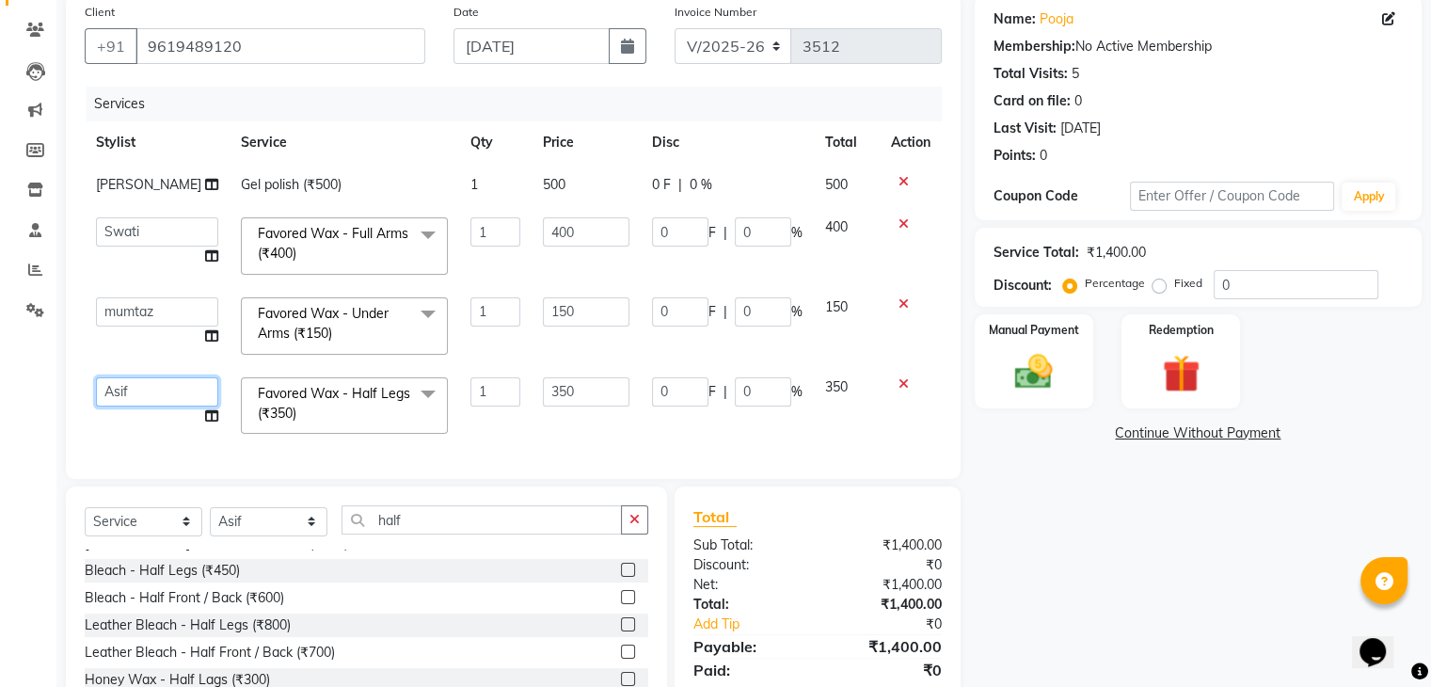
click at [107, 392] on select "[PERSON_NAME] [PERSON_NAME] [DEMOGRAPHIC_DATA] Guddi [PERSON_NAME] [PERSON_NAME…" at bounding box center [157, 391] width 122 height 29
select select "42200"
click at [669, 396] on input "0" at bounding box center [680, 391] width 56 height 29
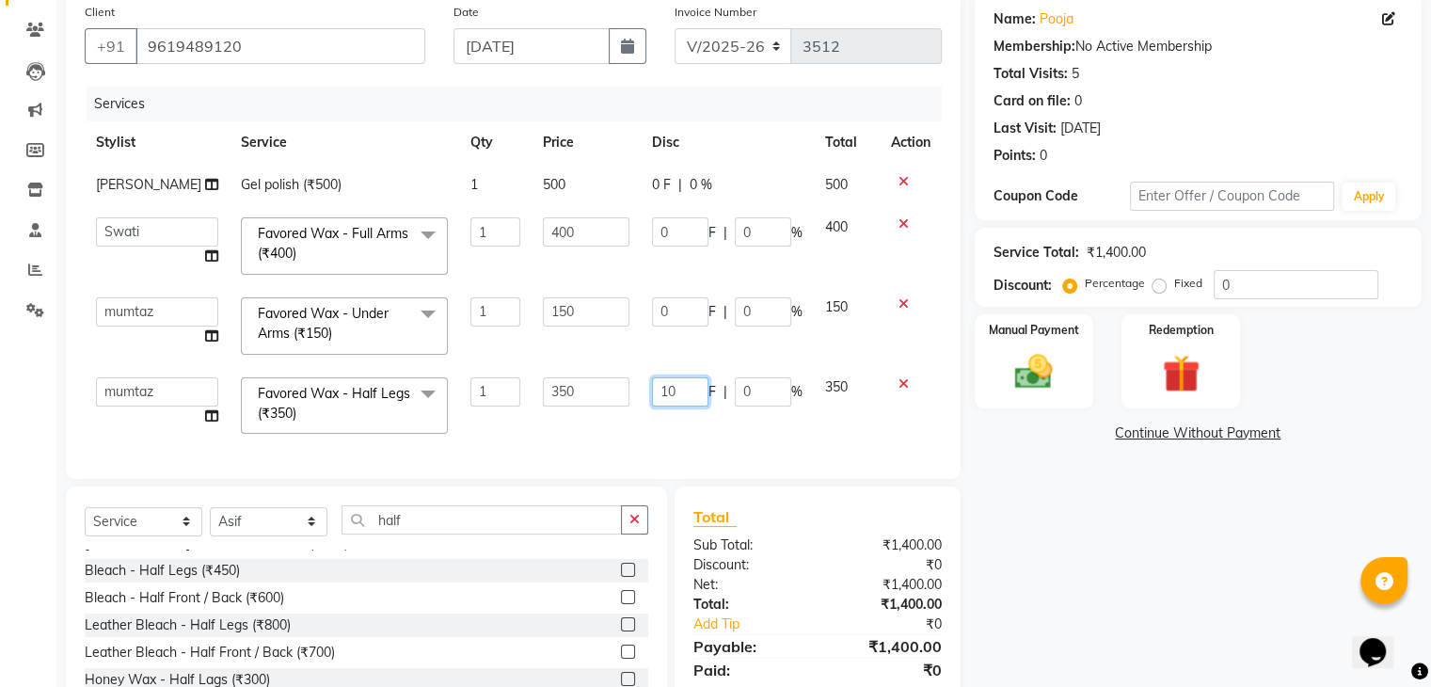
type input "100"
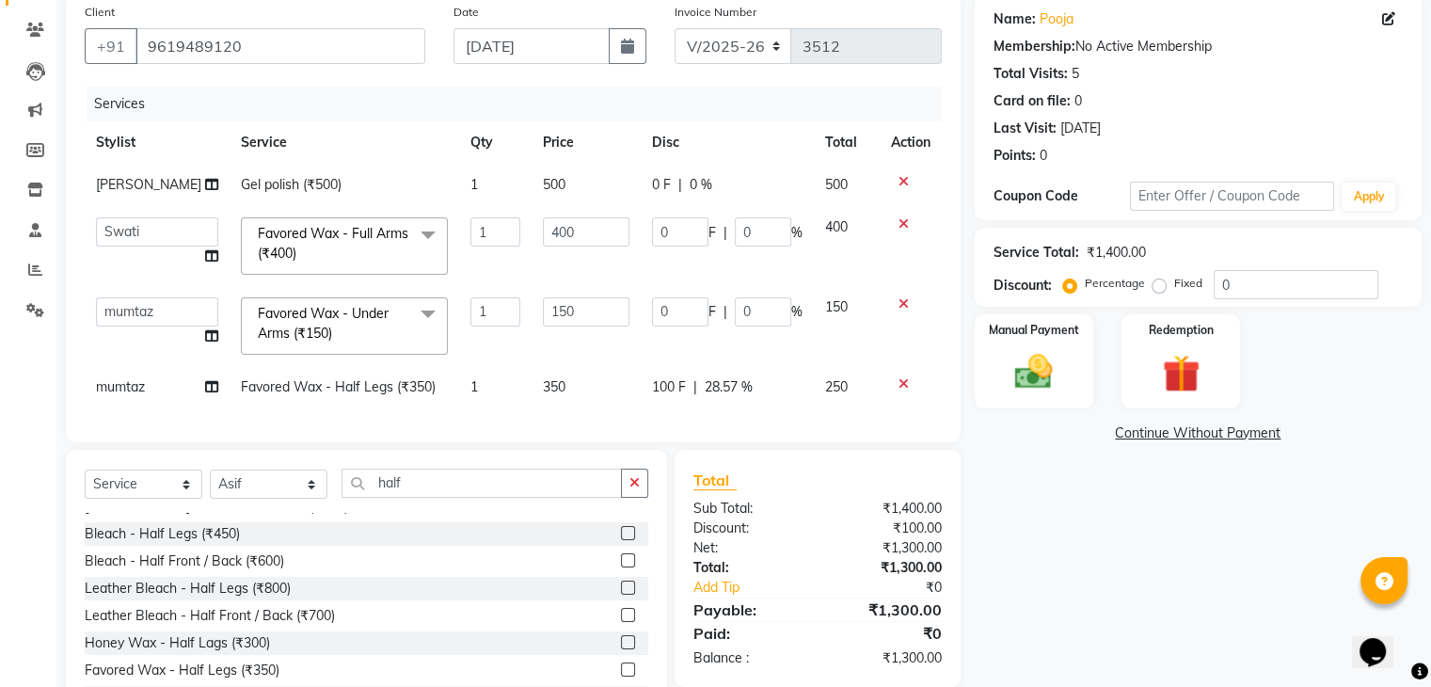
click at [644, 423] on div "Services Stylist Service Qty Price Disc Total Action [PERSON_NAME] polish (₹500…" at bounding box center [513, 255] width 857 height 337
click at [456, 497] on input "half" at bounding box center [482, 483] width 280 height 29
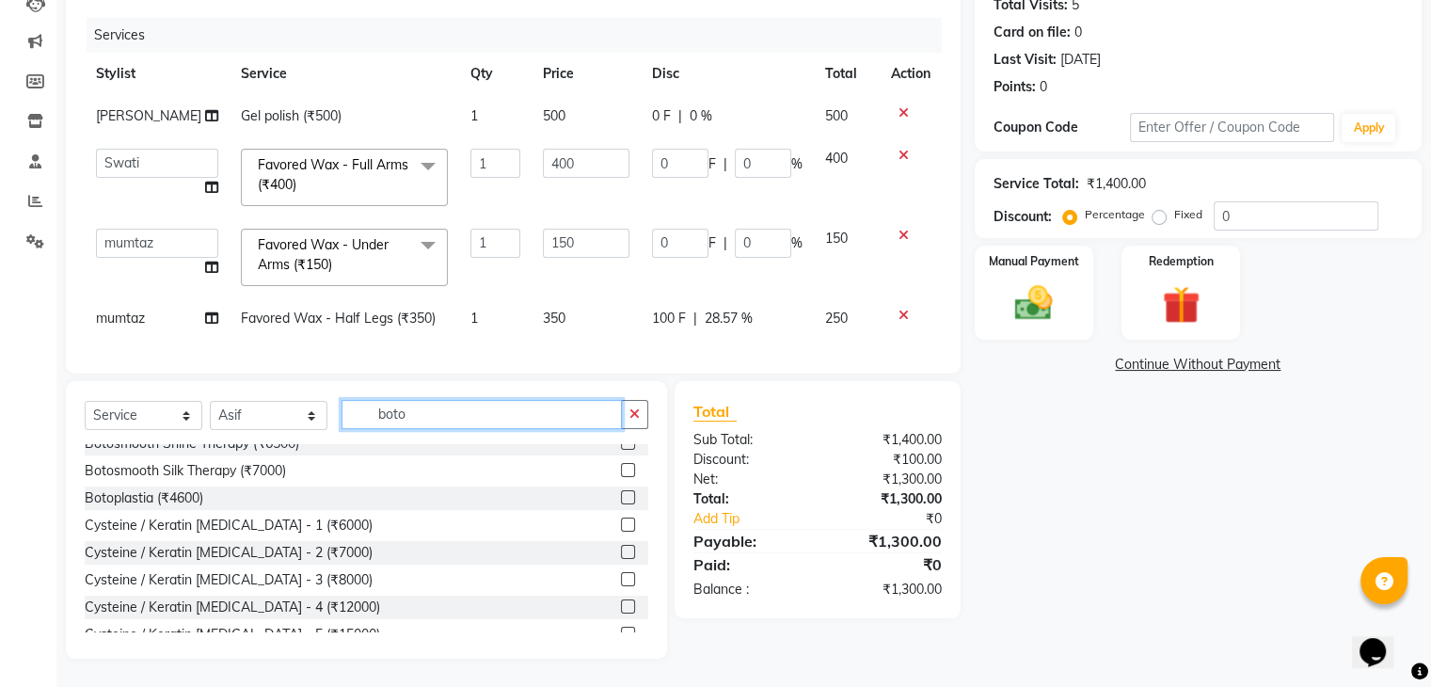
scroll to position [84, 0]
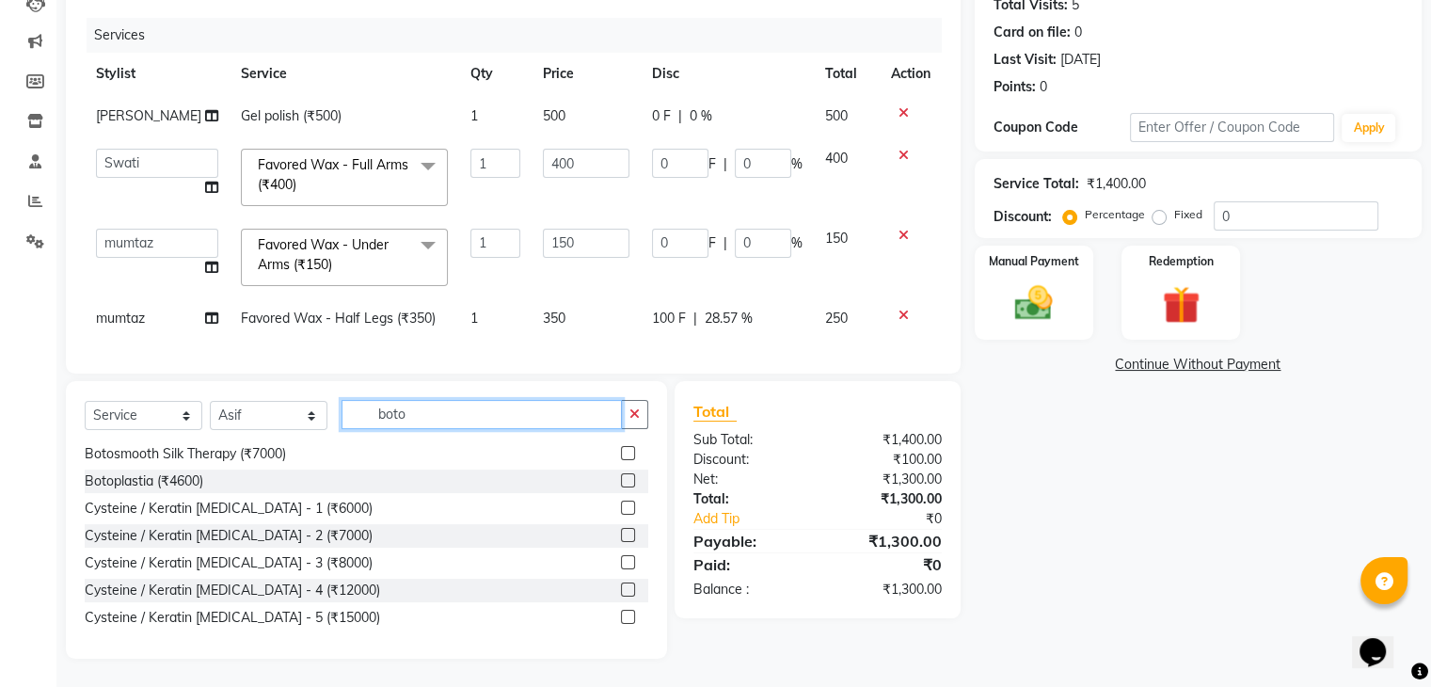
type input "boto"
click at [621, 615] on label at bounding box center [628, 617] width 14 height 14
click at [621, 615] on input "checkbox" at bounding box center [627, 618] width 12 height 12
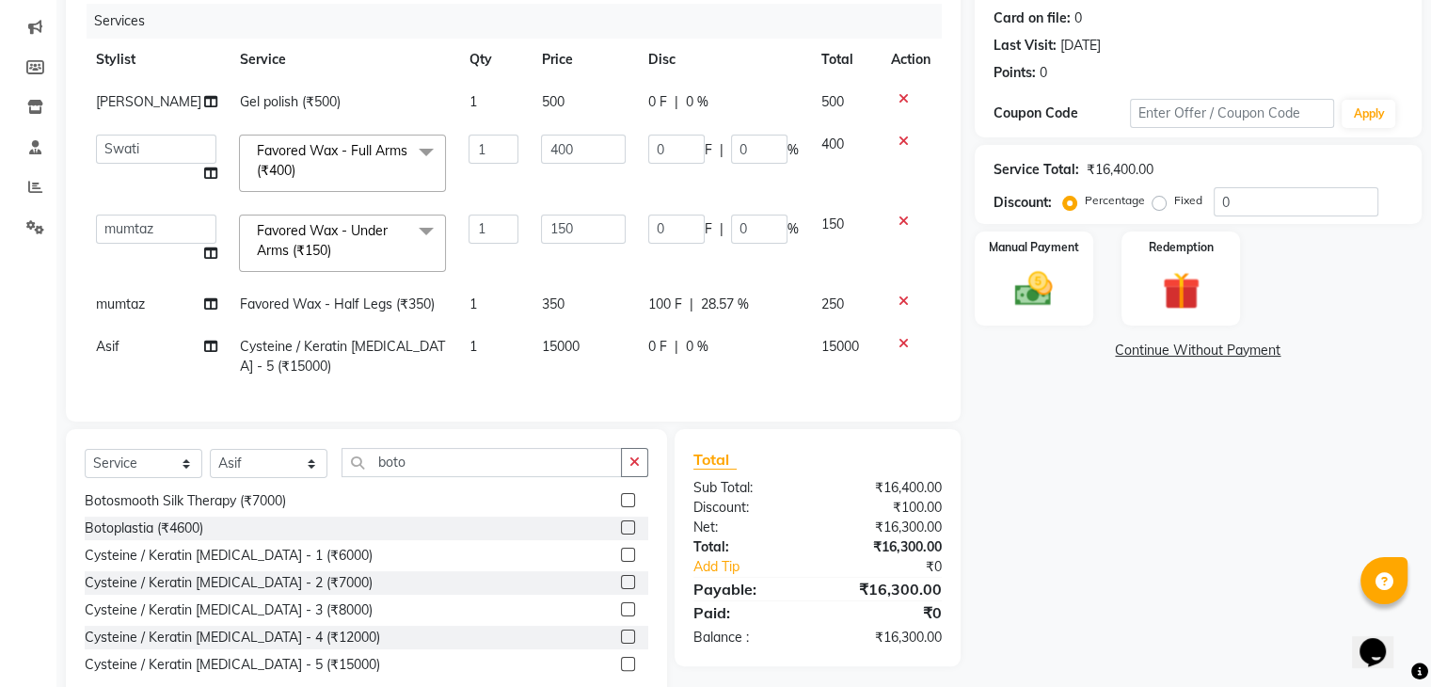
scroll to position [292, 0]
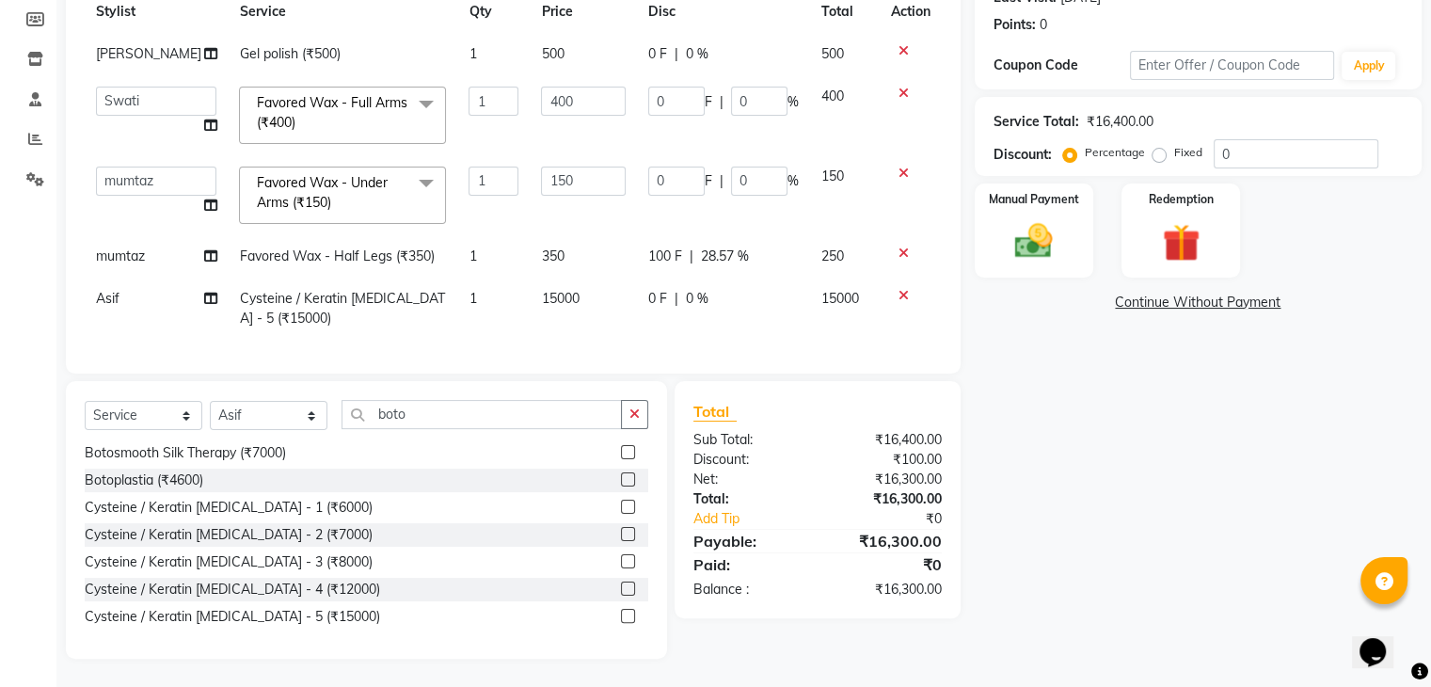
click at [391, 665] on main "INVOICE PREVIOUS INVOICES Create New Save Open Invoices Client [PHONE_NUMBER] D…" at bounding box center [743, 245] width 1375 height 883
click at [621, 611] on label at bounding box center [628, 616] width 14 height 14
click at [621, 611] on input "checkbox" at bounding box center [627, 617] width 12 height 12
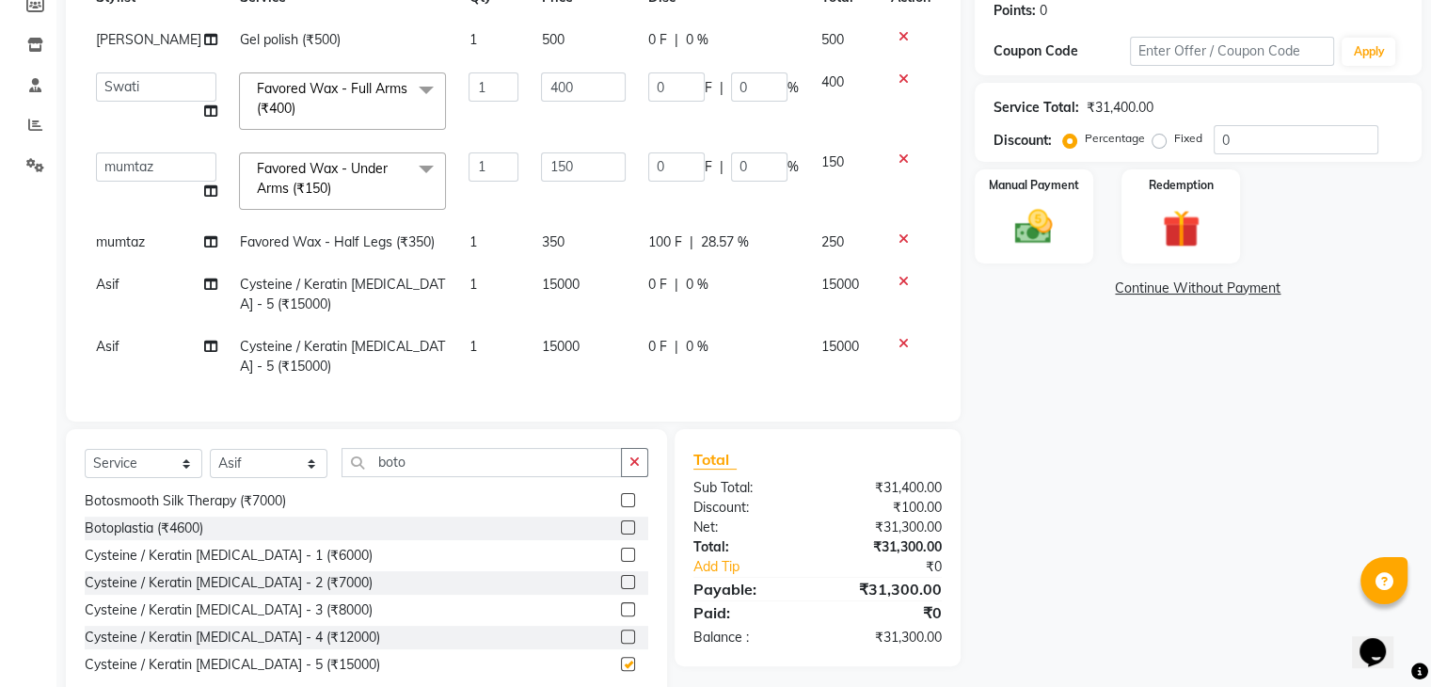
checkbox input "false"
click at [116, 340] on span "Asif" at bounding box center [108, 346] width 24 height 17
select select "88452"
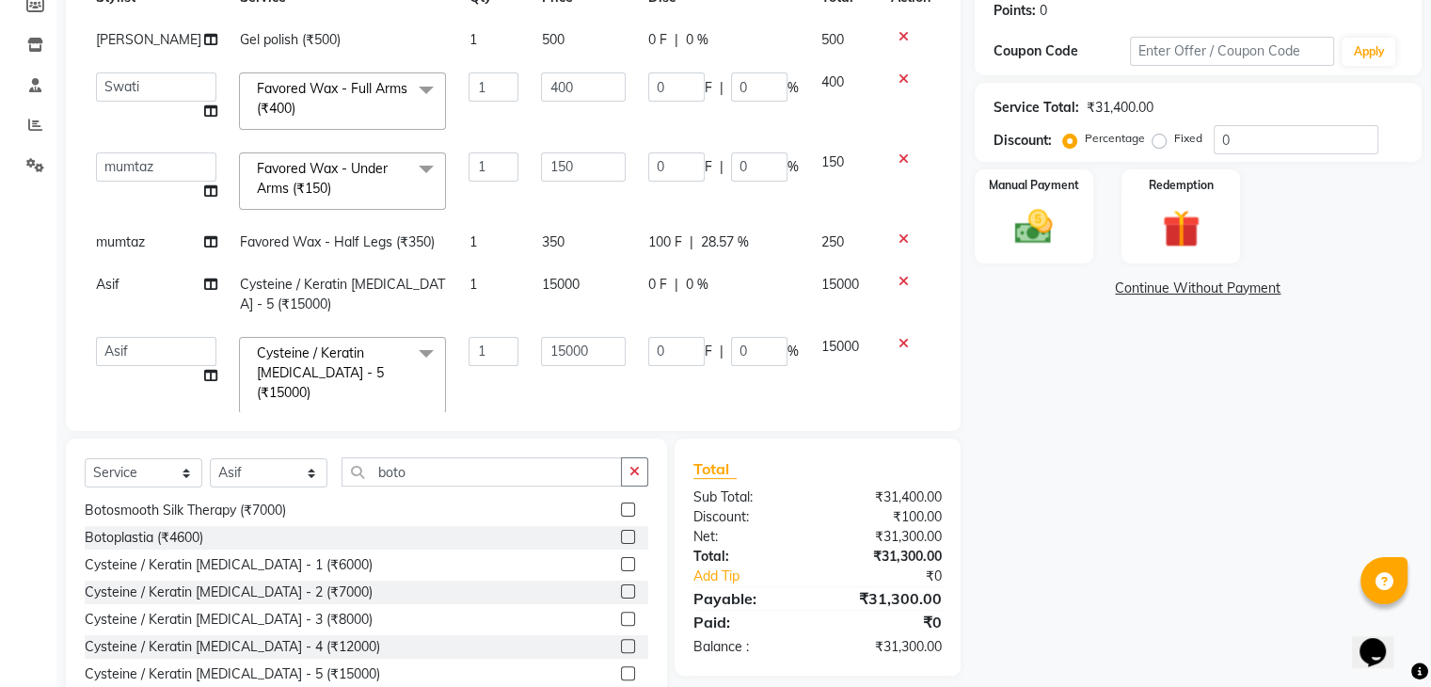
click at [116, 340] on select "[PERSON_NAME] [PERSON_NAME] [DEMOGRAPHIC_DATA] Guddi [PERSON_NAME] [PERSON_NAME…" at bounding box center [156, 351] width 120 height 29
click at [637, 282] on td "0 F | 0 %" at bounding box center [723, 294] width 173 height 62
select select "88452"
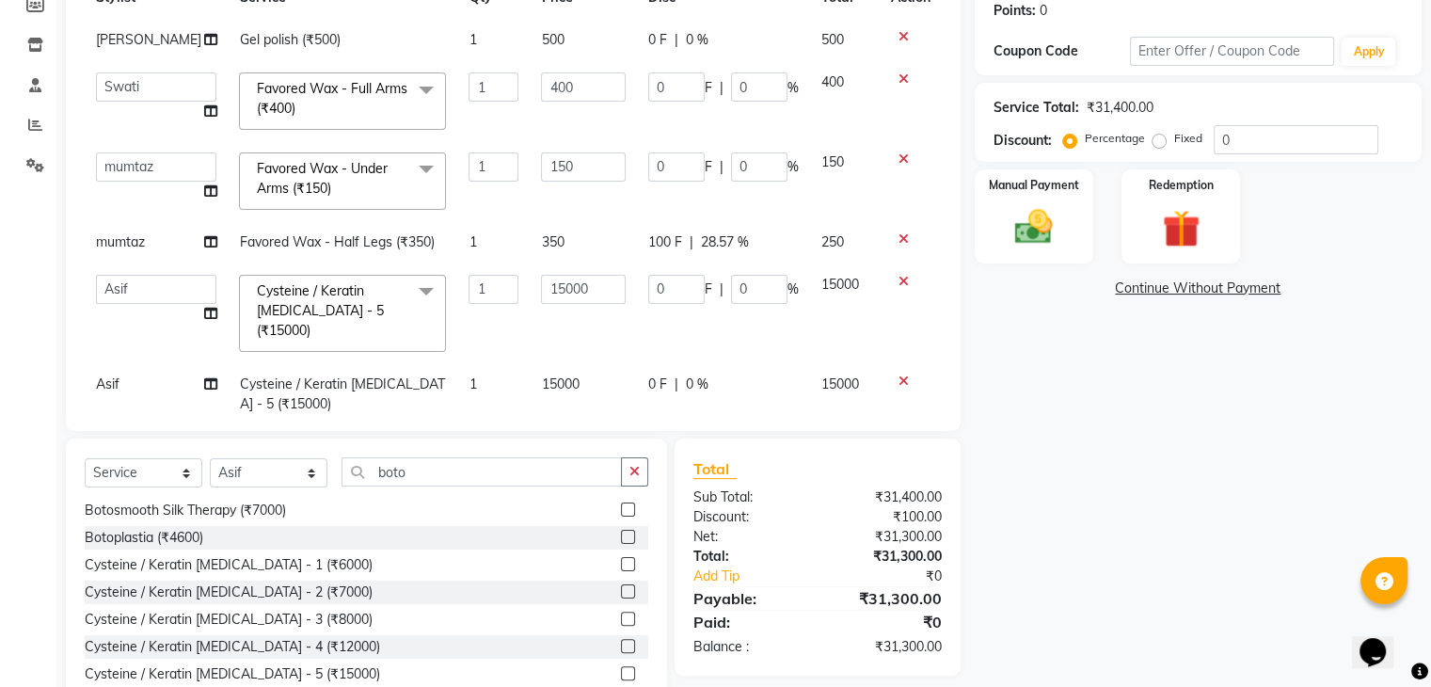
click at [648, 282] on input "0" at bounding box center [676, 289] width 56 height 29
type input "140000"
click at [611, 330] on tbody "[PERSON_NAME] polish (₹500) 1 500 0 F | 0 % 500 [PERSON_NAME] [PERSON_NAME] Dan…" at bounding box center [513, 222] width 857 height 406
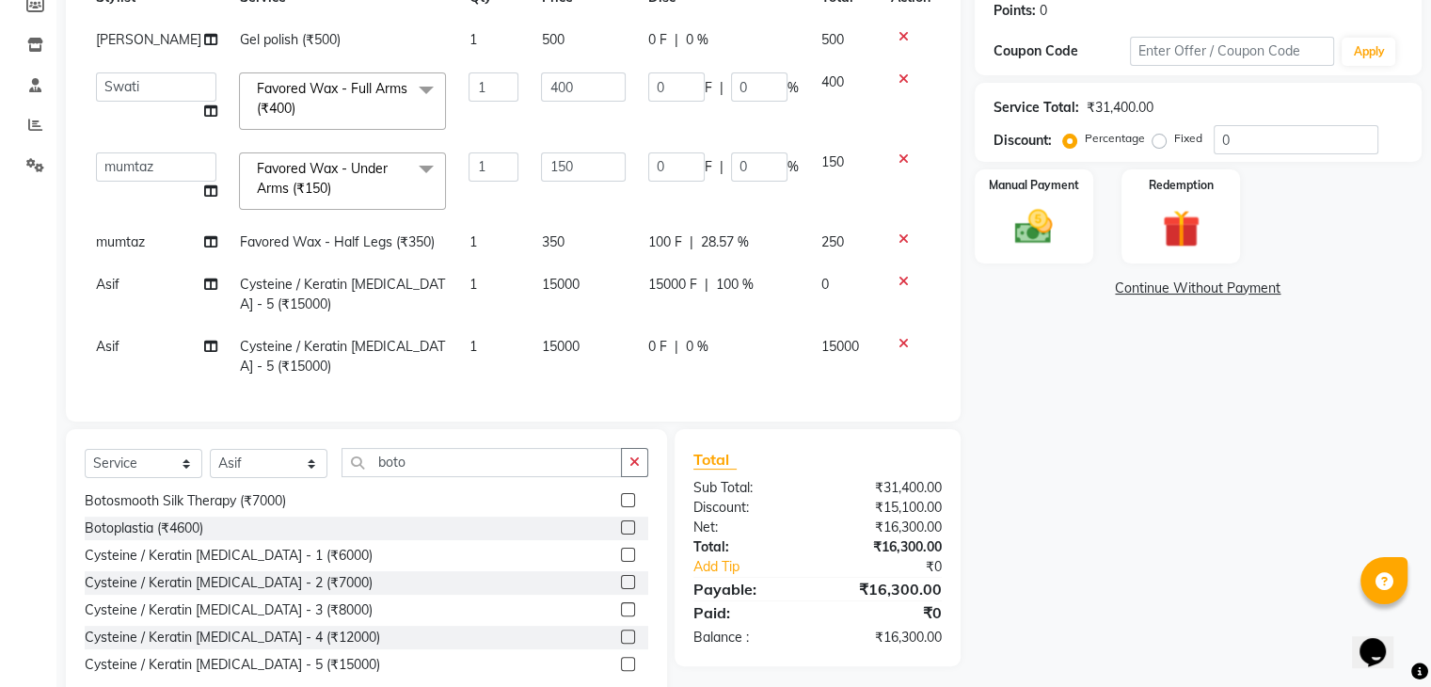
click at [666, 286] on span "15000 F" at bounding box center [672, 285] width 49 height 20
select select "88452"
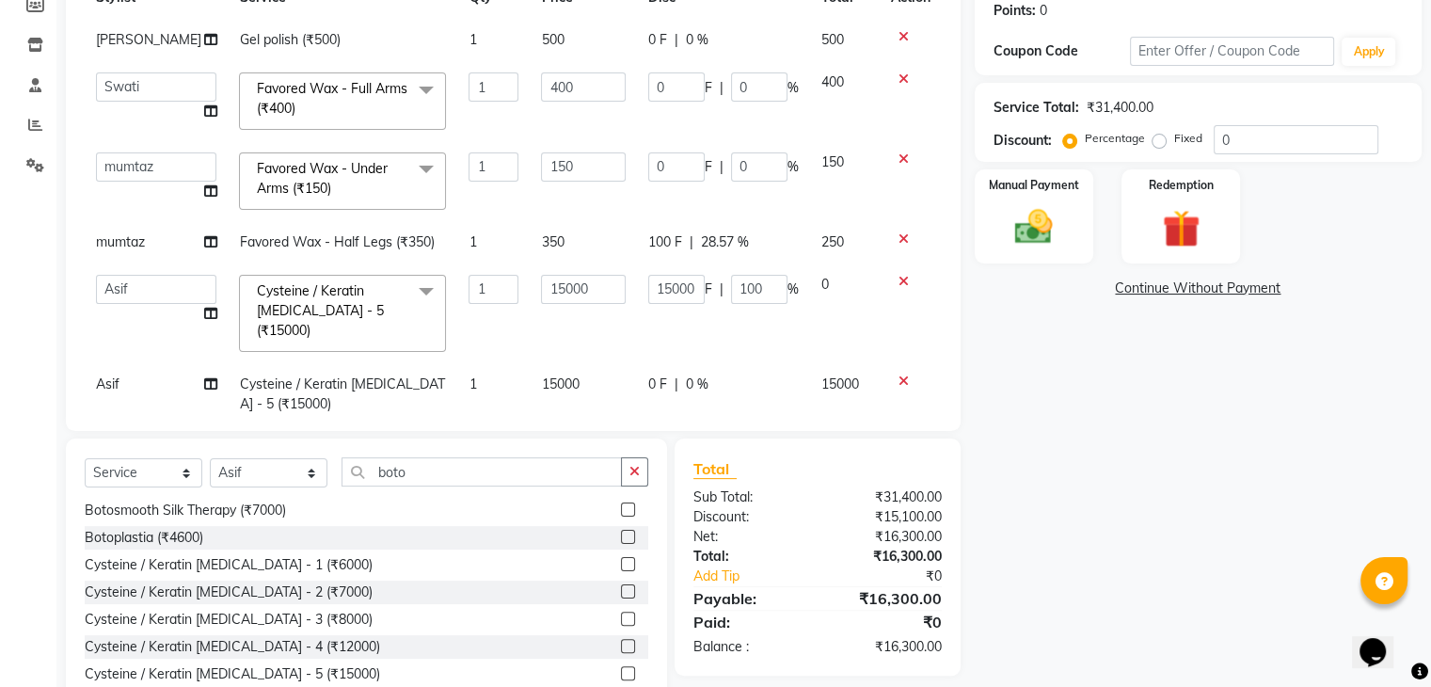
click at [666, 286] on input "15000" at bounding box center [676, 289] width 56 height 29
type input "14000"
click at [606, 318] on td "15000" at bounding box center [583, 313] width 107 height 100
select select "88452"
click at [648, 374] on span "0 F" at bounding box center [657, 384] width 19 height 20
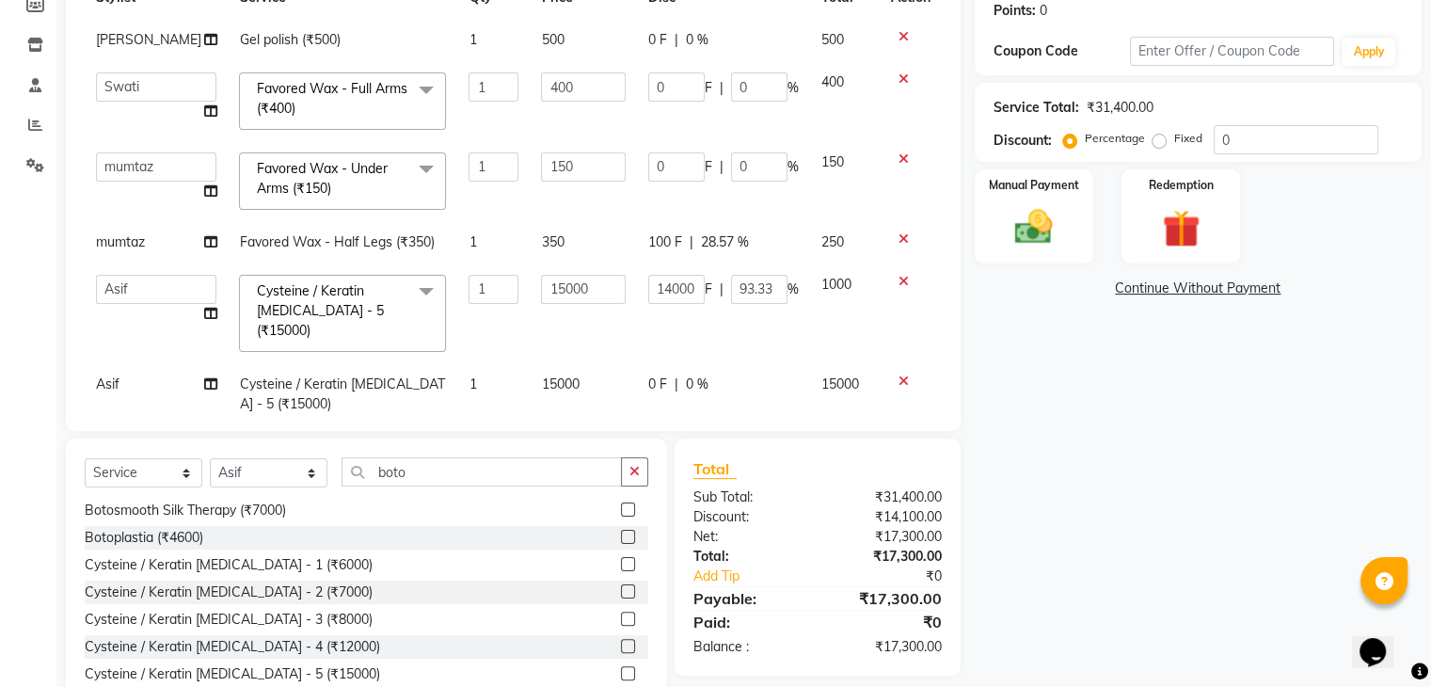
select select "88452"
click at [648, 374] on input "0" at bounding box center [676, 388] width 56 height 29
type input "2500"
click at [616, 364] on td "15000" at bounding box center [583, 413] width 107 height 100
select select "88452"
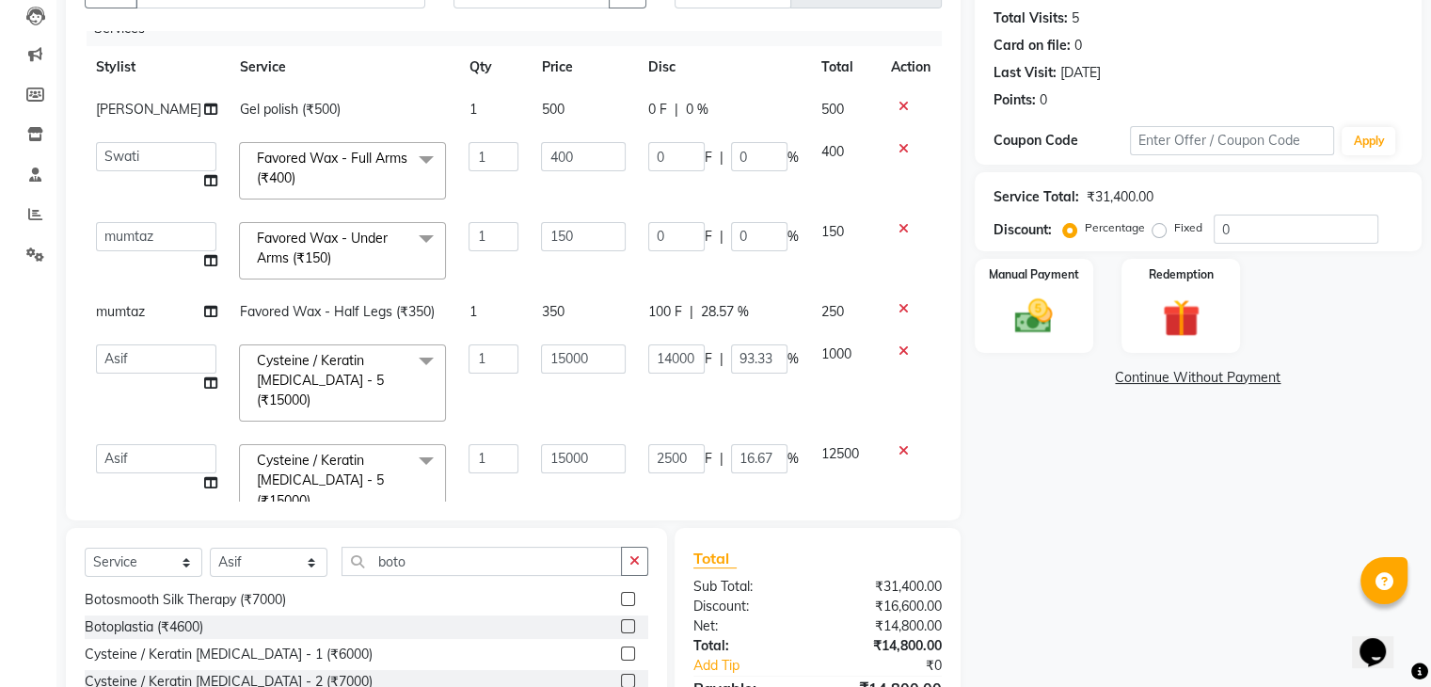
scroll to position [17, 0]
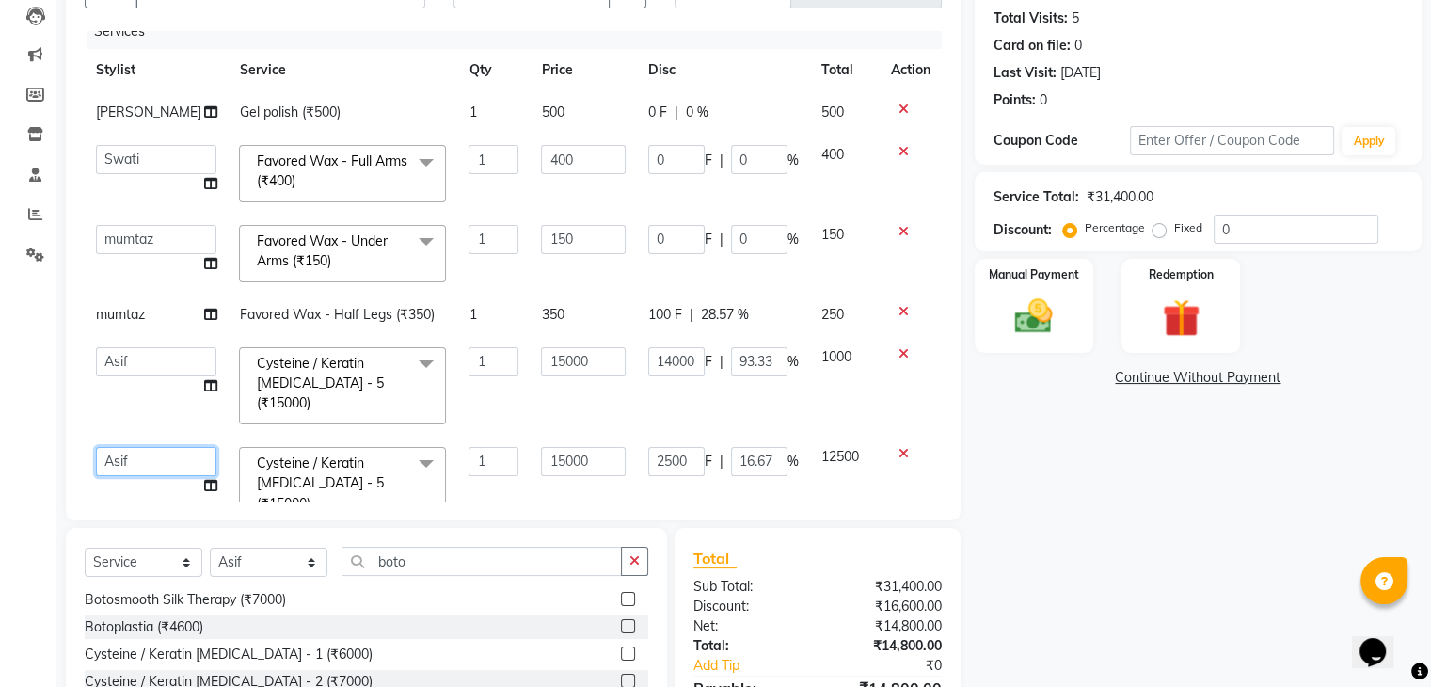
click at [135, 449] on select "[PERSON_NAME] [PERSON_NAME] [DEMOGRAPHIC_DATA] Guddi [PERSON_NAME] [PERSON_NAME…" at bounding box center [156, 461] width 120 height 29
select select "42200"
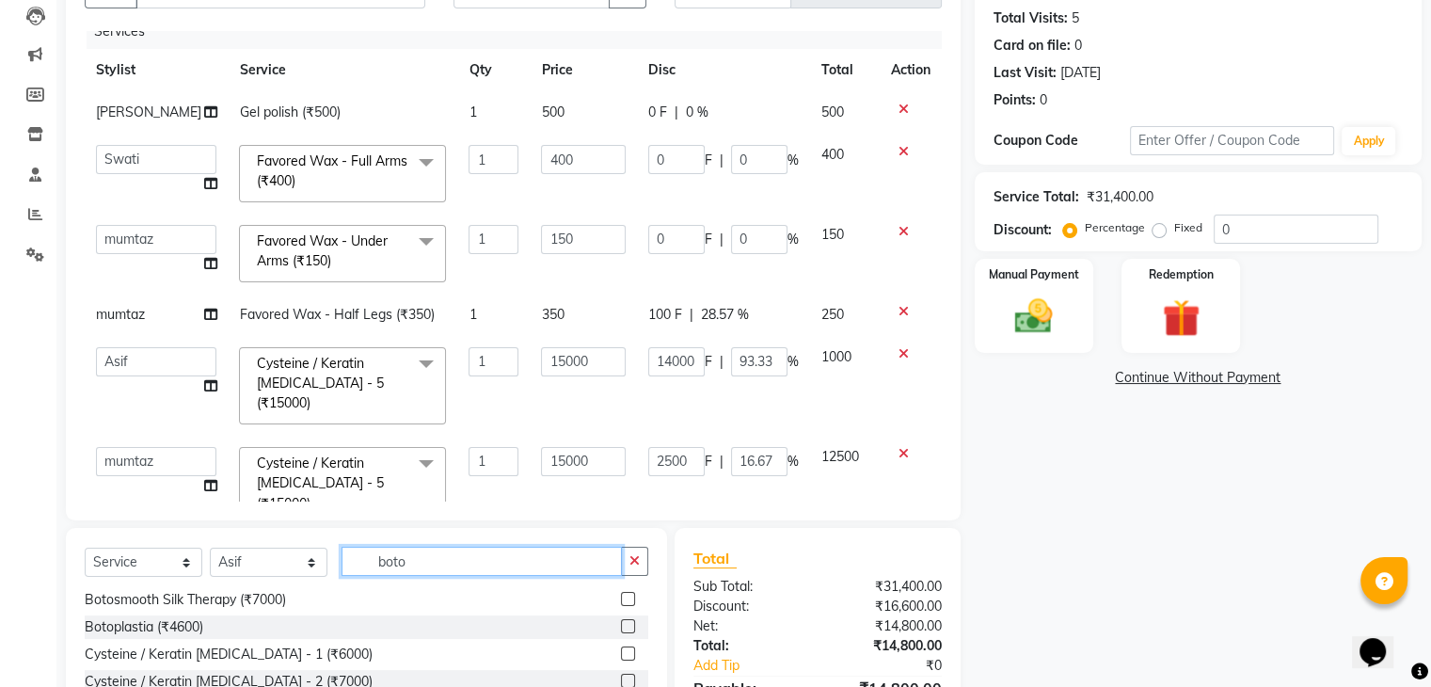
click at [411, 553] on input "boto" at bounding box center [482, 561] width 280 height 29
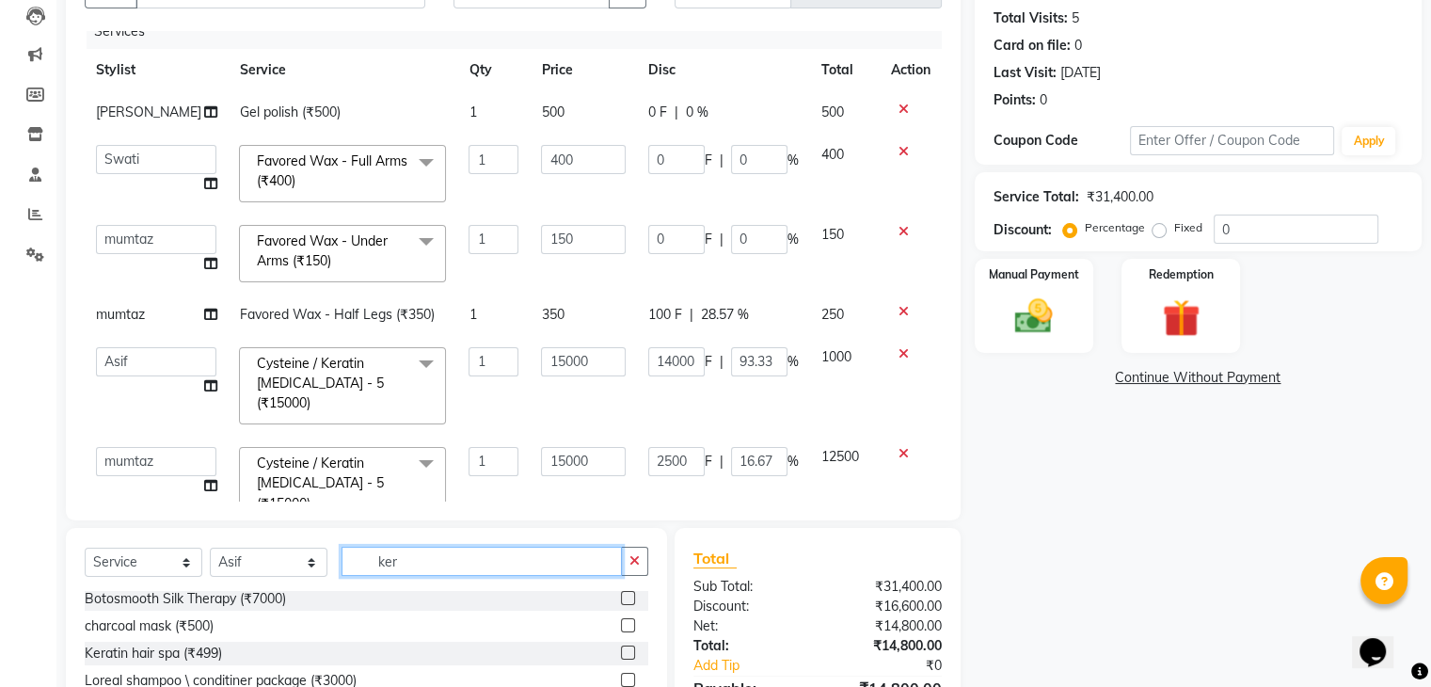
scroll to position [0, 0]
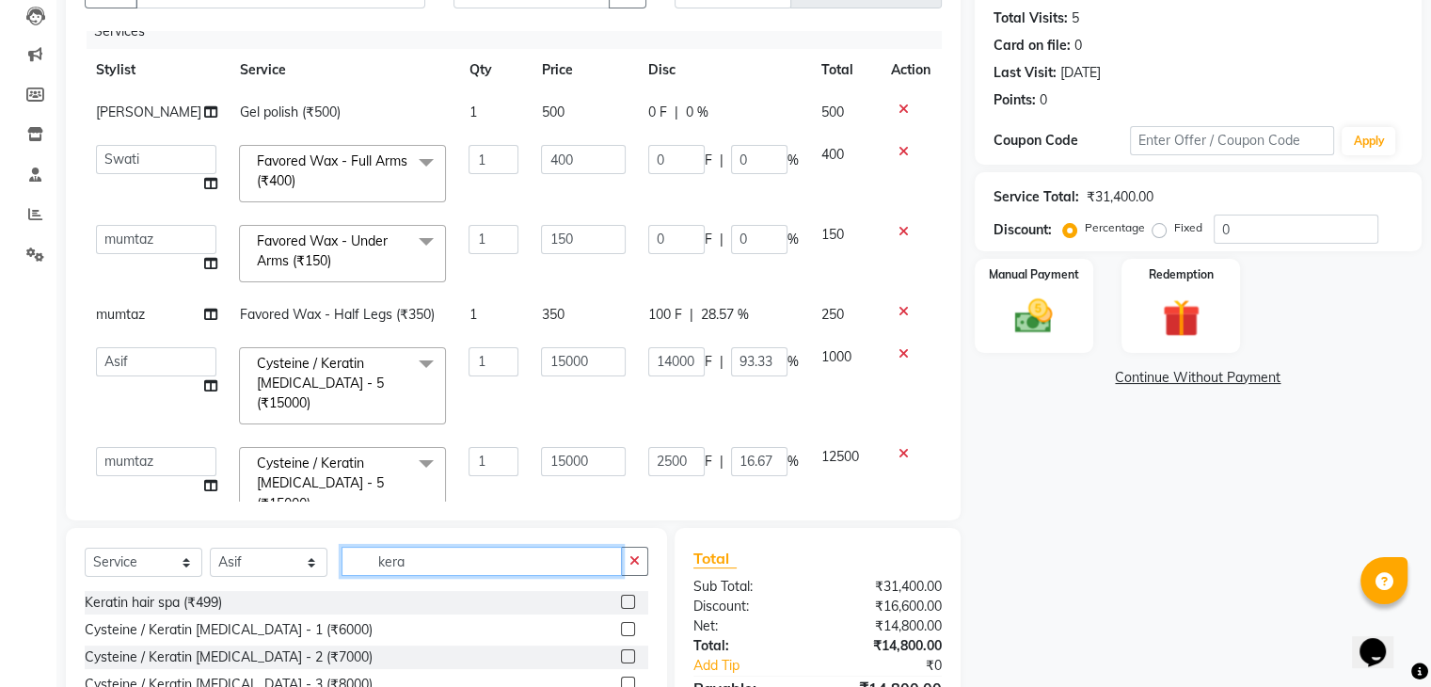
type input "kera"
click at [295, 565] on select "Select Stylist [PERSON_NAME] [PERSON_NAME] Danish Guddi [PERSON_NAME] [PERSON_N…" at bounding box center [269, 562] width 118 height 29
click at [210, 549] on select "Select Stylist [PERSON_NAME] [PERSON_NAME] Danish Guddi [PERSON_NAME] [PERSON_N…" at bounding box center [269, 562] width 118 height 29
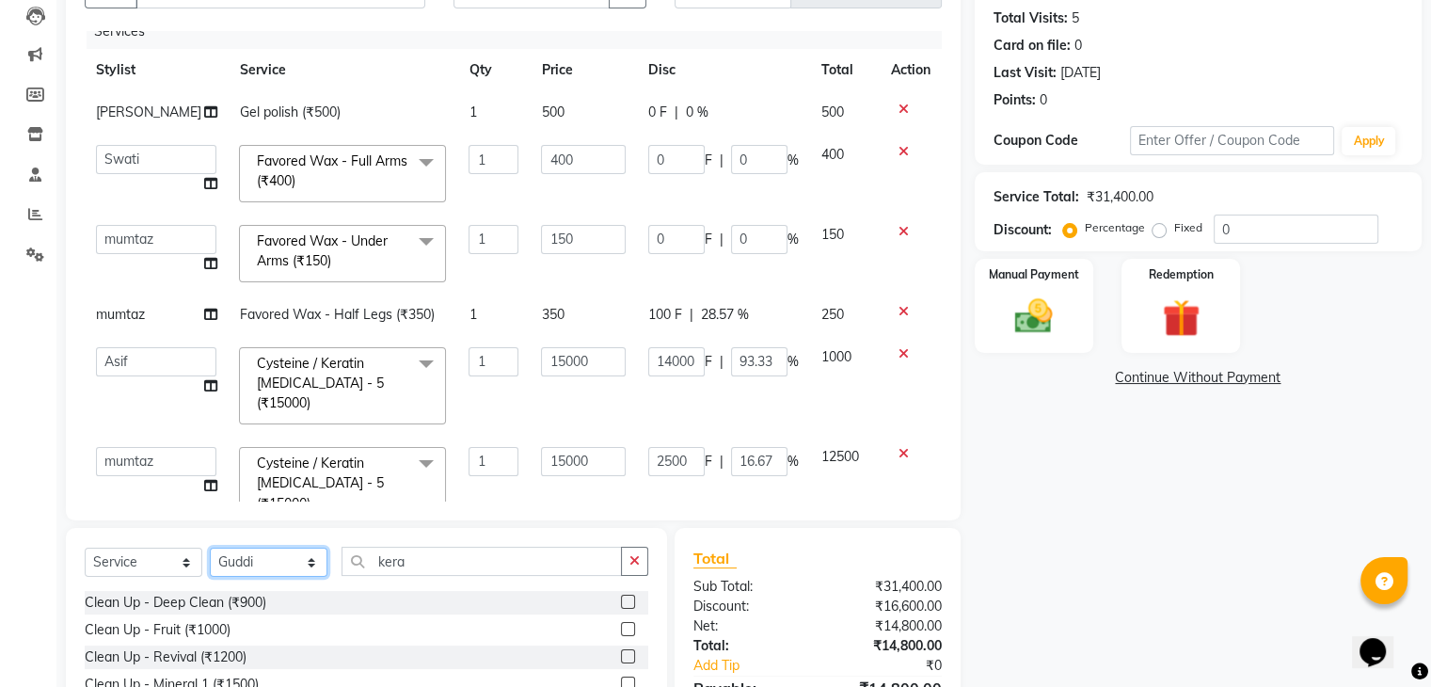
click at [248, 561] on select "Select Stylist [PERSON_NAME] [PERSON_NAME] Danish Guddi [PERSON_NAME] [PERSON_N…" at bounding box center [269, 562] width 118 height 29
select select "42200"
click at [210, 549] on select "Select Stylist [PERSON_NAME] [PERSON_NAME] Danish Guddi [PERSON_NAME] [PERSON_N…" at bounding box center [269, 562] width 118 height 29
click at [116, 569] on select "Select Service Product Membership Package Voucher Prepaid Gift Card" at bounding box center [144, 562] width 118 height 29
select select "product"
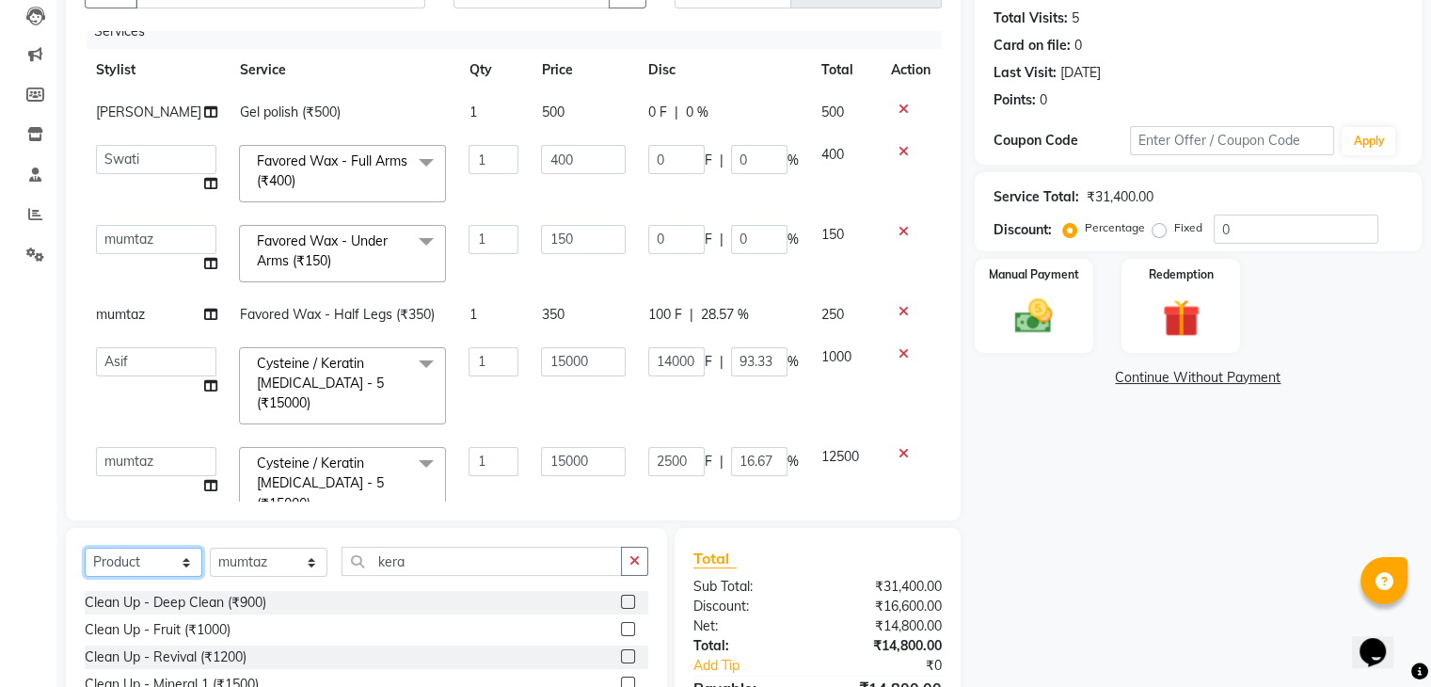
click at [85, 549] on select "Select Service Product Membership Package Voucher Prepaid Gift Card" at bounding box center [144, 562] width 118 height 29
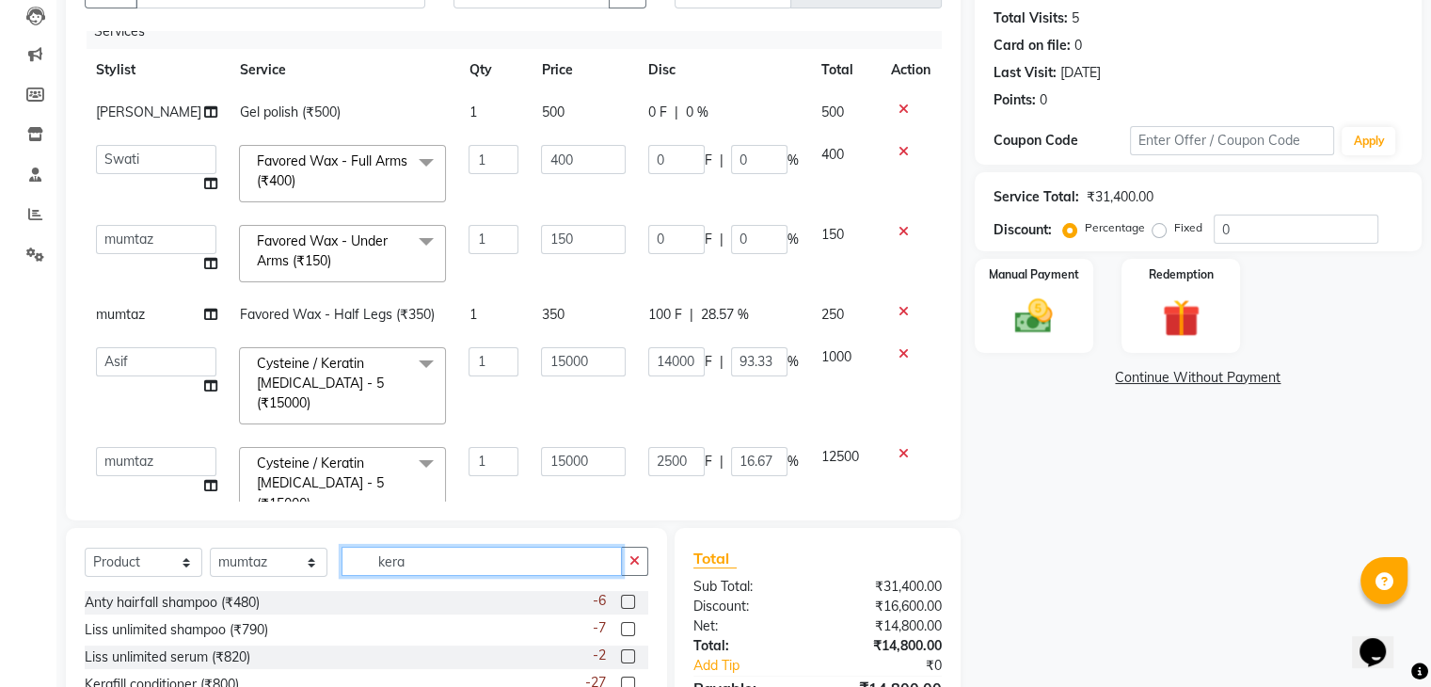
click at [405, 557] on input "kera" at bounding box center [482, 561] width 280 height 29
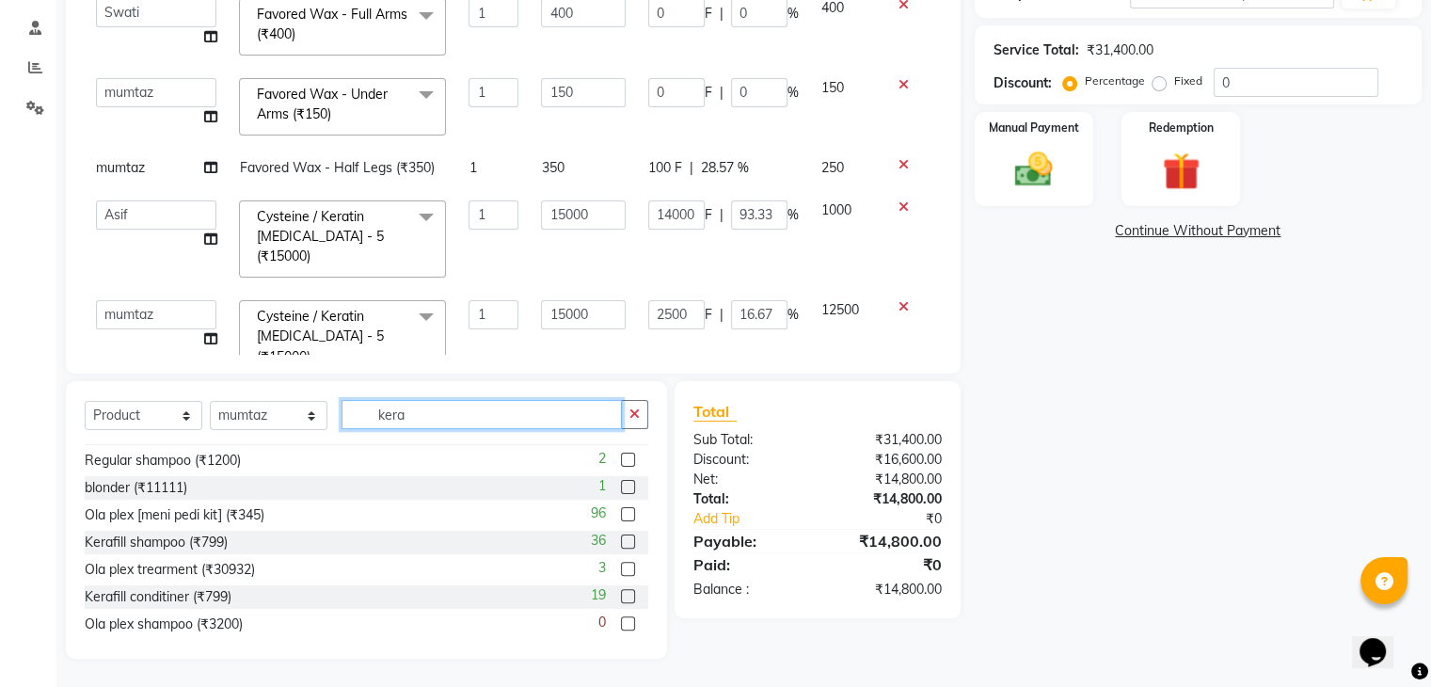
scroll to position [466, 0]
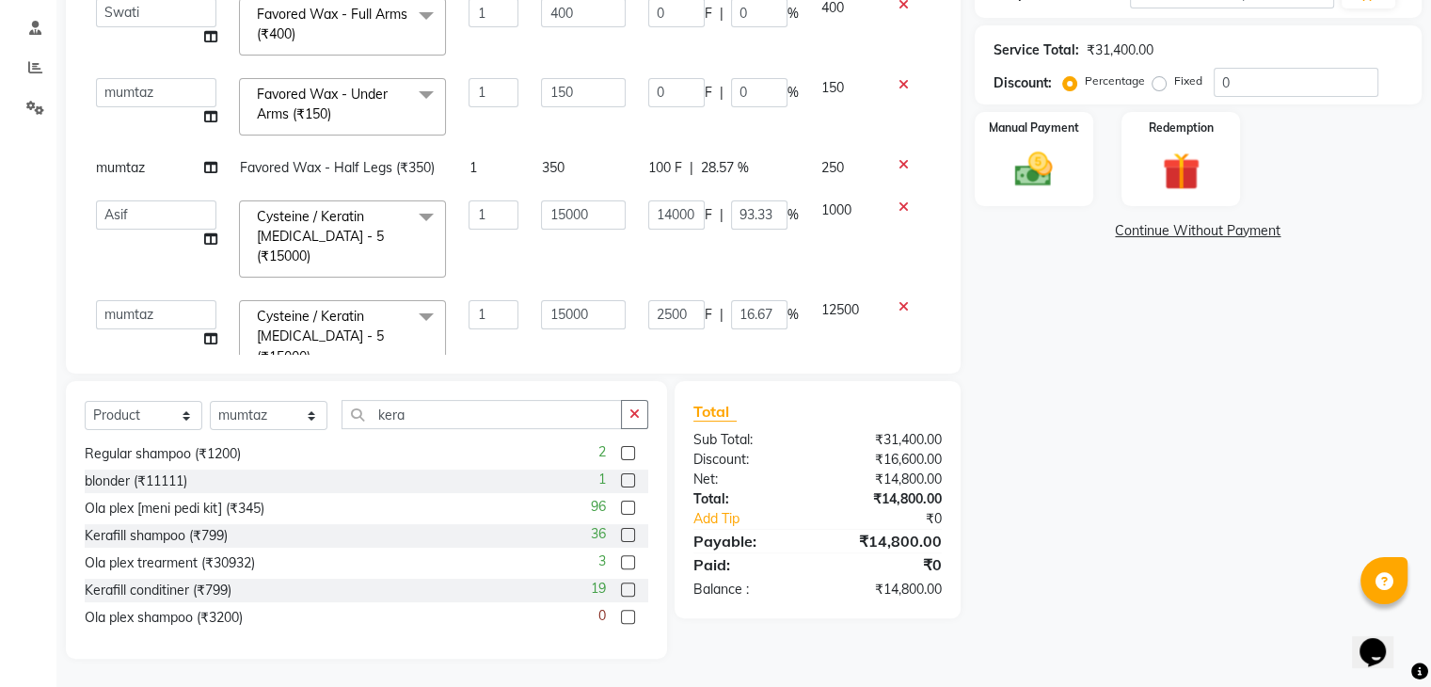
click at [621, 539] on label at bounding box center [628, 535] width 14 height 14
click at [621, 539] on input "checkbox" at bounding box center [627, 536] width 12 height 12
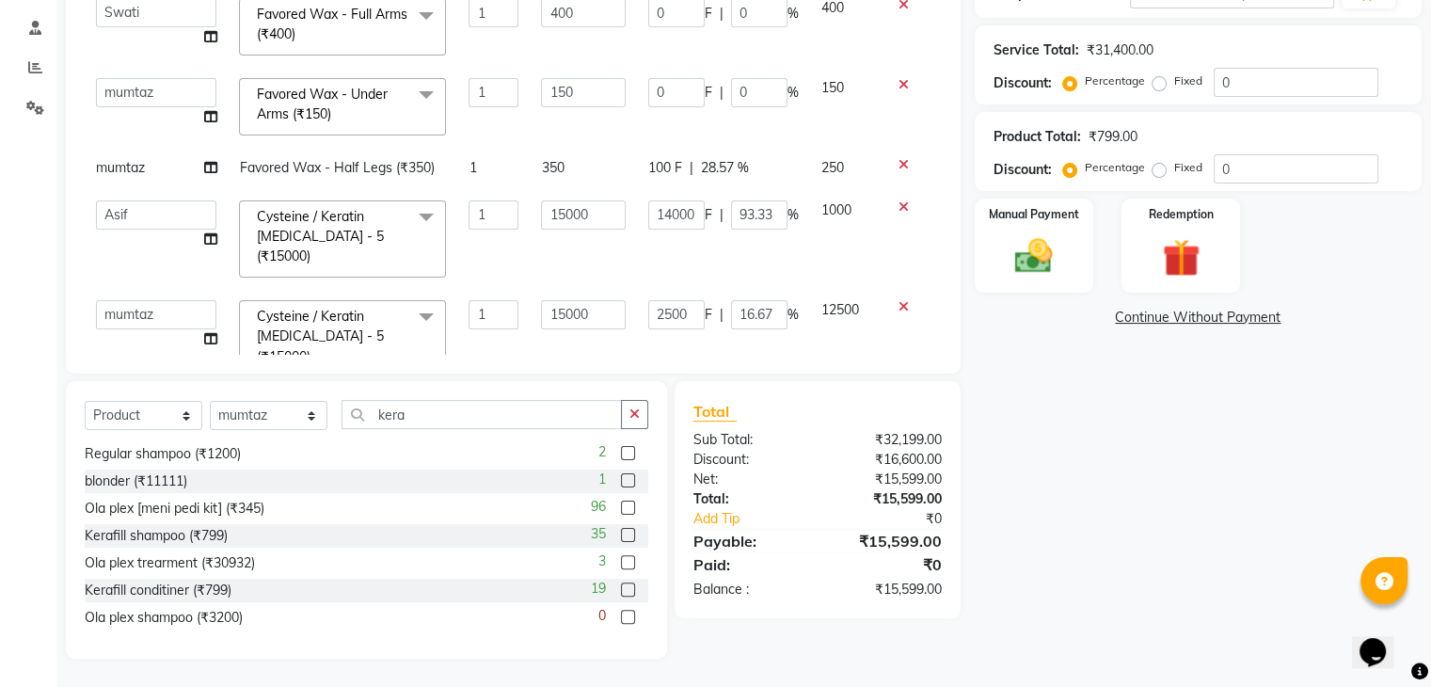
click at [621, 539] on label at bounding box center [628, 535] width 14 height 14
click at [621, 539] on input "checkbox" at bounding box center [627, 536] width 12 height 12
checkbox input "false"
click at [621, 596] on div at bounding box center [627, 592] width 12 height 20
click at [621, 591] on label at bounding box center [628, 589] width 14 height 14
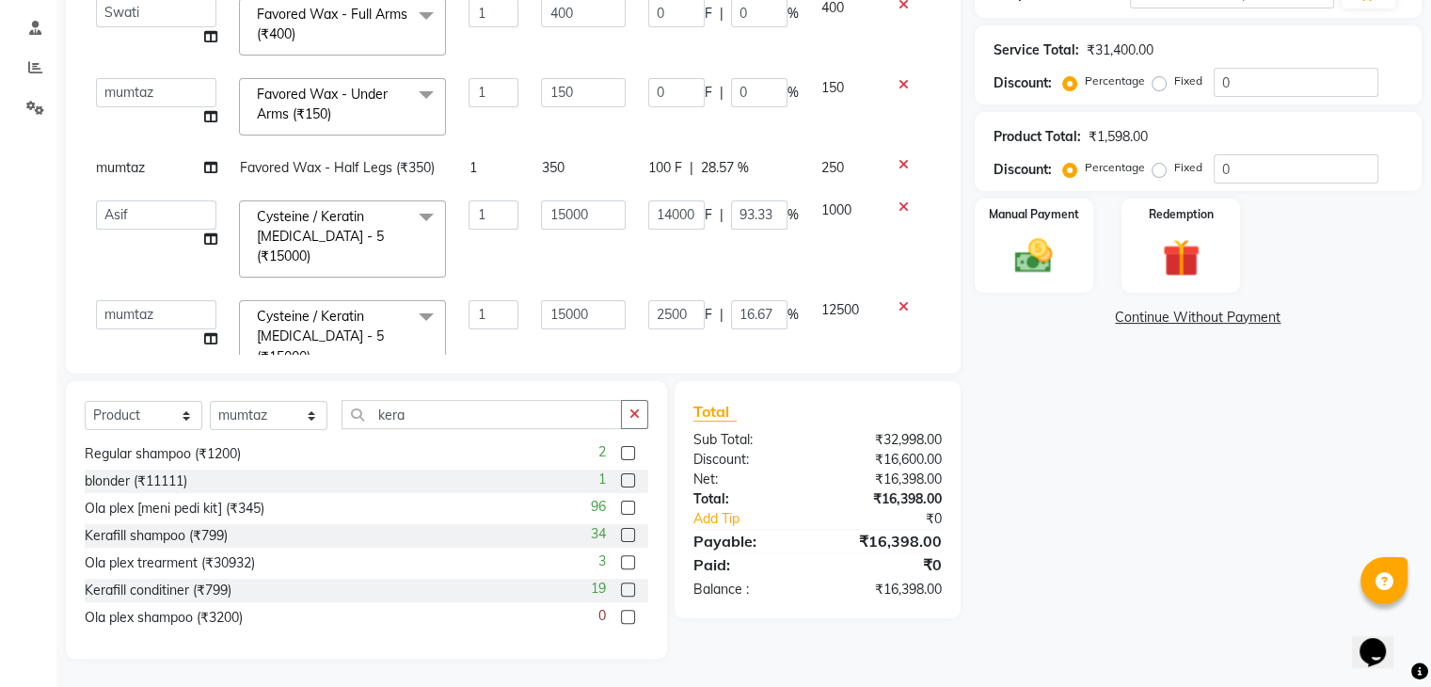
click at [621, 591] on input "checkbox" at bounding box center [627, 590] width 12 height 12
checkbox input "false"
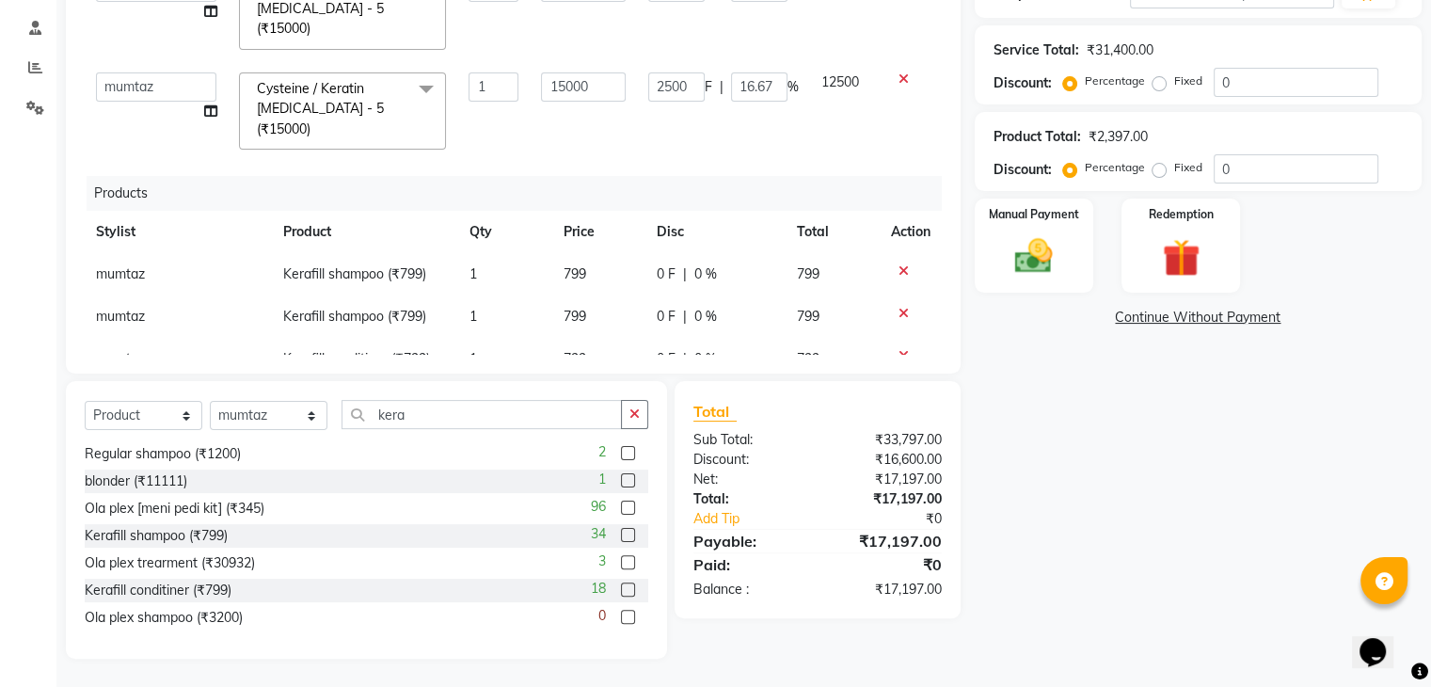
scroll to position [257, 0]
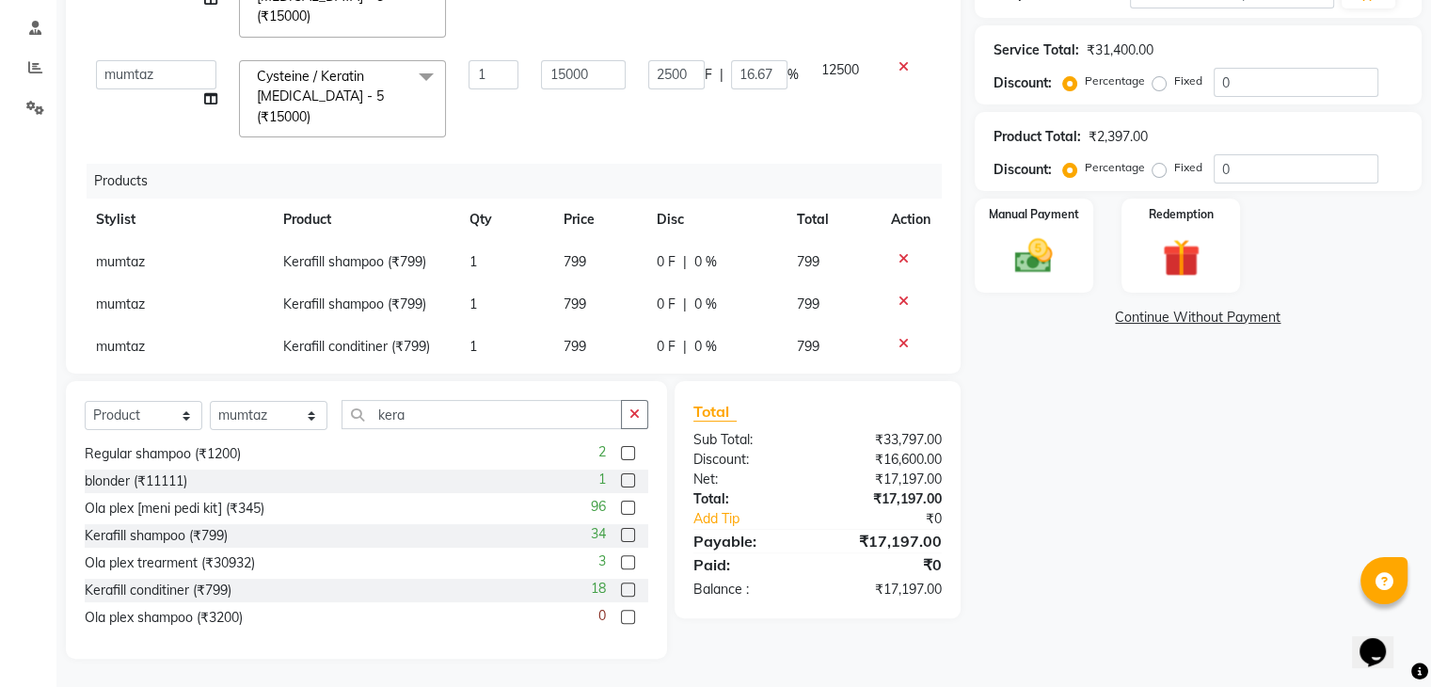
click at [899, 295] on icon at bounding box center [904, 301] width 10 height 13
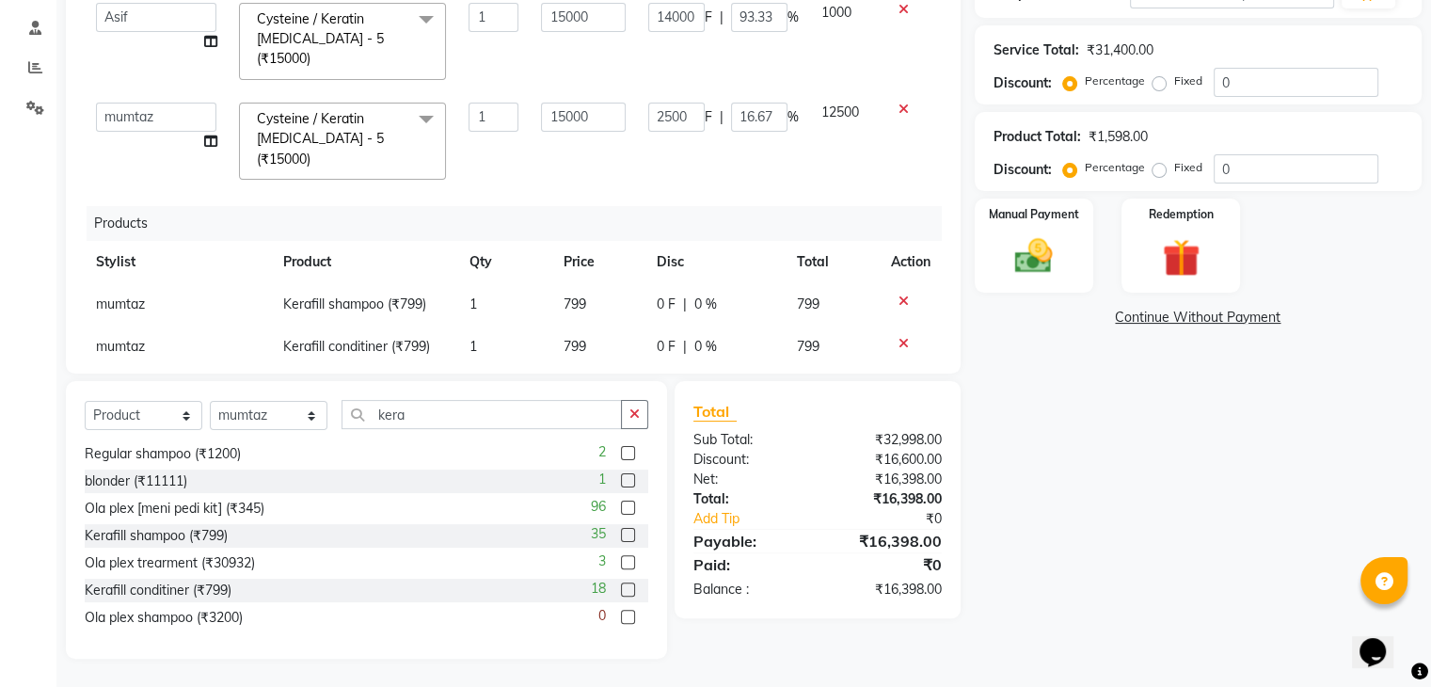
click at [657, 295] on span "0 F" at bounding box center [666, 305] width 19 height 20
select select "42200"
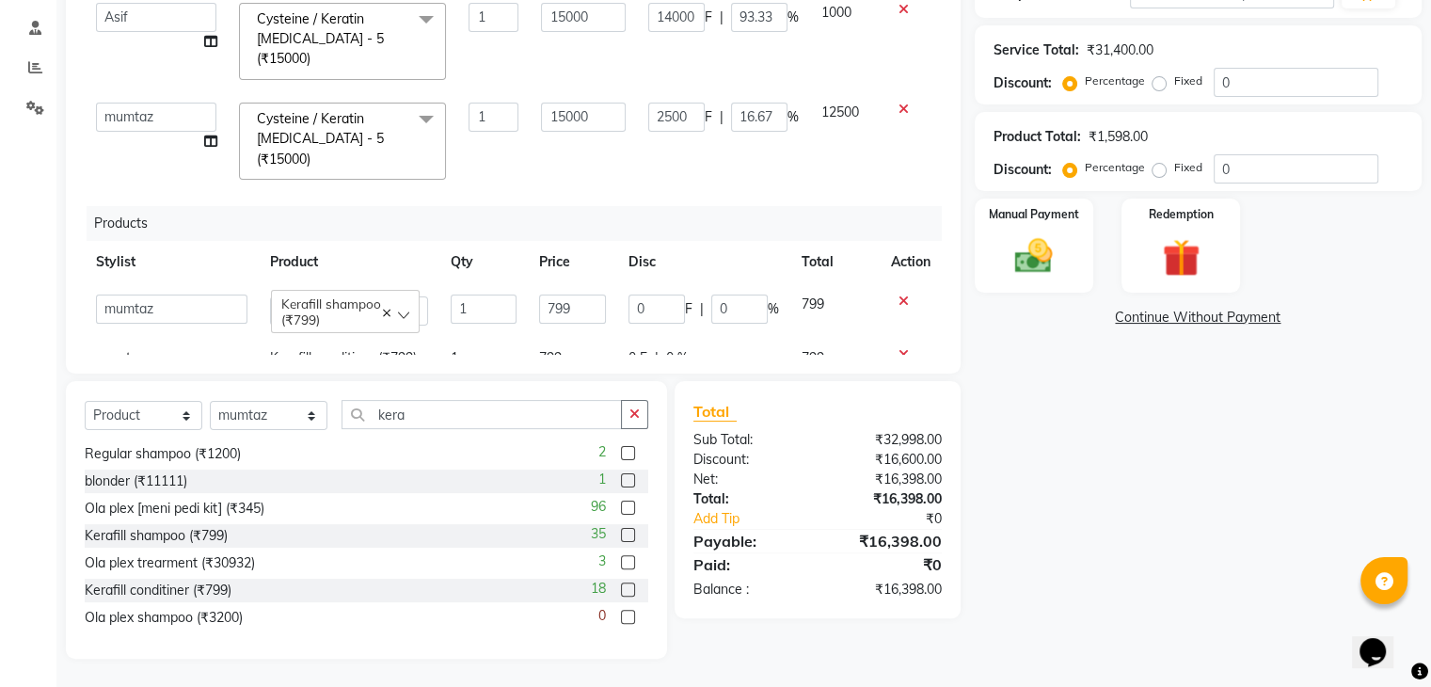
scroll to position [228, 0]
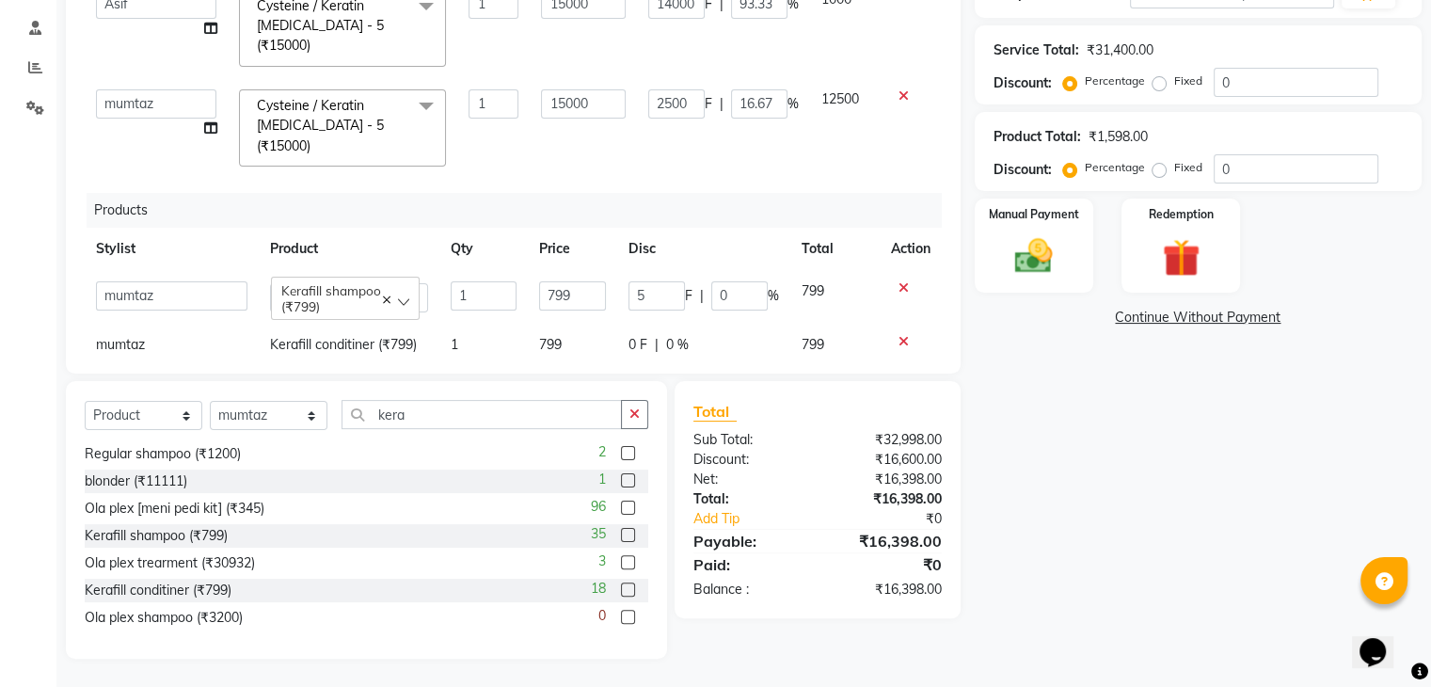
type input "50"
click at [613, 324] on tr "[PERSON_NAME] conditiner (₹799) 1 799 0 F | 0 % 799" at bounding box center [513, 345] width 857 height 42
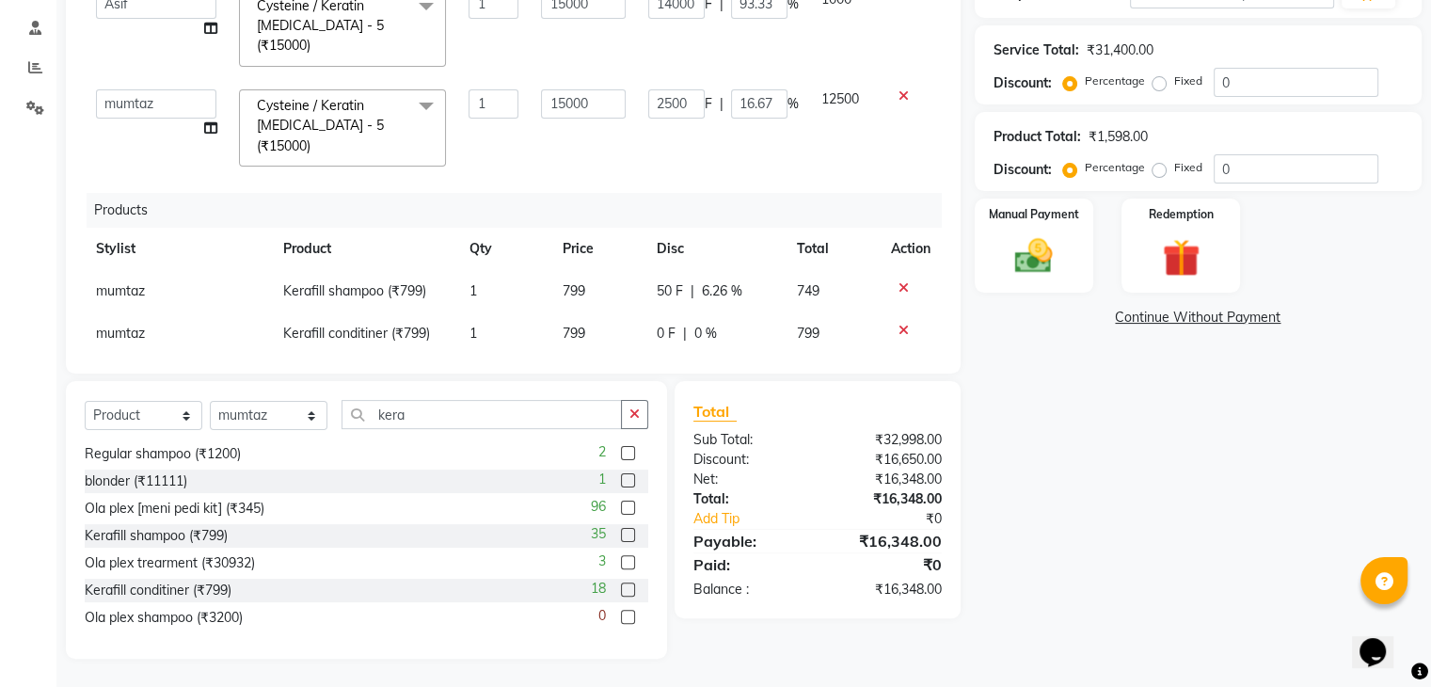
scroll to position [215, 0]
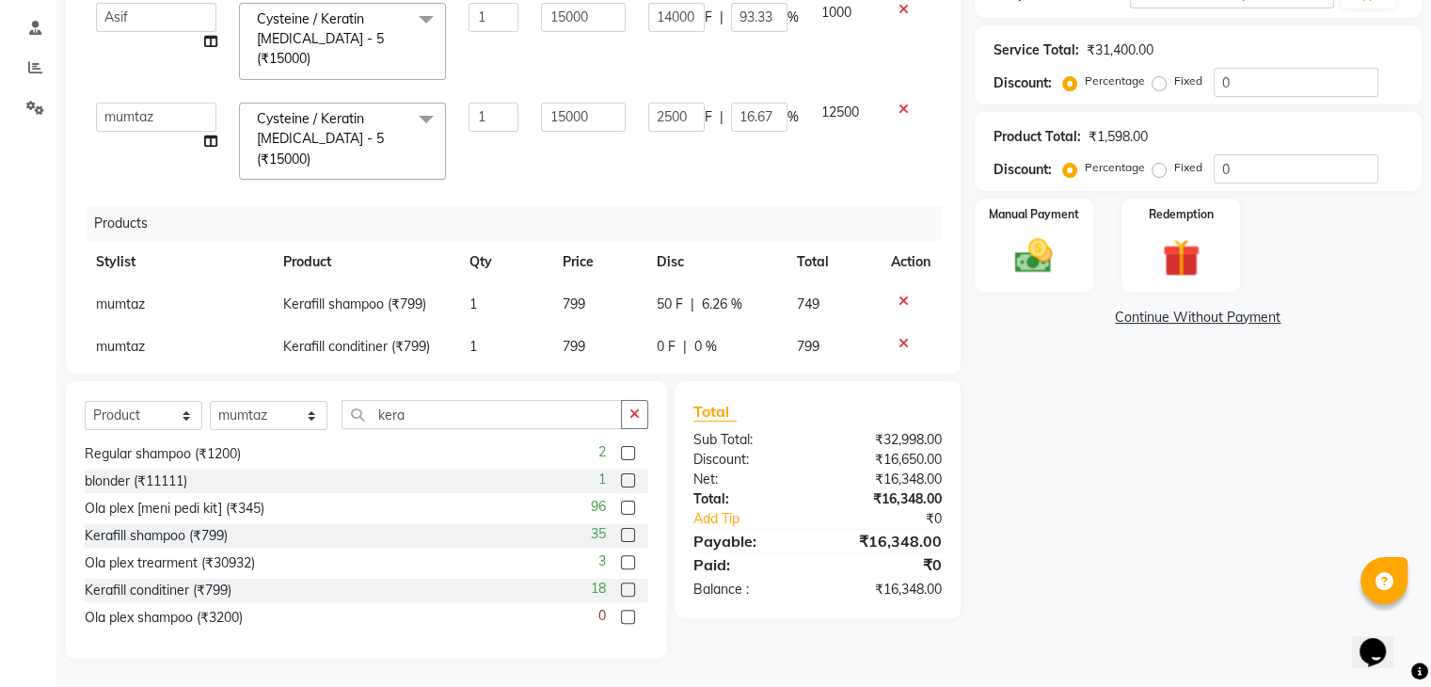
click at [657, 337] on span "0 F" at bounding box center [666, 347] width 19 height 20
select select "42200"
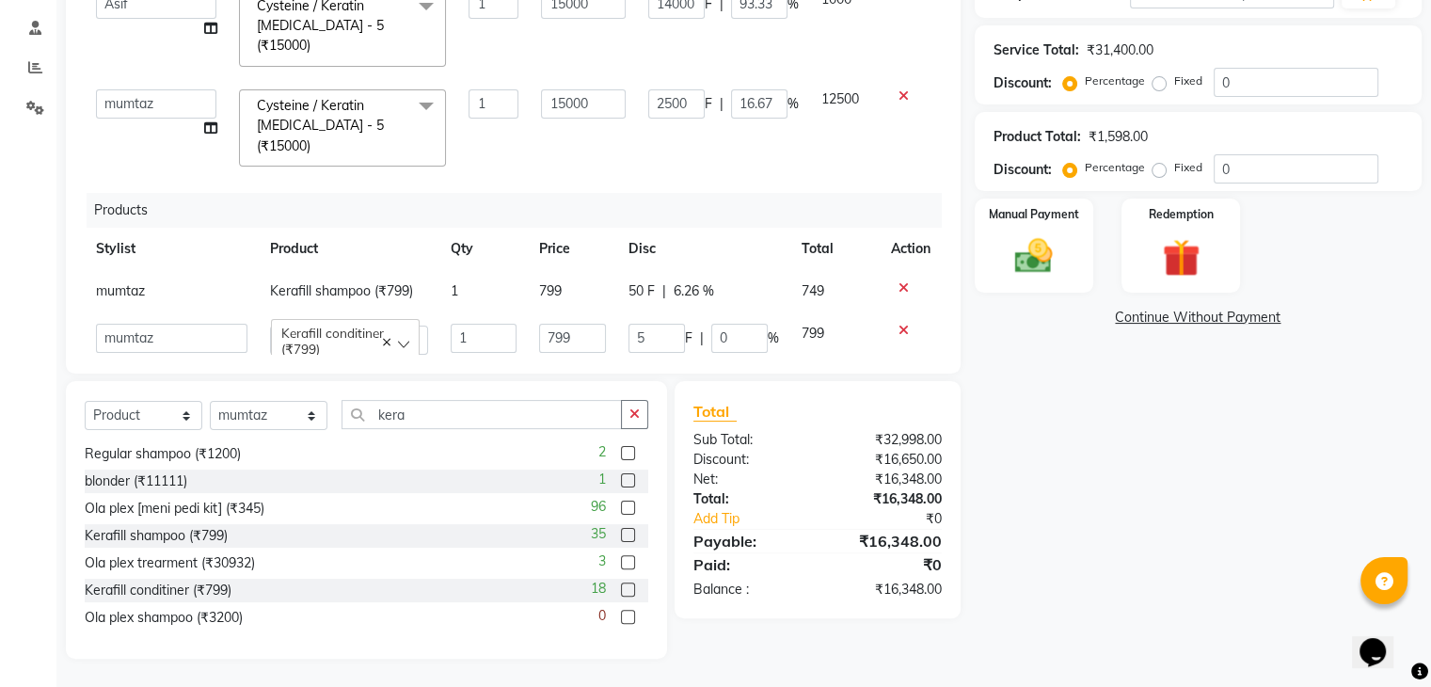
type input "50"
click at [599, 280] on tbody "[PERSON_NAME] shampoo (₹799) 1 799 50 F | 6.26 % 749 [PERSON_NAME] [PERSON_NAME…" at bounding box center [513, 318] width 857 height 96
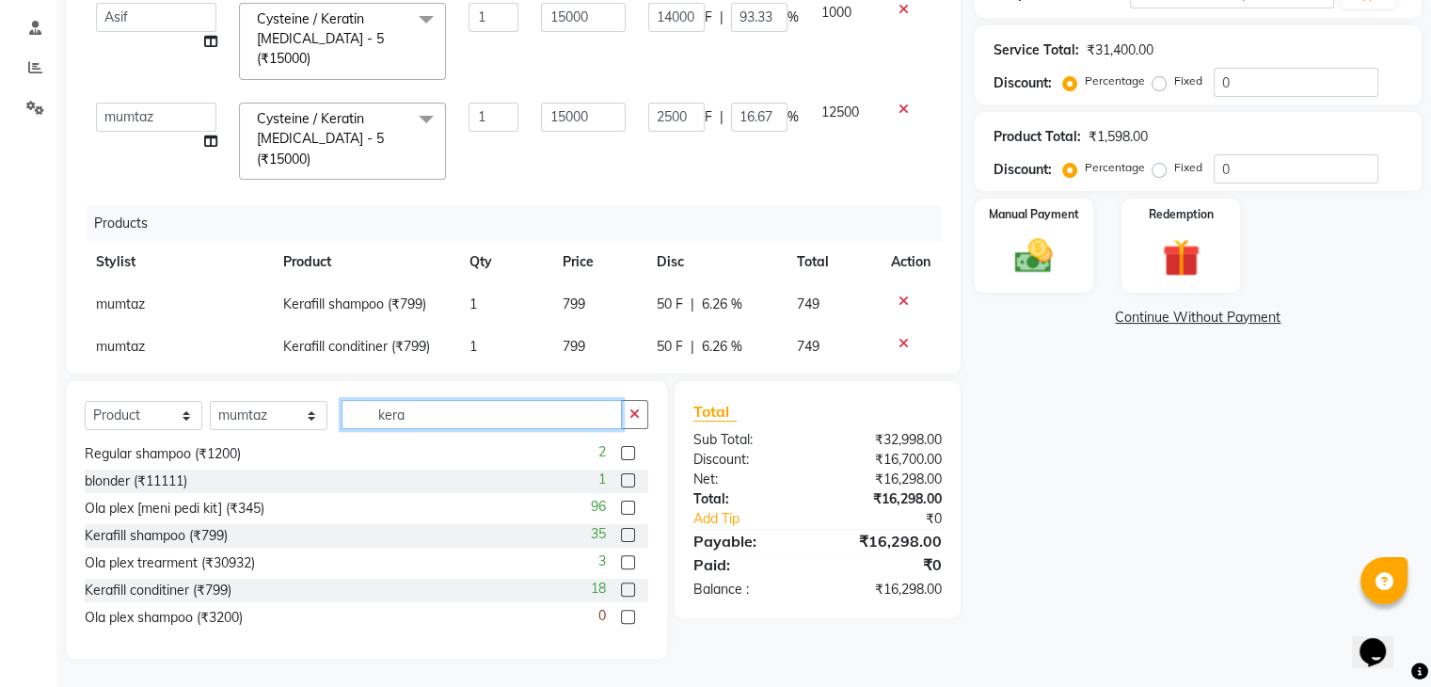
click at [418, 418] on input "kera" at bounding box center [482, 414] width 280 height 29
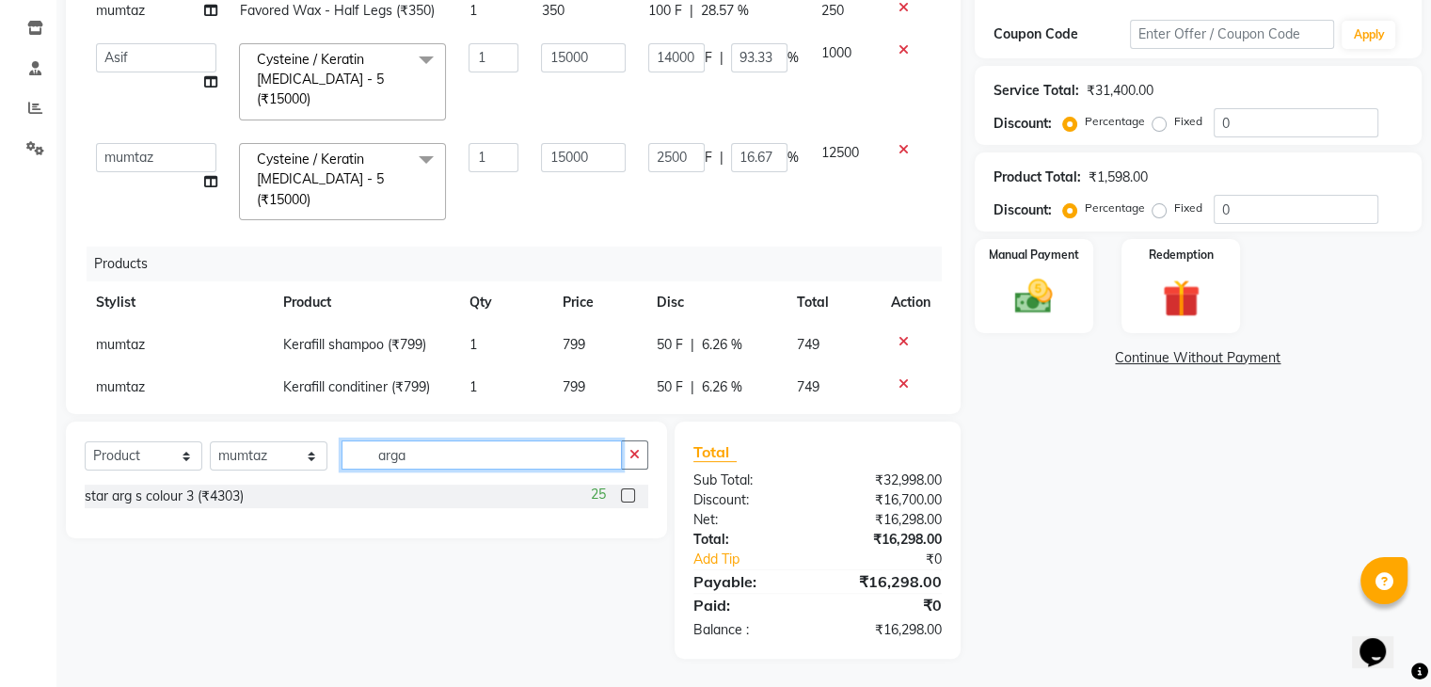
scroll to position [0, 0]
click at [437, 445] on input "argan" at bounding box center [482, 454] width 280 height 29
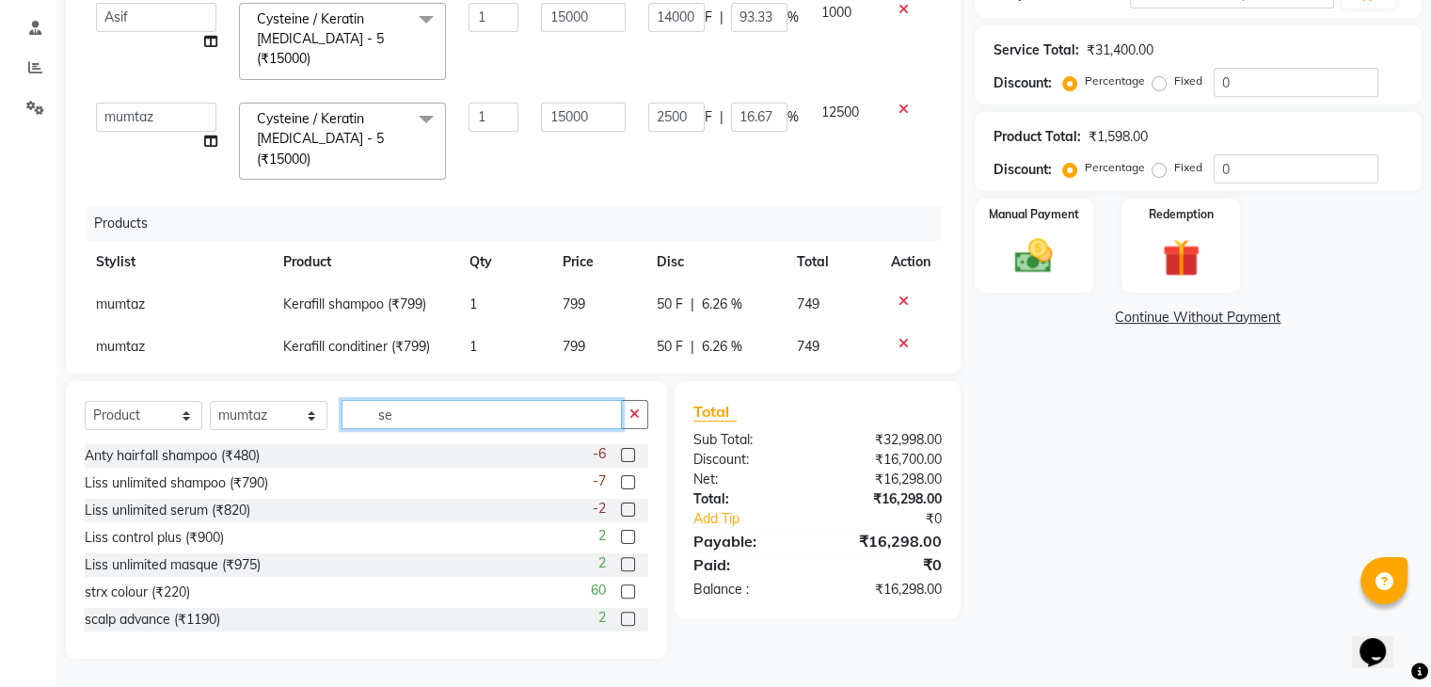
scroll to position [309, 0]
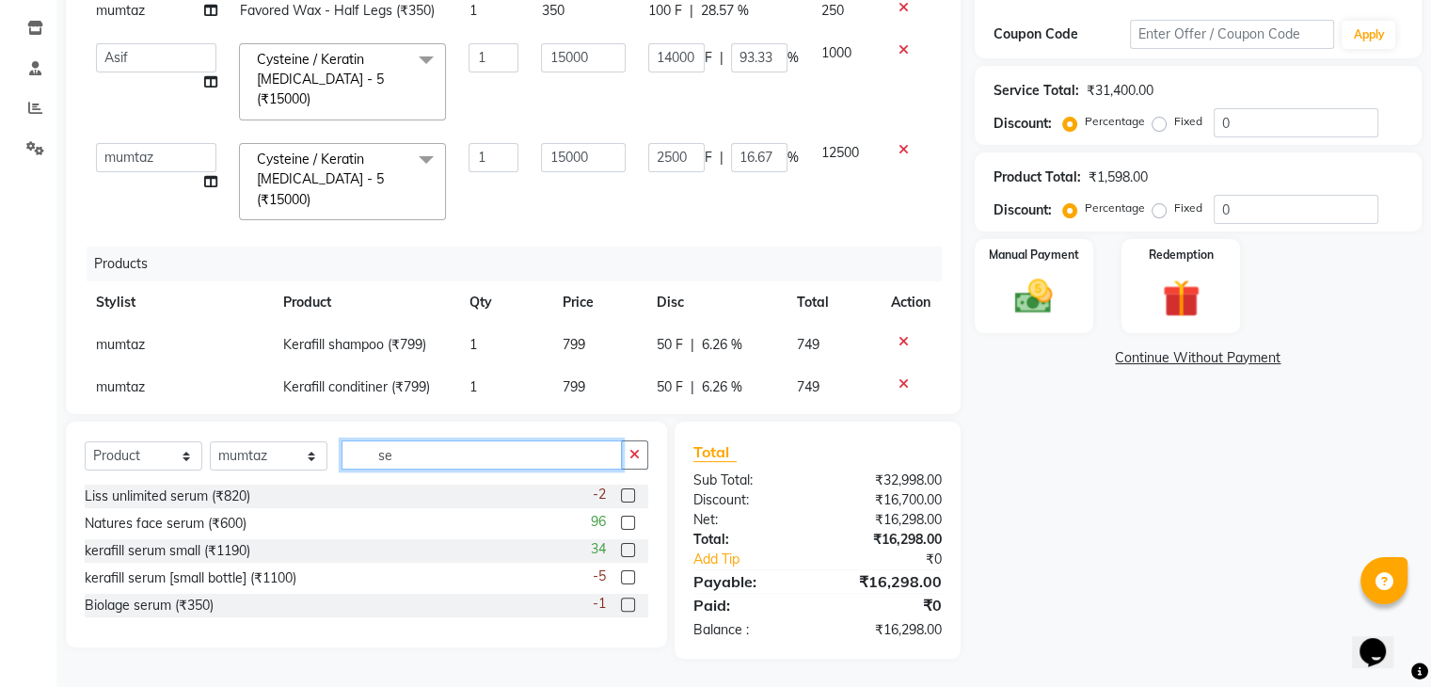
type input "se"
click at [625, 552] on label at bounding box center [628, 550] width 14 height 14
click at [625, 552] on input "checkbox" at bounding box center [627, 551] width 12 height 12
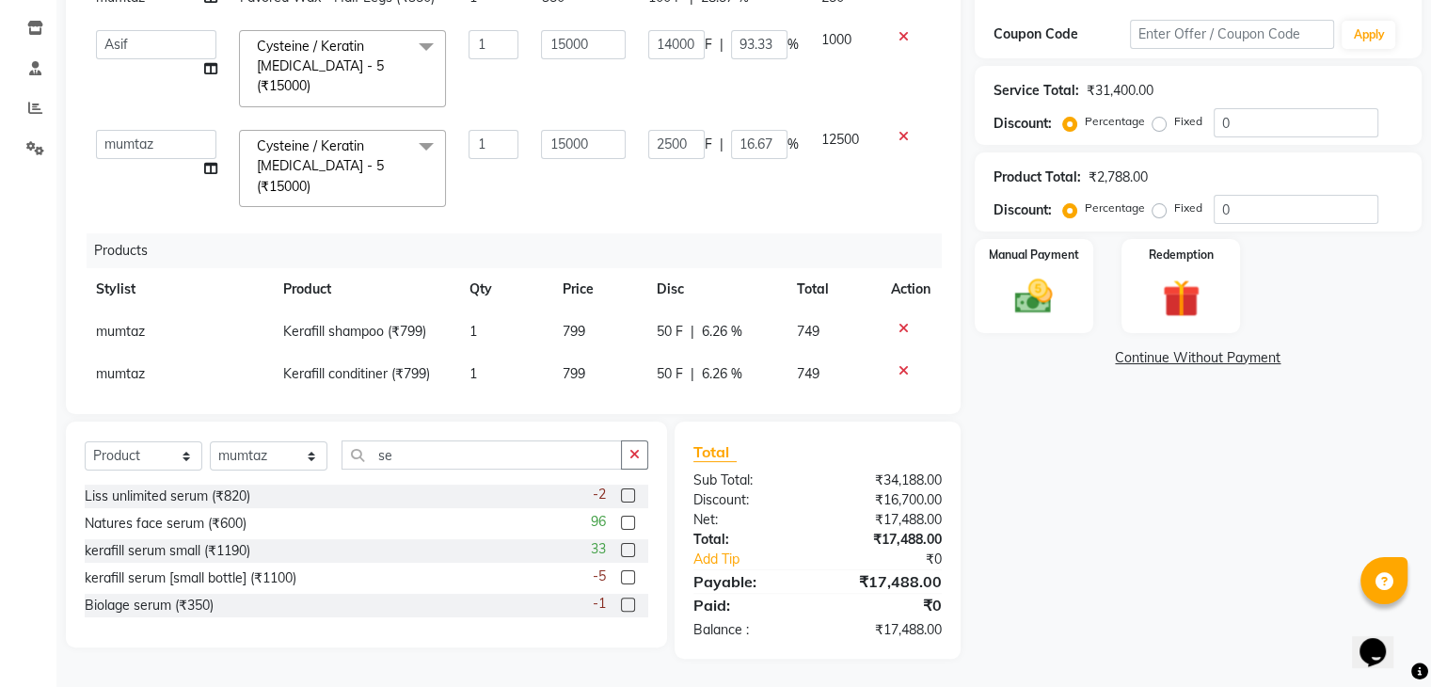
checkbox input "false"
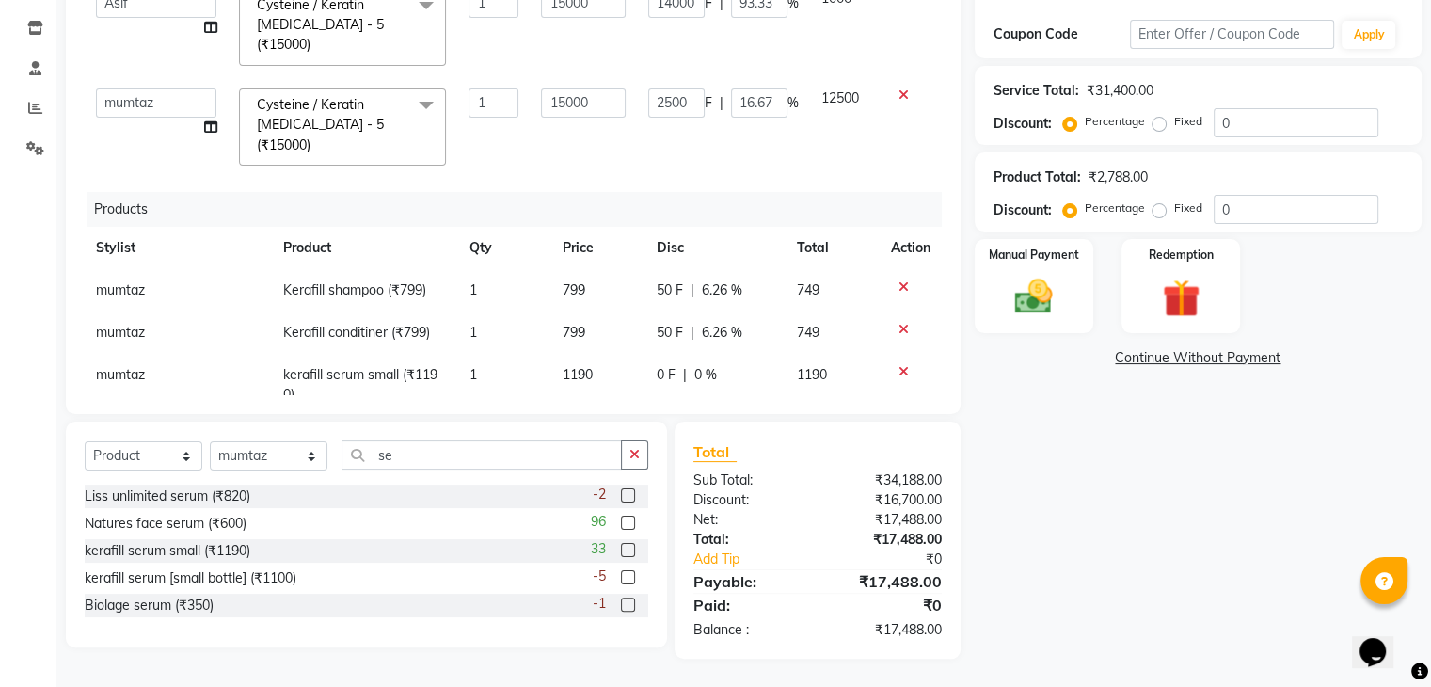
scroll to position [278, 0]
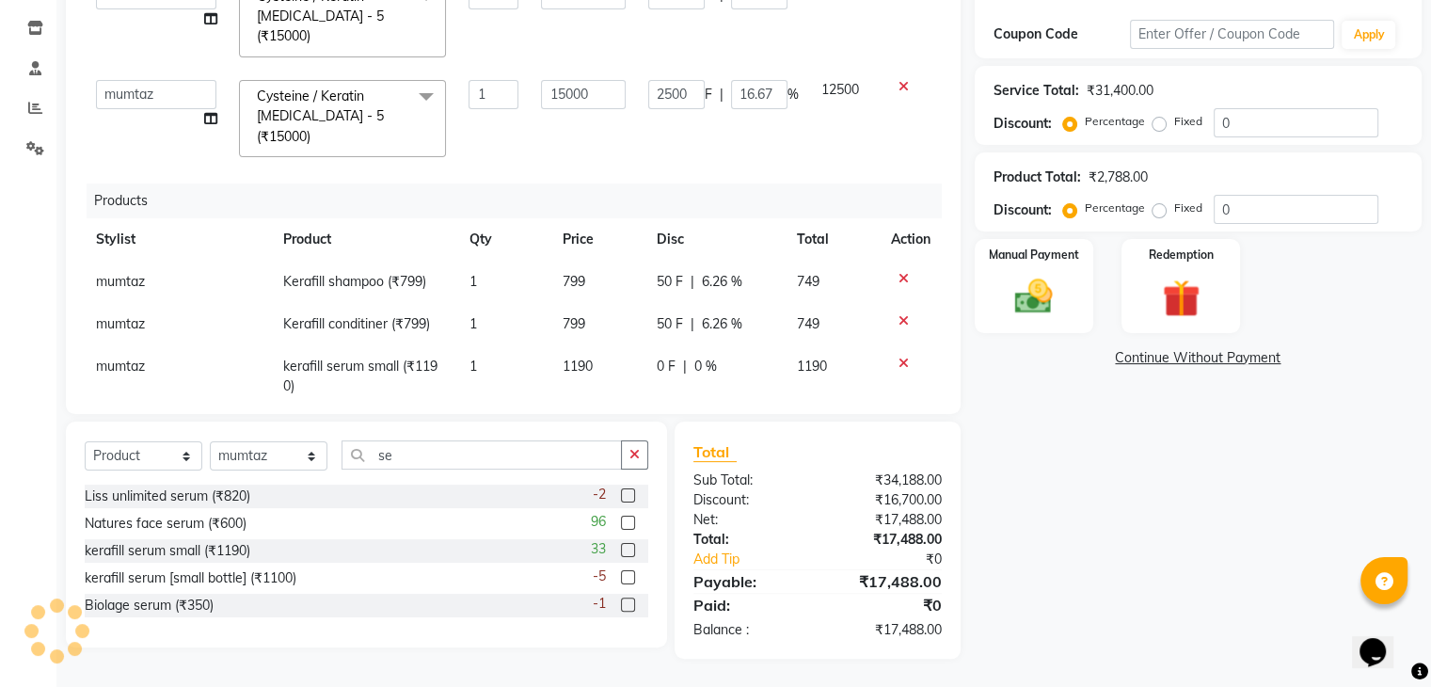
click at [657, 357] on span "0 F" at bounding box center [666, 367] width 19 height 20
select select "42200"
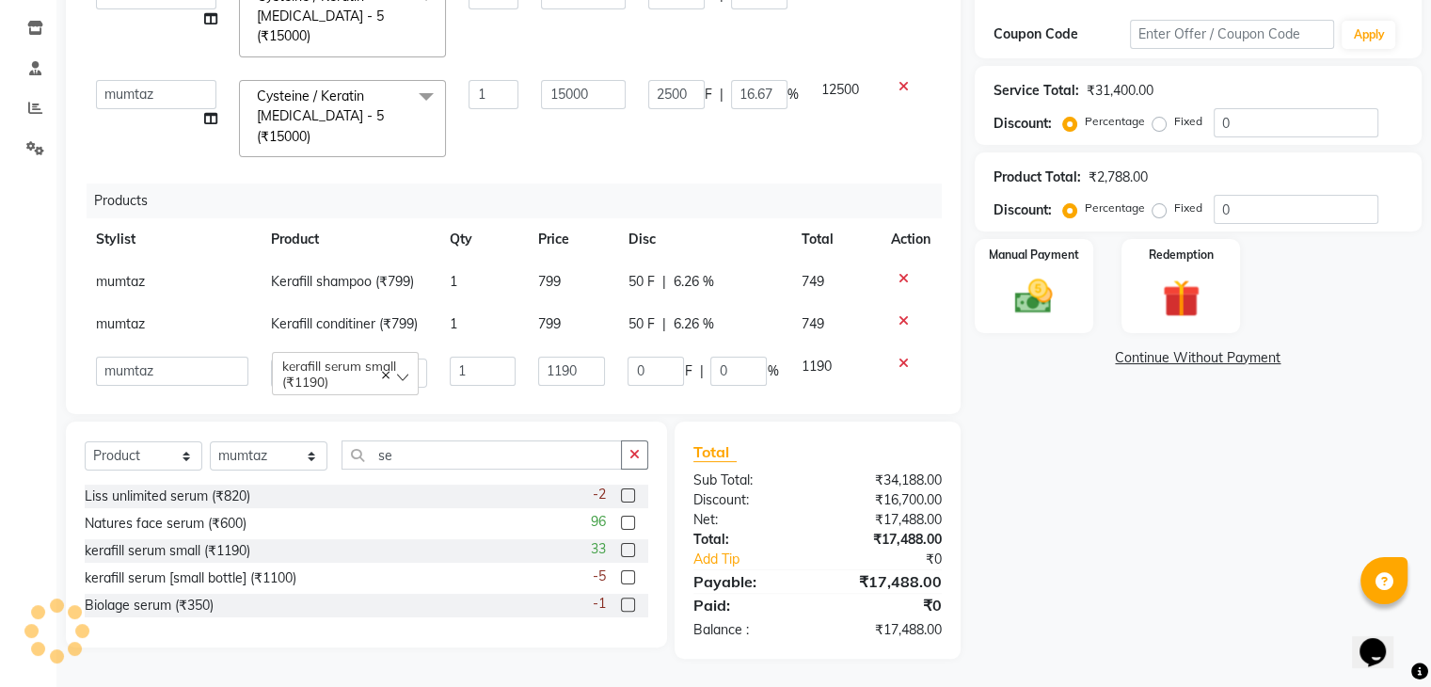
scroll to position [271, 0]
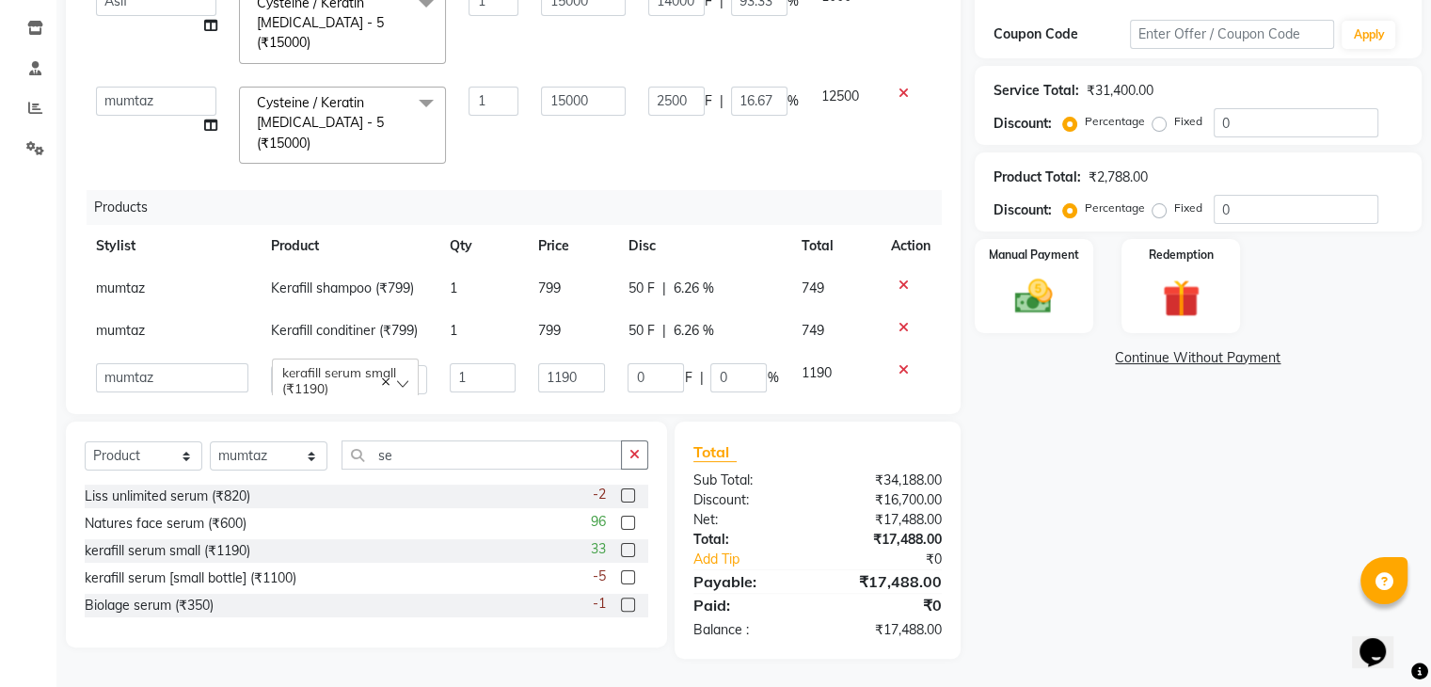
click at [648, 363] on input "0" at bounding box center [656, 377] width 56 height 29
type input "90"
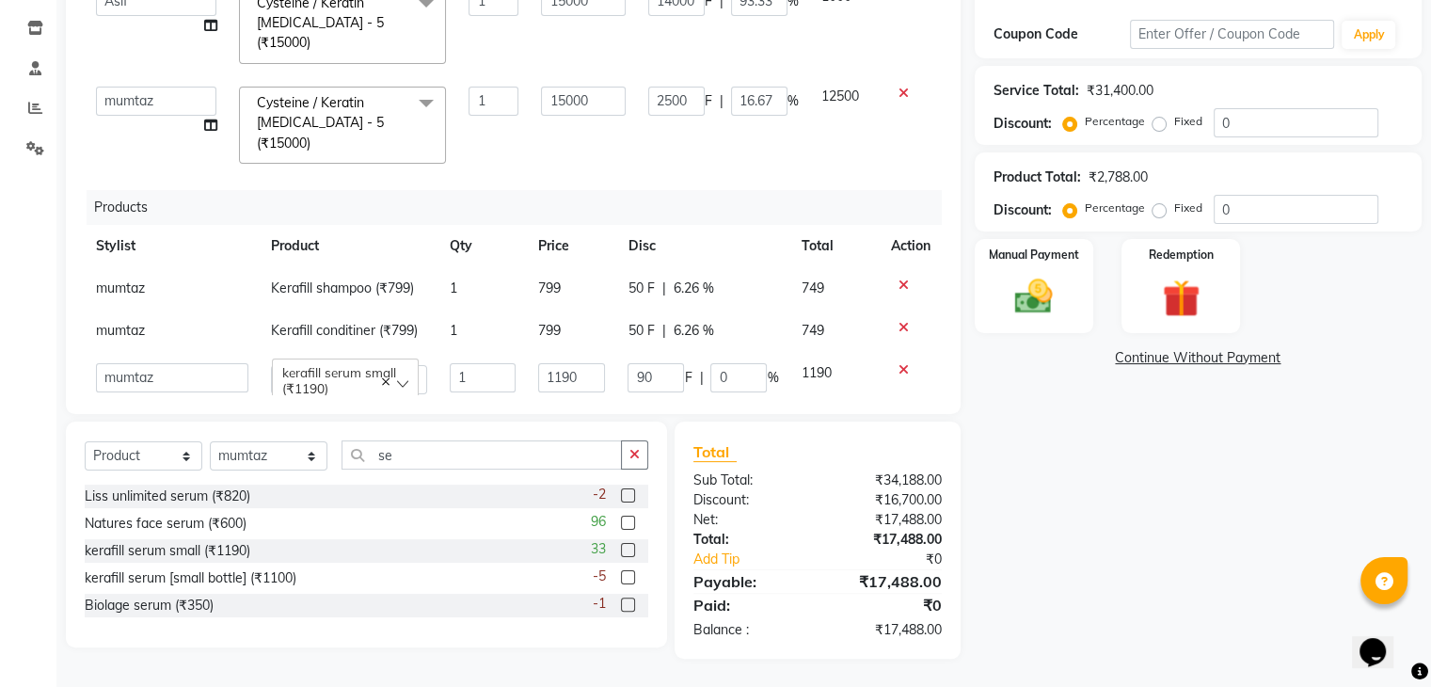
click at [603, 365] on tr "[PERSON_NAME] [PERSON_NAME] [DEMOGRAPHIC_DATA] Guddi [PERSON_NAME] [PERSON_NAME…" at bounding box center [513, 379] width 857 height 54
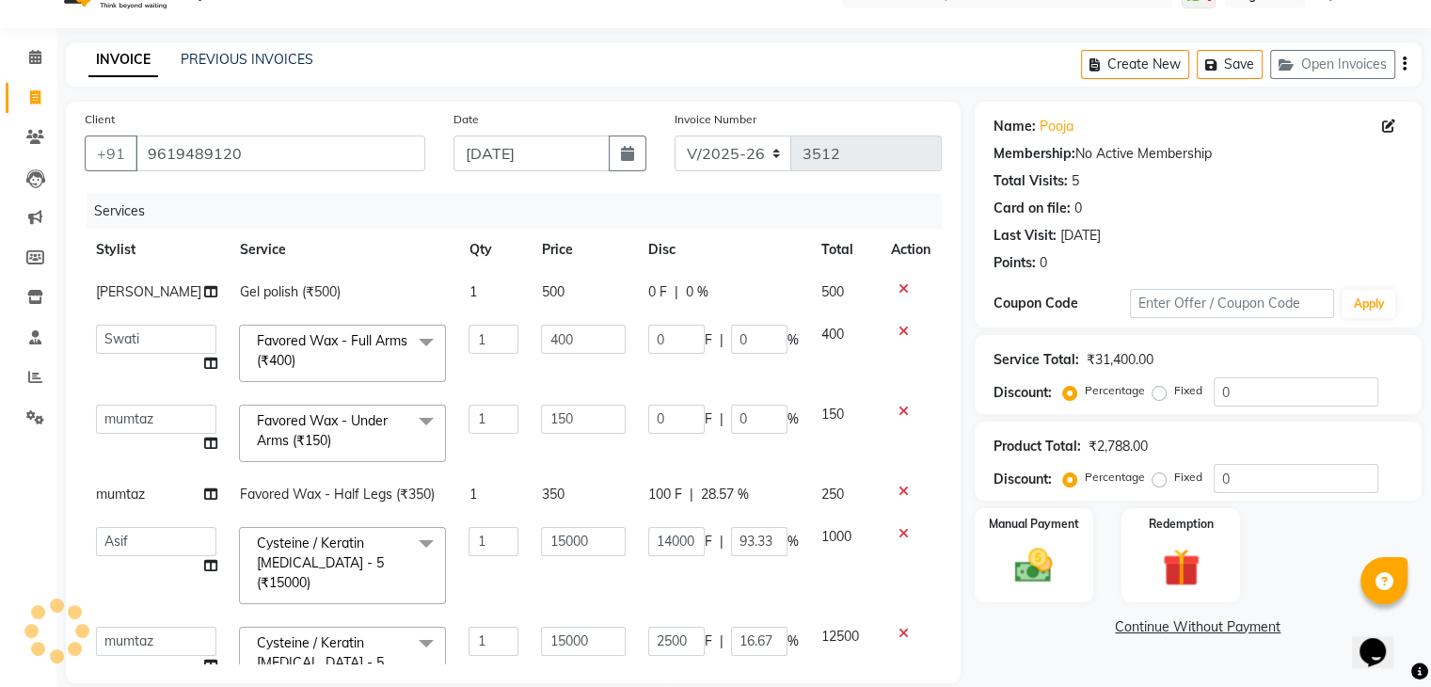
scroll to position [0, 0]
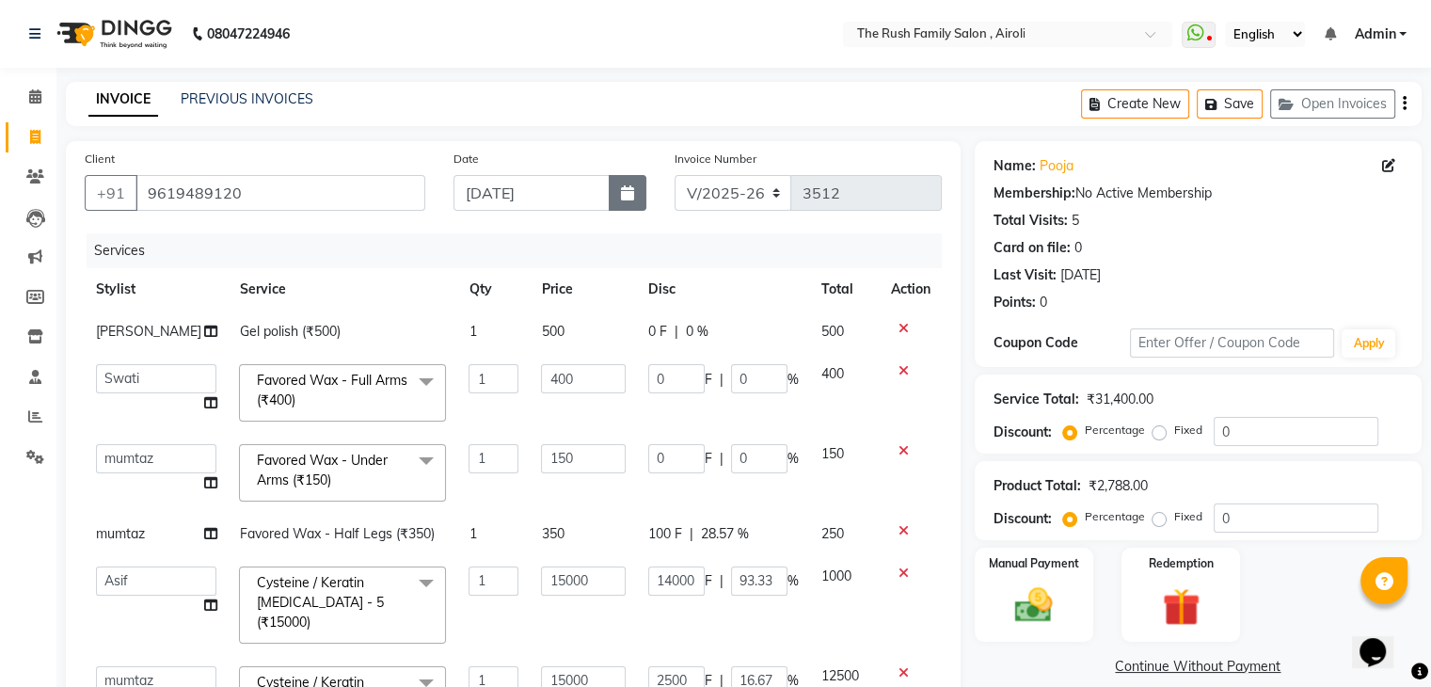
click at [624, 191] on icon "button" at bounding box center [627, 192] width 13 height 15
select select "9"
select select "2025"
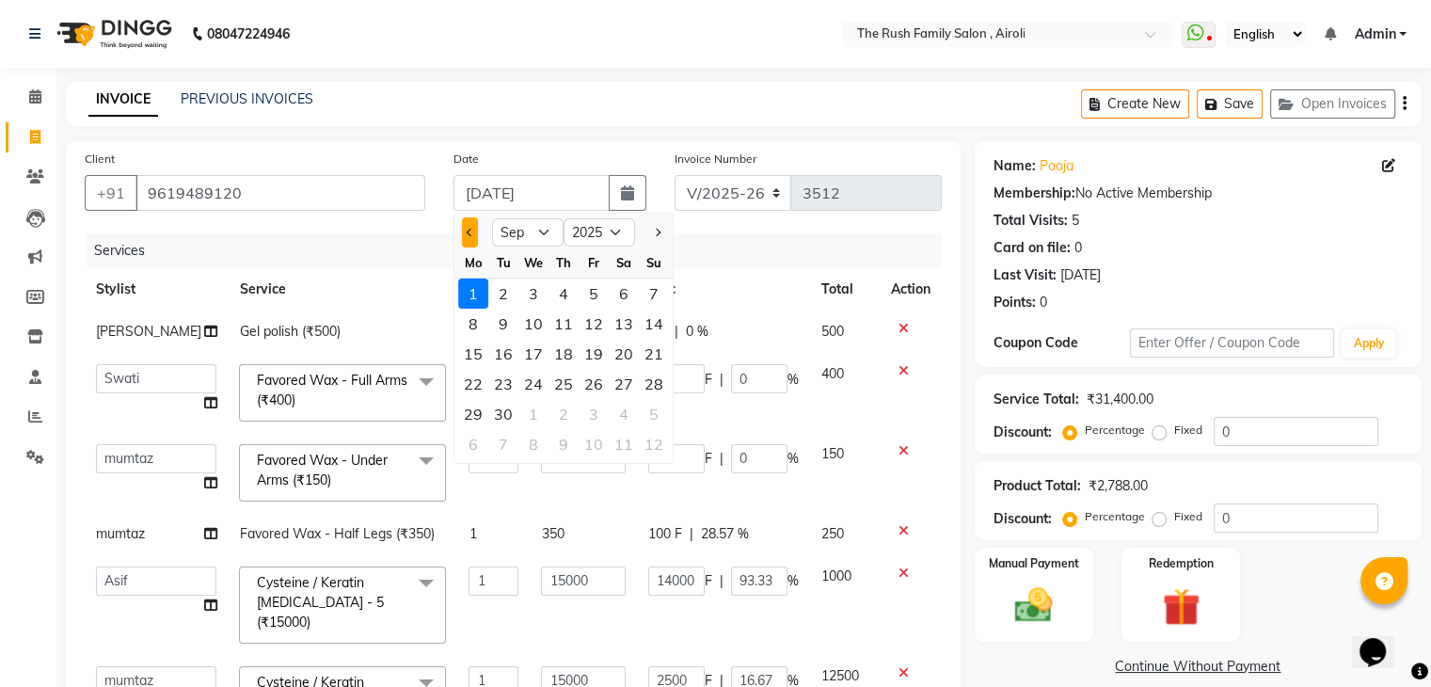
click at [467, 231] on span "Previous month" at bounding box center [471, 233] width 8 height 8
select select "8"
click at [652, 406] on div "31" at bounding box center [654, 414] width 30 height 30
type input "[DATE]"
type input "0"
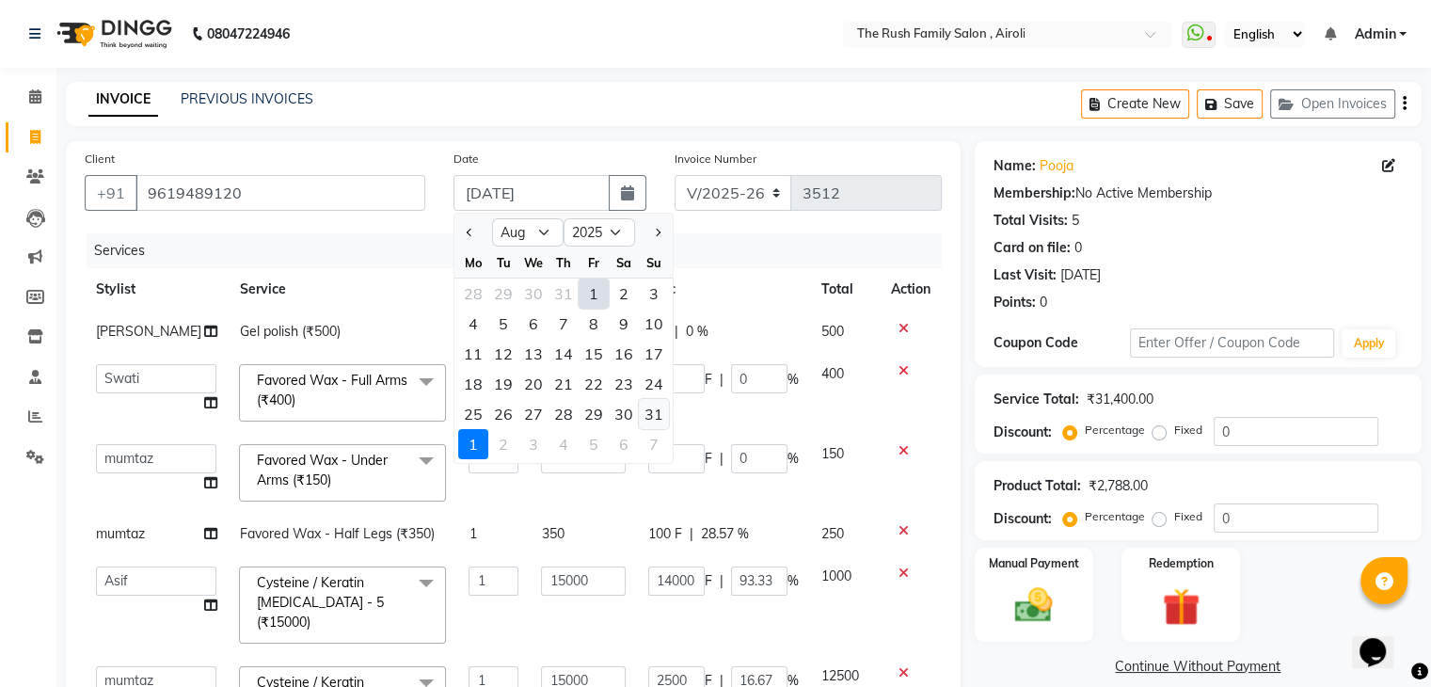
type input "0"
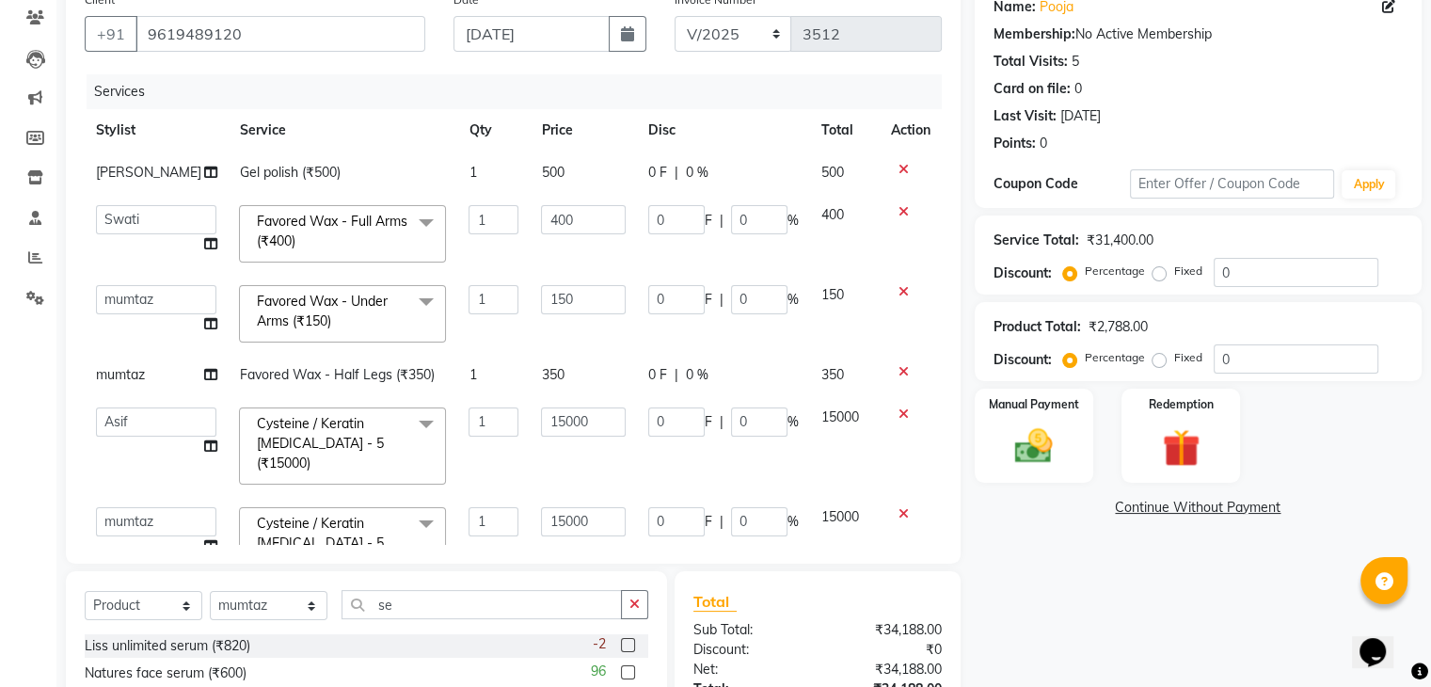
scroll to position [174, 0]
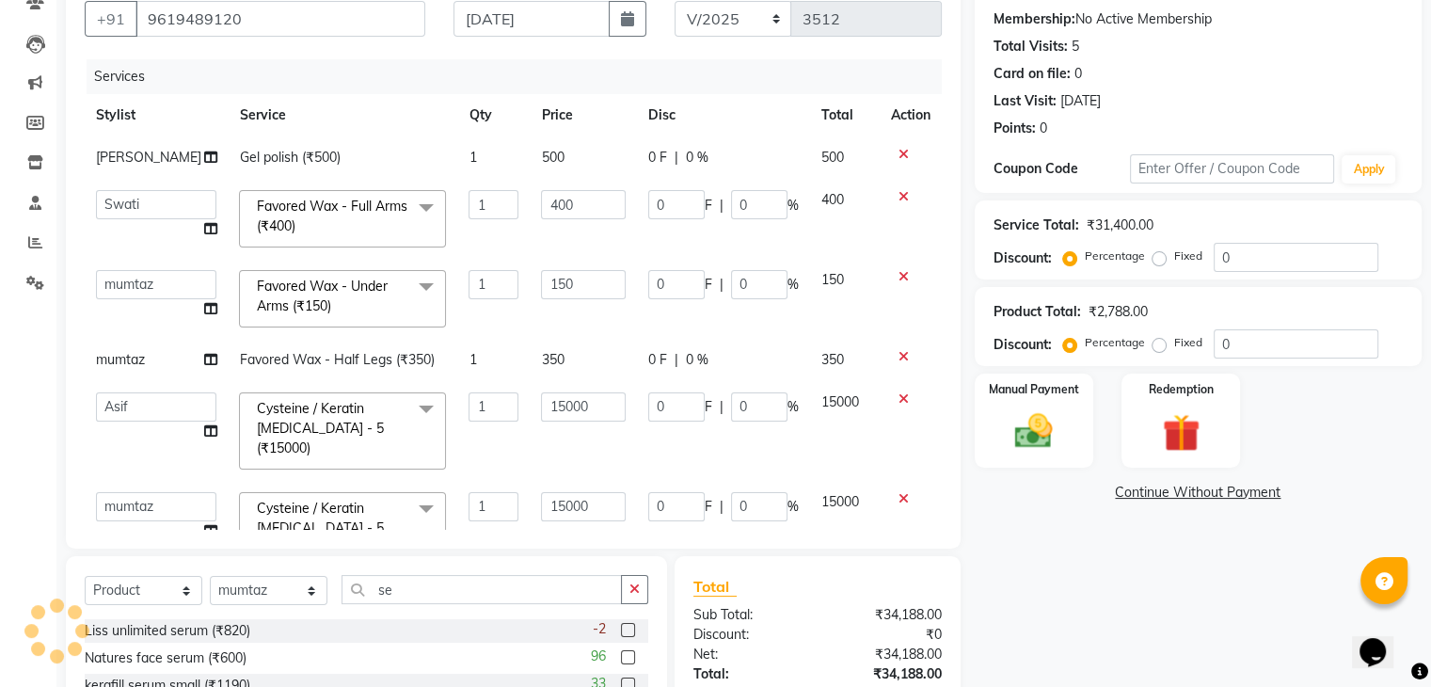
click at [648, 365] on span "0 F" at bounding box center [657, 360] width 19 height 20
select select "42200"
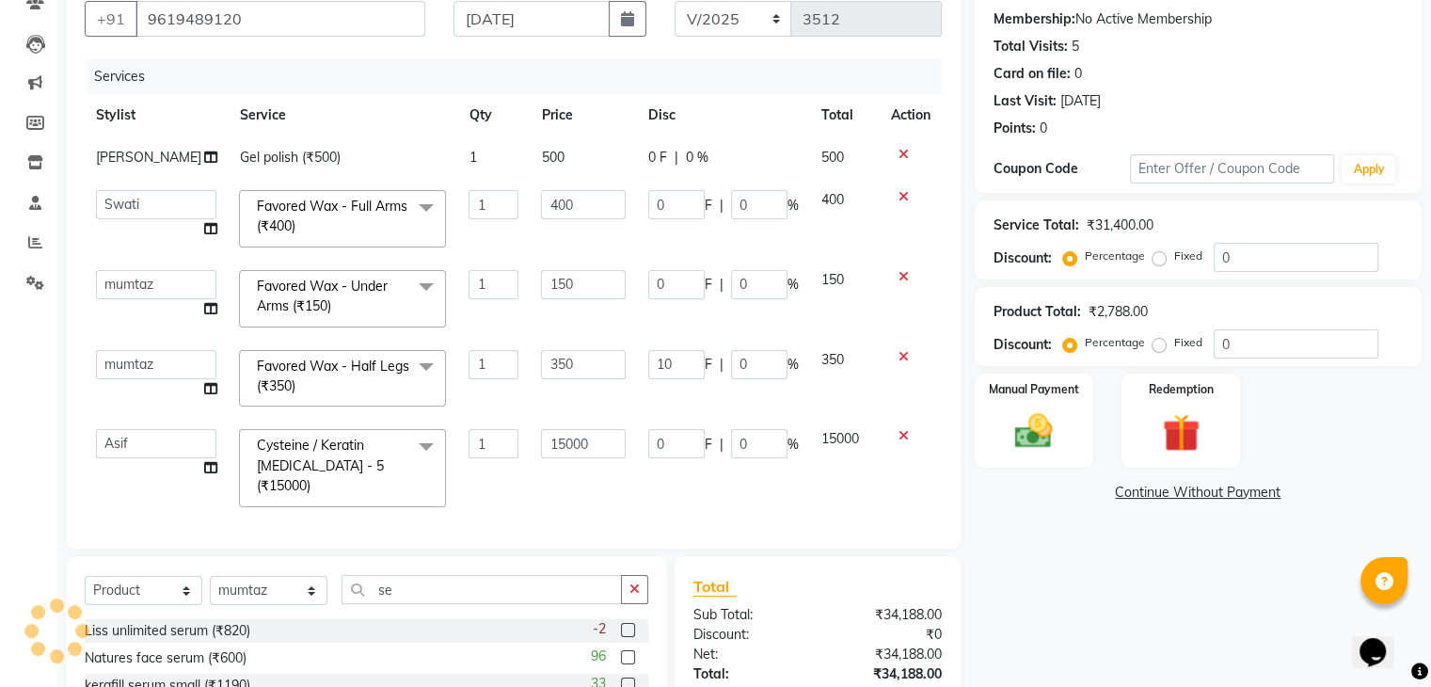
type input "100"
click at [637, 326] on td "0 F | 0 %" at bounding box center [723, 299] width 173 height 80
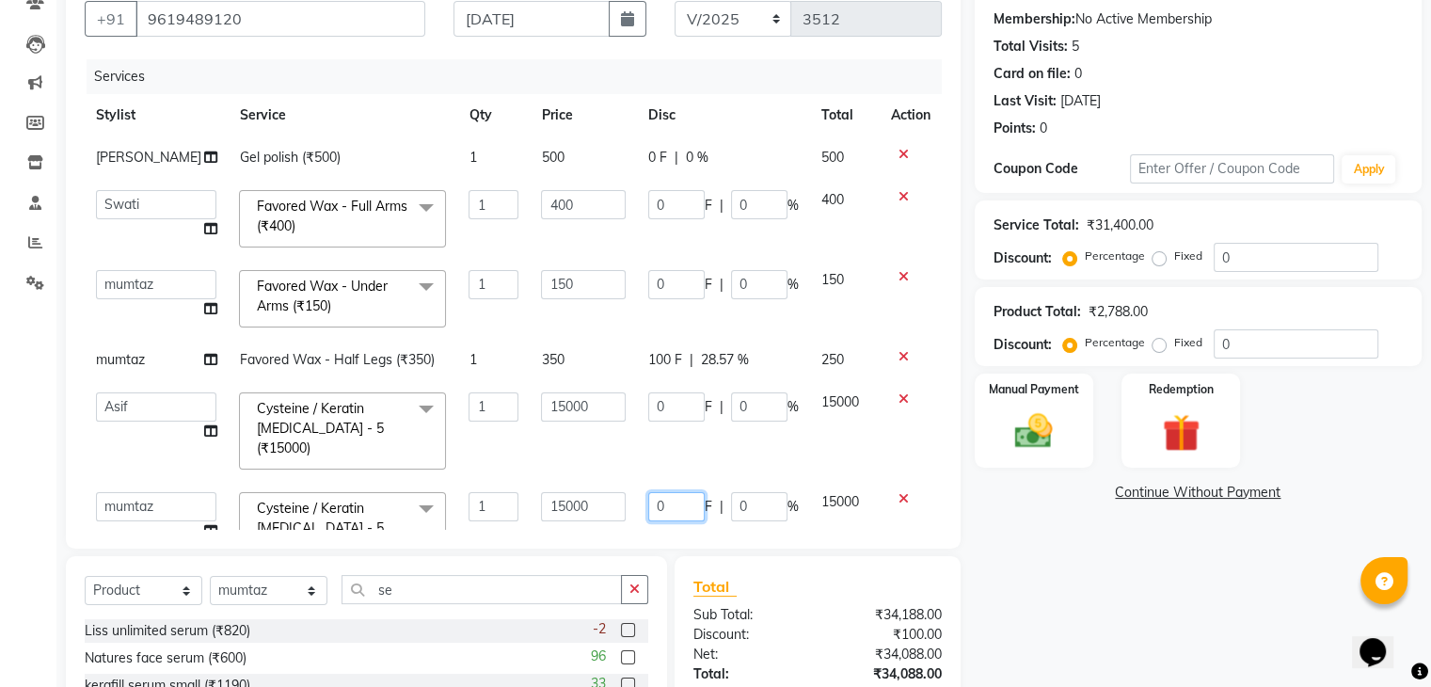
click at [654, 494] on input "0" at bounding box center [676, 506] width 56 height 29
click at [653, 407] on input "0" at bounding box center [676, 406] width 56 height 29
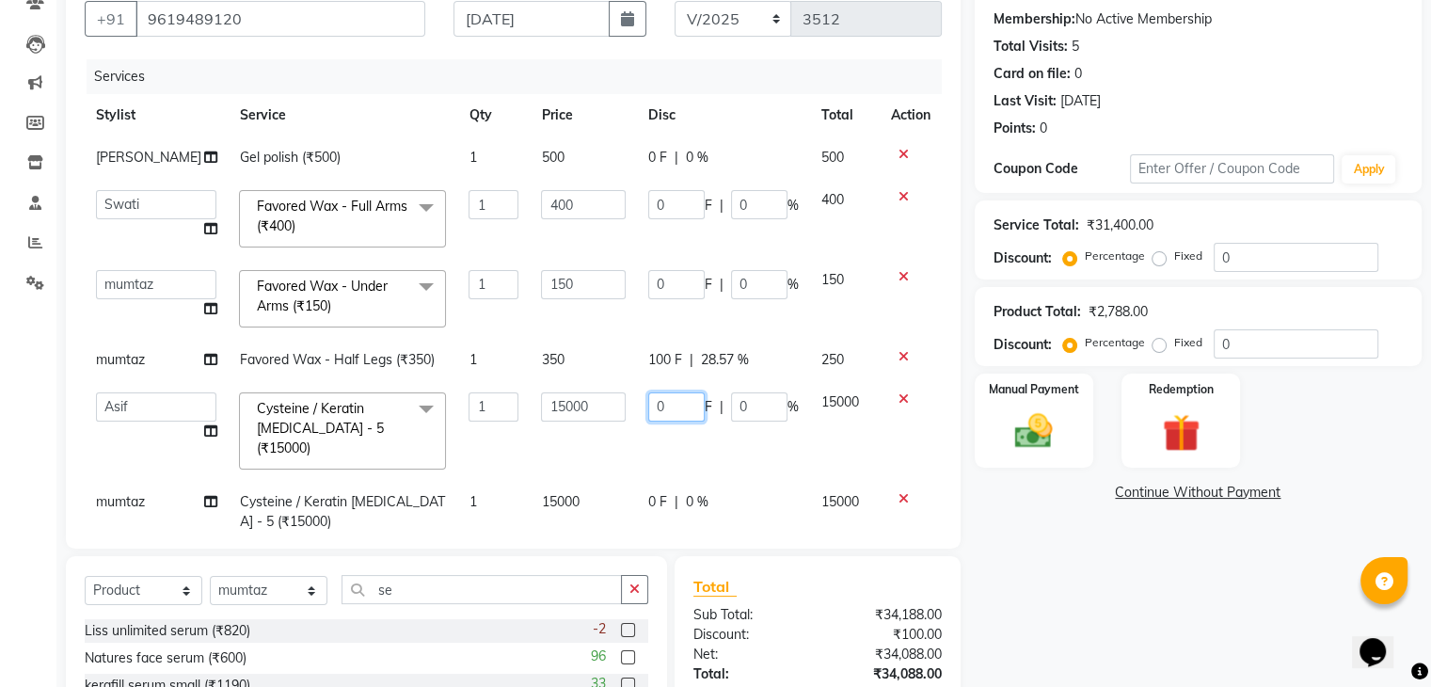
click at [653, 407] on input "0" at bounding box center [676, 406] width 56 height 29
type input "14000"
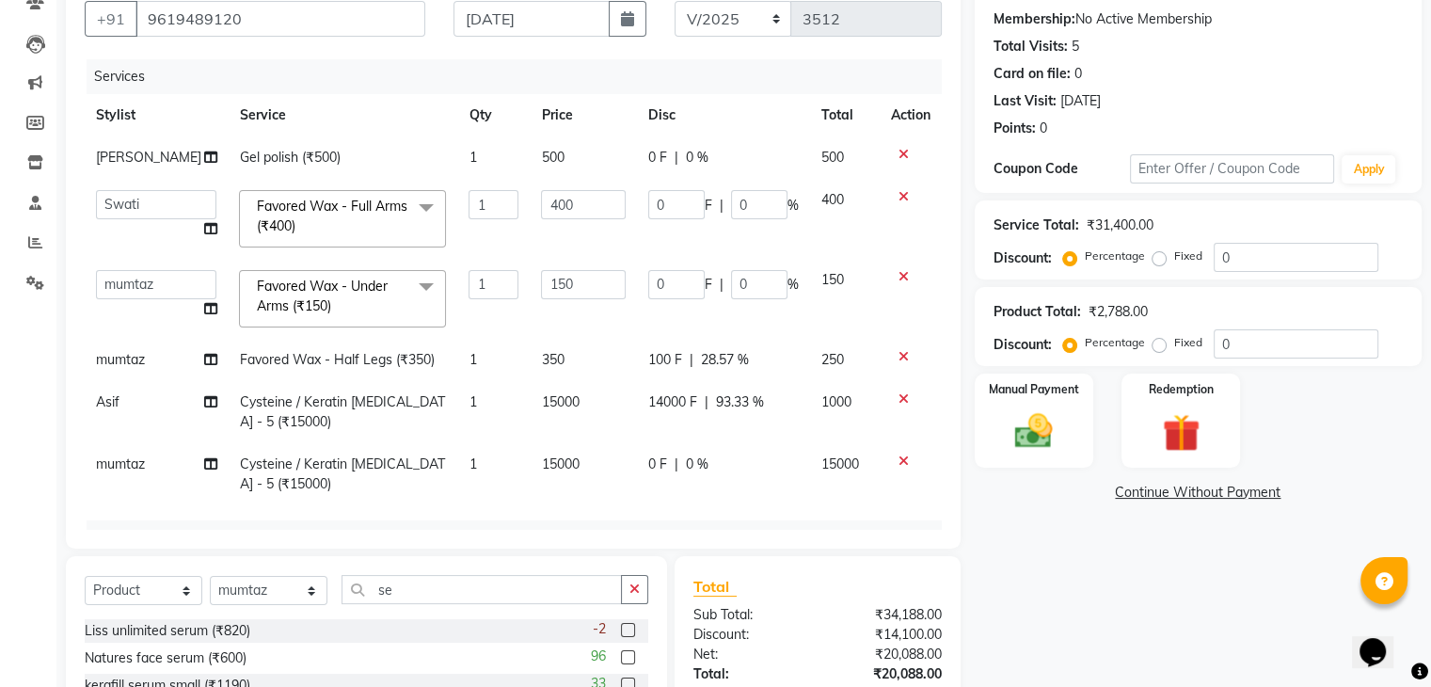
click at [574, 431] on td "15000" at bounding box center [583, 412] width 107 height 62
select select "88452"
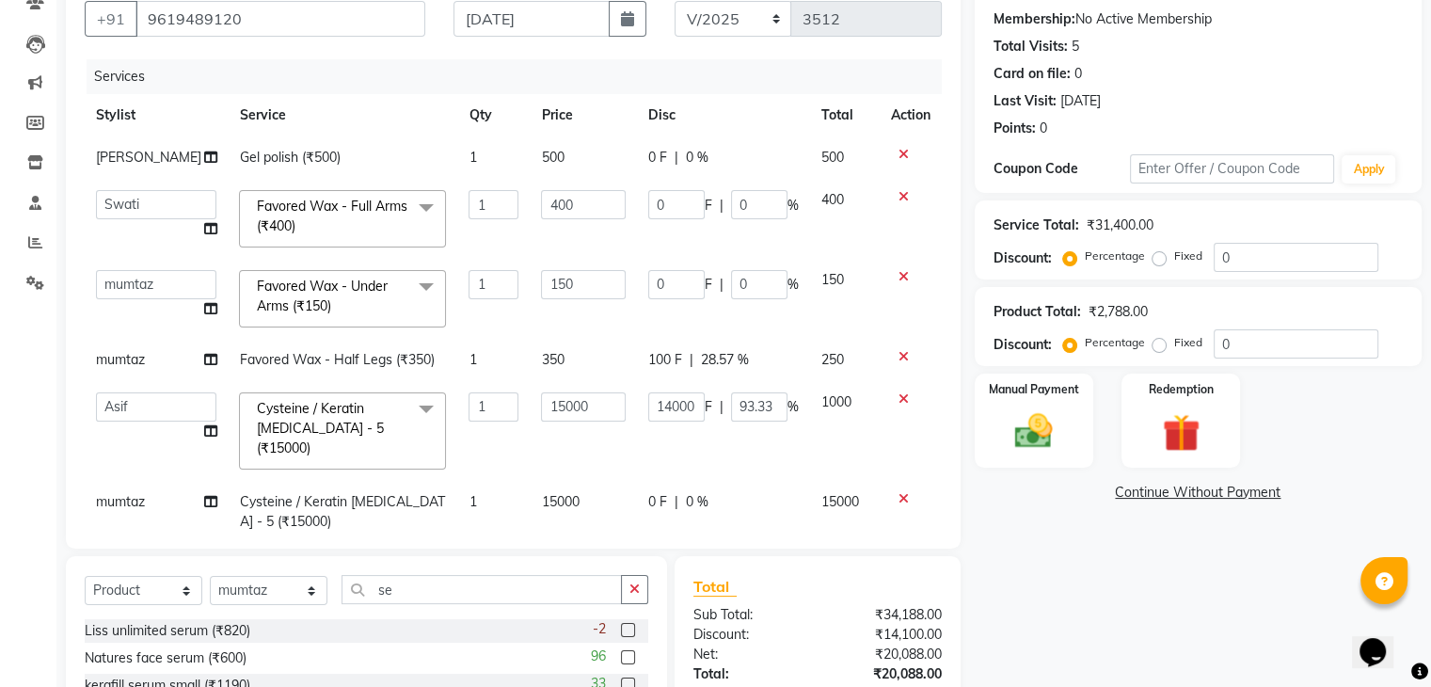
click at [648, 492] on span "0 F" at bounding box center [657, 502] width 19 height 20
select select "42200"
click at [648, 492] on input "0" at bounding box center [676, 506] width 56 height 29
type input "2500"
click at [637, 446] on td "14000 F | 93.33 %" at bounding box center [723, 431] width 173 height 100
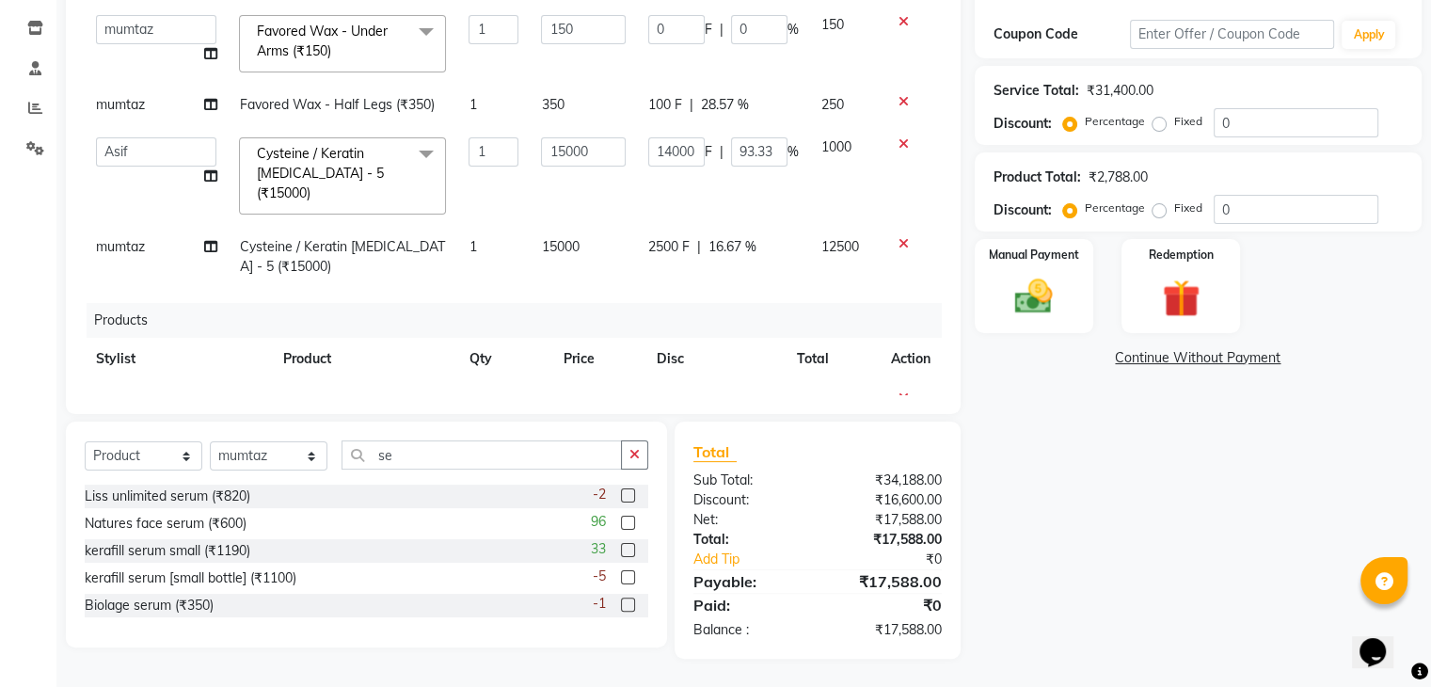
scroll to position [260, 0]
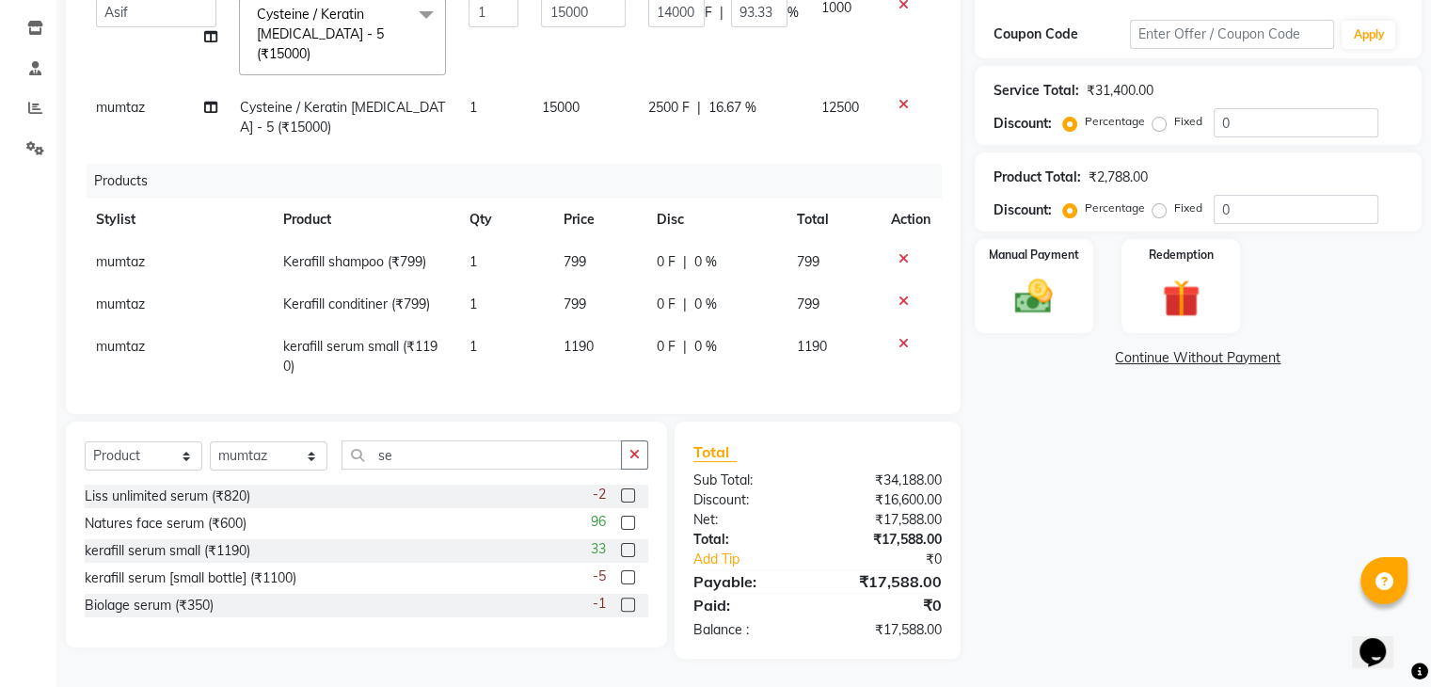
click at [657, 252] on span "0 F" at bounding box center [666, 262] width 19 height 20
select select "42200"
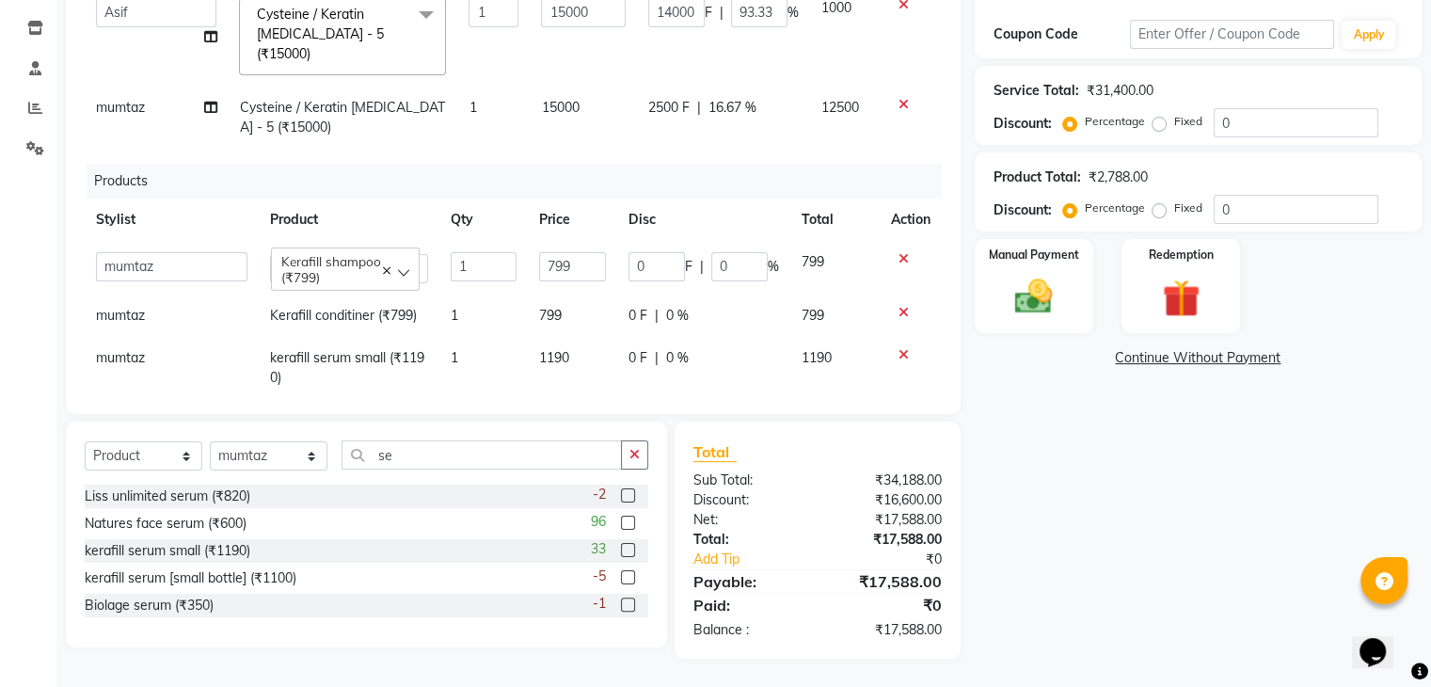
click at [648, 252] on input "0" at bounding box center [657, 266] width 56 height 29
type input "50"
click at [605, 300] on tr "[PERSON_NAME] conditiner (₹799) 1 799 0 F | 0 % 799" at bounding box center [513, 316] width 857 height 42
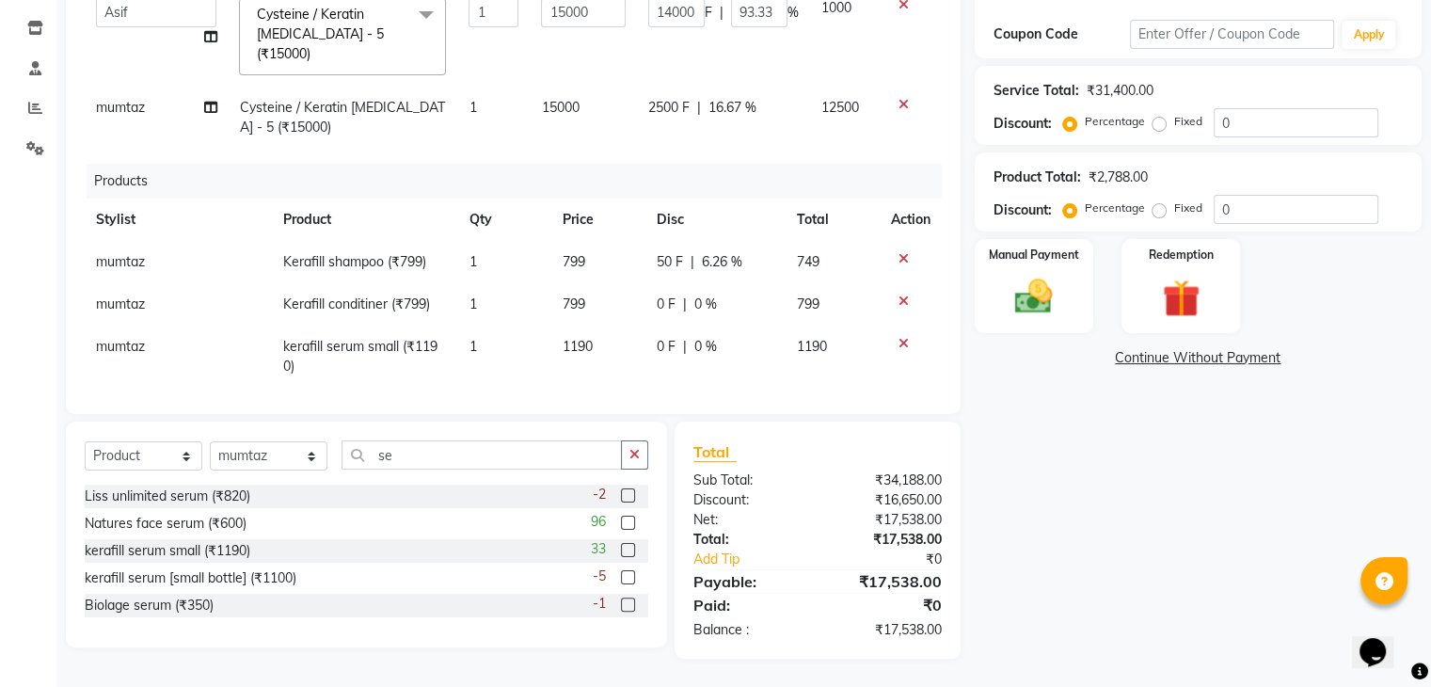
click at [657, 295] on span "0 F" at bounding box center [666, 305] width 19 height 20
select select "42200"
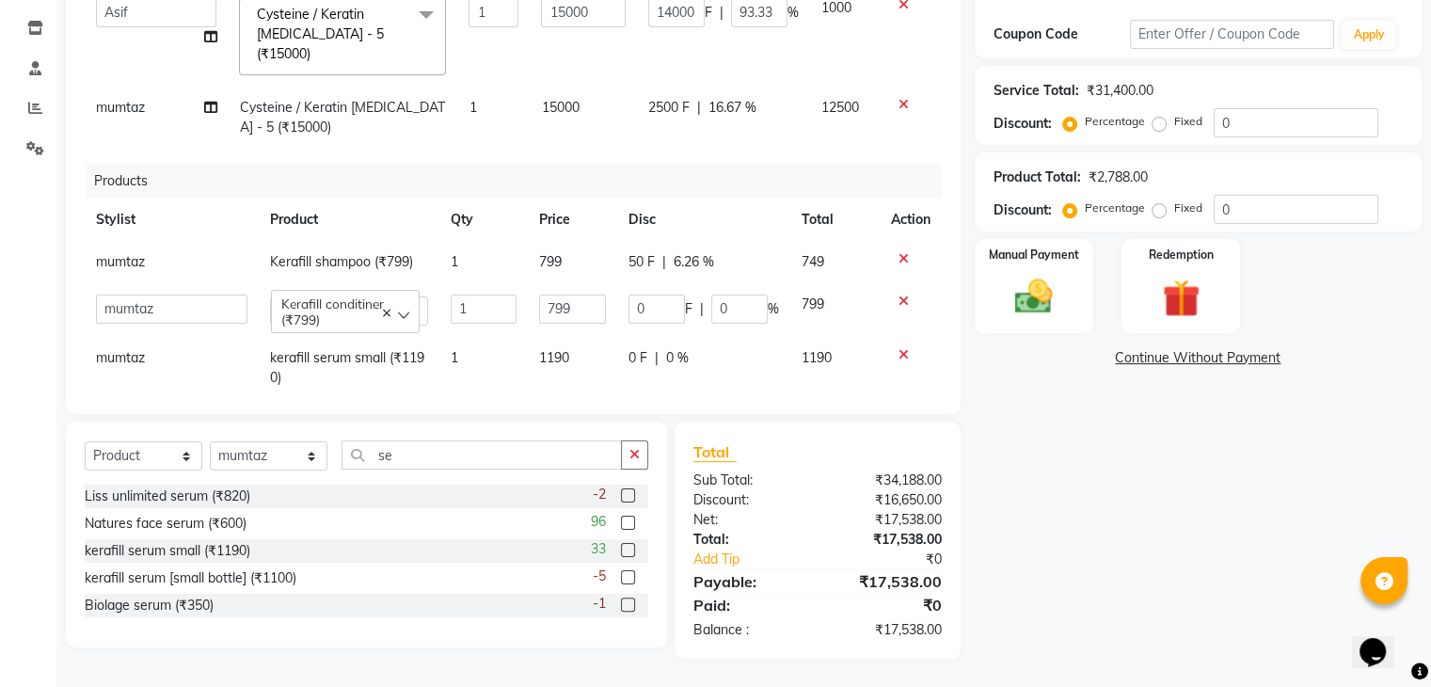
click at [648, 295] on input "0" at bounding box center [657, 309] width 56 height 29
type input "50"
click at [568, 355] on td "1190" at bounding box center [572, 368] width 89 height 62
select select "42200"
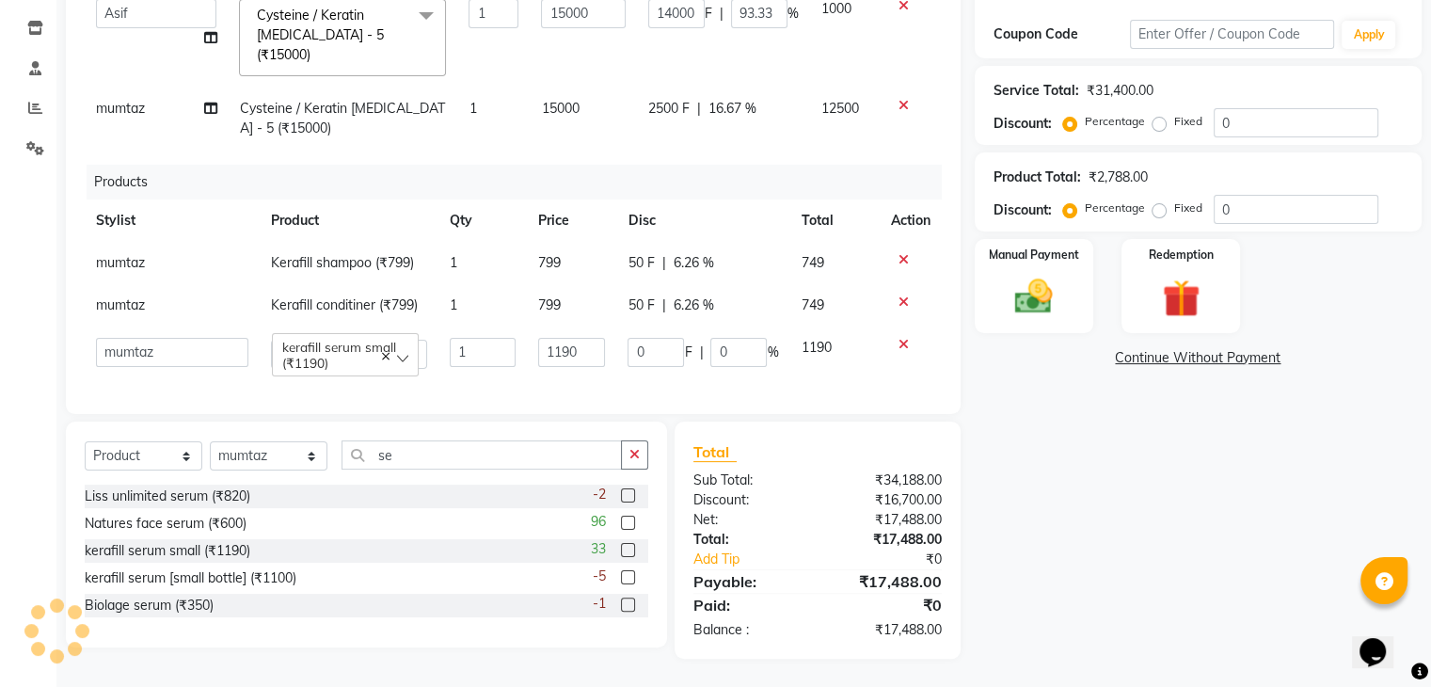
scroll to position [253, 0]
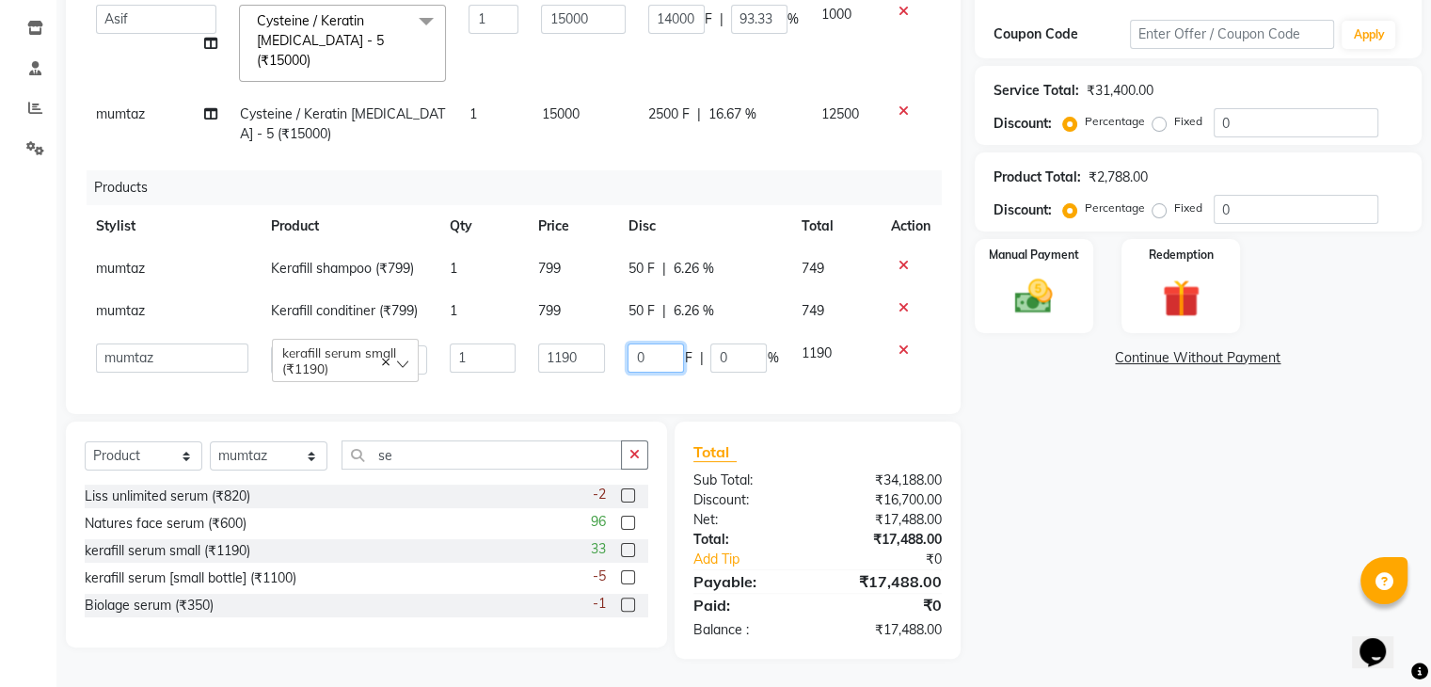
click at [628, 343] on input "0" at bounding box center [656, 357] width 56 height 29
type input "90"
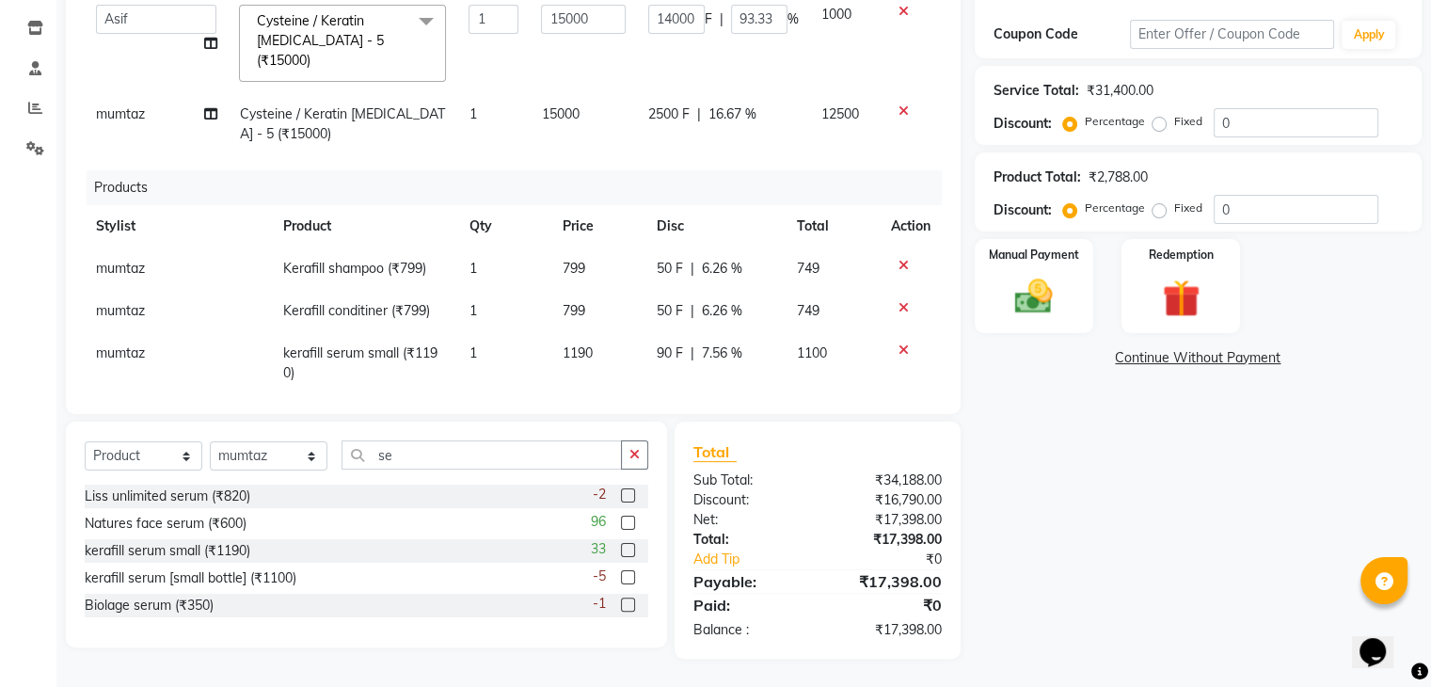
click at [598, 221] on th "Price" at bounding box center [597, 226] width 93 height 42
click at [985, 266] on div "Manual Payment" at bounding box center [1033, 285] width 123 height 97
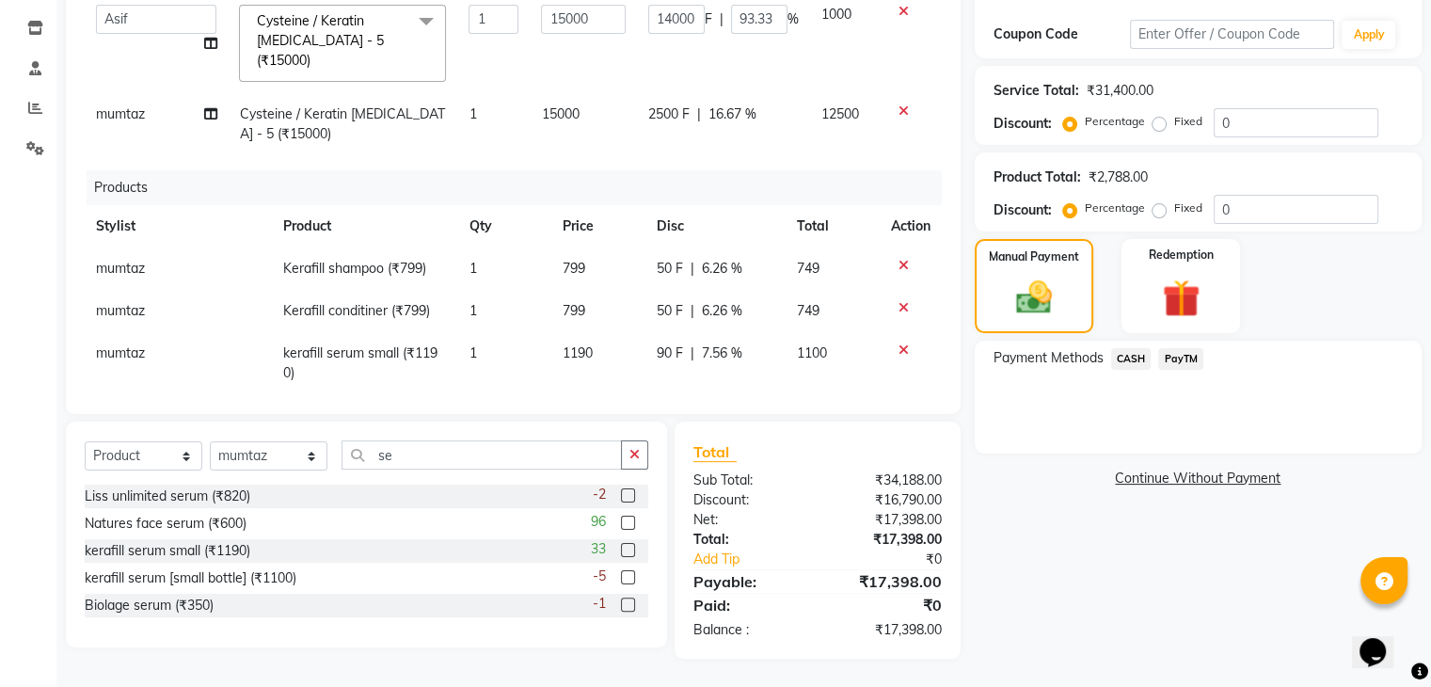
click at [1178, 353] on span "PayTM" at bounding box center [1180, 359] width 45 height 22
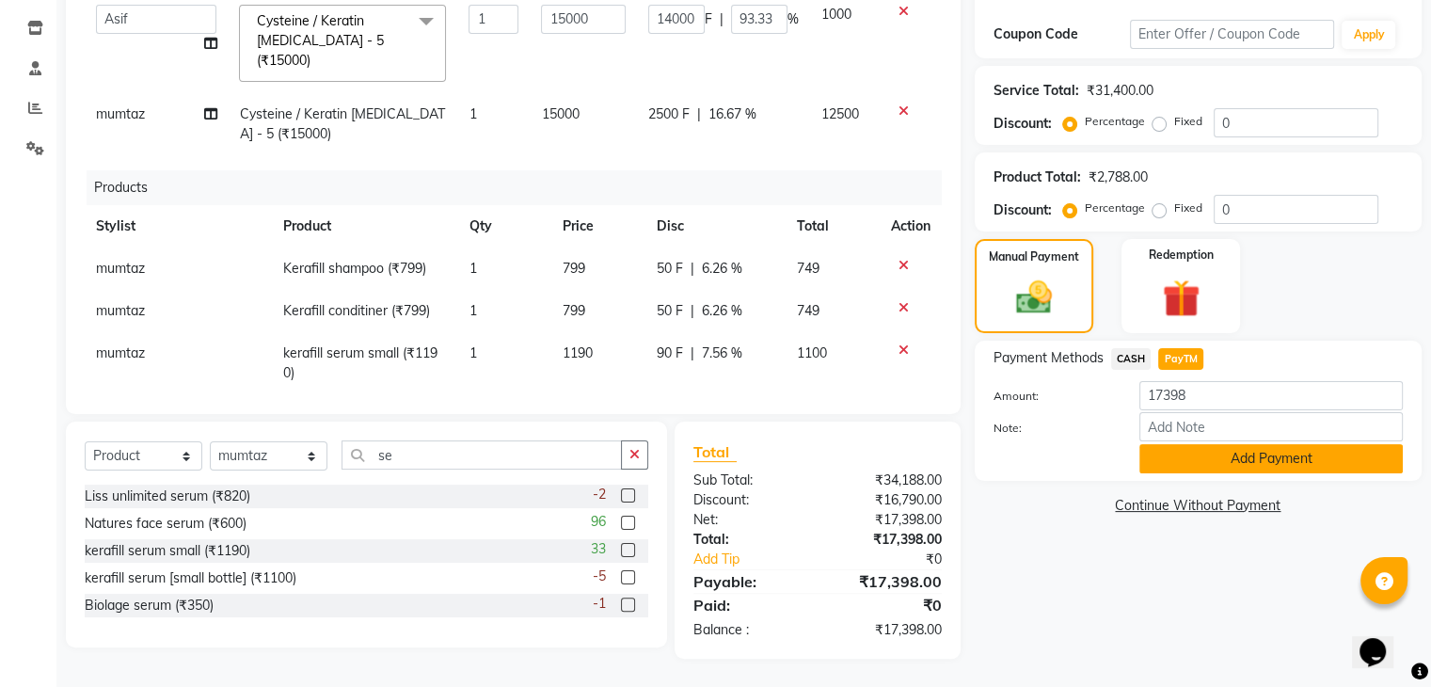
click at [1174, 452] on button "Add Payment" at bounding box center [1270, 458] width 263 height 29
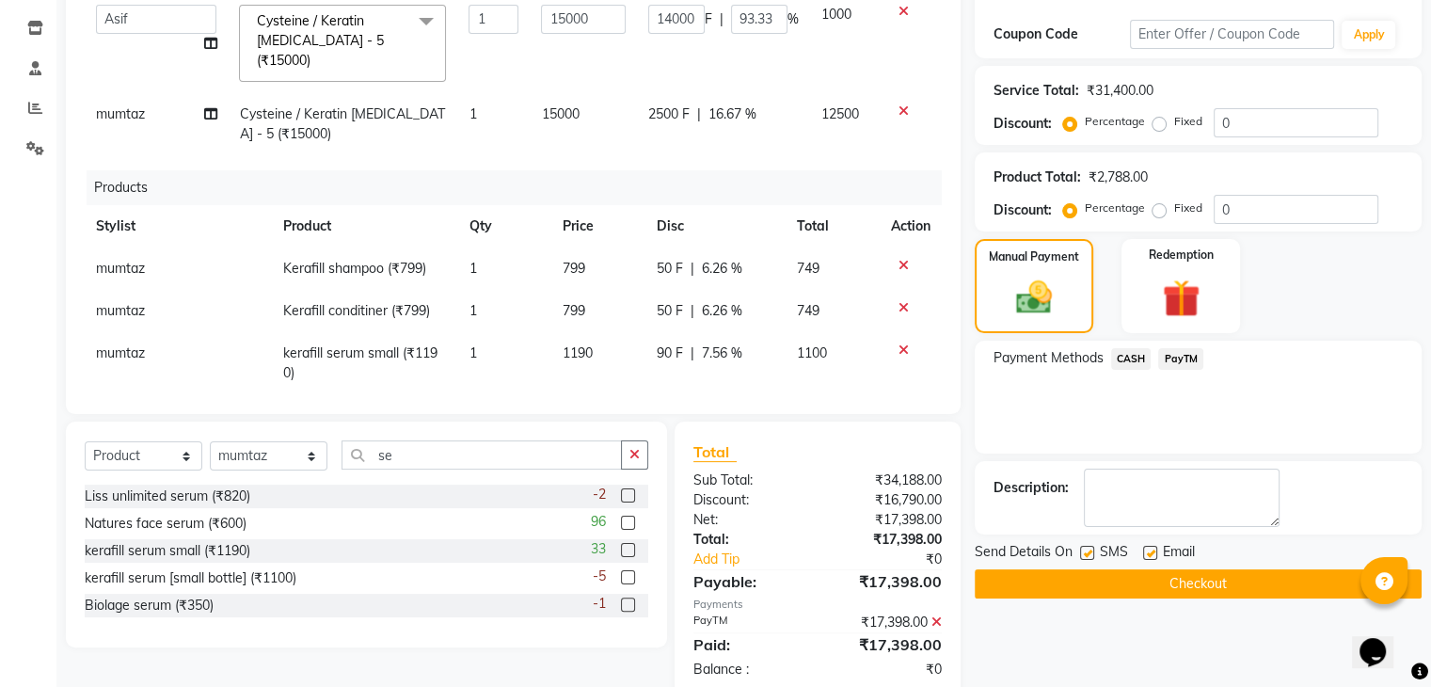
click at [1084, 554] on label at bounding box center [1087, 553] width 14 height 14
click at [1084, 554] on input "checkbox" at bounding box center [1086, 554] width 12 height 12
checkbox input "false"
click at [1148, 548] on label at bounding box center [1150, 553] width 14 height 14
click at [1148, 548] on input "checkbox" at bounding box center [1149, 554] width 12 height 12
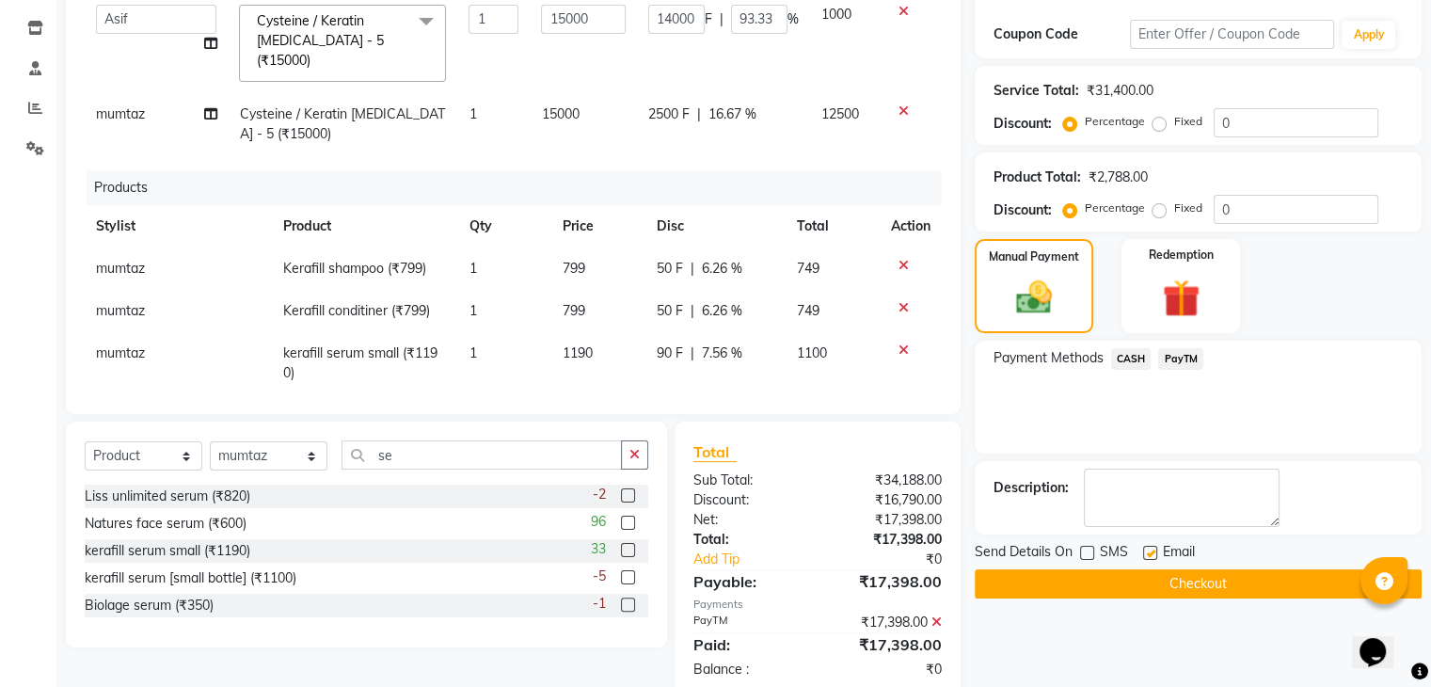
checkbox input "false"
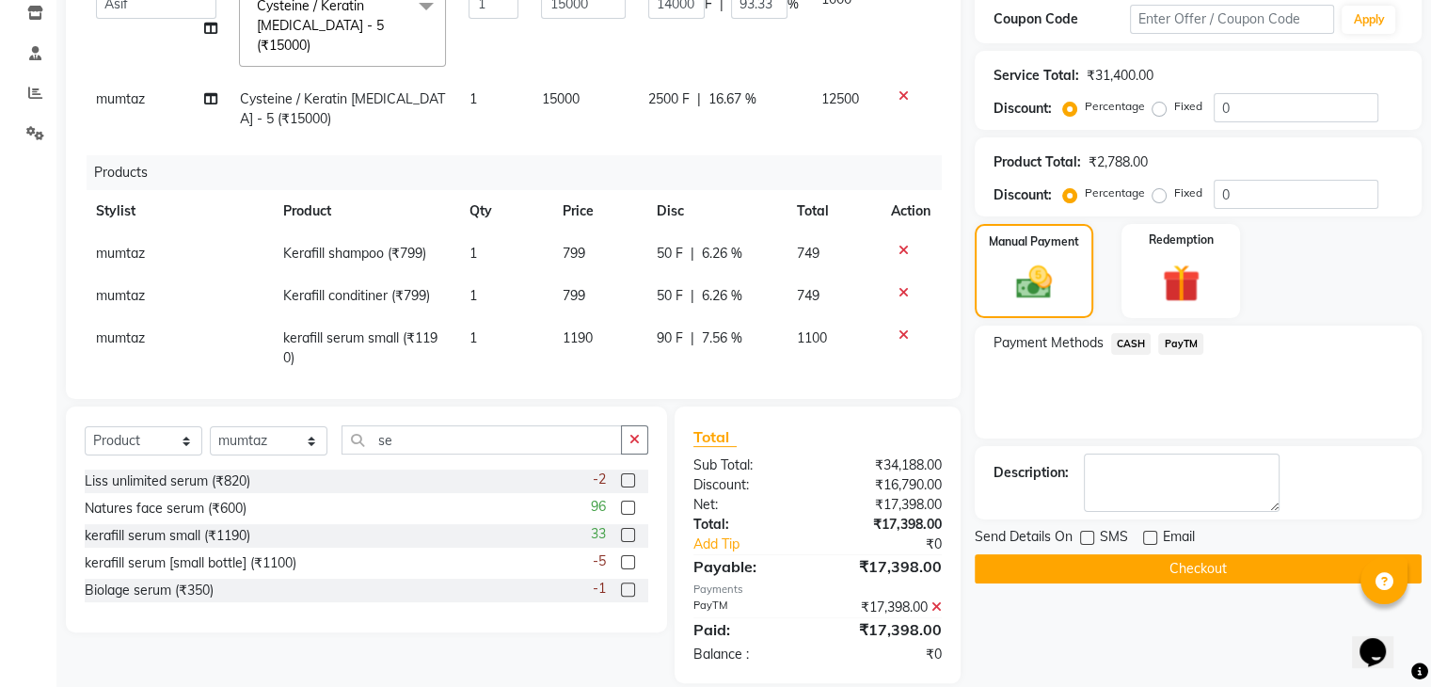
scroll to position [348, 0]
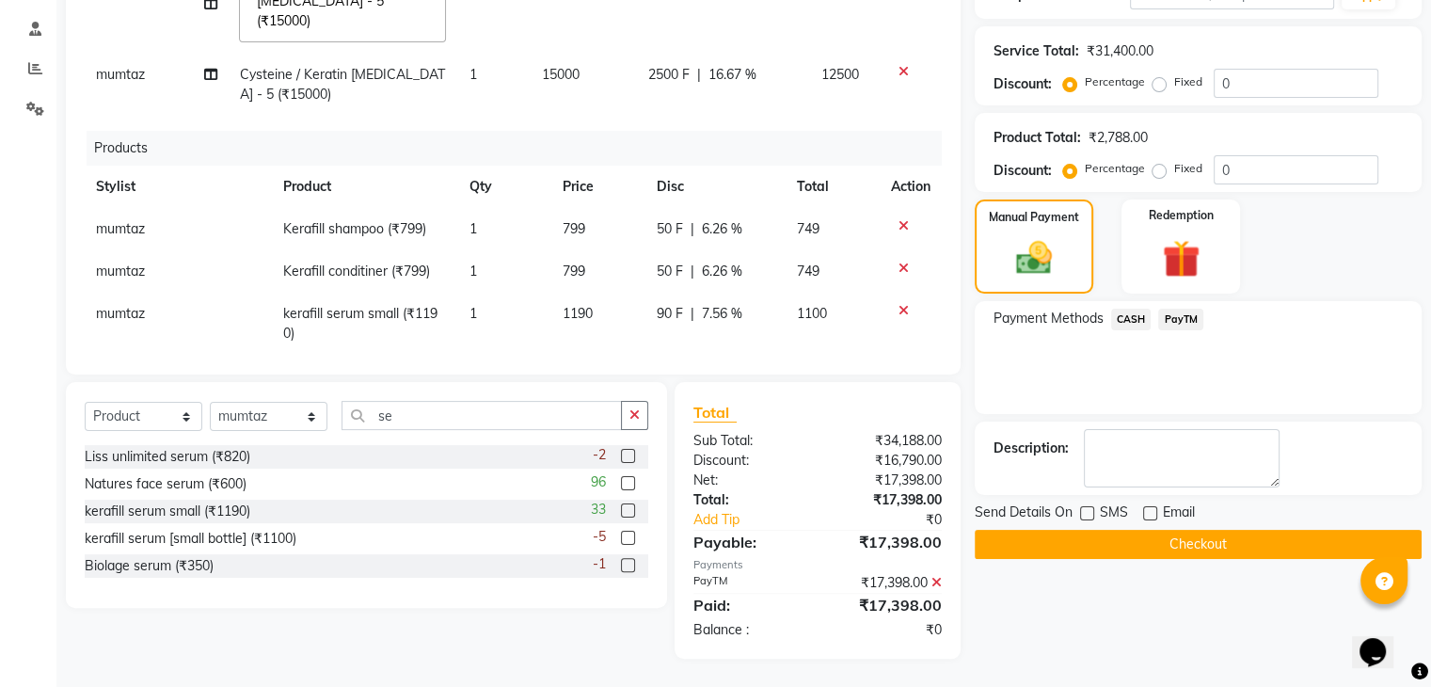
click at [1091, 546] on button "Checkout" at bounding box center [1198, 544] width 447 height 29
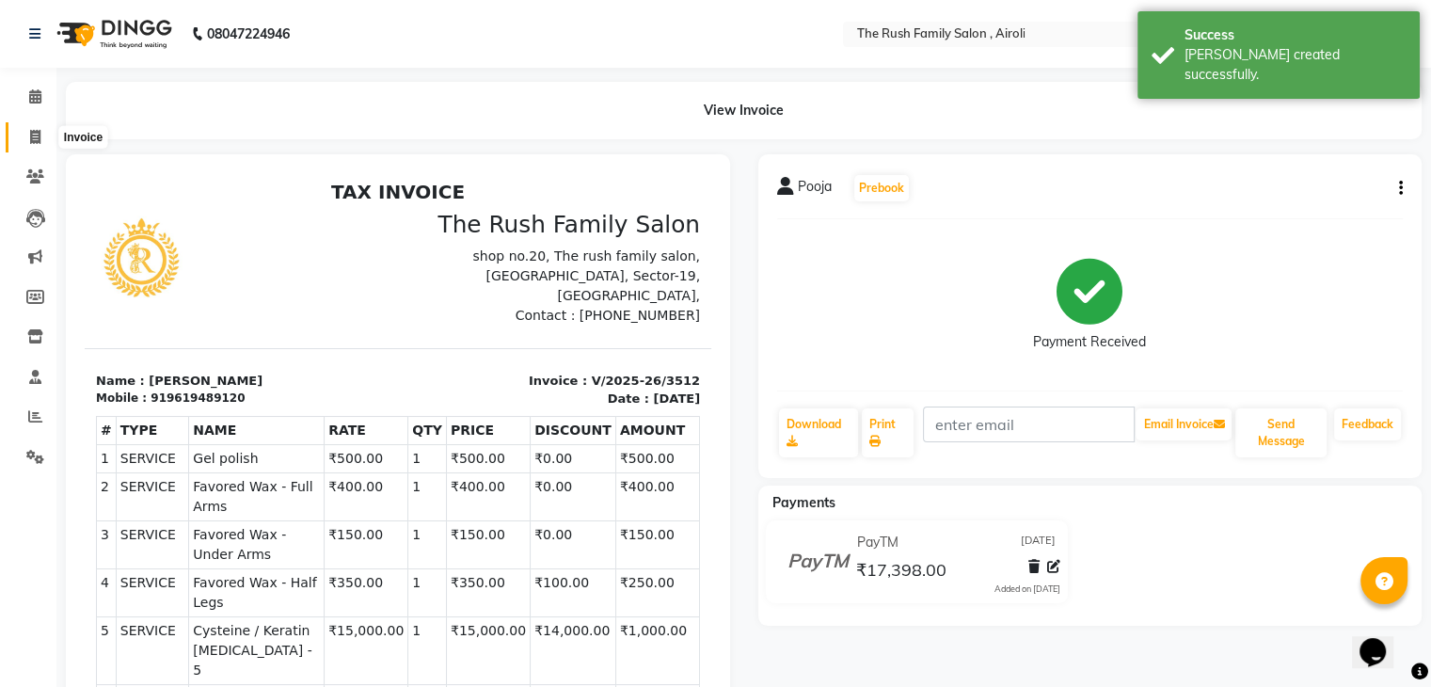
click at [34, 139] on icon at bounding box center [35, 137] width 10 height 14
select select "5419"
select select "service"
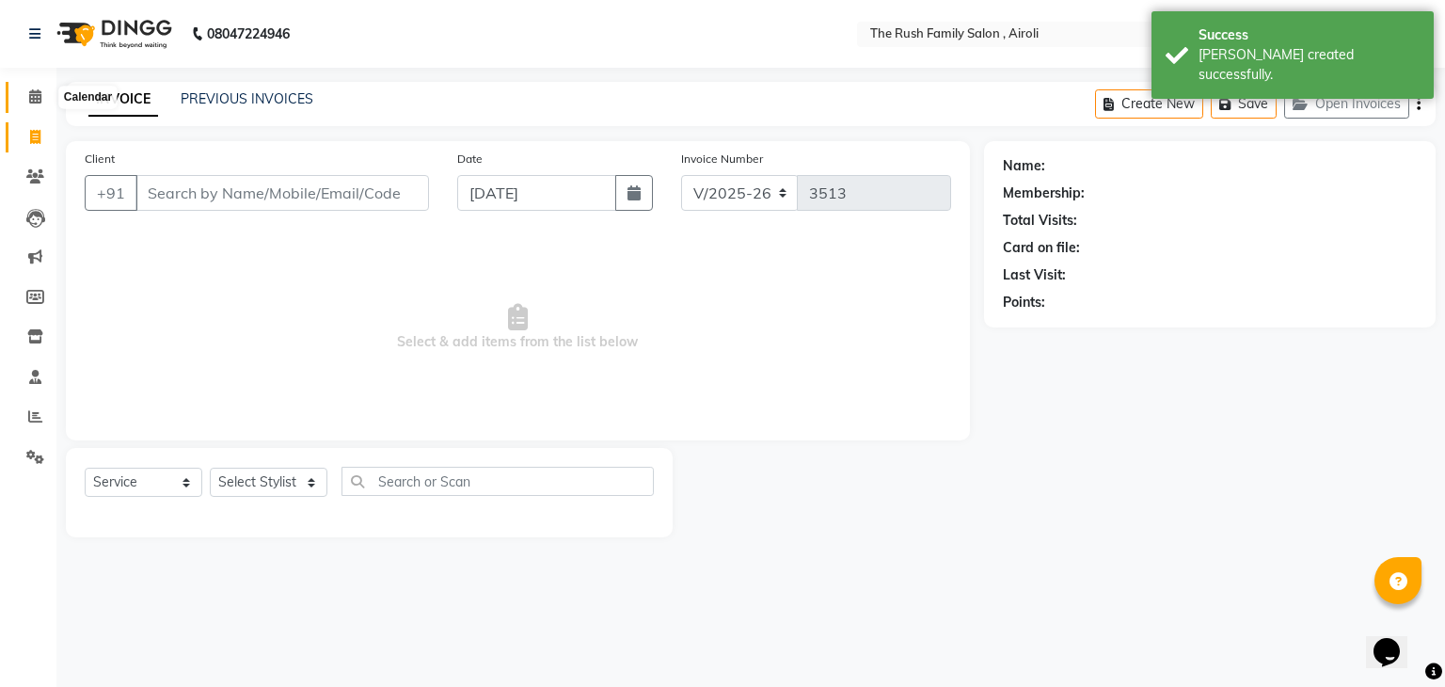
click at [34, 95] on icon at bounding box center [35, 96] width 12 height 14
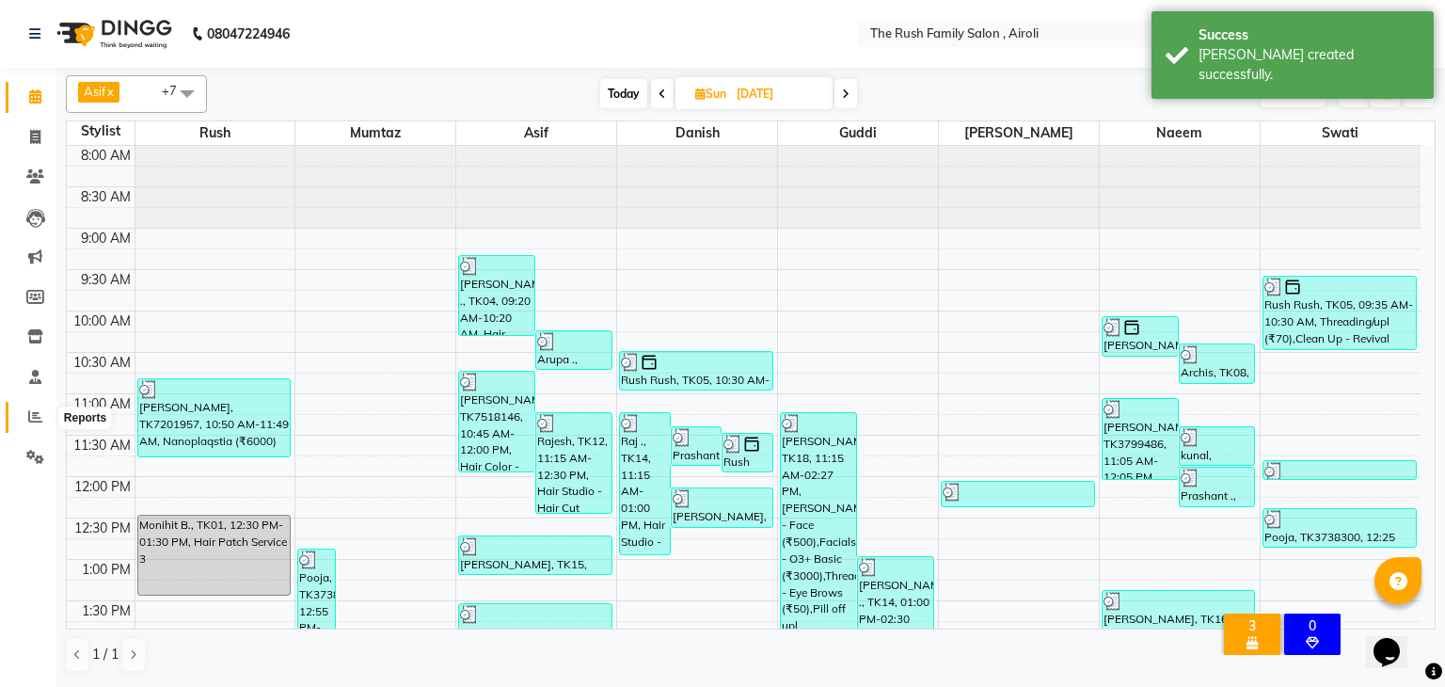
click at [34, 411] on icon at bounding box center [35, 416] width 14 height 14
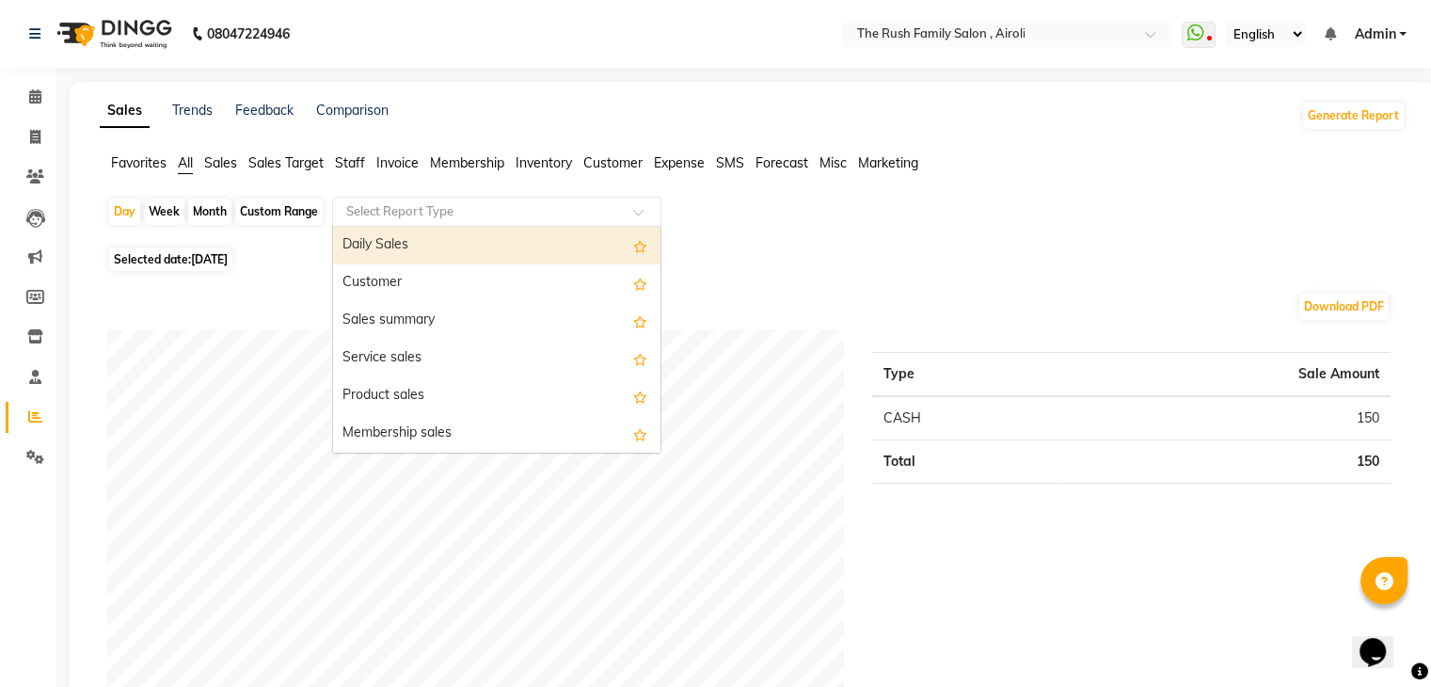
click at [490, 199] on div "Select Report Type" at bounding box center [496, 212] width 329 height 30
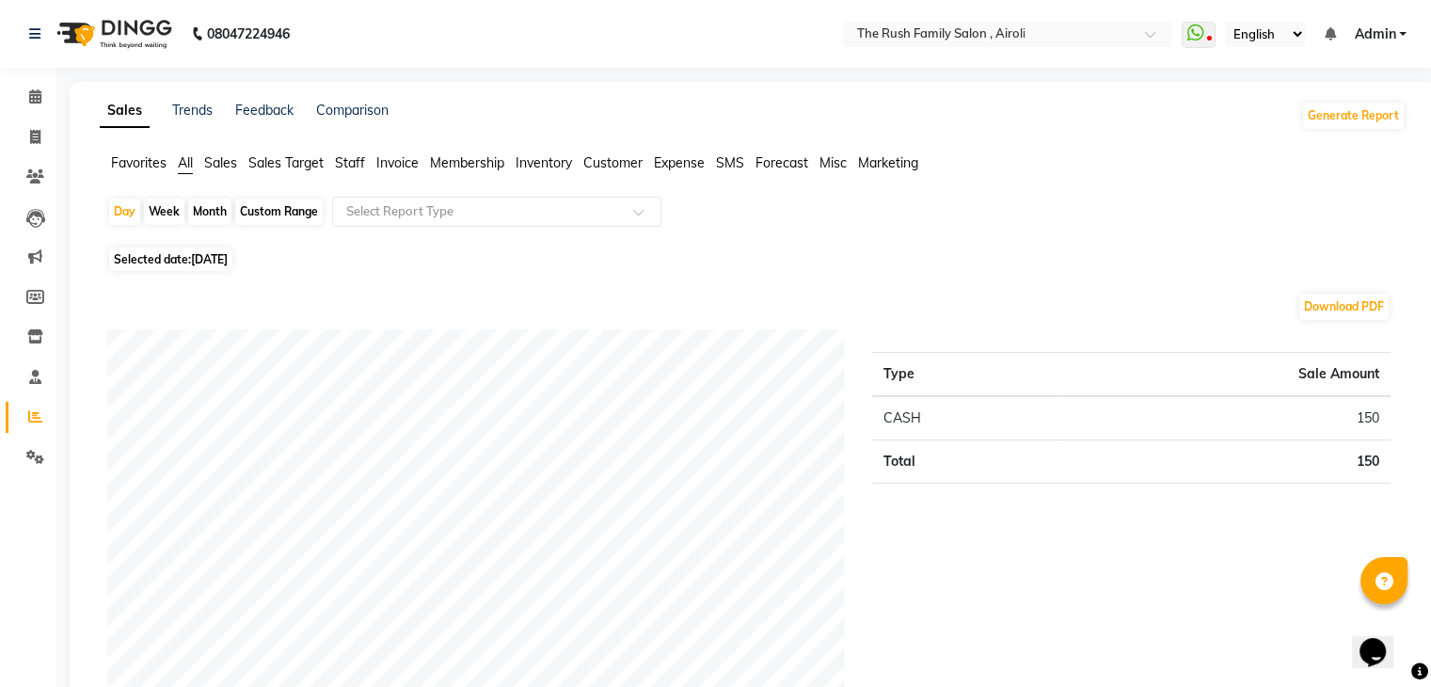
click at [787, 215] on div "Day Week Month Custom Range Select Report Type" at bounding box center [752, 219] width 1291 height 45
click at [201, 210] on div "Month" at bounding box center [209, 212] width 43 height 26
select select "9"
select select "2025"
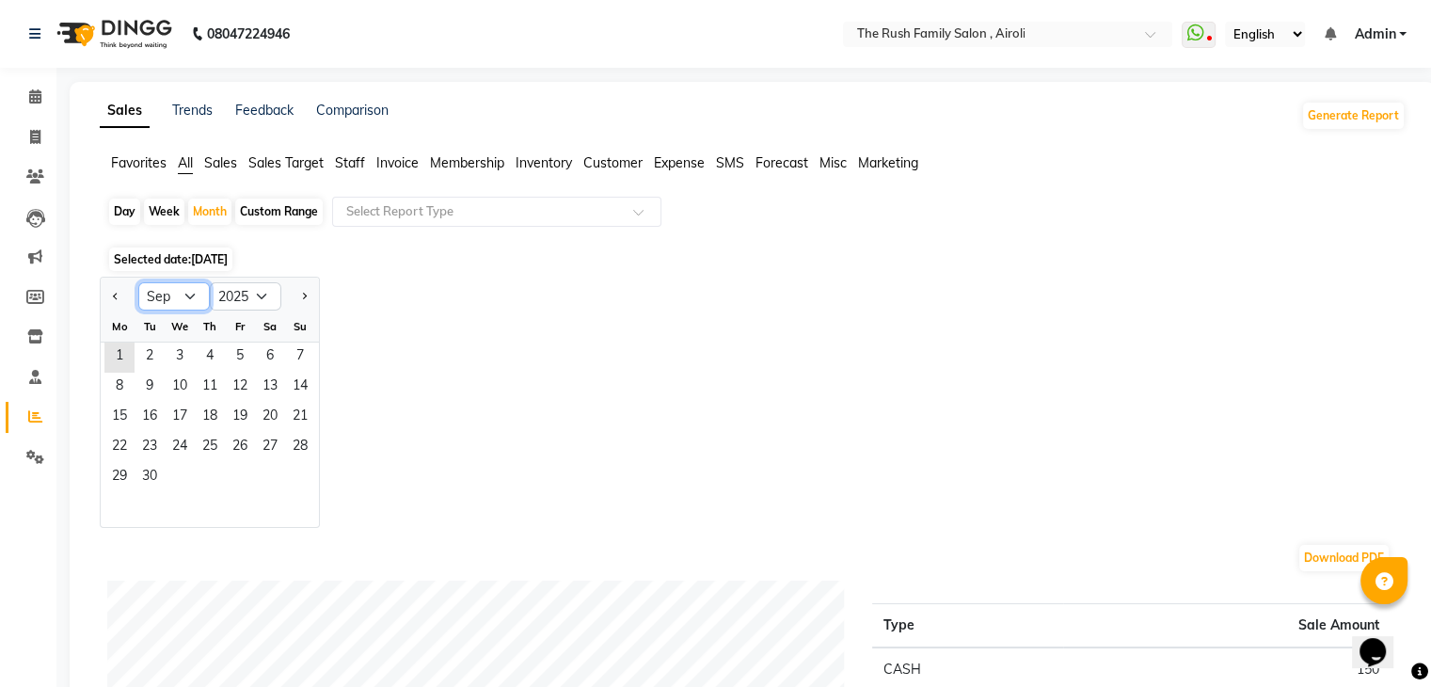
click at [185, 298] on select "Jan Feb Mar Apr May Jun [DATE] Aug Sep Oct Nov Dec" at bounding box center [174, 296] width 72 height 28
select select "8"
click at [138, 282] on select "Jan Feb Mar Apr May Jun [DATE] Aug Sep Oct Nov Dec" at bounding box center [174, 296] width 72 height 28
click at [241, 347] on span "1" at bounding box center [240, 357] width 30 height 30
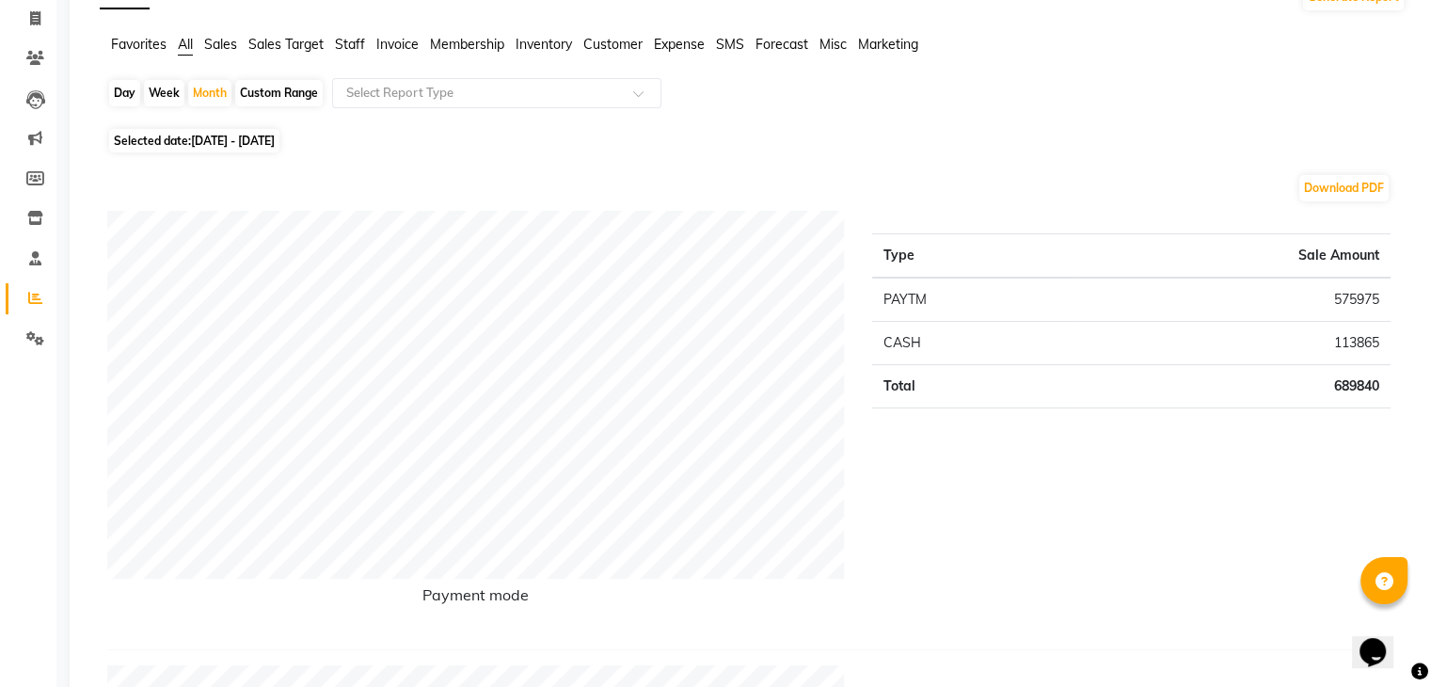
scroll to position [93, 0]
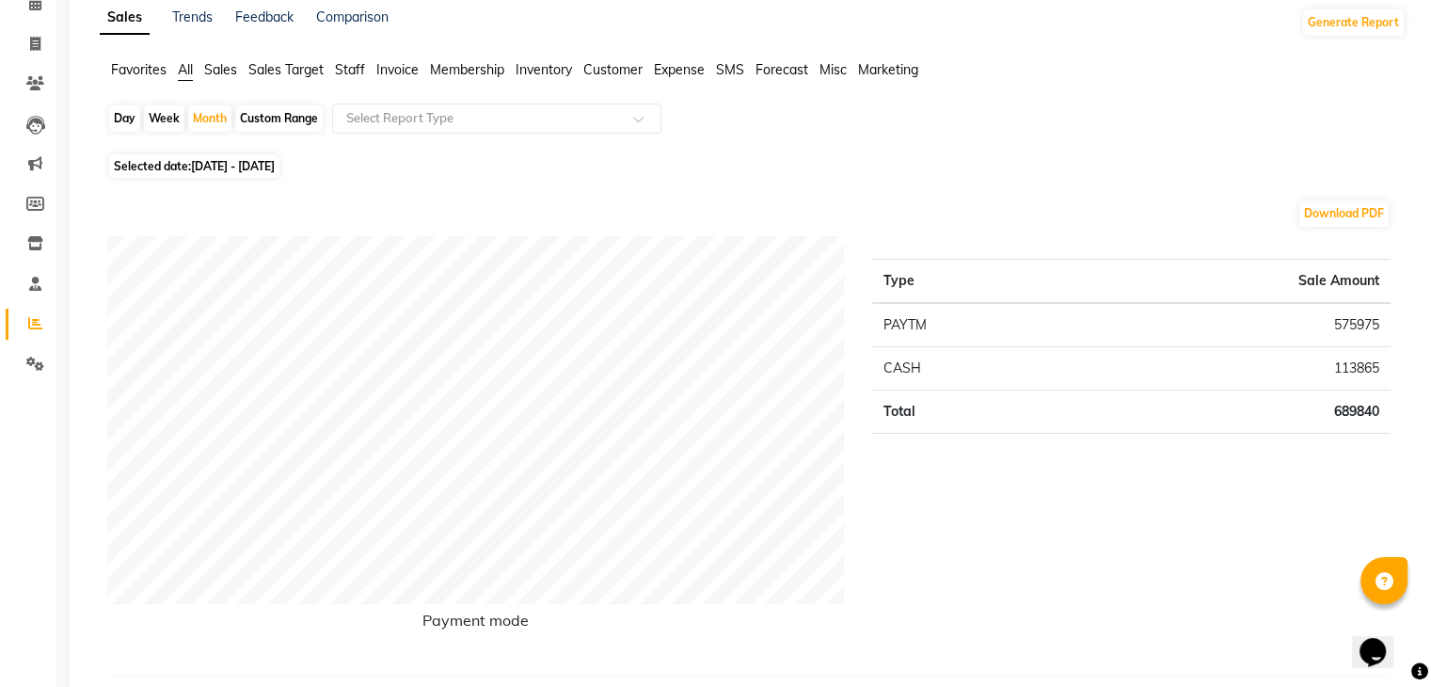
click at [118, 116] on div "Day" at bounding box center [124, 118] width 31 height 26
select select "8"
select select "2025"
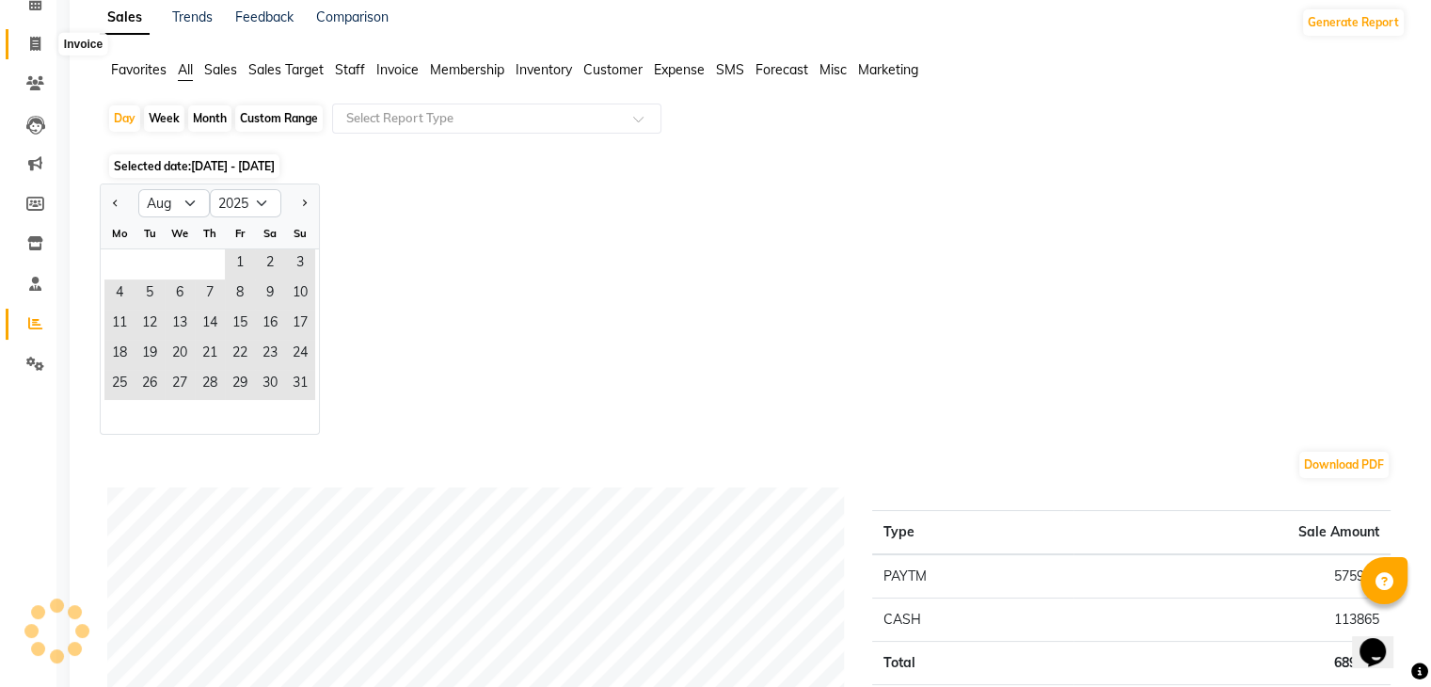
click at [30, 49] on icon at bounding box center [35, 44] width 10 height 14
select select "service"
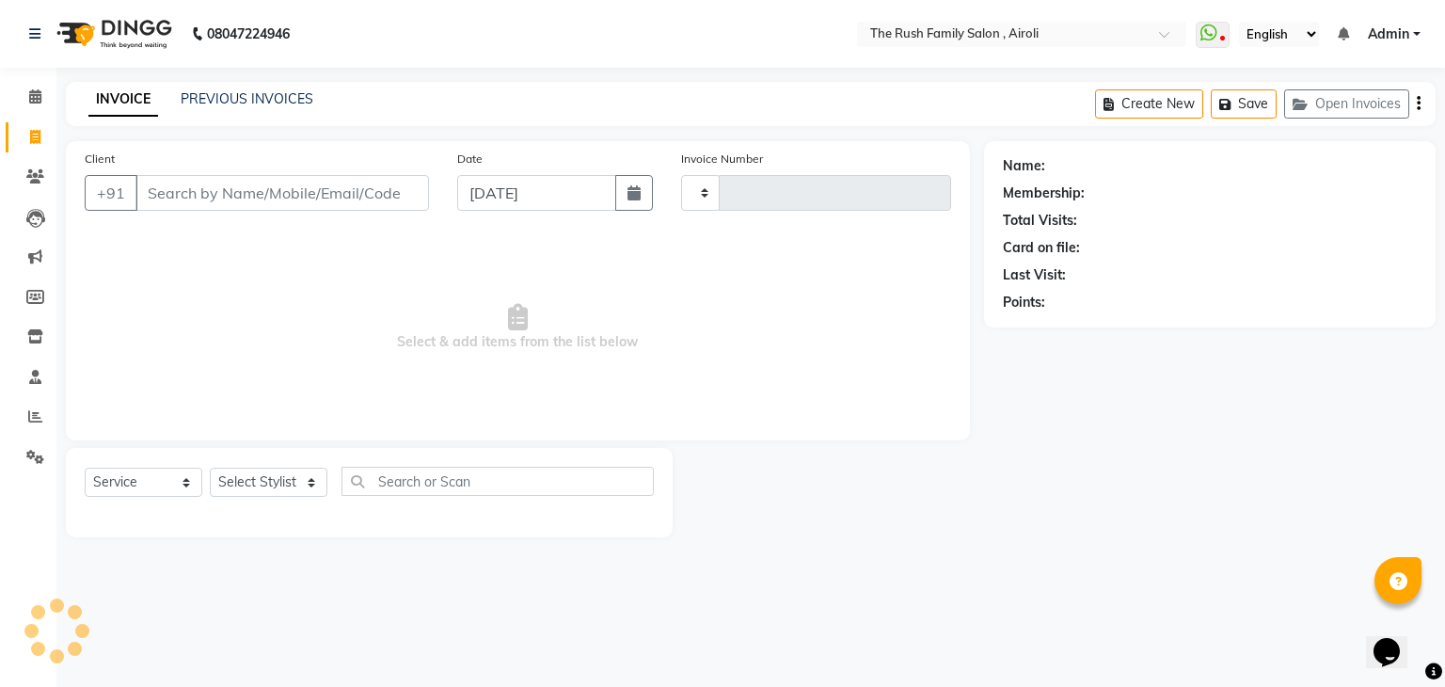
type input "3513"
select select "5419"
click at [38, 418] on icon at bounding box center [35, 416] width 14 height 14
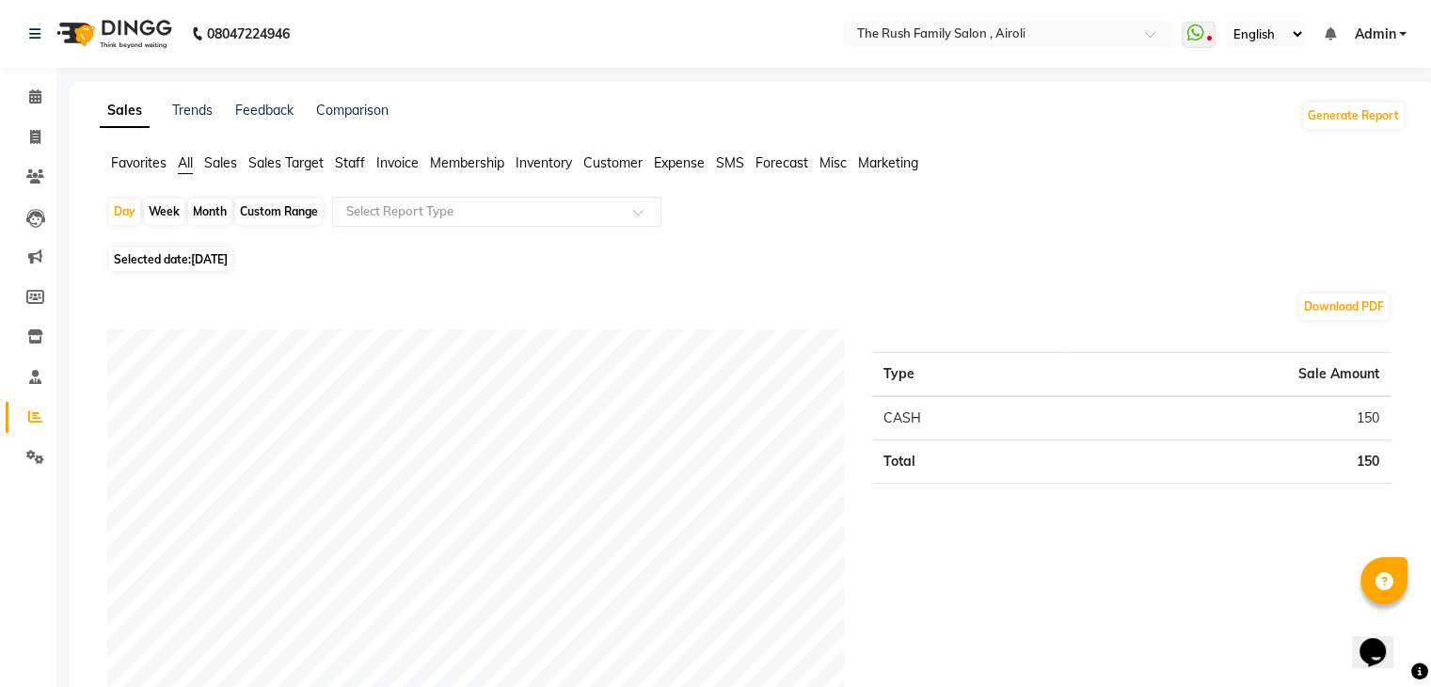
click at [205, 214] on div "Month" at bounding box center [209, 212] width 43 height 26
select select "9"
select select "2025"
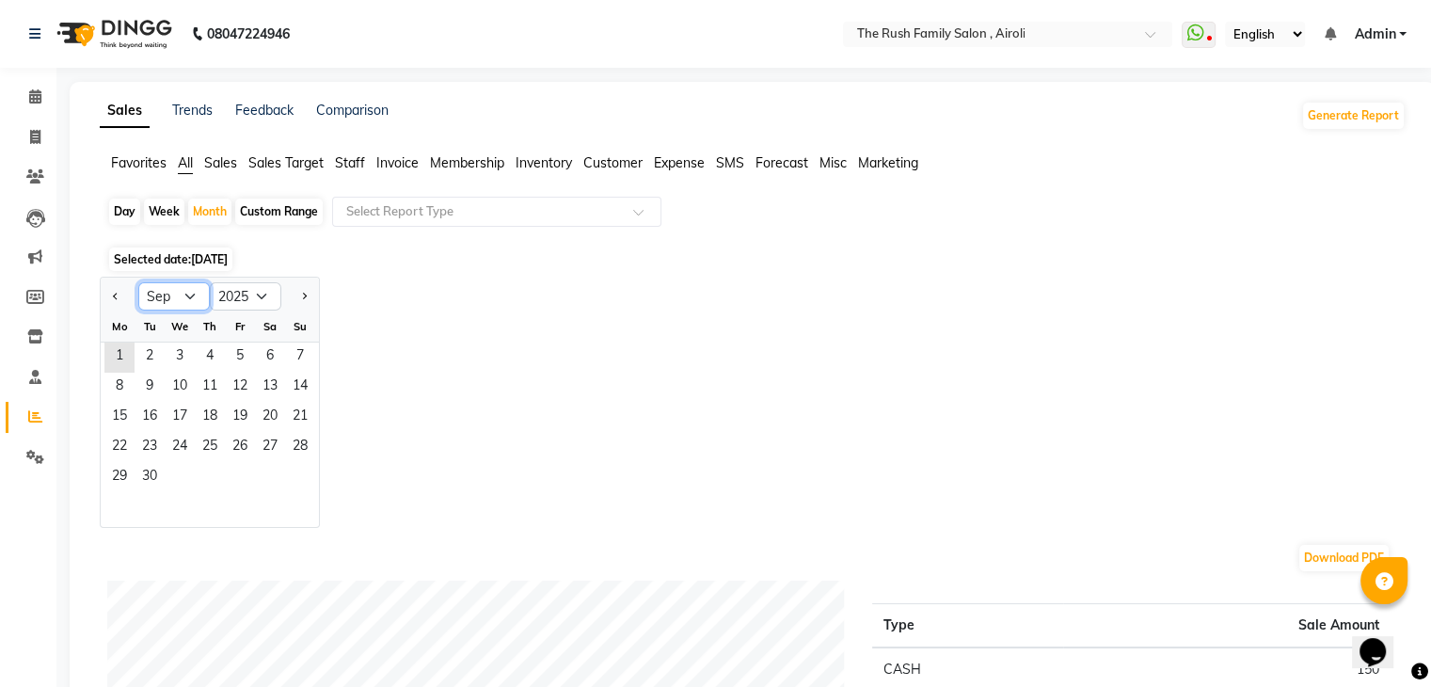
click at [187, 291] on select "Jan Feb Mar Apr May Jun [DATE] Aug Sep Oct Nov Dec" at bounding box center [174, 296] width 72 height 28
select select "8"
click at [138, 282] on select "Jan Feb Mar Apr May Jun [DATE] Aug Sep Oct Nov Dec" at bounding box center [174, 296] width 72 height 28
click at [242, 348] on span "1" at bounding box center [240, 357] width 30 height 30
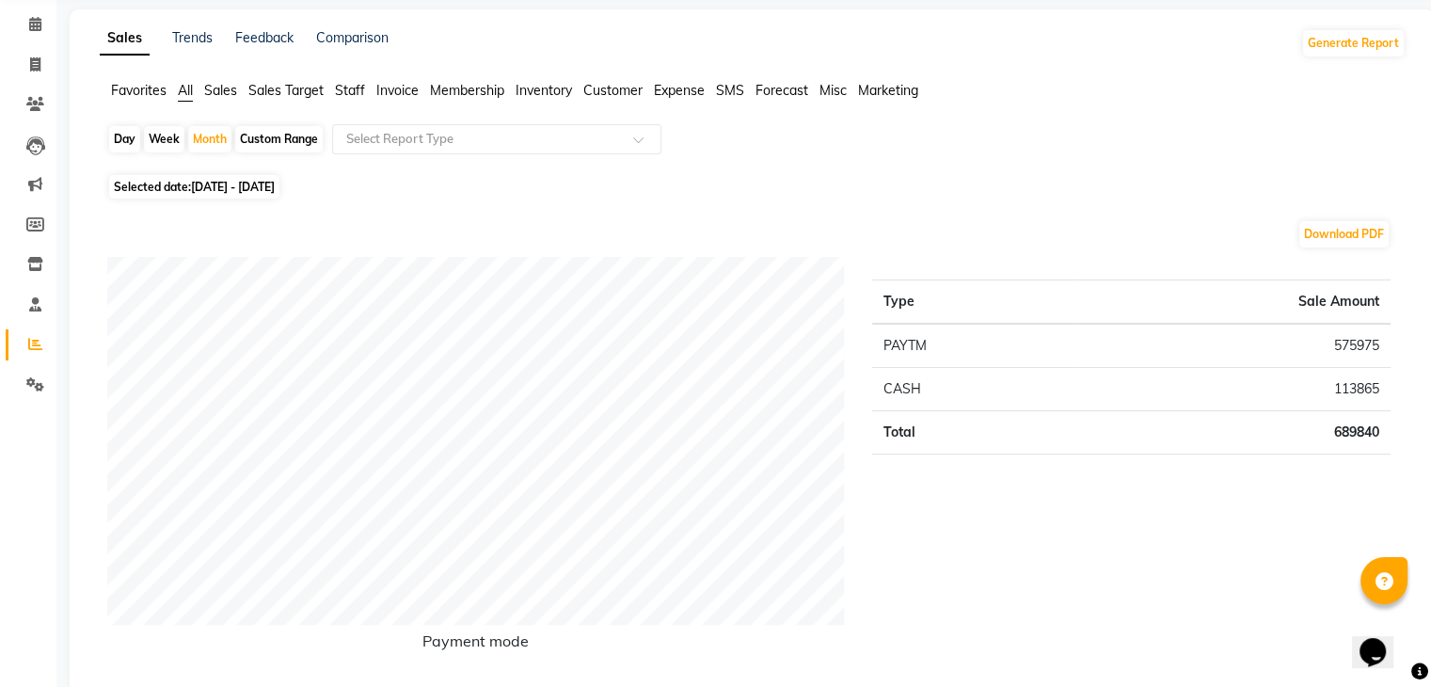
scroll to position [60, 0]
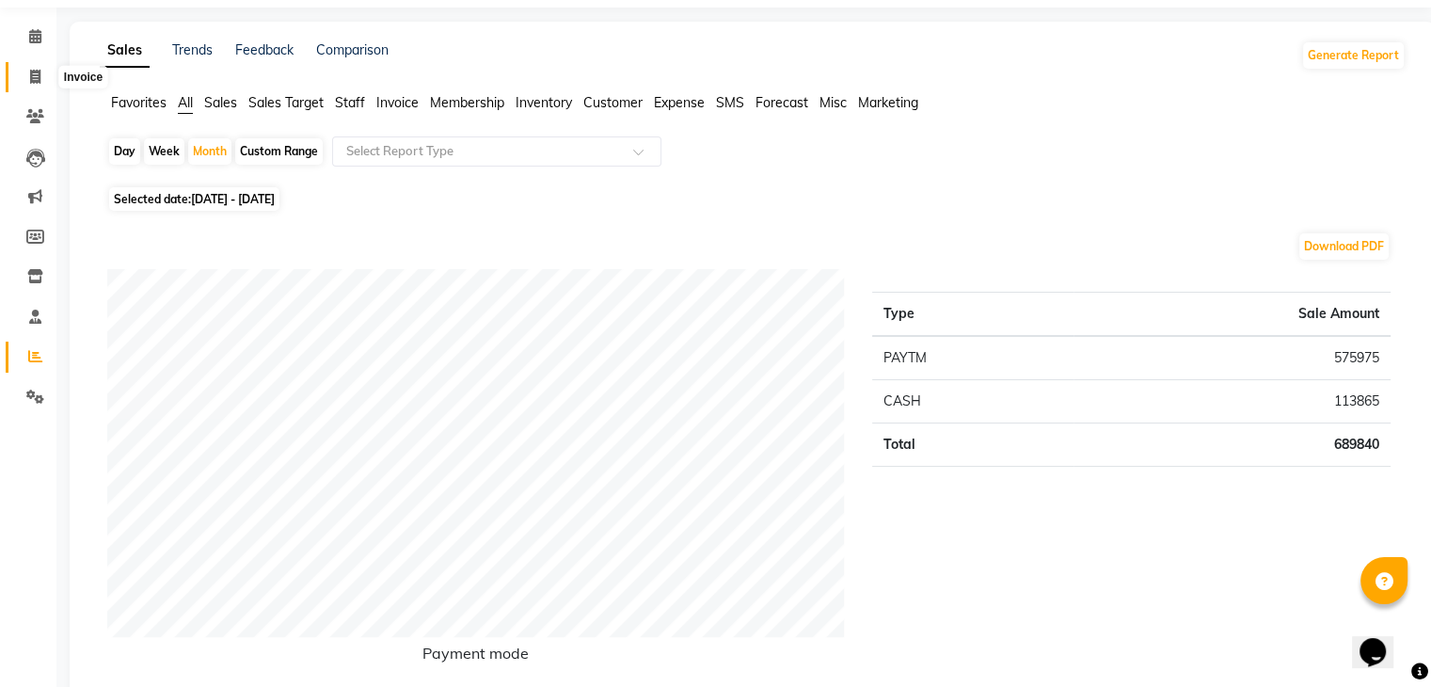
click at [34, 77] on icon at bounding box center [35, 77] width 10 height 14
select select "service"
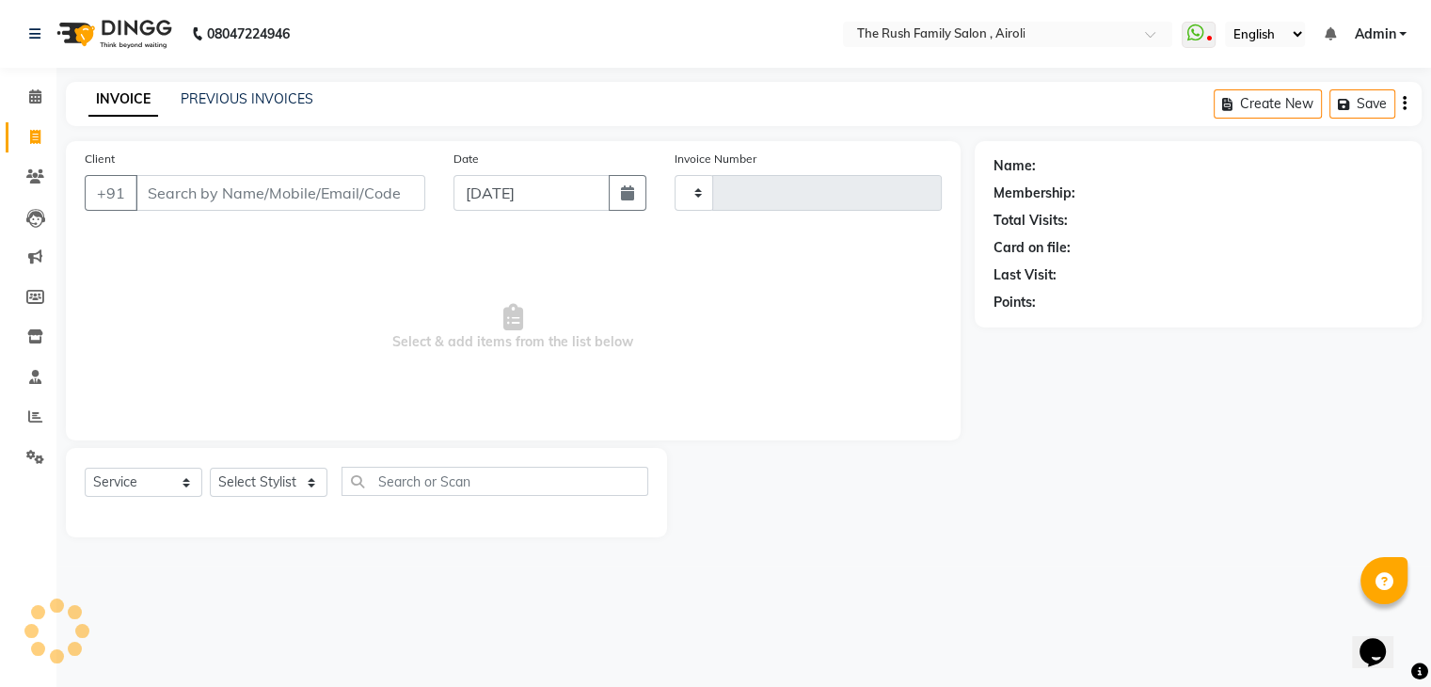
type input "3513"
select select "5419"
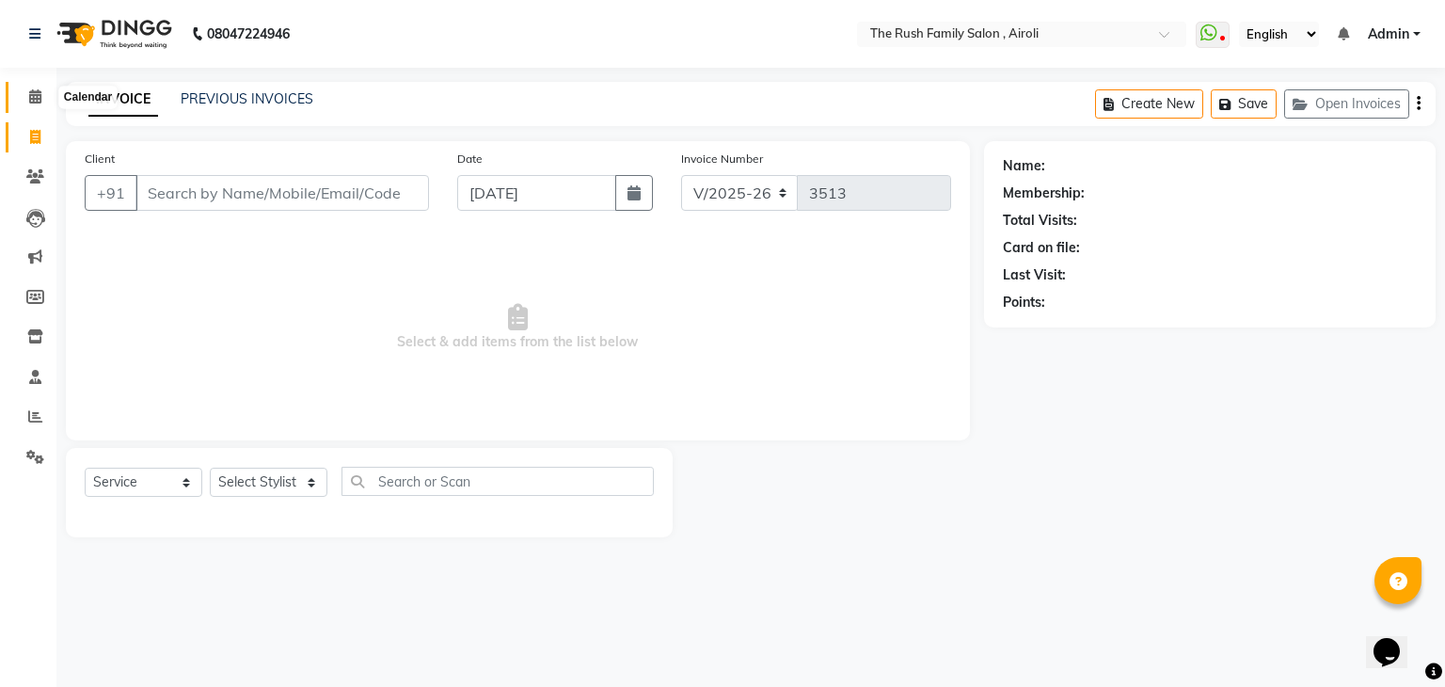
click at [34, 101] on icon at bounding box center [35, 96] width 12 height 14
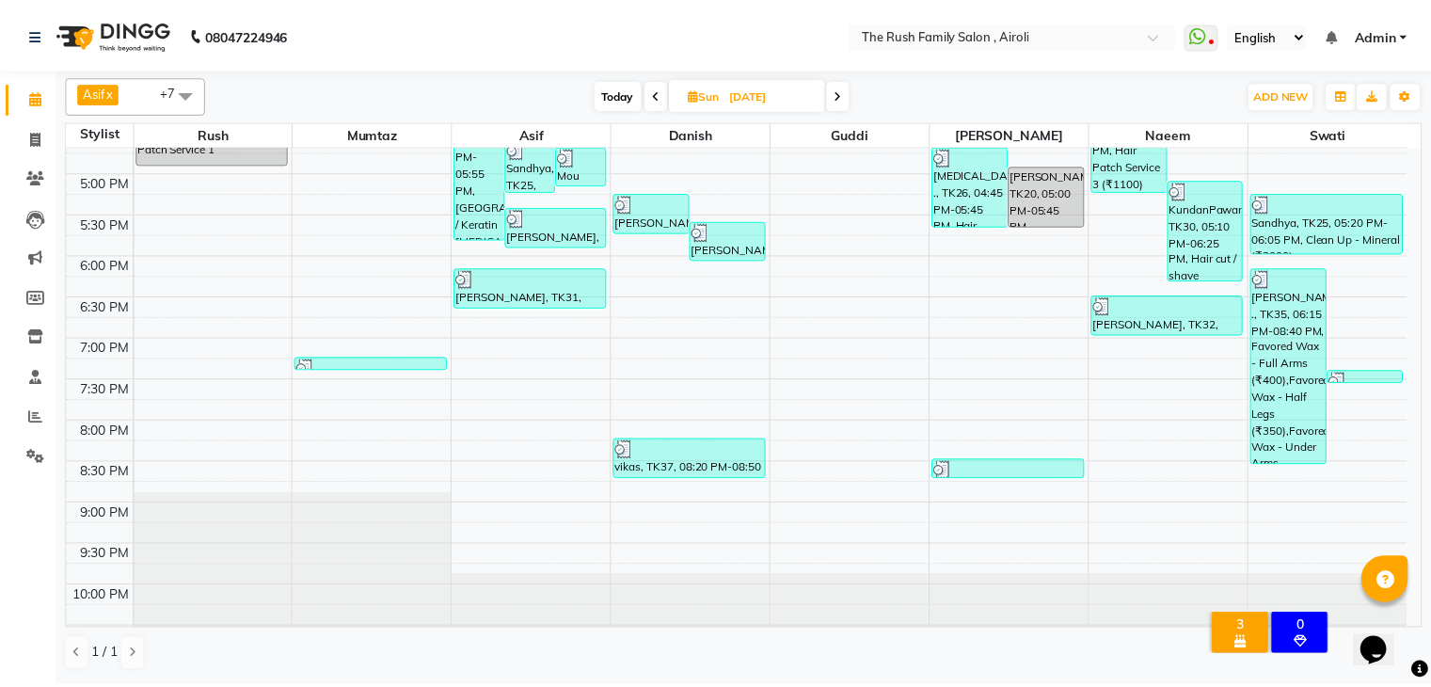
scroll to position [746, 0]
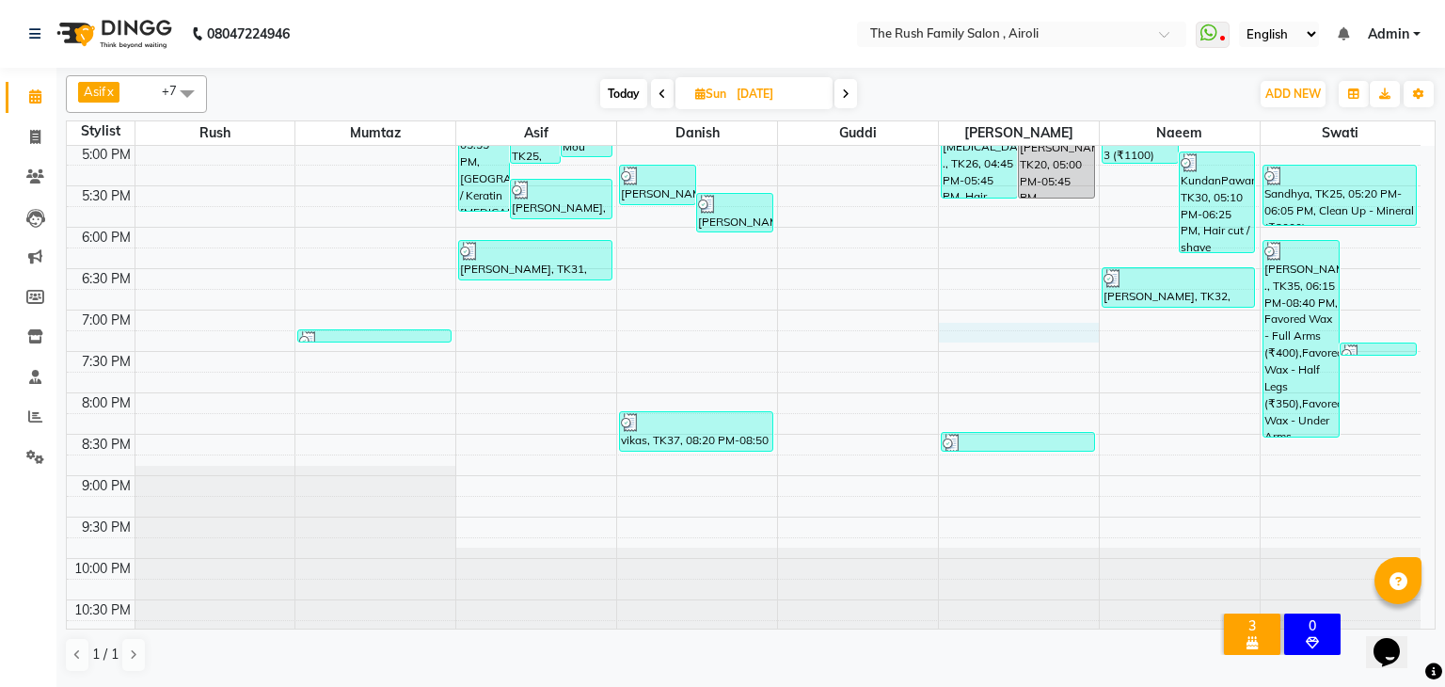
click at [985, 336] on div "8:00 AM 8:30 AM 9:00 AM 9:30 AM 10:00 AM 10:30 AM 11:00 AM 11:30 AM 12:00 PM 12…" at bounding box center [744, 20] width 1354 height 1241
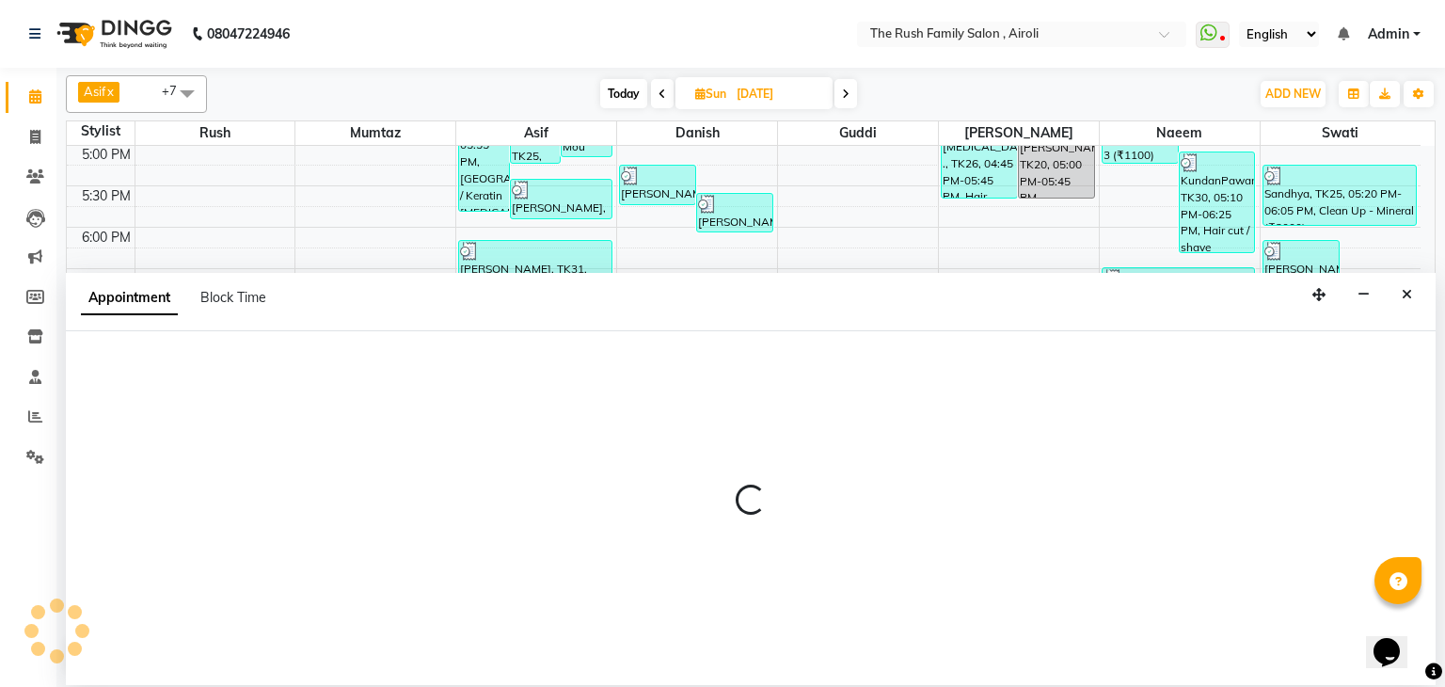
select select "87162"
select select "1155"
select select "tentative"
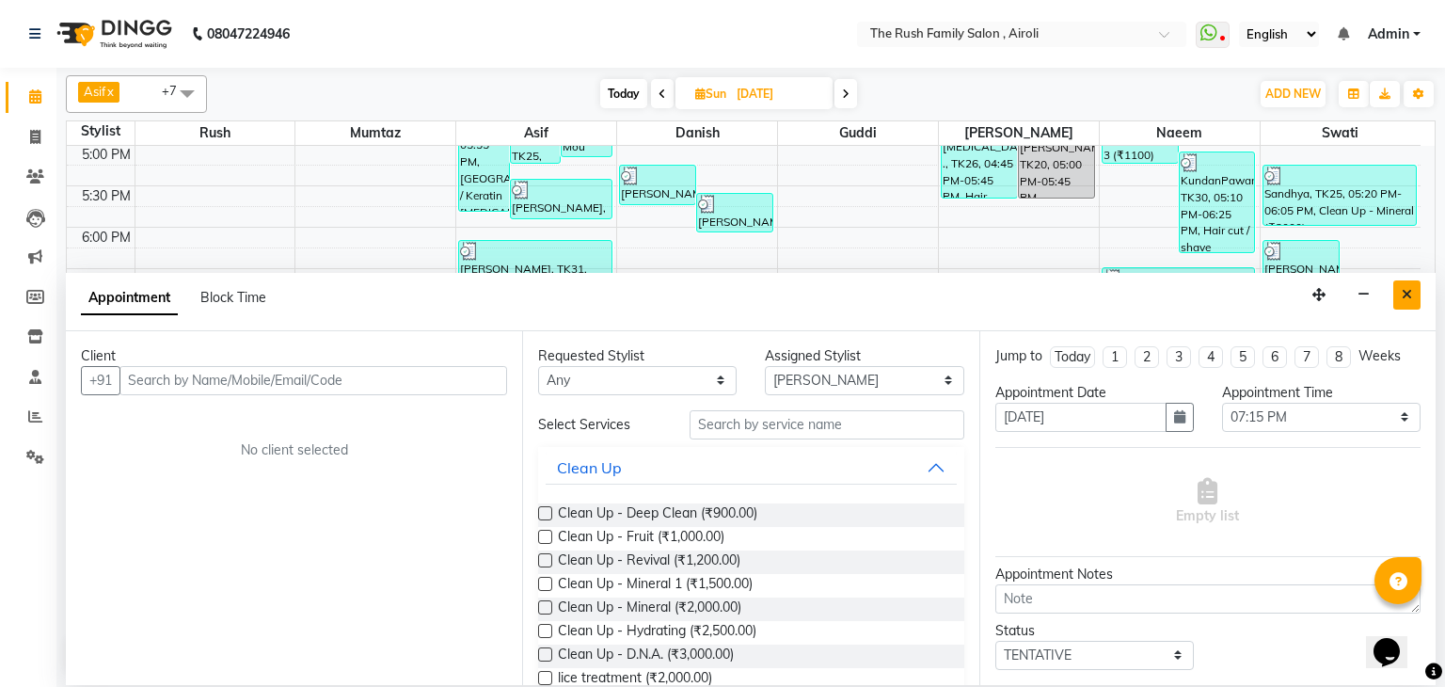
click at [1411, 294] on icon "Close" at bounding box center [1407, 294] width 10 height 13
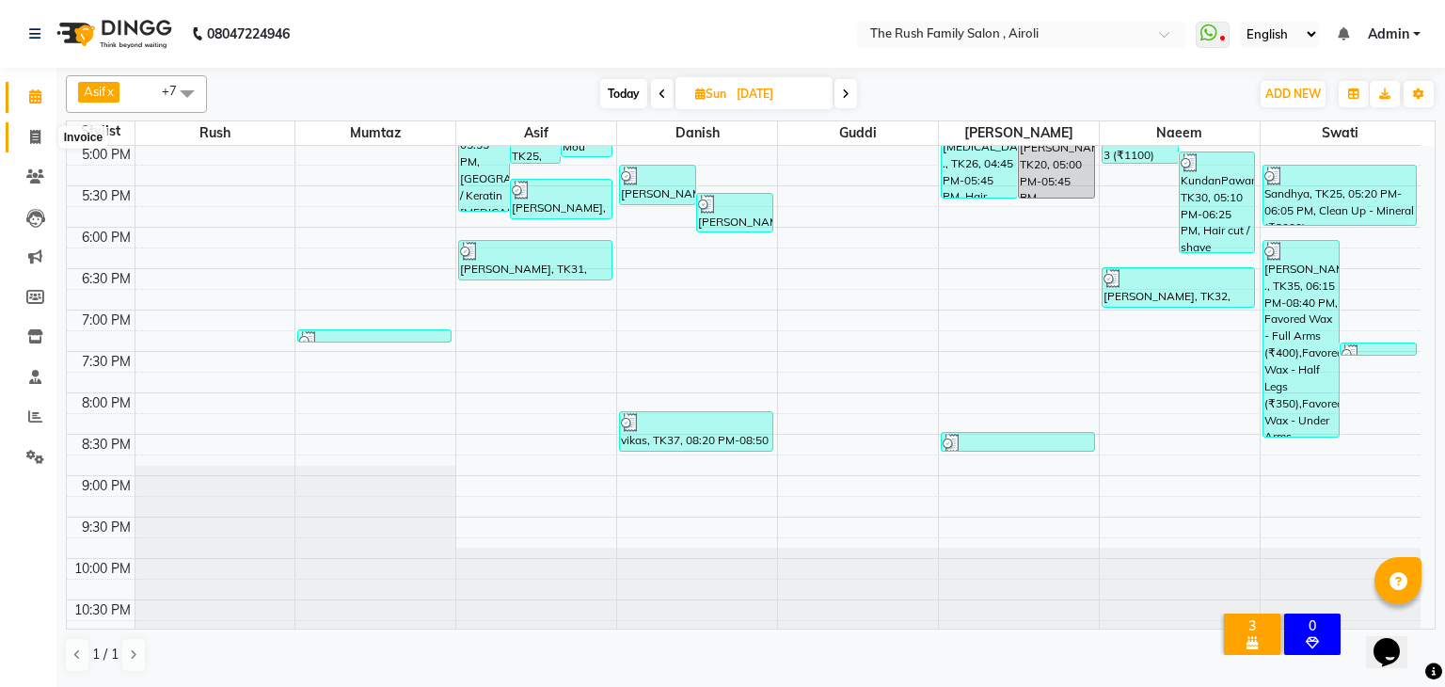
click at [28, 135] on span at bounding box center [35, 138] width 33 height 22
select select "5419"
select select "service"
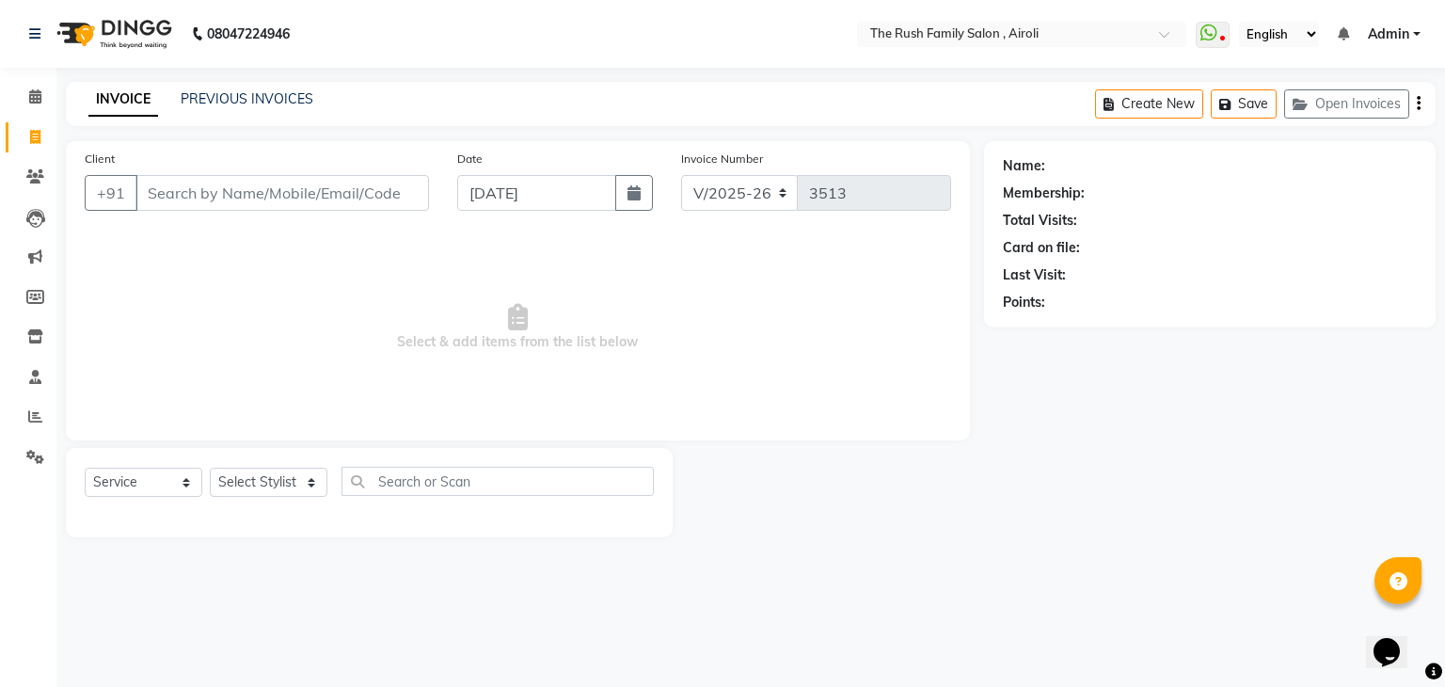
click at [218, 207] on input "Client" at bounding box center [282, 193] width 294 height 36
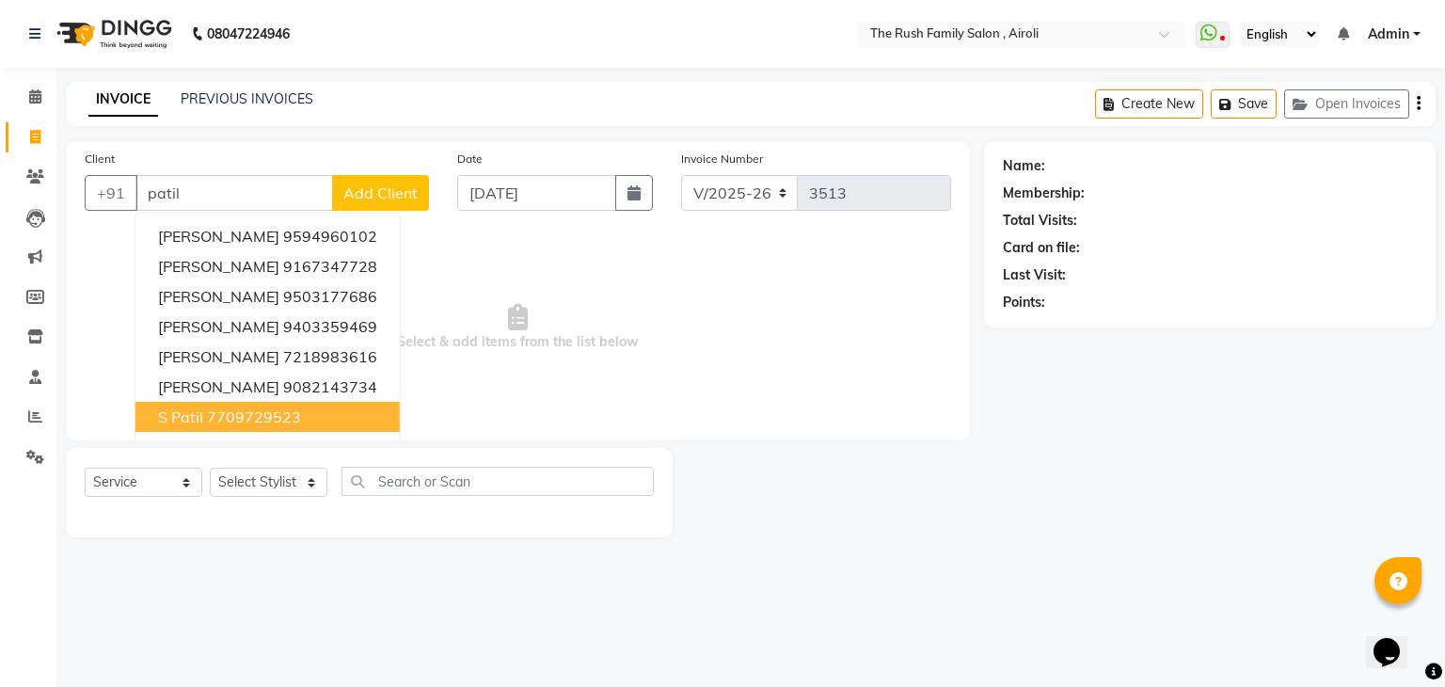
click at [279, 422] on ngb-highlight "7709729523" at bounding box center [254, 416] width 94 height 19
type input "7709729523"
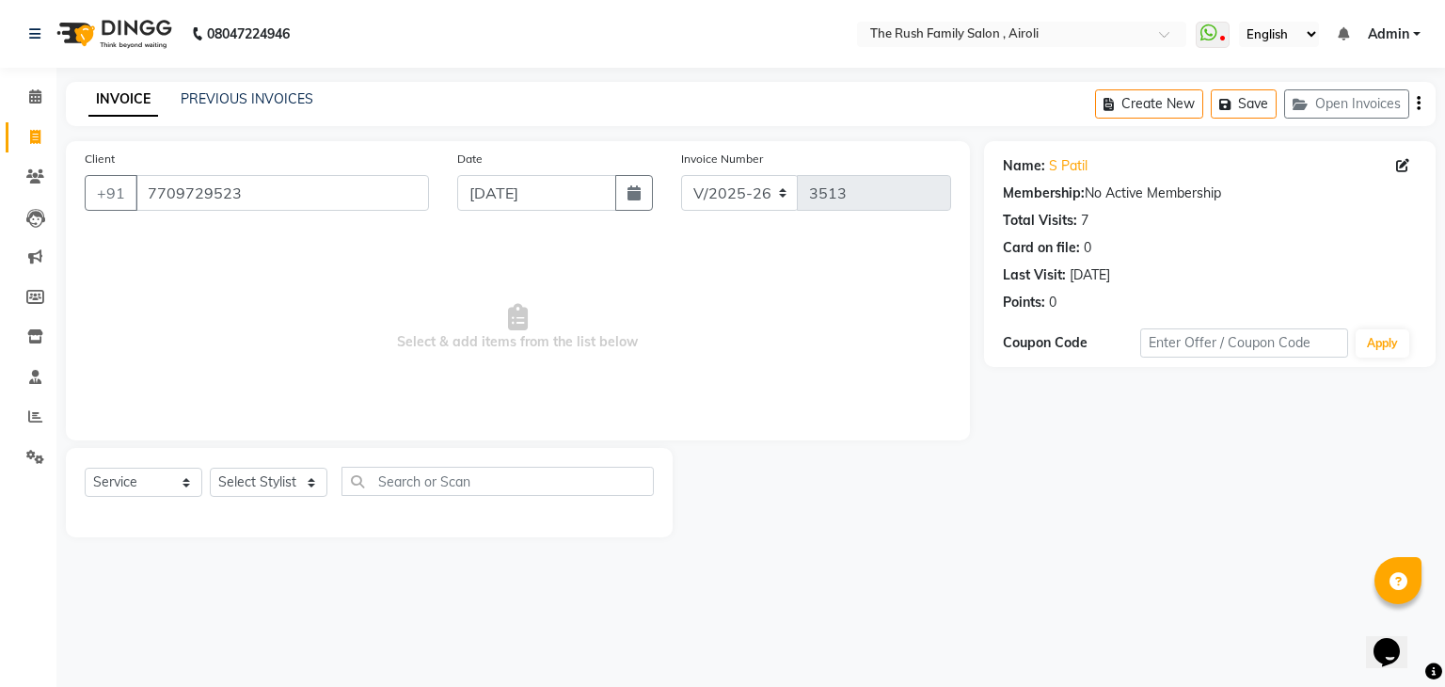
click at [272, 468] on div "Select Service Product Membership Package Voucher Prepaid Gift Card Select Styl…" at bounding box center [369, 489] width 569 height 44
click at [296, 489] on select "Select Stylist [PERSON_NAME] [PERSON_NAME] Danish Guddi [PERSON_NAME] [PERSON_N…" at bounding box center [269, 482] width 118 height 29
click at [152, 212] on div "Client [PHONE_NUMBER]" at bounding box center [257, 187] width 373 height 77
click at [286, 490] on select "Select Stylist [PERSON_NAME] [PERSON_NAME] Danish Guddi [PERSON_NAME] [PERSON_N…" at bounding box center [269, 482] width 118 height 29
select select "65380"
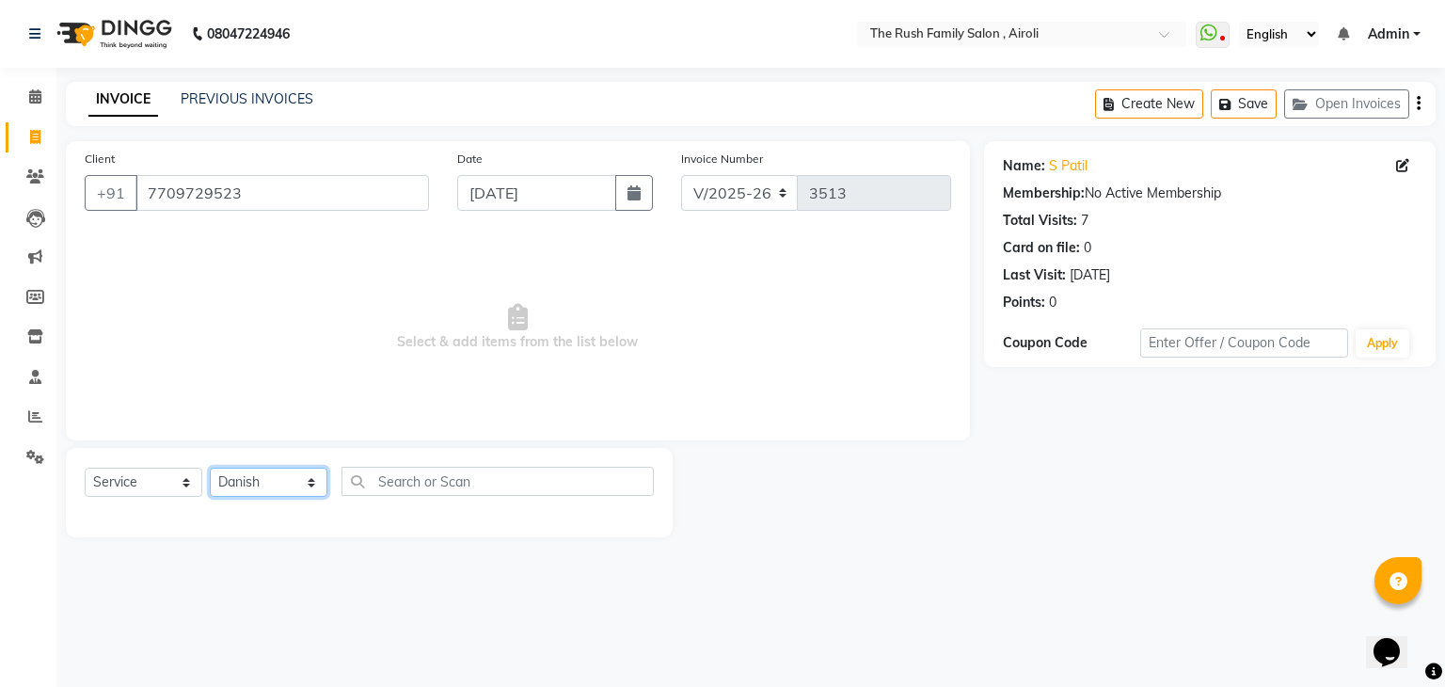
click at [210, 469] on select "Select Stylist [PERSON_NAME] [PERSON_NAME] Danish Guddi [PERSON_NAME] [PERSON_N…" at bounding box center [269, 482] width 118 height 29
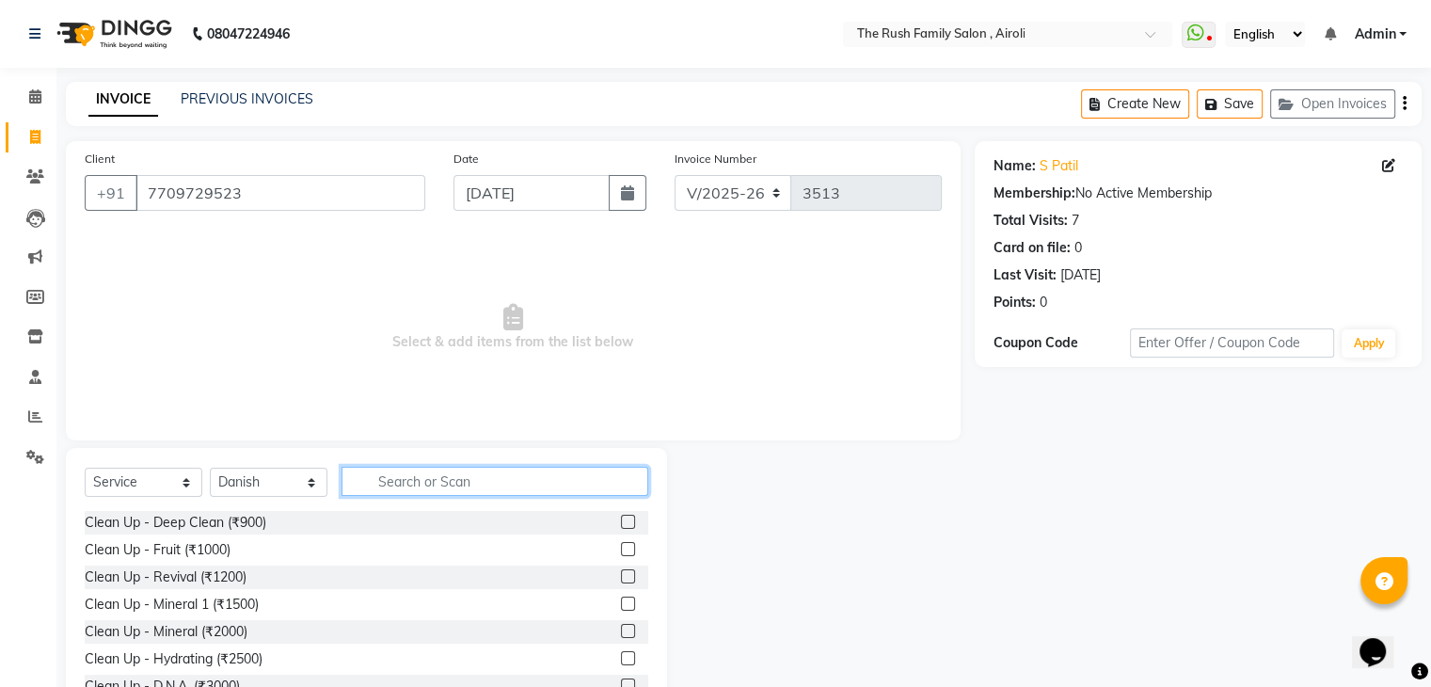
click at [440, 475] on input "text" at bounding box center [495, 481] width 307 height 29
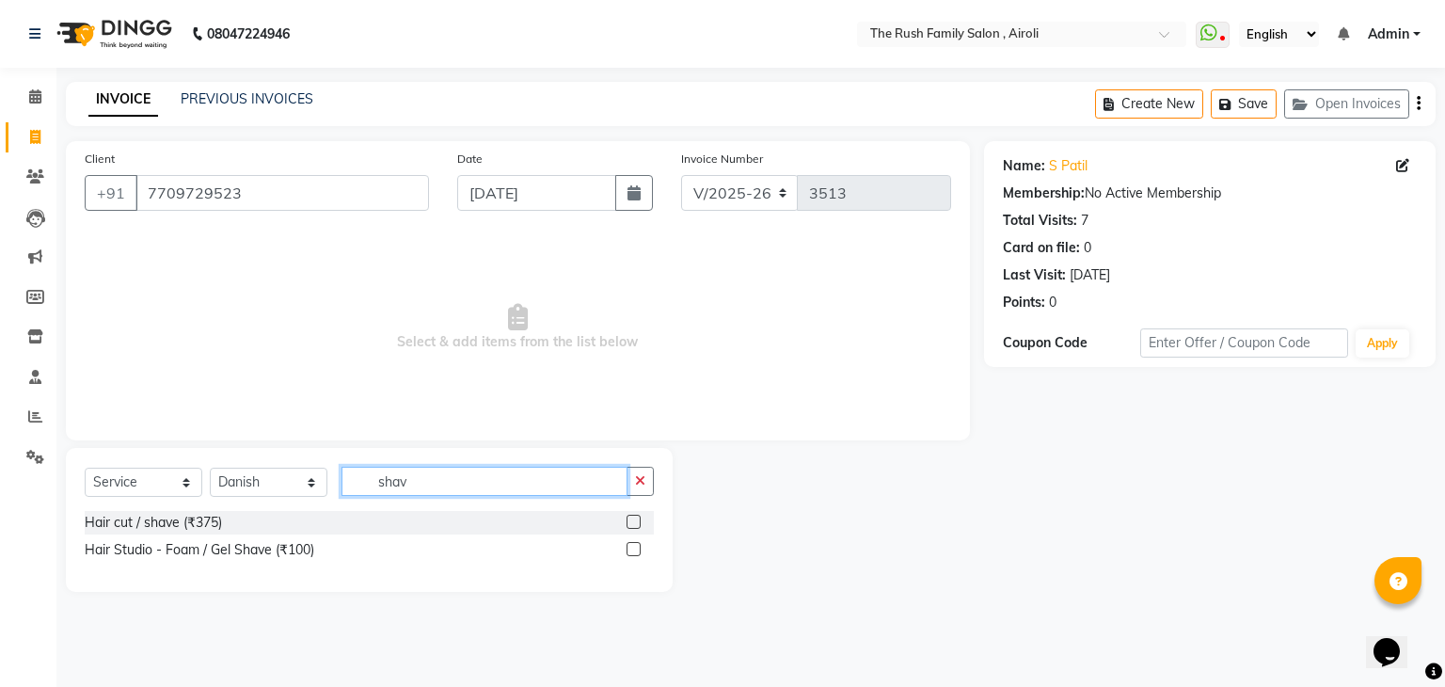
type input "shav"
drag, startPoint x: 644, startPoint y: 550, endPoint x: 634, endPoint y: 550, distance: 9.5
click at [634, 550] on div at bounding box center [640, 550] width 27 height 24
click at [634, 550] on label at bounding box center [634, 549] width 14 height 14
click at [634, 550] on input "checkbox" at bounding box center [633, 550] width 12 height 12
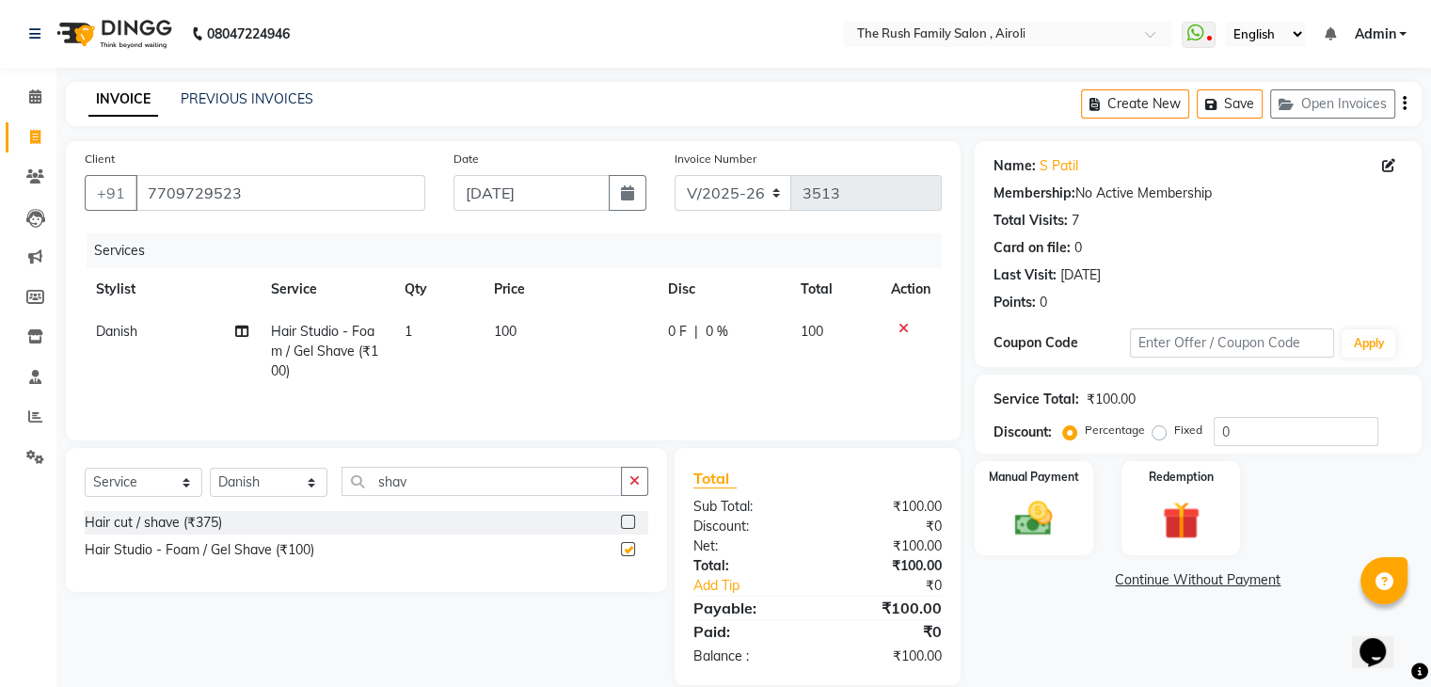
checkbox input "false"
click at [1024, 488] on div "Manual Payment" at bounding box center [1033, 507] width 123 height 97
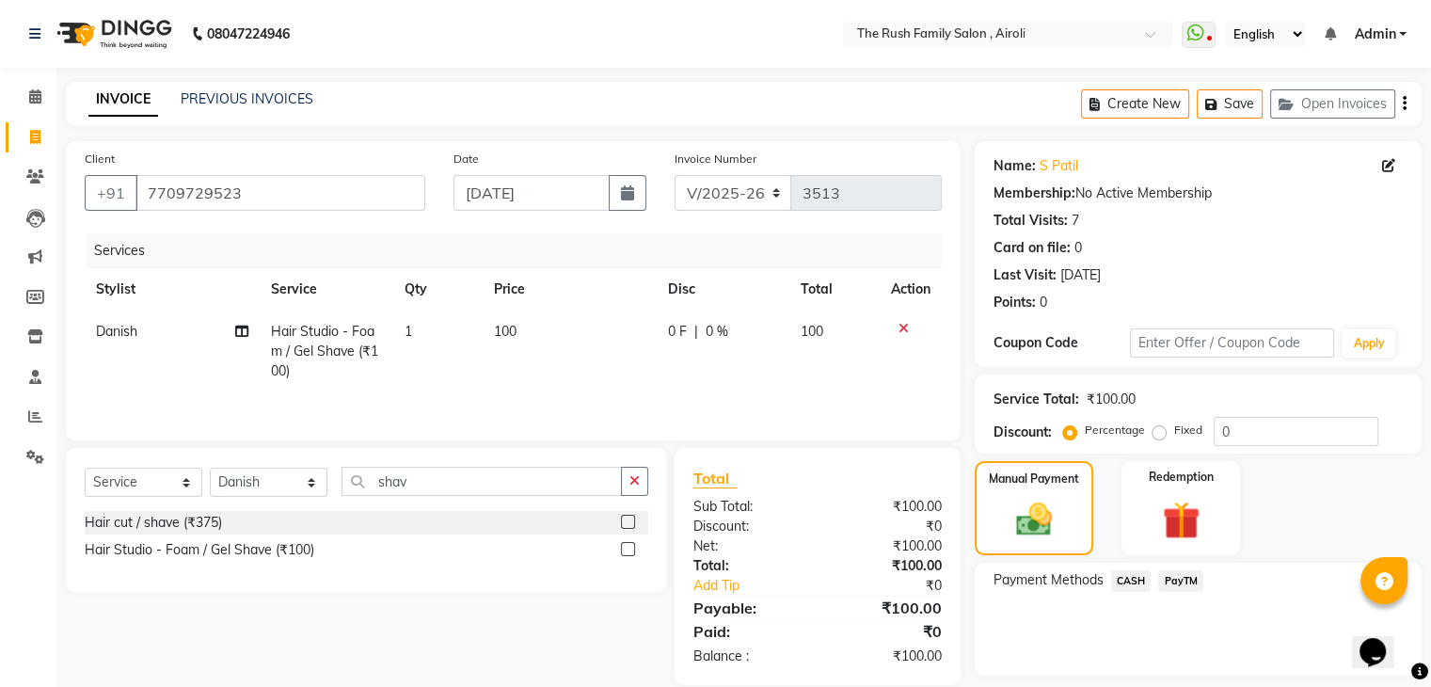
click at [1131, 580] on span "CASH" at bounding box center [1131, 581] width 40 height 22
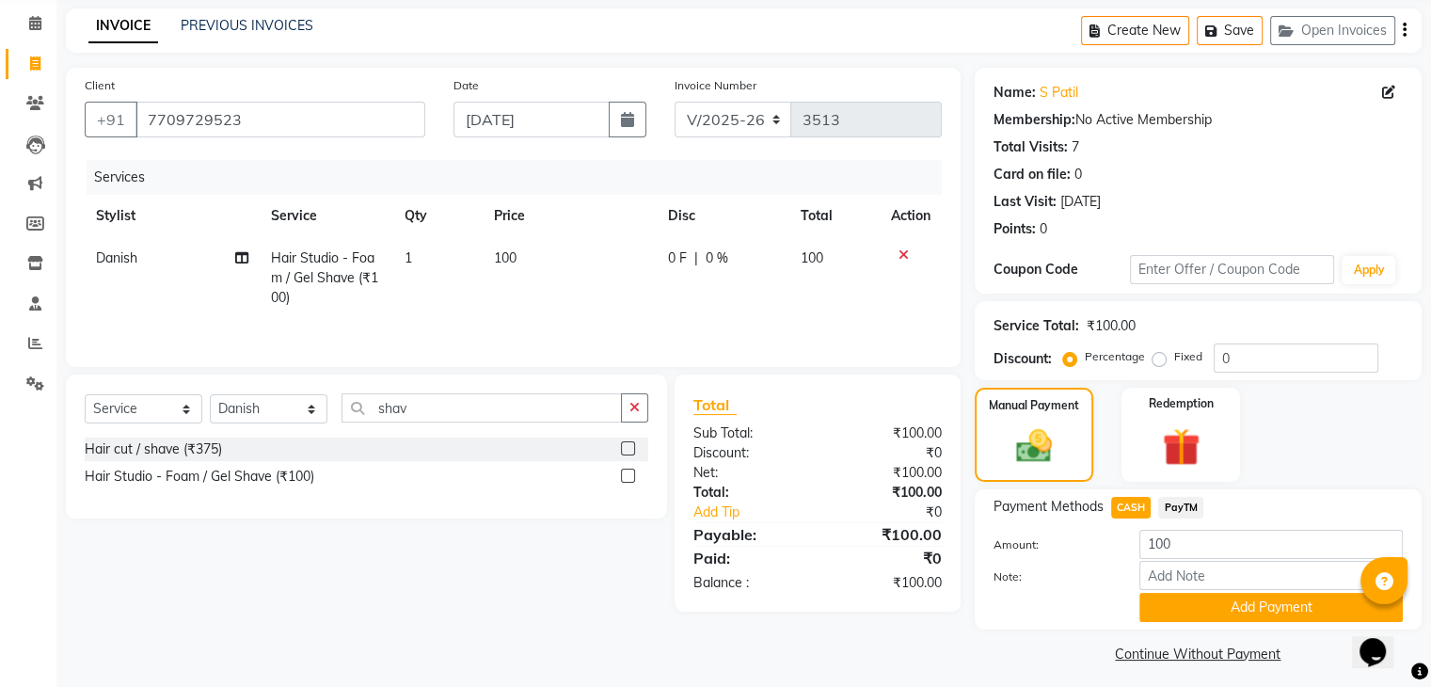
scroll to position [84, 0]
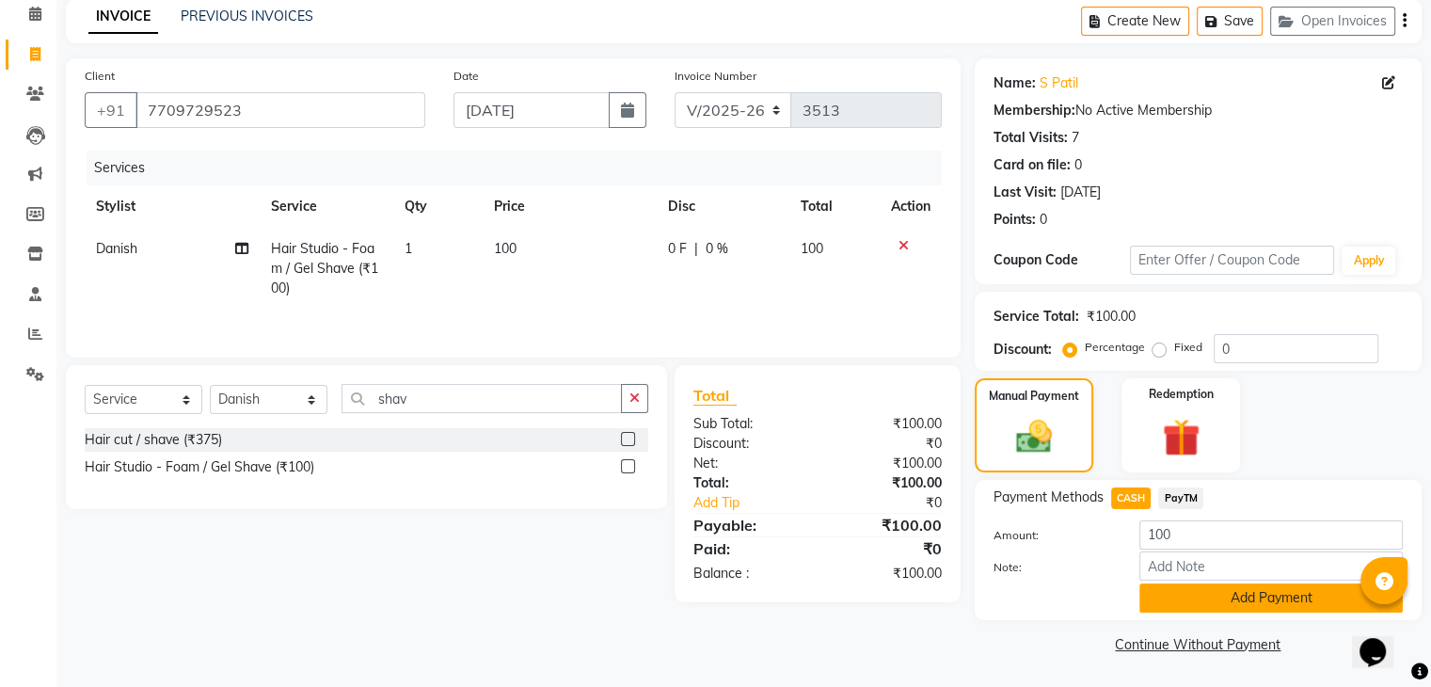
click at [1202, 598] on button "Add Payment" at bounding box center [1270, 597] width 263 height 29
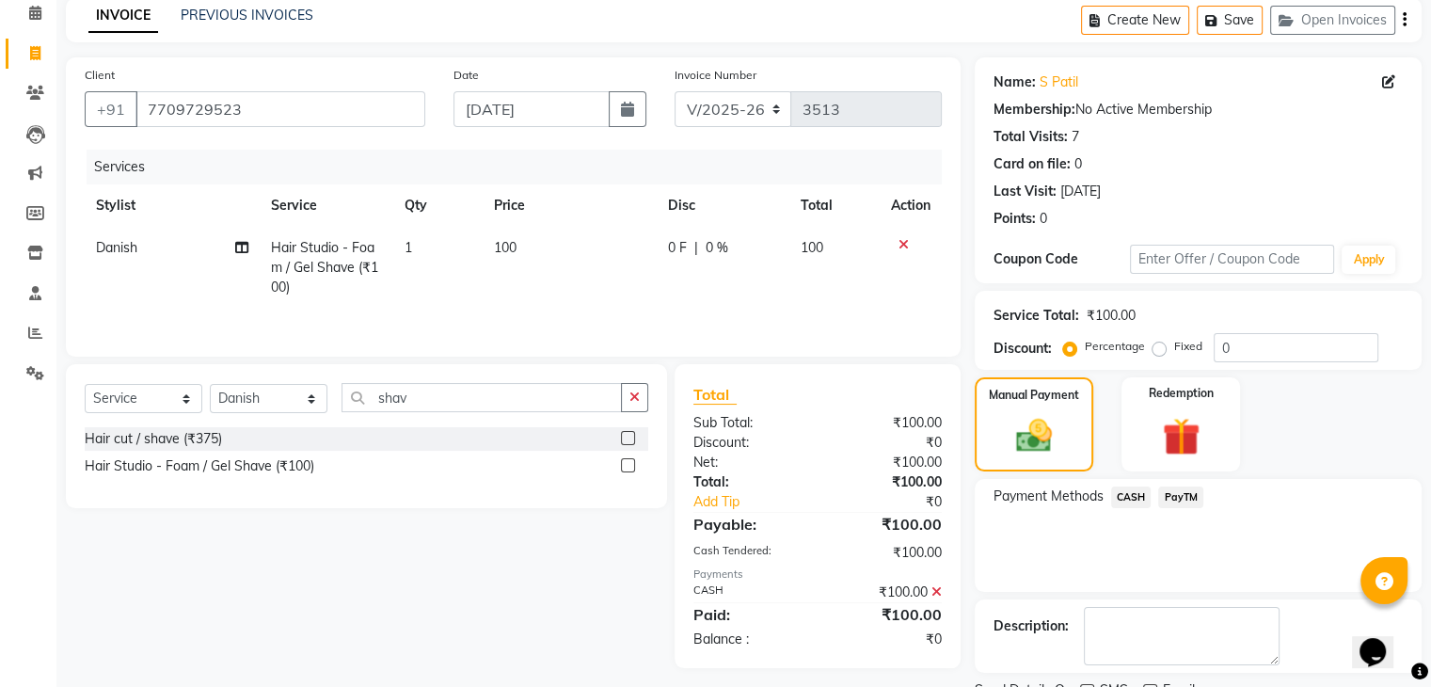
scroll to position [161, 0]
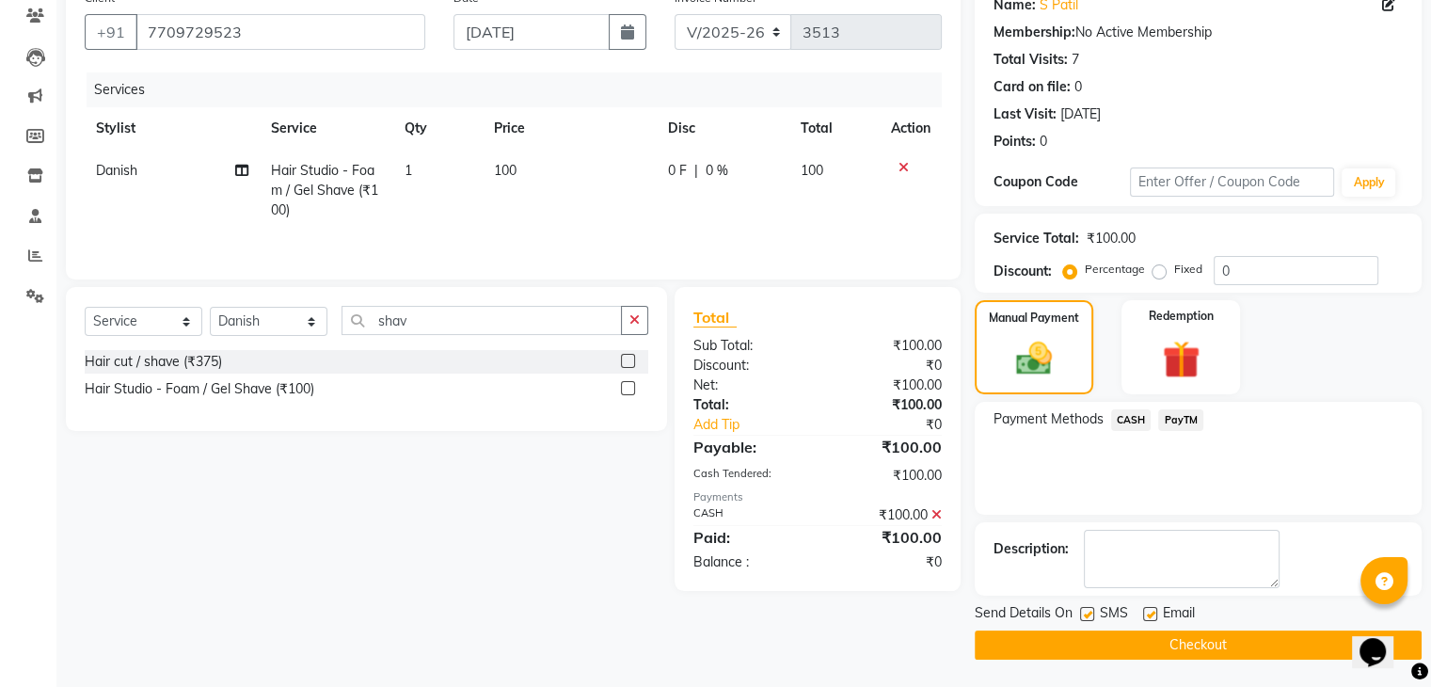
click at [1085, 613] on label at bounding box center [1087, 614] width 14 height 14
click at [1085, 613] on input "checkbox" at bounding box center [1086, 615] width 12 height 12
checkbox input "false"
click at [1152, 614] on label at bounding box center [1150, 614] width 14 height 14
click at [1152, 614] on input "checkbox" at bounding box center [1149, 615] width 12 height 12
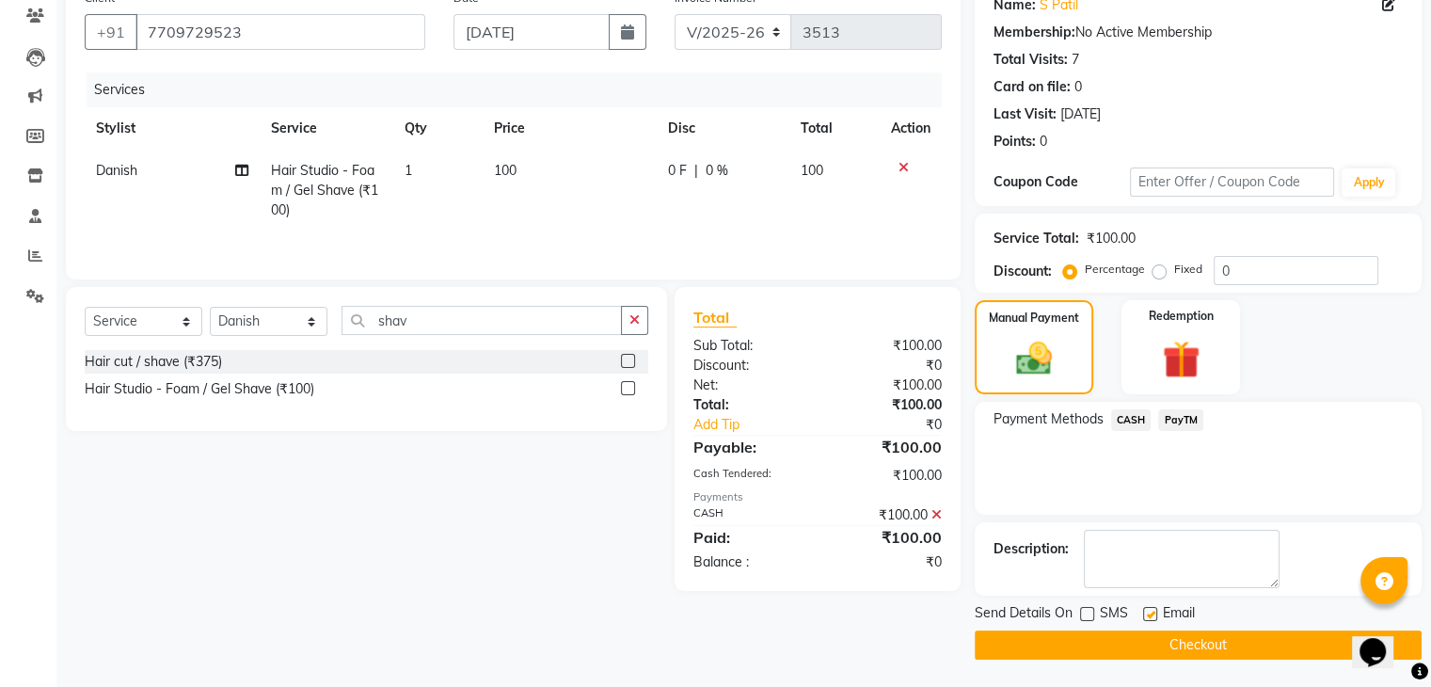
checkbox input "false"
click at [1144, 641] on button "Checkout" at bounding box center [1198, 644] width 447 height 29
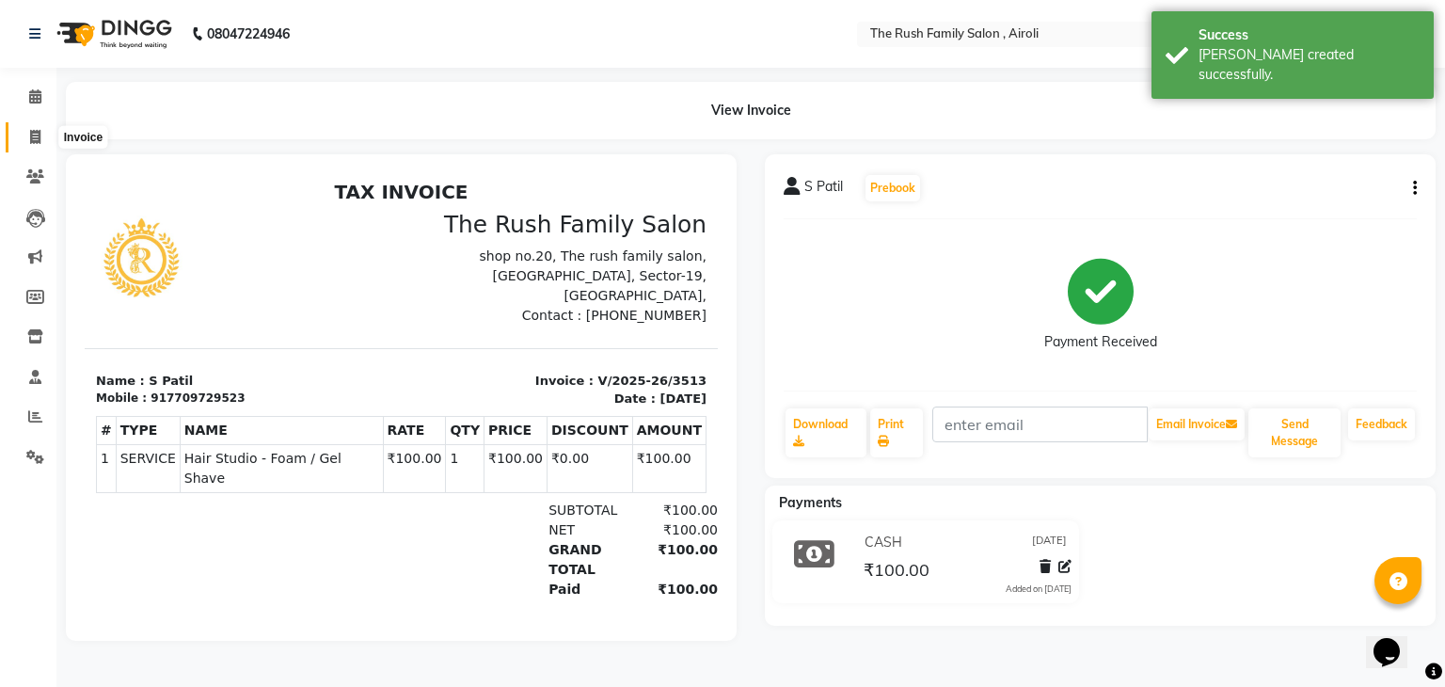
click at [31, 135] on icon at bounding box center [35, 137] width 10 height 14
select select "service"
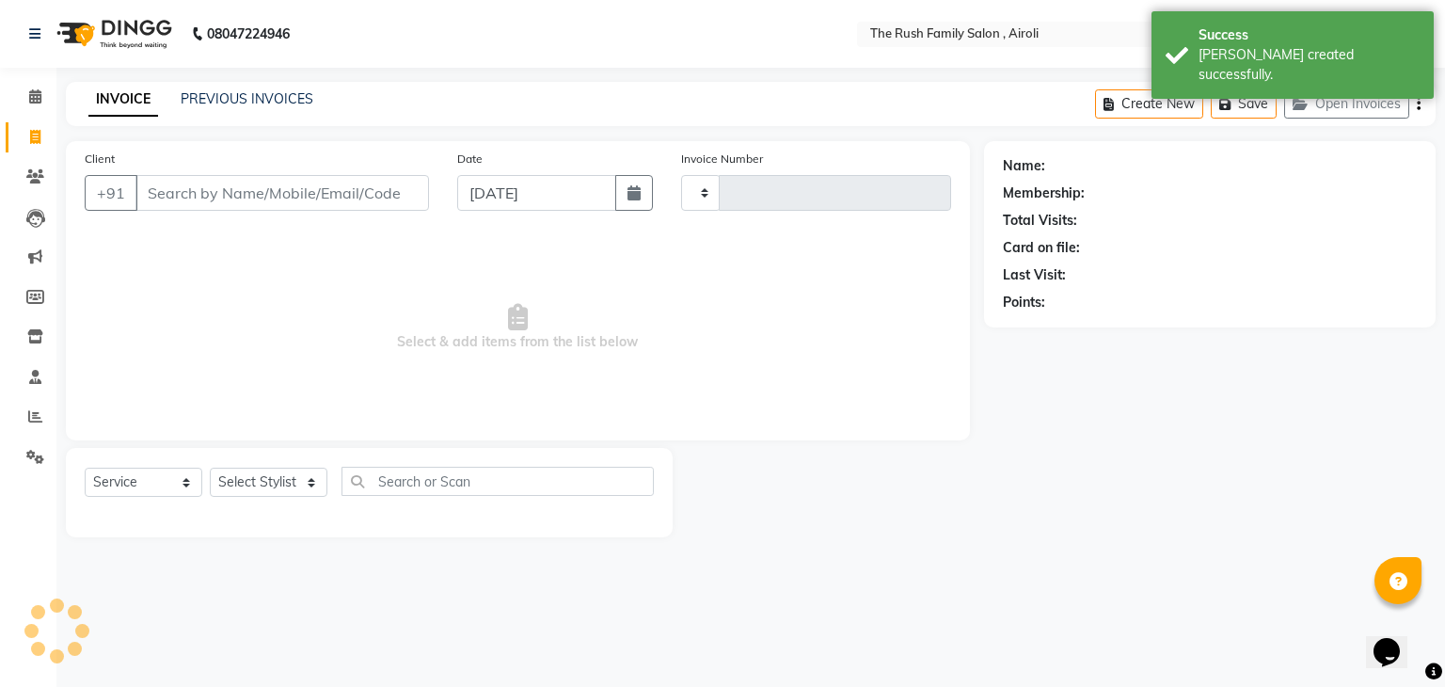
type input "3514"
select select "5419"
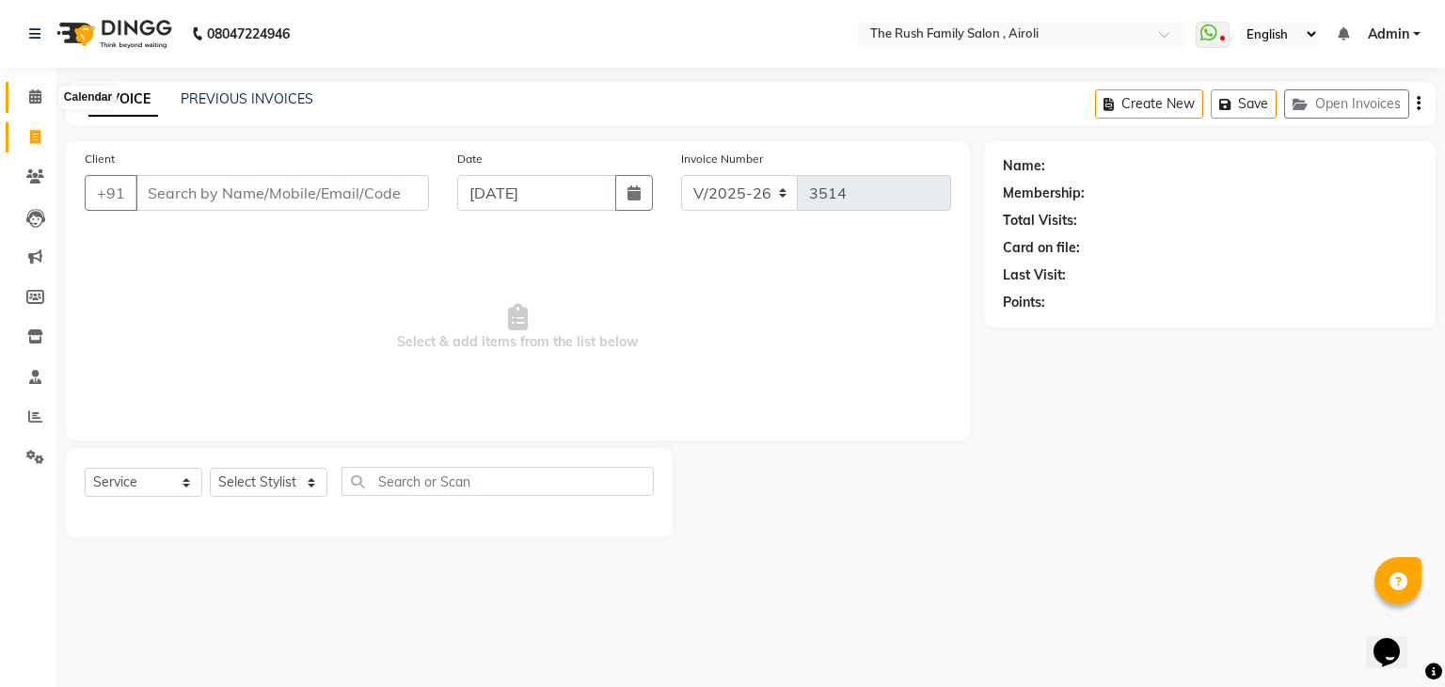
click at [36, 99] on icon at bounding box center [35, 96] width 12 height 14
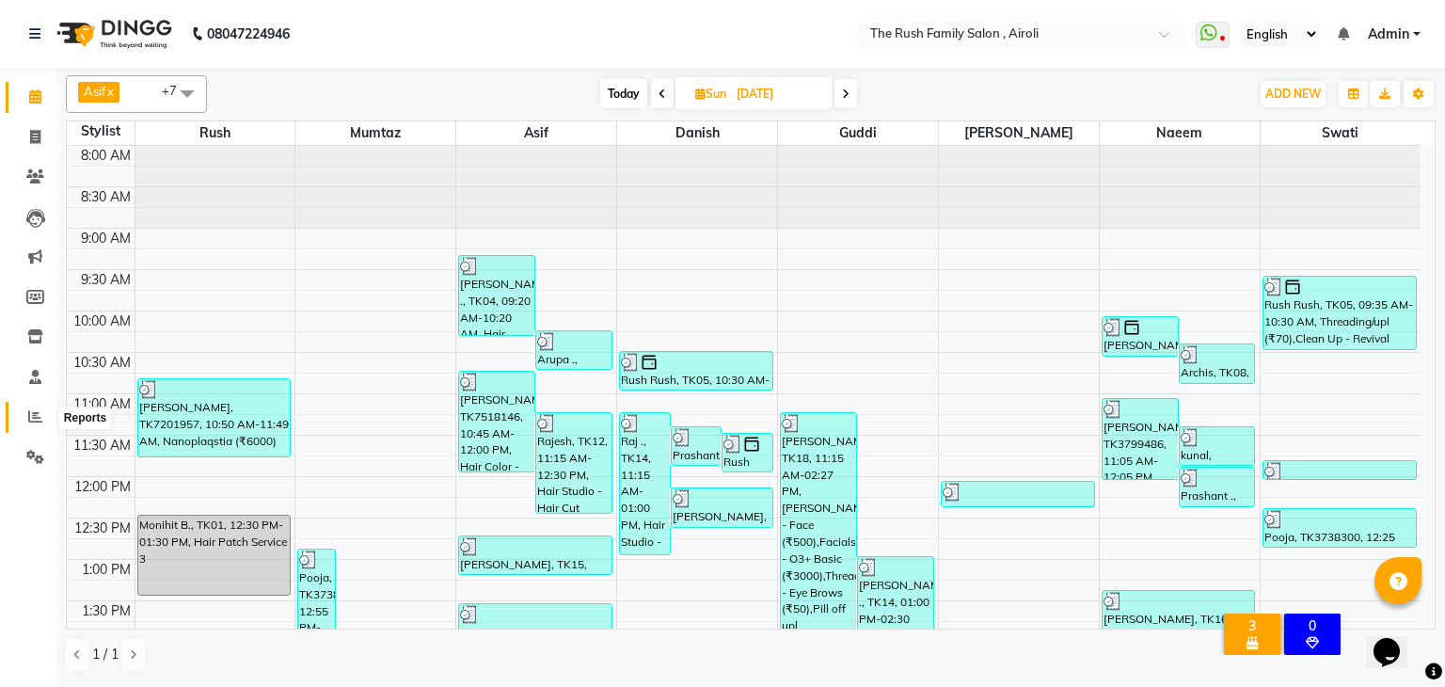
click at [32, 407] on span at bounding box center [35, 417] width 33 height 22
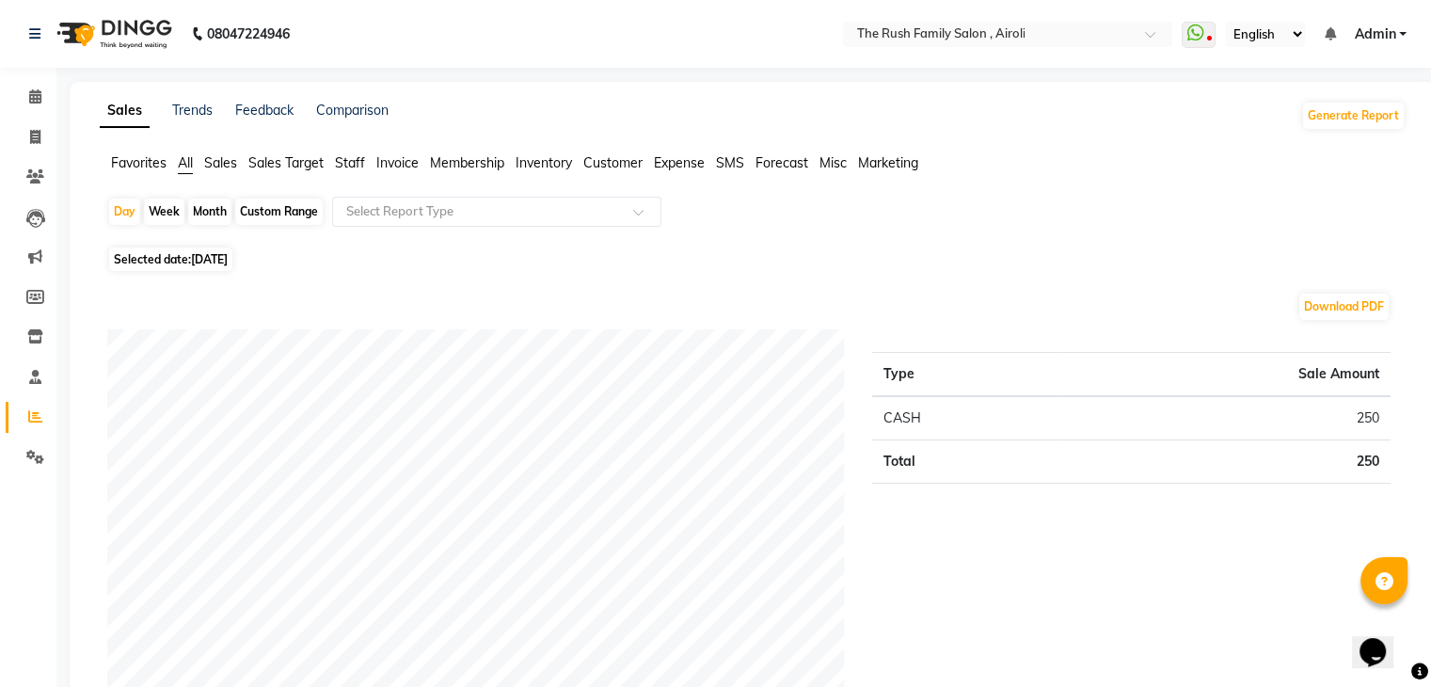
click at [226, 264] on span "[DATE]" at bounding box center [209, 259] width 37 height 14
select select "9"
select select "2025"
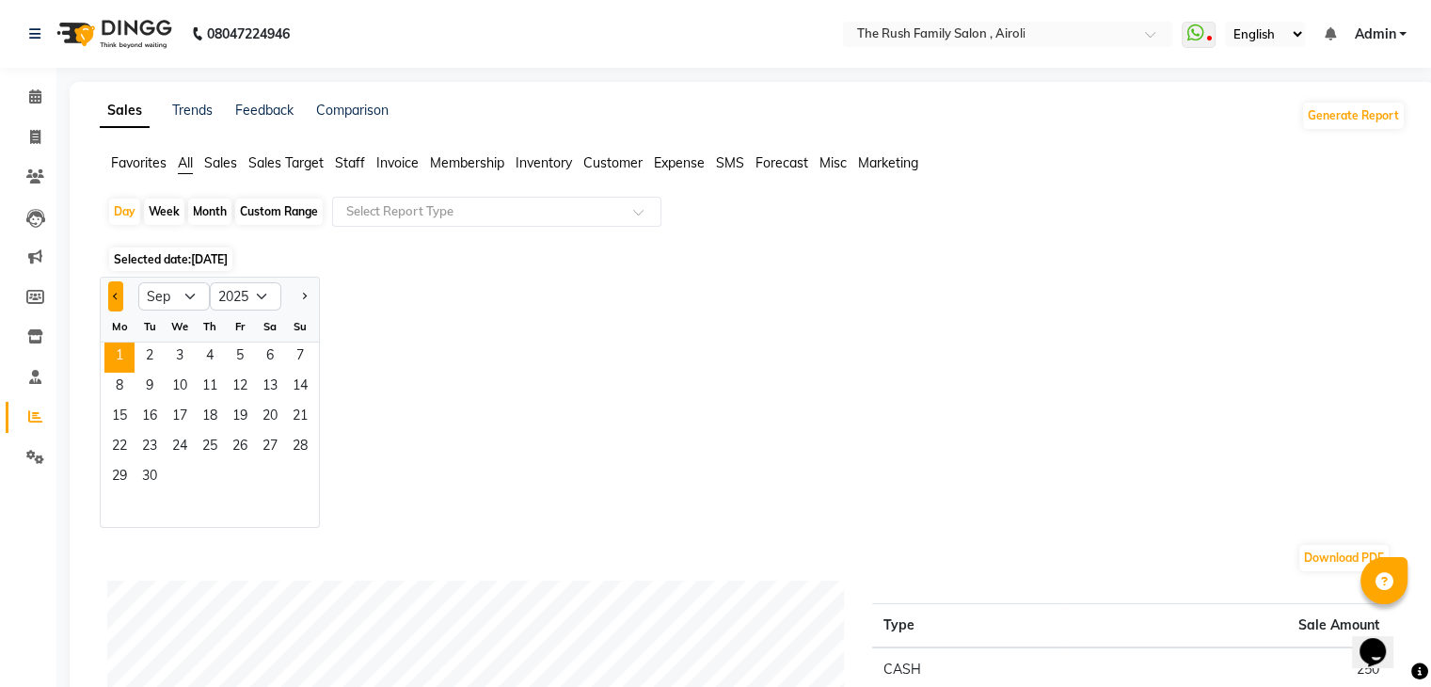
click at [119, 290] on button "Previous month" at bounding box center [115, 296] width 15 height 30
select select "8"
click at [309, 479] on span "31" at bounding box center [300, 478] width 30 height 30
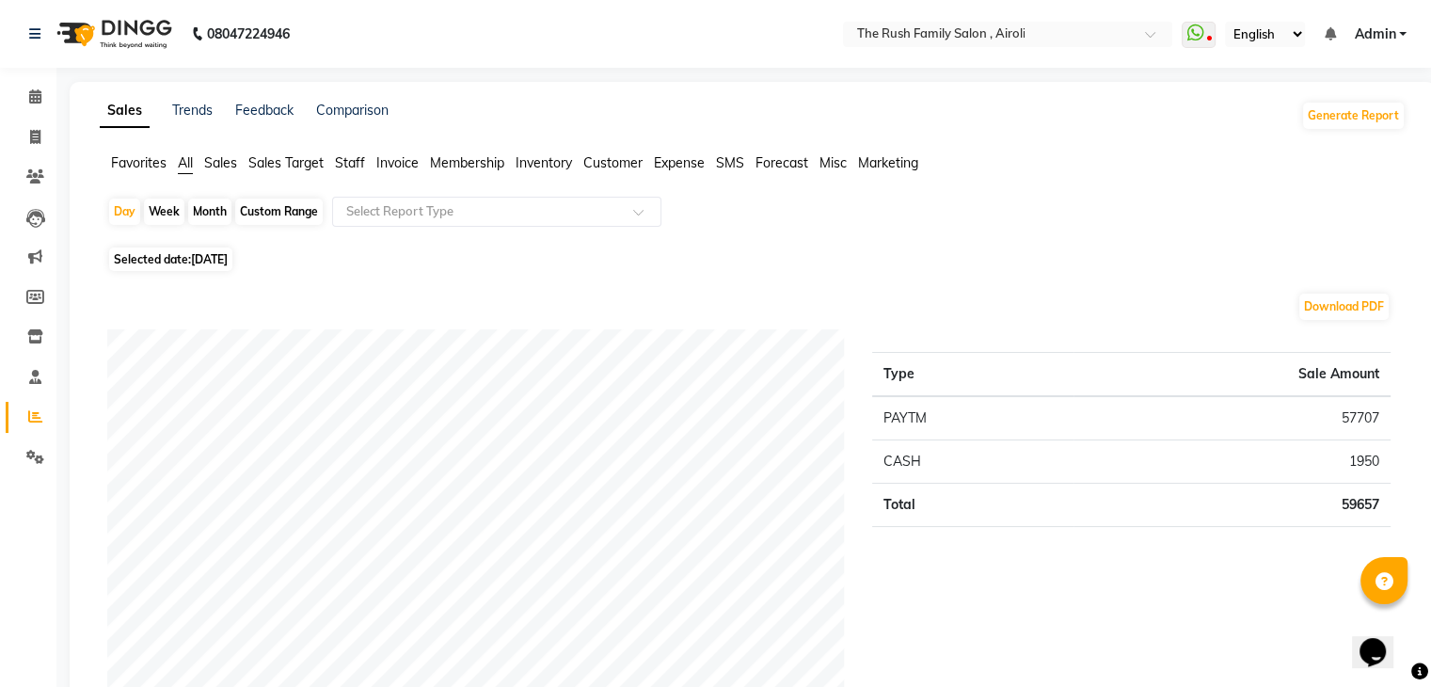
click at [210, 206] on div "Month" at bounding box center [209, 212] width 43 height 26
select select "8"
select select "2025"
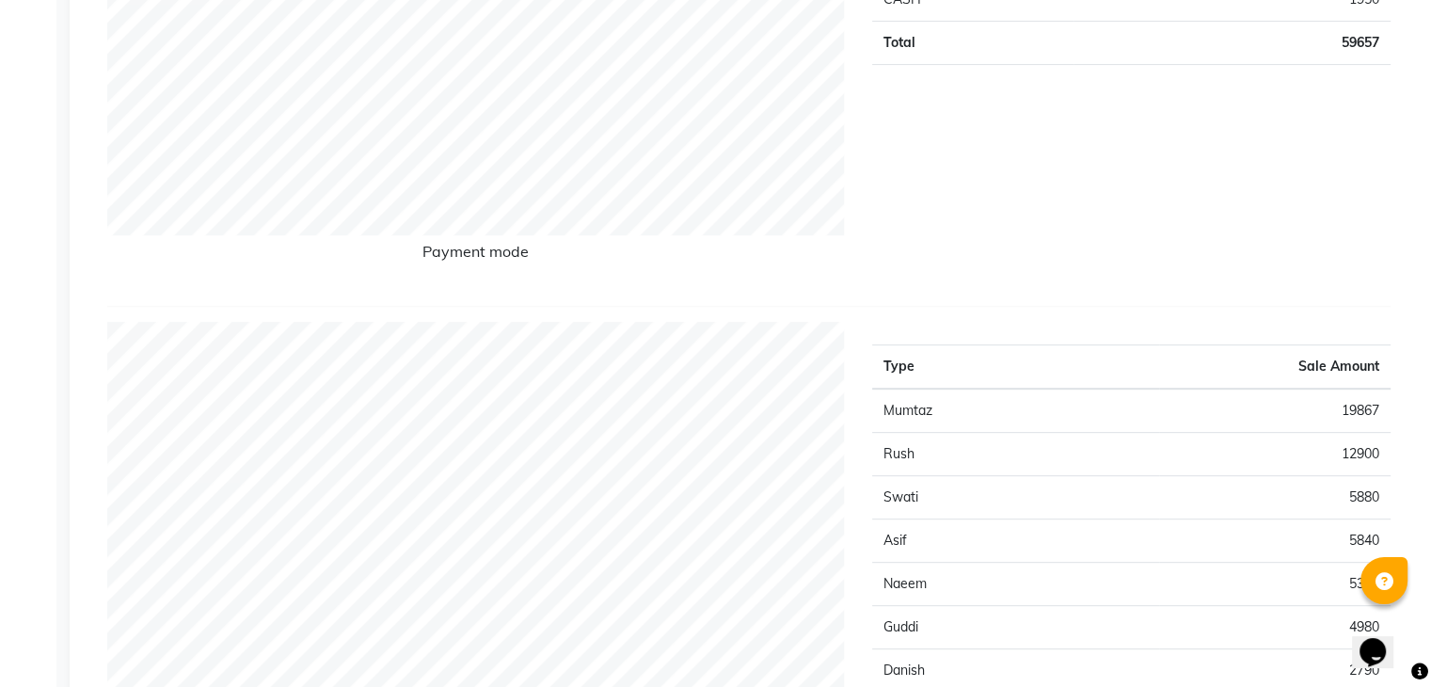
scroll to position [814, 0]
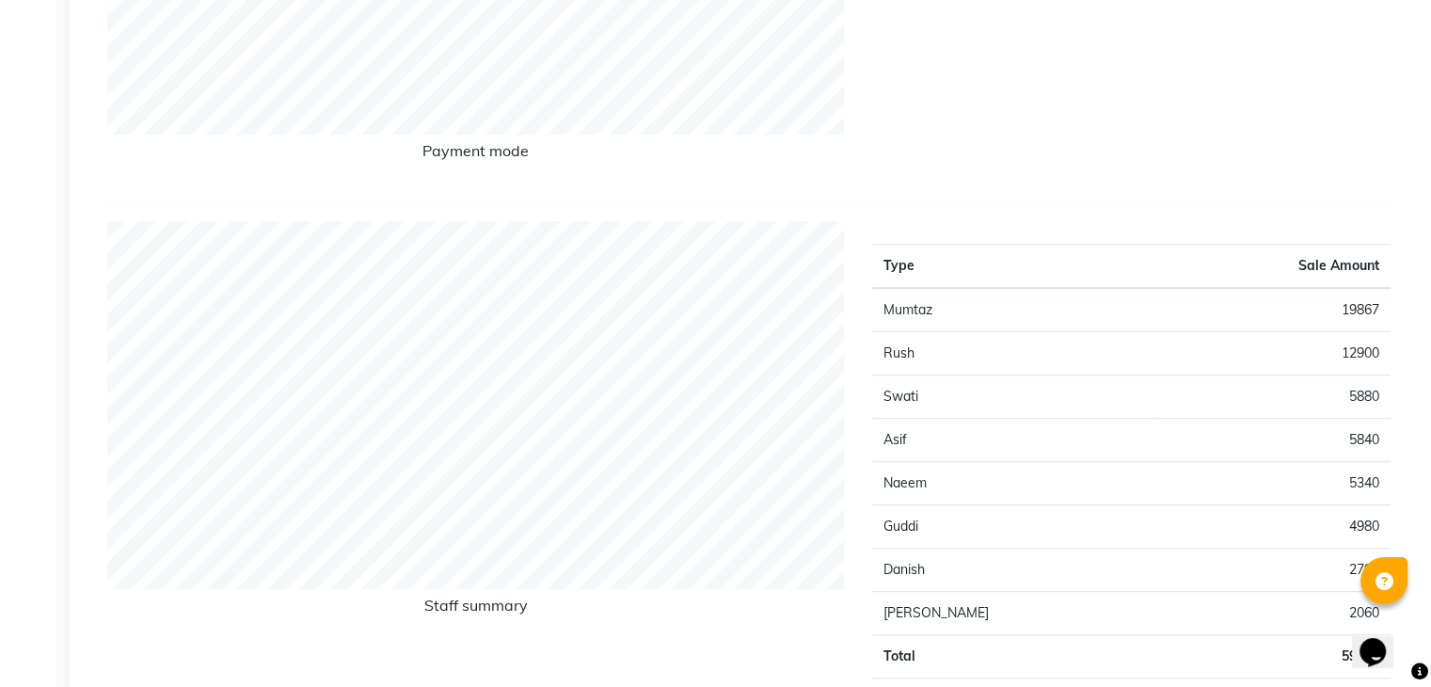
click at [486, 163] on h6 "Payment mode" at bounding box center [475, 154] width 737 height 25
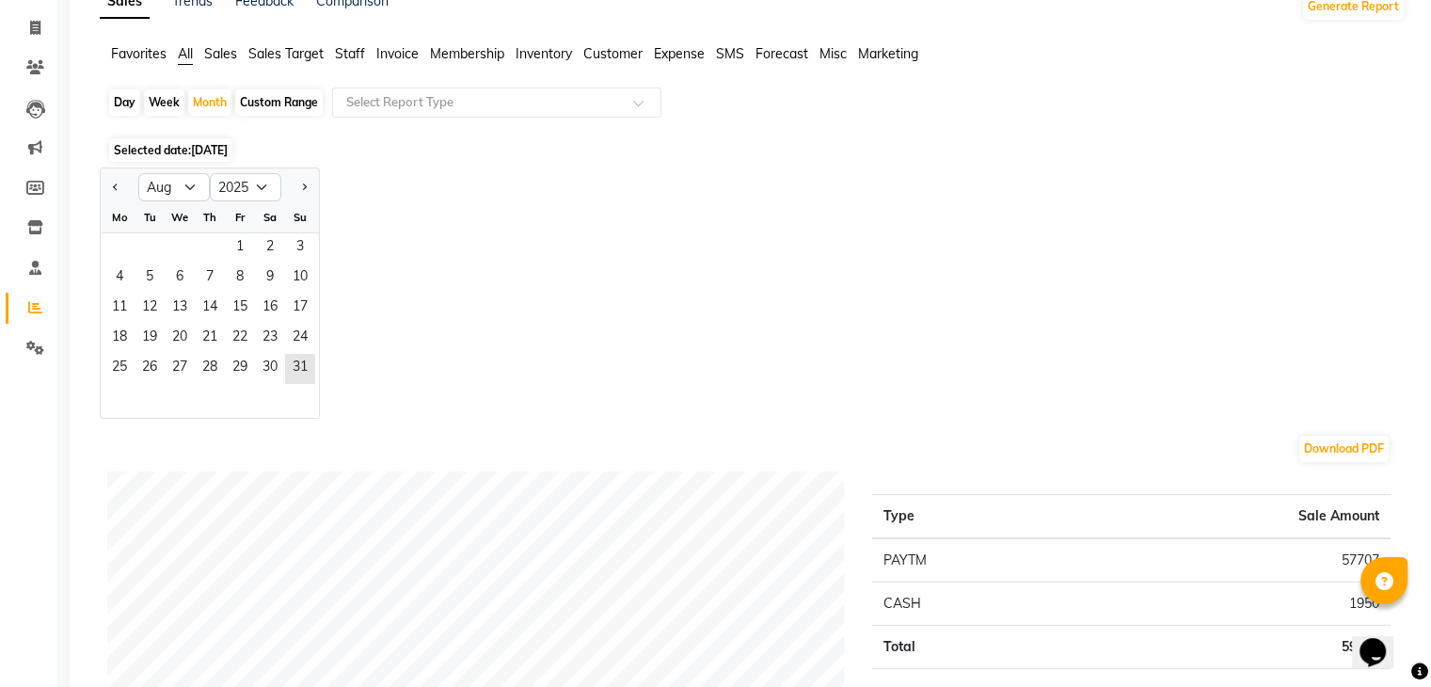
scroll to position [0, 0]
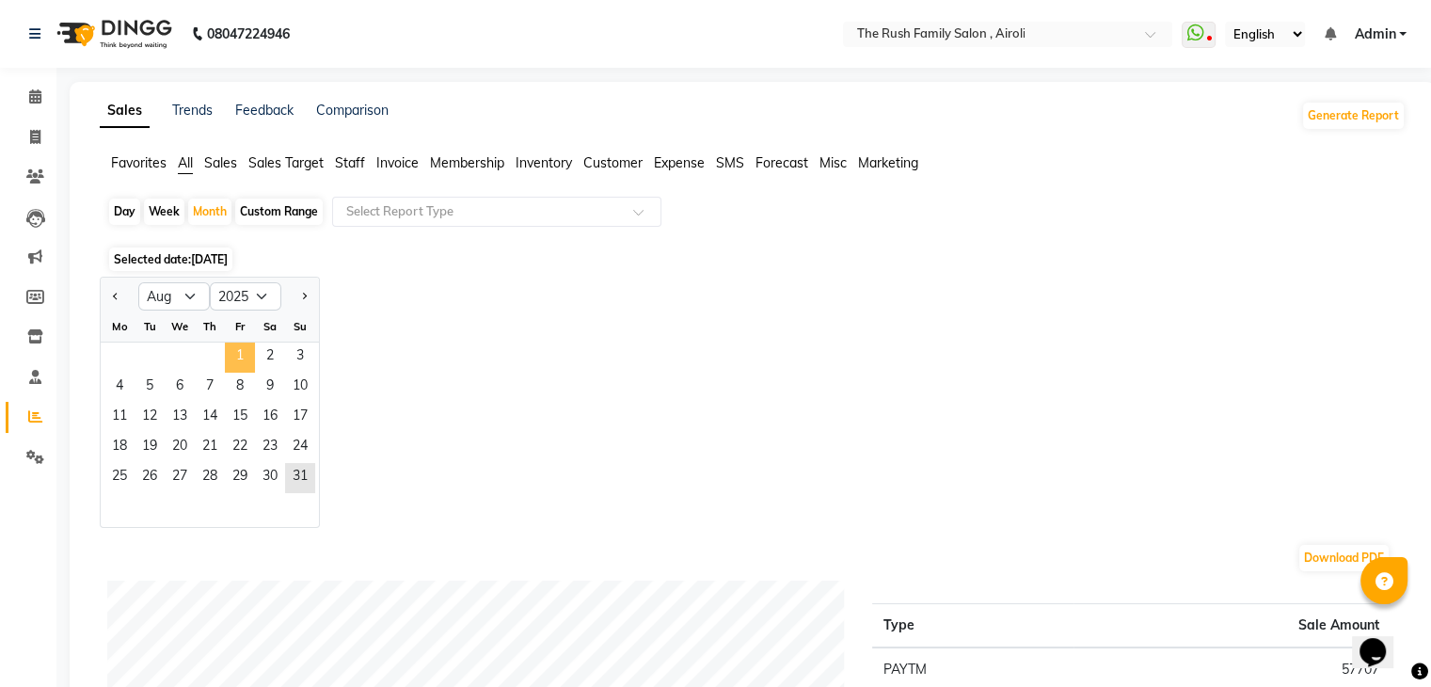
click at [233, 356] on span "1" at bounding box center [240, 357] width 30 height 30
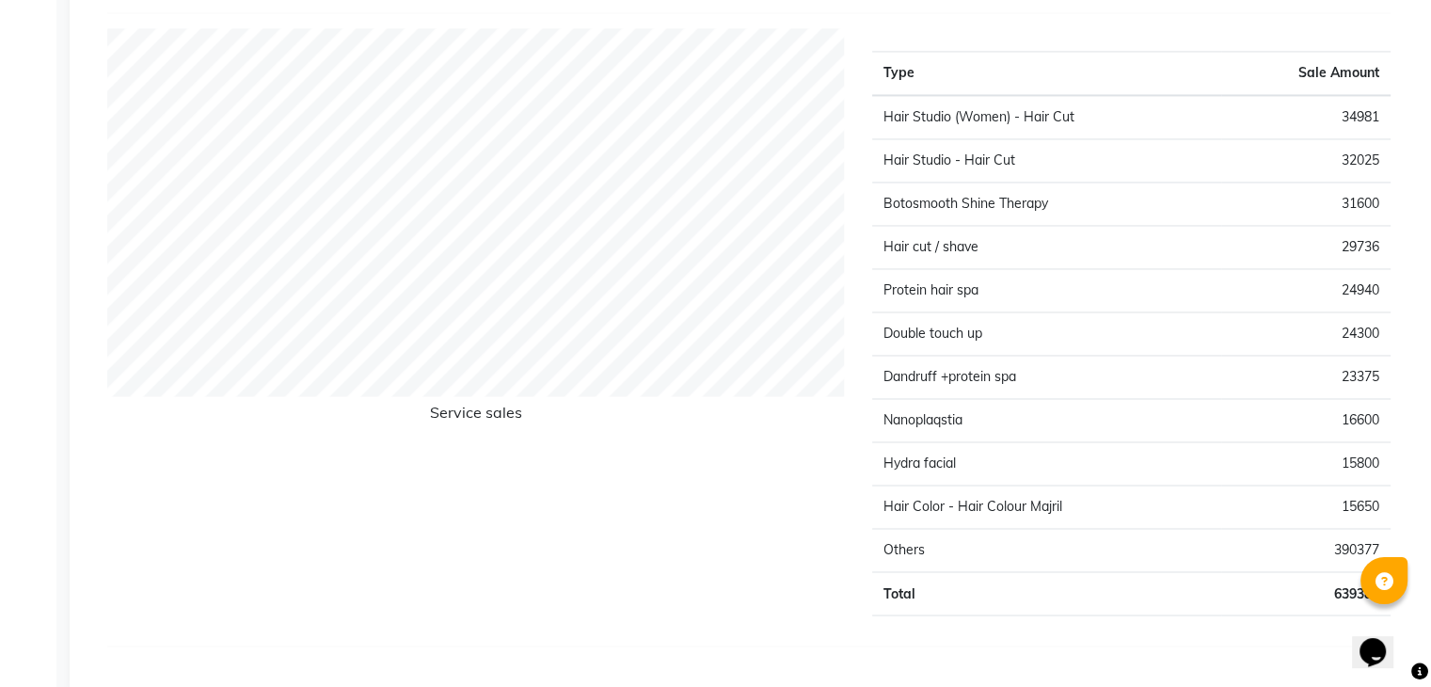
scroll to position [3005, 0]
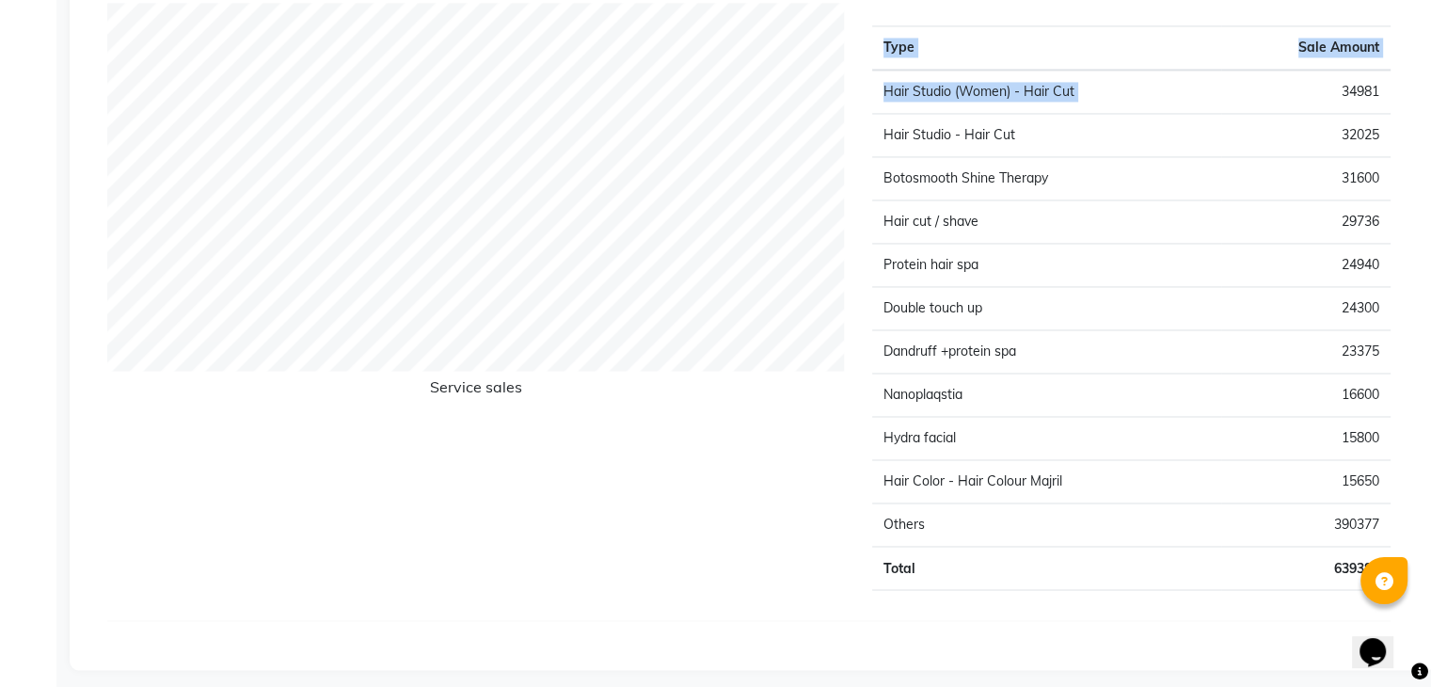
drag, startPoint x: 1342, startPoint y: 87, endPoint x: 1393, endPoint y: 85, distance: 50.8
click at [1393, 85] on div "Type Sale Amount Hair Studio (Women) - Hair Cut 34981 Hair Studio - Hair Cut 32…" at bounding box center [1131, 304] width 547 height 602
click at [1242, 99] on td "34981" at bounding box center [1305, 92] width 169 height 44
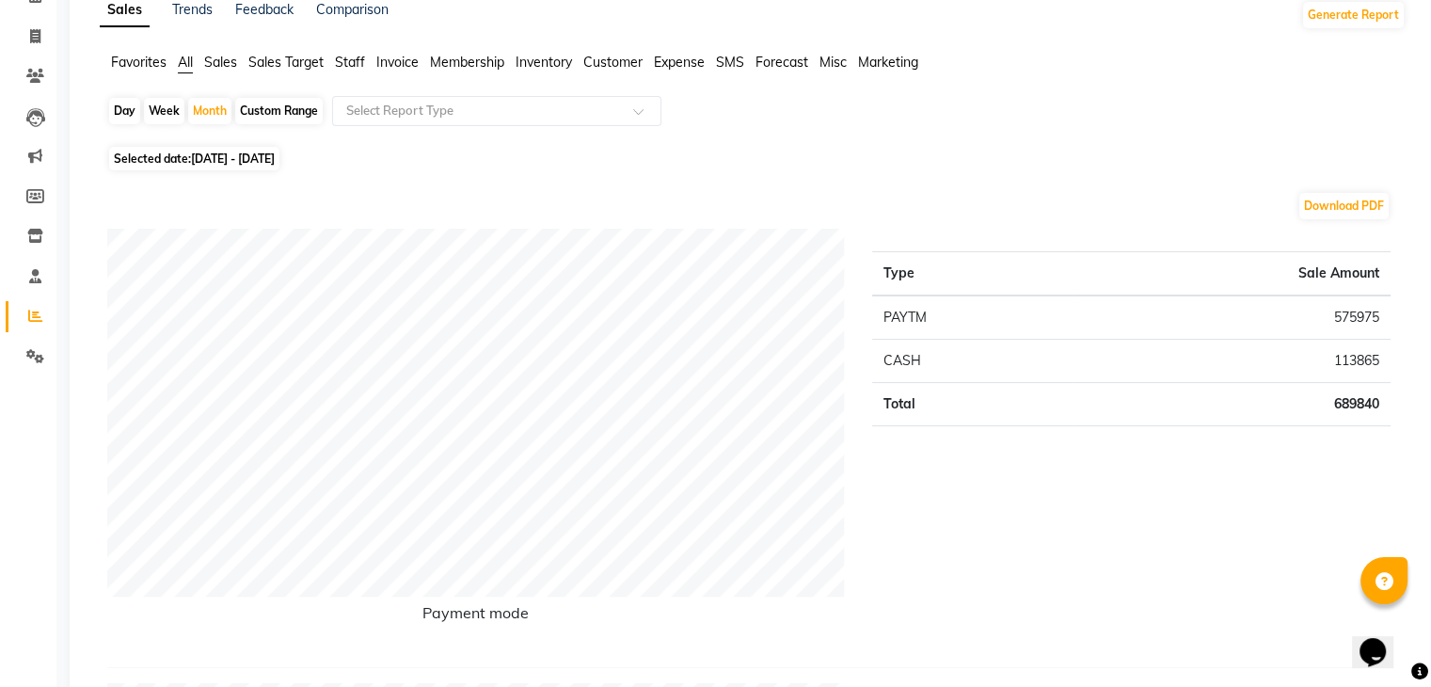
scroll to position [0, 0]
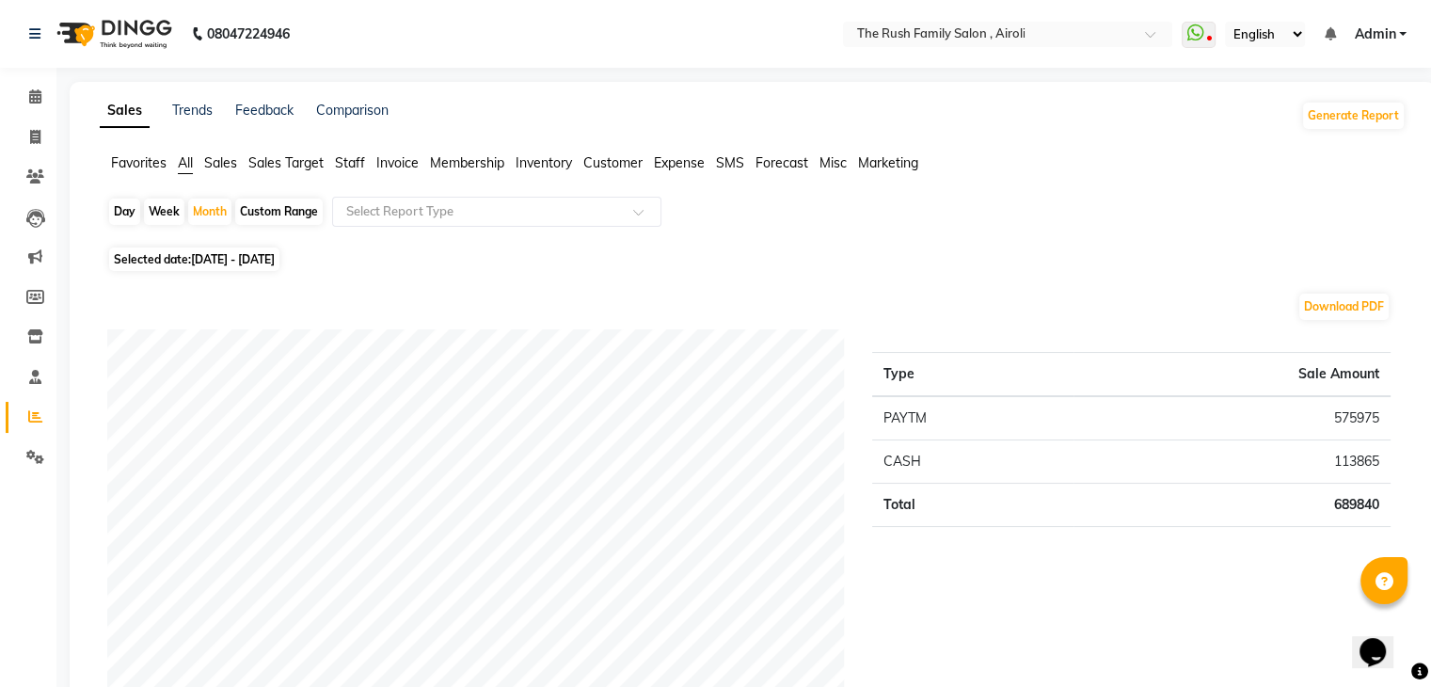
click at [295, 162] on span "Sales Target" at bounding box center [285, 162] width 75 height 17
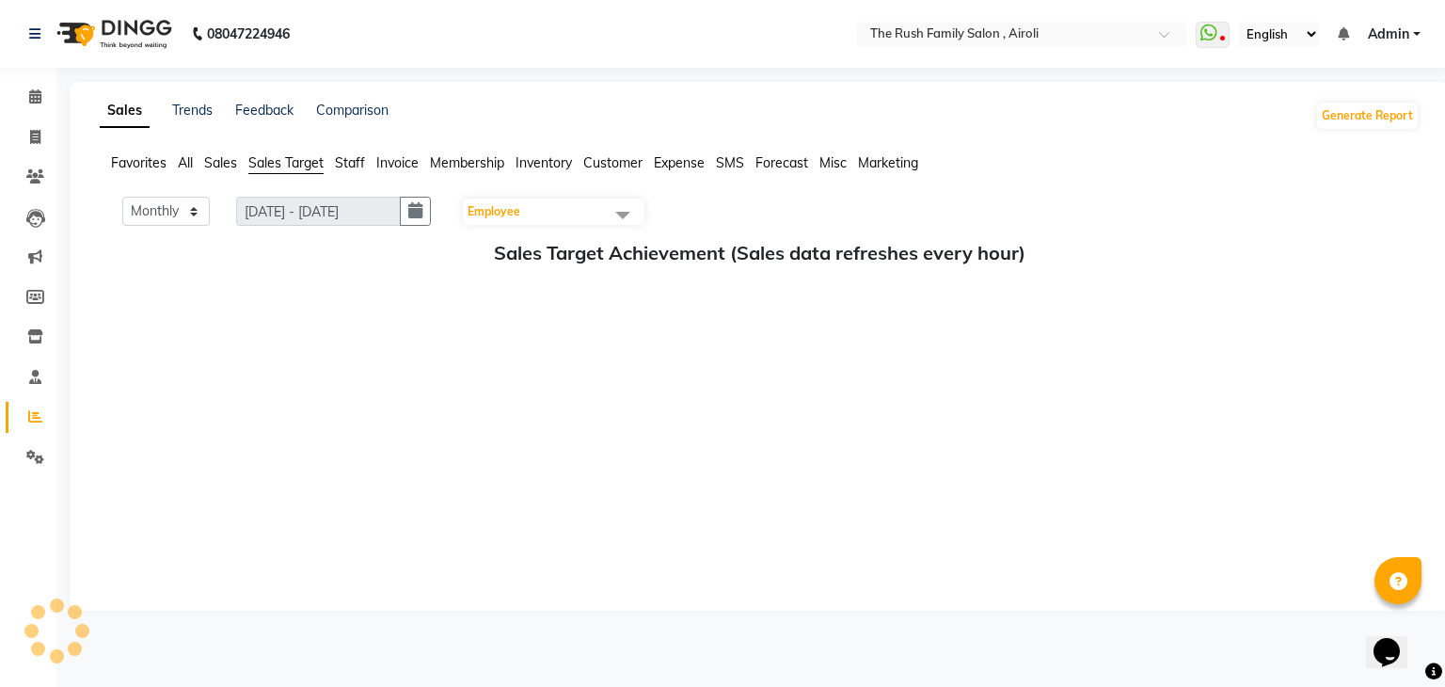
click at [222, 162] on span "Sales" at bounding box center [220, 162] width 33 height 17
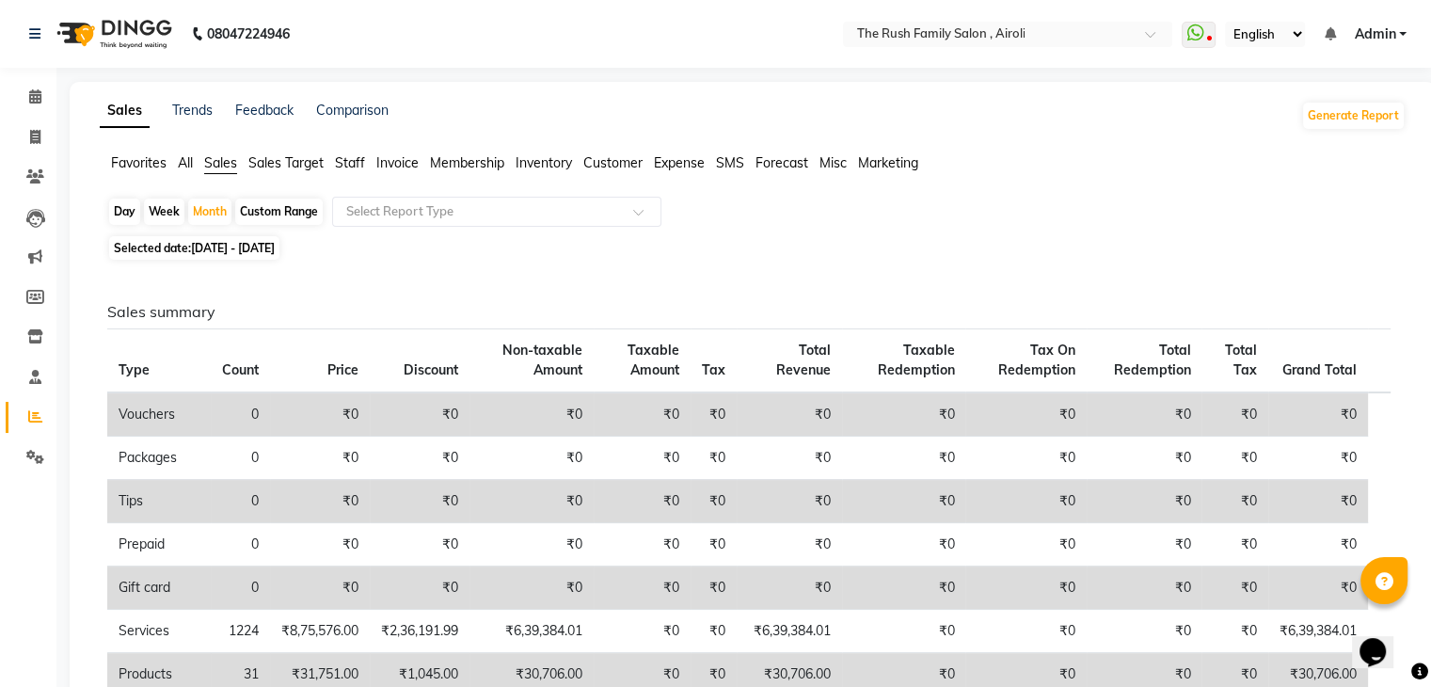
click at [397, 167] on span "Invoice" at bounding box center [397, 162] width 42 height 17
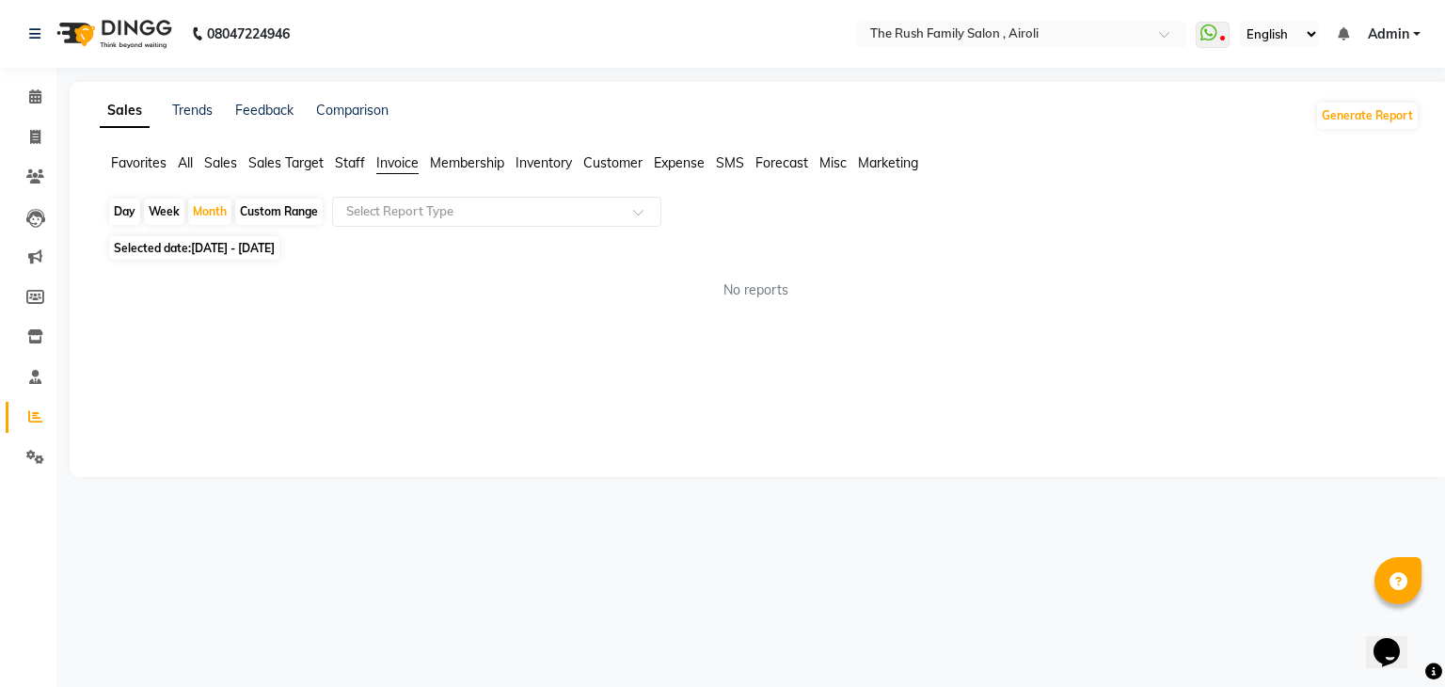
click at [279, 163] on span "Sales Target" at bounding box center [285, 162] width 75 height 17
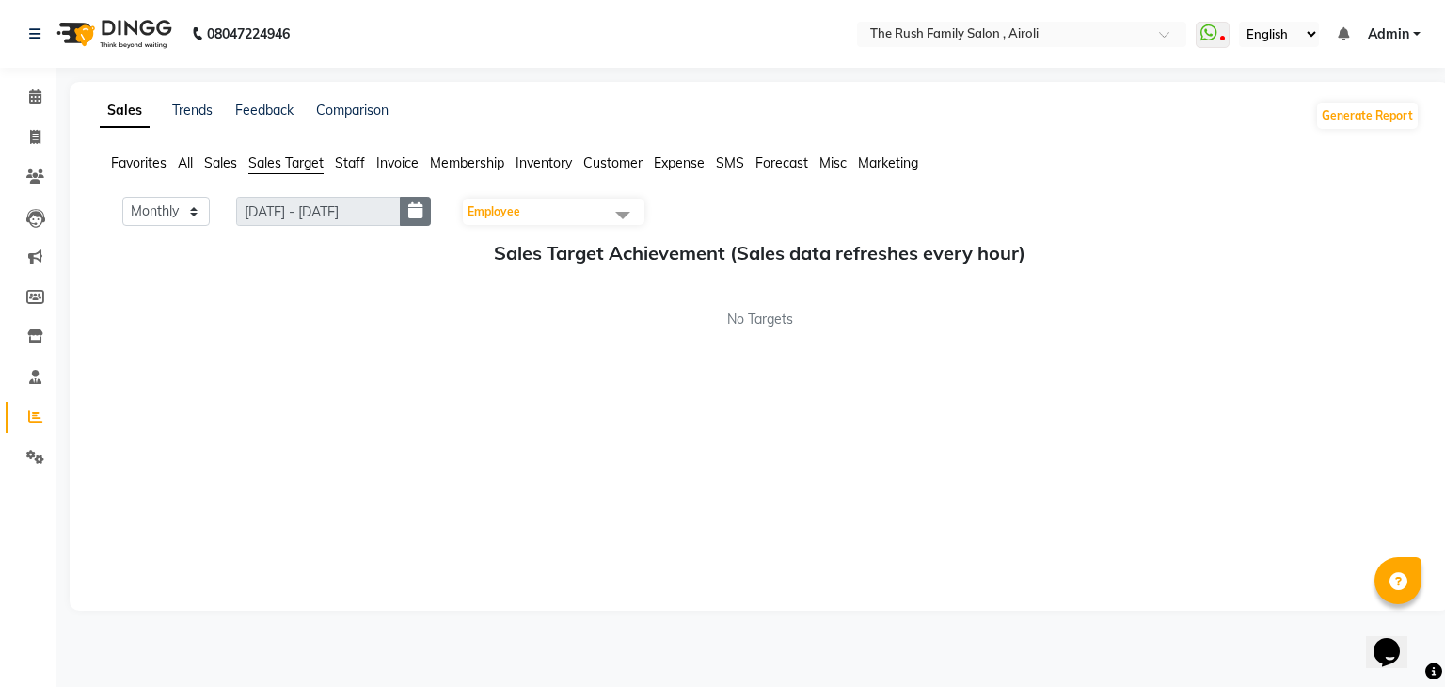
click at [414, 211] on icon "button" at bounding box center [415, 211] width 14 height 1
select select "9"
select select "2025"
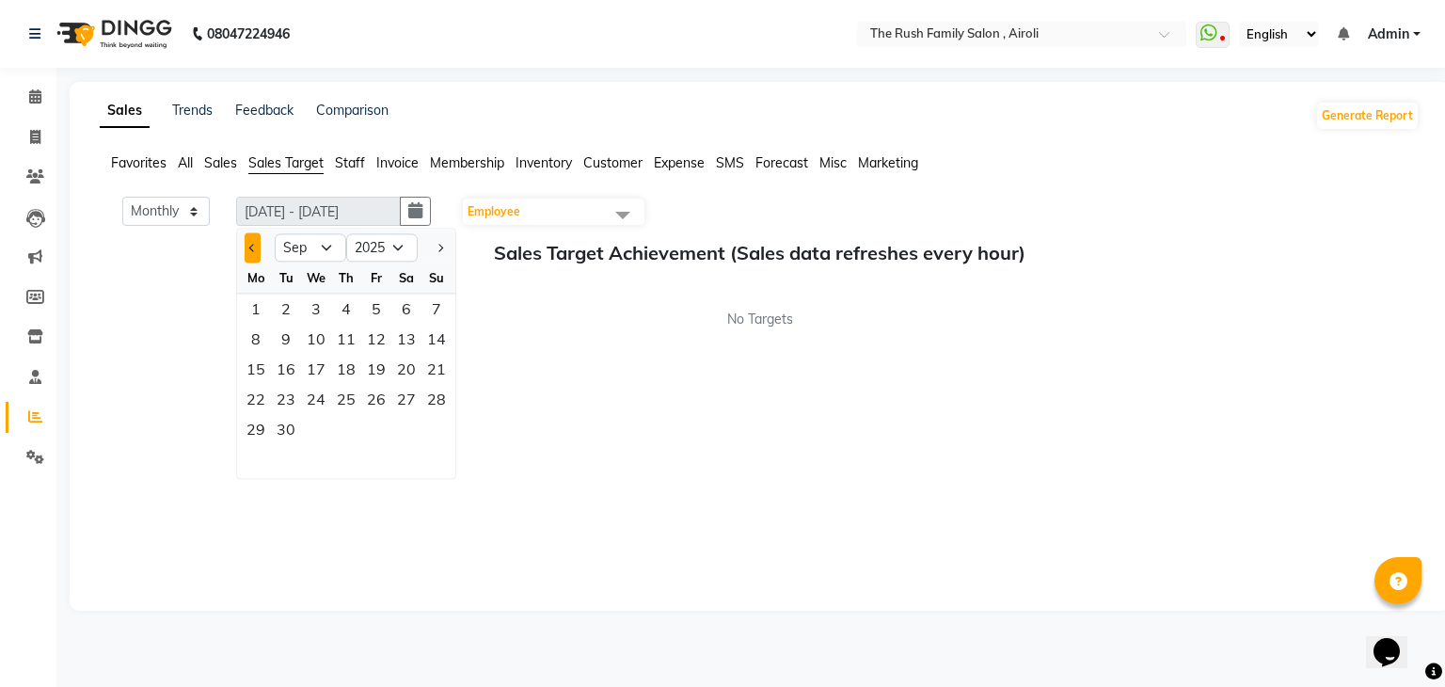
click at [250, 247] on span "Previous month" at bounding box center [253, 248] width 8 height 8
select select "8"
click at [375, 315] on div "1" at bounding box center [376, 309] width 30 height 30
type input "[DATE] - [DATE]"
click at [437, 436] on div "31" at bounding box center [437, 429] width 30 height 30
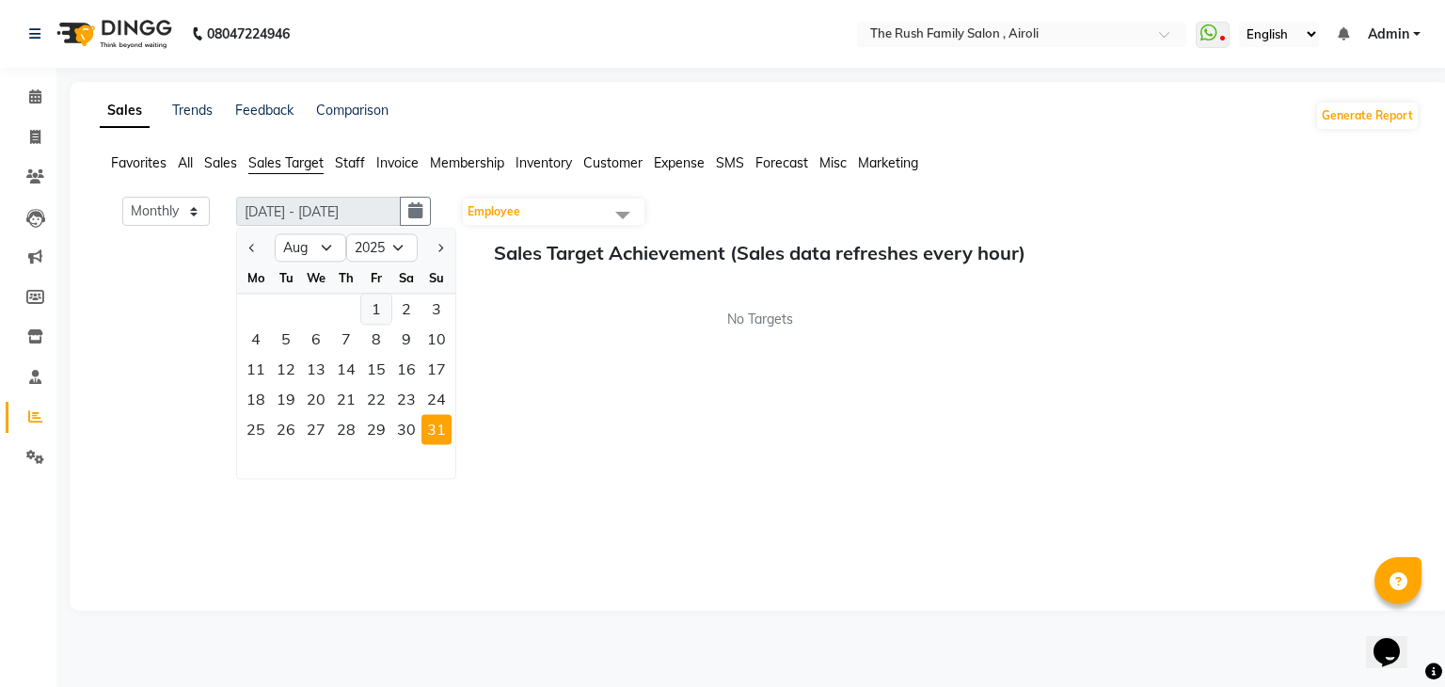
click at [390, 304] on div "1" at bounding box center [376, 309] width 30 height 30
click at [671, 412] on div "Monthly Weekly [DATE] - [DATE] [DATE] Jan Feb Mar Apr May Jun [DATE] Aug Sep Oc…" at bounding box center [760, 394] width 1320 height 395
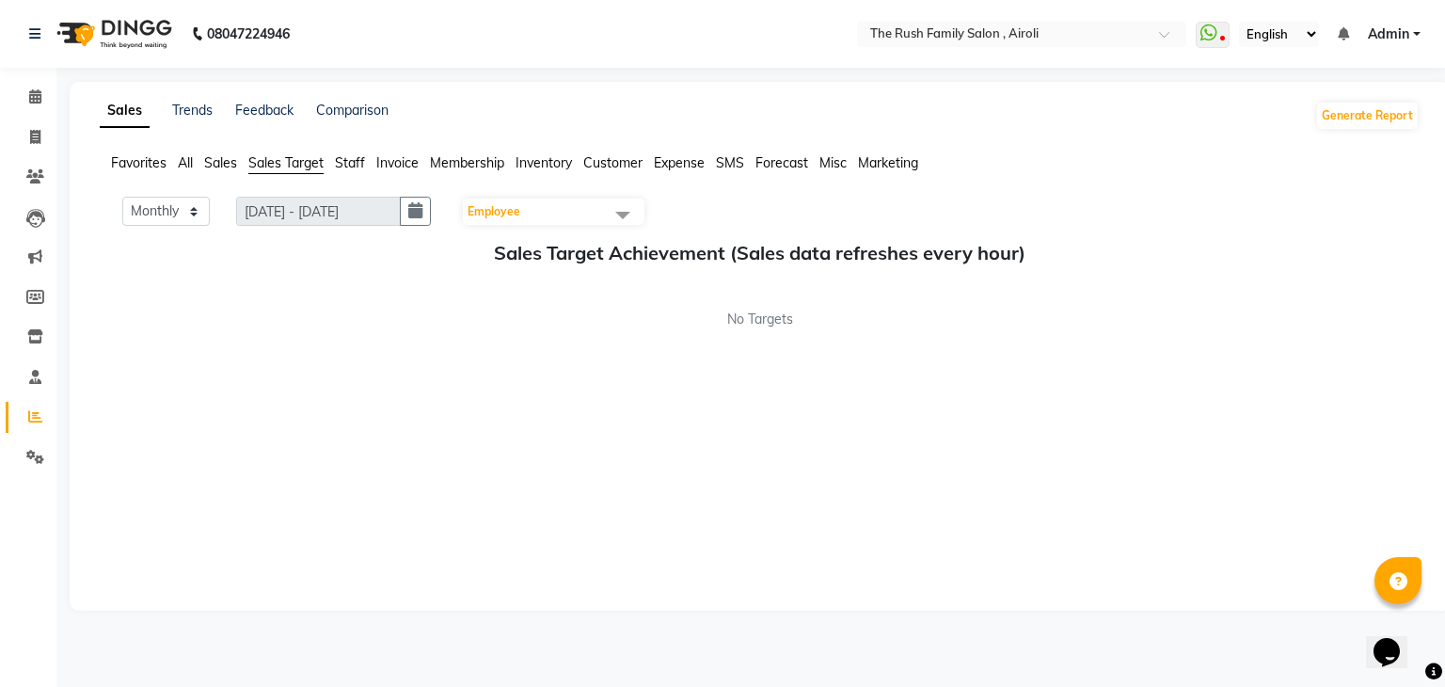
click at [209, 170] on span "Sales" at bounding box center [220, 162] width 33 height 17
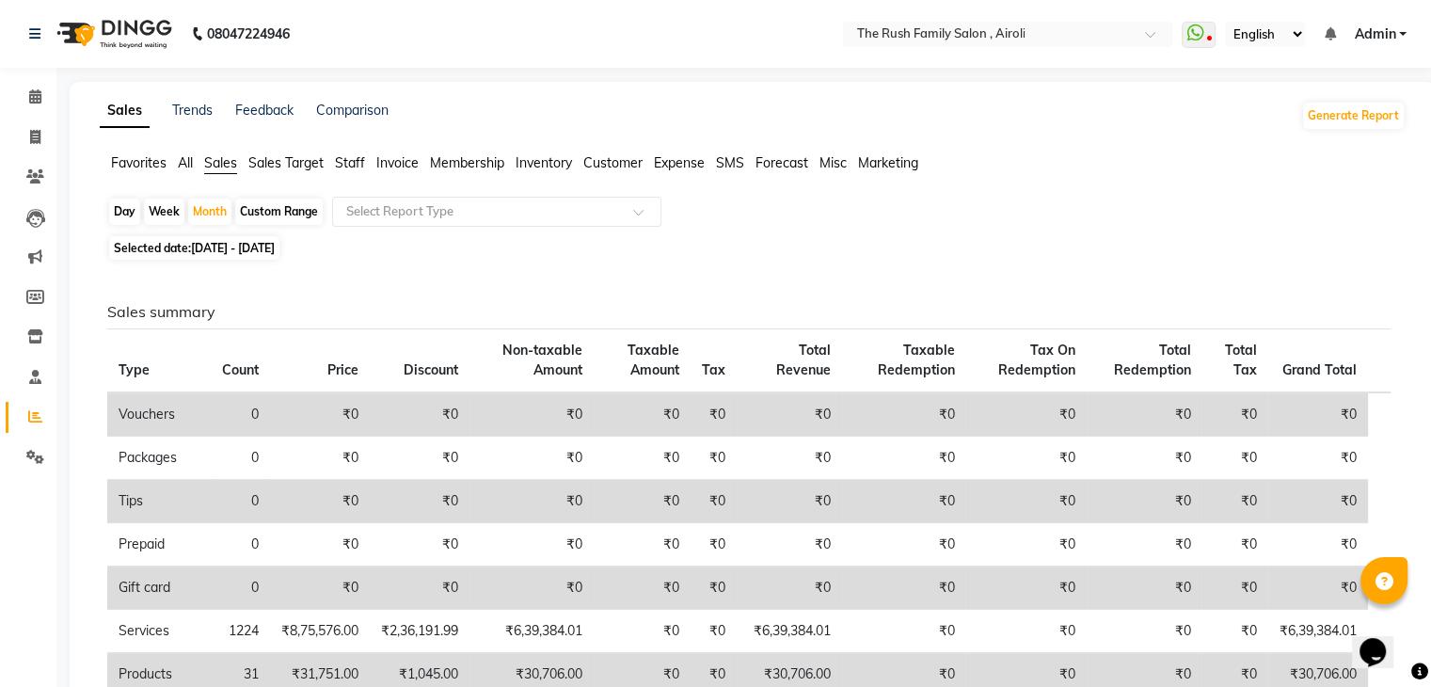
click at [406, 163] on span "Invoice" at bounding box center [397, 162] width 42 height 17
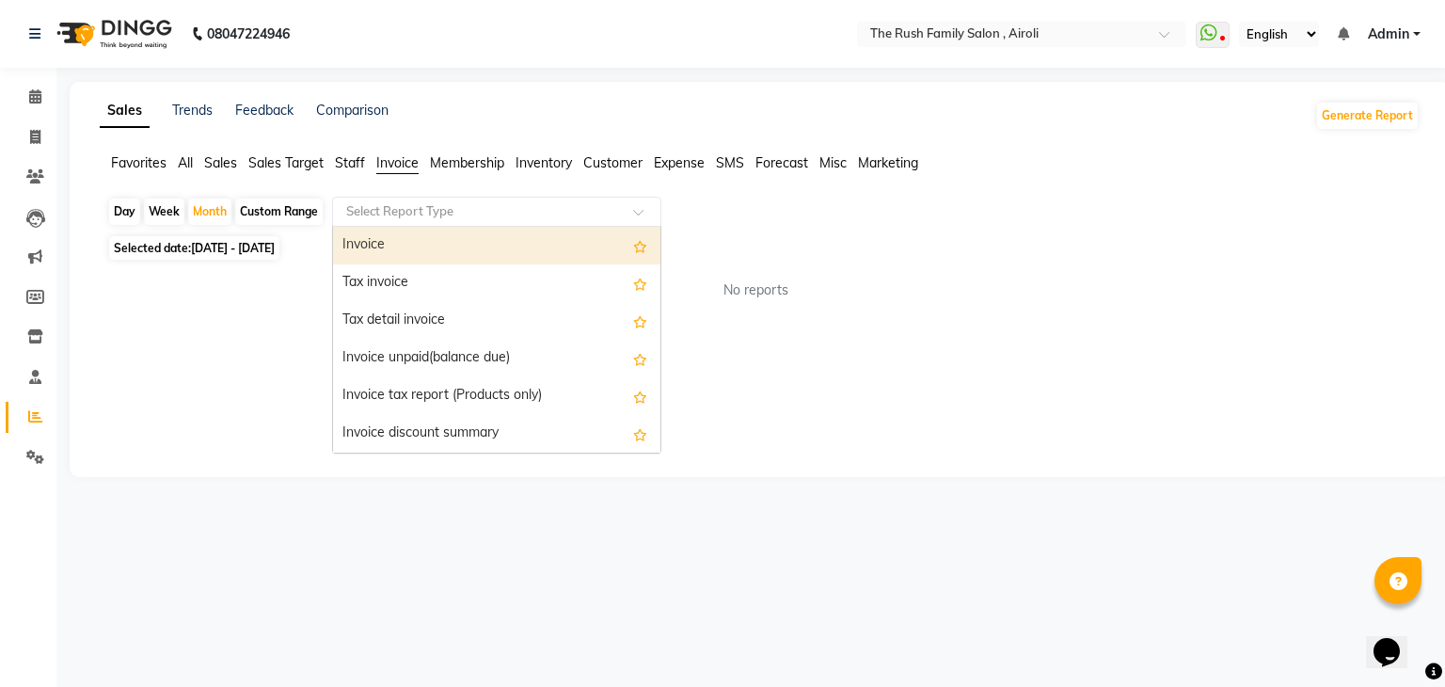
click at [404, 215] on input "text" at bounding box center [477, 211] width 271 height 19
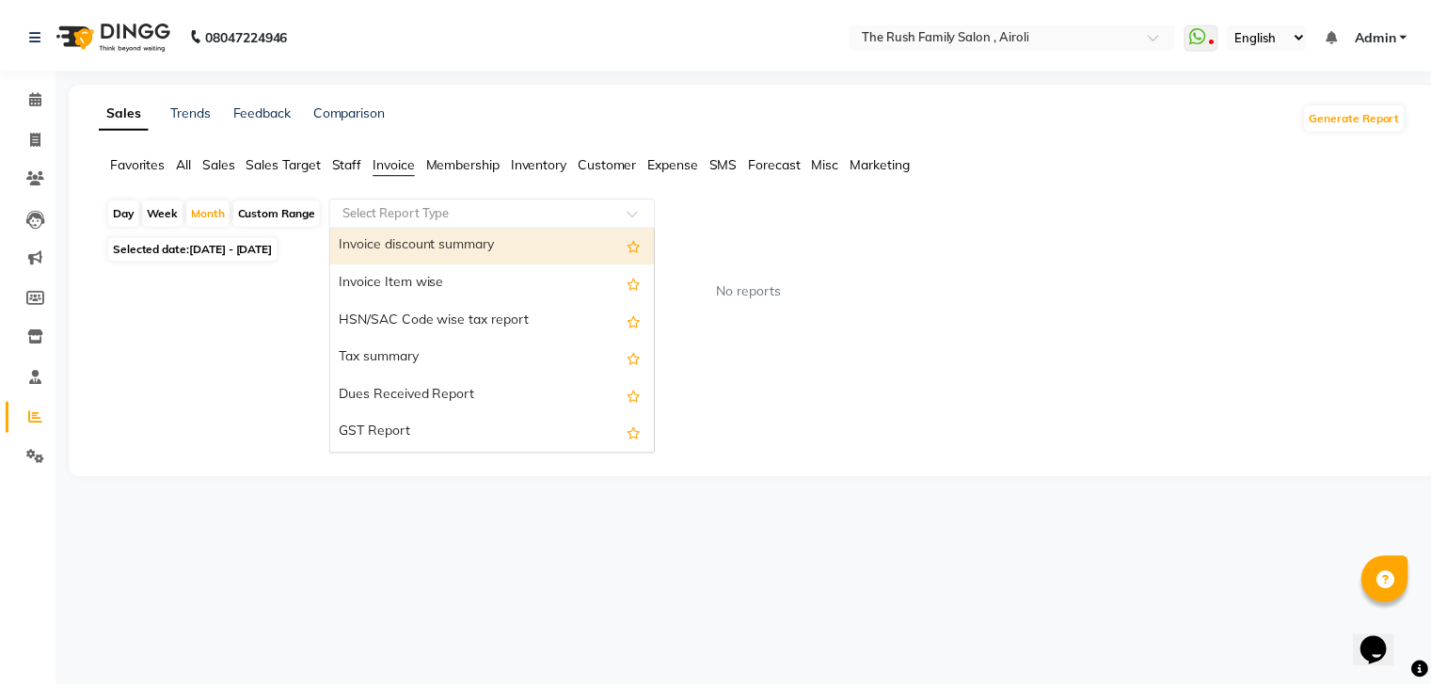
scroll to position [188, 0]
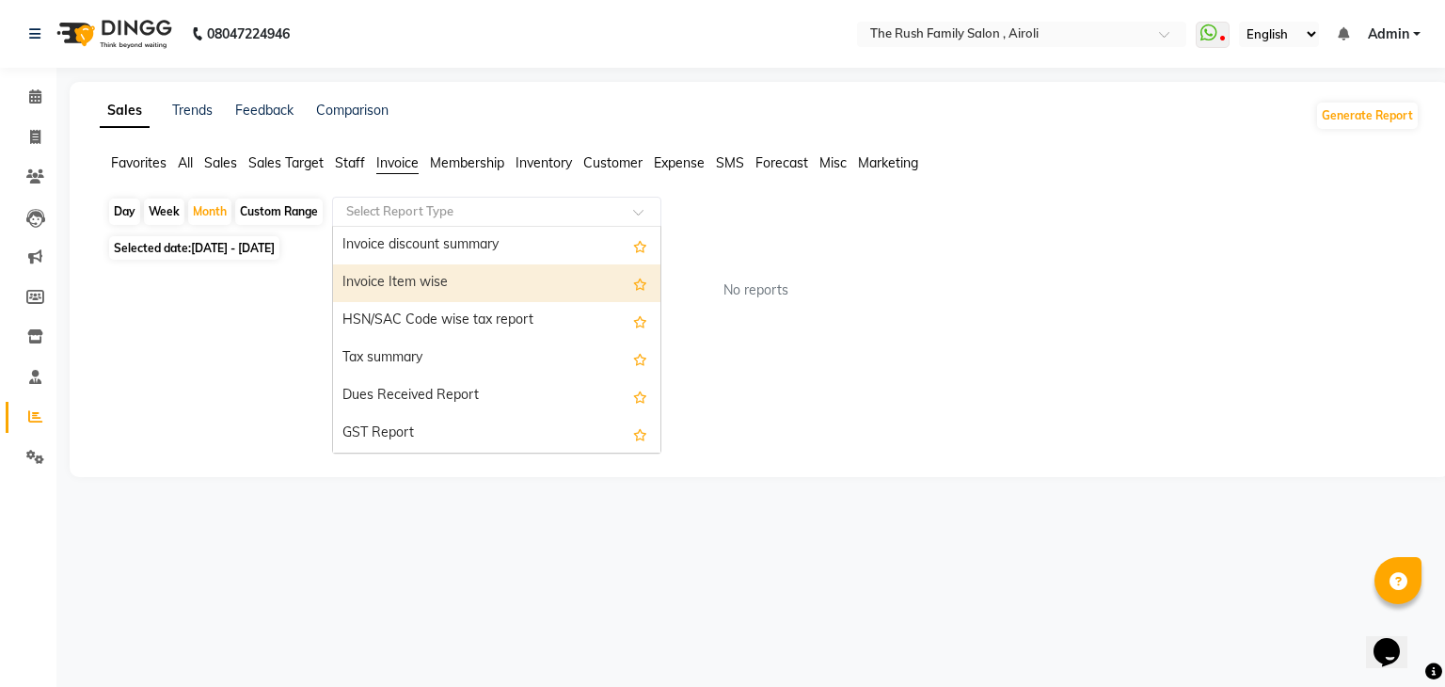
click at [501, 284] on div "Invoice Item wise" at bounding box center [496, 283] width 327 height 38
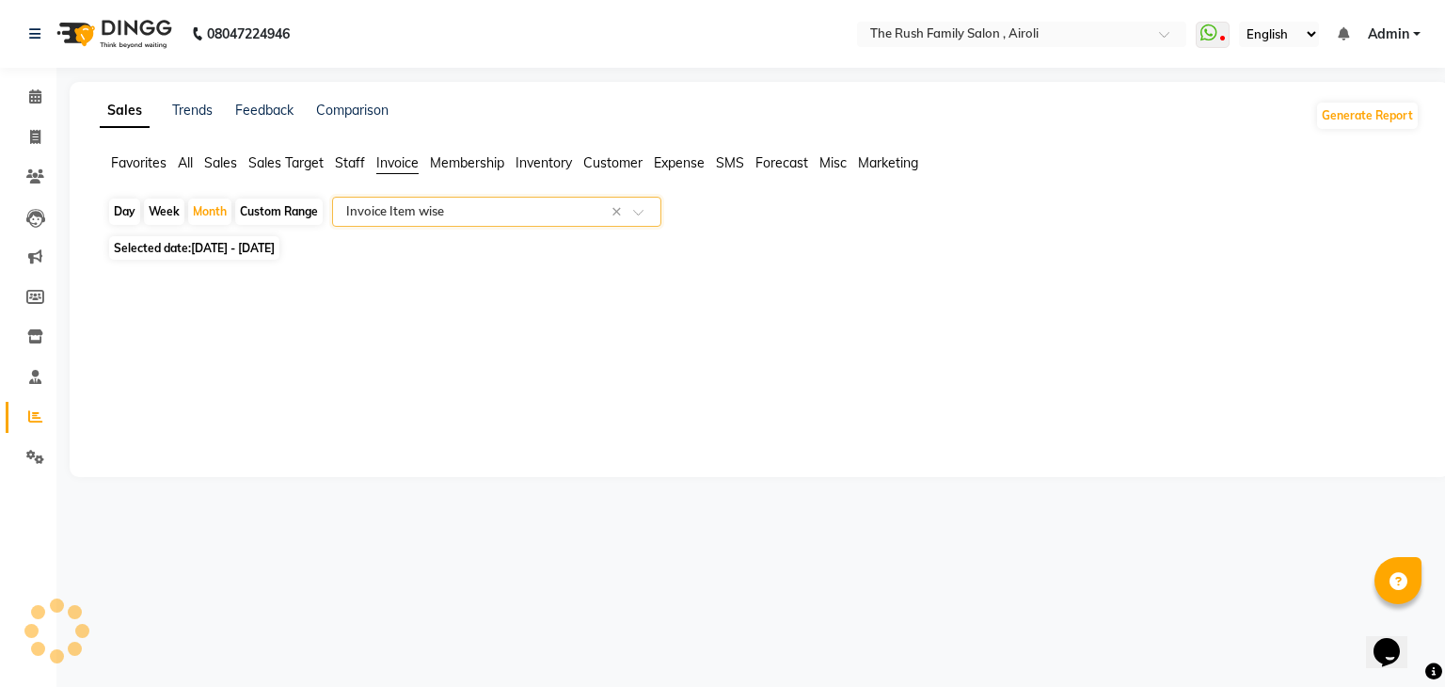
select select "full_report"
select select "csv"
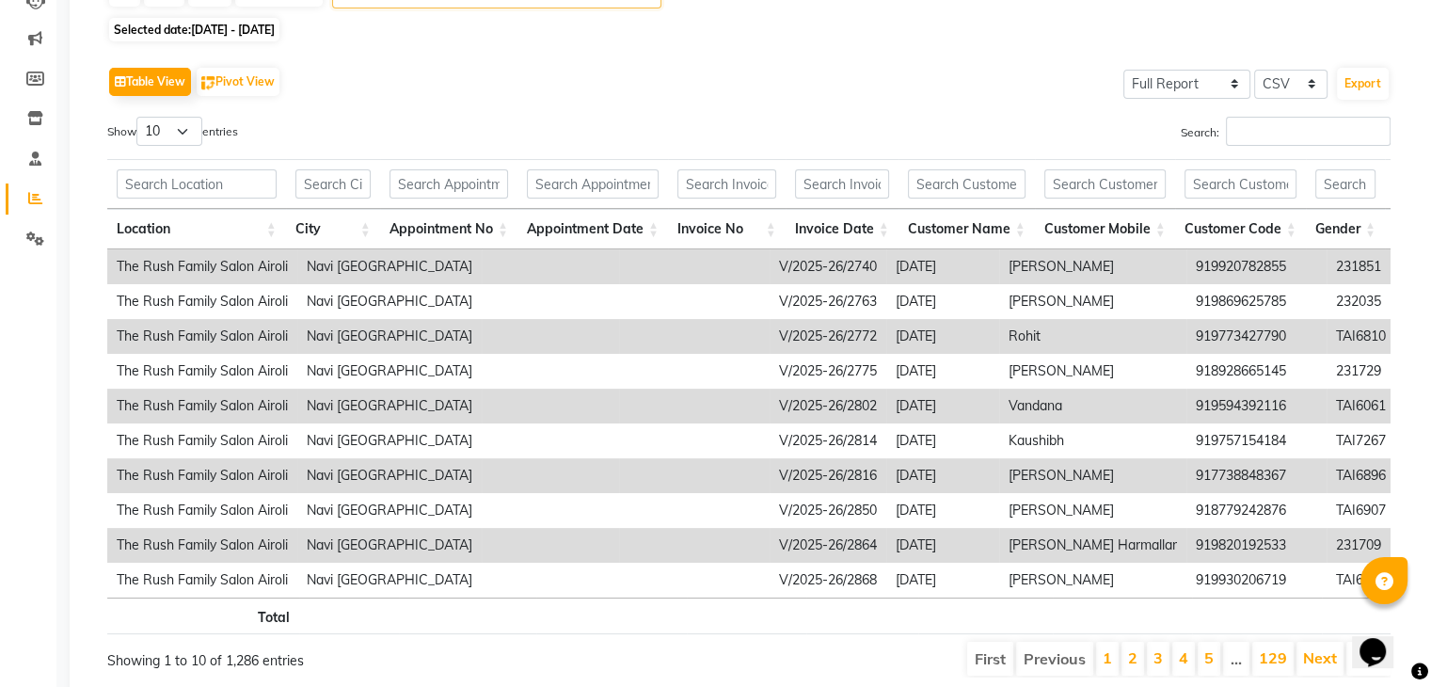
scroll to position [148, 0]
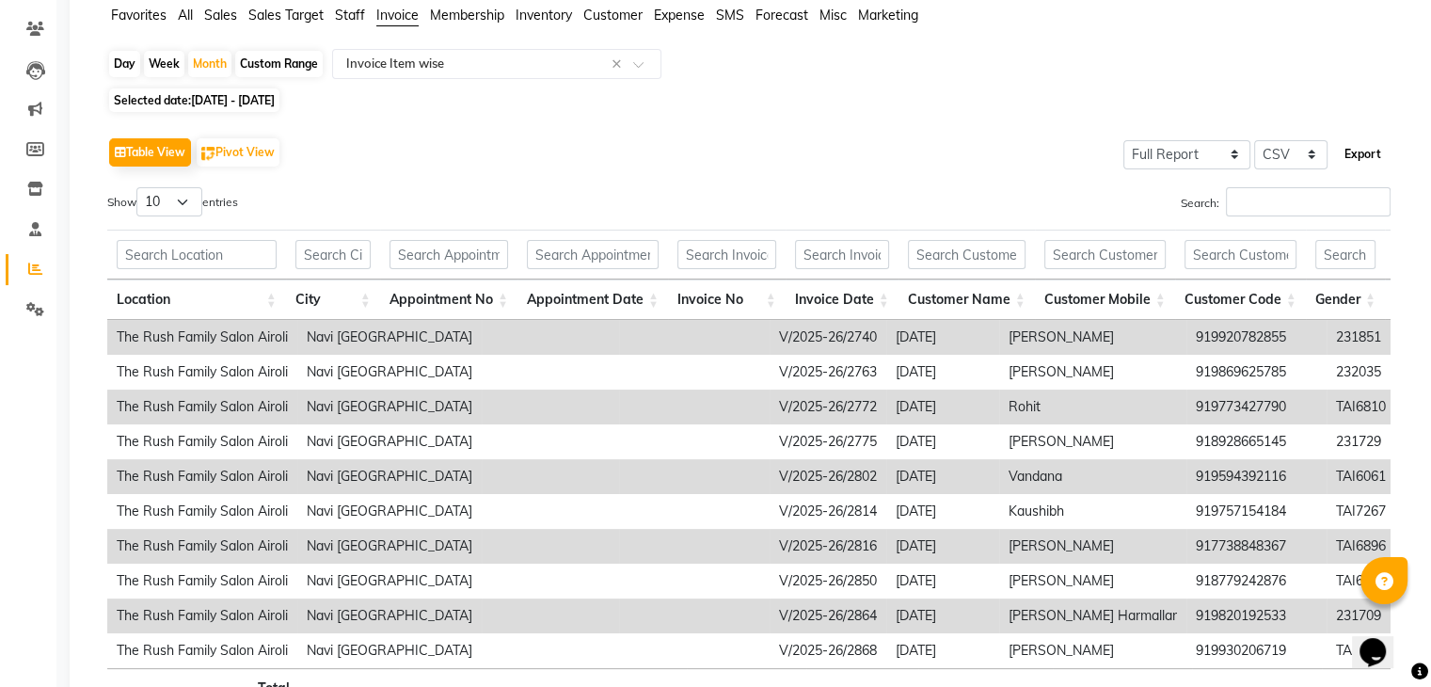
click at [1355, 155] on button "Export" at bounding box center [1363, 154] width 52 height 32
click at [444, 261] on input "text" at bounding box center [449, 254] width 119 height 29
click at [192, 18] on span "All" at bounding box center [185, 15] width 15 height 17
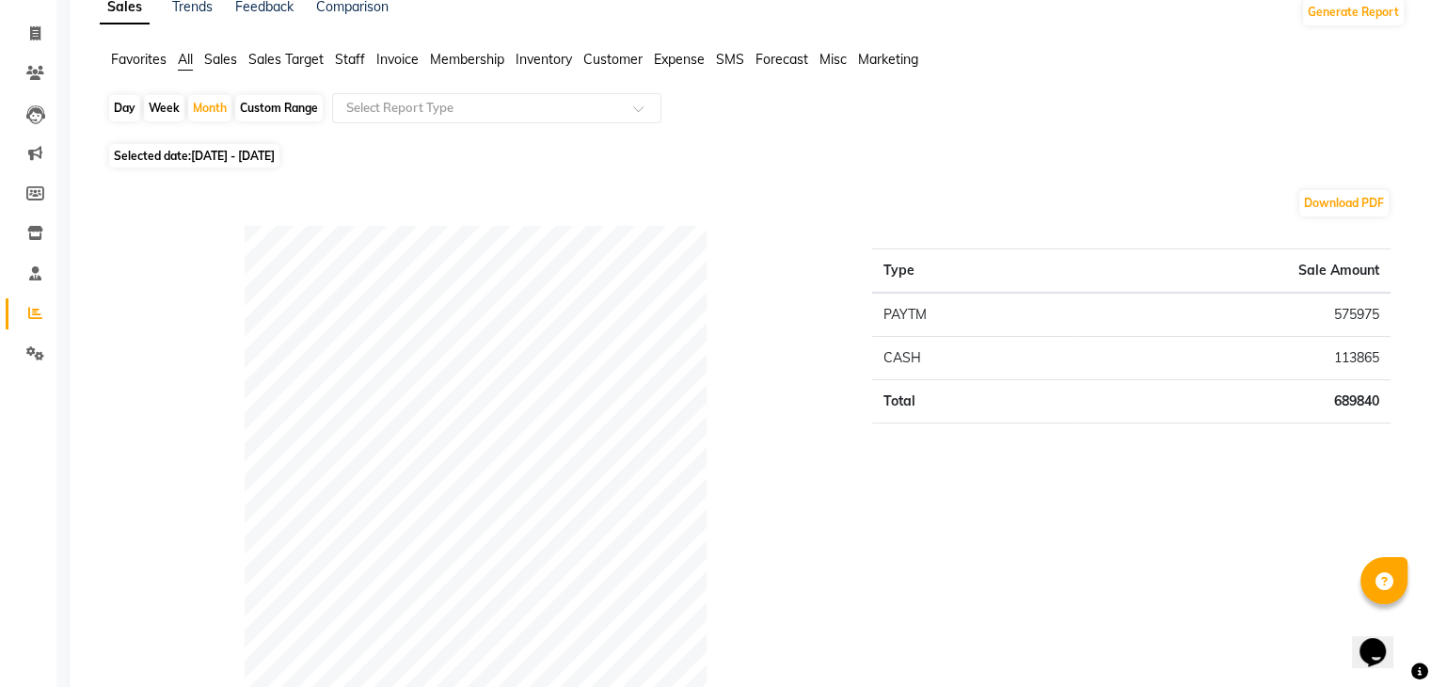
scroll to position [0, 0]
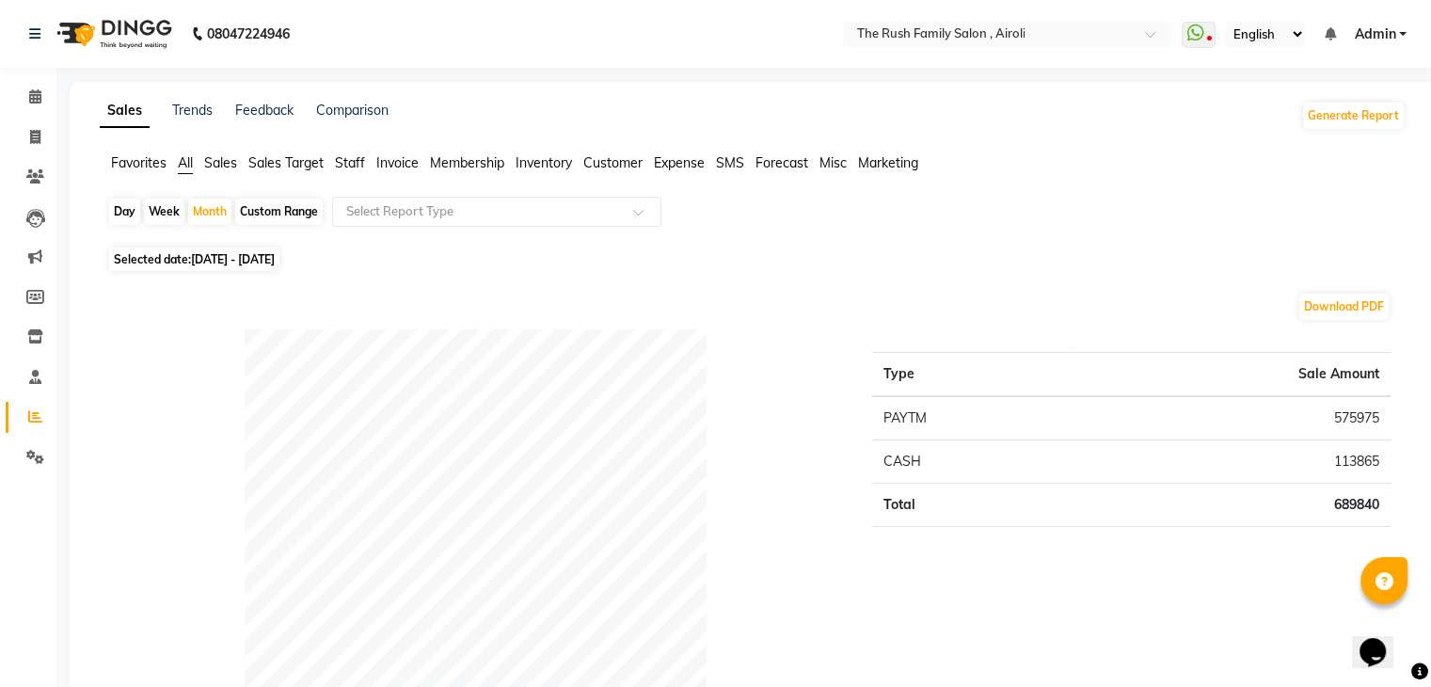
click at [218, 164] on span "Sales" at bounding box center [220, 162] width 33 height 17
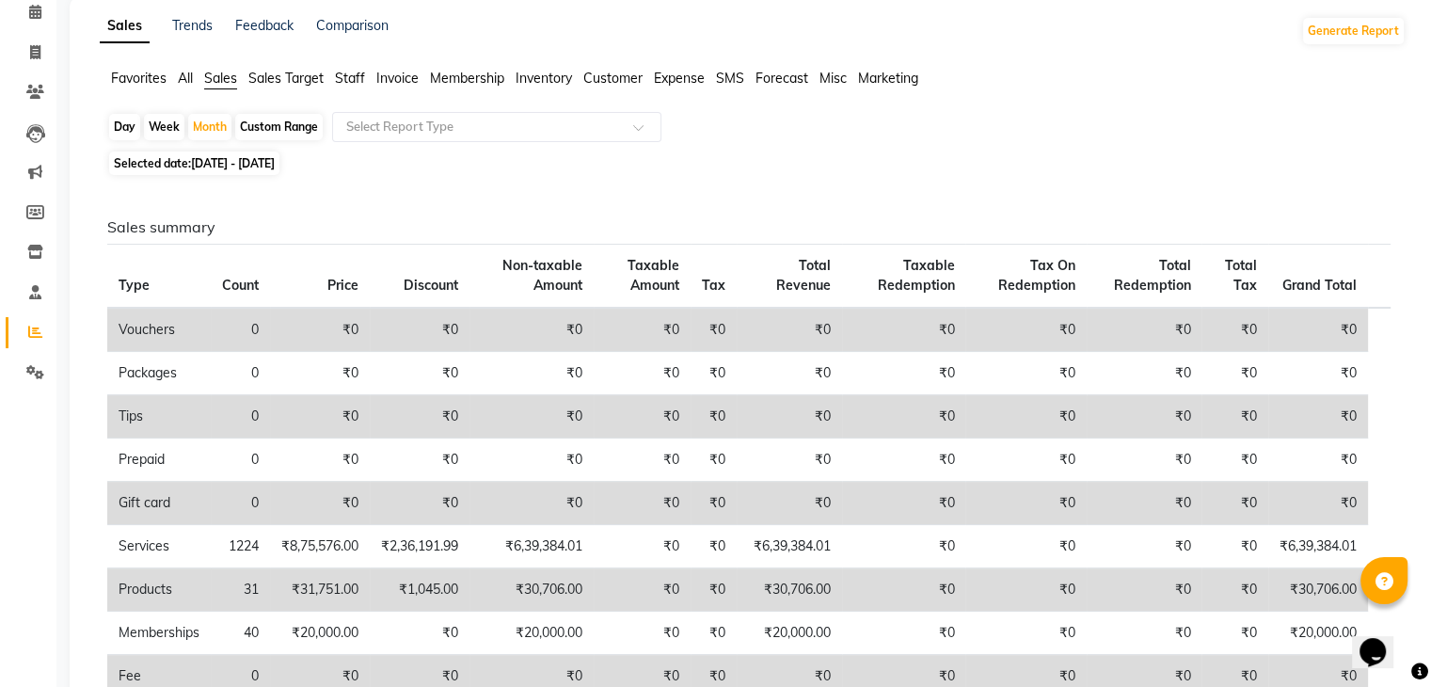
scroll to position [49, 0]
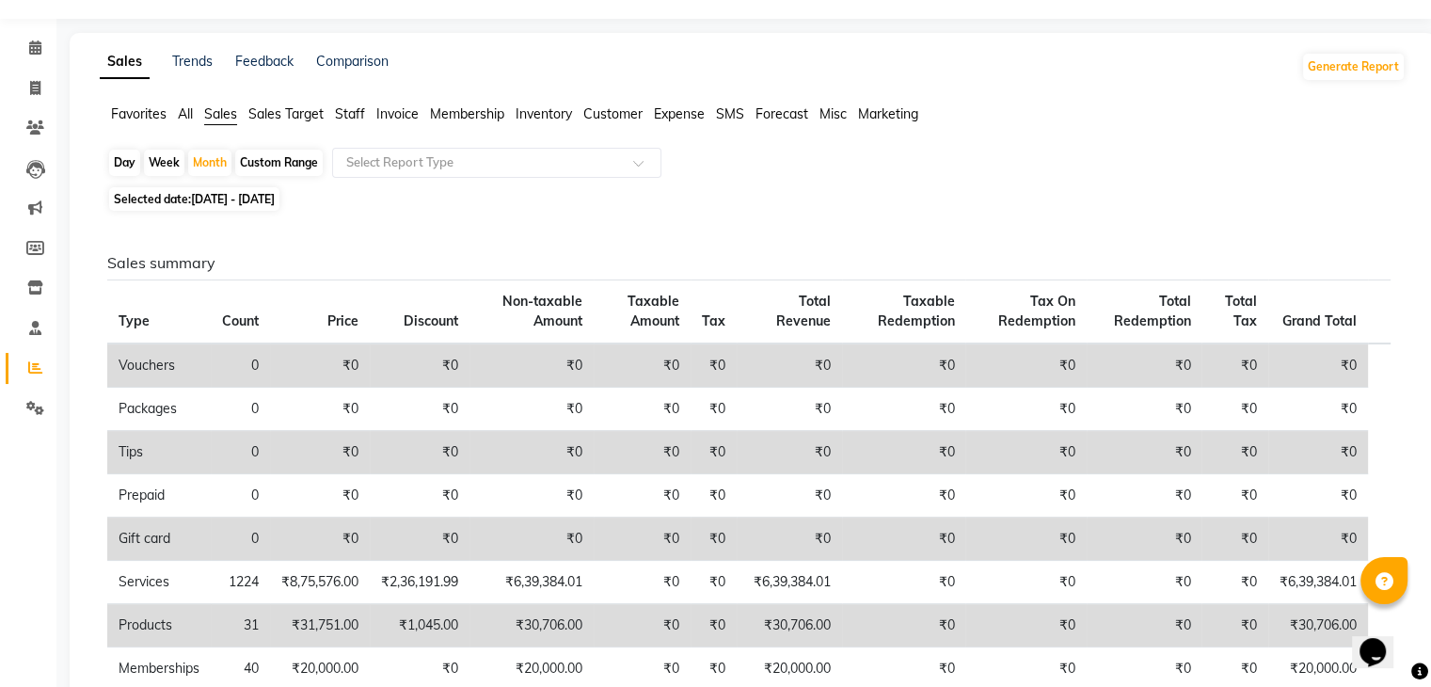
click at [294, 116] on span "Sales Target" at bounding box center [285, 113] width 75 height 17
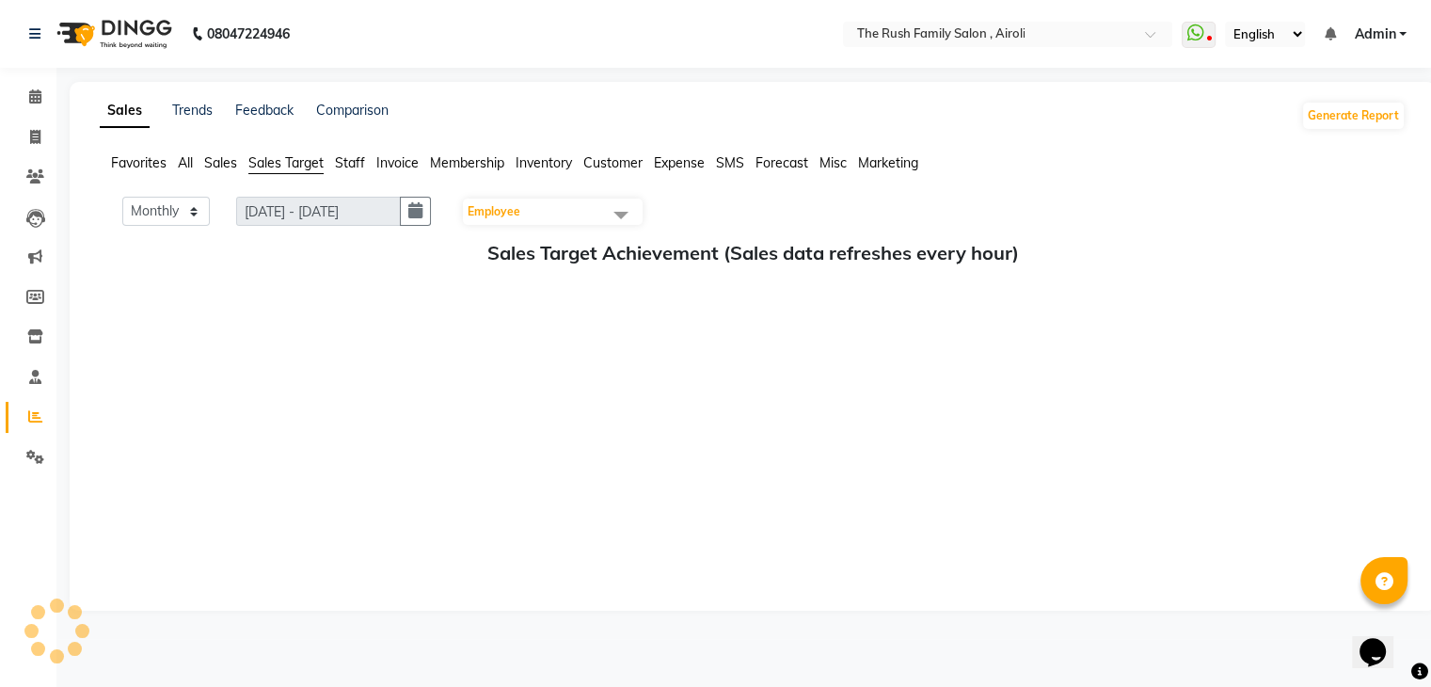
scroll to position [0, 0]
click at [182, 166] on span "All" at bounding box center [185, 162] width 15 height 17
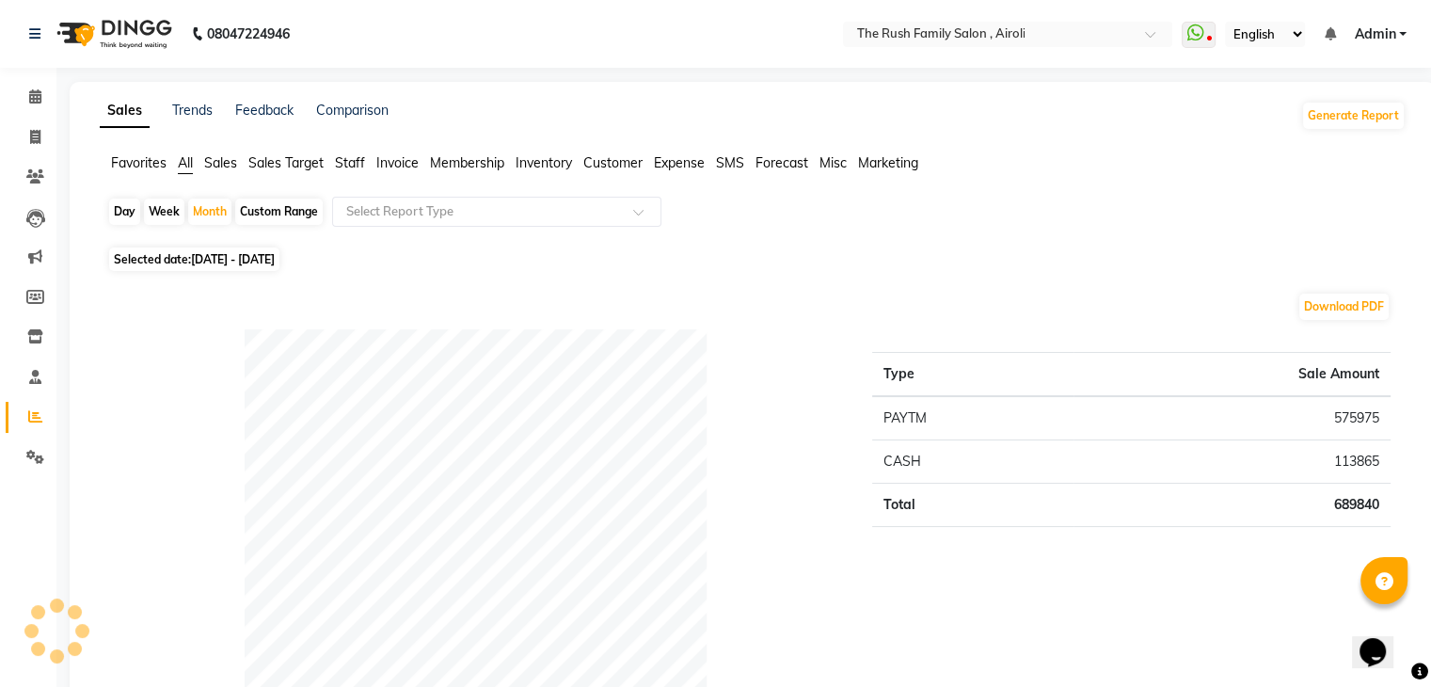
click at [354, 167] on span "Staff" at bounding box center [350, 162] width 30 height 17
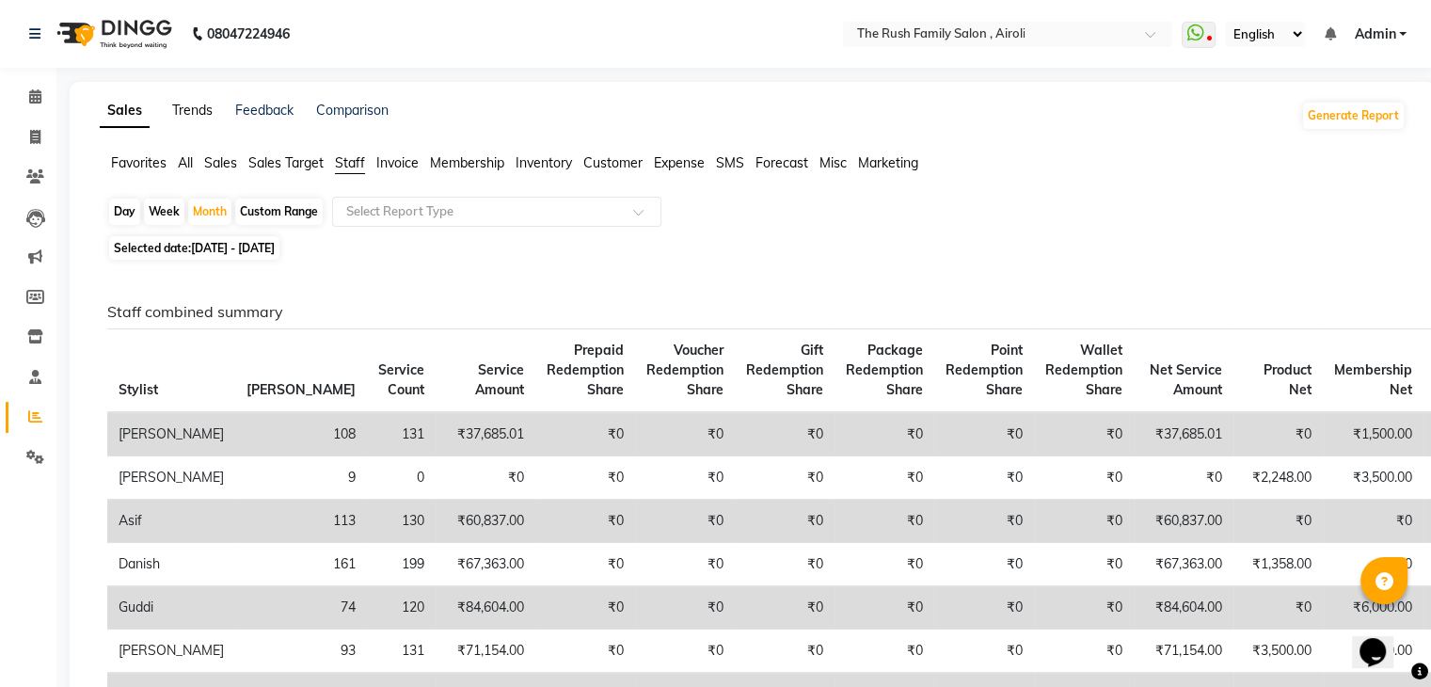
click at [182, 111] on link "Trends" at bounding box center [192, 110] width 40 height 17
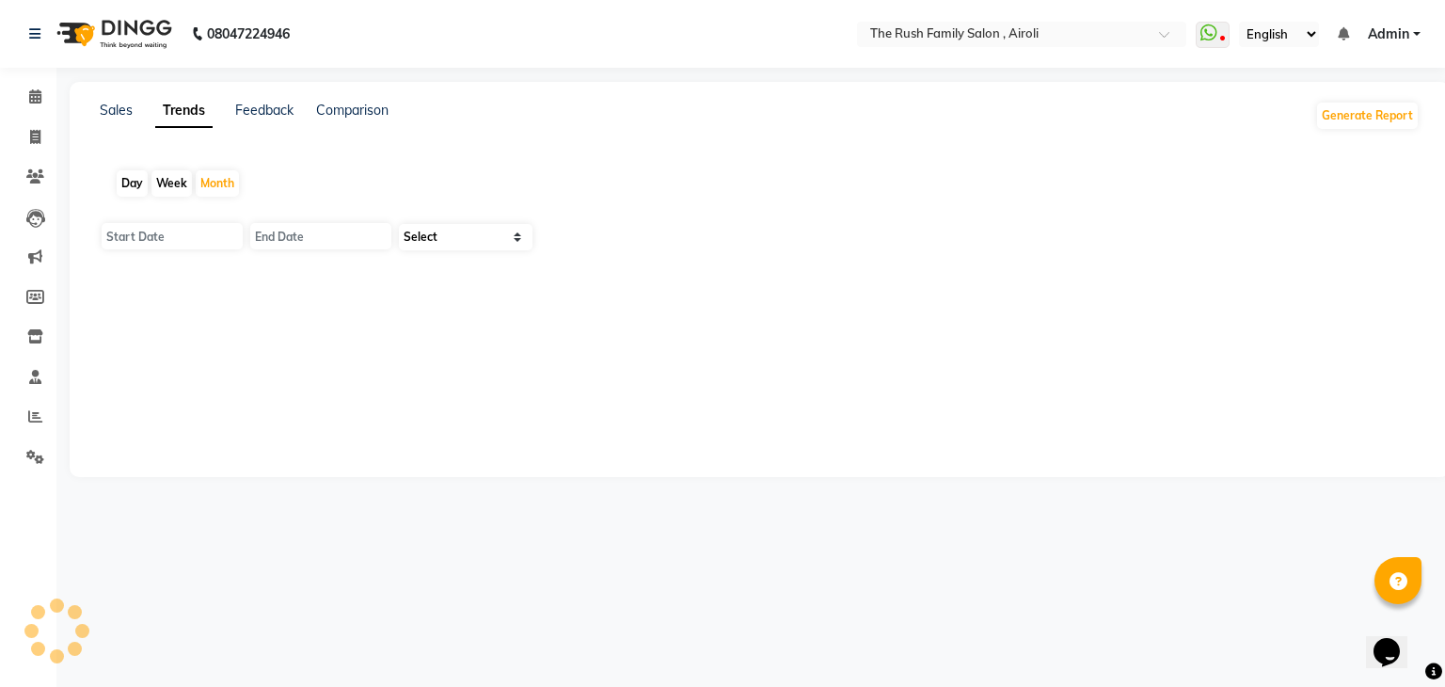
type input "[DATE]"
select select "by_client"
click at [171, 232] on input "[DATE]" at bounding box center [172, 236] width 141 height 26
select select "9"
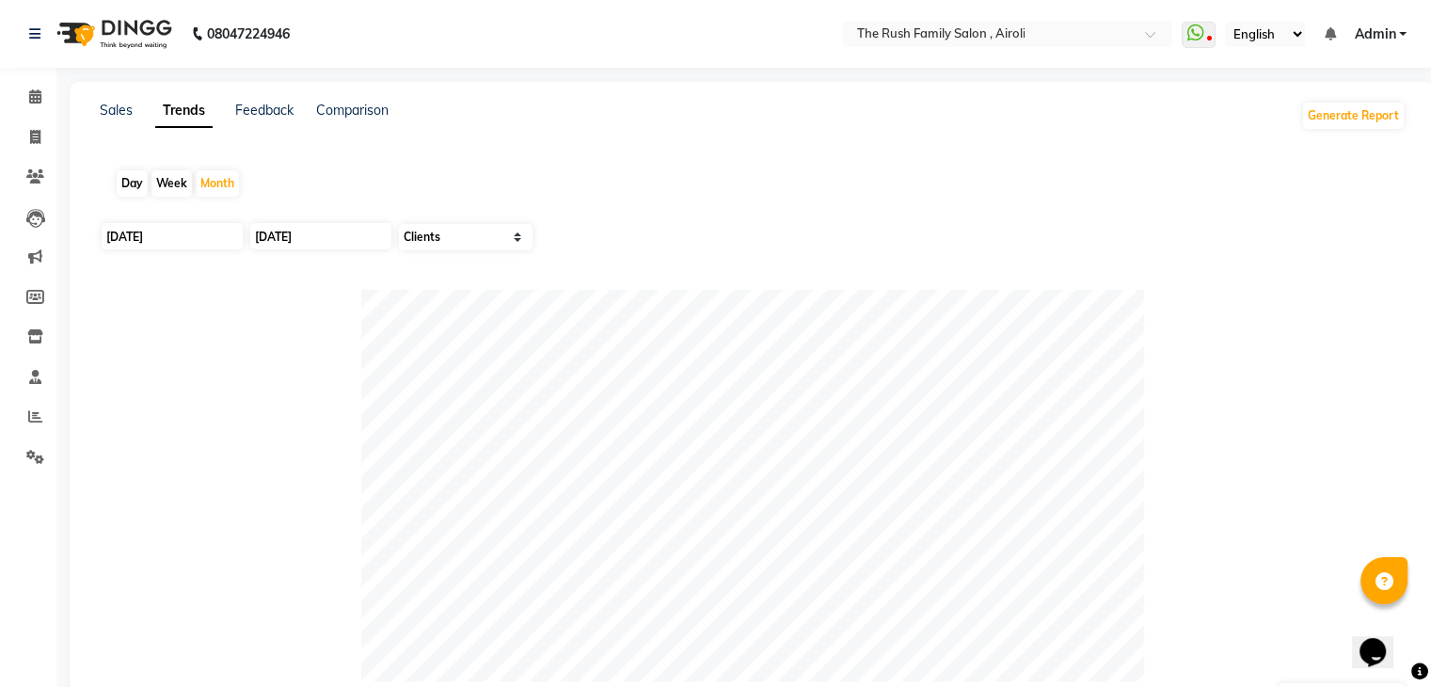
select select "2025"
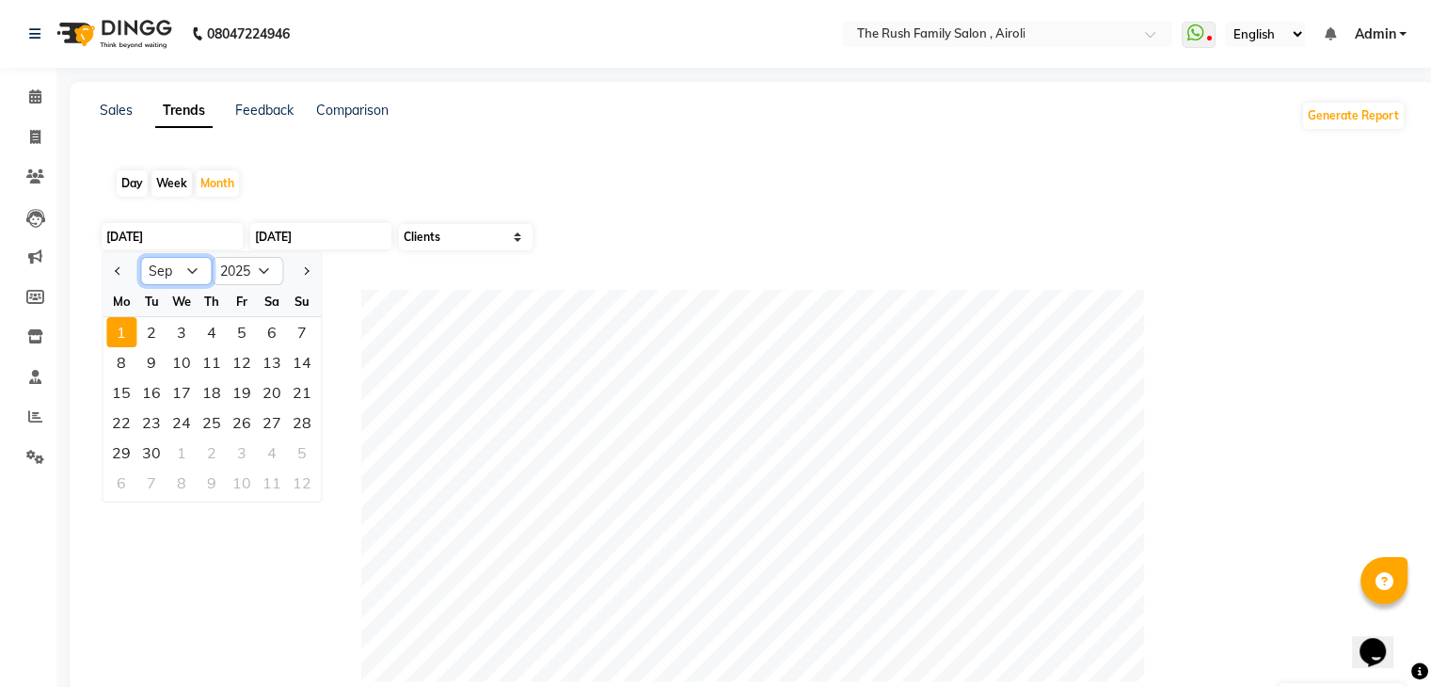
click at [171, 274] on select "Jan Feb Mar Apr May Jun [DATE] Aug Sep Oct Nov Dec" at bounding box center [176, 271] width 72 height 28
select select "8"
click at [140, 257] on select "Jan Feb Mar Apr May Jun [DATE] Aug Sep Oct Nov Dec" at bounding box center [176, 271] width 72 height 28
click at [244, 334] on div "1" at bounding box center [242, 332] width 30 height 30
type input "[DATE]"
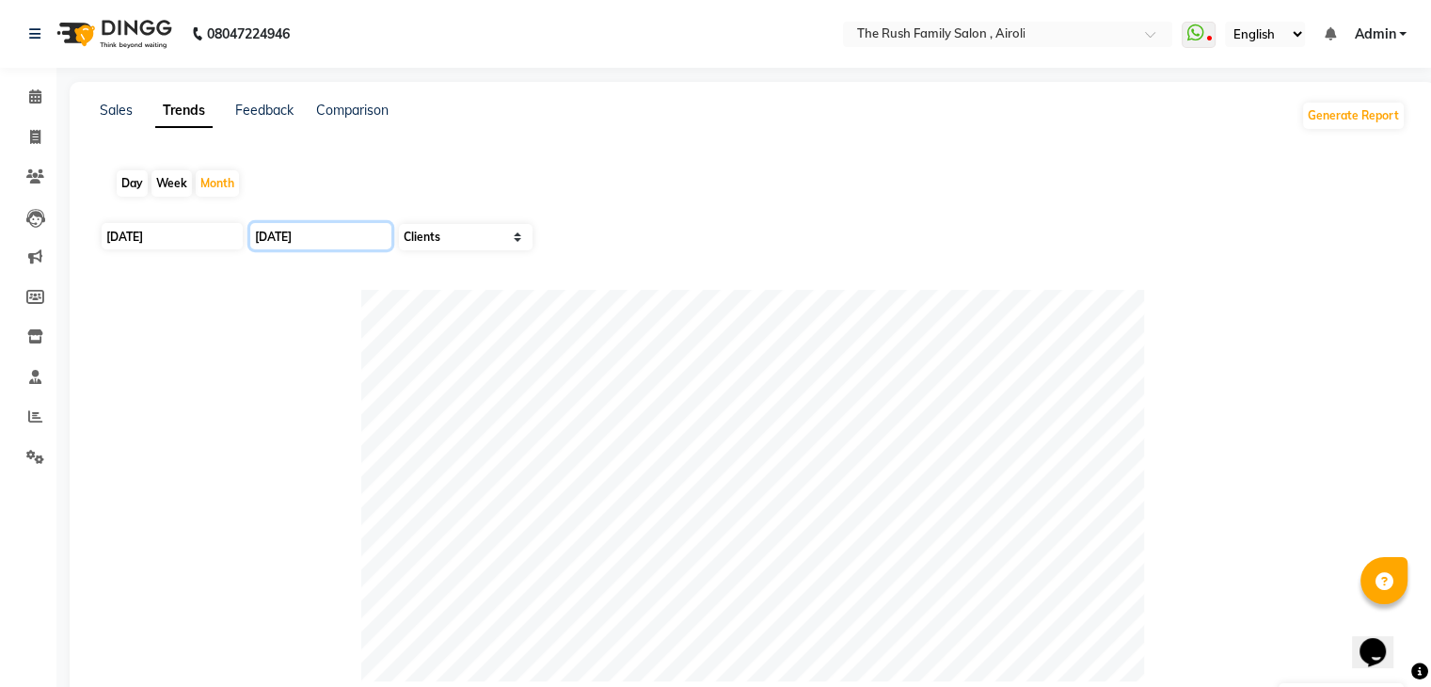
click at [307, 246] on input "[DATE]" at bounding box center [320, 236] width 141 height 26
select select "9"
select select "2025"
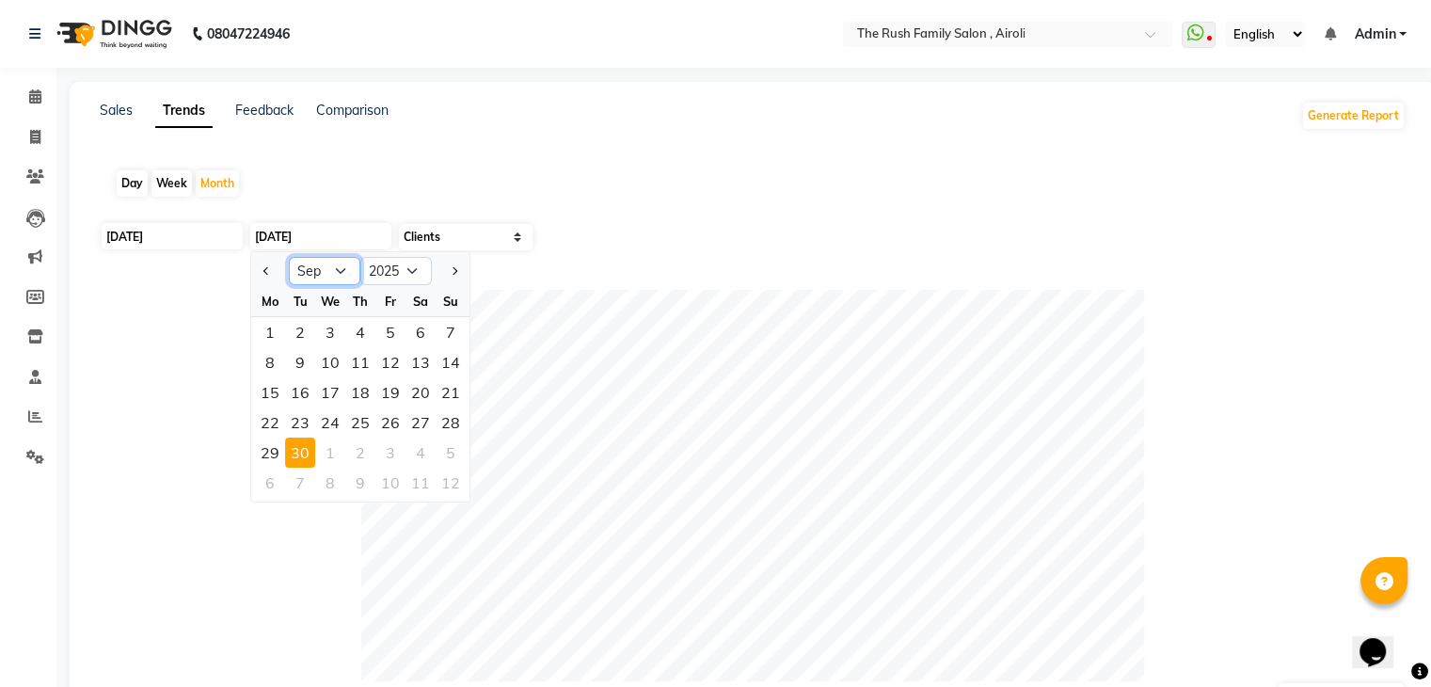
click at [338, 279] on select "Jan Feb Mar Apr May Jun [DATE] Aug Sep Oct Nov Dec" at bounding box center [325, 271] width 72 height 28
select select "8"
click at [289, 257] on select "Jan Feb Mar Apr May Jun [DATE] Aug Sep Oct Nov Dec" at bounding box center [325, 271] width 72 height 28
click at [444, 447] on div "31" at bounding box center [451, 453] width 30 height 30
type input "[DATE]"
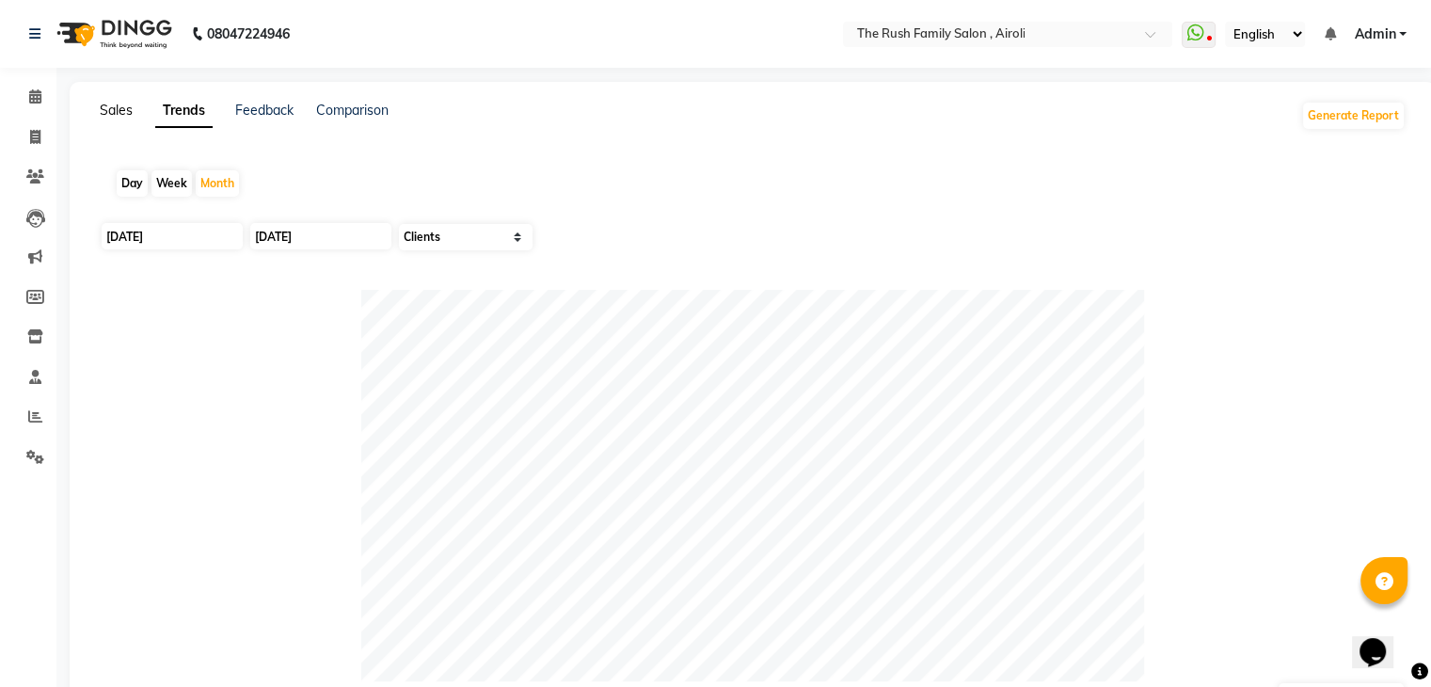
click at [102, 114] on link "Sales" at bounding box center [116, 110] width 33 height 17
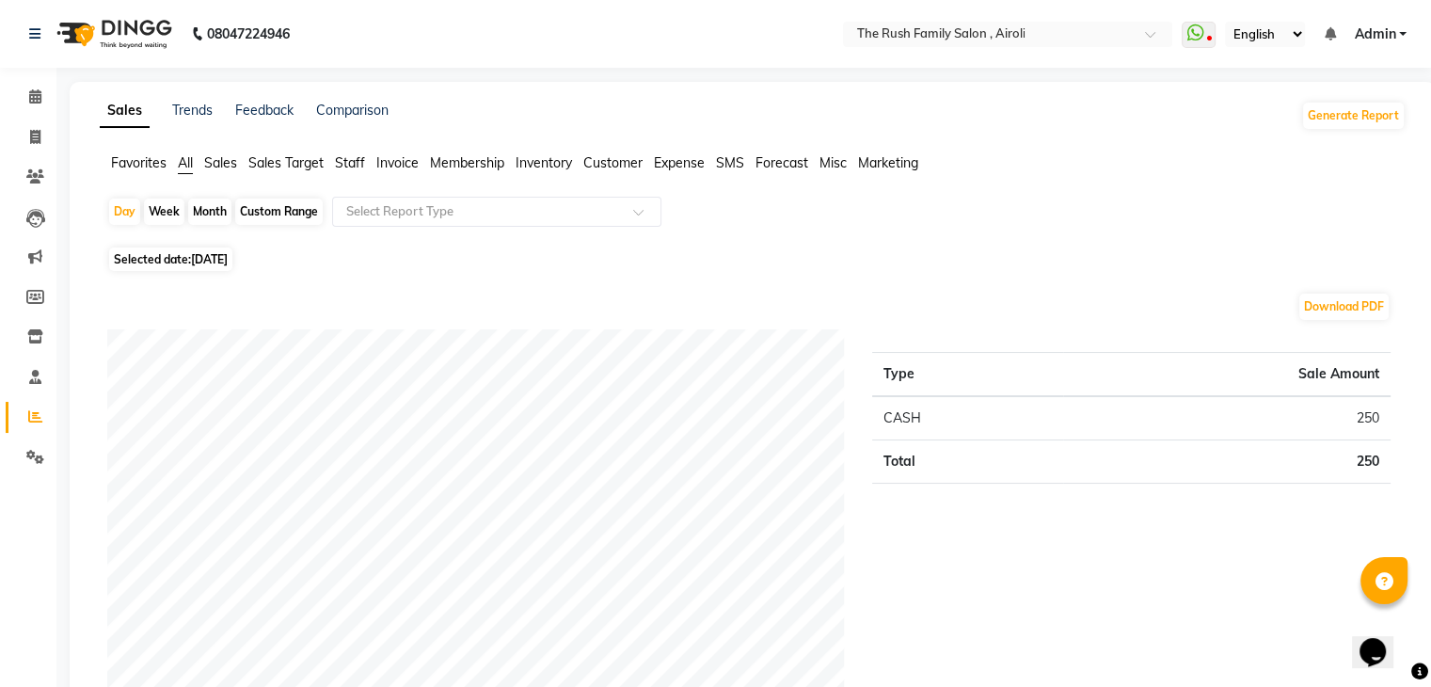
click at [835, 165] on span "Misc" at bounding box center [833, 162] width 27 height 17
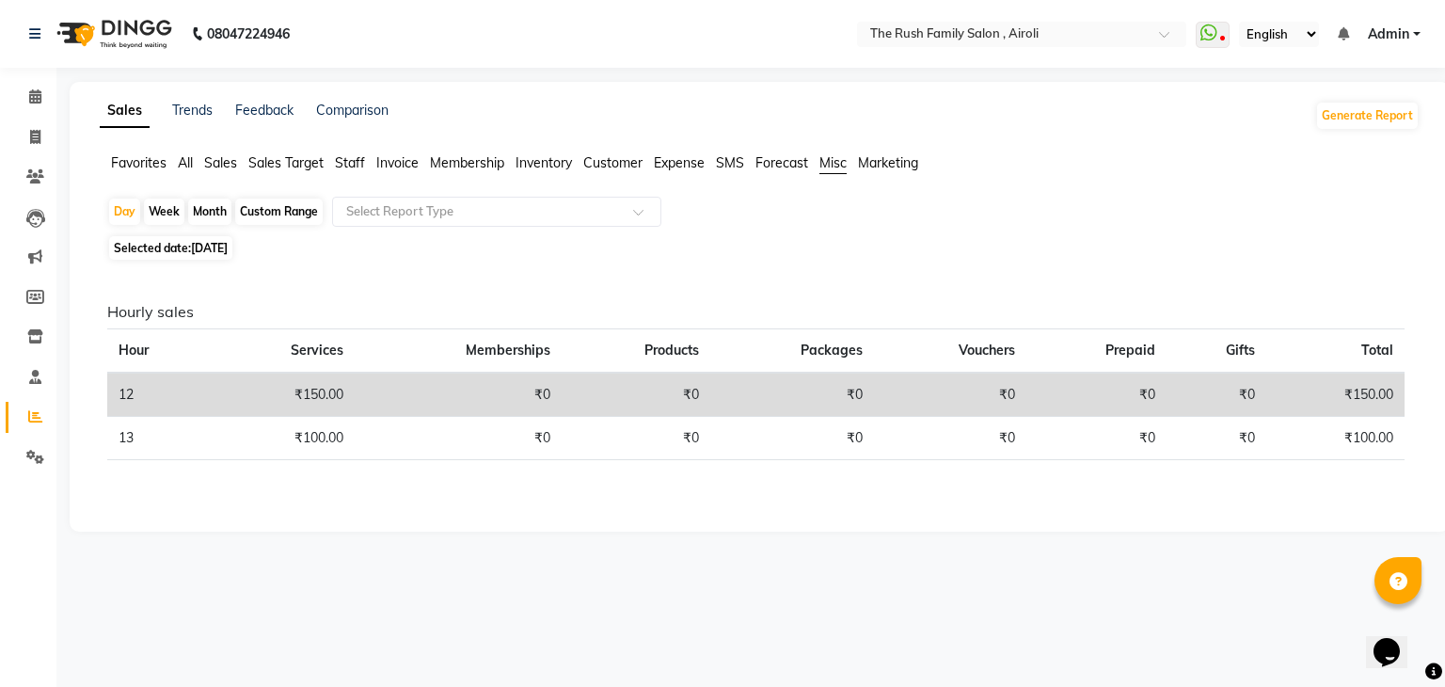
click at [890, 172] on li "Marketing" at bounding box center [888, 163] width 60 height 20
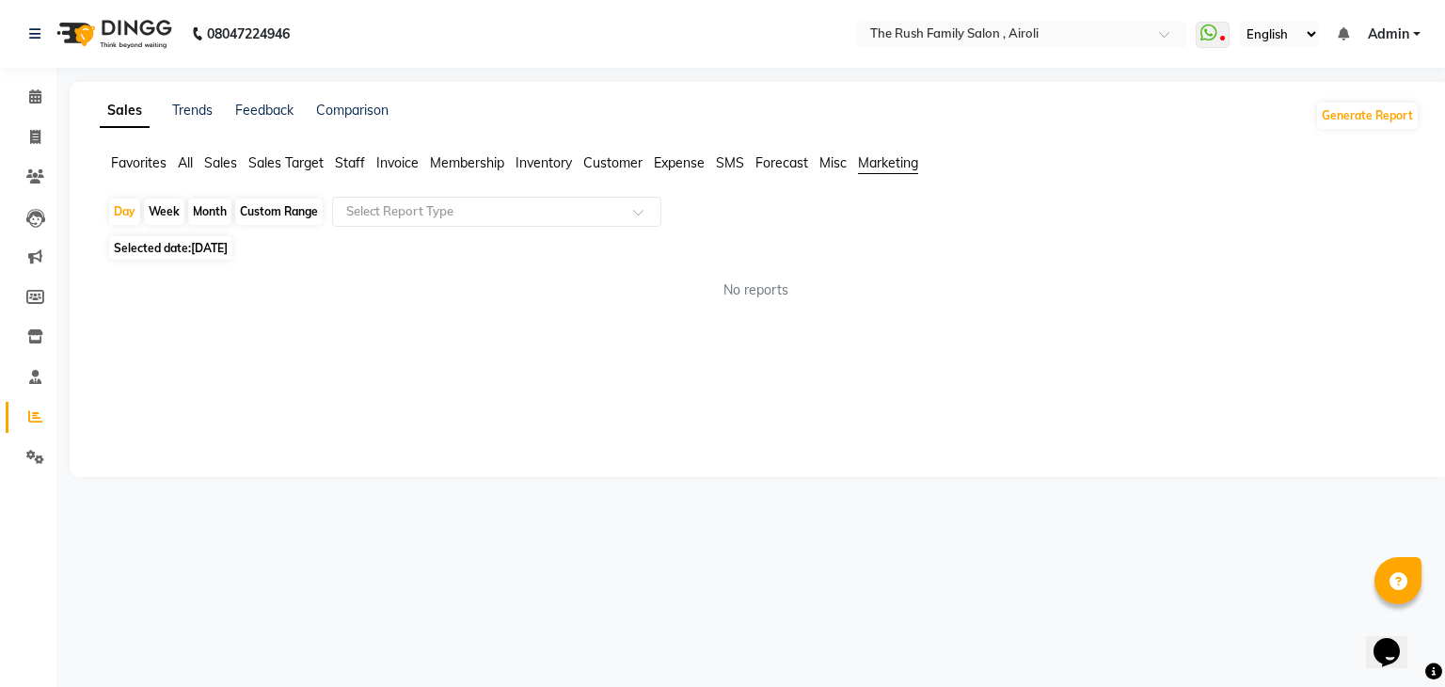
click at [185, 167] on span "All" at bounding box center [185, 162] width 15 height 17
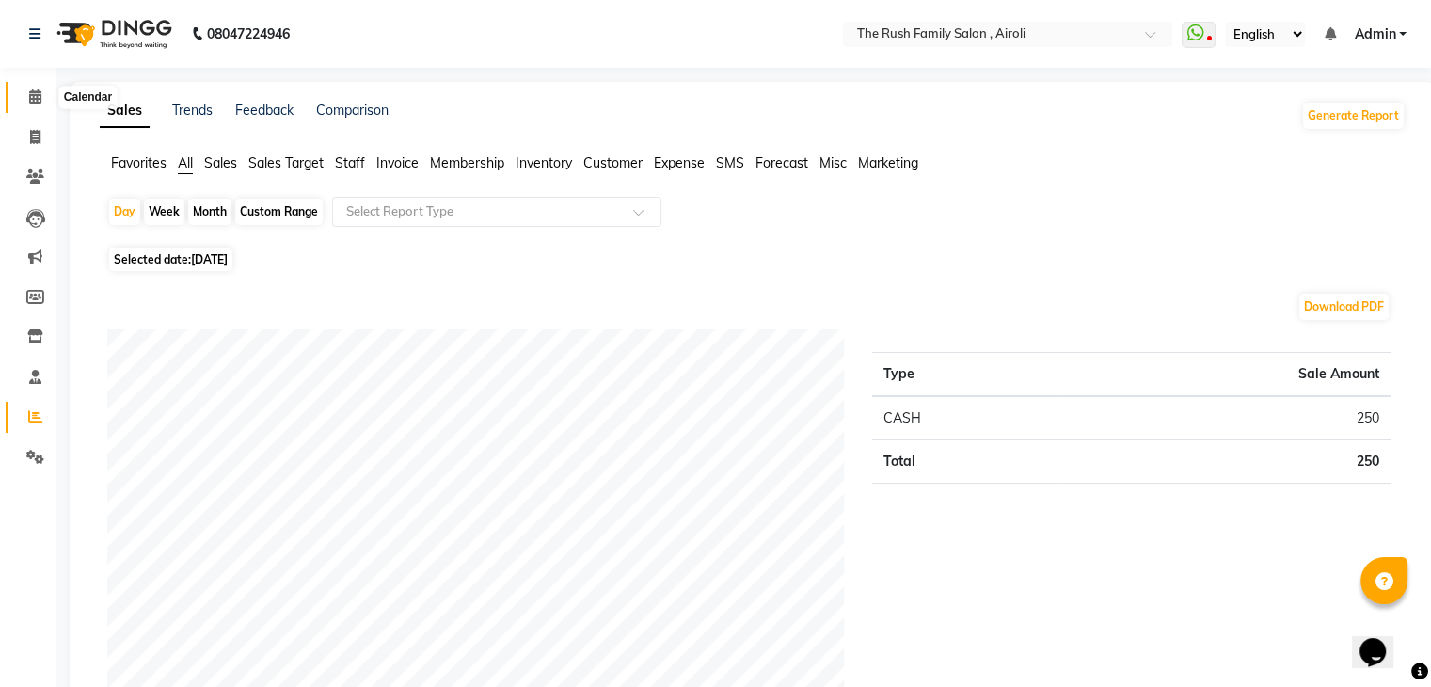
click at [30, 105] on span at bounding box center [35, 98] width 33 height 22
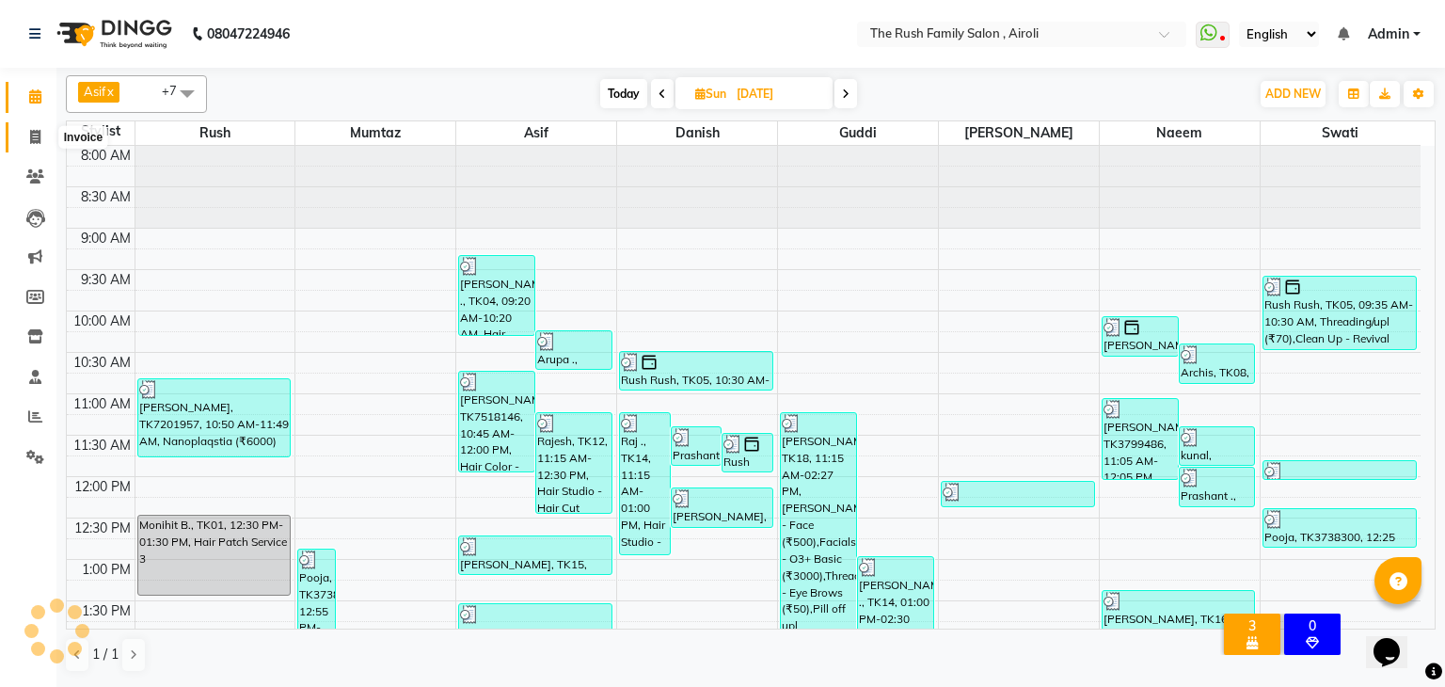
click at [32, 133] on icon at bounding box center [35, 137] width 10 height 14
select select "service"
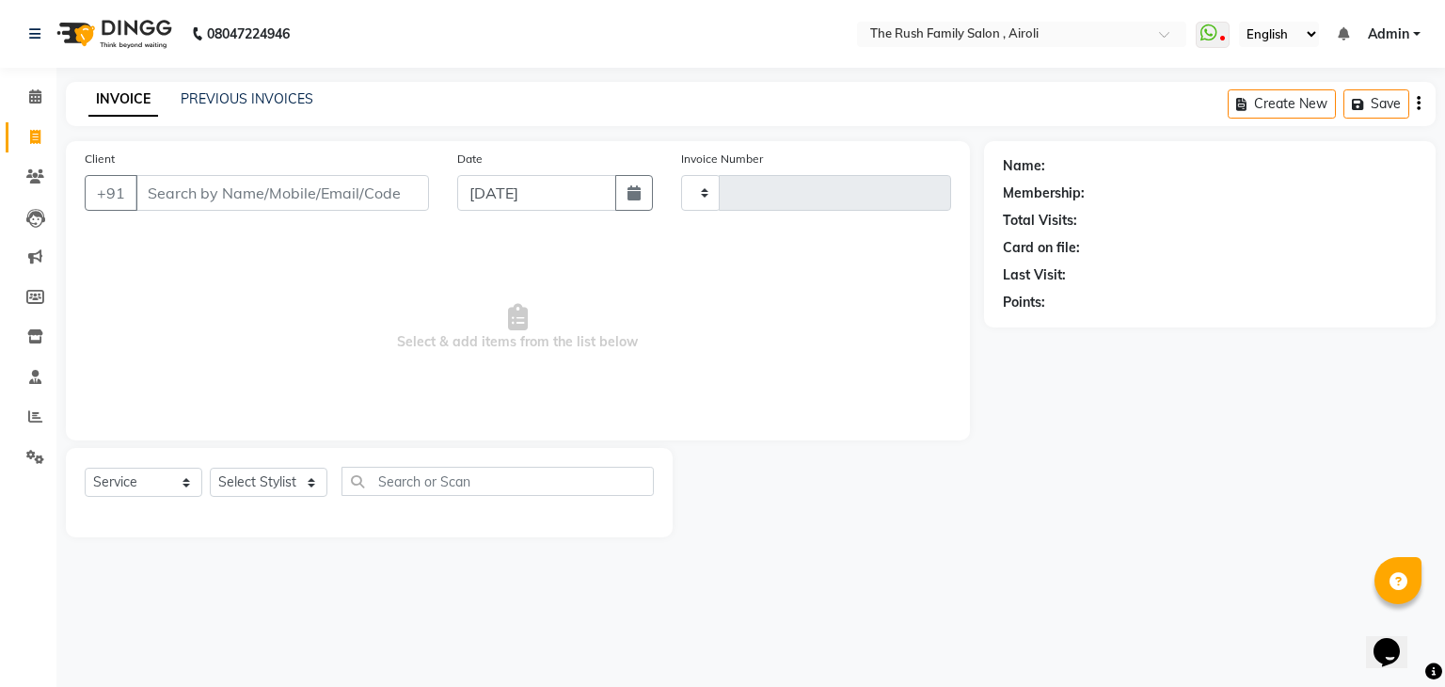
type input "3514"
select select "5419"
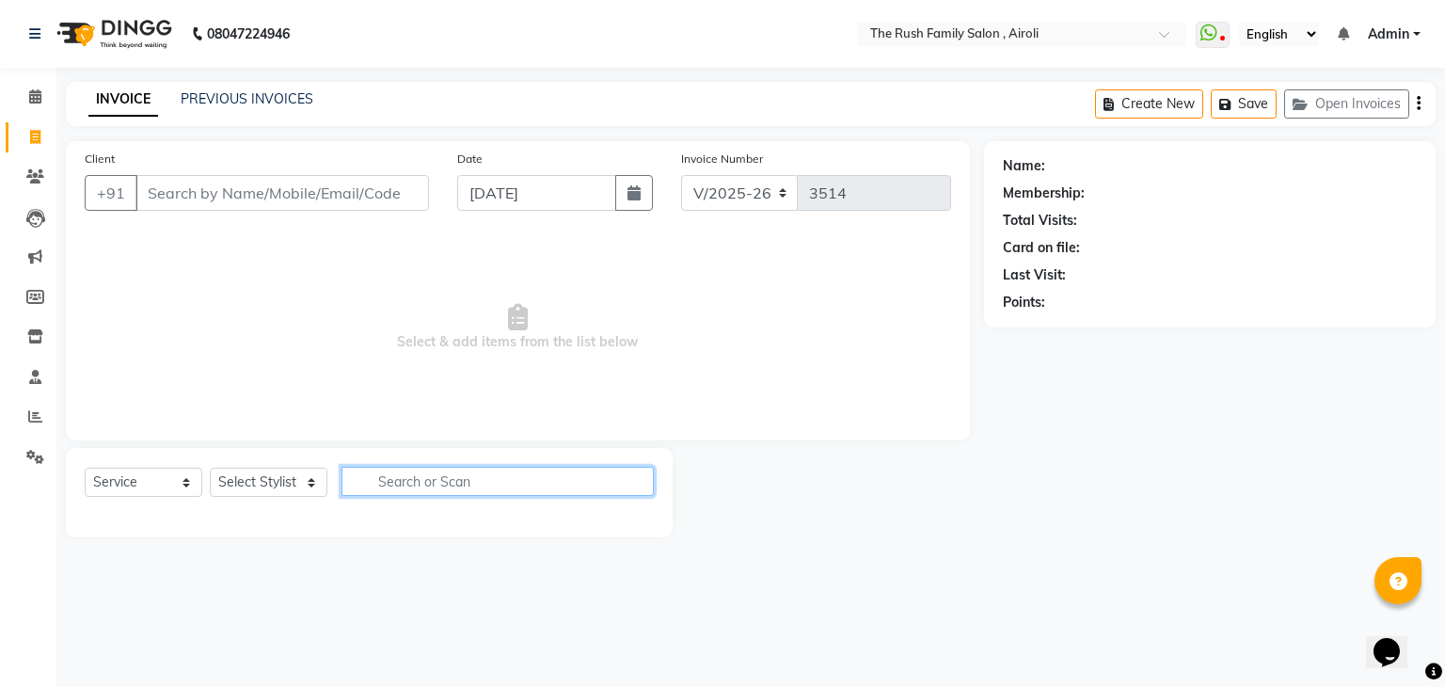
click at [584, 488] on input "text" at bounding box center [498, 481] width 312 height 29
click at [31, 96] on icon at bounding box center [35, 96] width 12 height 14
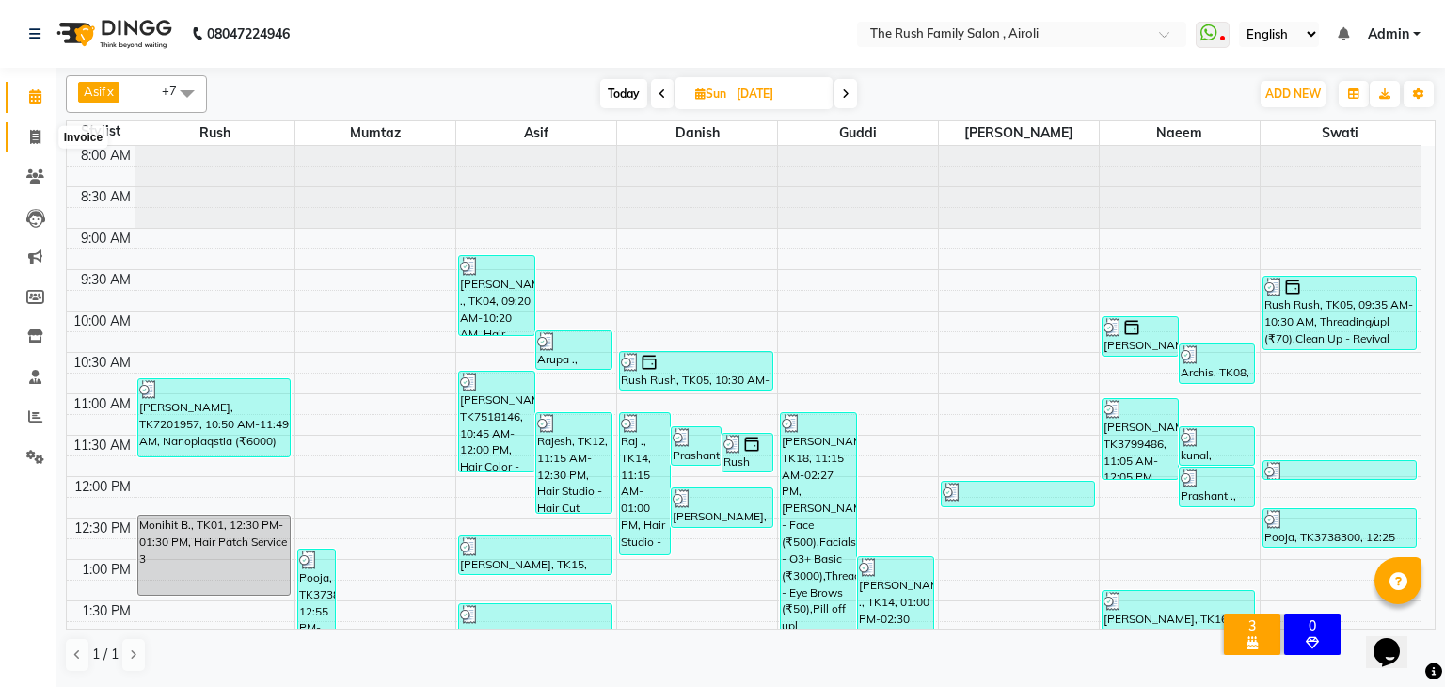
click at [38, 138] on icon at bounding box center [35, 137] width 10 height 14
select select "service"
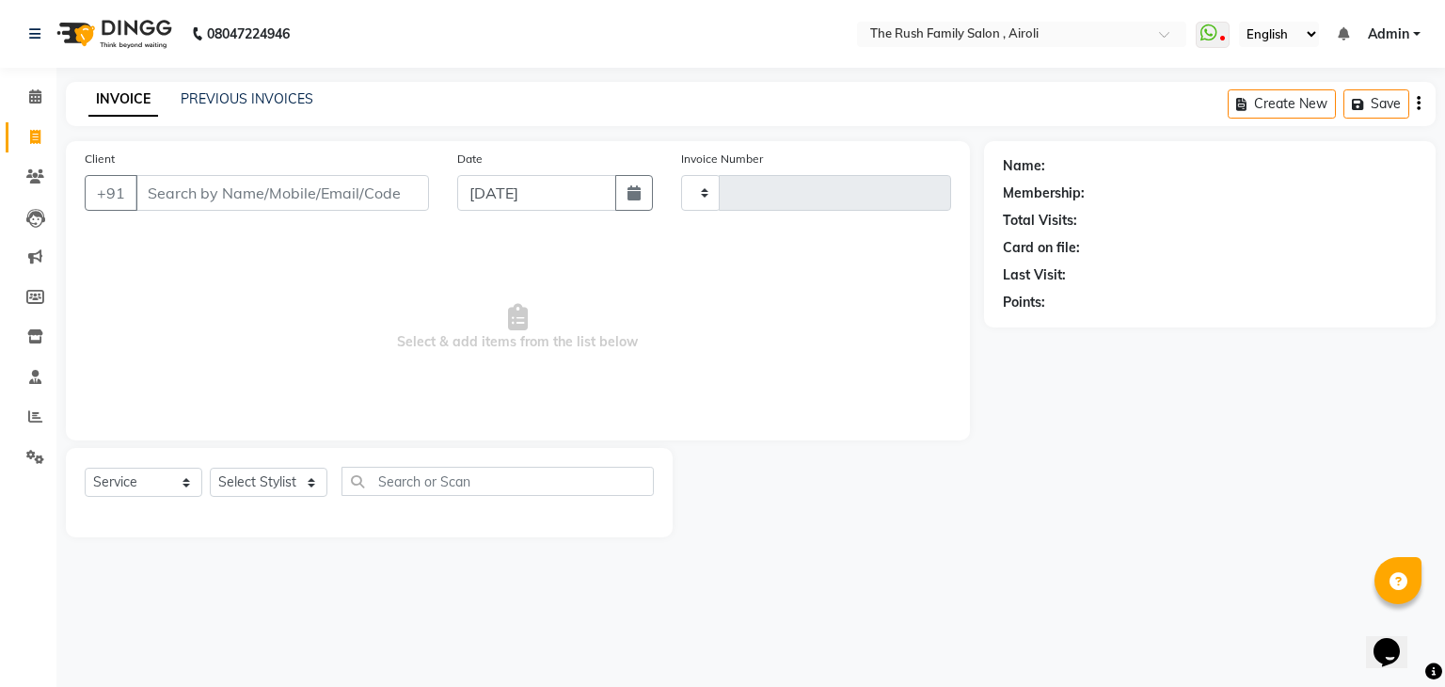
type input "3514"
select select "5419"
click at [207, 99] on link "PREVIOUS INVOICES" at bounding box center [247, 98] width 133 height 17
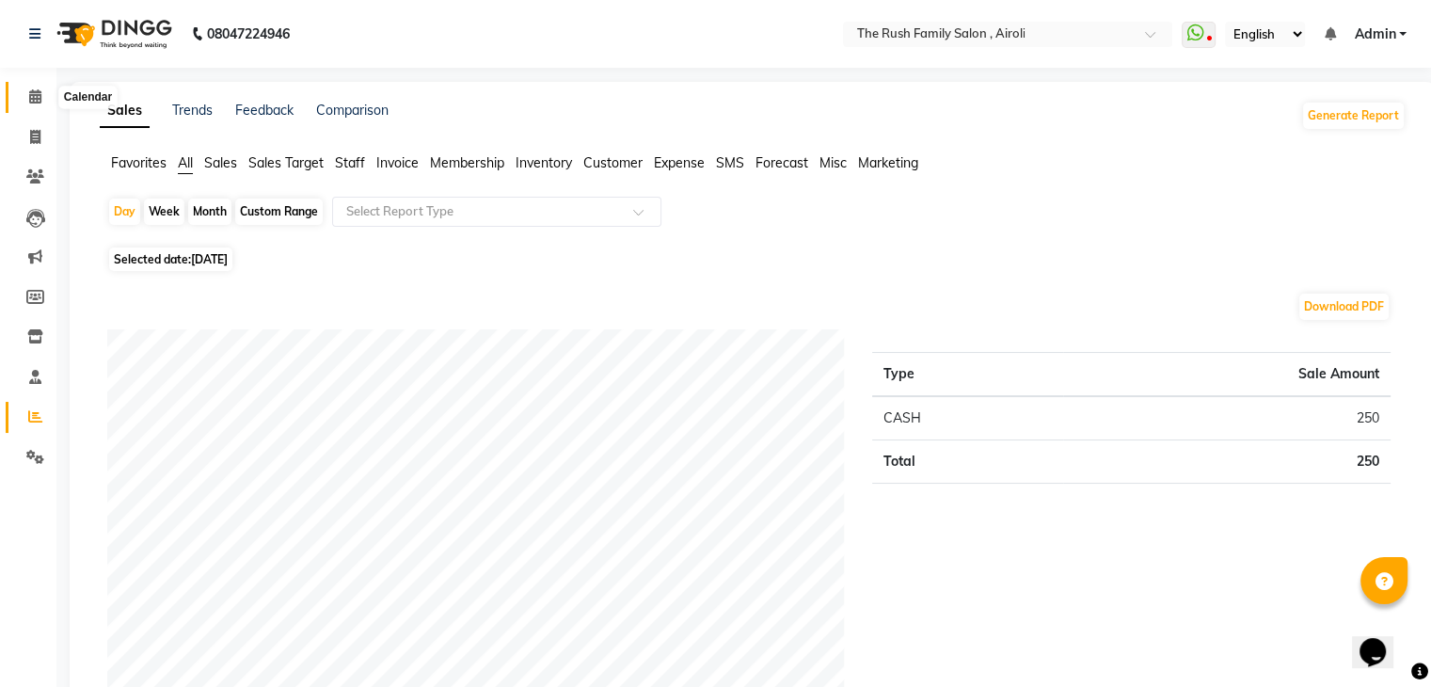
click at [38, 88] on span at bounding box center [35, 98] width 33 height 22
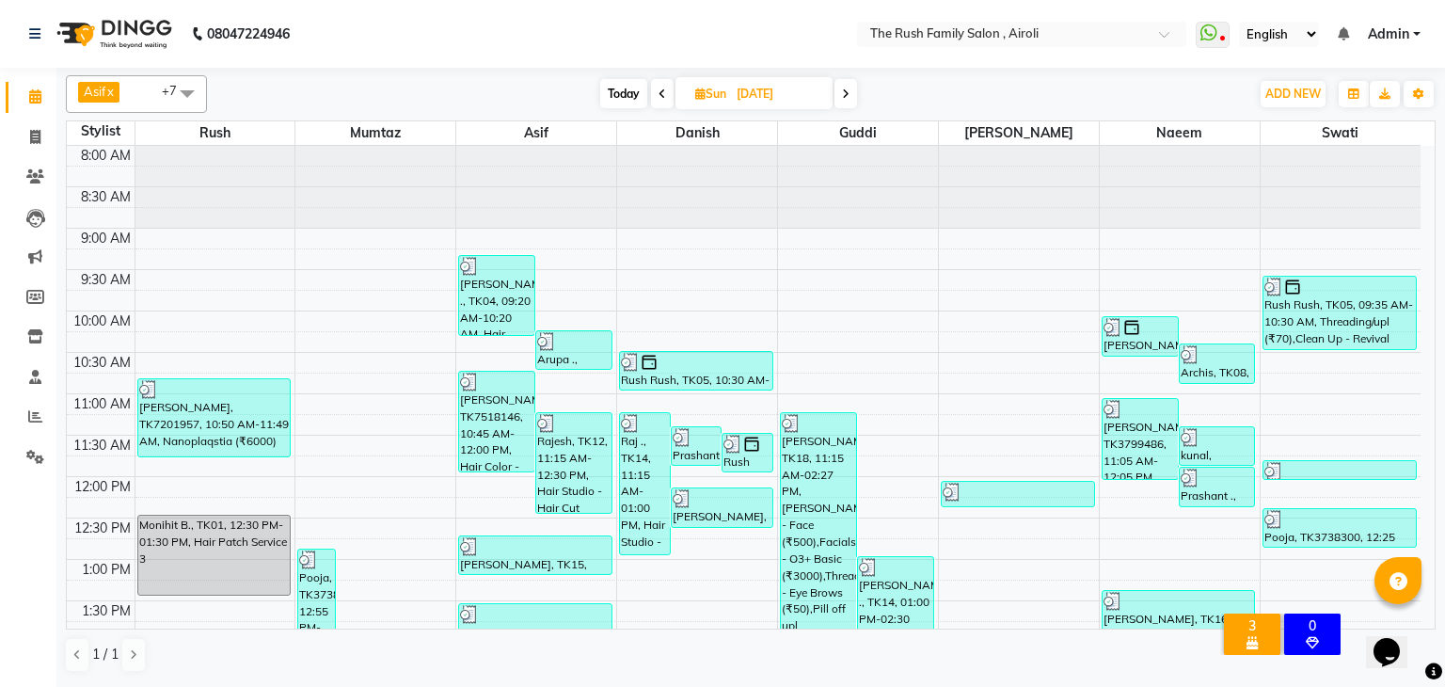
drag, startPoint x: 286, startPoint y: 247, endPoint x: 669, endPoint y: 161, distance: 392.6
click at [669, 161] on div at bounding box center [697, 187] width 160 height 82
click at [33, 174] on icon at bounding box center [35, 176] width 18 height 14
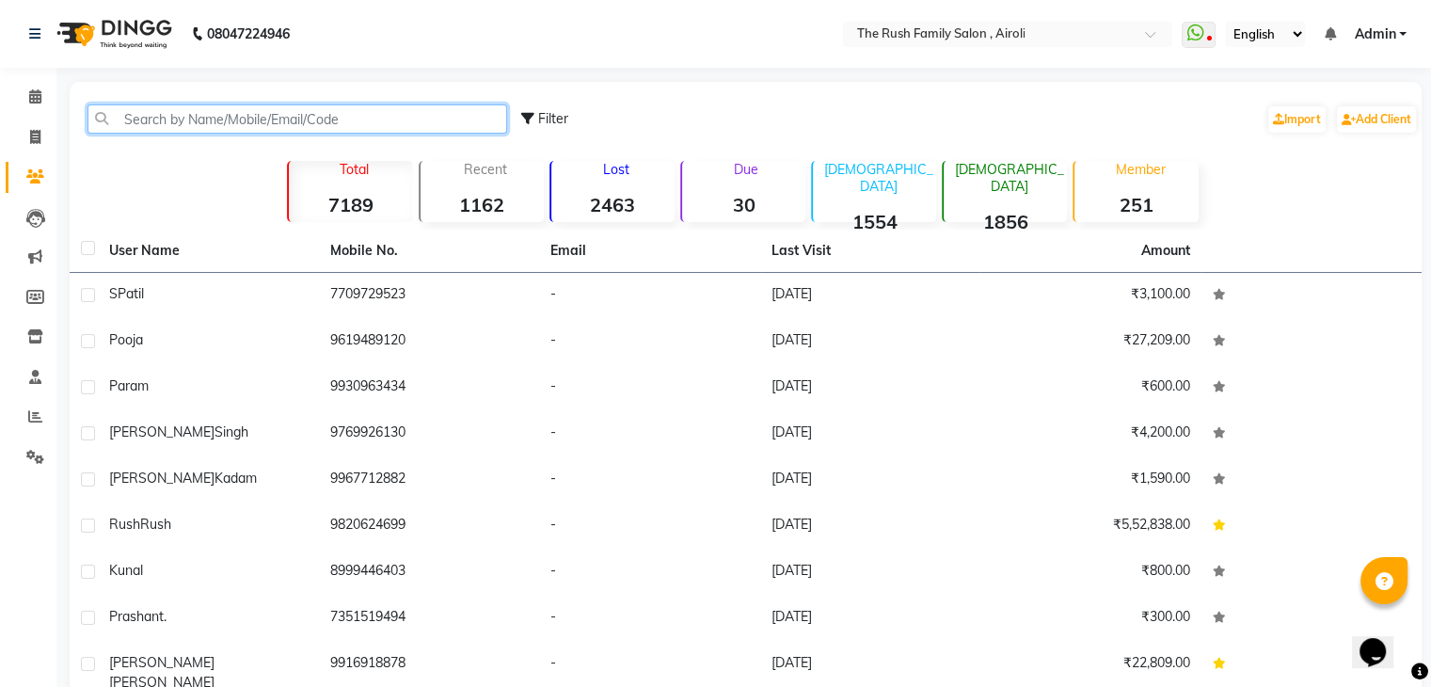
click at [206, 126] on input "text" at bounding box center [298, 118] width 420 height 29
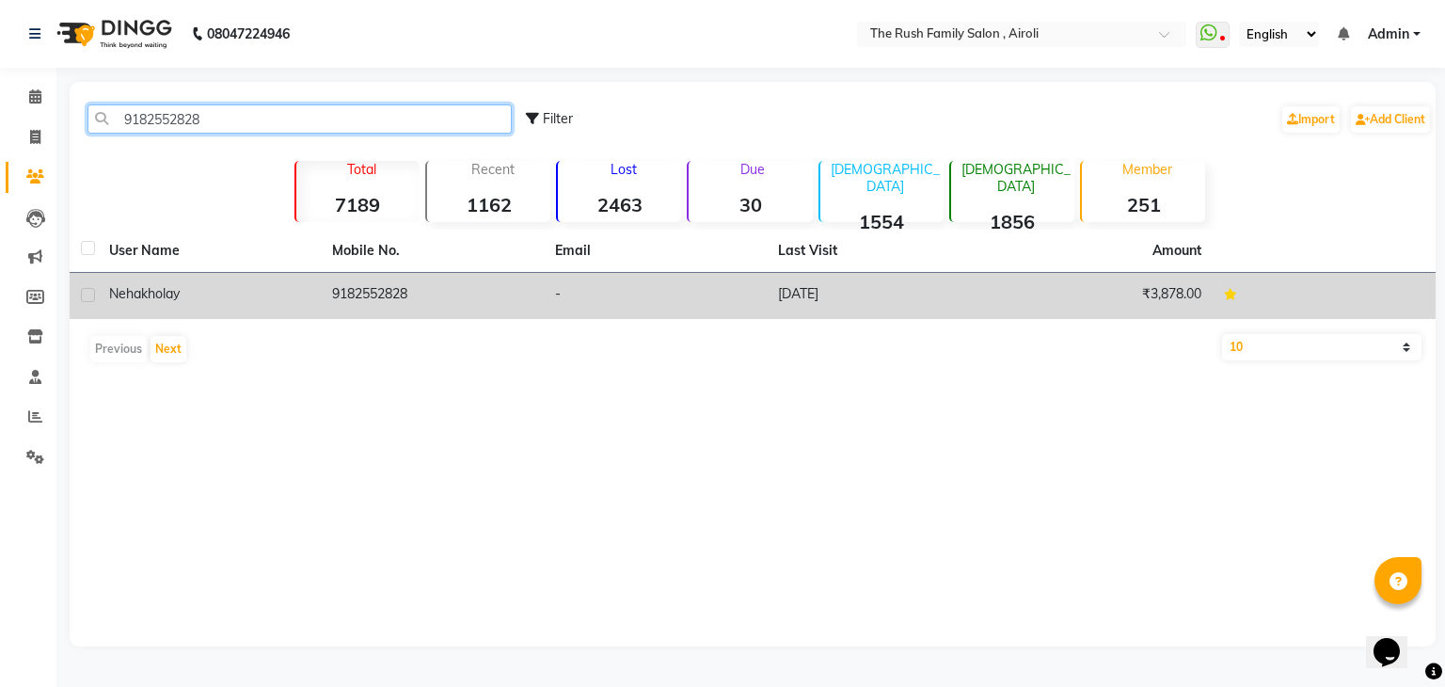
type input "9182552828"
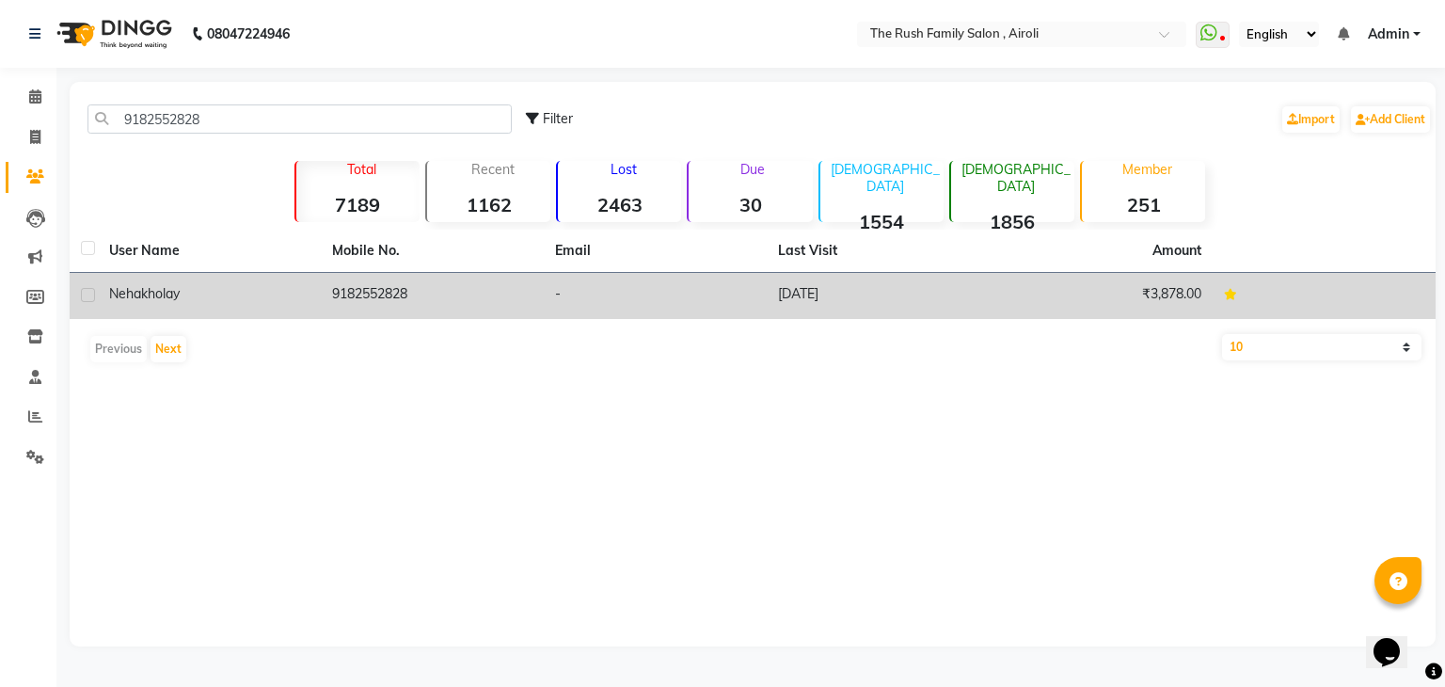
click at [119, 293] on span "Neha" at bounding box center [125, 293] width 32 height 17
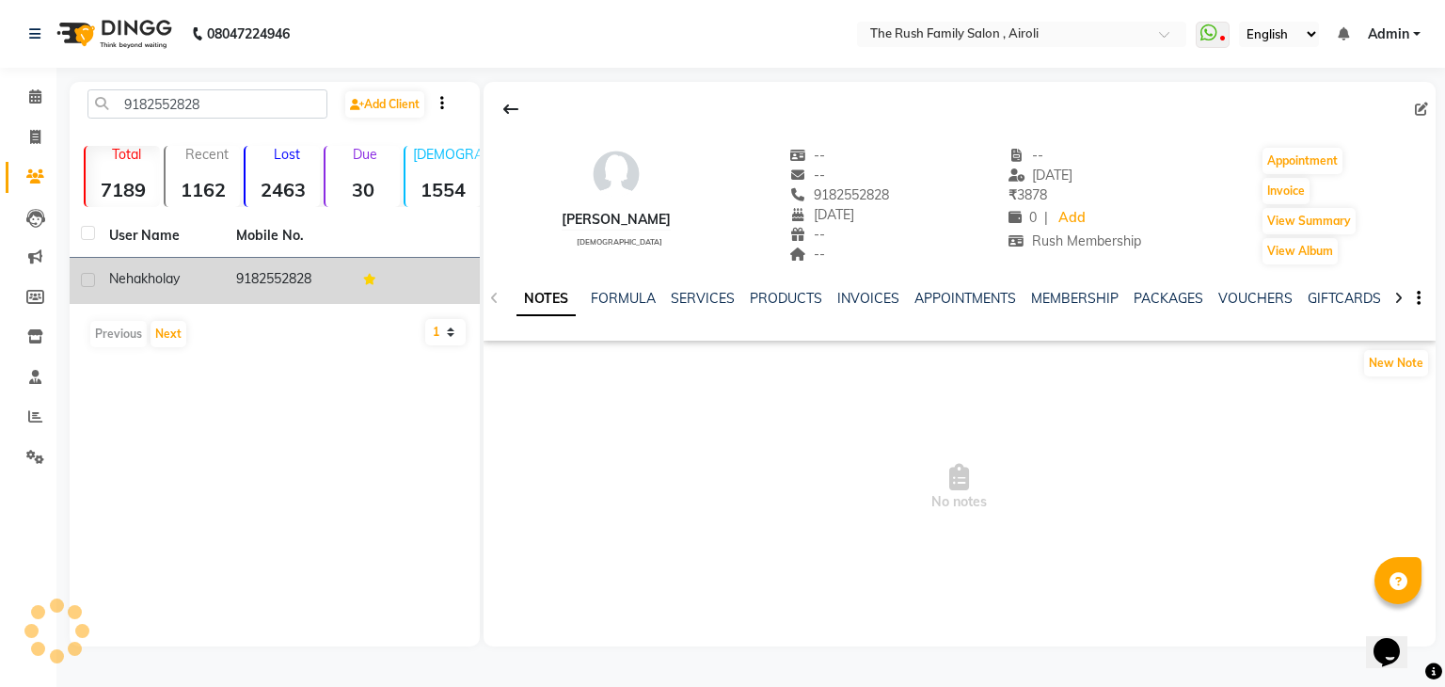
click at [119, 293] on td "Neha kholay" at bounding box center [161, 281] width 127 height 46
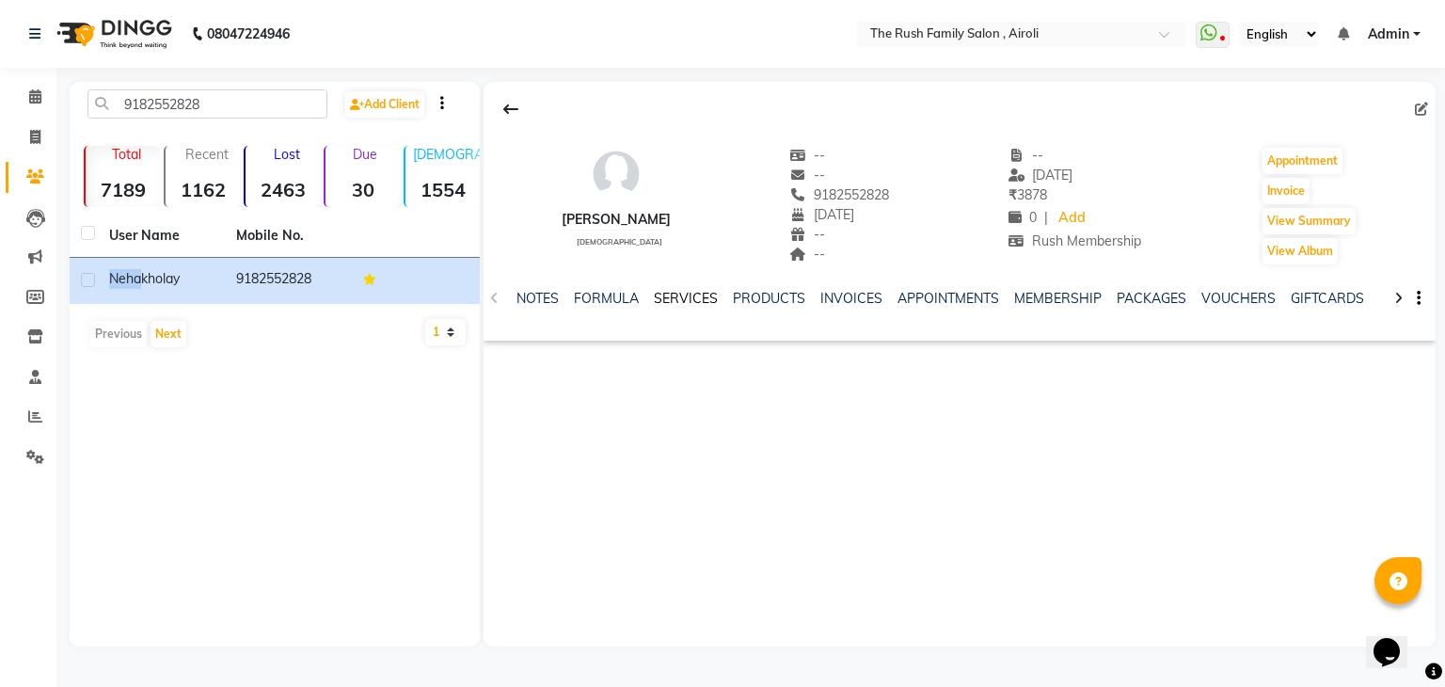
click at [686, 302] on link "SERVICES" at bounding box center [686, 298] width 64 height 17
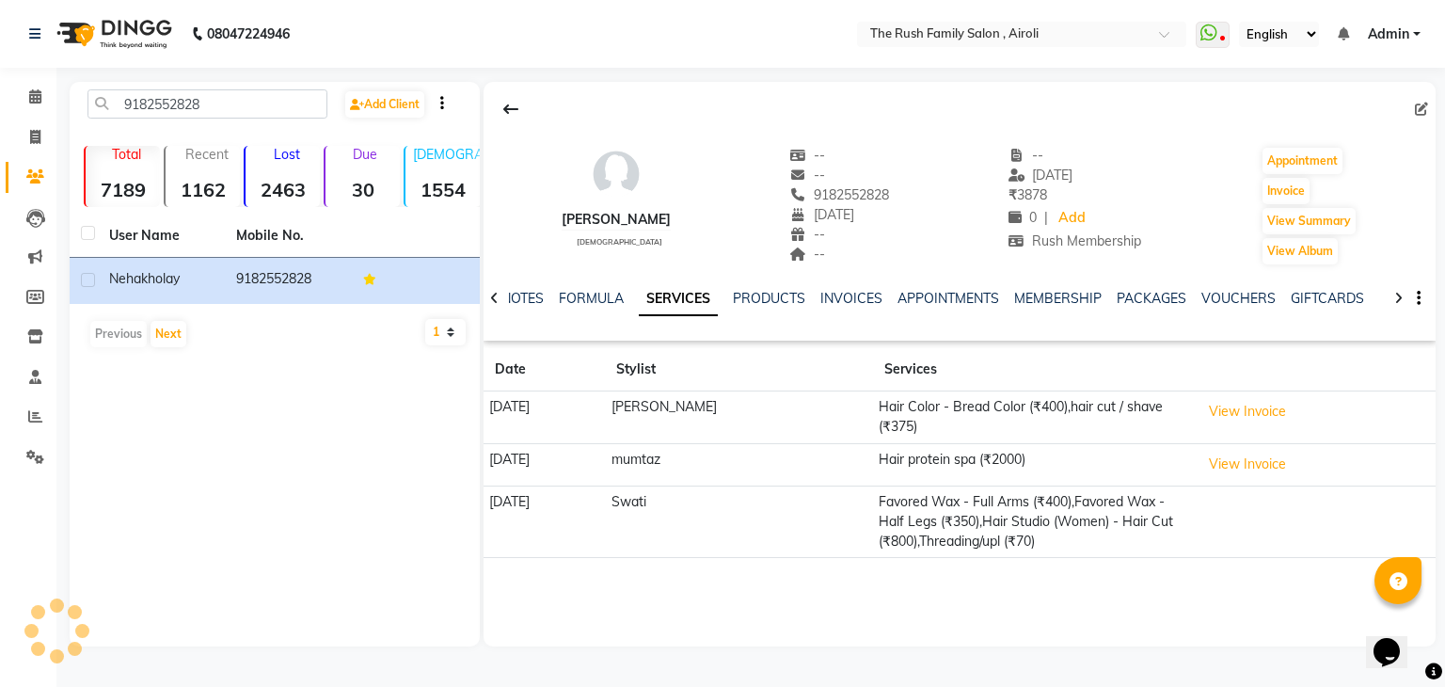
drag, startPoint x: 1444, startPoint y: 485, endPoint x: 1441, endPoint y: 456, distance: 28.5
drag, startPoint x: 1441, startPoint y: 456, endPoint x: 718, endPoint y: 550, distance: 728.7
click at [718, 550] on div "Neha kholay female -- -- 9182552828 20-07-1992 -- -- -- 26-07-2025 ₹ 3878 0 | A…" at bounding box center [960, 327] width 952 height 491
click at [1234, 450] on button "View Invoice" at bounding box center [1248, 464] width 94 height 29
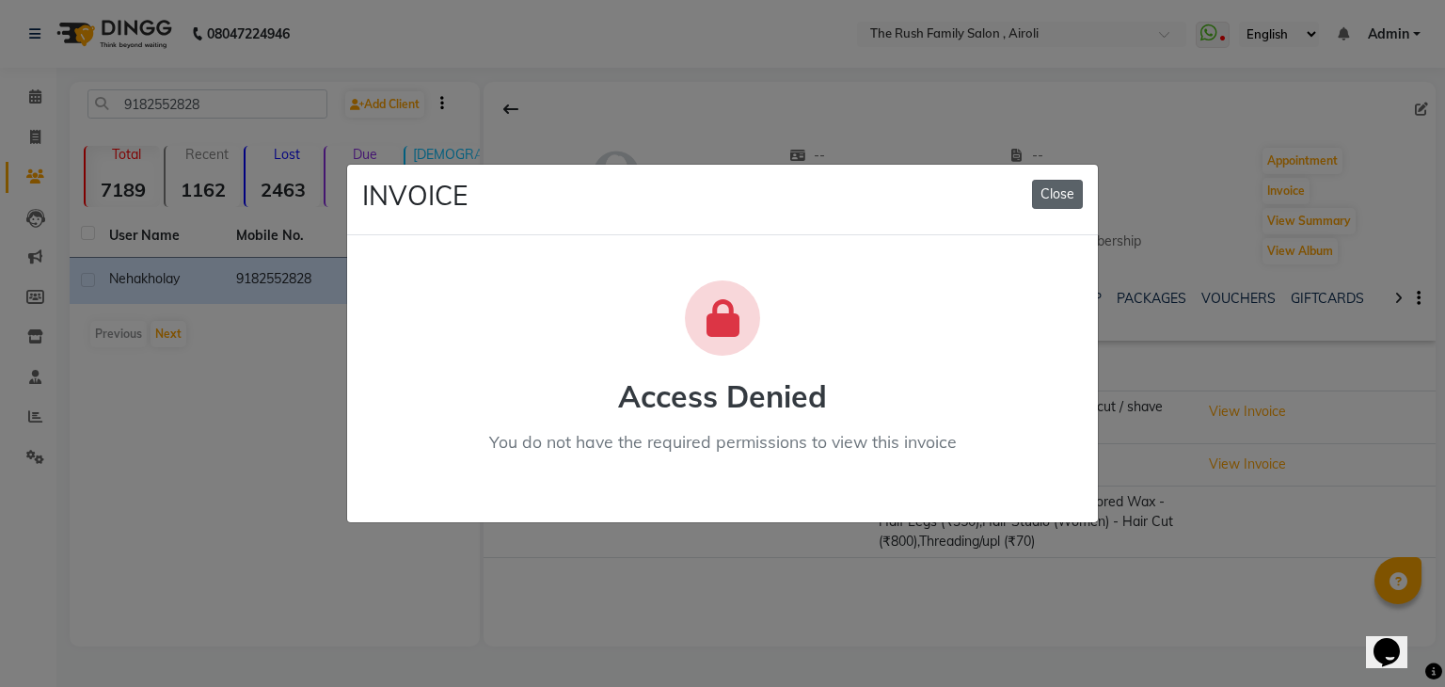
click at [1047, 196] on button "Close" at bounding box center [1057, 194] width 51 height 29
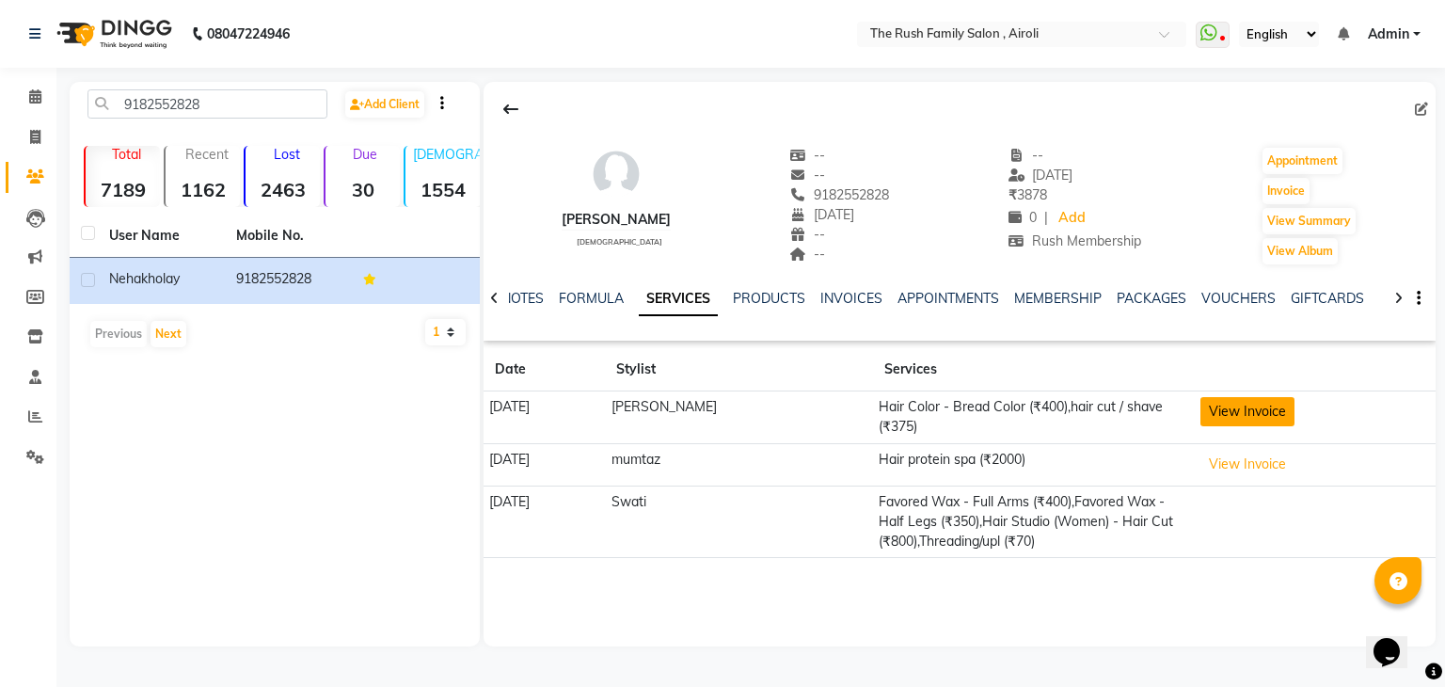
click at [1210, 404] on button "View Invoice" at bounding box center [1248, 411] width 94 height 29
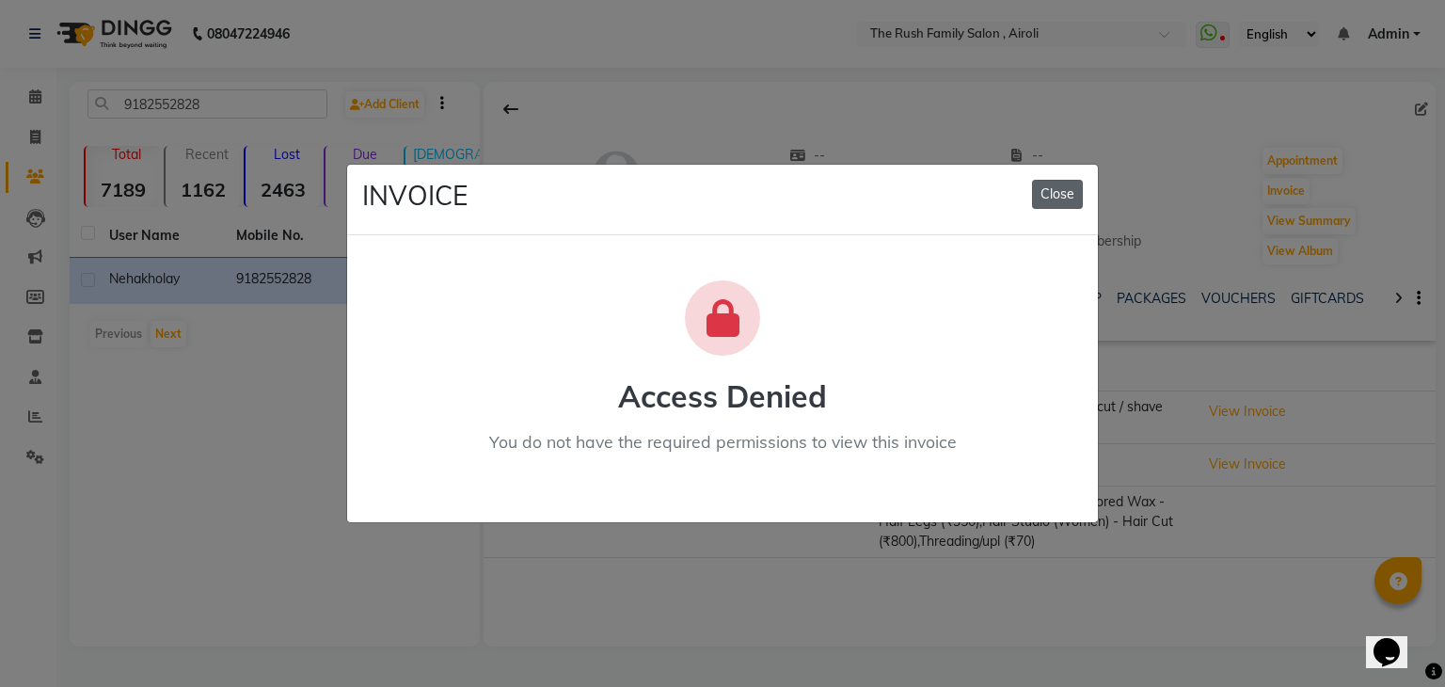
click at [1062, 197] on button "Close" at bounding box center [1057, 194] width 51 height 29
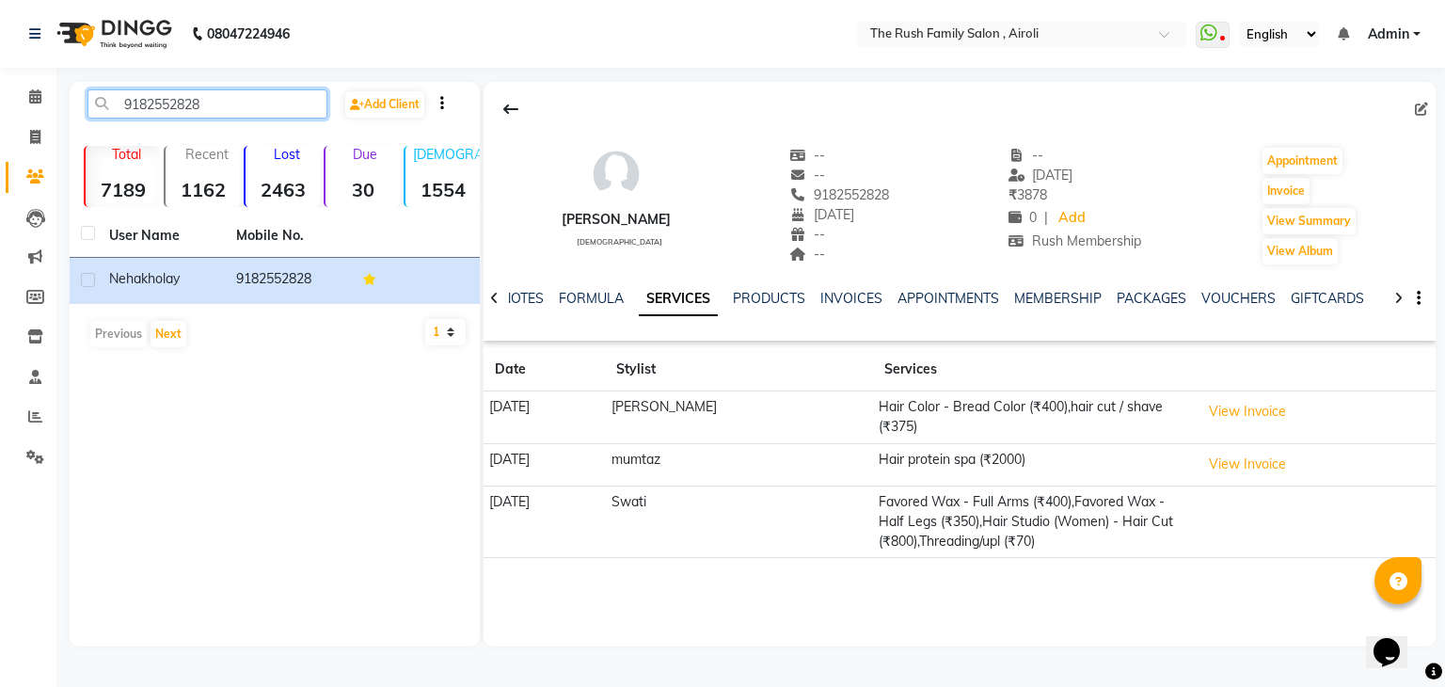
click at [151, 101] on input "9182552828" at bounding box center [208, 103] width 240 height 29
click at [34, 105] on span at bounding box center [35, 98] width 33 height 22
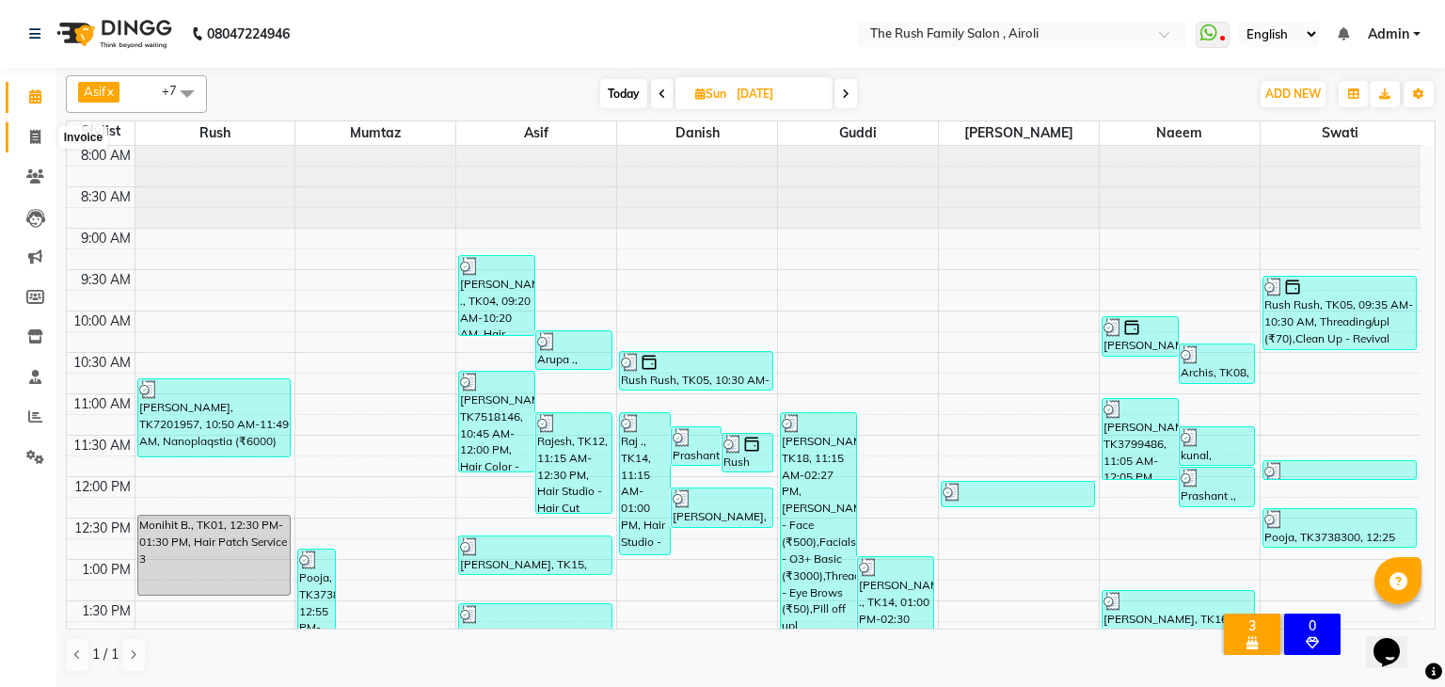
click at [32, 140] on icon at bounding box center [35, 137] width 10 height 14
select select "5419"
select select "service"
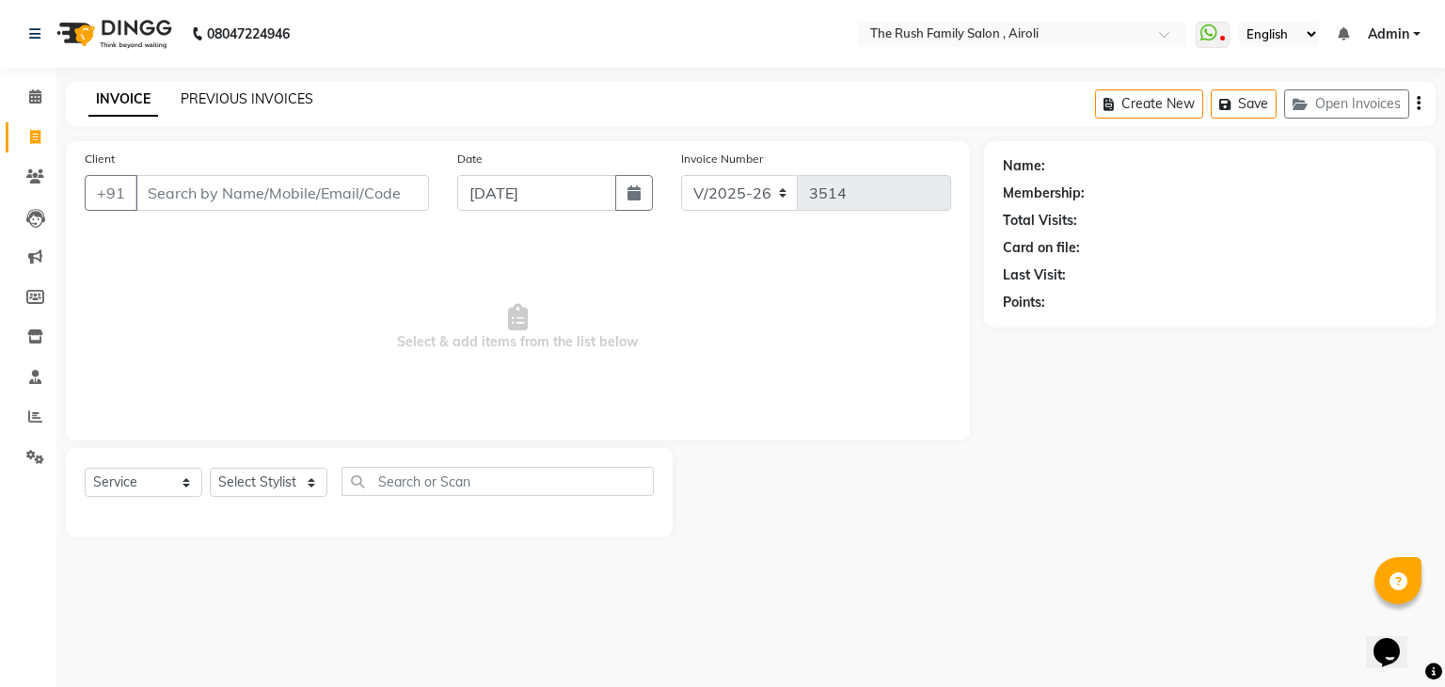
click at [232, 92] on link "PREVIOUS INVOICES" at bounding box center [247, 98] width 133 height 17
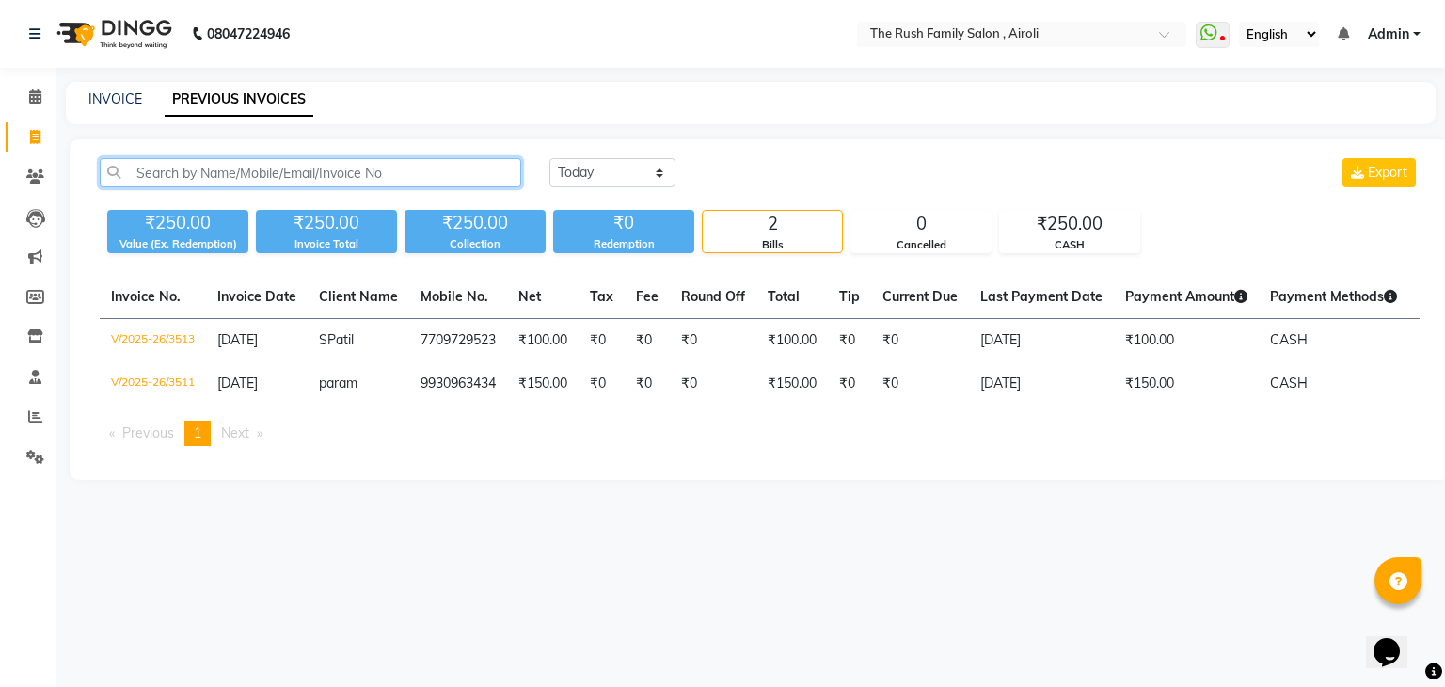
click at [228, 175] on input "text" at bounding box center [311, 172] width 422 height 29
click at [117, 105] on link "INVOICE" at bounding box center [115, 98] width 54 height 17
select select "5419"
select select "service"
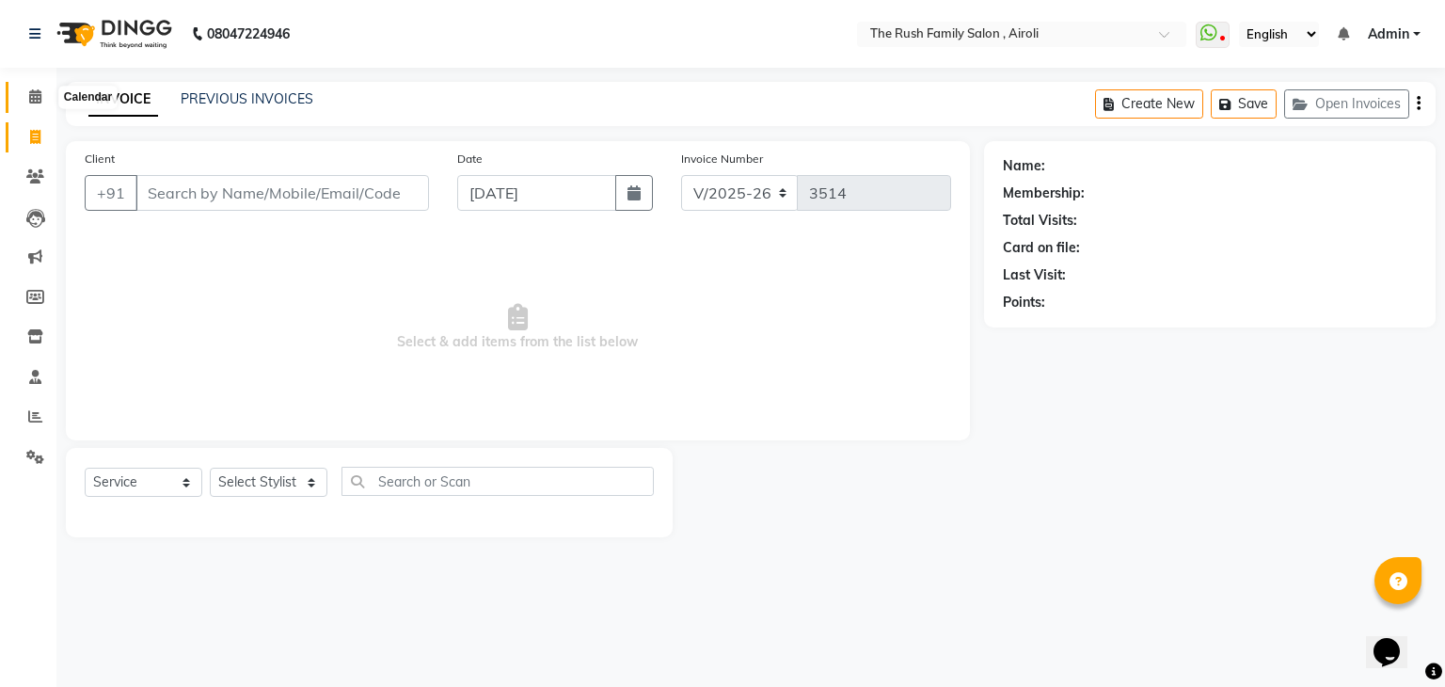
click at [40, 99] on icon at bounding box center [35, 96] width 12 height 14
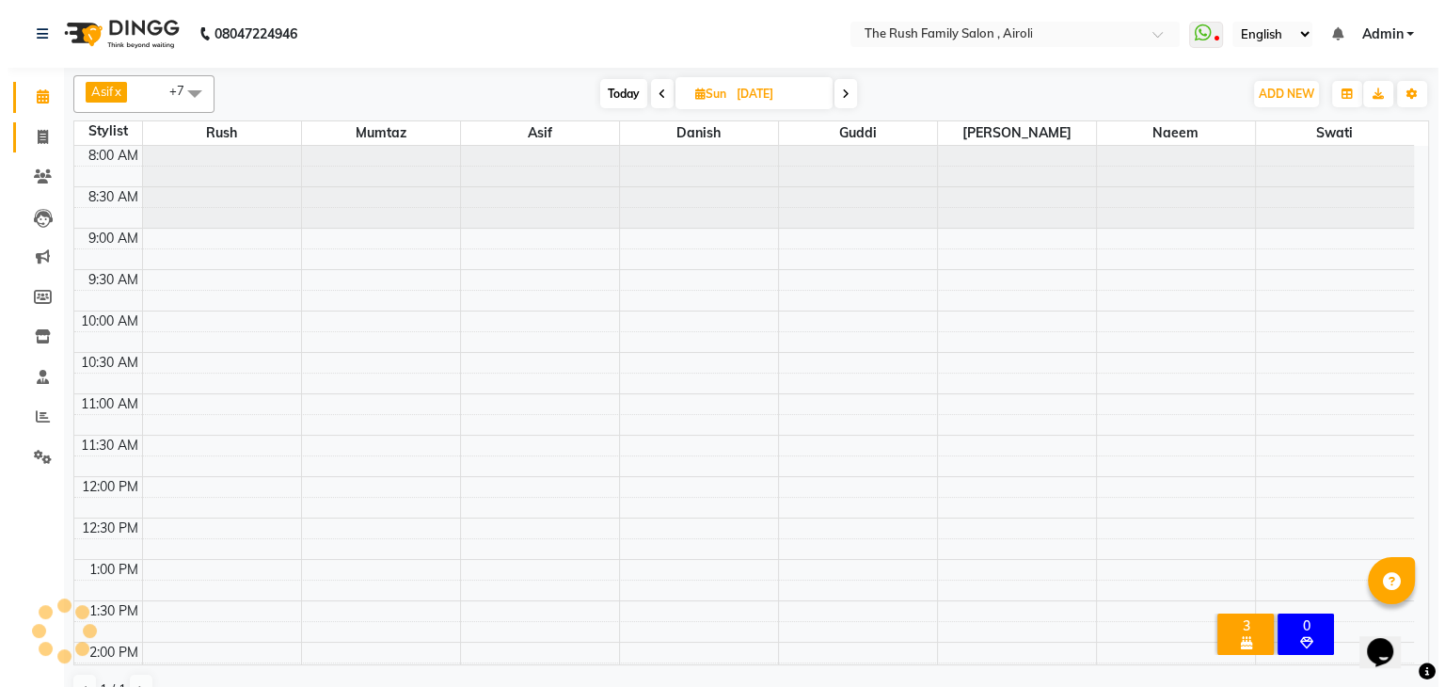
scroll to position [493, 0]
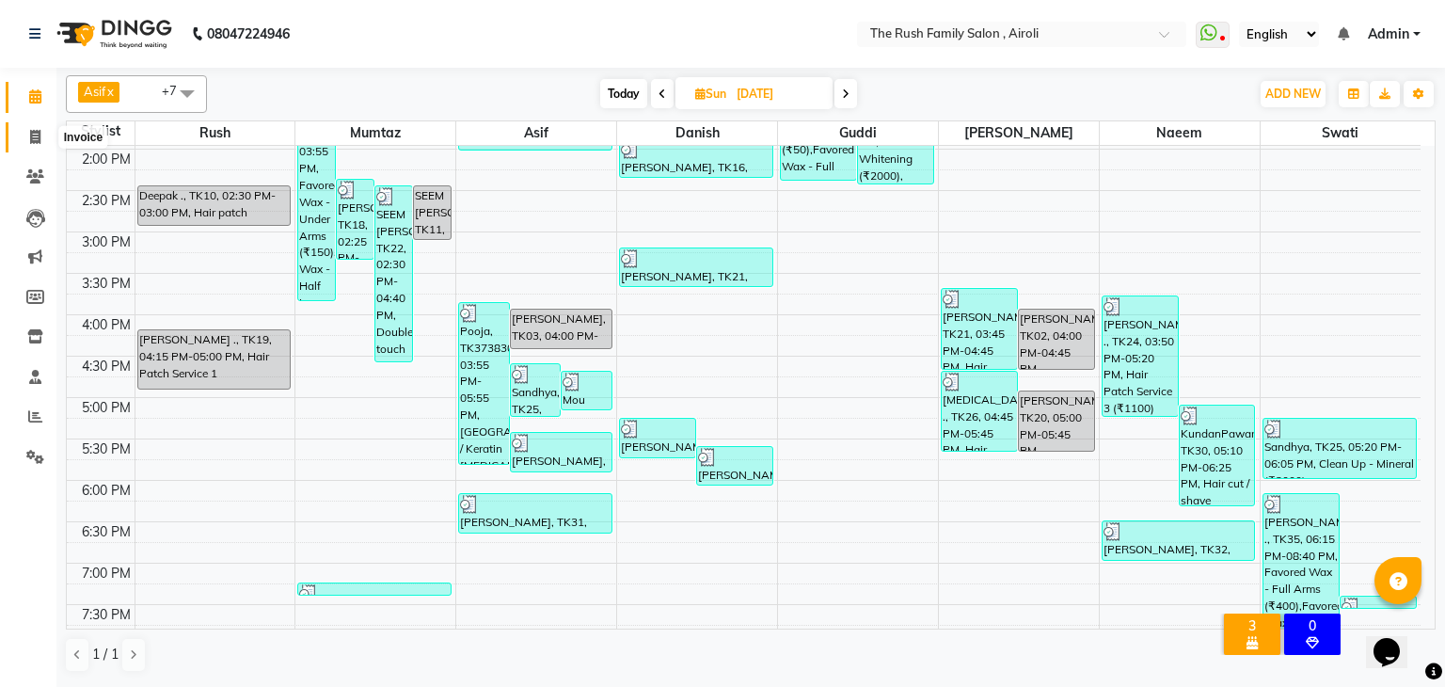
click at [39, 142] on icon at bounding box center [35, 137] width 10 height 14
select select "service"
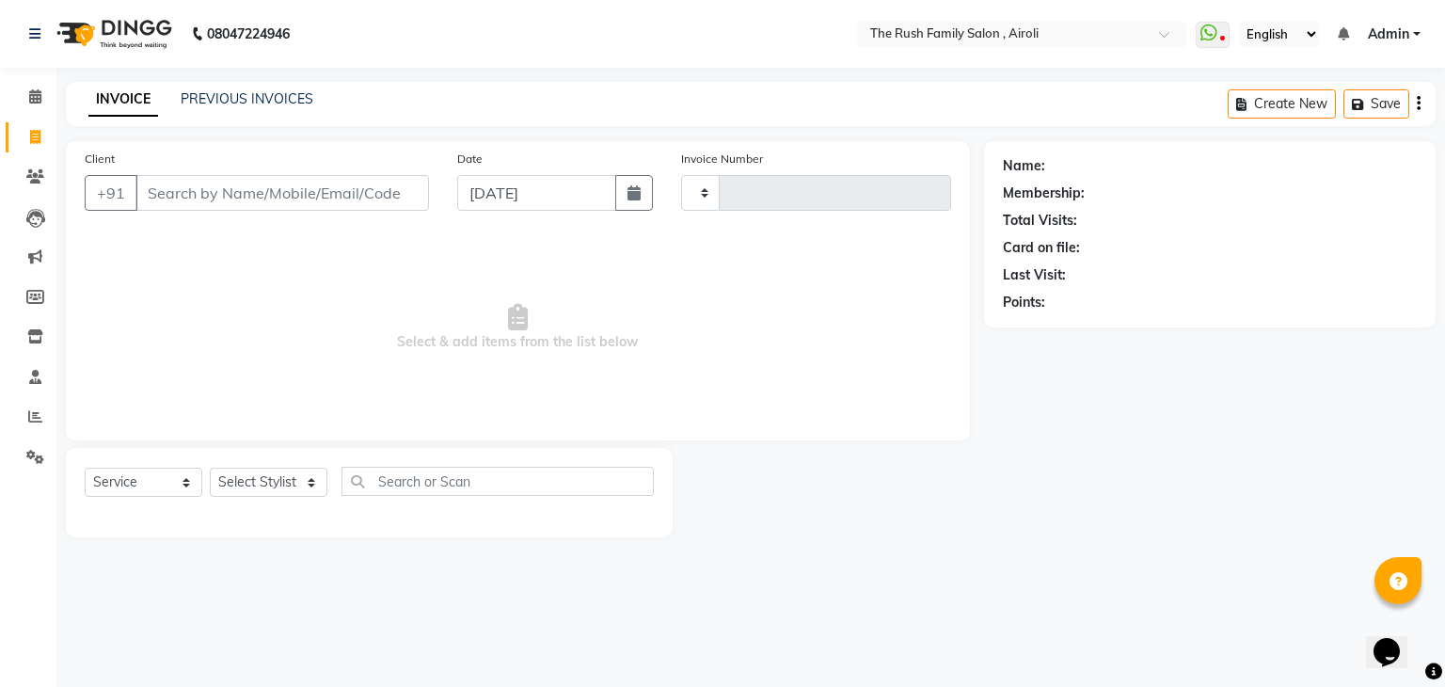
type input "3514"
select select "5419"
click at [33, 93] on icon at bounding box center [35, 96] width 12 height 14
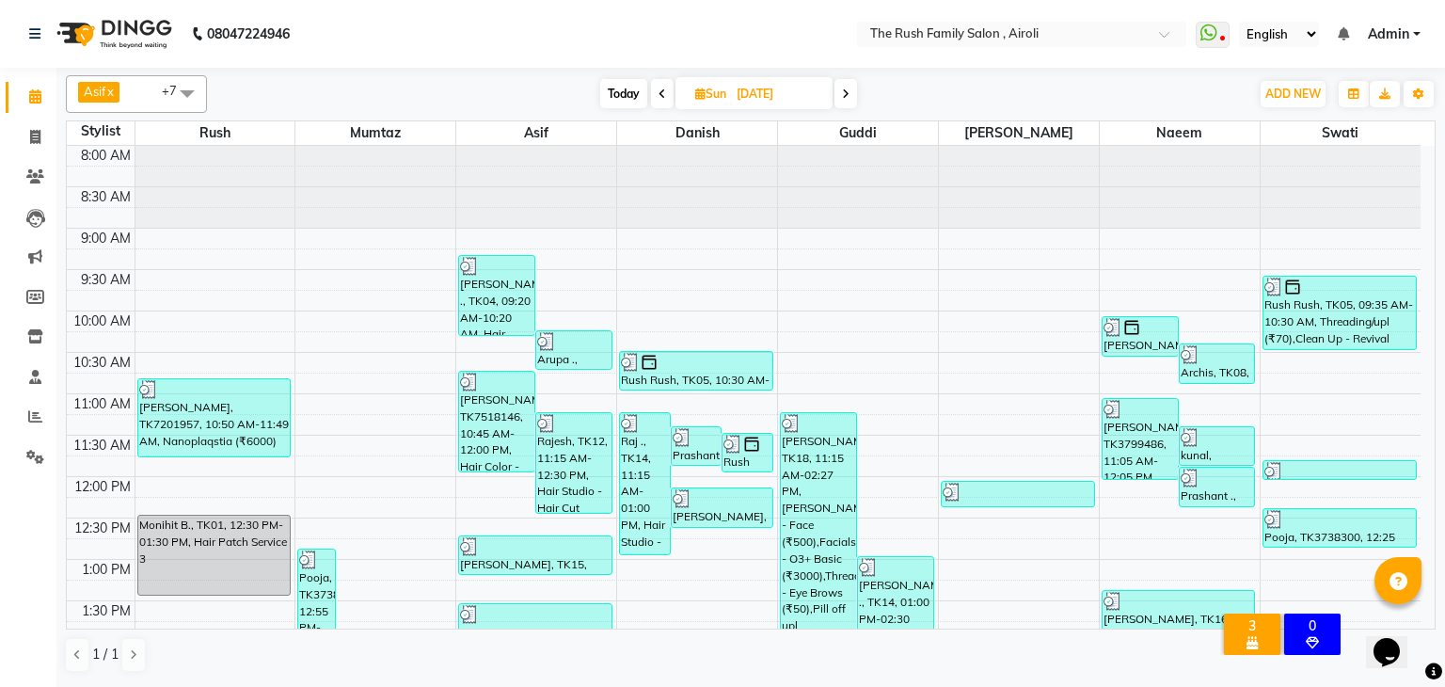
click at [208, 104] on div "Asif x Danish x Josh x Naeem x Swati x Guddi x mumtaz x Rush x +7 Select All Ru…" at bounding box center [751, 94] width 1370 height 38
click at [35, 173] on icon at bounding box center [35, 176] width 18 height 14
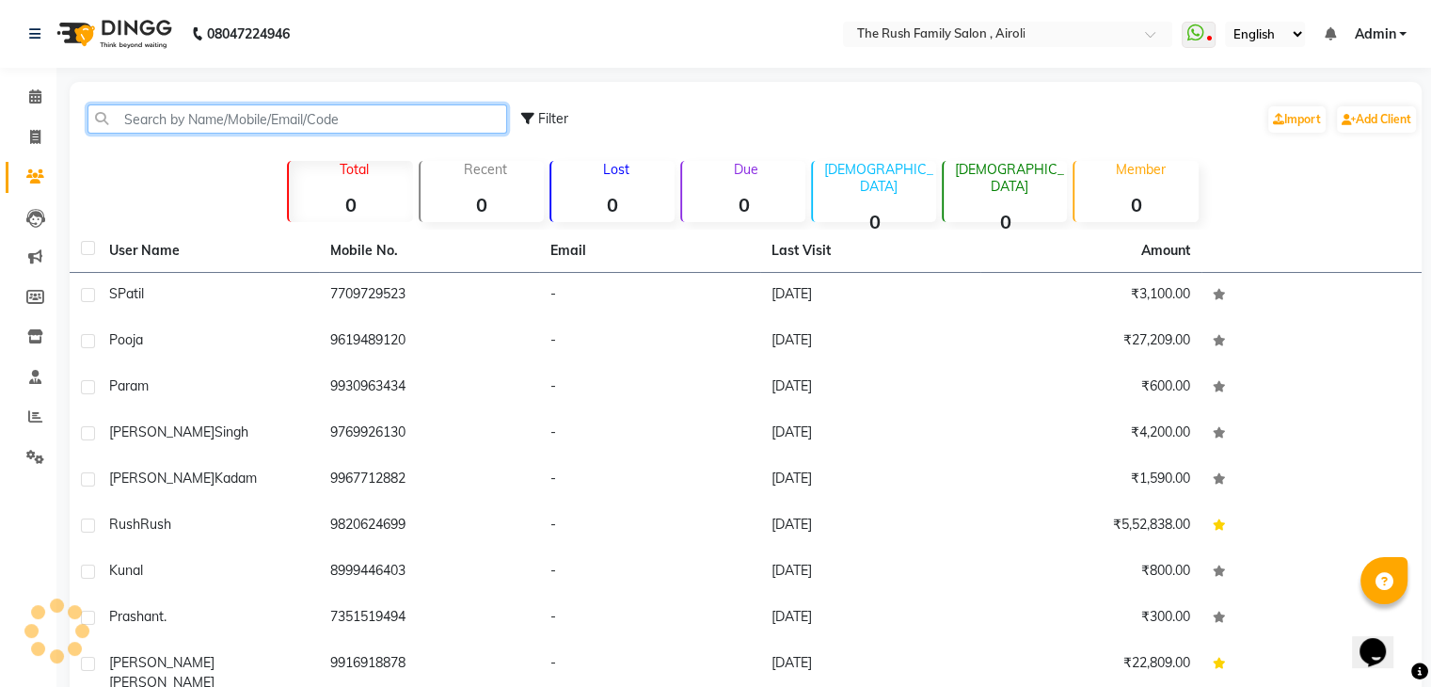
click at [209, 108] on input "text" at bounding box center [298, 118] width 420 height 29
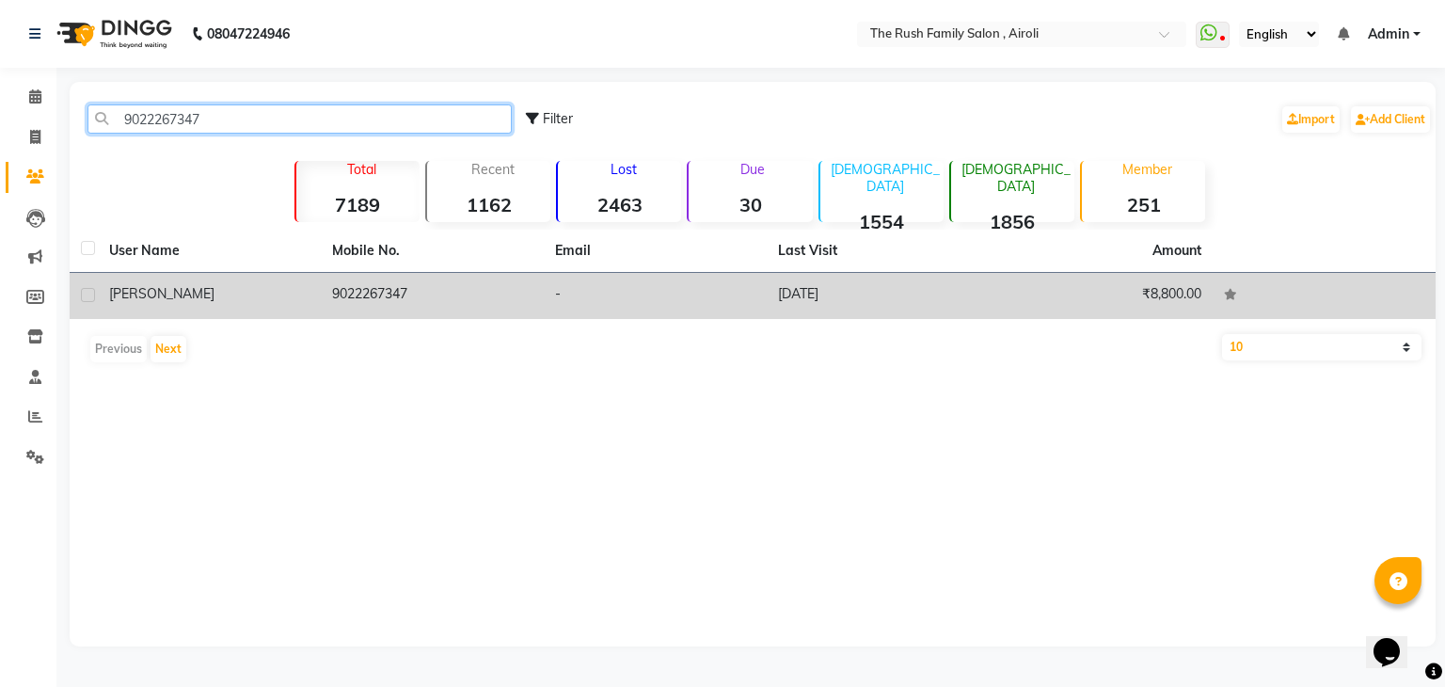
type input "9022267347"
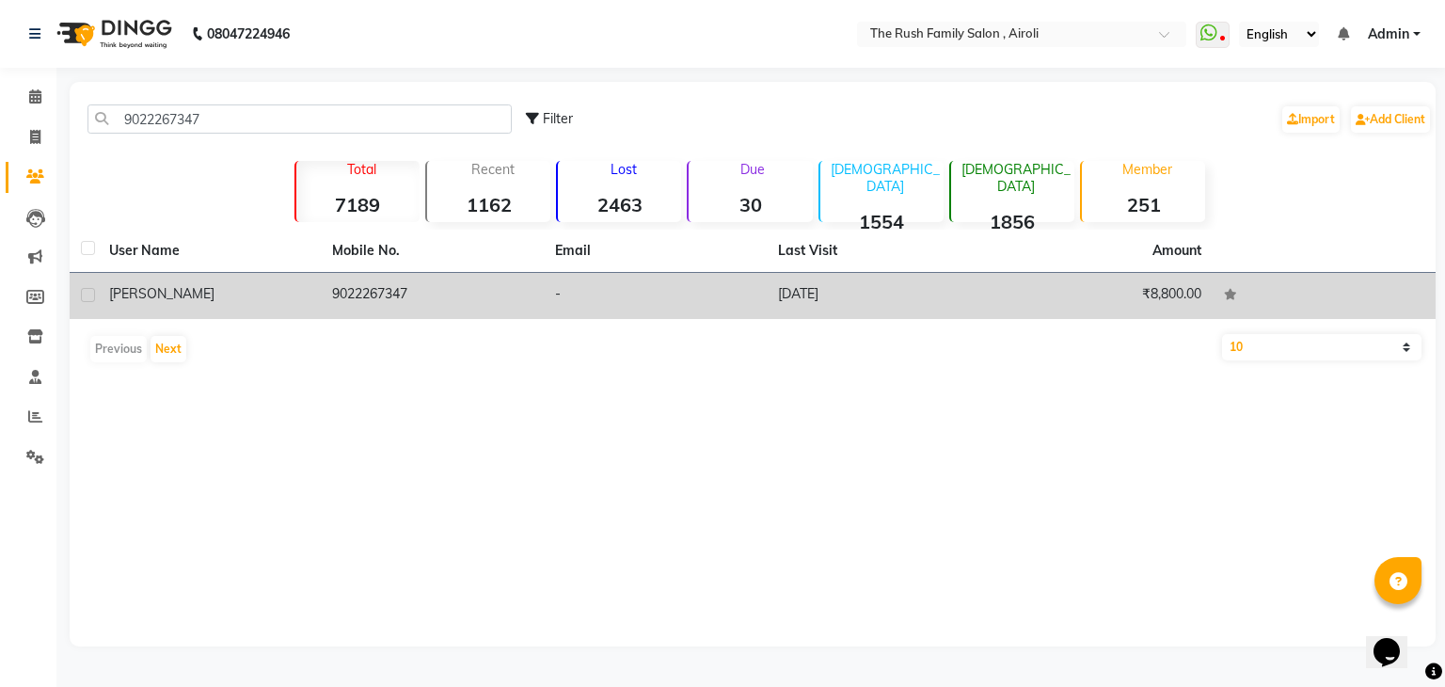
click at [158, 288] on span "Bhalchandra" at bounding box center [161, 293] width 105 height 17
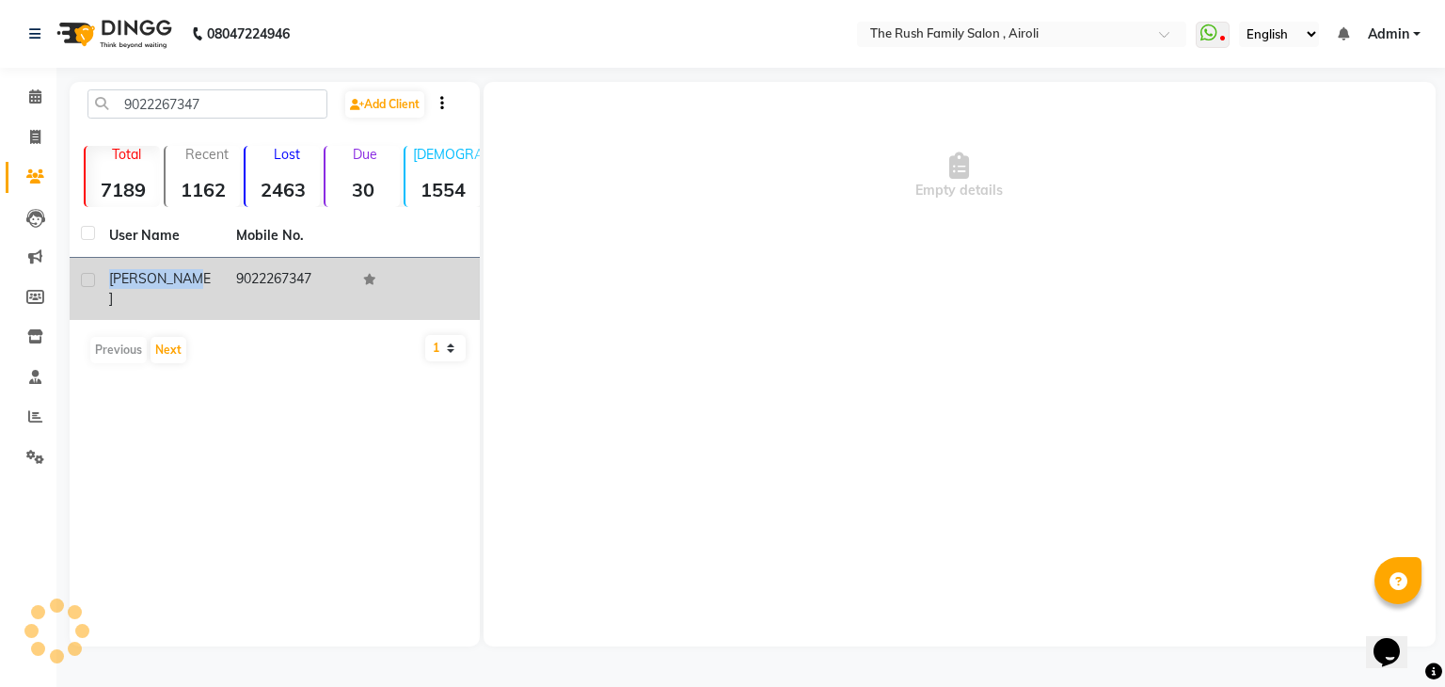
click at [158, 288] on div "Bhalchandra" at bounding box center [161, 289] width 104 height 40
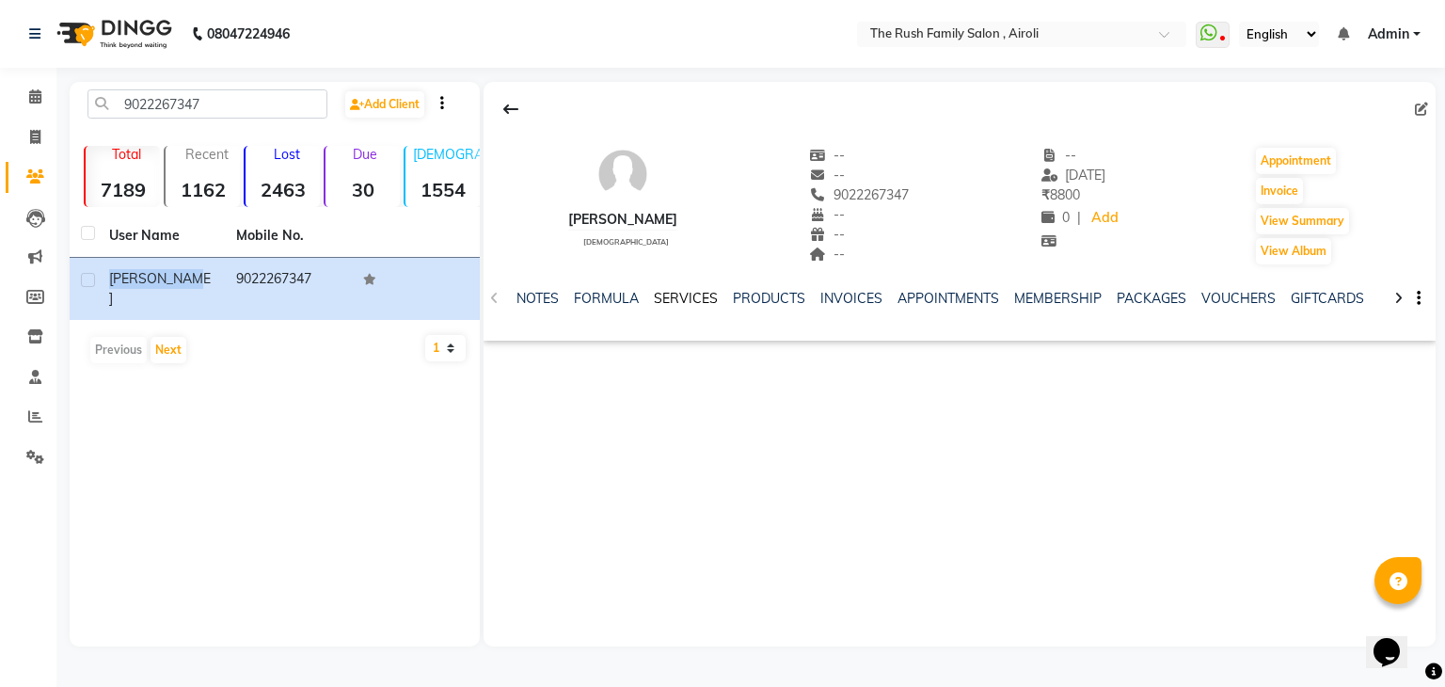
click at [685, 302] on link "SERVICES" at bounding box center [686, 298] width 64 height 17
